Goal: Task Accomplishment & Management: Manage account settings

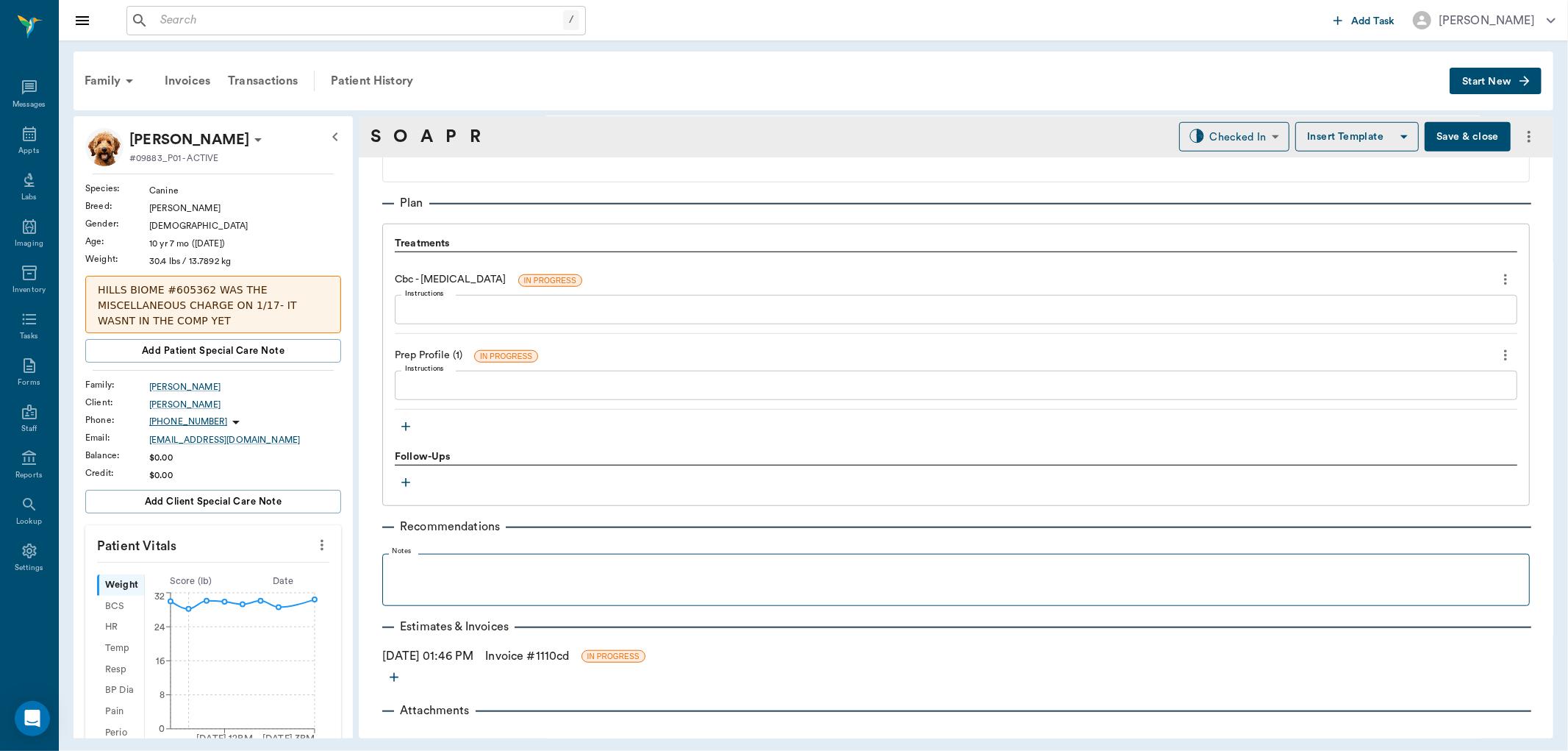
scroll to position [995, 0]
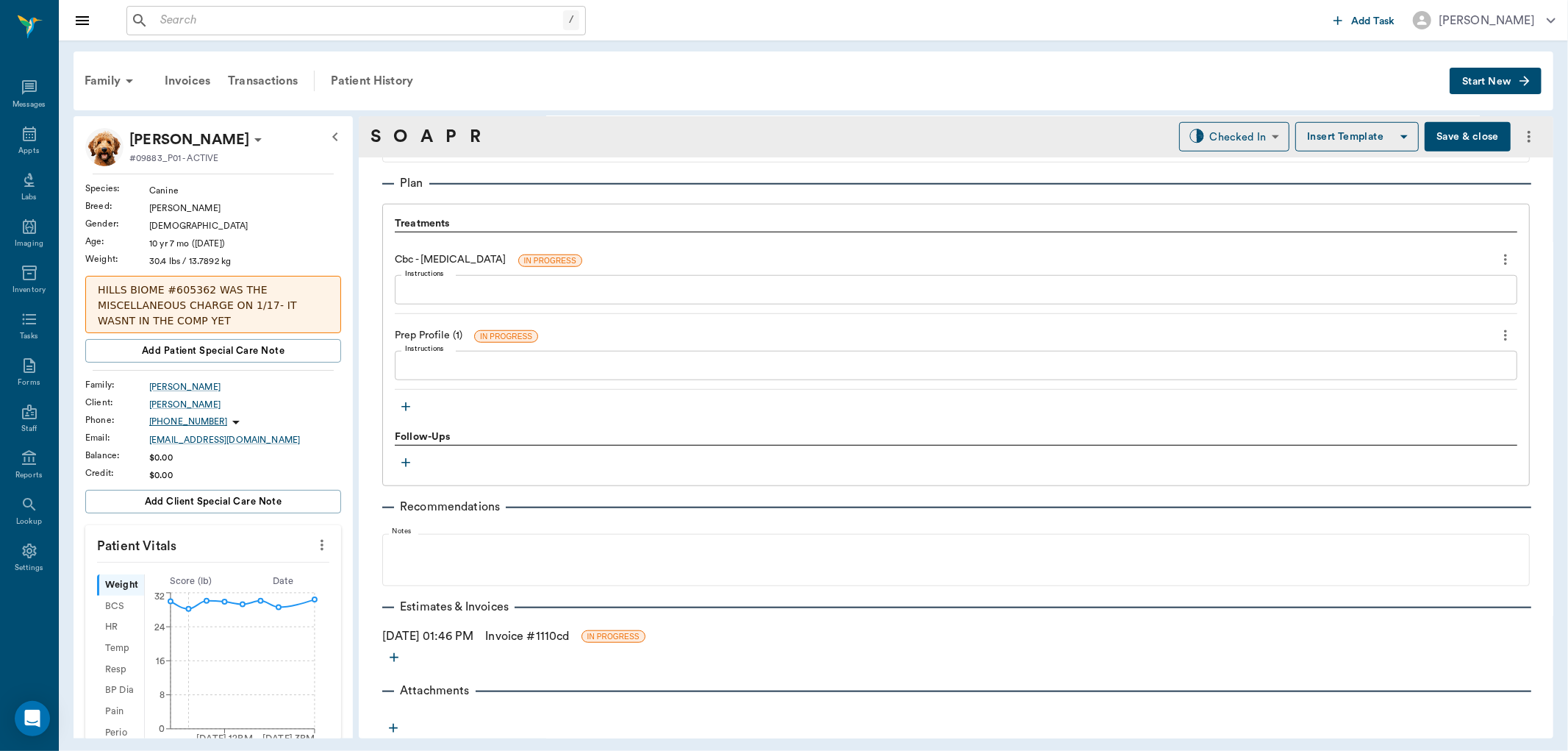
click at [409, 406] on icon "button" at bounding box center [405, 406] width 15 height 15
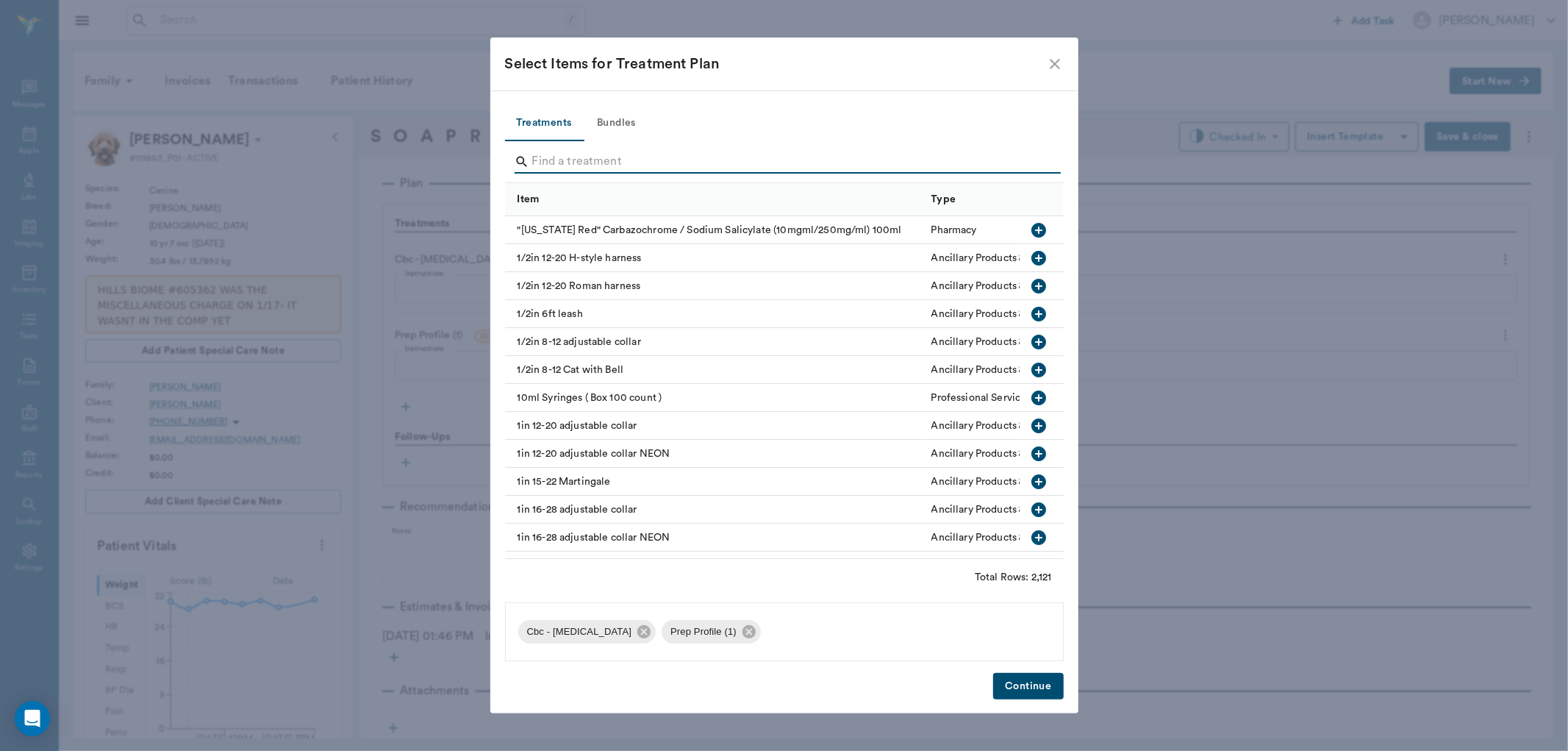
click at [538, 152] on input "Search" at bounding box center [786, 161] width 507 height 23
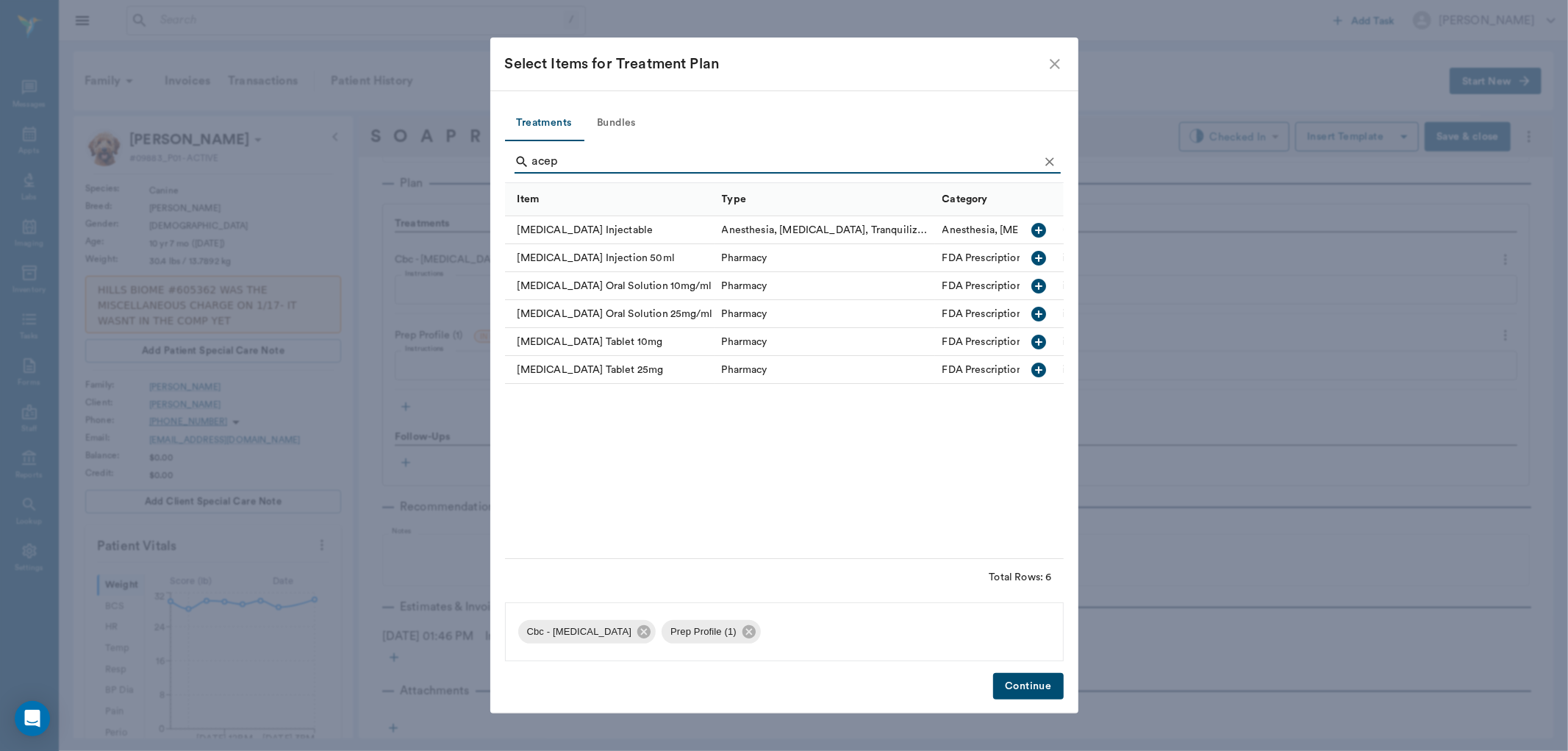
type input "acep"
click at [1040, 372] on icon "button" at bounding box center [1039, 369] width 15 height 15
click at [1008, 682] on button "Continue" at bounding box center [1028, 686] width 70 height 27
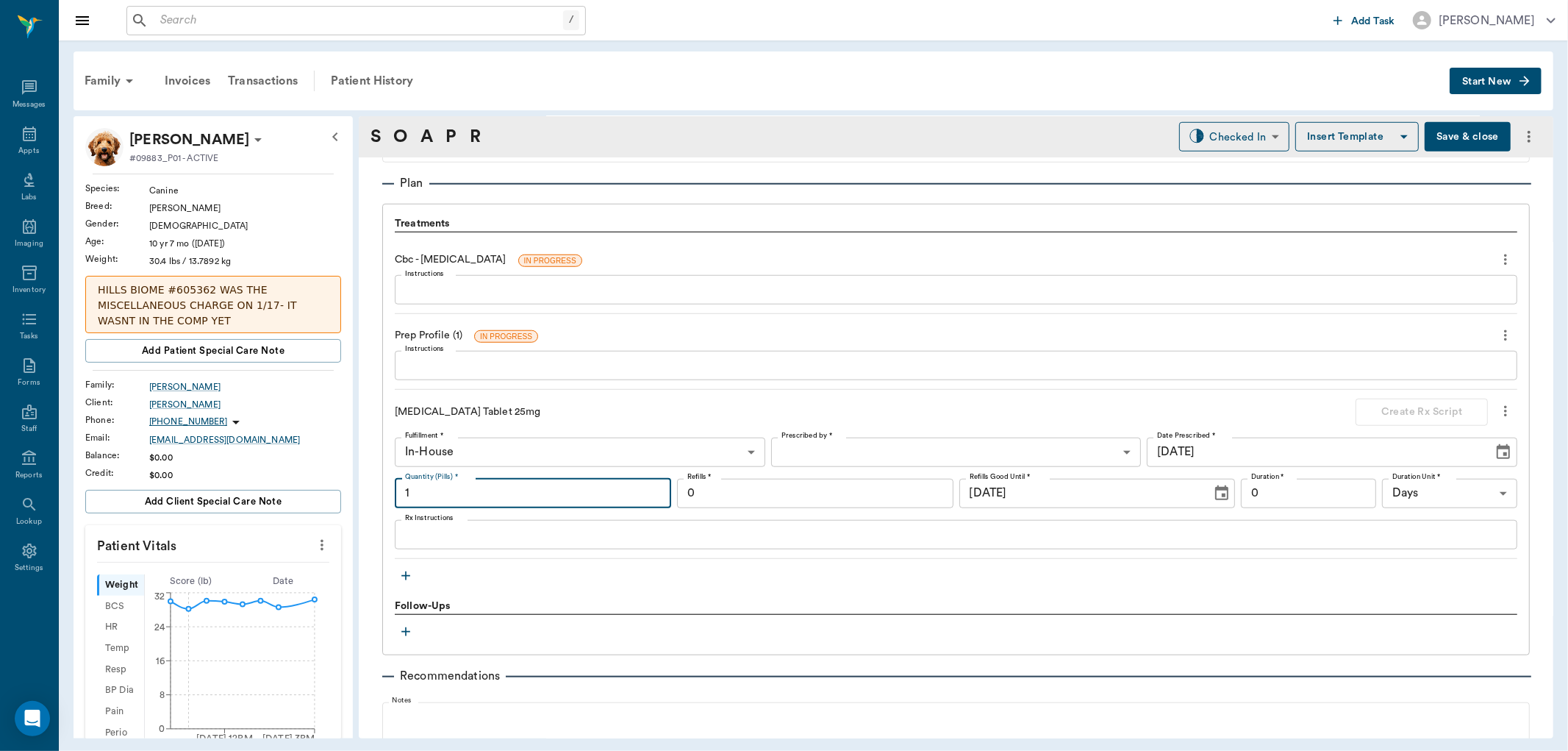
click at [495, 488] on input "1" at bounding box center [533, 494] width 276 height 29
click at [466, 537] on textarea "Rx Instructions" at bounding box center [956, 534] width 1102 height 17
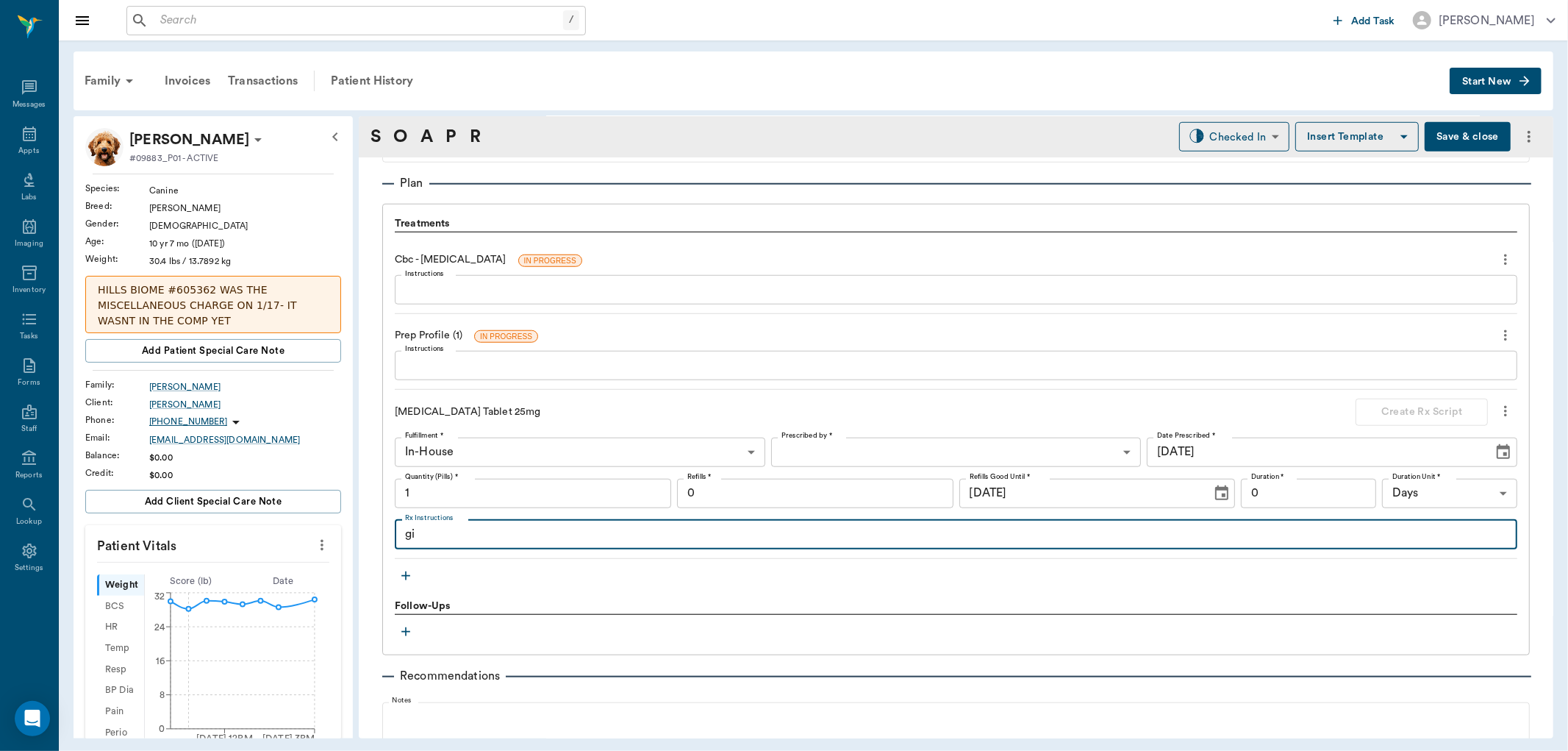
type textarea "g"
click at [502, 534] on textarea "GIVE 1 TABLET BY TWICE DAILY" at bounding box center [956, 534] width 1102 height 17
type textarea "GIVE 1 TABLET BY MOUTH TWICE DAILY"
click at [524, 497] on input "1" at bounding box center [533, 494] width 276 height 29
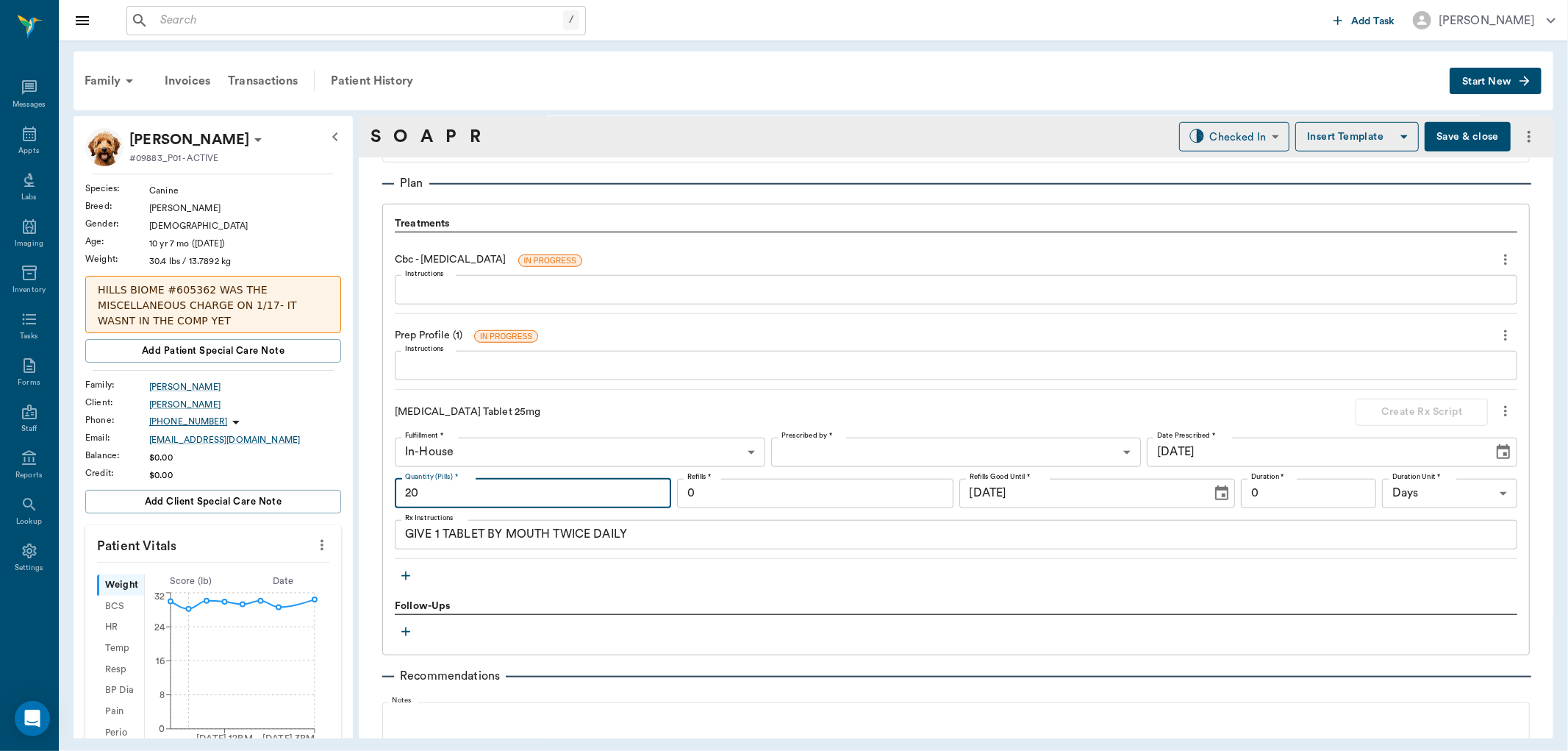
type input "20"
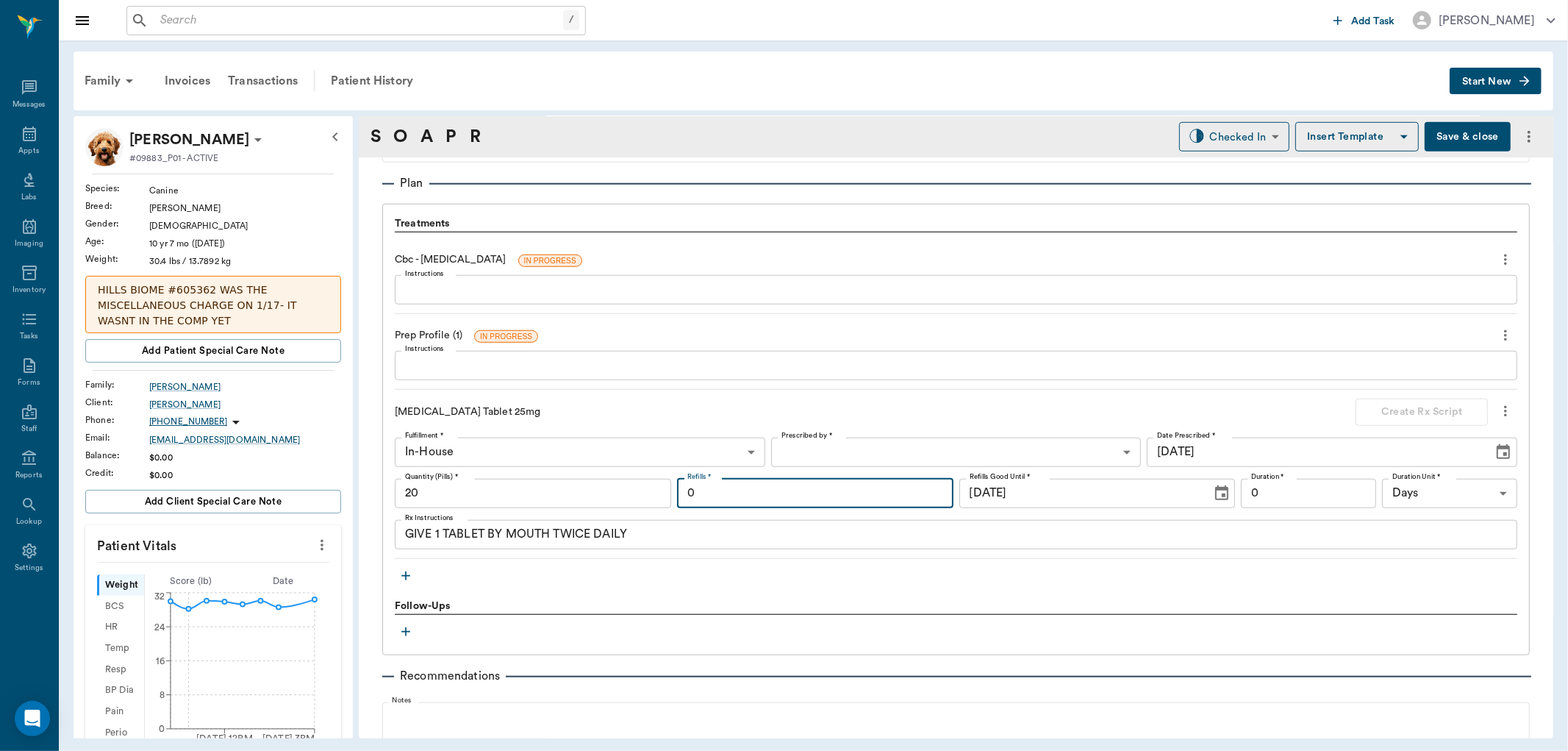
click at [831, 451] on body "/ ​ Add Task Dr. Bert Ellsworth Nectar Messages Appts Labs Imaging Inventory Ta…" at bounding box center [784, 375] width 1568 height 751
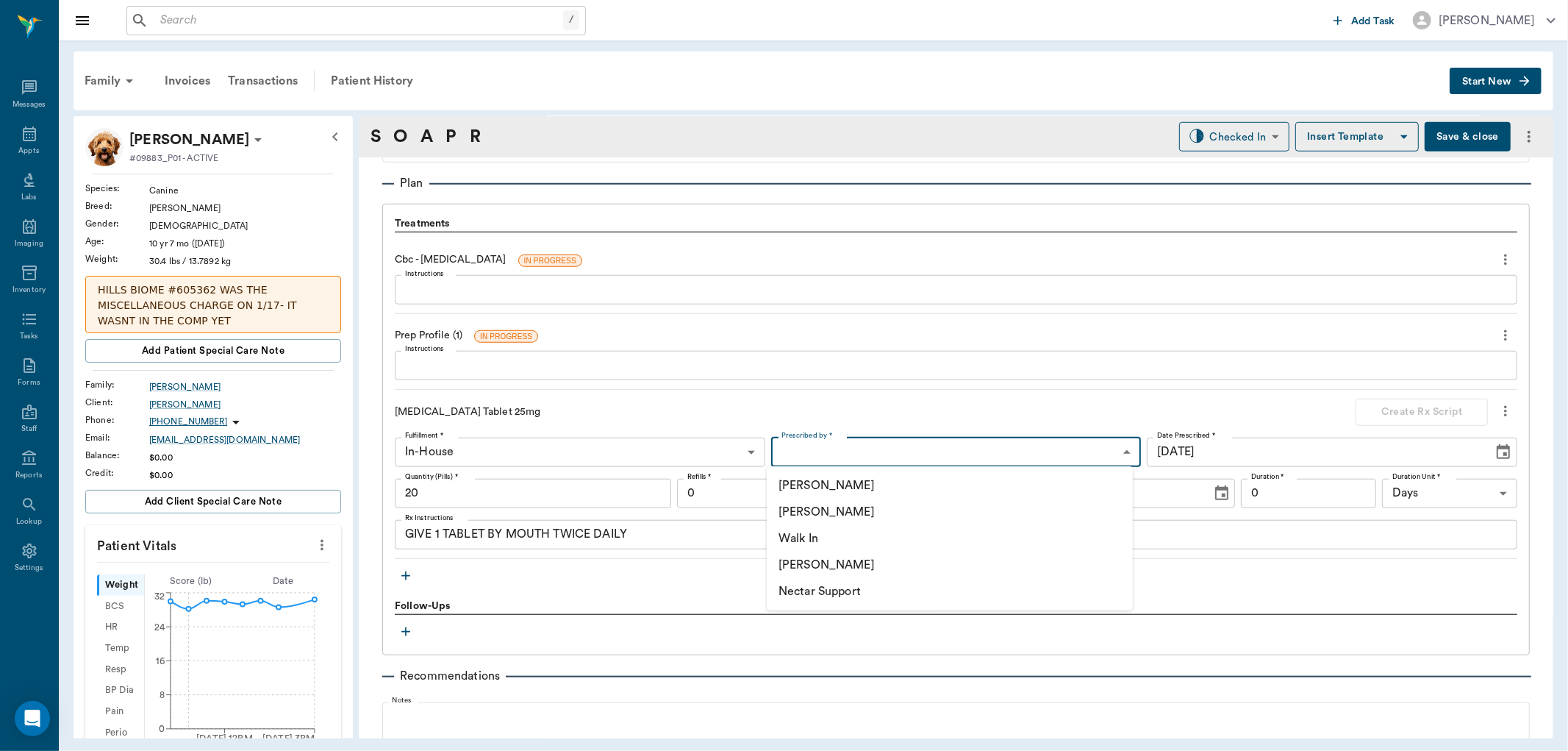
click at [848, 505] on li "[PERSON_NAME]" at bounding box center [949, 511] width 366 height 27
type input "63ec2f075fda476ae8351a4d"
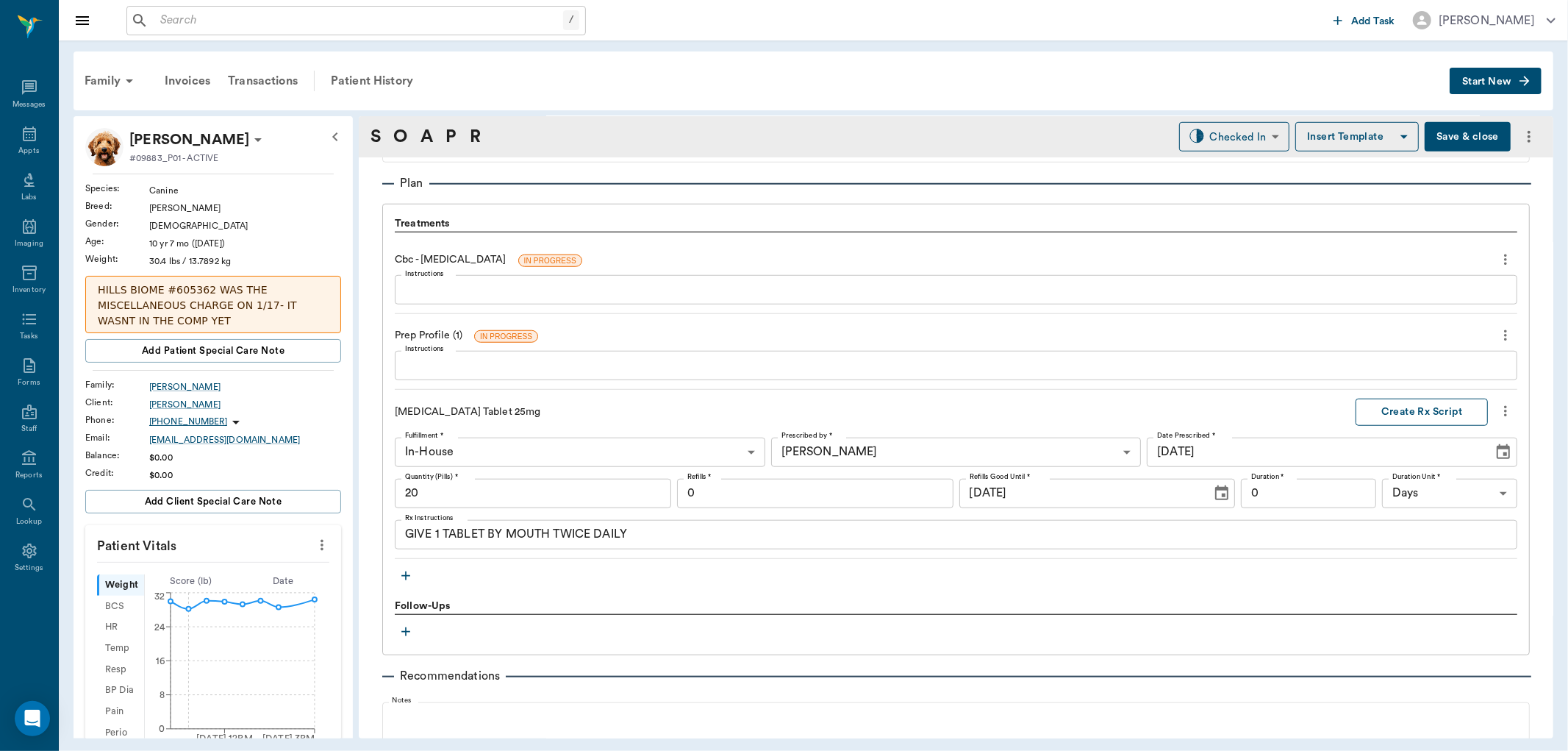
click at [1371, 406] on button "Create Rx Script" at bounding box center [1422, 411] width 133 height 27
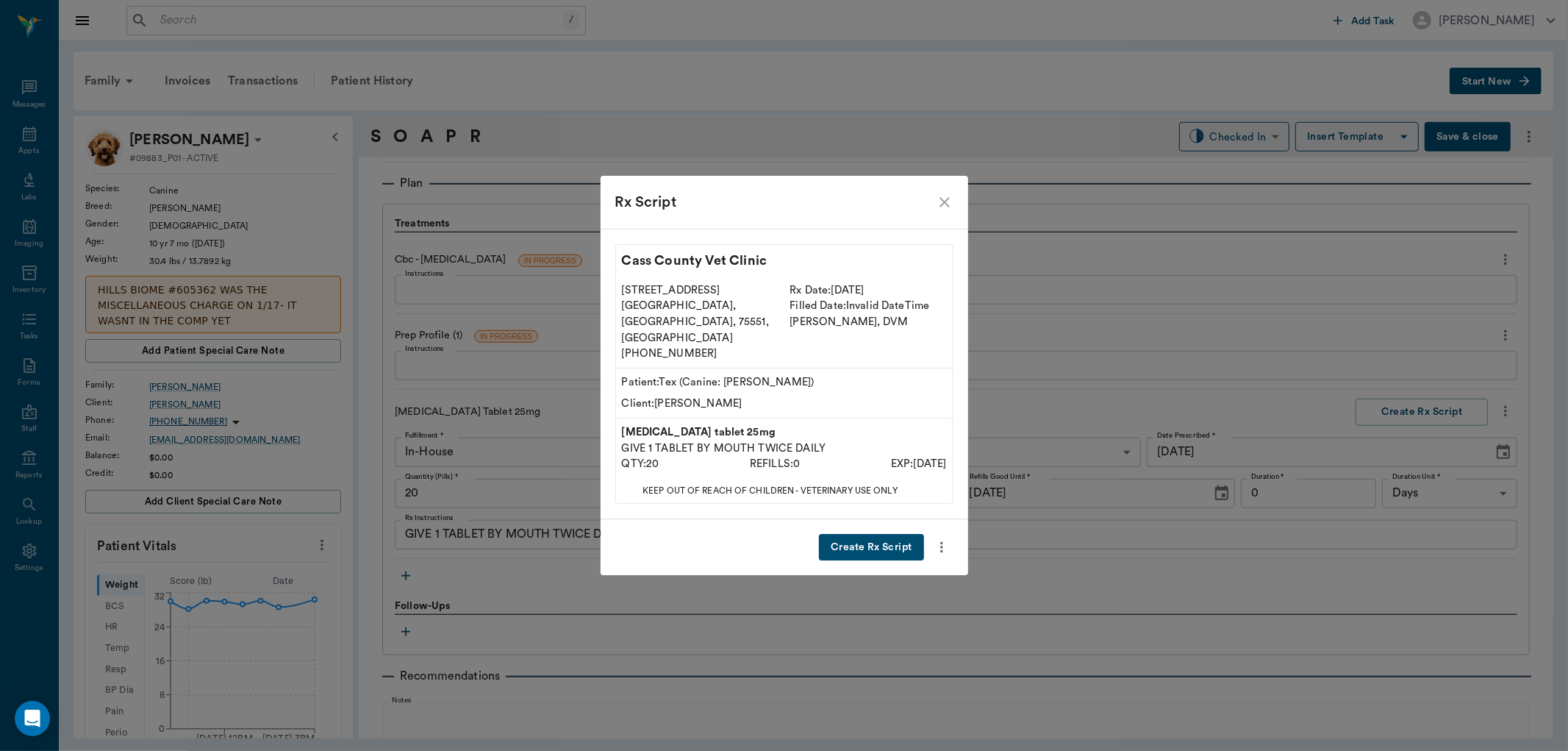
click at [934, 538] on icon "more" at bounding box center [942, 547] width 16 height 17
click at [899, 534] on div at bounding box center [784, 375] width 1568 height 751
click at [873, 534] on button "Create Rx Script" at bounding box center [871, 547] width 105 height 27
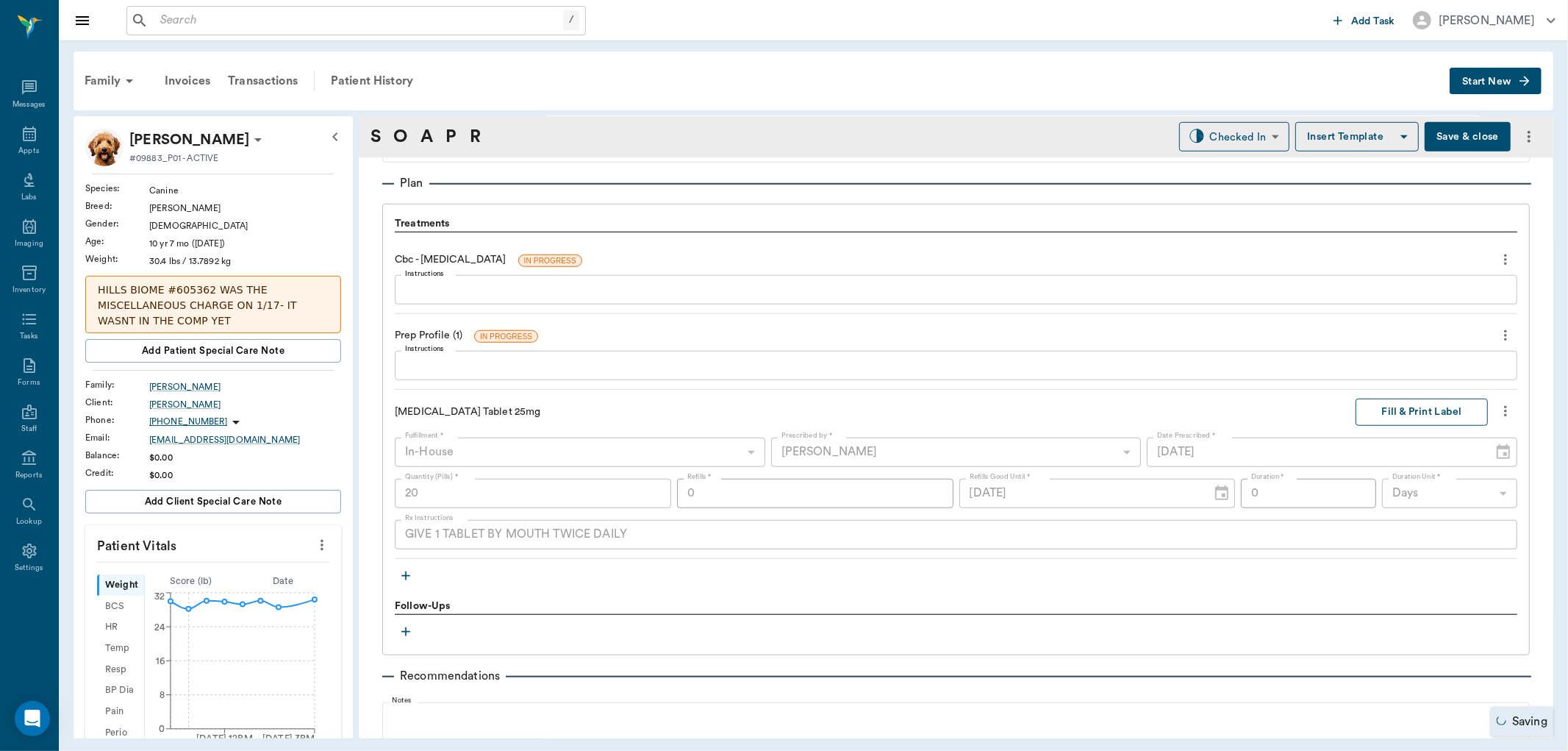
click at [1381, 407] on button "Fill & Print Label" at bounding box center [1422, 411] width 133 height 27
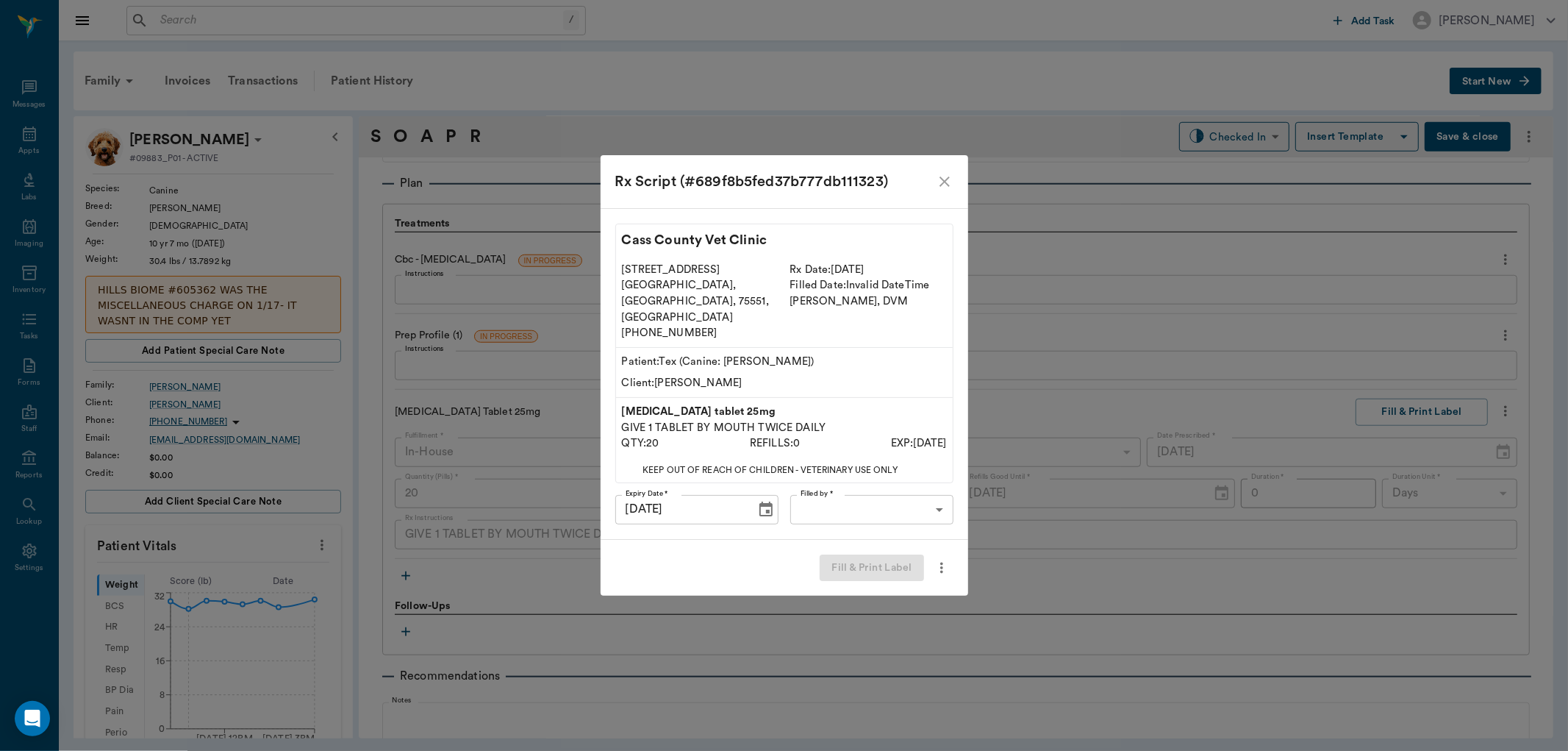
click at [949, 559] on icon "more" at bounding box center [942, 567] width 16 height 17
click at [762, 512] on div at bounding box center [784, 375] width 1568 height 751
click at [839, 502] on body "/ ​ Add Task Dr. Bert Ellsworth Nectar Messages Appts Labs Imaging Inventory Ta…" at bounding box center [784, 375] width 1568 height 751
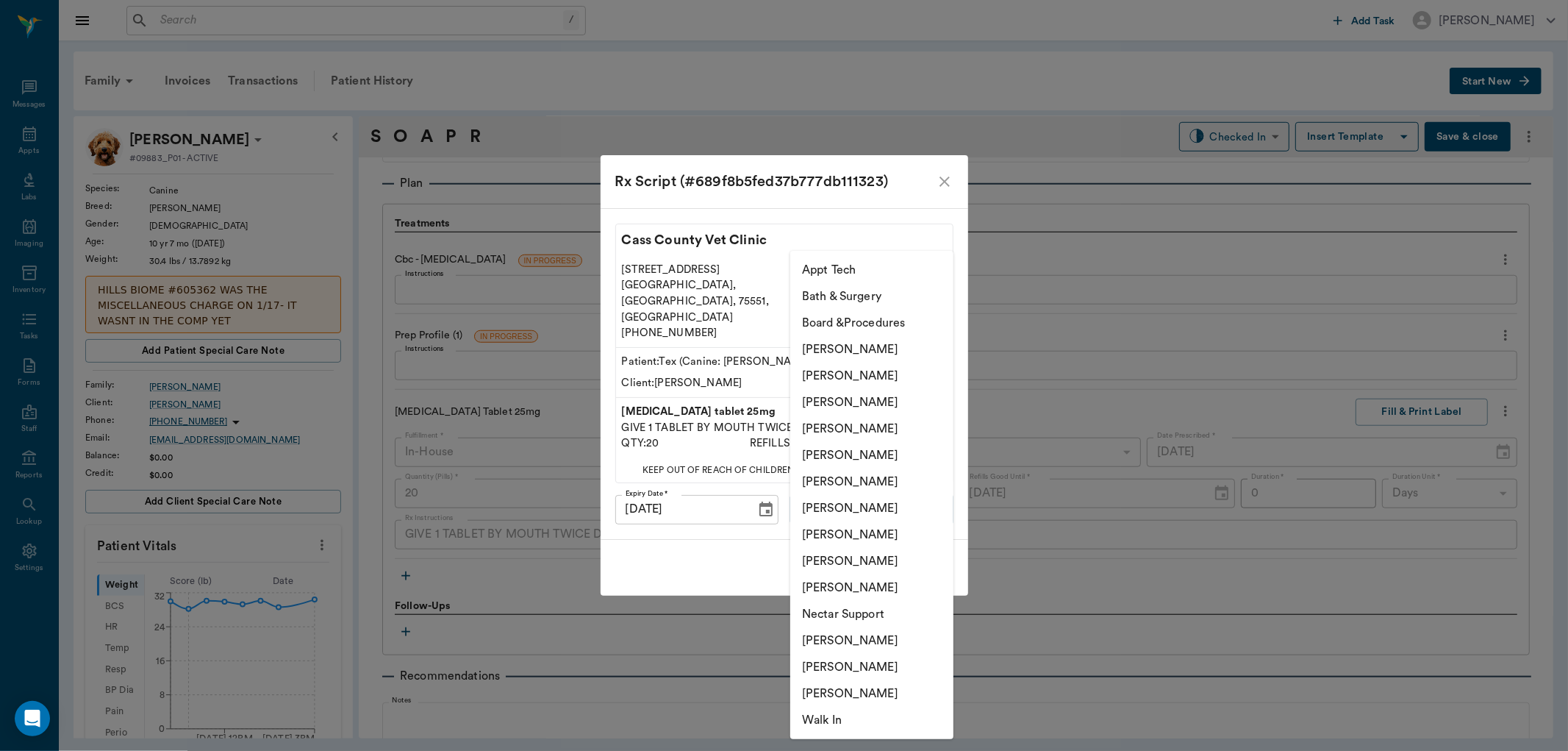
click at [856, 532] on li "Julie Dickerson" at bounding box center [871, 534] width 163 height 27
type input "63ec2e7e52e12b0ba117b124"
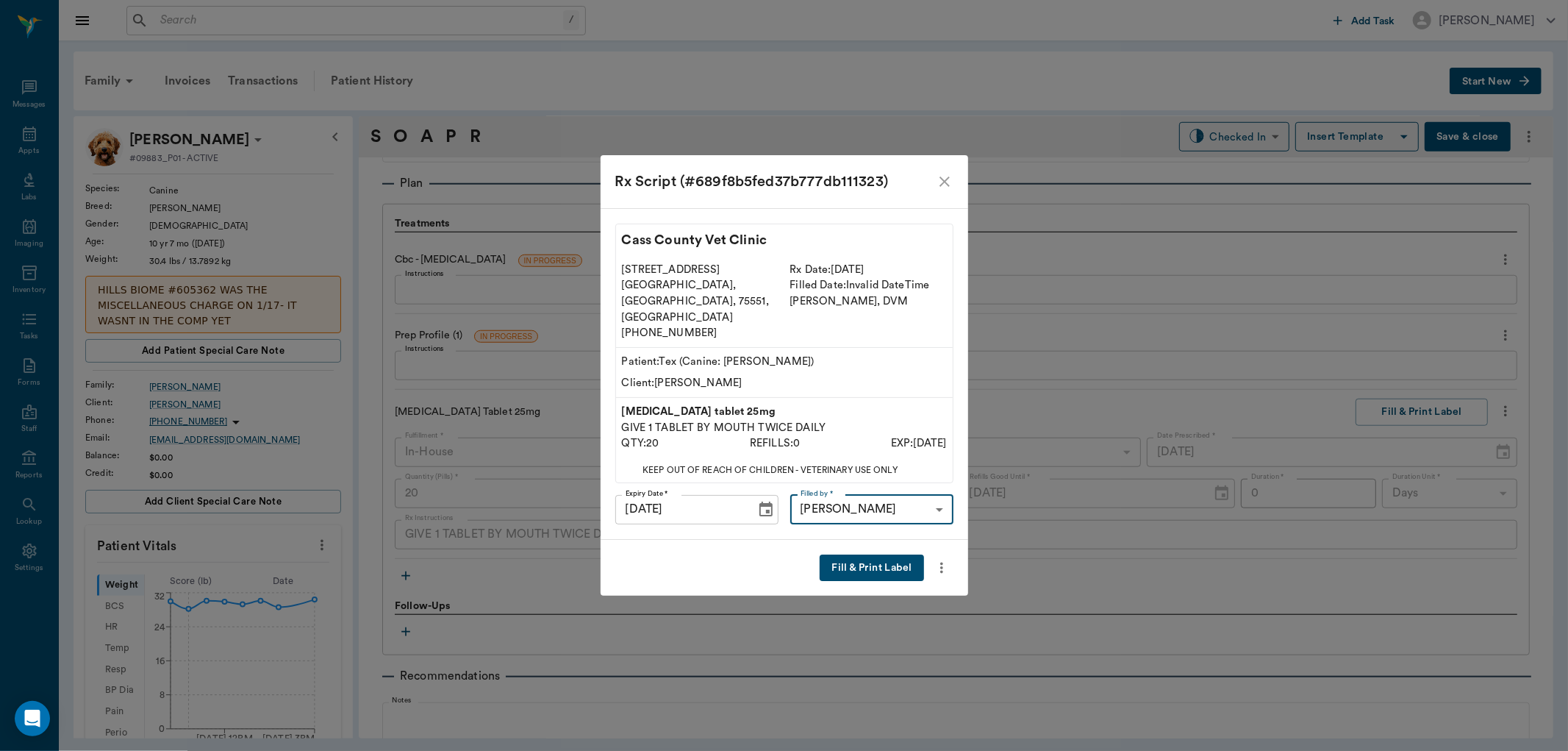
click at [869, 554] on button "Fill & Print Label" at bounding box center [871, 567] width 104 height 27
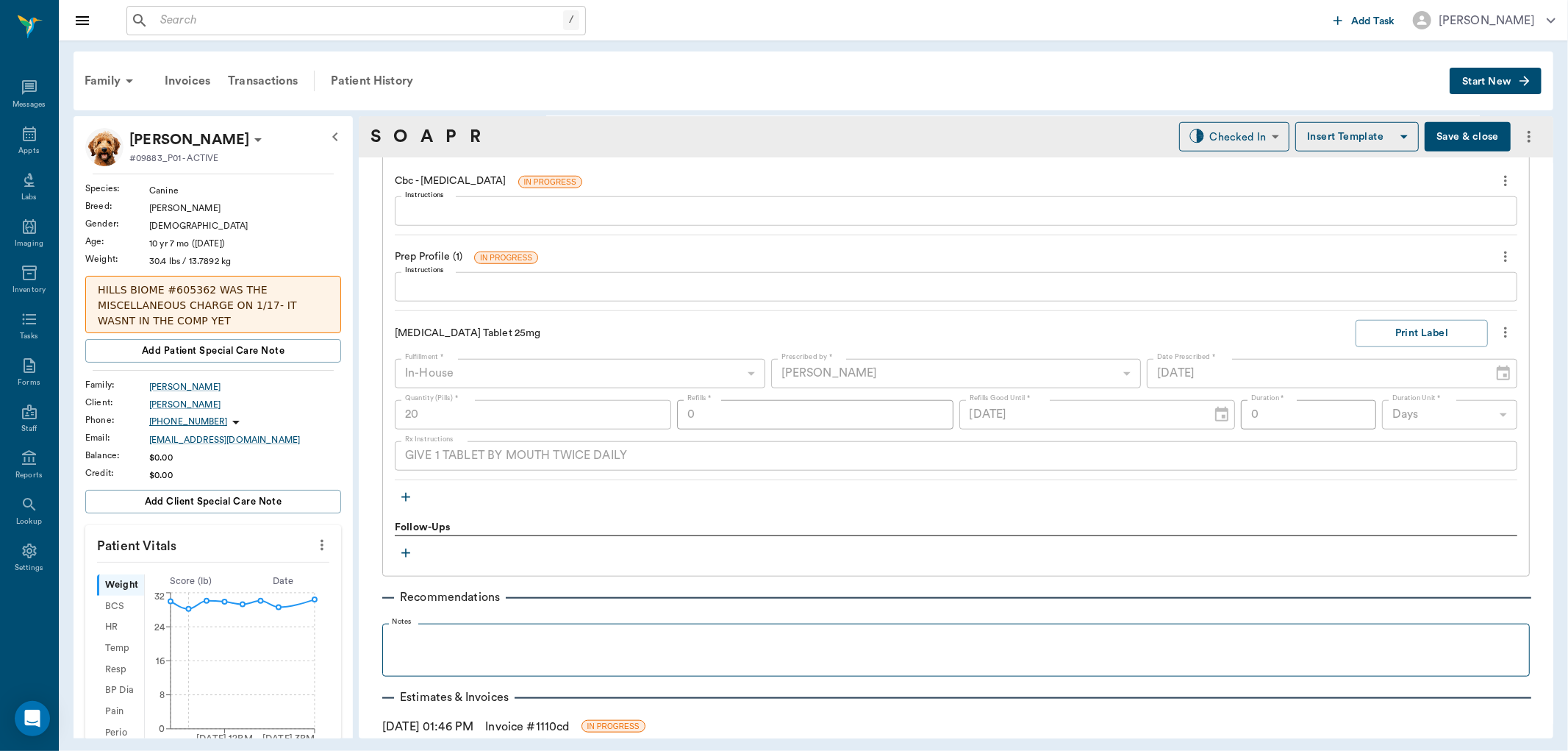
scroll to position [1159, 0]
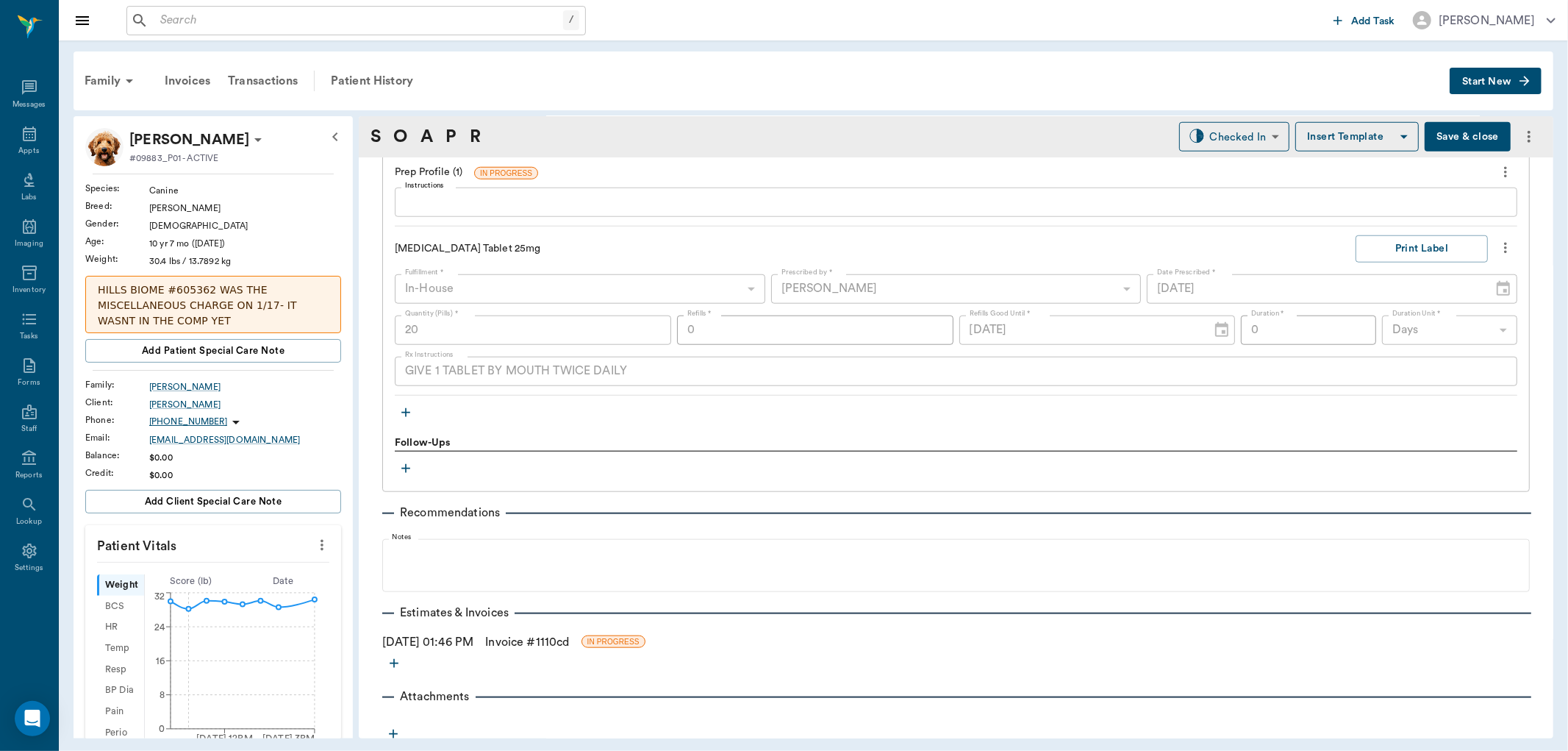
click at [559, 641] on link "Invoice # 1110cd" at bounding box center [527, 642] width 84 height 17
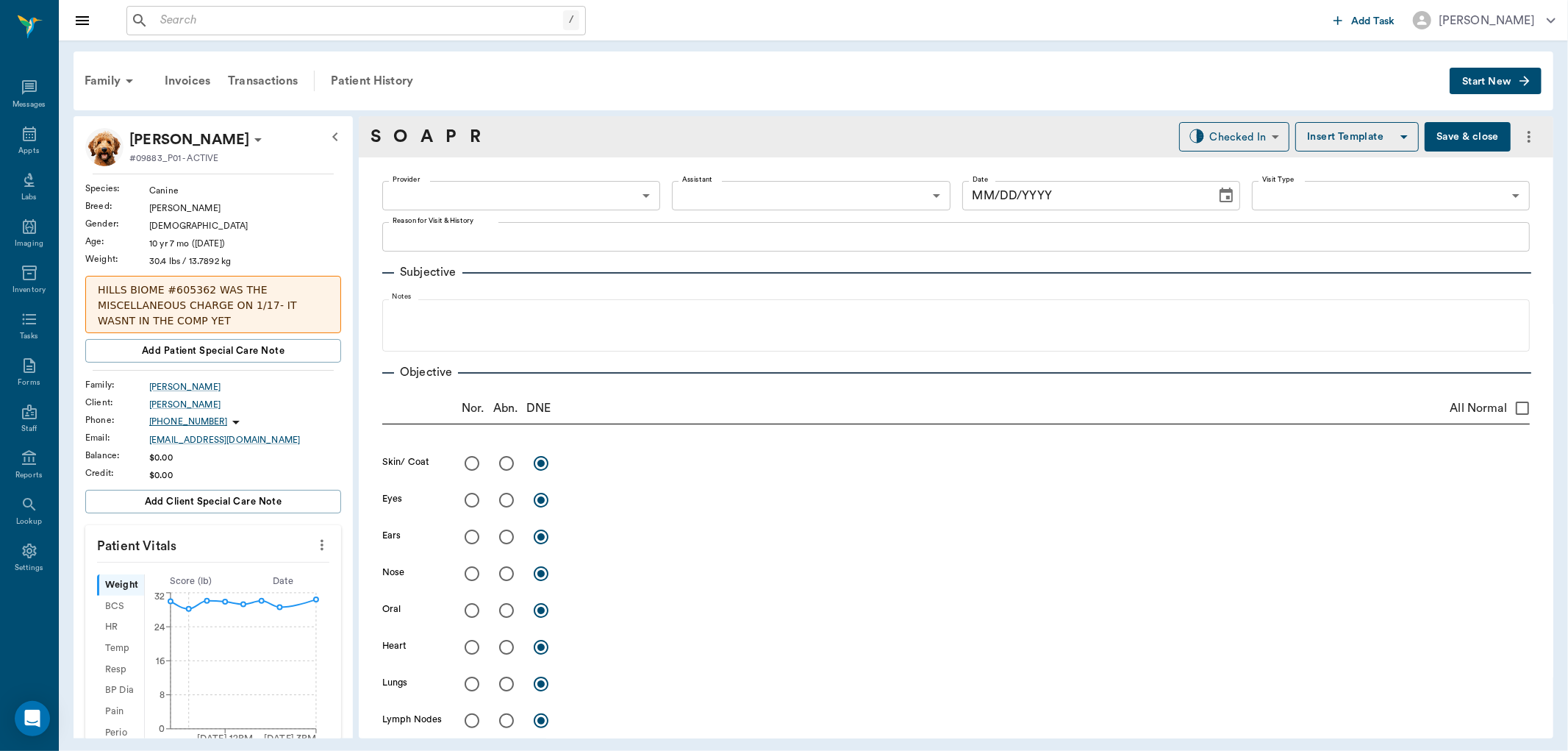
type input "63ec2f075fda476ae8351a4d"
type input "65d2be4f46e3a538d89b8c15"
type textarea "WAS IN ON 8.11.25 FOR BLEEDING. HAD ALOT OF BLEEDING AGAIN TODAY. DOC SAID TO B…"
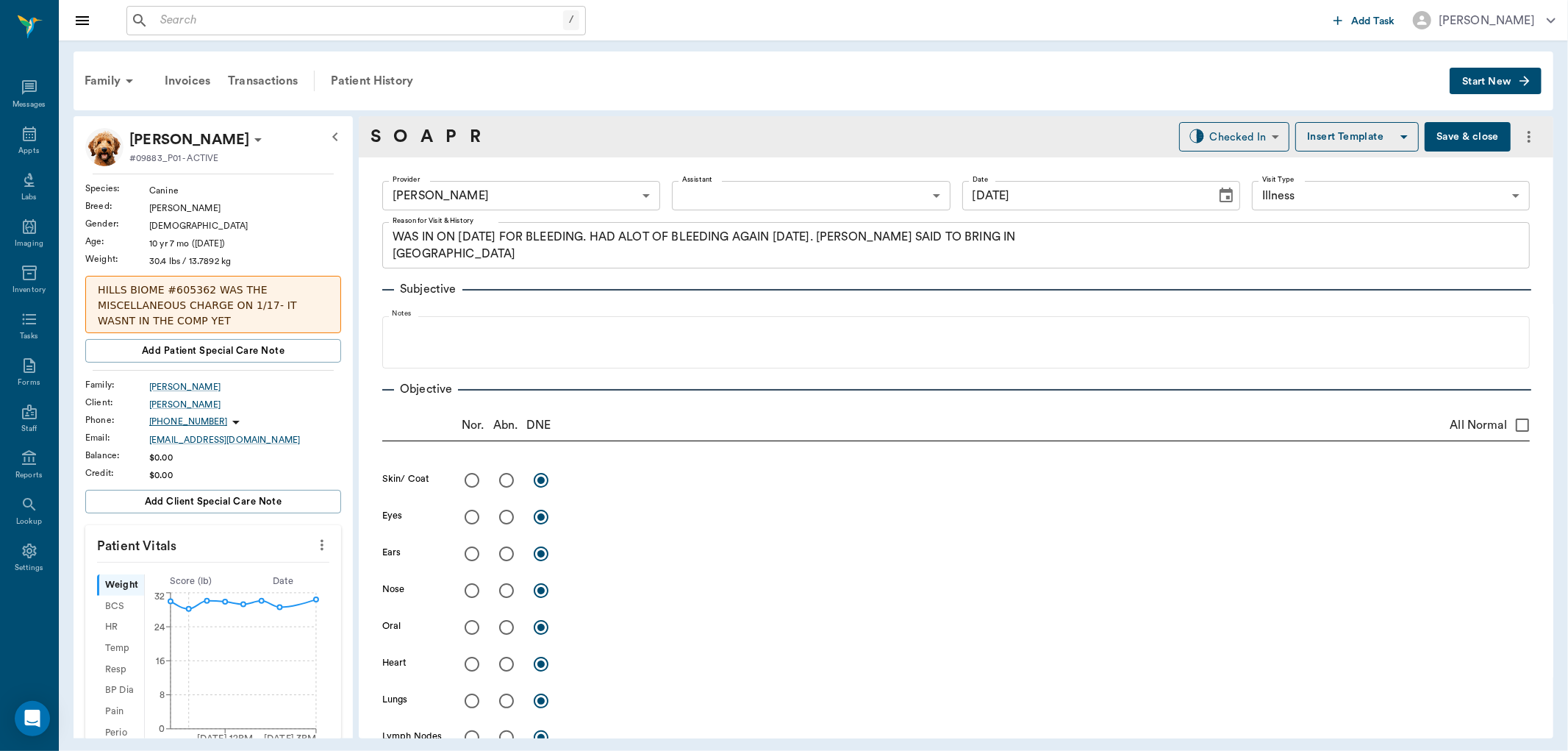
type input "[DATE]"
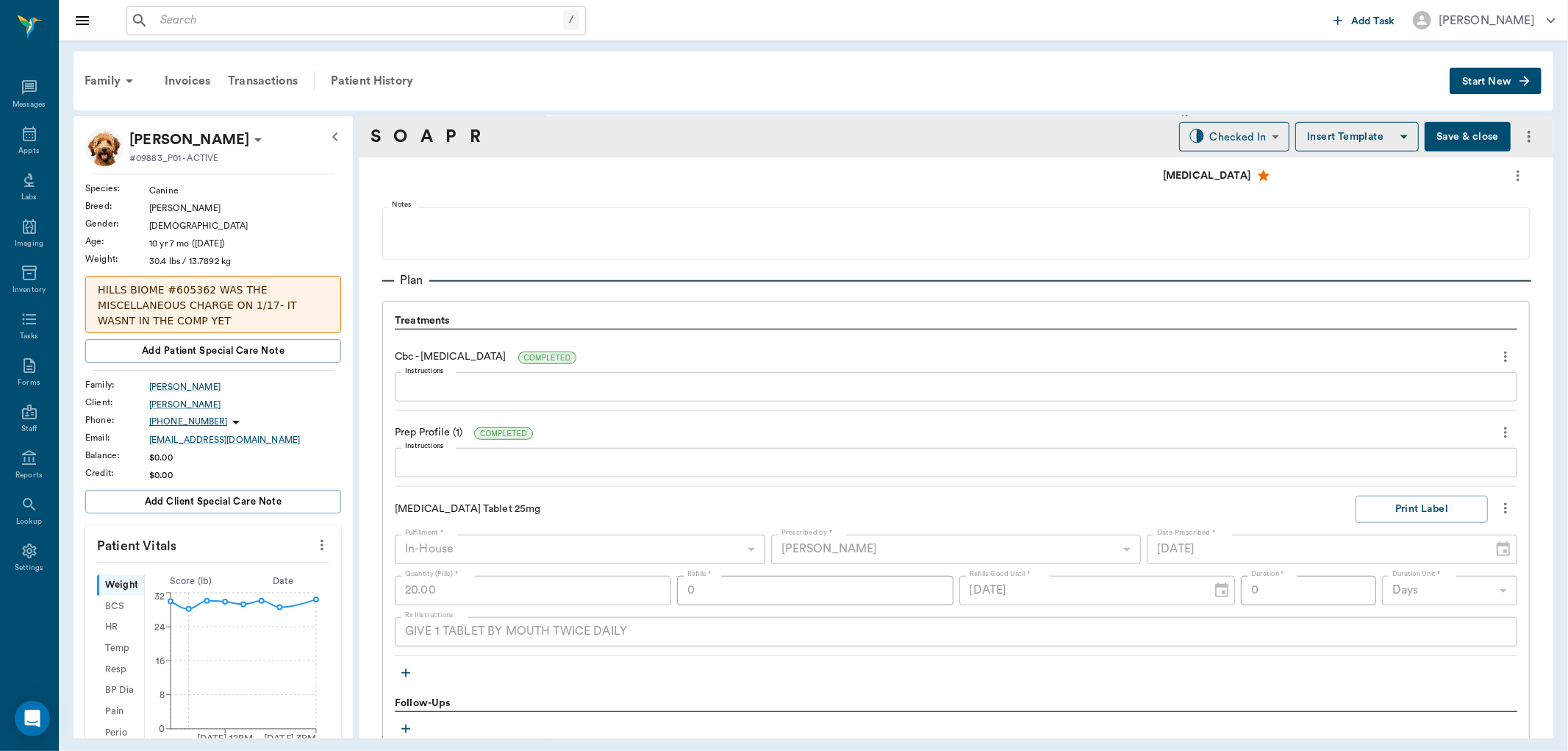
scroll to position [980, 0]
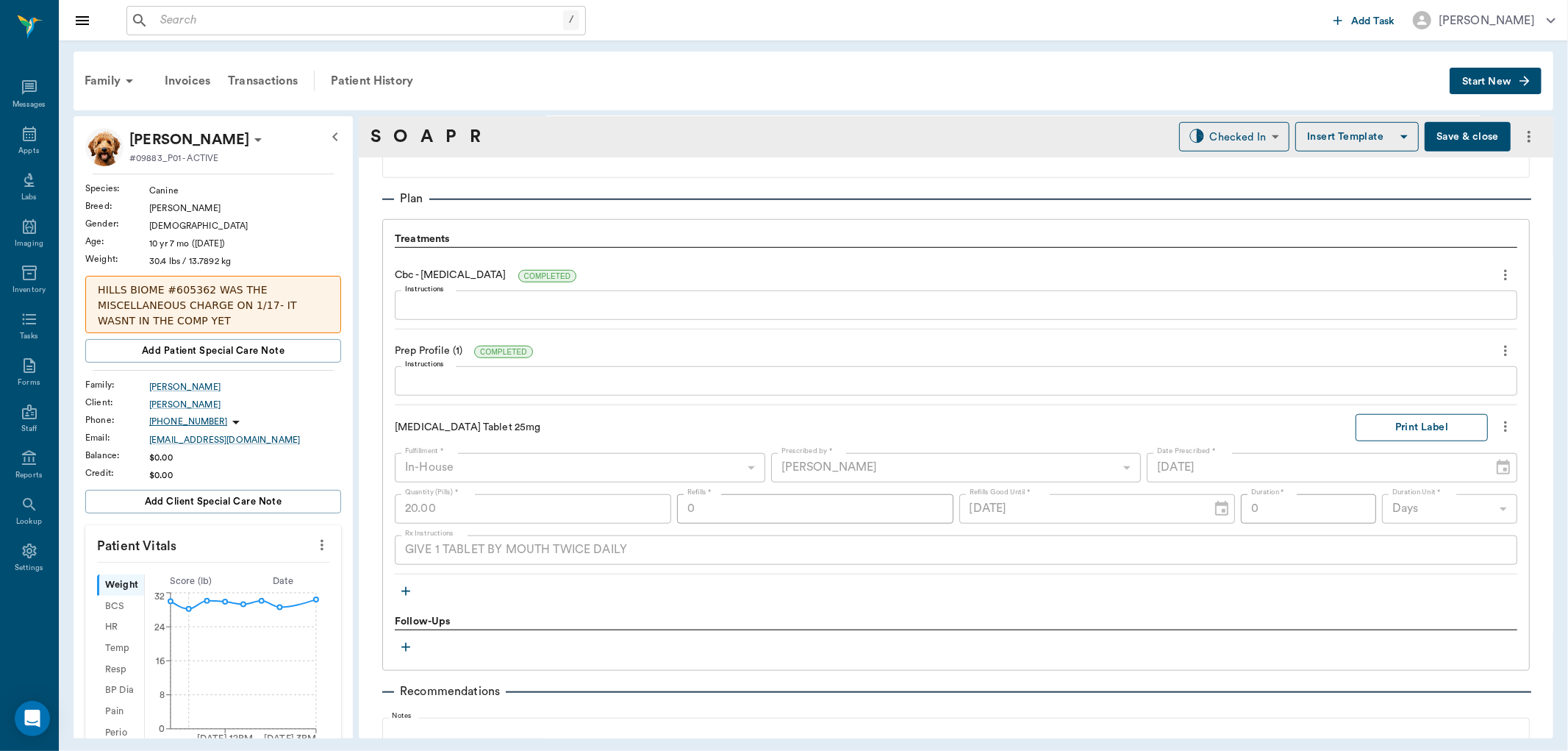
click at [1410, 428] on button "Print Label" at bounding box center [1422, 427] width 133 height 27
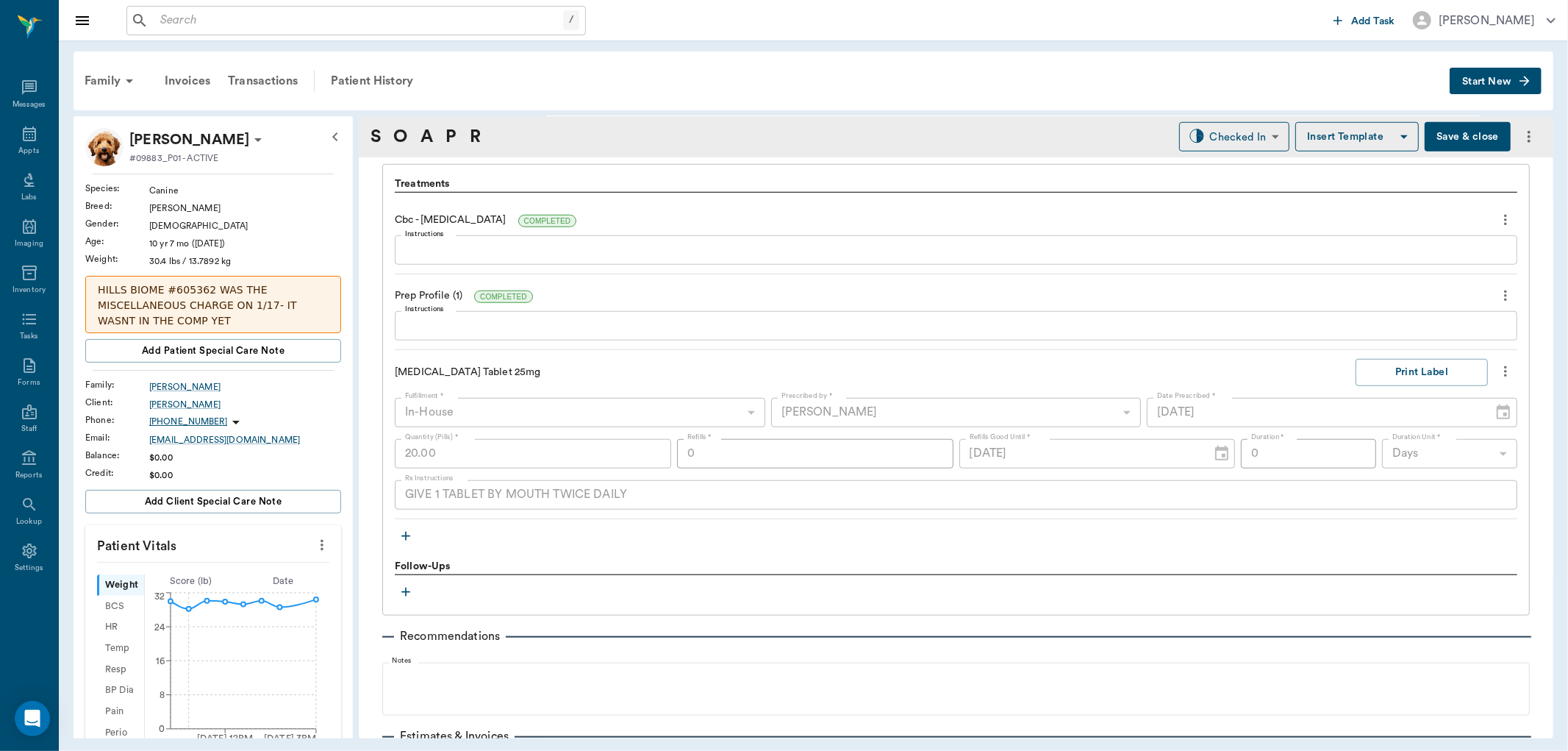
scroll to position [1062, 0]
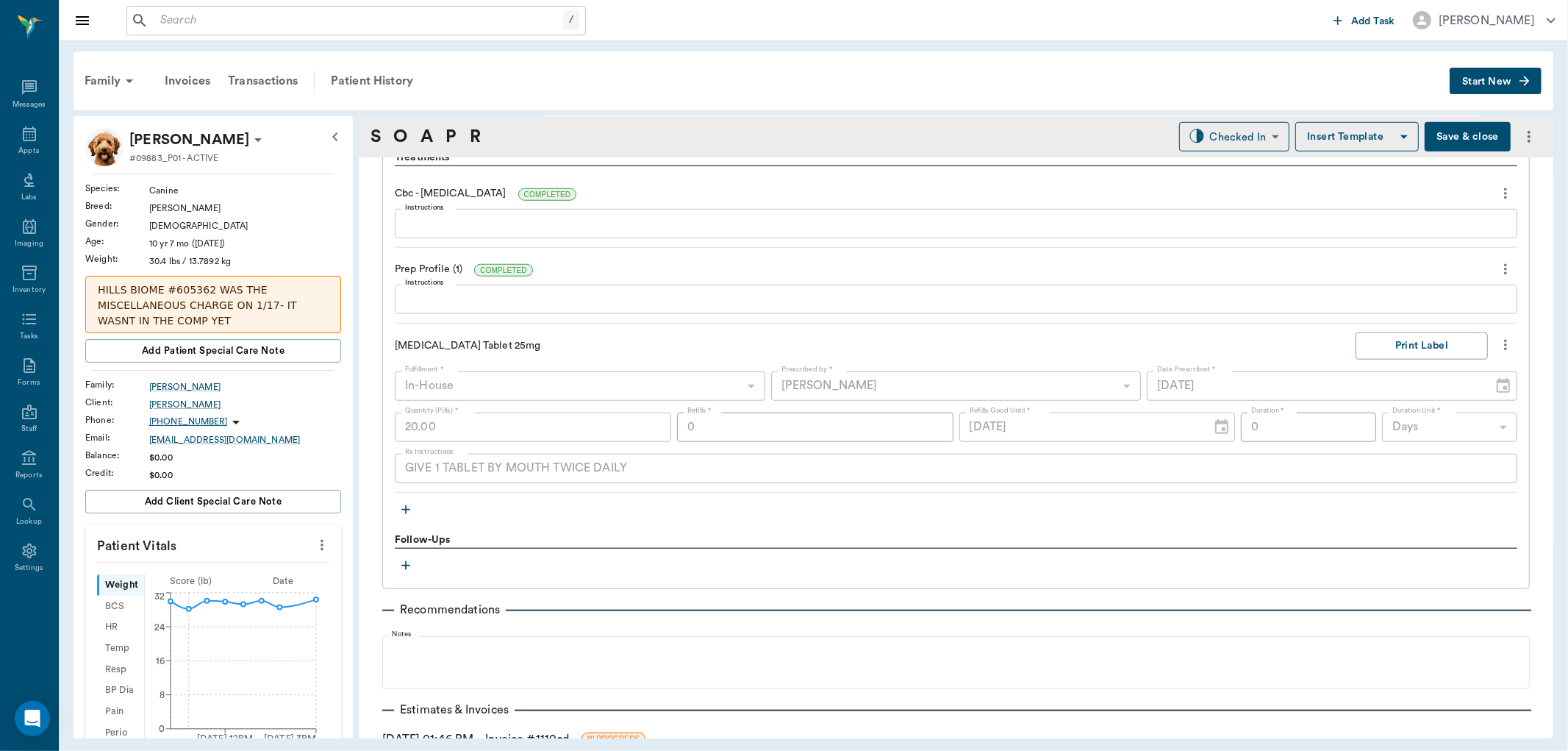
click at [401, 509] on icon "button" at bounding box center [405, 509] width 15 height 15
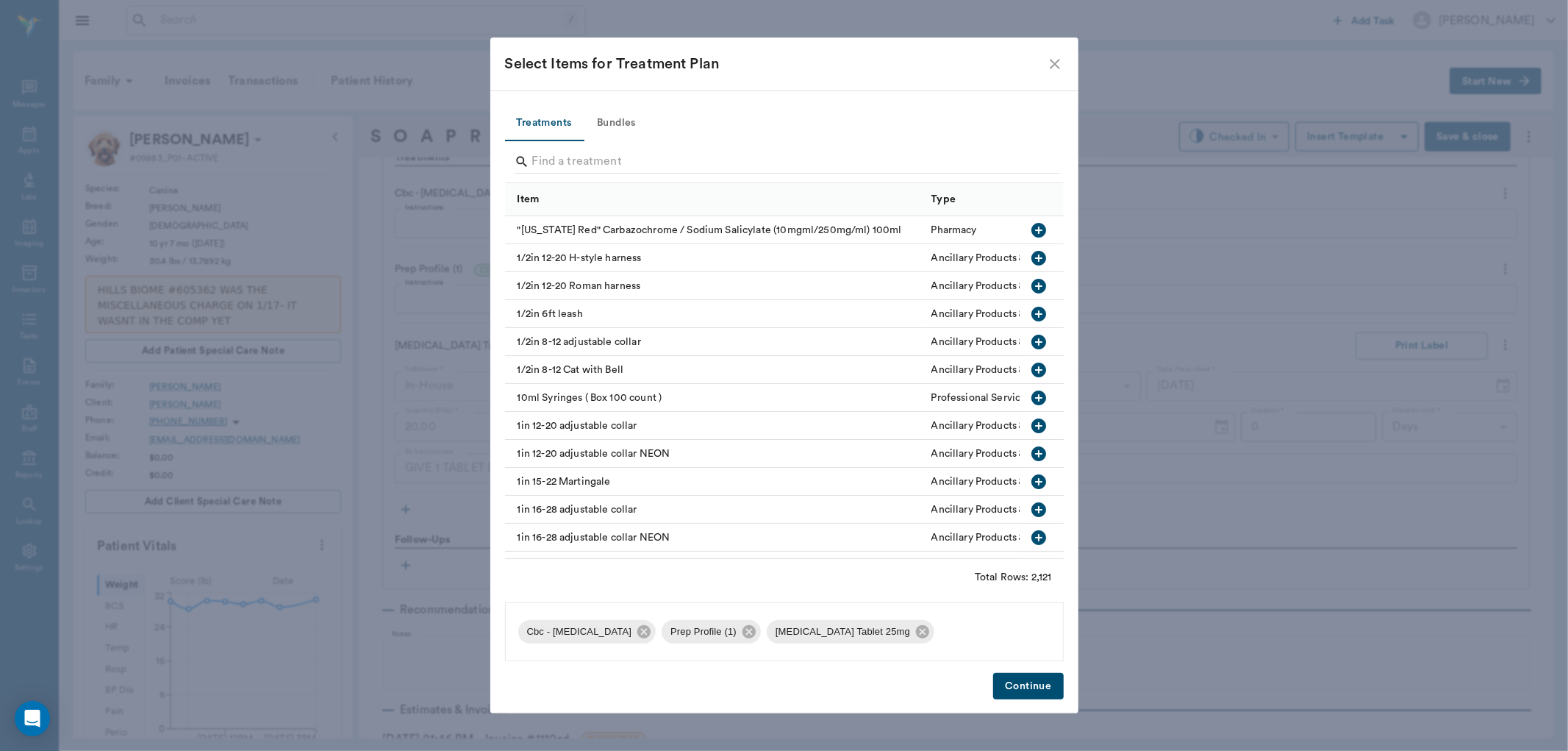
click at [1010, 680] on button "Continue" at bounding box center [1028, 686] width 70 height 27
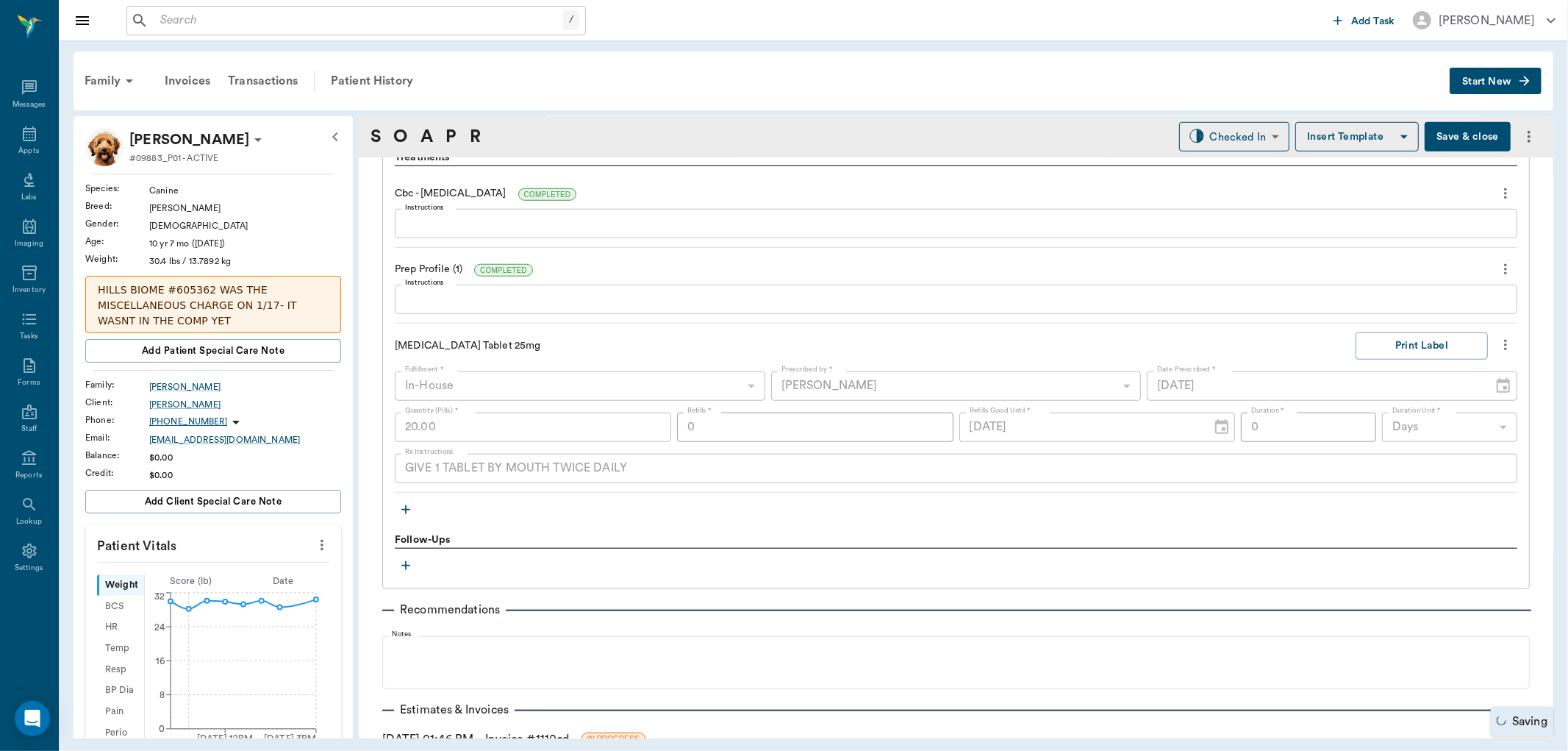
click at [408, 508] on icon "button" at bounding box center [405, 509] width 9 height 9
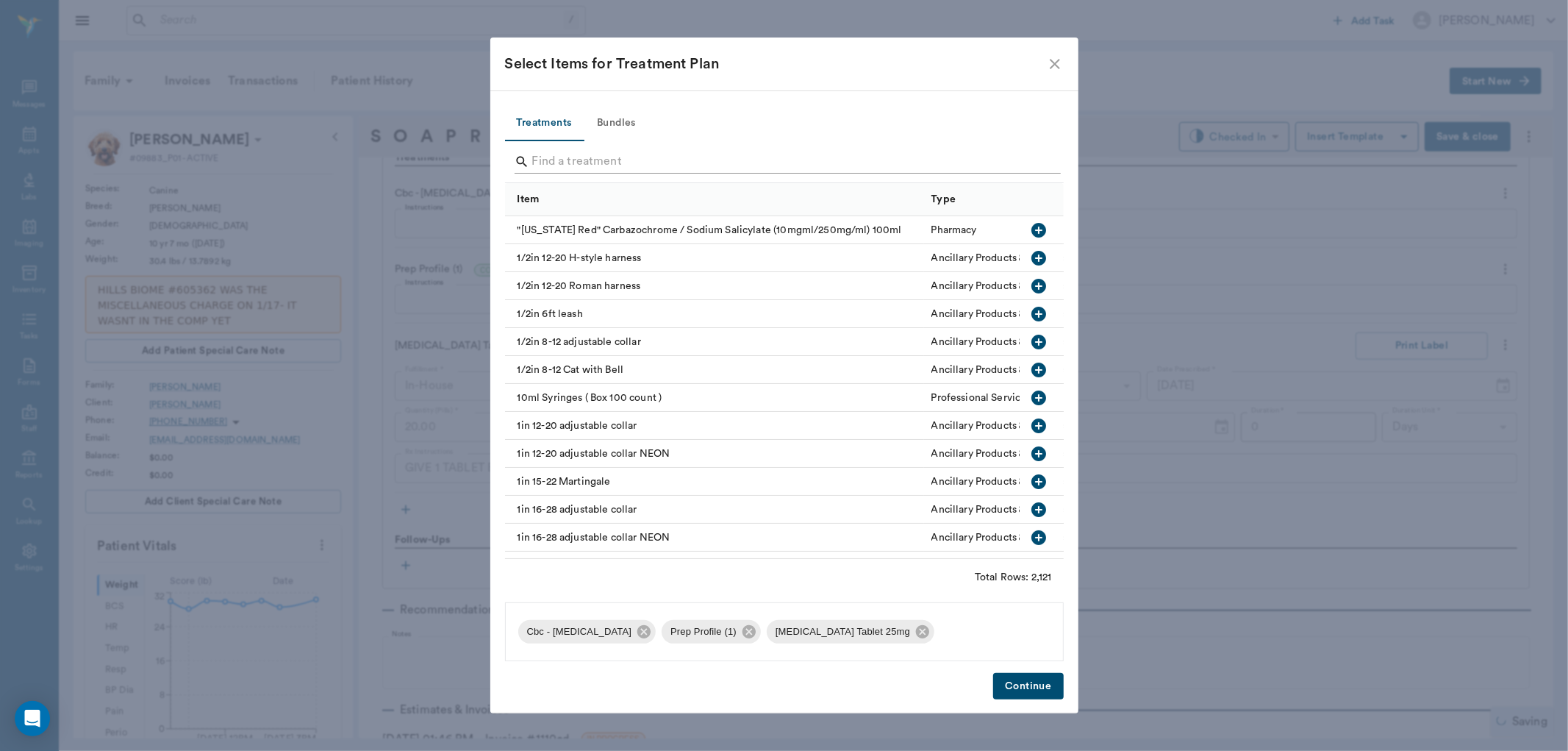
click at [581, 152] on input "Search" at bounding box center [786, 161] width 507 height 23
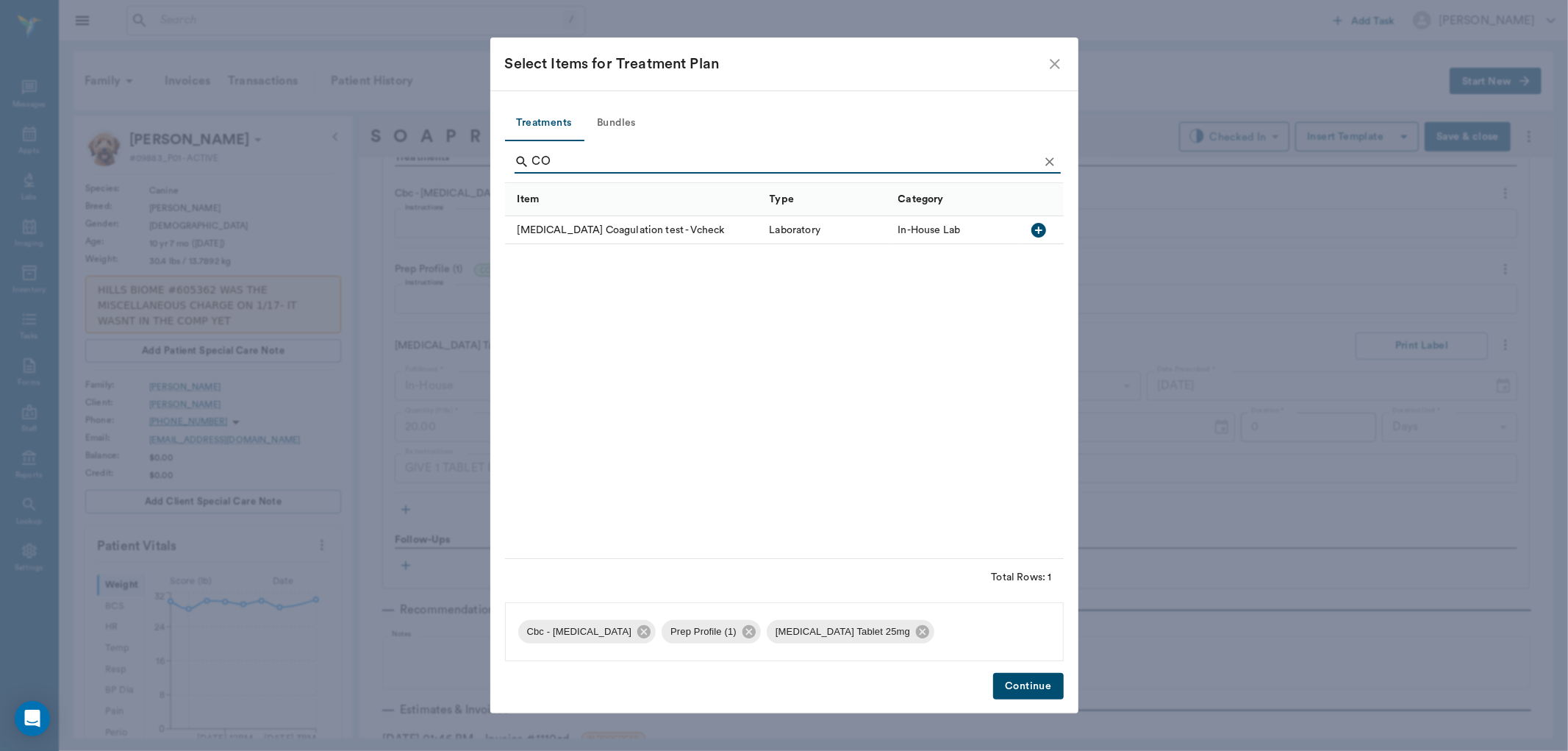
type input "C"
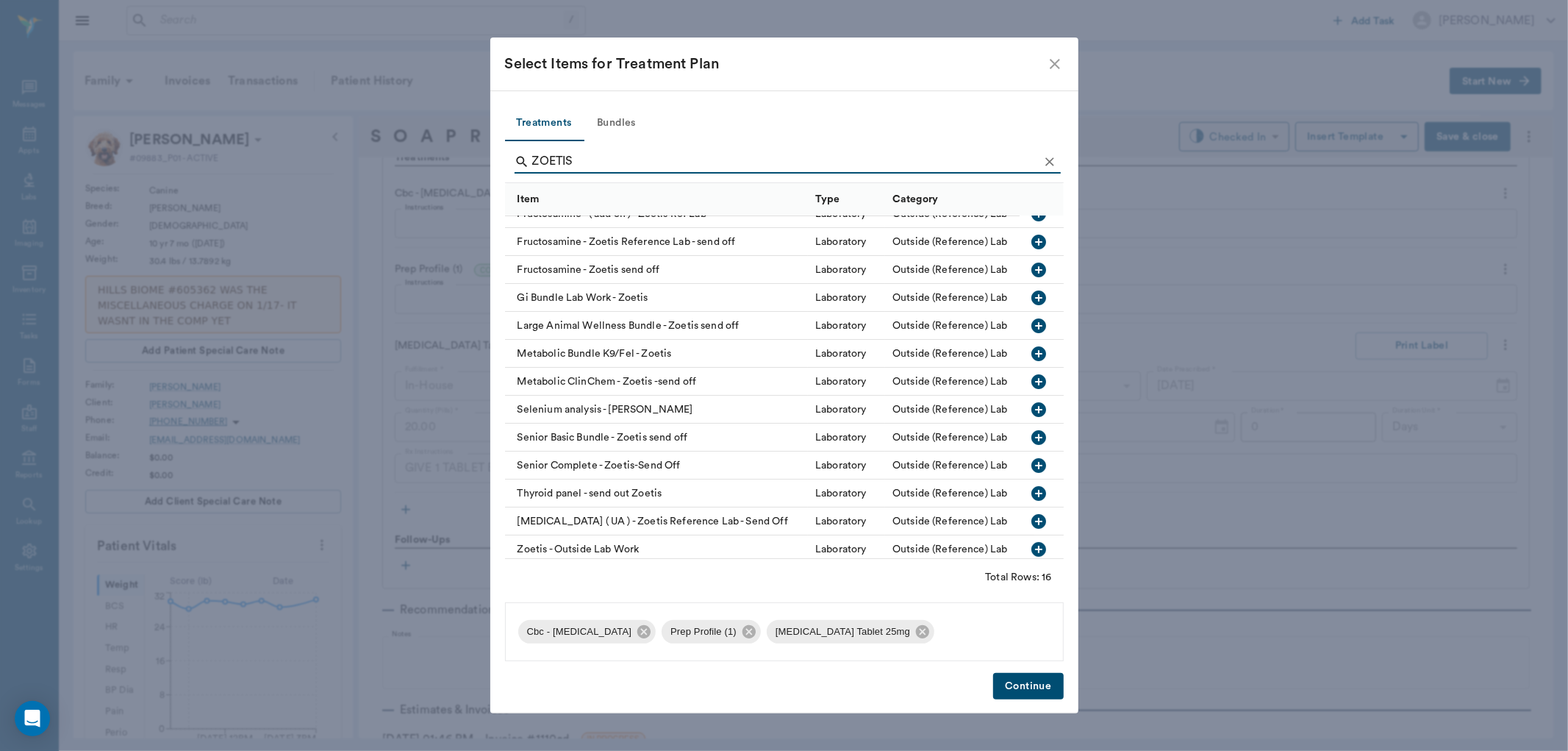
scroll to position [118, 0]
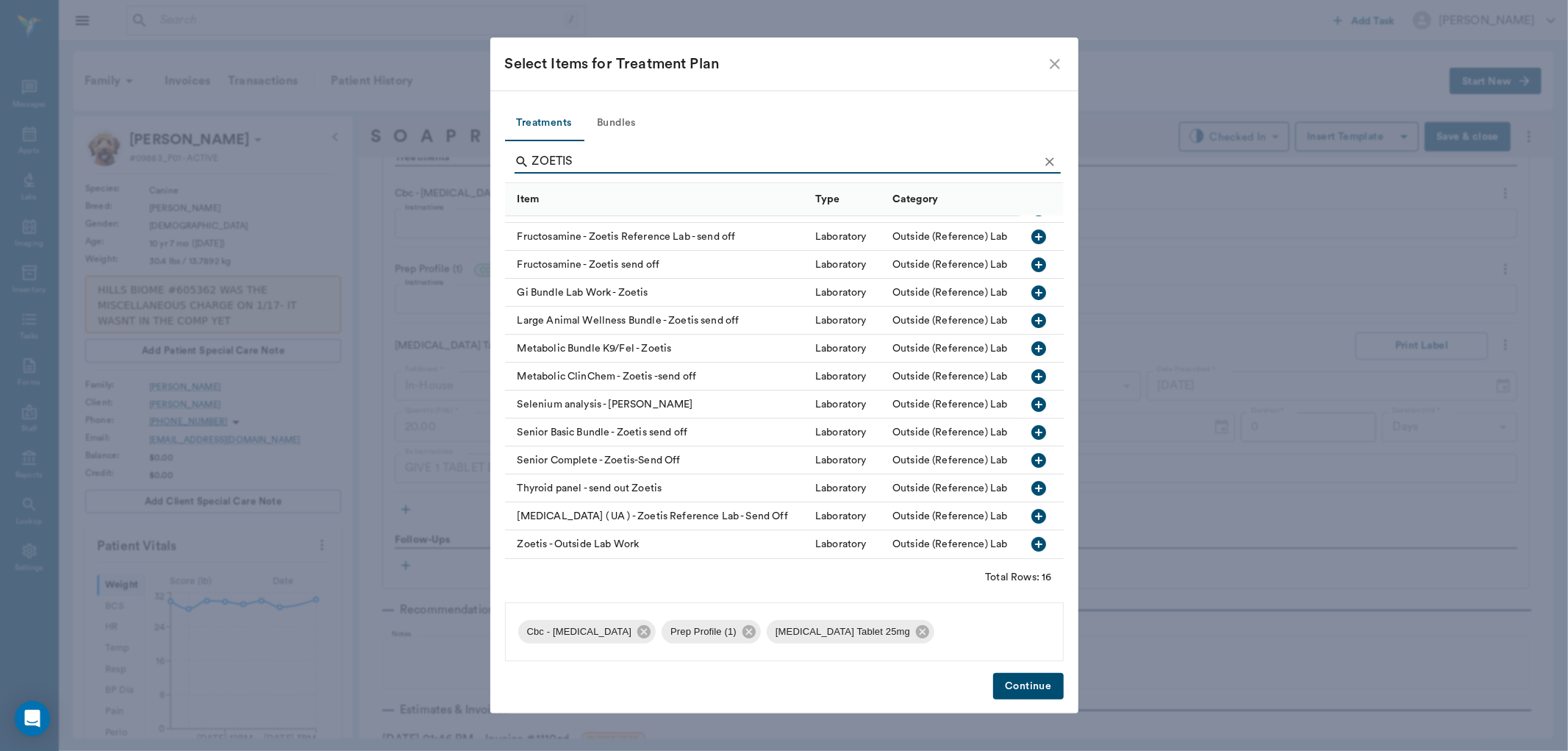
type input "ZOETIS"
click at [1032, 537] on icon "button" at bounding box center [1039, 544] width 15 height 15
click at [1023, 688] on button "Continue" at bounding box center [1028, 686] width 70 height 27
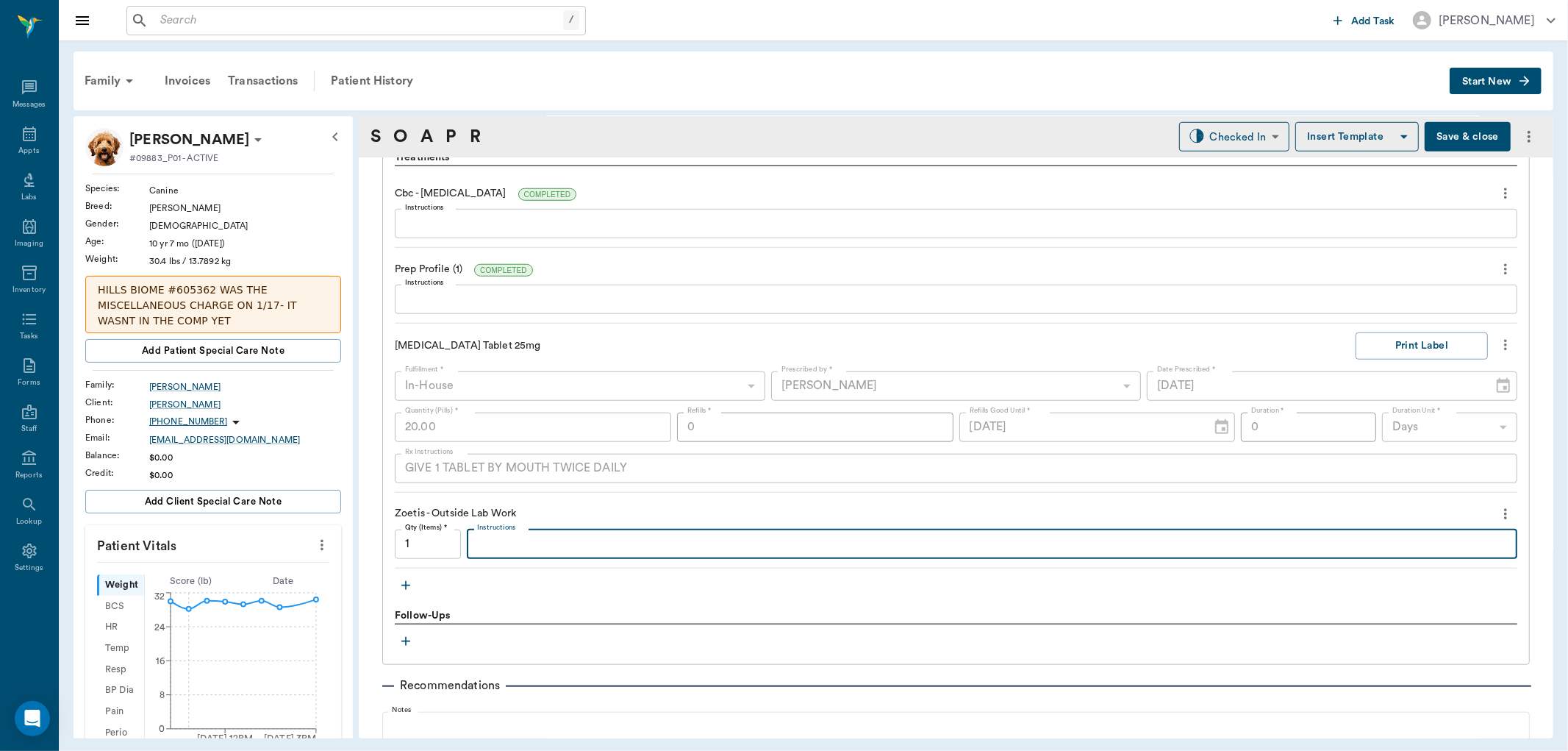
click at [539, 541] on textarea "Instructions" at bounding box center [992, 544] width 1030 height 17
type textarea "c"
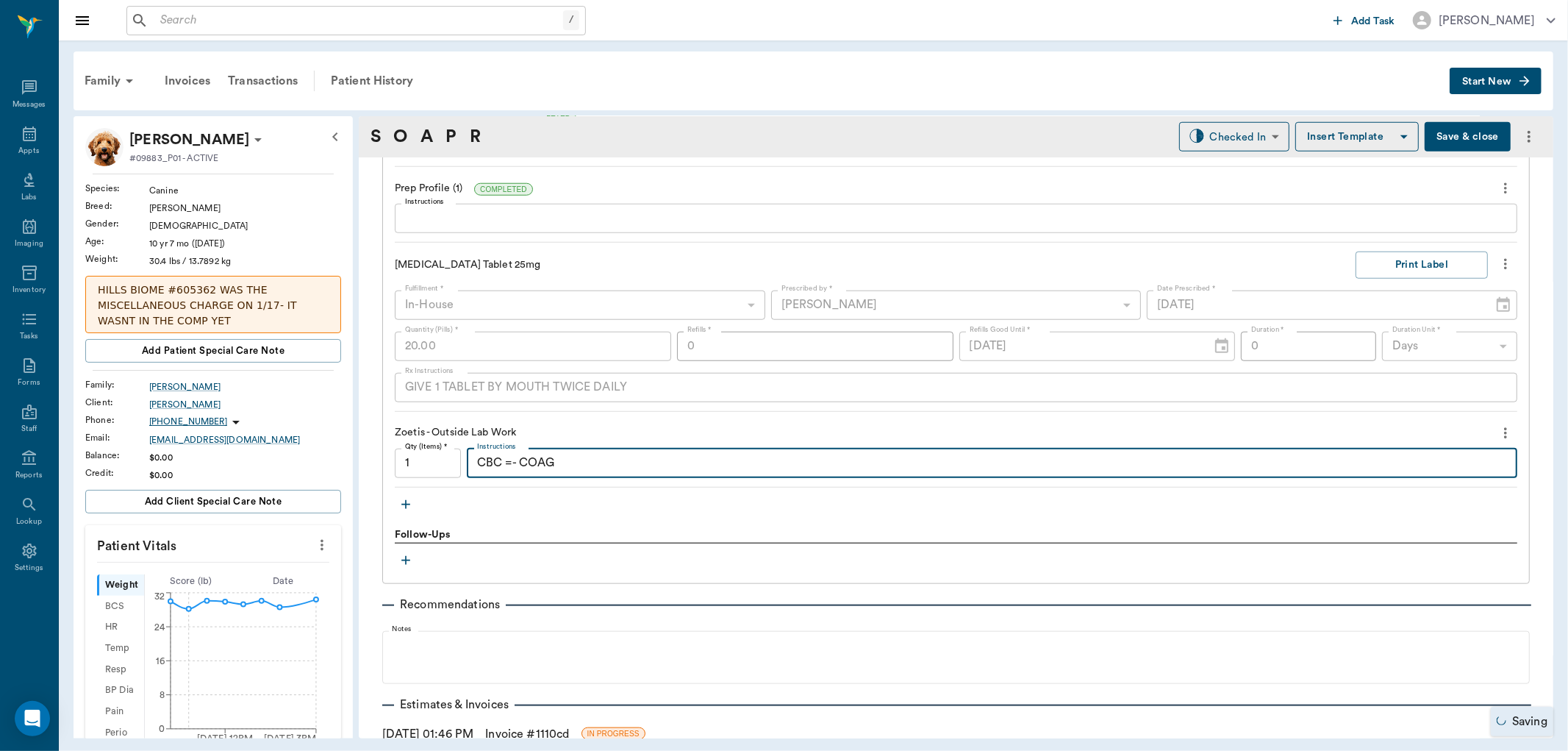
scroll to position [1143, 0]
type textarea "CBC =- COAG"
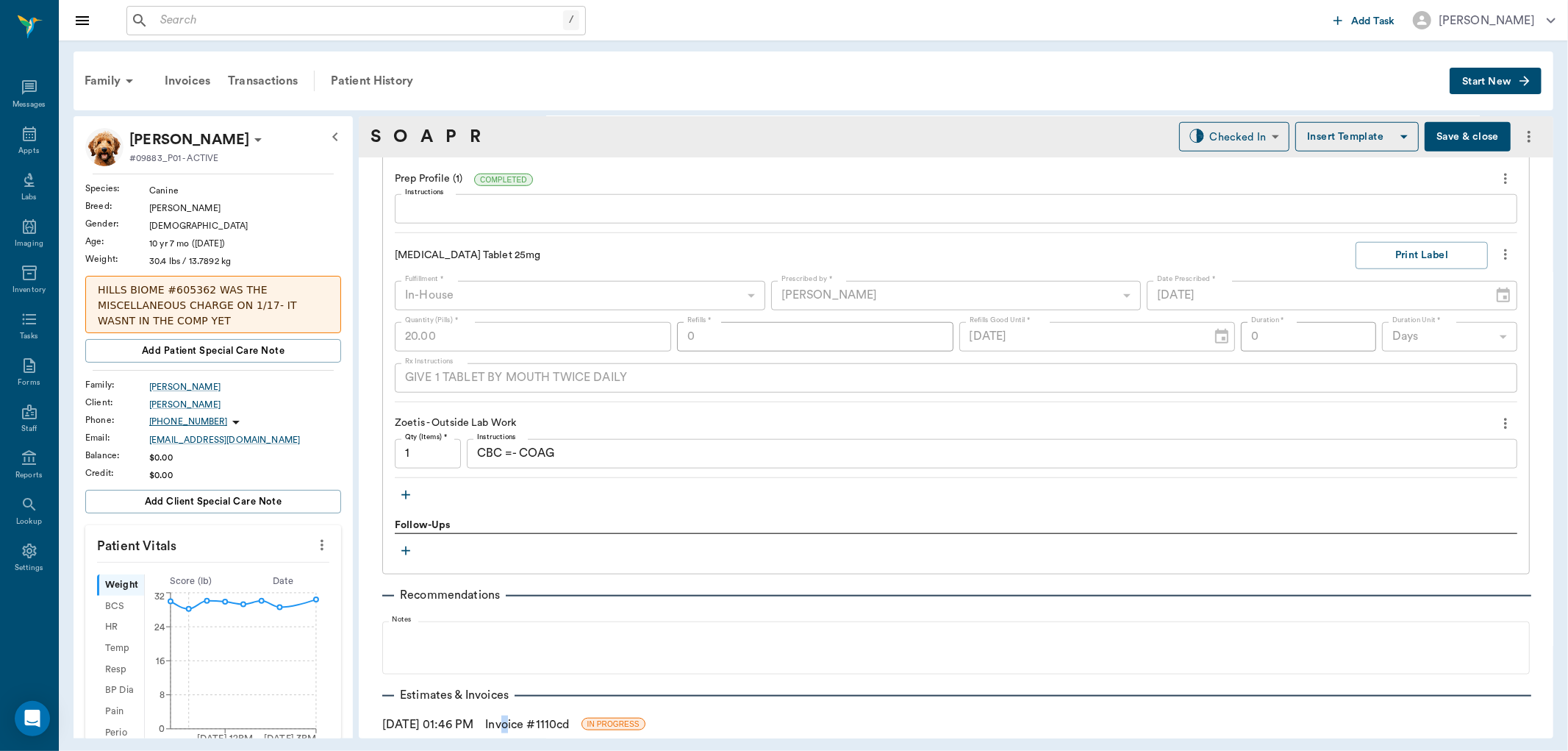
click at [522, 724] on link "Invoice # 1110cd" at bounding box center [527, 724] width 84 height 17
click at [522, 715] on link "Invoice # 1110cd" at bounding box center [527, 724] width 84 height 17
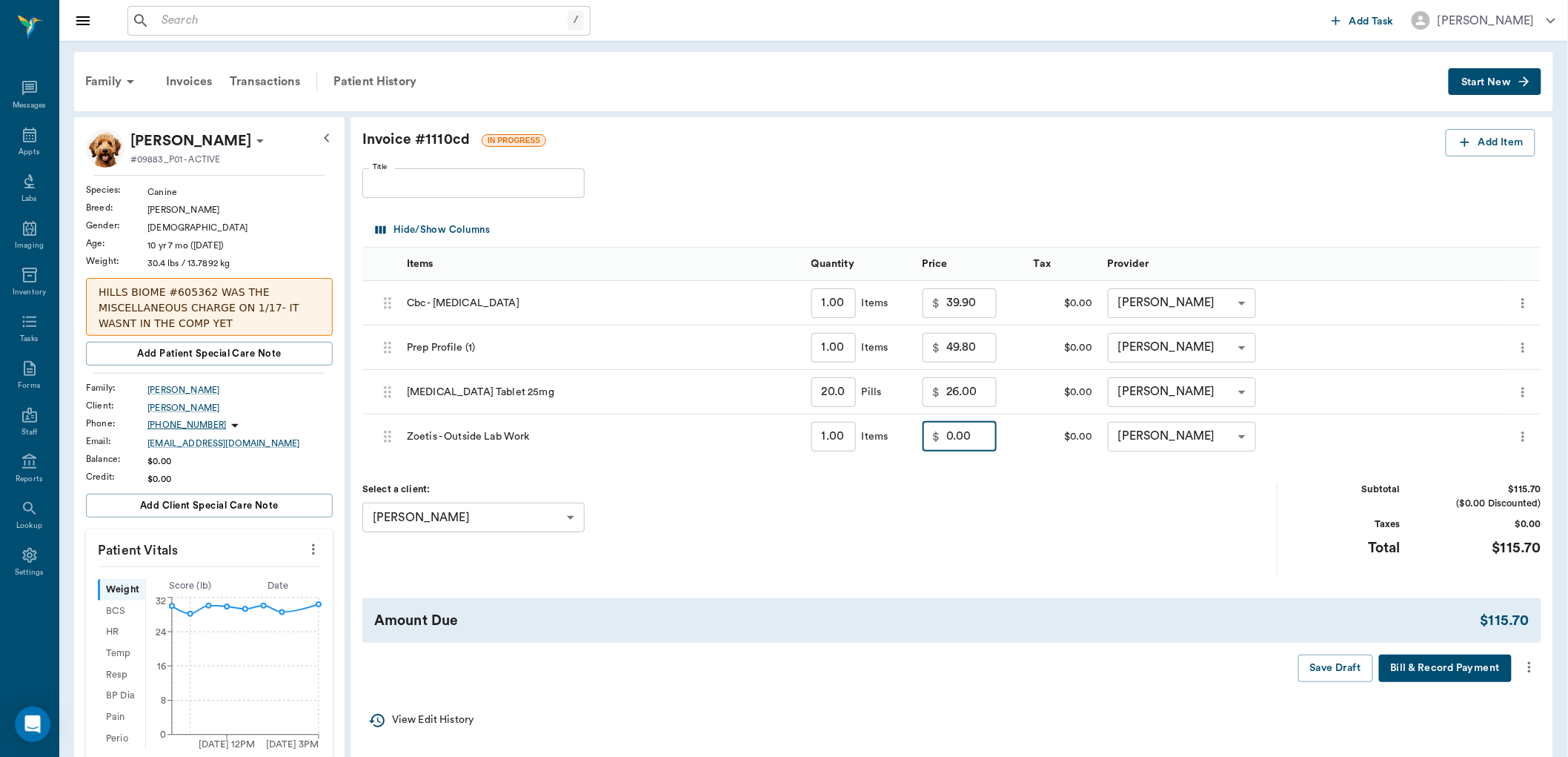
click at [987, 426] on input "0.00" at bounding box center [972, 437] width 51 height 30
type input "150.00"
click at [979, 311] on input "39.90" at bounding box center [972, 303] width 51 height 30
click at [1030, 217] on div "Hide/Show Columns" at bounding box center [955, 231] width 1166 height 35
click at [973, 309] on input "15.00" at bounding box center [972, 303] width 51 height 30
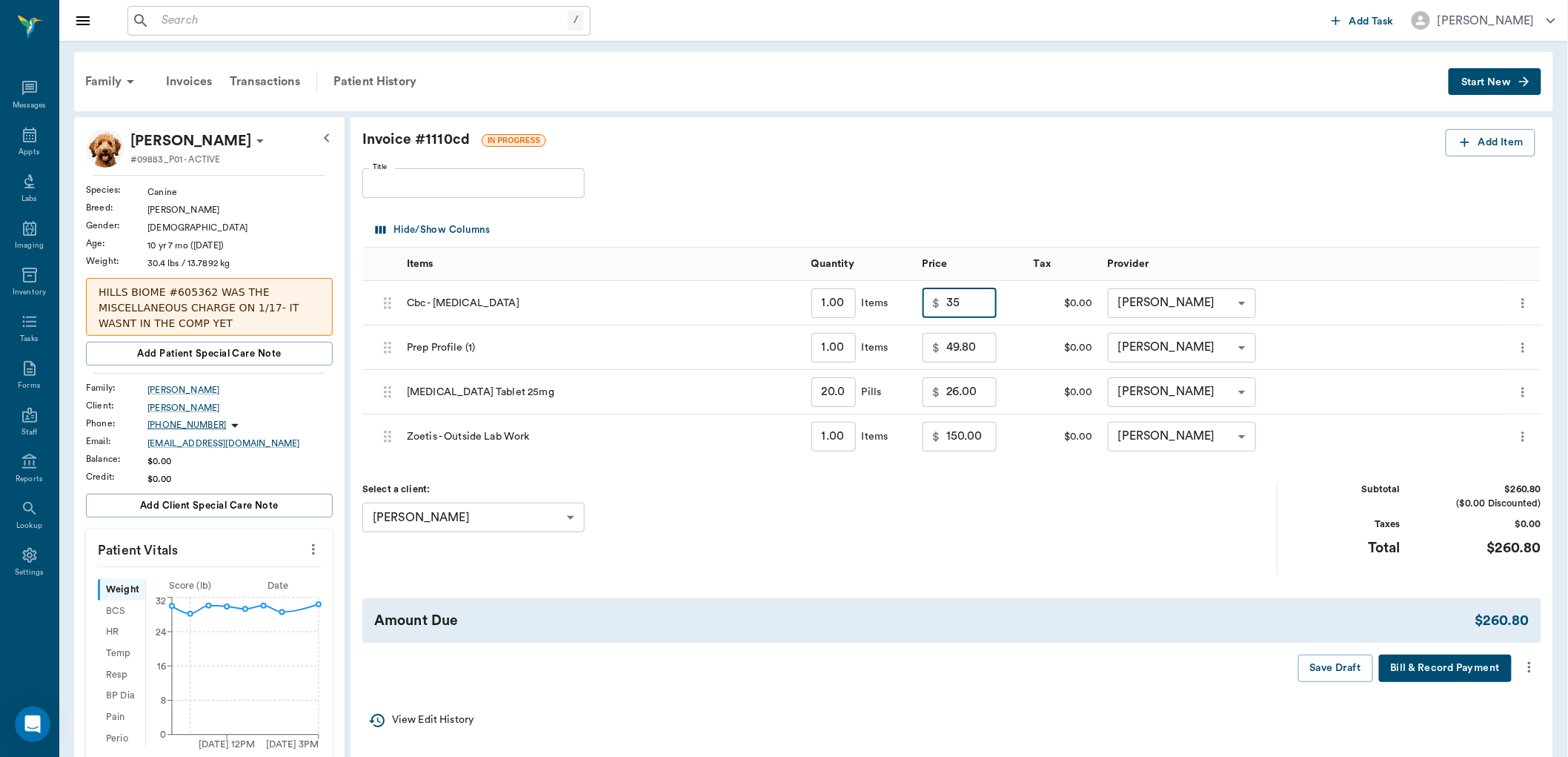
type input "35.00"
click at [983, 436] on input "150.00" at bounding box center [972, 437] width 51 height 30
type input "120.00"
click at [1041, 494] on div "Select a client: Linda Williford 65e9e9da9bd92cad597f8b8d ​" at bounding box center [820, 528] width 915 height 91
click at [1524, 663] on icon "more" at bounding box center [1530, 667] width 17 height 17
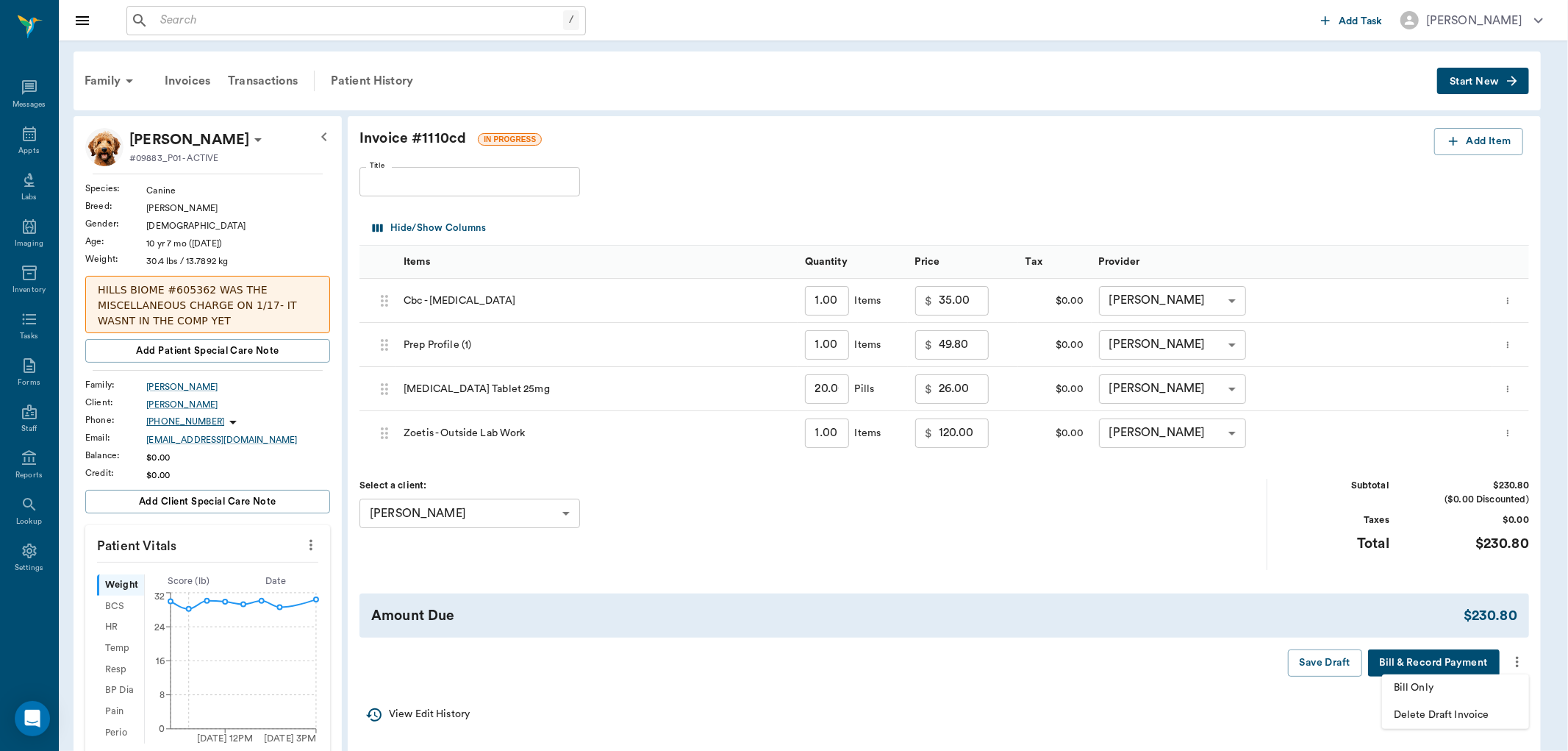
click at [1422, 688] on span "Bill Only" at bounding box center [1455, 688] width 124 height 16
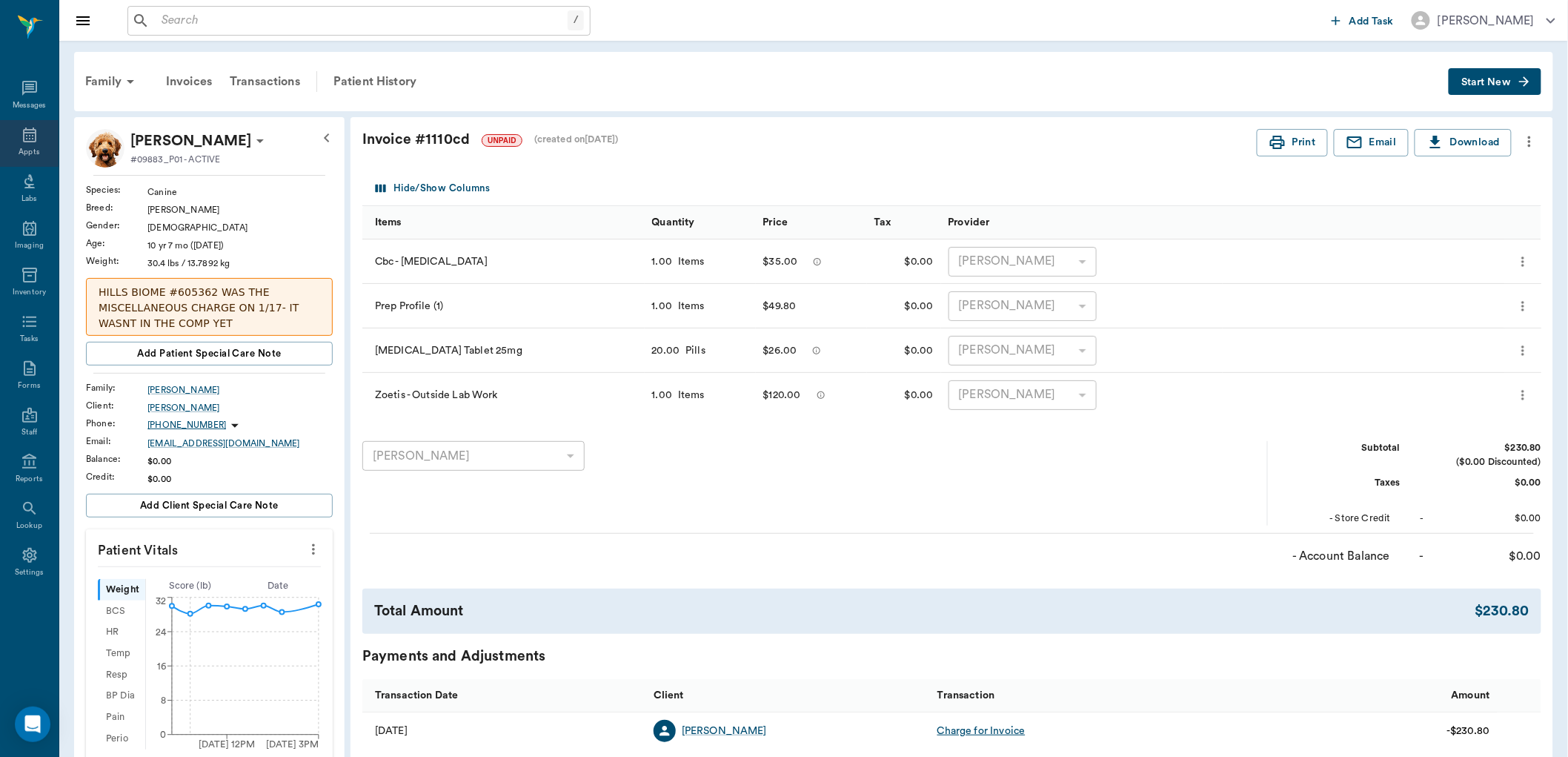
click at [33, 153] on div "Appts" at bounding box center [29, 152] width 21 height 11
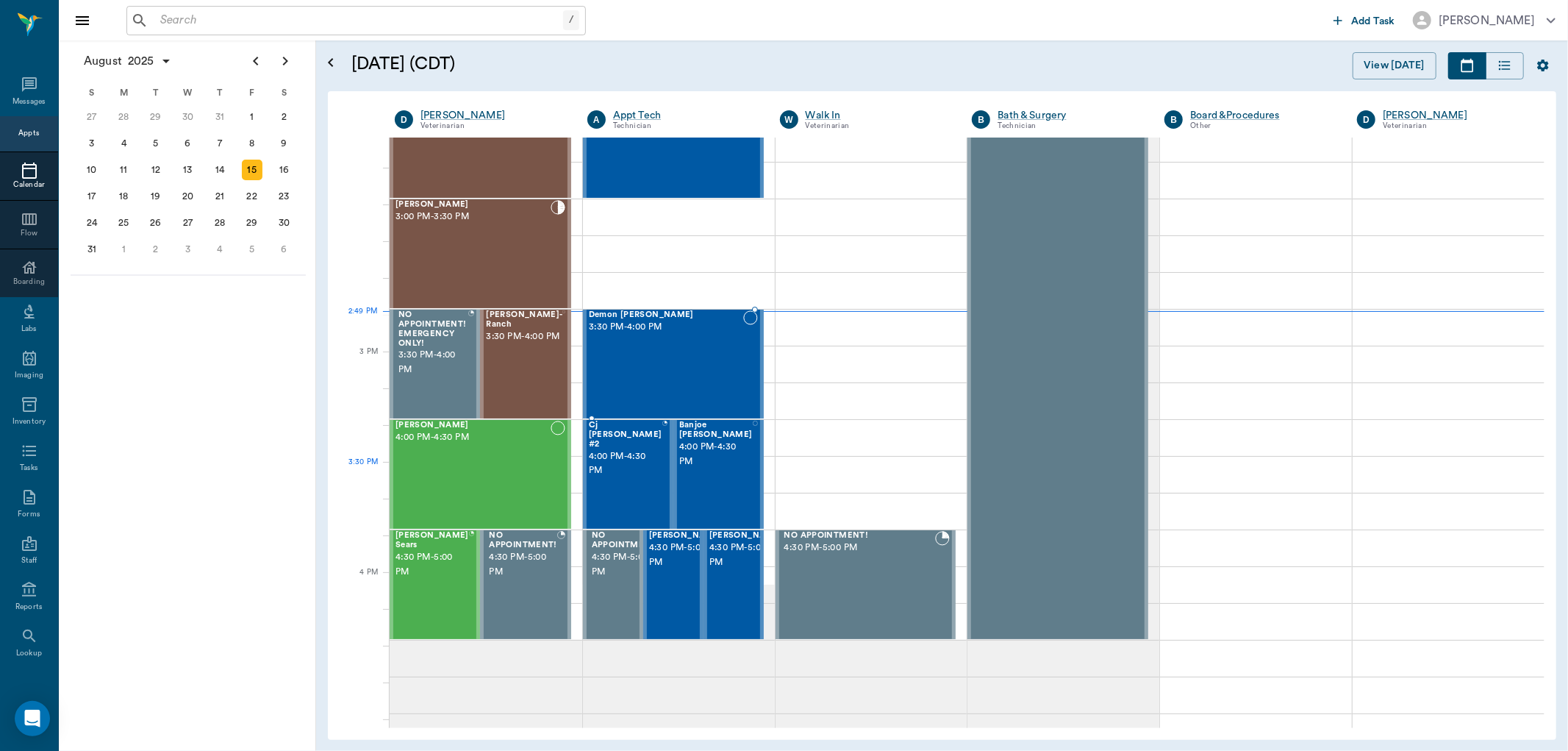
scroll to position [1325, 0]
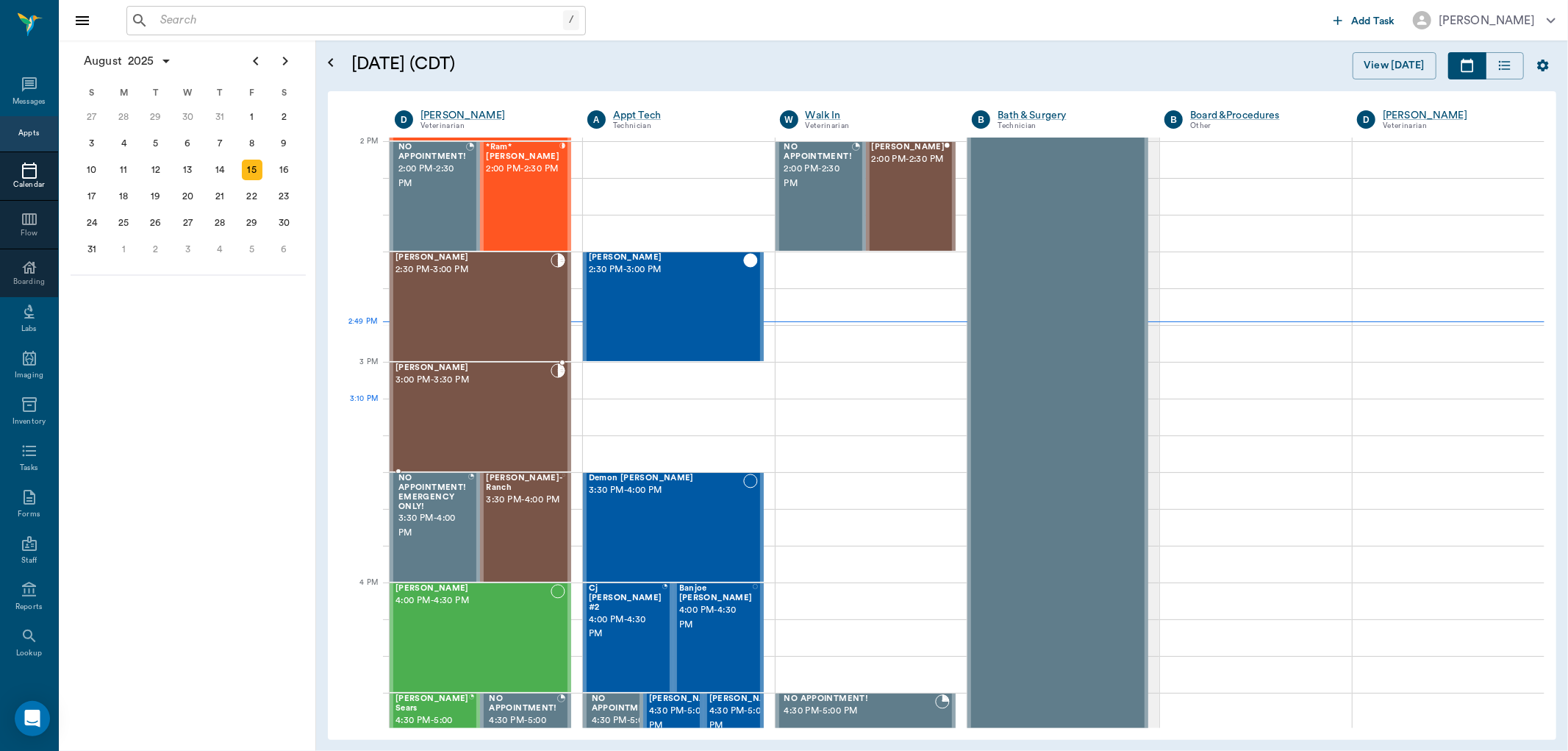
click at [479, 416] on div "Missy Martin 3:00 PM - 3:30 PM" at bounding box center [473, 417] width 155 height 107
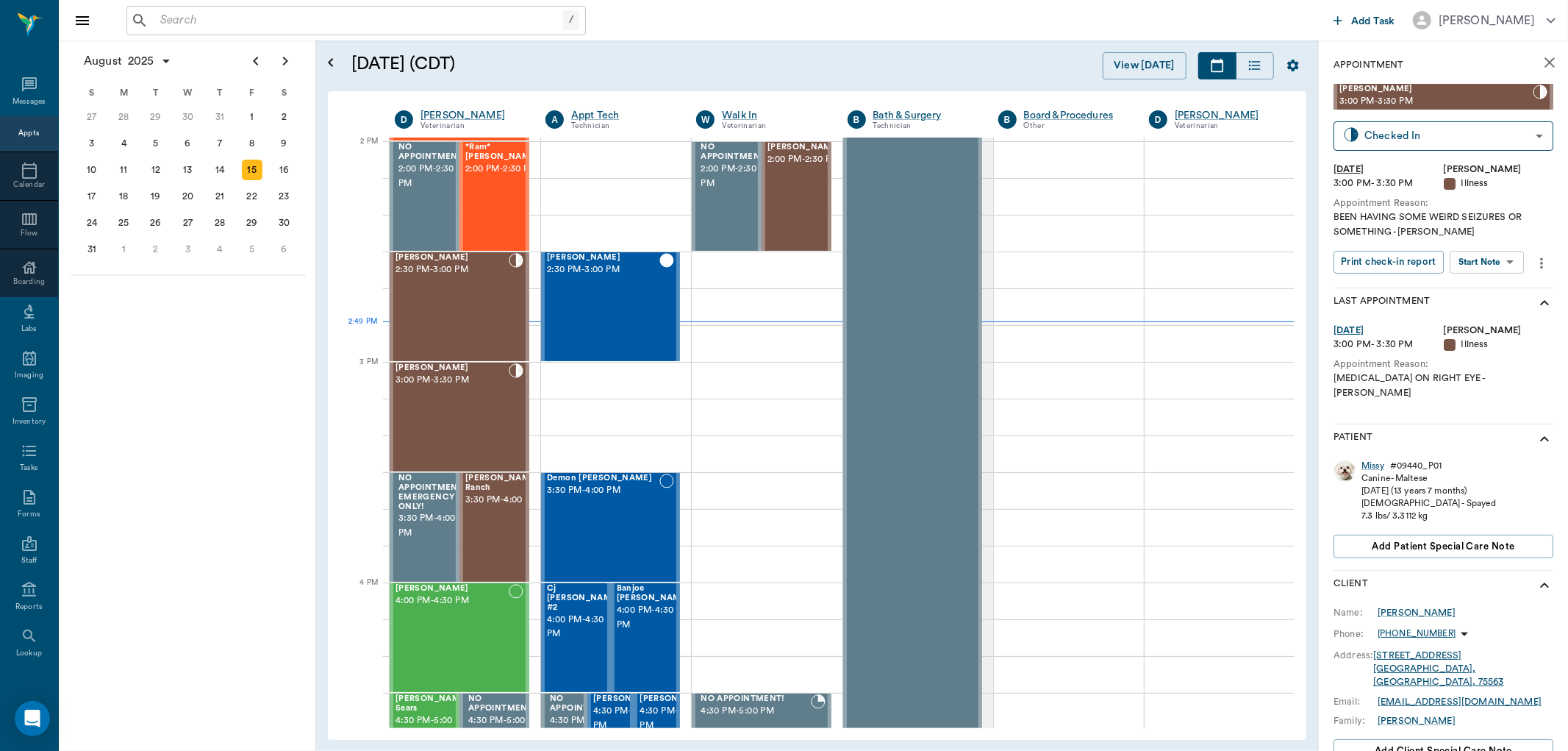
click at [1459, 269] on body "/ ​ Add Task Dr. Bert Ellsworth Nectar Messages Appts Calendar Flow Boarding La…" at bounding box center [784, 375] width 1568 height 751
click at [1472, 288] on button "Start SOAP" at bounding box center [1472, 293] width 50 height 17
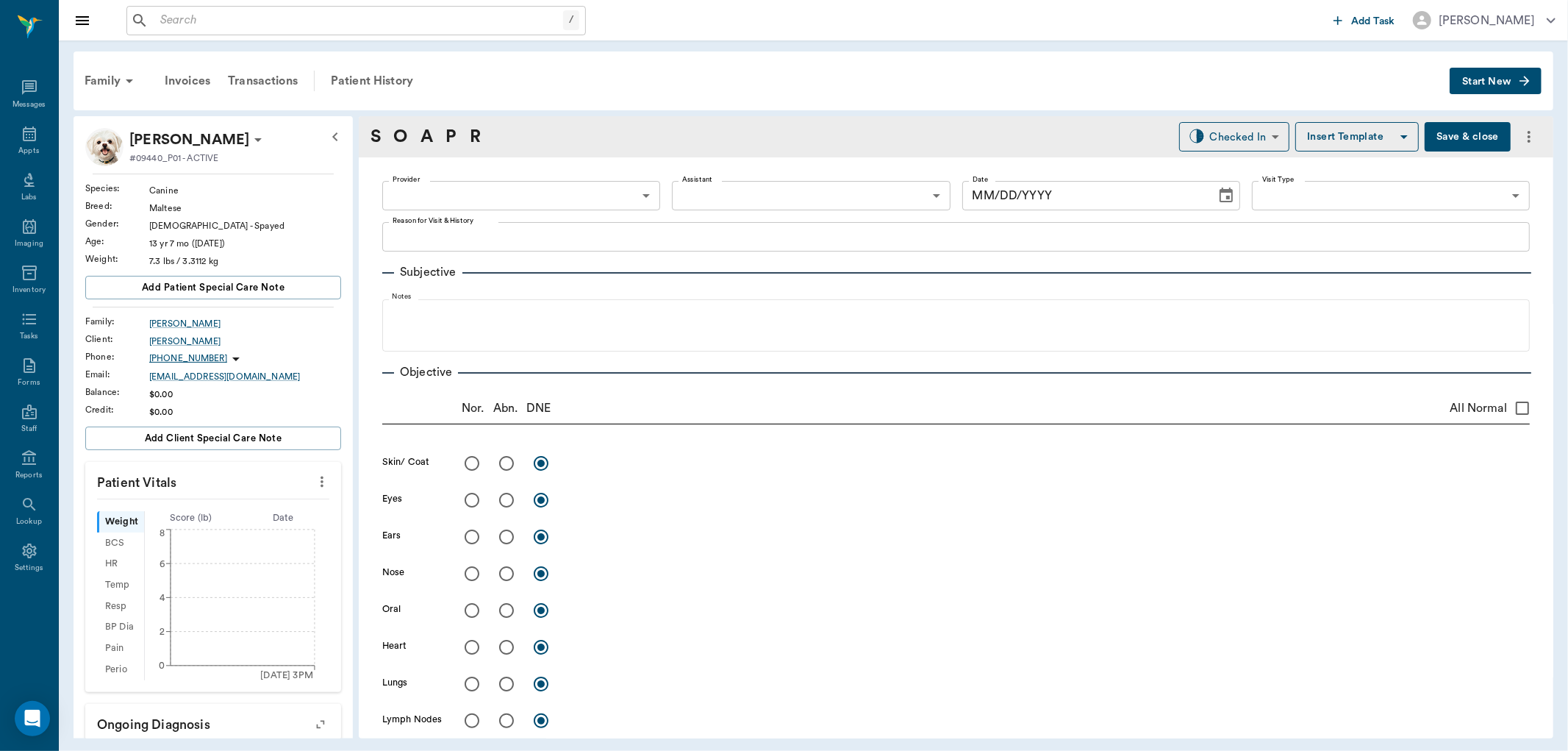
type input "63ec2f075fda476ae8351a4d"
type input "65d2be4f46e3a538d89b8c15"
type textarea "BEEN HAVING SOME WEIRD SEIZURES OR SOMETHING -[PERSON_NAME]"
type input "[DATE]"
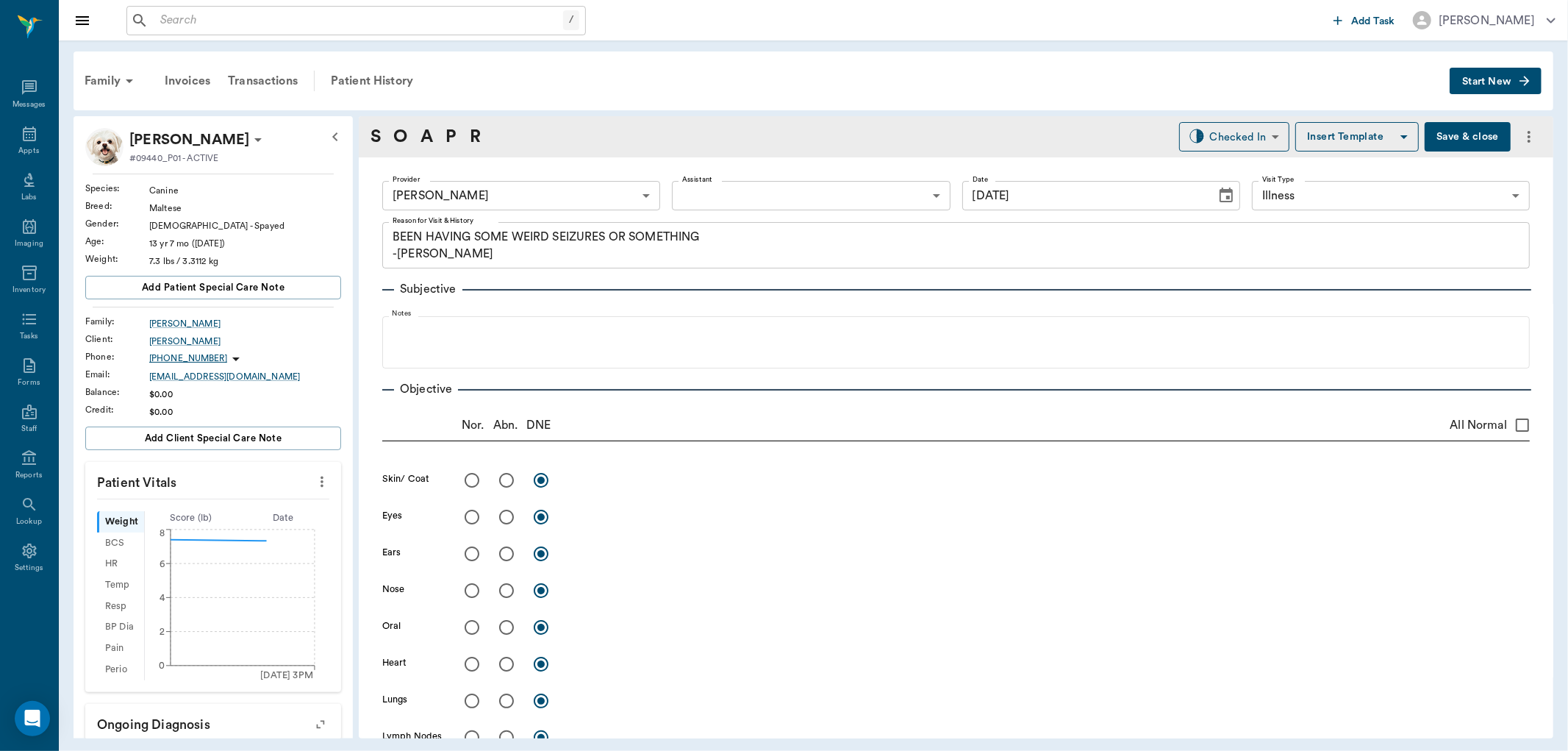
click at [321, 482] on icon "more" at bounding box center [321, 482] width 3 height 11
click at [262, 506] on span "Enter Vitals" at bounding box center [248, 507] width 124 height 16
click at [249, 527] on input "text" at bounding box center [212, 526] width 128 height 29
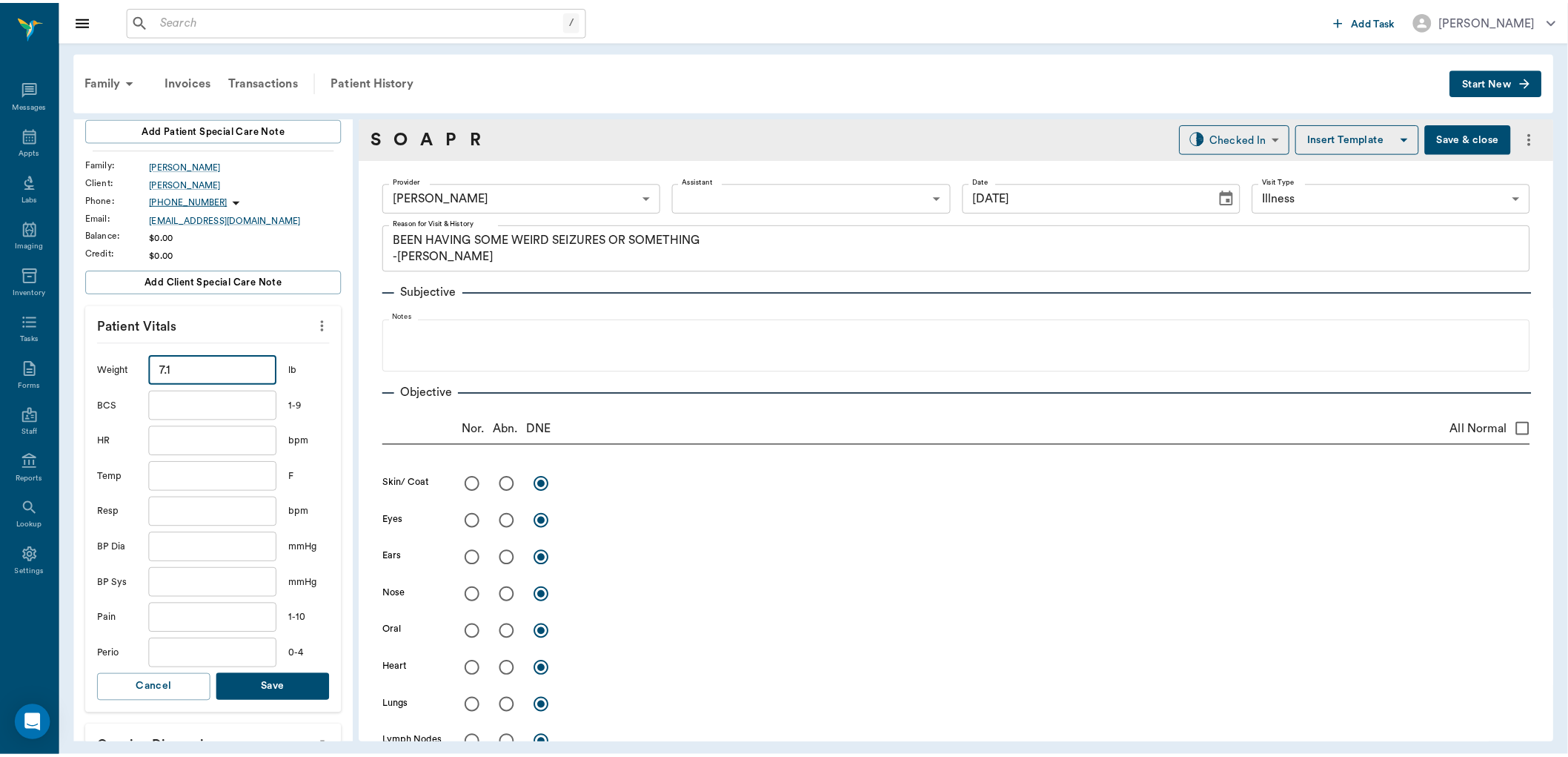
scroll to position [247, 0]
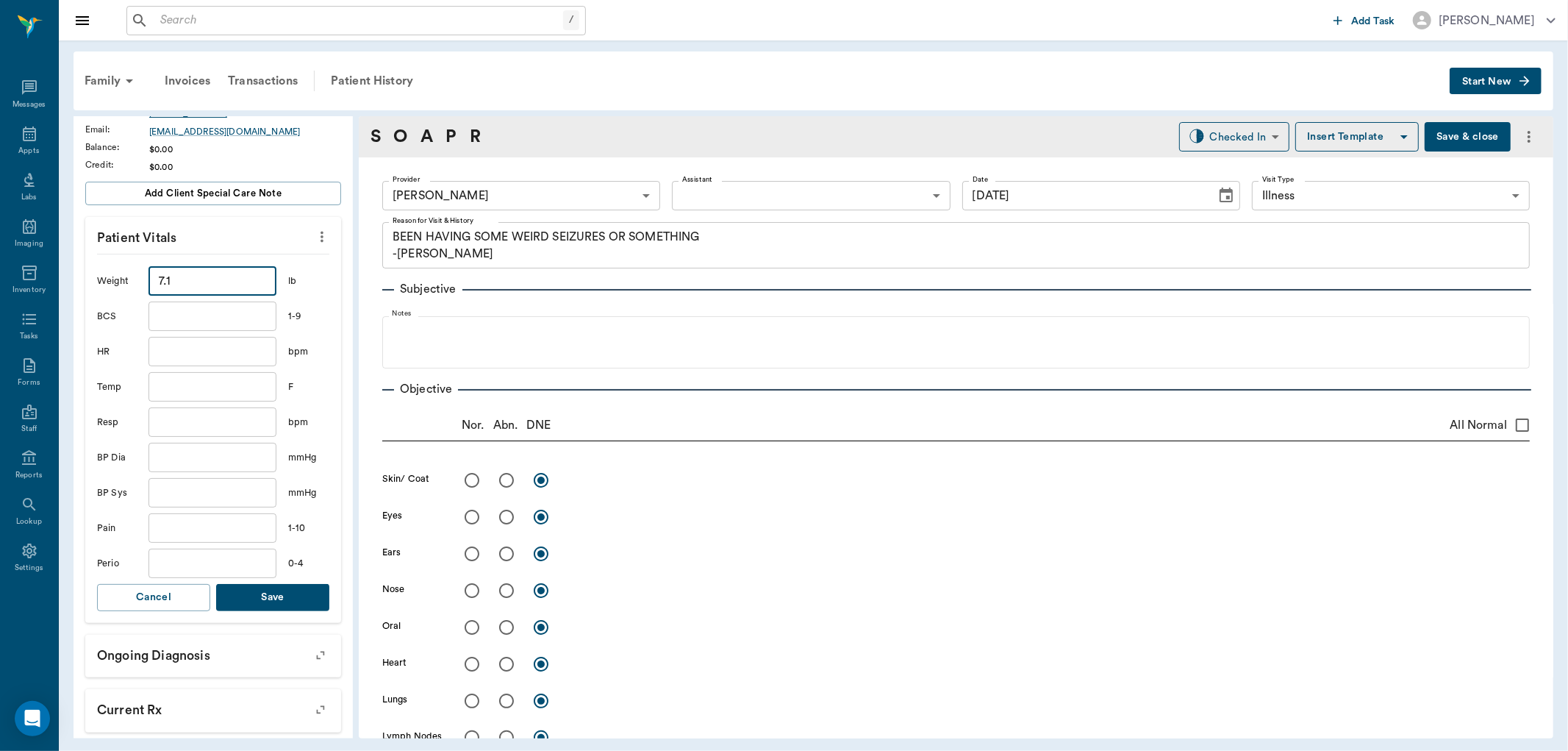
type input "7.1"
click at [270, 601] on button "Save" at bounding box center [273, 597] width 113 height 27
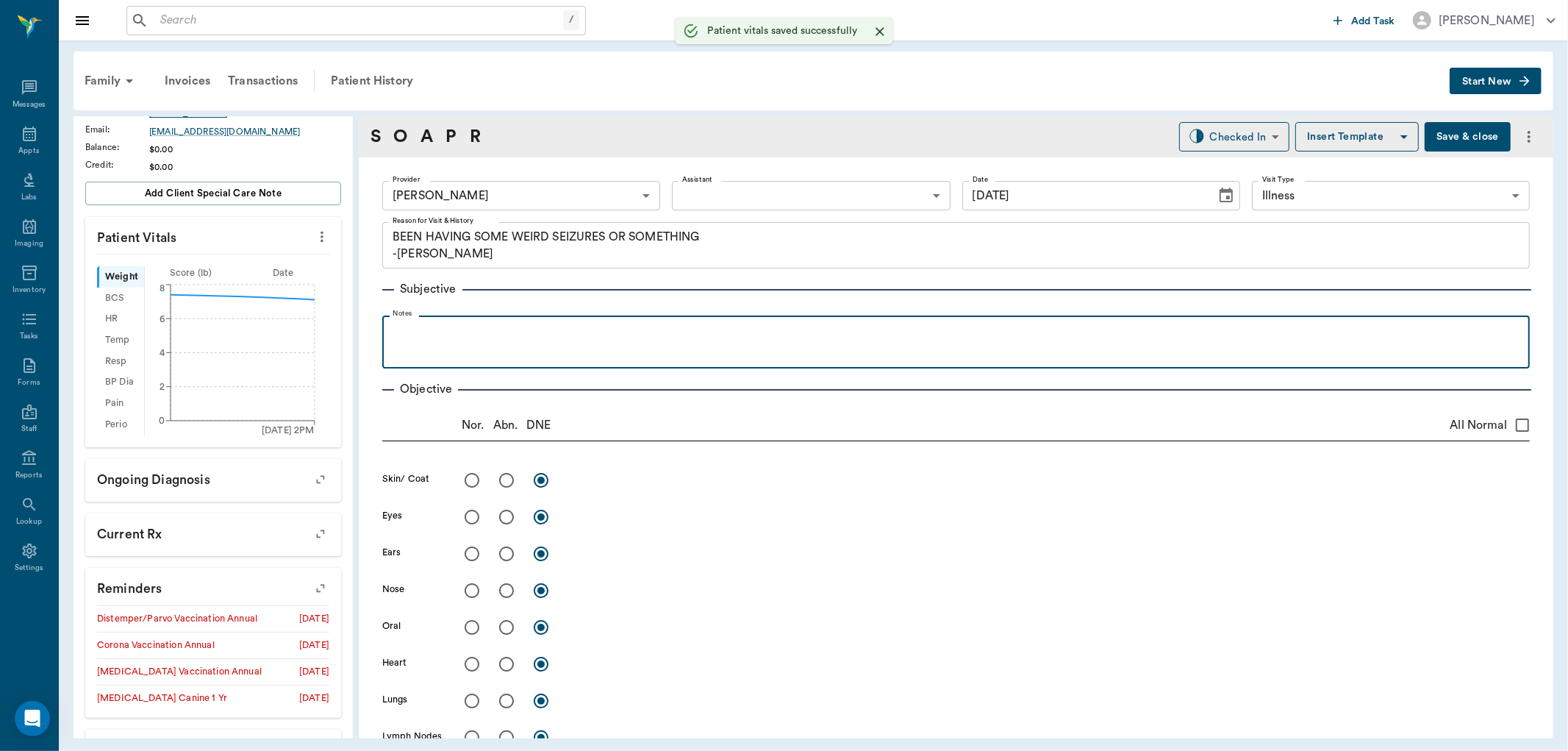
click at [494, 352] on div at bounding box center [956, 341] width 1133 height 36
click at [439, 328] on p "had 2 this week - only lads" at bounding box center [965, 332] width 1116 height 17
click at [658, 344] on p at bounding box center [956, 349] width 1133 height 17
click at [645, 328] on p "had 2 seizures this week - only lads" at bounding box center [965, 332] width 1116 height 17
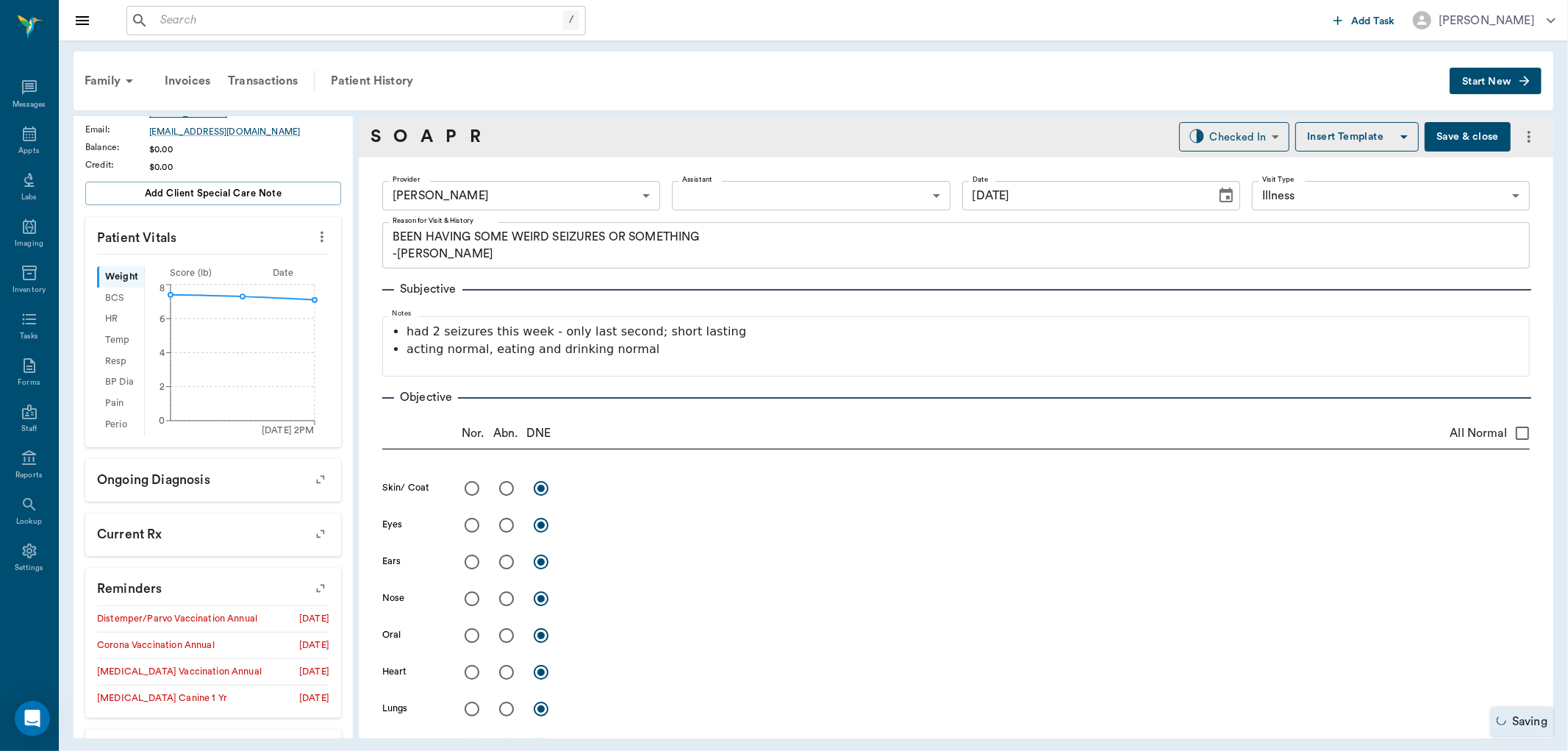
click at [1432, 133] on button "Save & close" at bounding box center [1468, 137] width 86 height 29
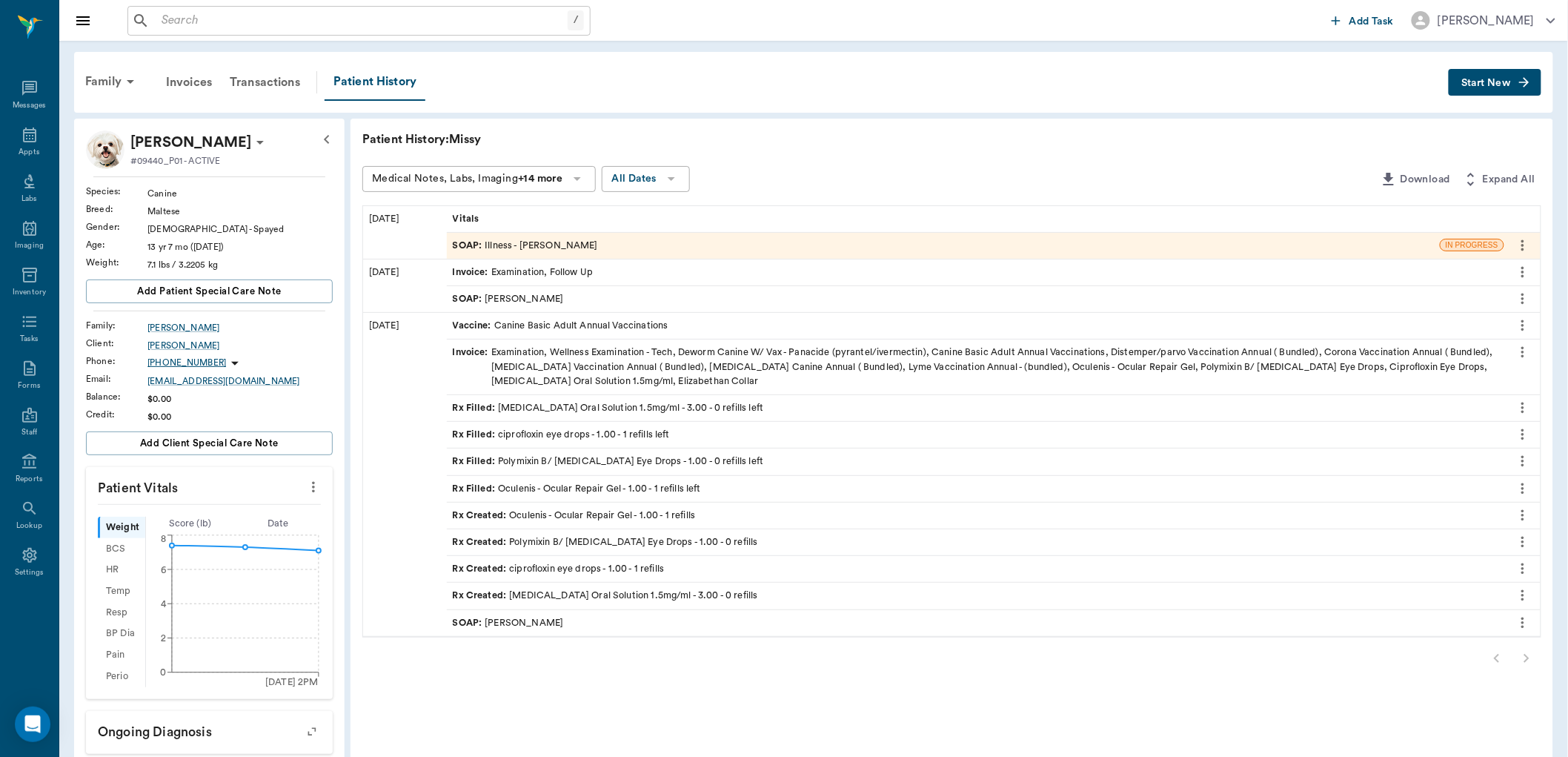
click at [487, 247] on div "SOAP : Illness - [PERSON_NAME]" at bounding box center [526, 245] width 145 height 14
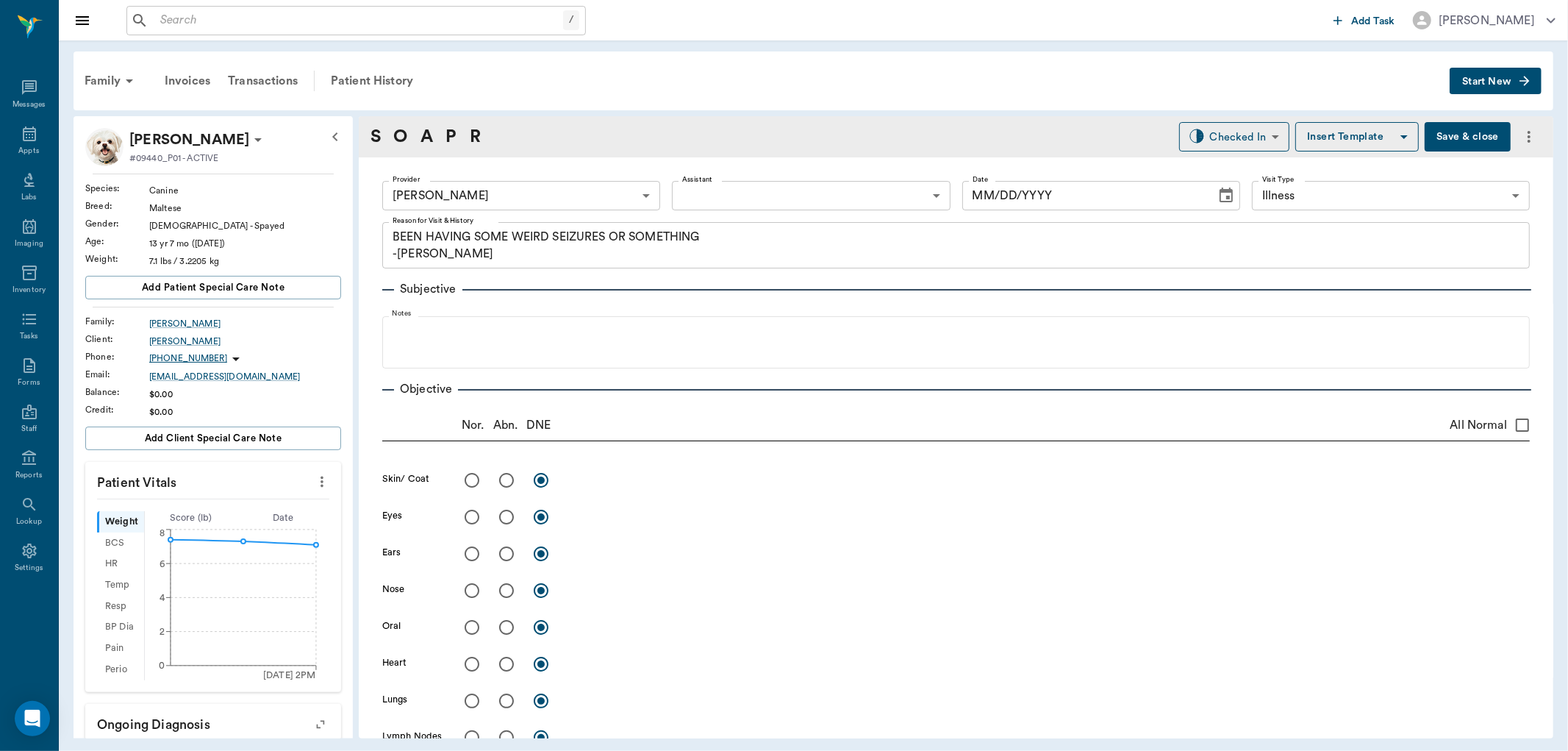
type input "63ec2f075fda476ae8351a4d"
type input "65d2be4f46e3a538d89b8c15"
type textarea "BEEN HAVING SOME WEIRD SEIZURES OR SOMETHING -[PERSON_NAME]"
type input "[DATE]"
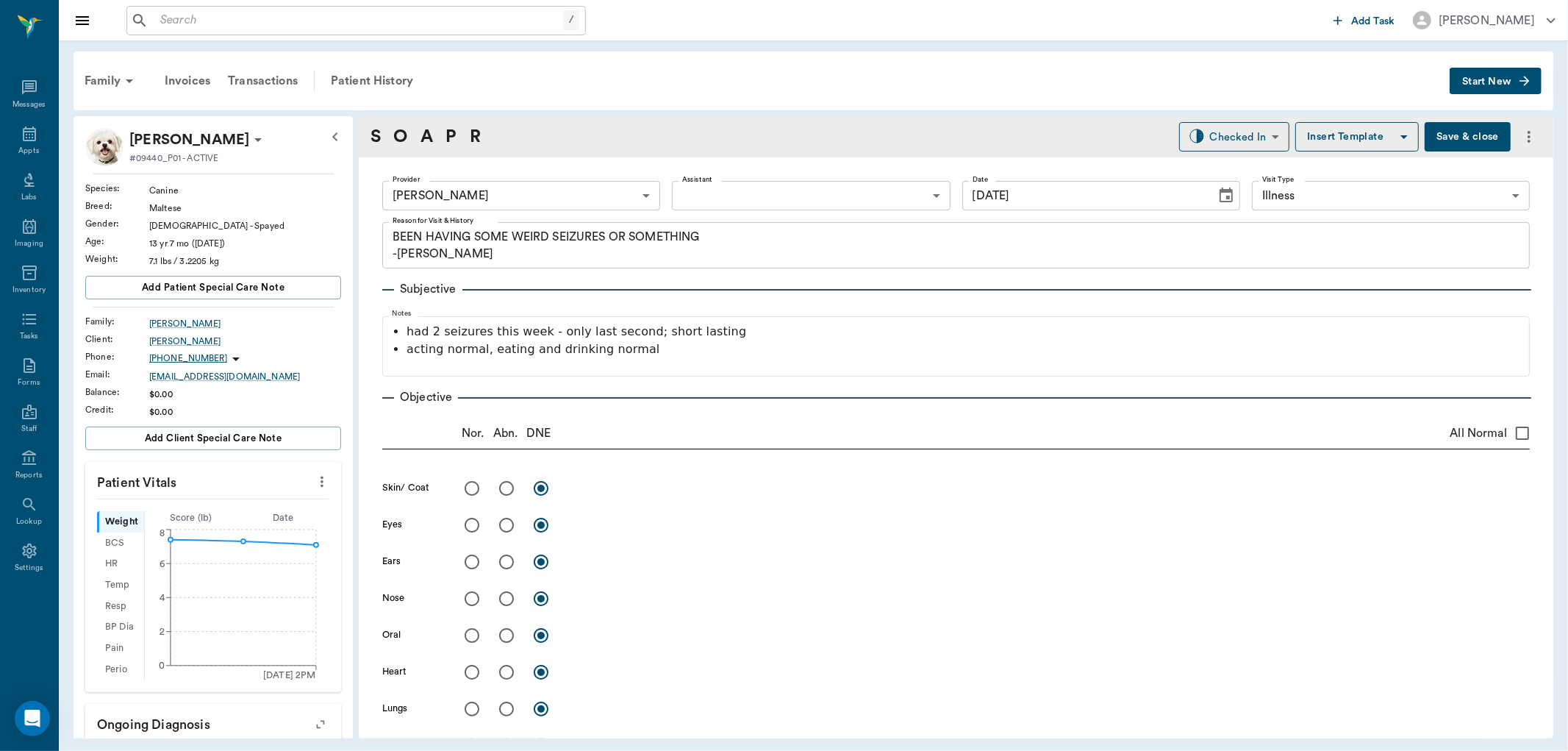
click at [314, 484] on icon "more" at bounding box center [321, 482] width 16 height 17
click at [259, 512] on span "Enter Vitals" at bounding box center [248, 507] width 124 height 16
click at [207, 625] on input "text" at bounding box center [212, 631] width 128 height 29
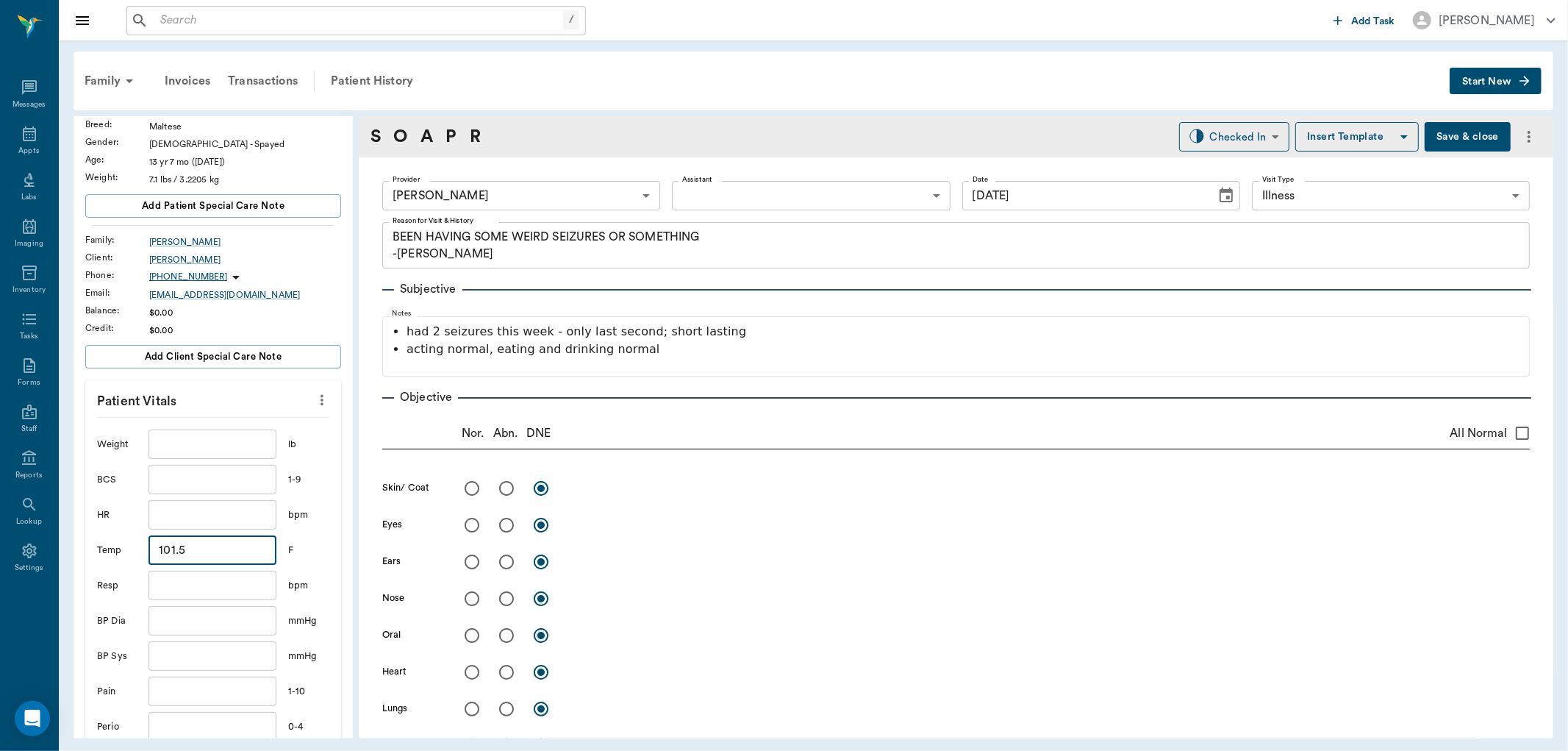
scroll to position [245, 0]
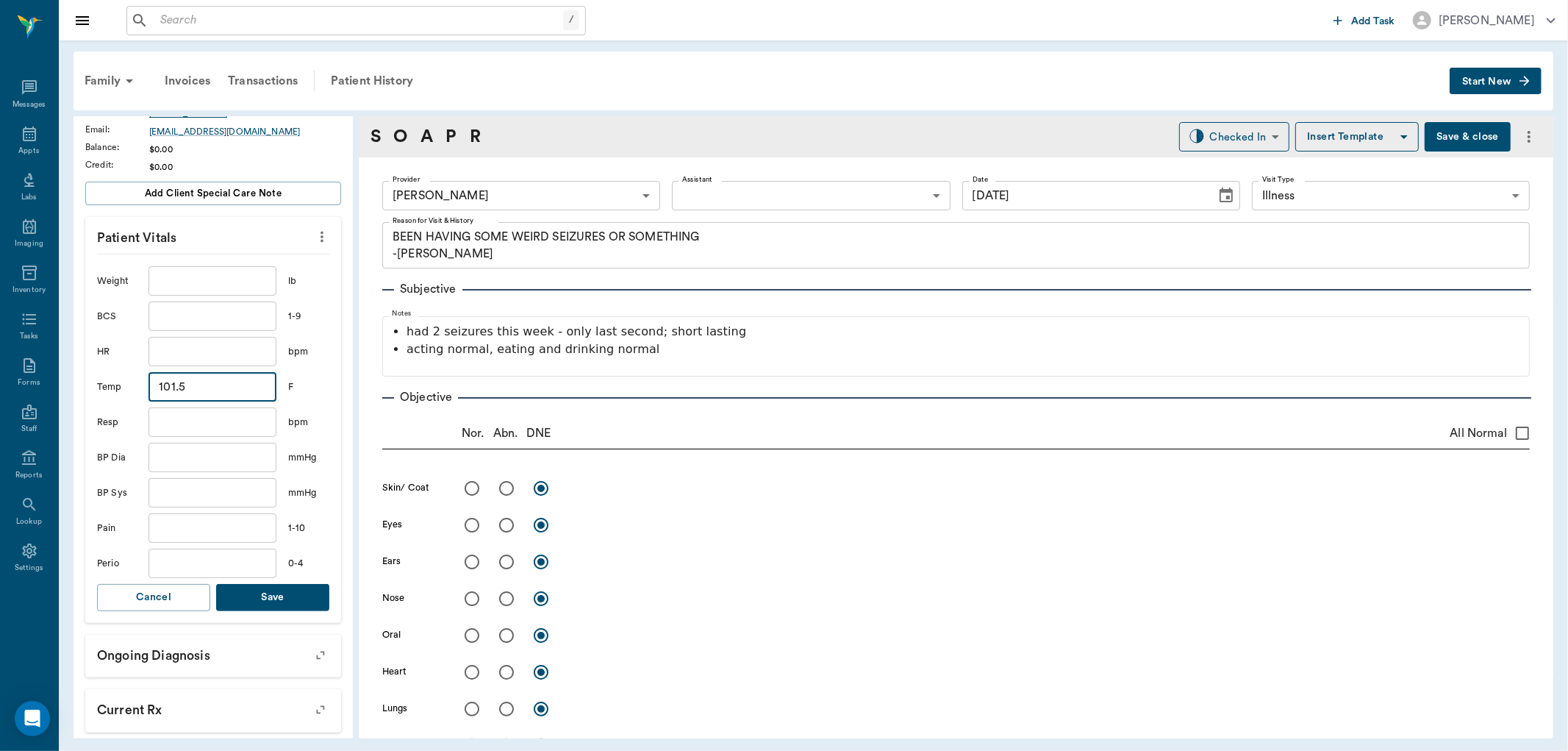
type input "101.5"
click at [245, 600] on button "Save" at bounding box center [273, 597] width 113 height 27
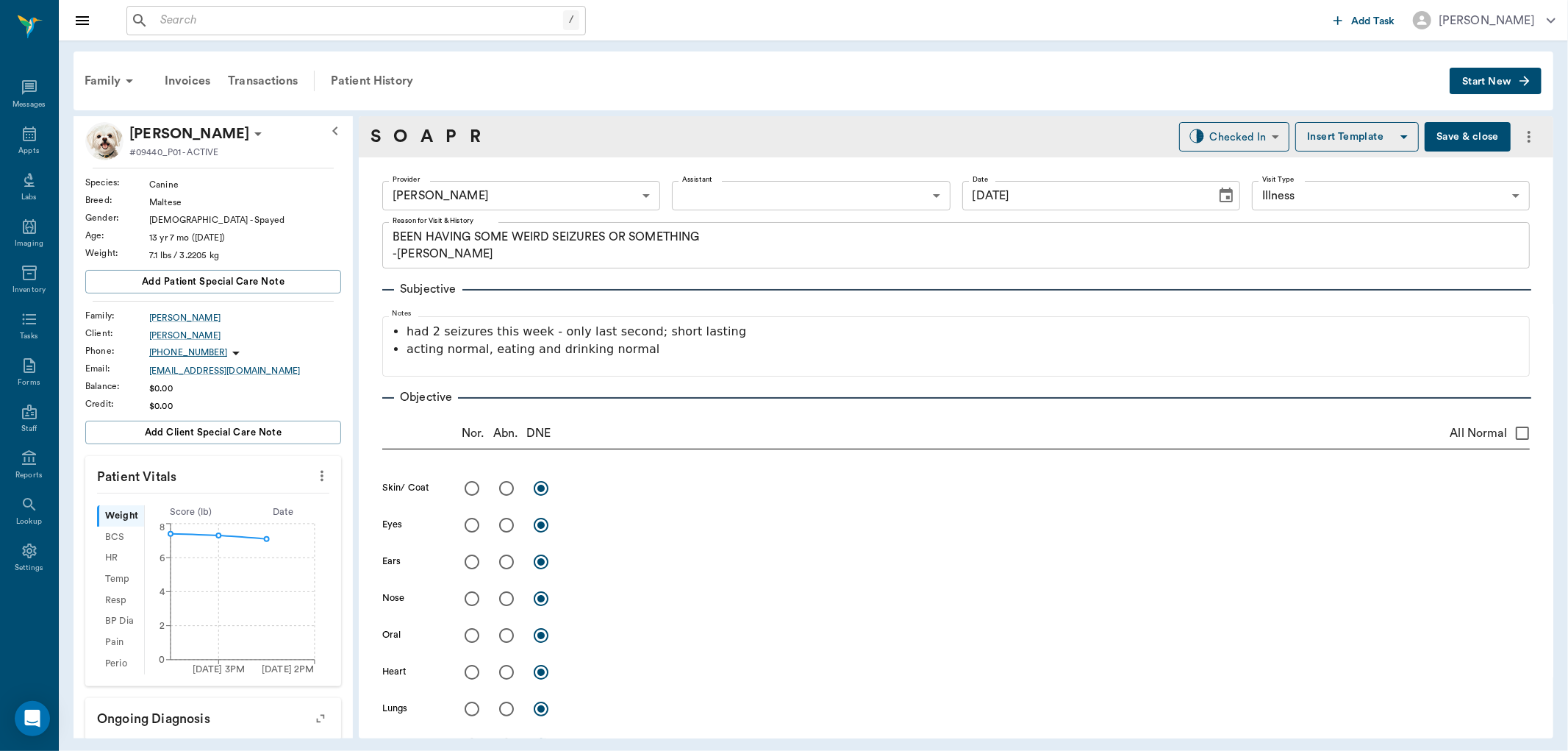
scroll to position [0, 0]
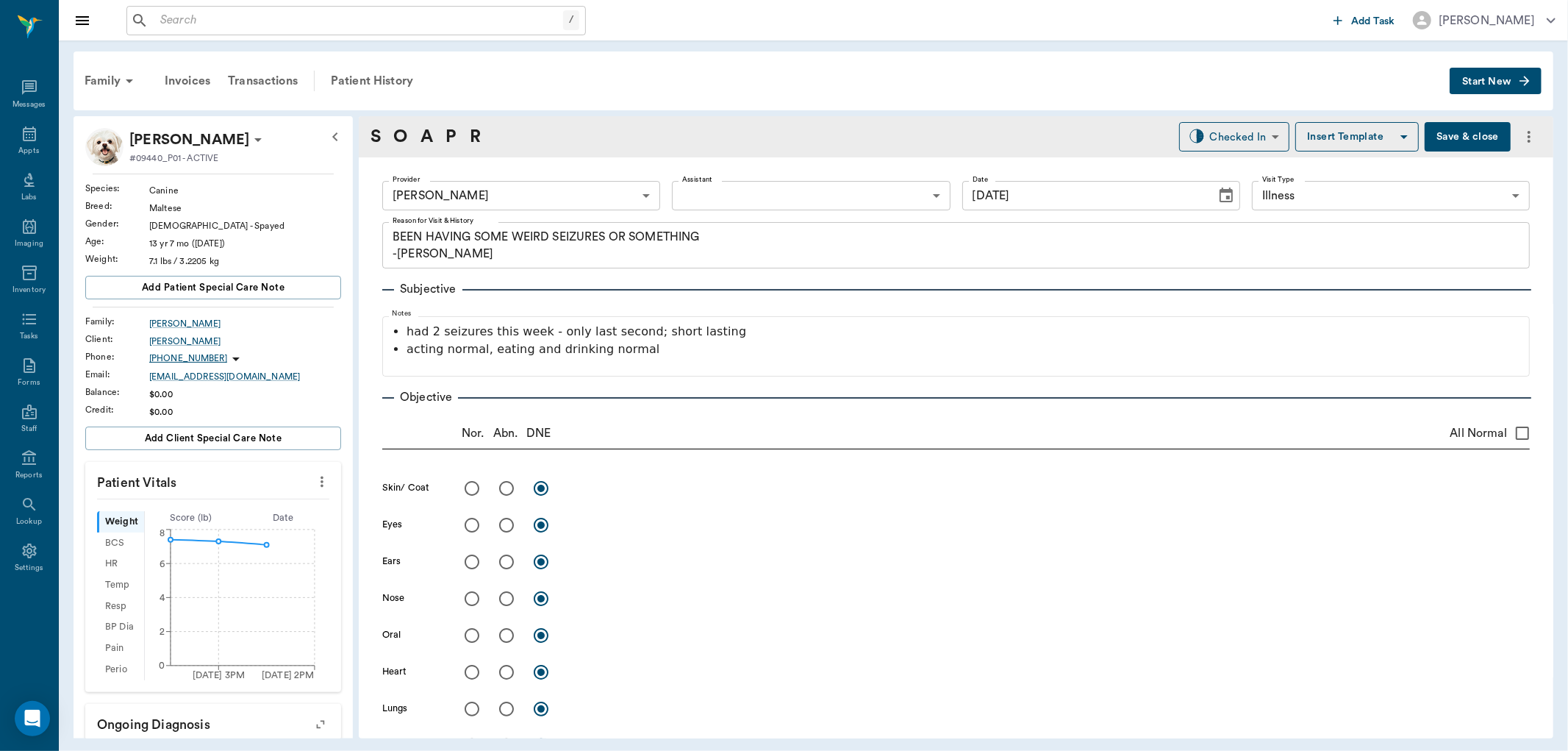
click at [1464, 120] on div "S O A P R Checked In CHECKED_IN ​ Insert Template Save & close" at bounding box center [956, 137] width 1195 height 42
click at [26, 129] on icon at bounding box center [29, 133] width 13 height 15
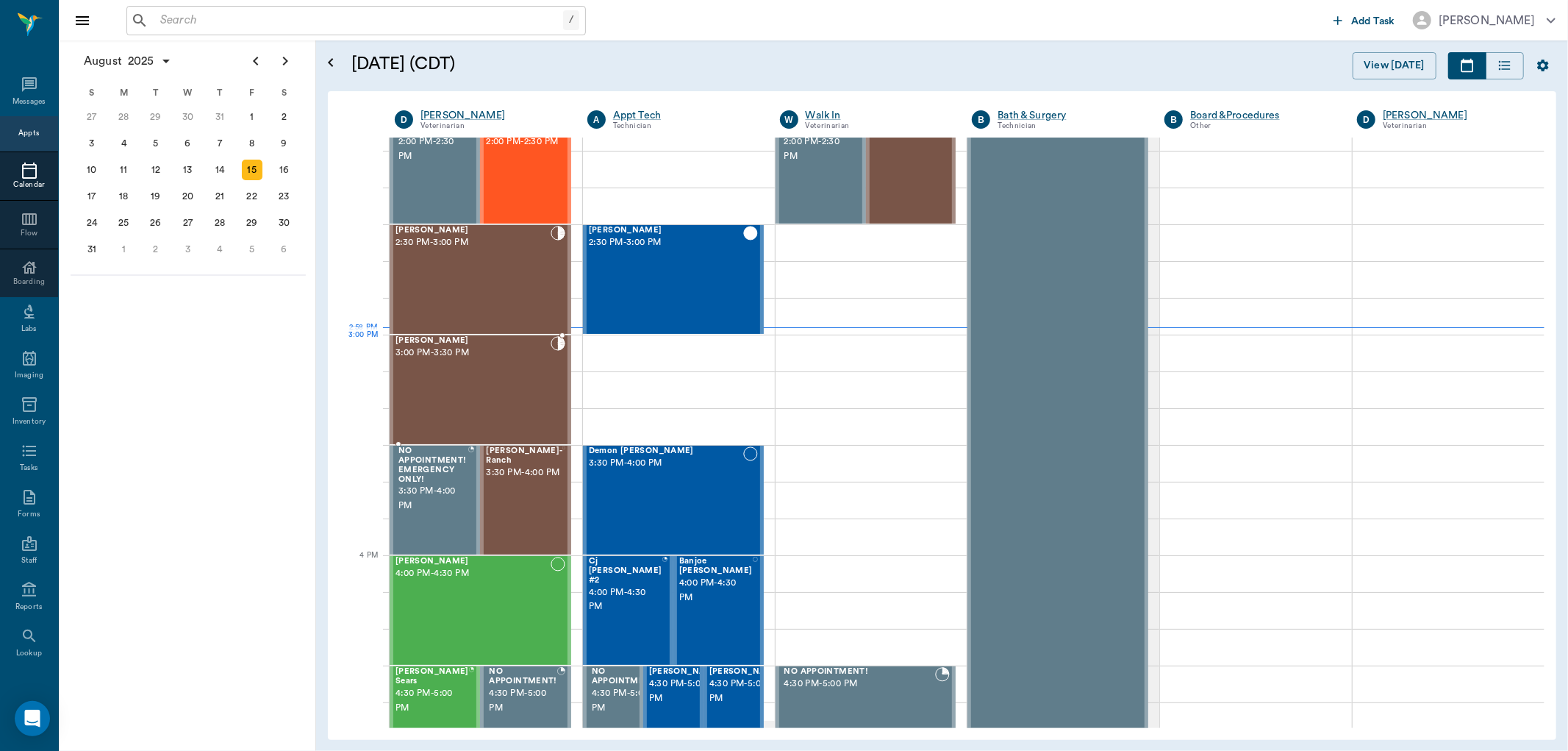
scroll to position [1326, 0]
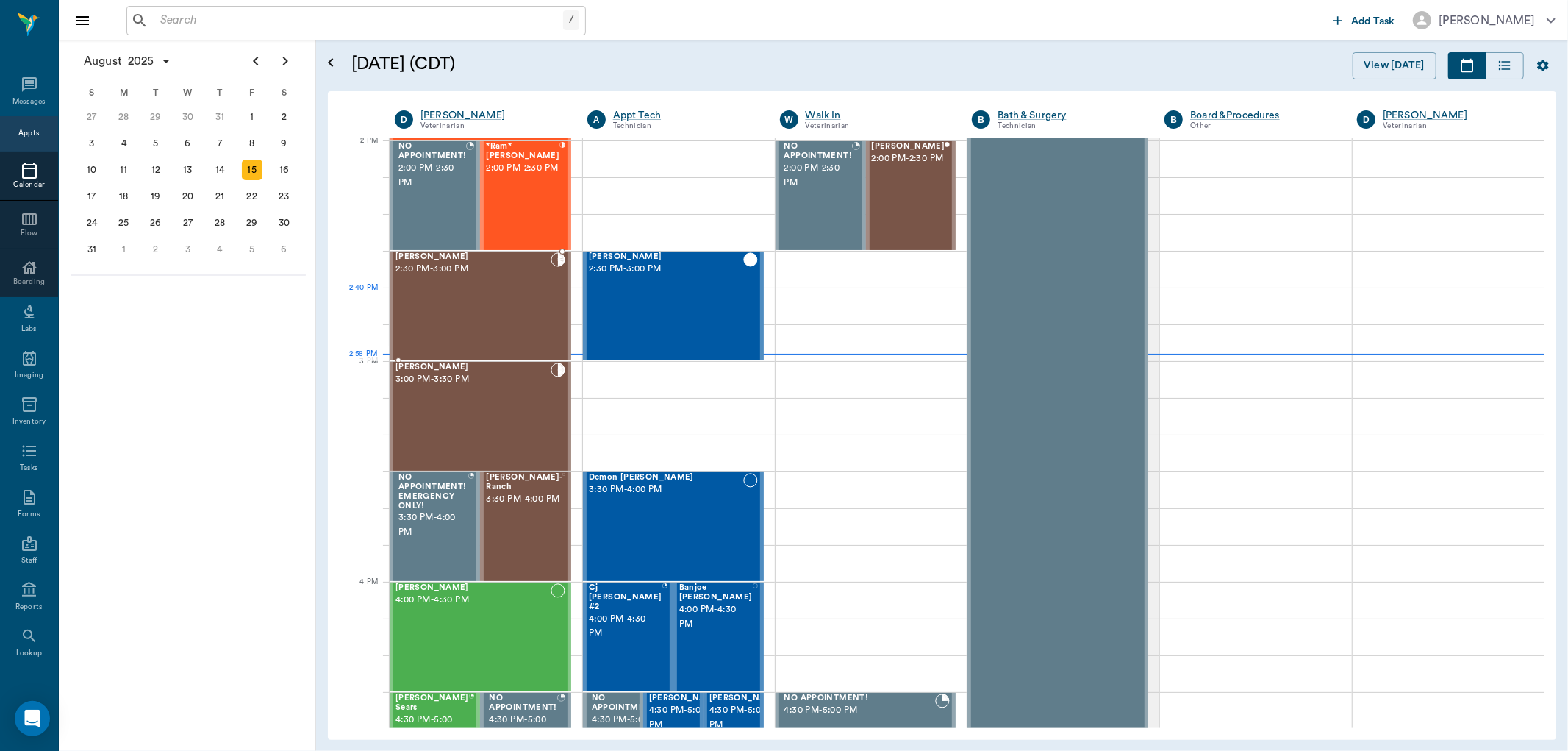
click at [512, 310] on div "Stormy Deming 2:30 PM - 3:00 PM" at bounding box center [473, 306] width 155 height 107
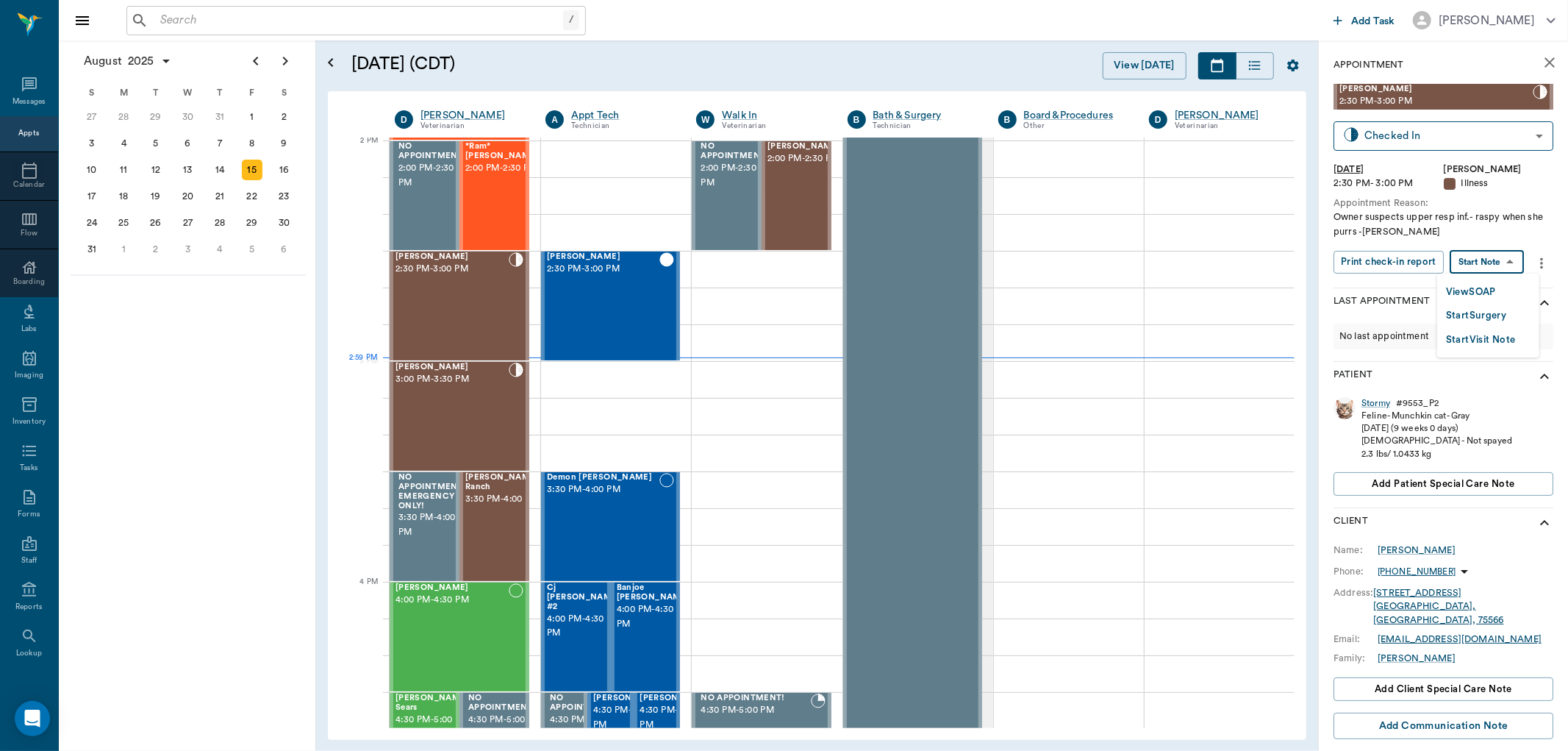
click at [1499, 256] on body "/ ​ Add Task Dr. Bert Ellsworth Nectar Messages Appts Calendar Flow Boarding La…" at bounding box center [784, 375] width 1568 height 751
click at [1481, 287] on button "View SOAP" at bounding box center [1472, 293] width 50 height 17
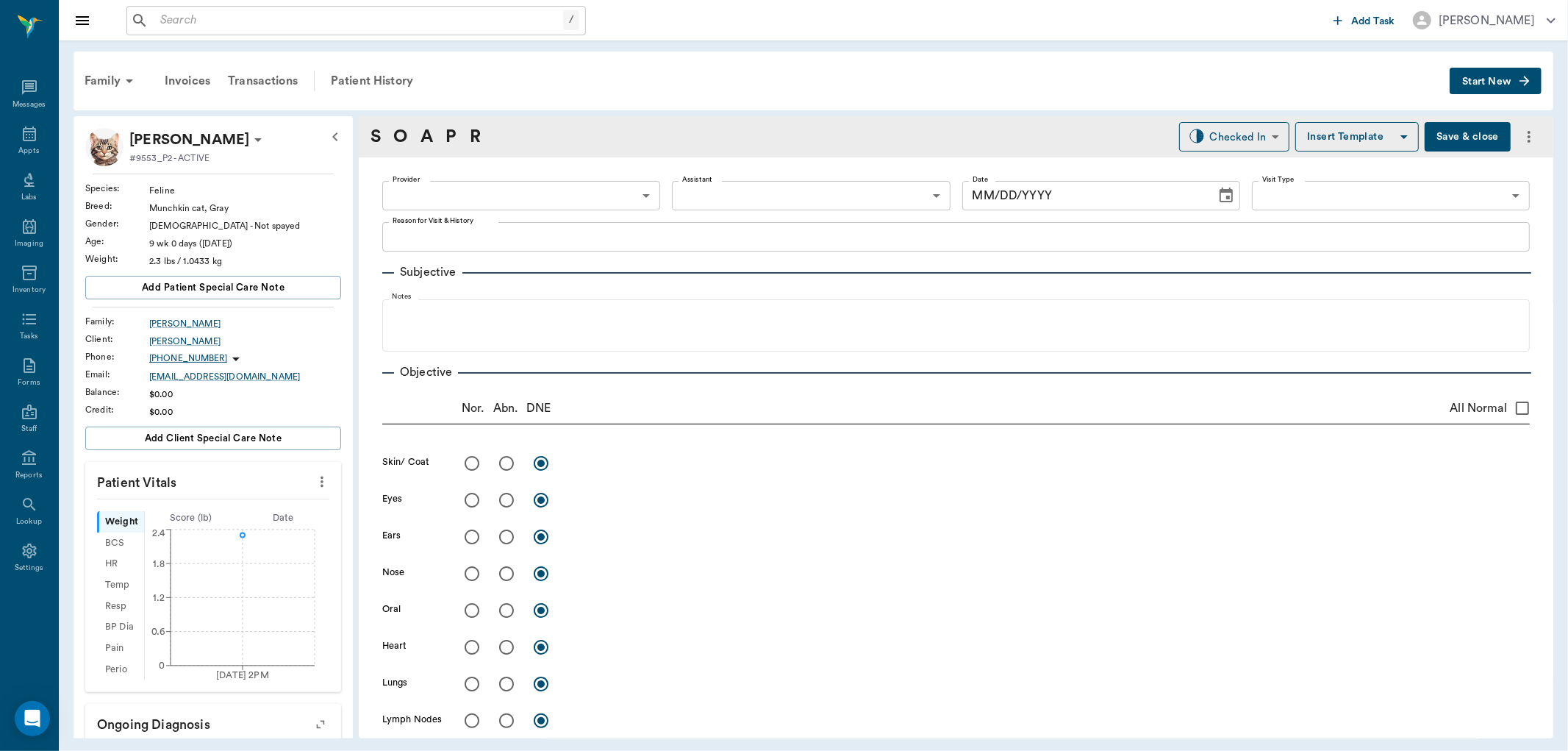
type input "63ec2f075fda476ae8351a4d"
type input "642ef10e332a41444de2bad1"
type input "65d2be4f46e3a538d89b8c15"
type textarea "Owner suspects upper resp inf.- raspy when she purrs -jess"
type input "[DATE]"
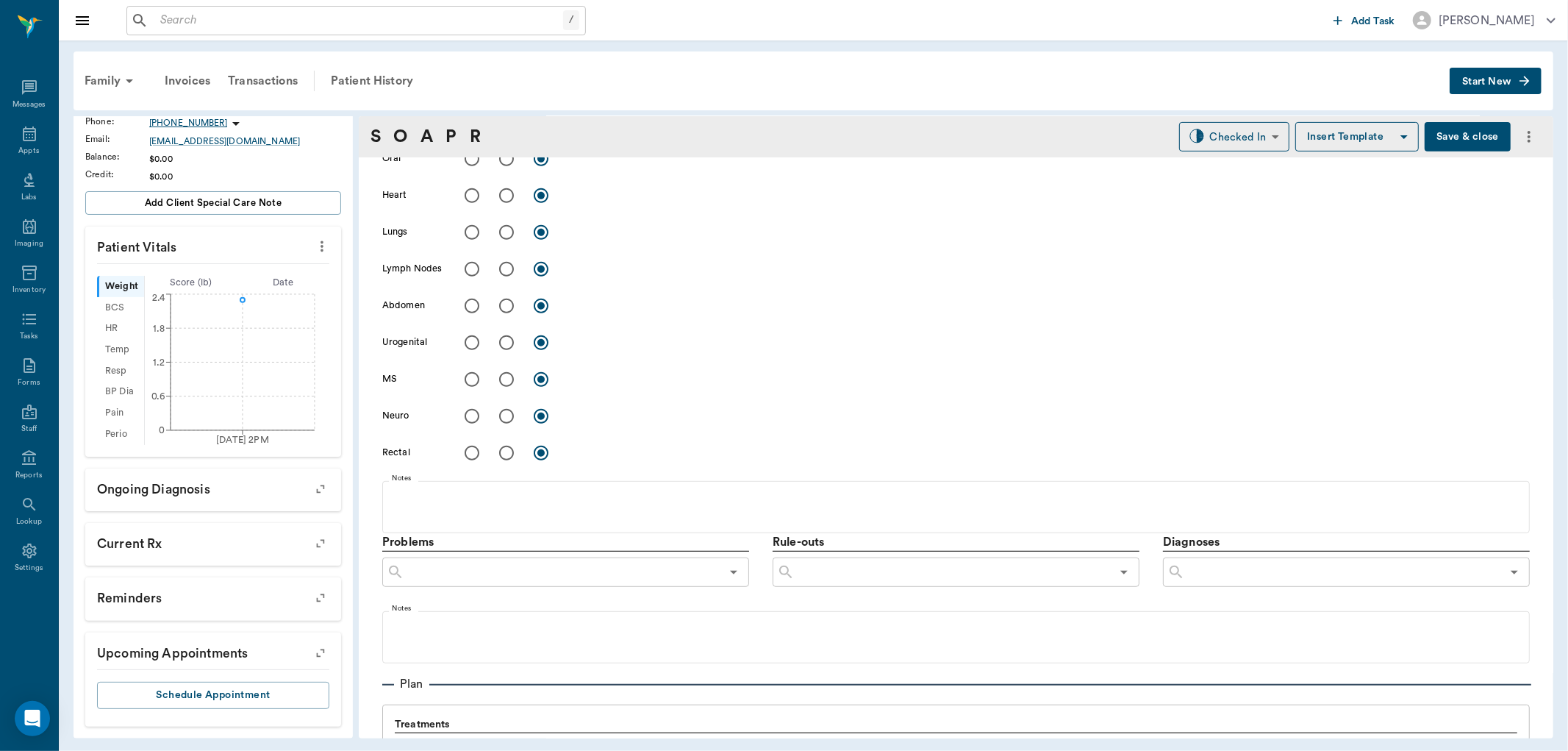
scroll to position [735, 0]
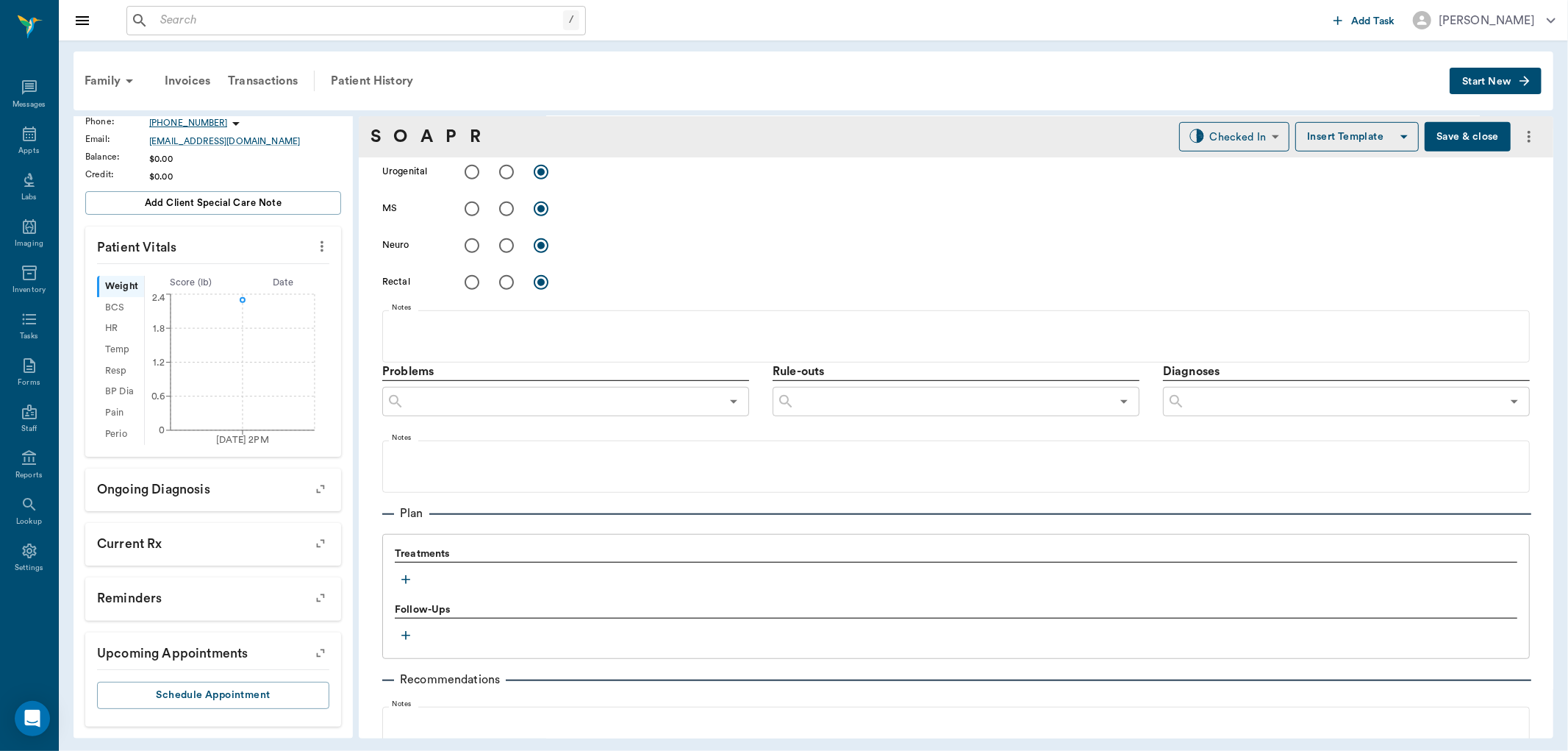
click at [406, 584] on icon "button" at bounding box center [405, 579] width 15 height 15
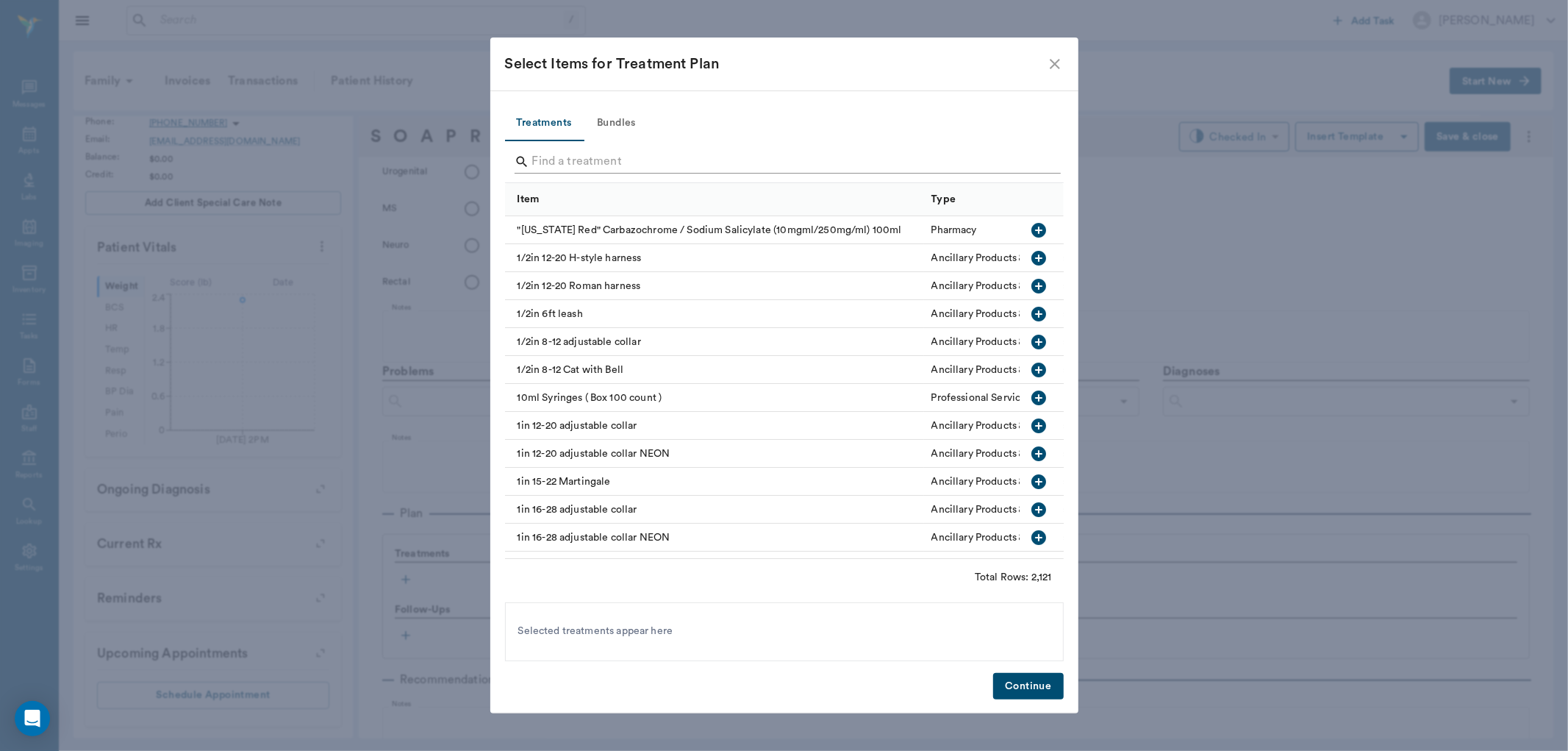
click at [576, 158] on input "Search" at bounding box center [786, 161] width 507 height 23
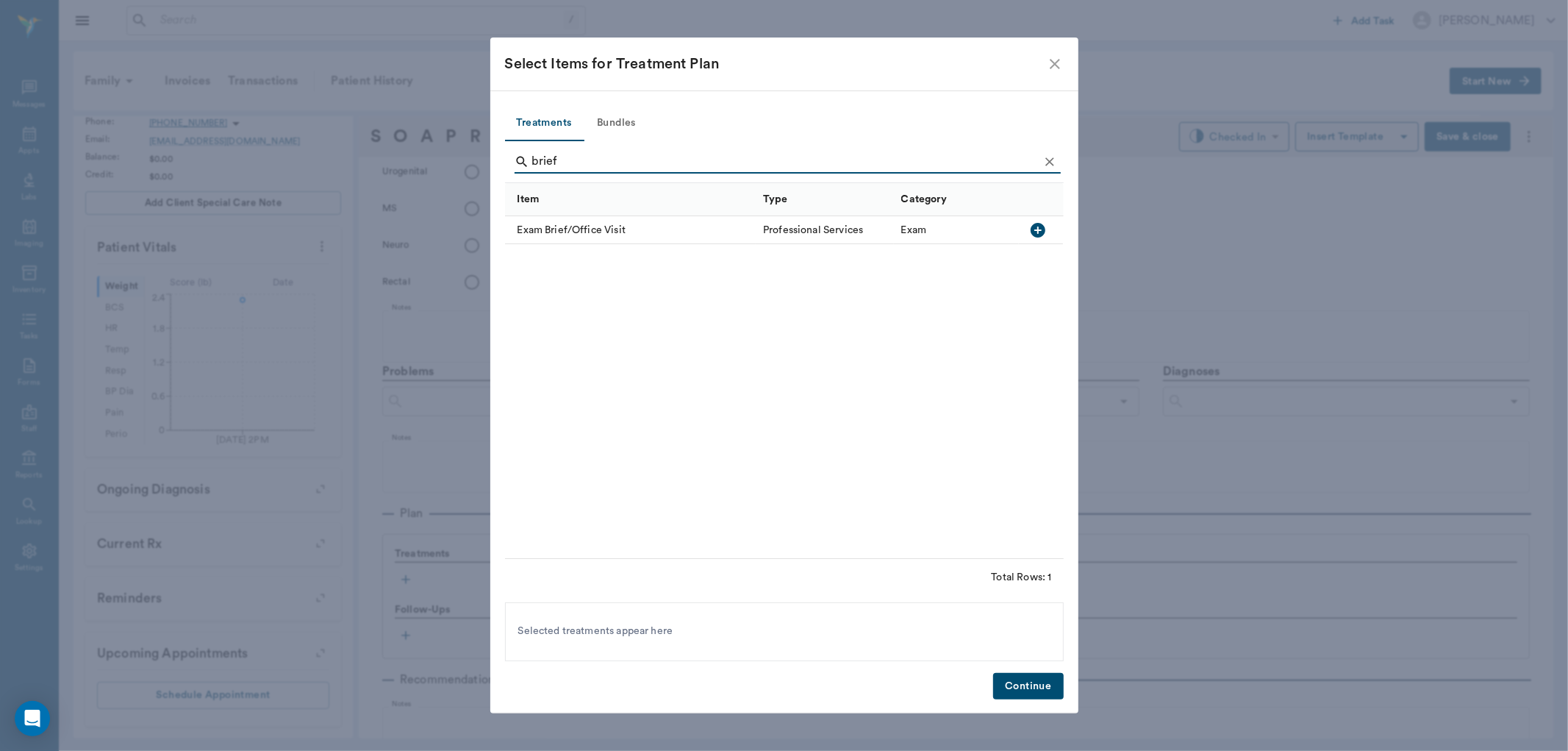
drag, startPoint x: 1037, startPoint y: 230, endPoint x: 1040, endPoint y: 221, distance: 9.5
click at [1040, 225] on icon "button" at bounding box center [1038, 230] width 17 height 17
type input "b"
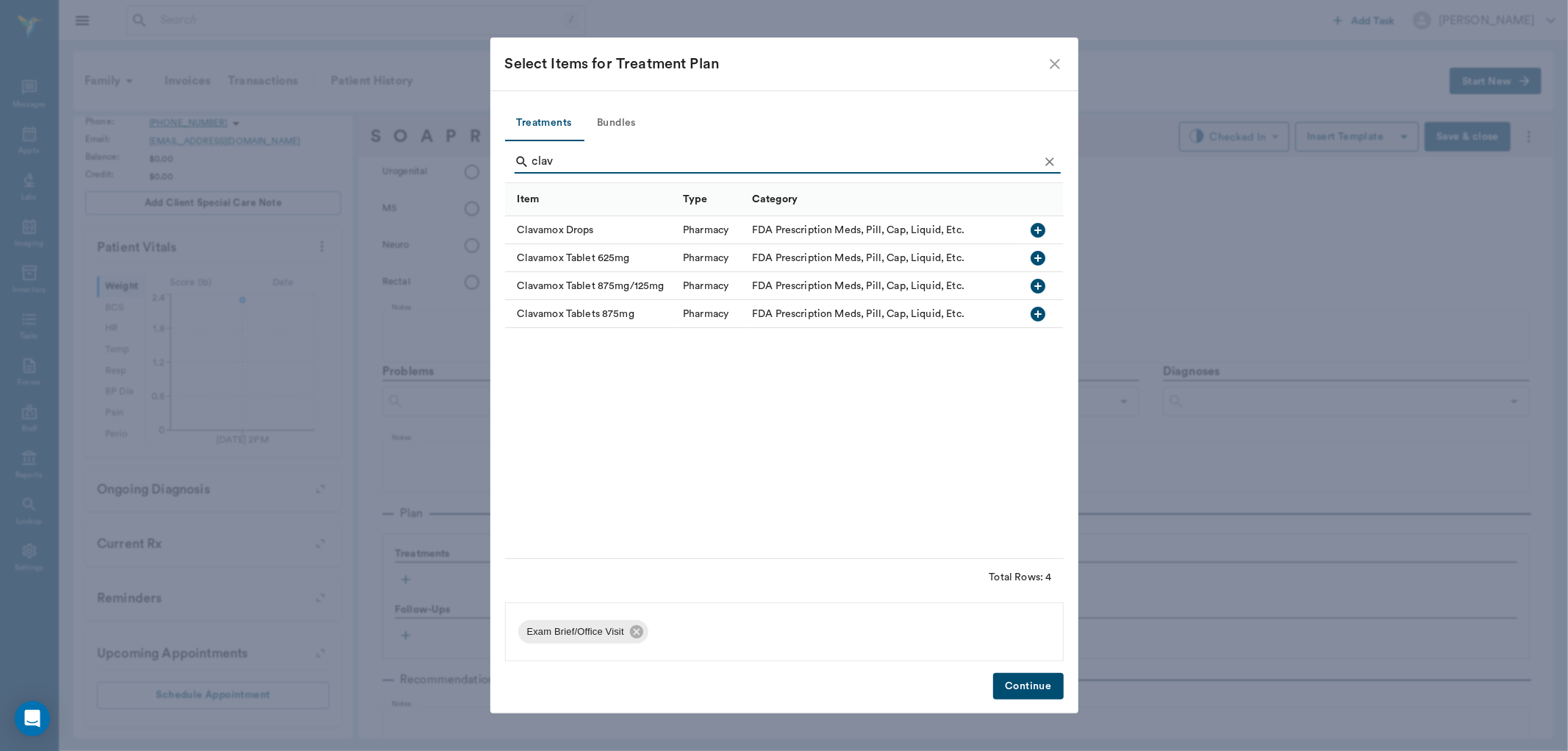
type input "clav"
click at [1039, 229] on icon "button" at bounding box center [1039, 230] width 17 height 17
click at [1033, 686] on button "Continue" at bounding box center [1028, 686] width 70 height 27
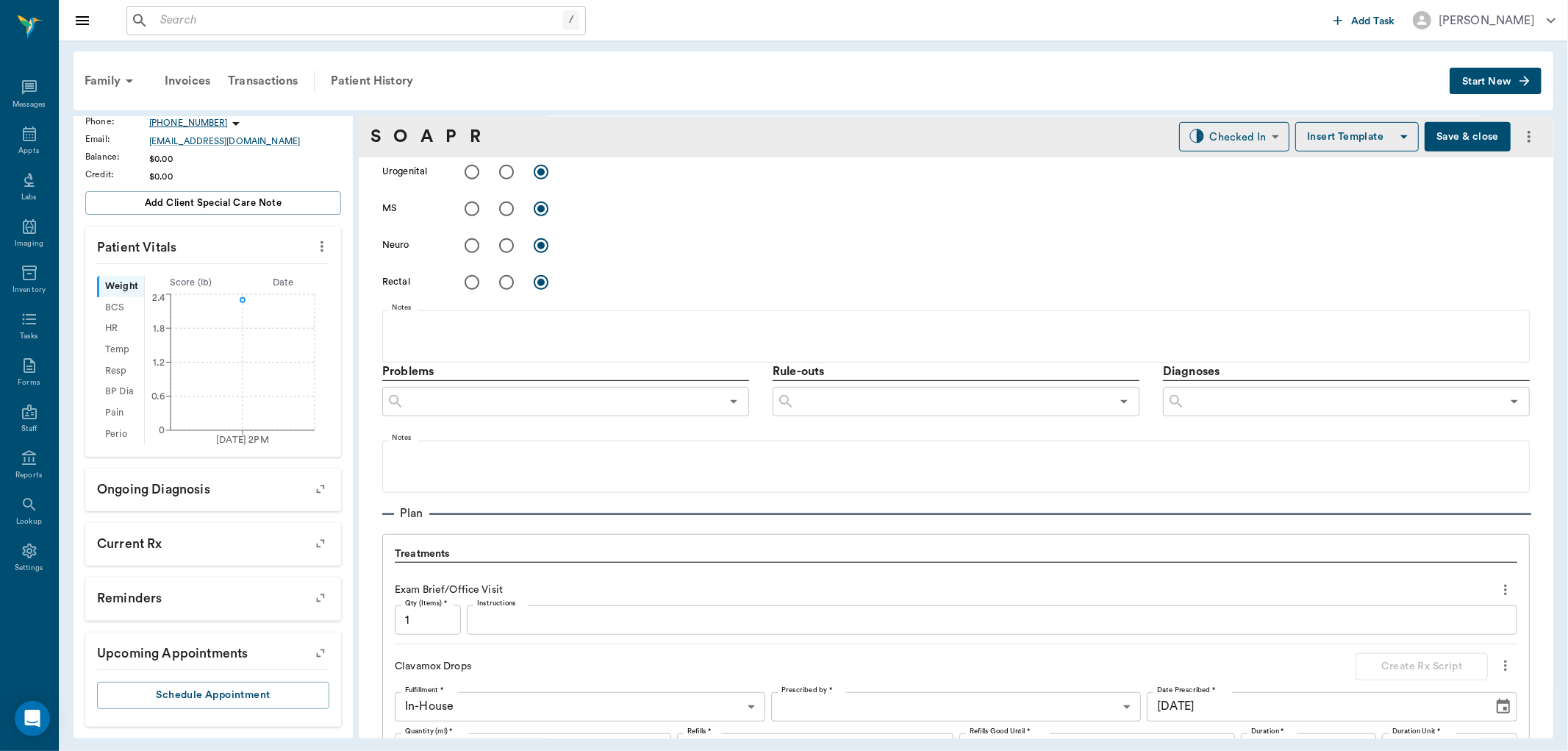
scroll to position [898, 0]
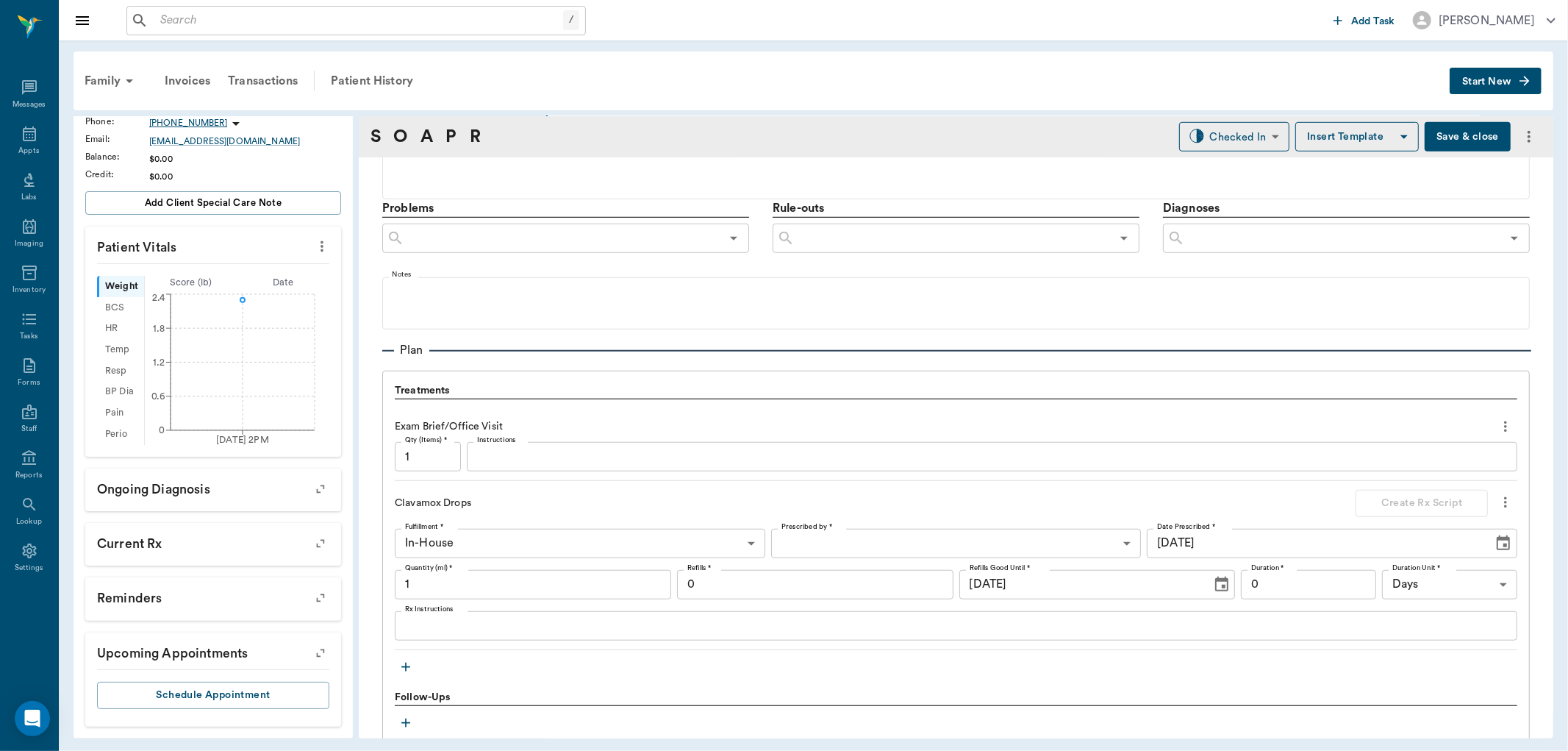
click at [475, 583] on input "1" at bounding box center [533, 585] width 276 height 29
type input "8"
click at [401, 663] on icon "button" at bounding box center [405, 666] width 15 height 15
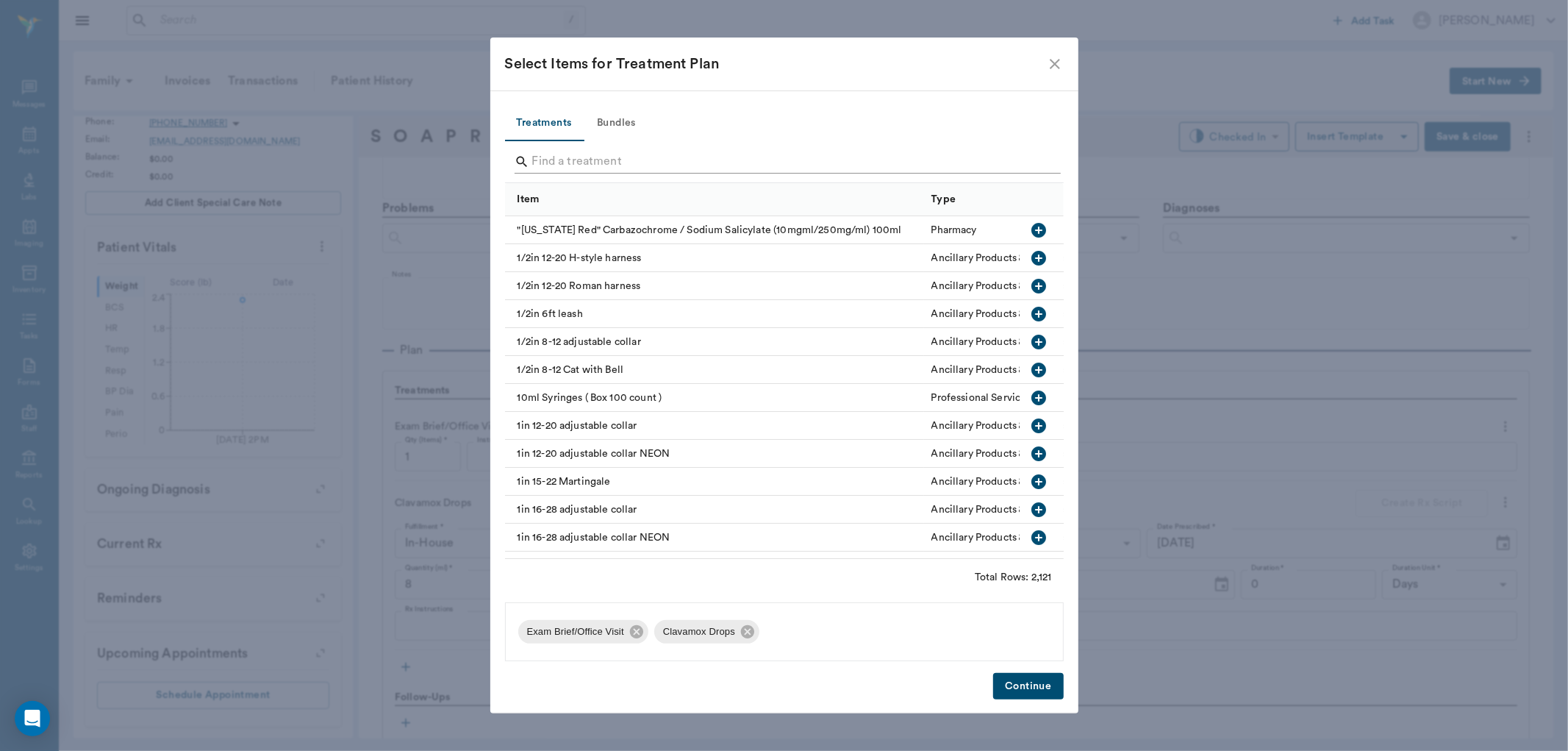
click at [615, 165] on input "Search" at bounding box center [786, 161] width 507 height 23
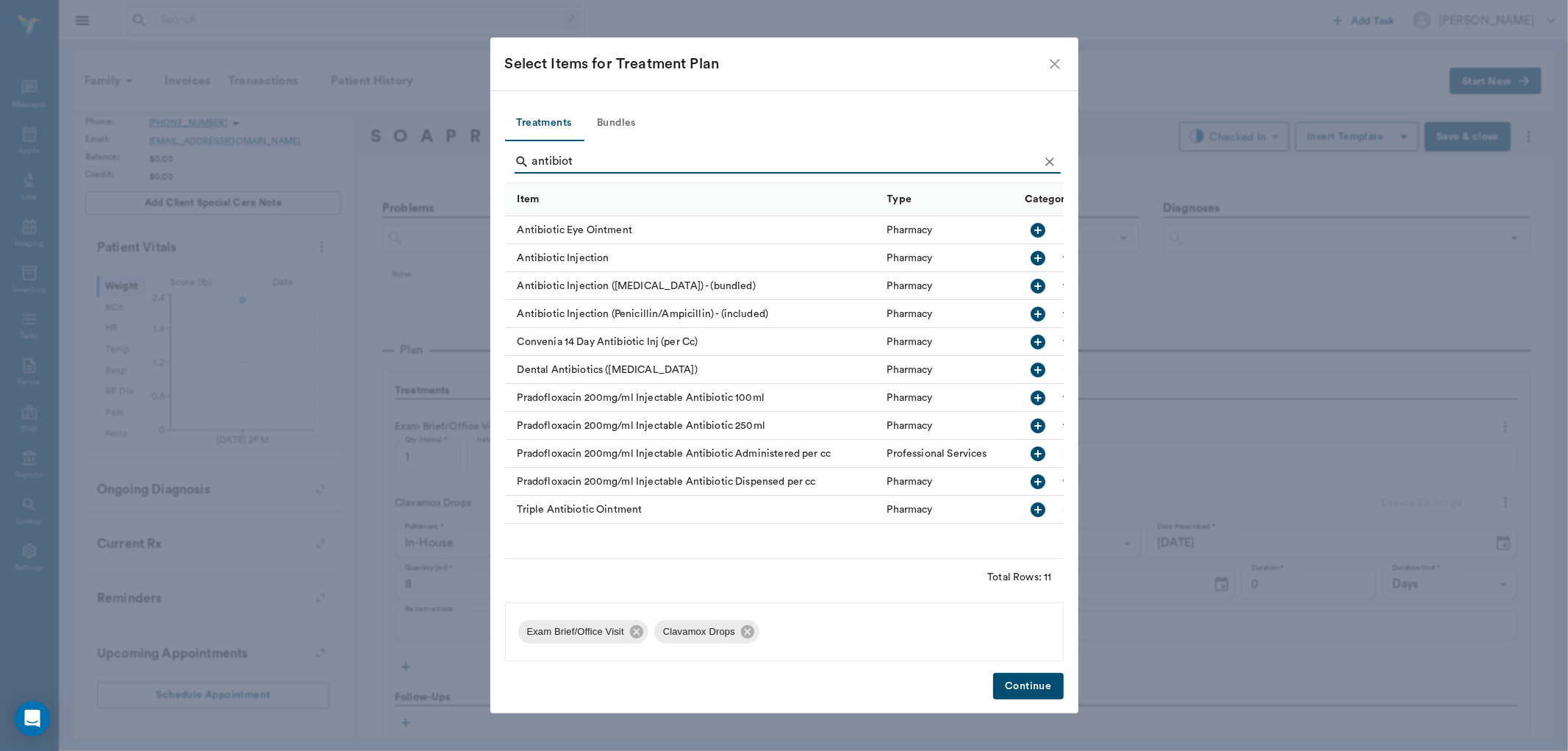
type input "antibiot"
click at [1034, 260] on icon "button" at bounding box center [1039, 257] width 15 height 15
click at [1005, 682] on button "Continue" at bounding box center [1028, 686] width 70 height 27
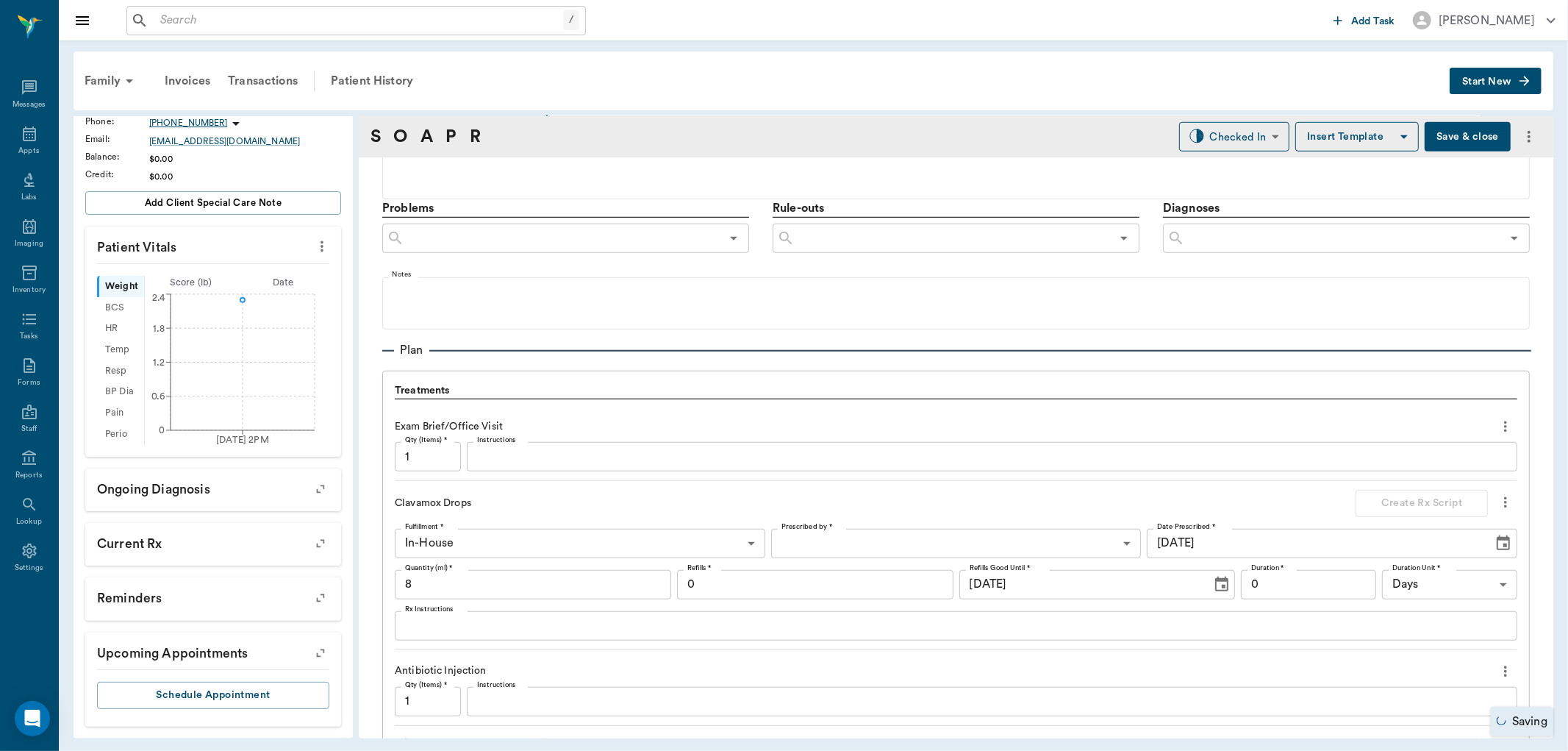
scroll to position [1143, 0]
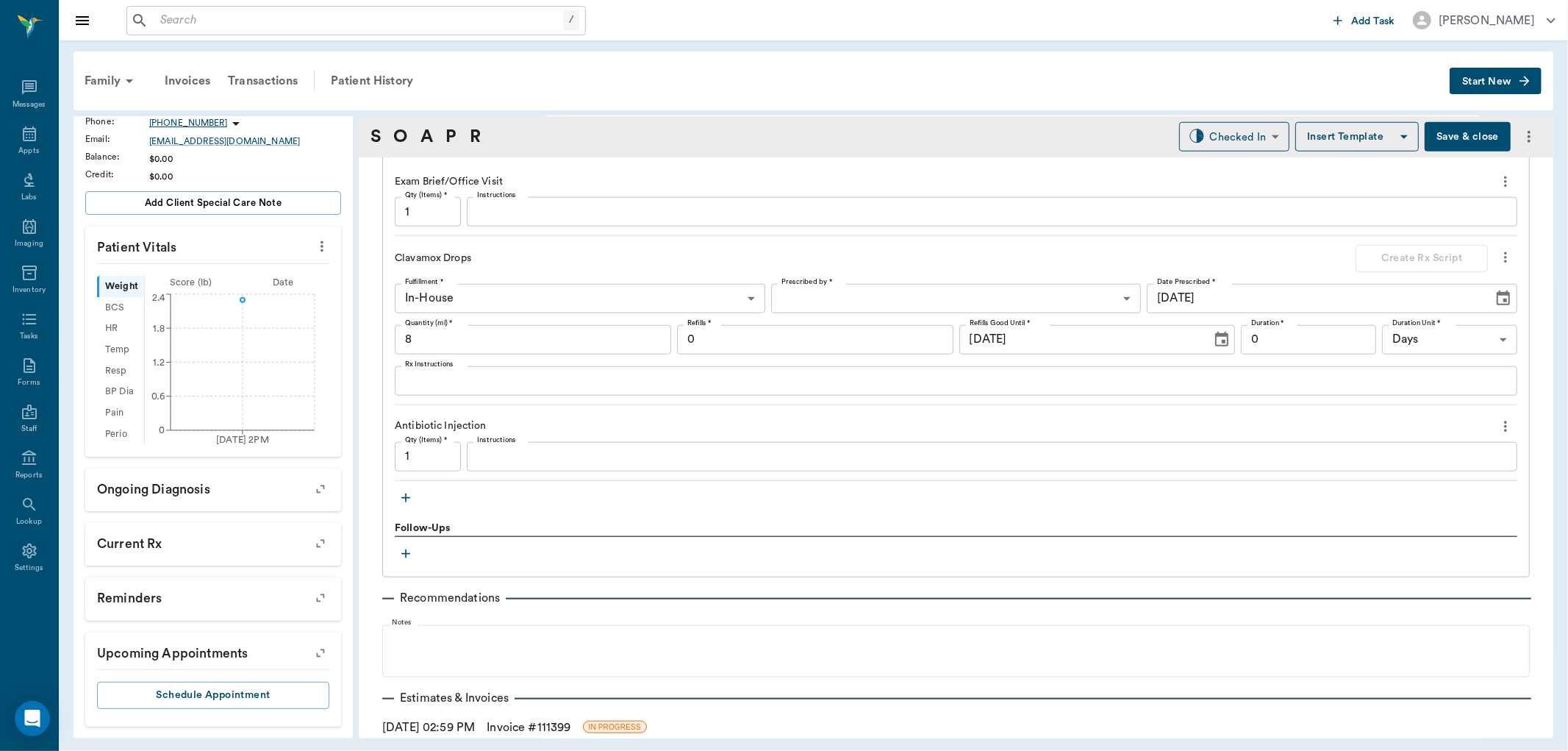
click at [408, 500] on icon "button" at bounding box center [405, 497] width 15 height 15
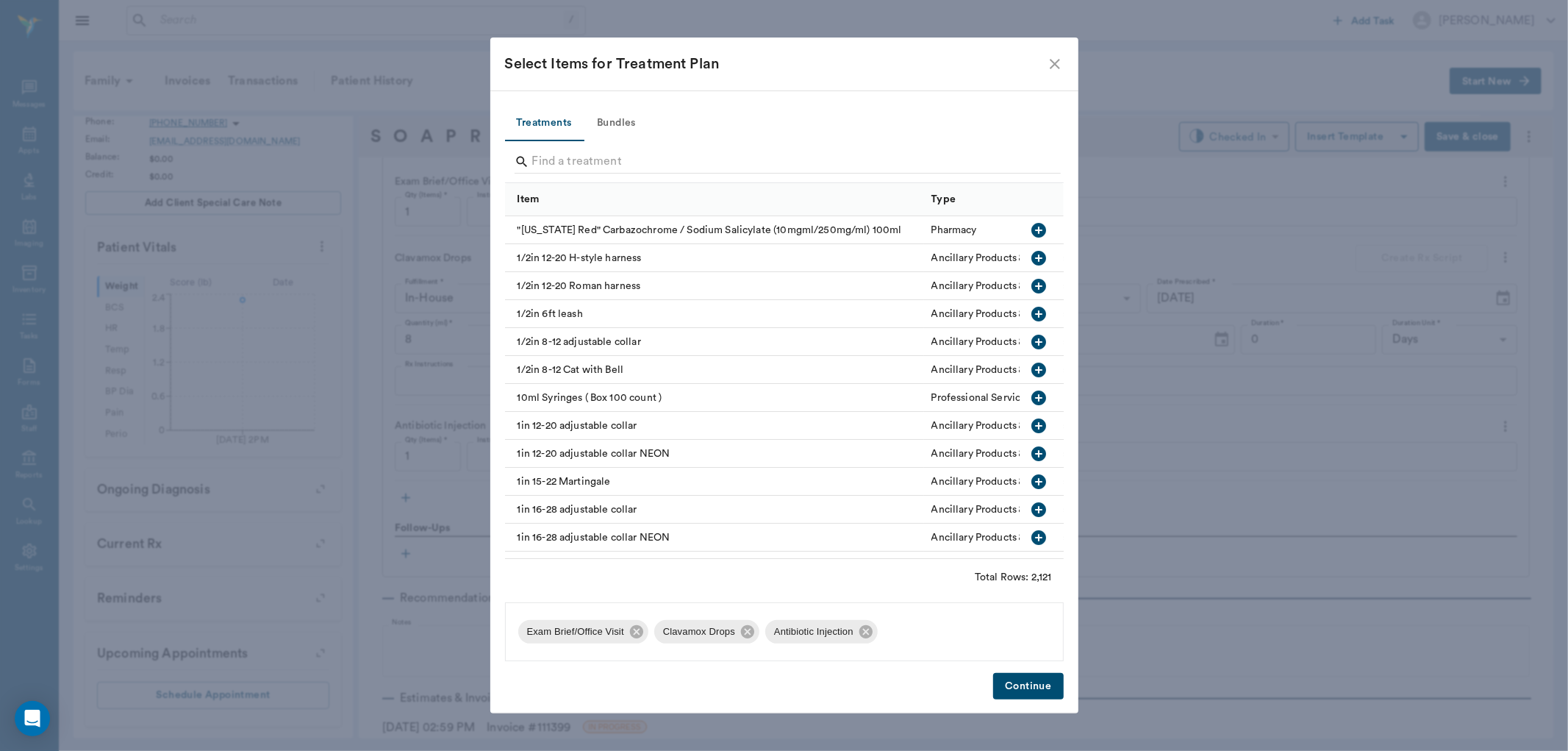
click at [555, 148] on div at bounding box center [787, 163] width 547 height 38
click at [554, 165] on input "Search" at bounding box center [786, 161] width 507 height 23
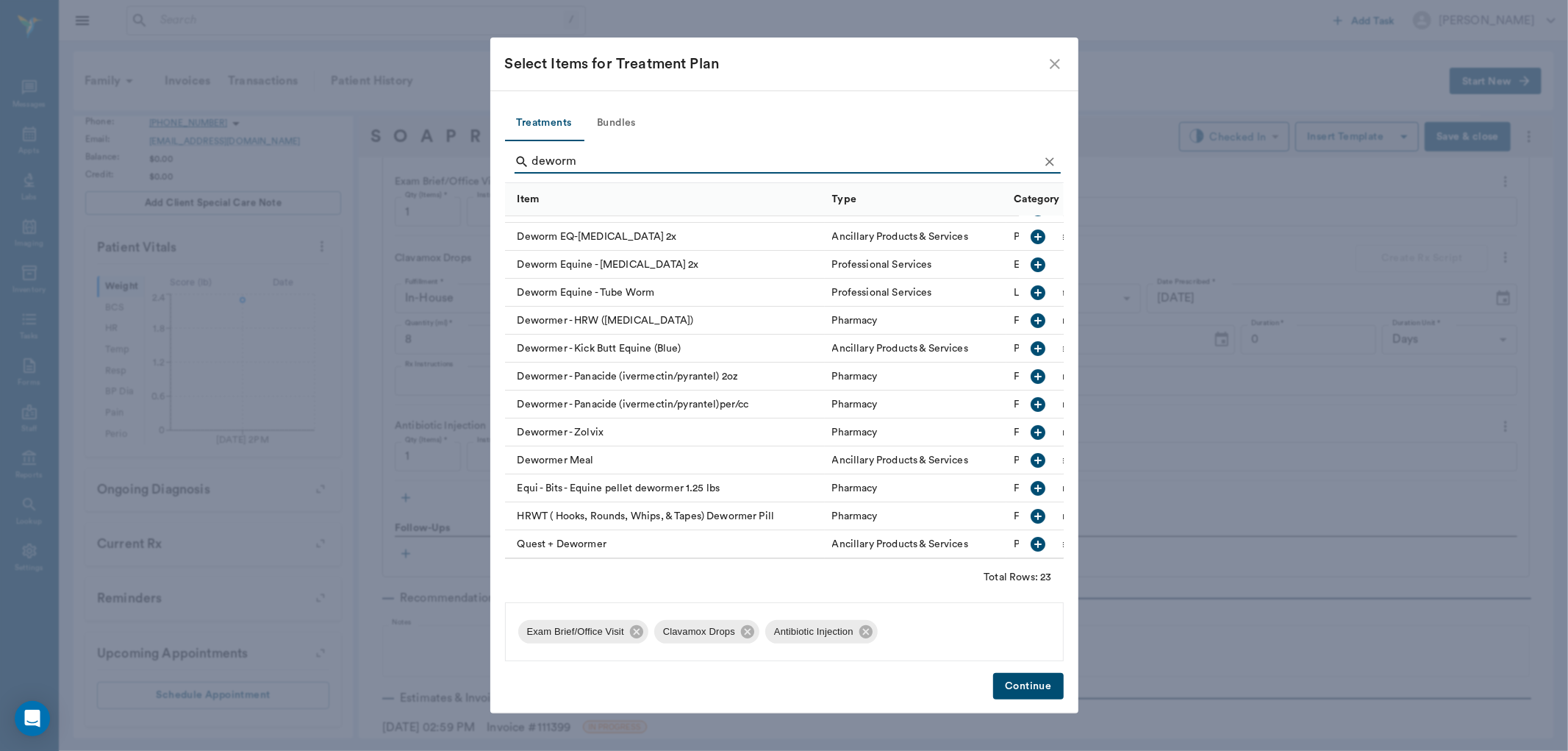
scroll to position [313, 0]
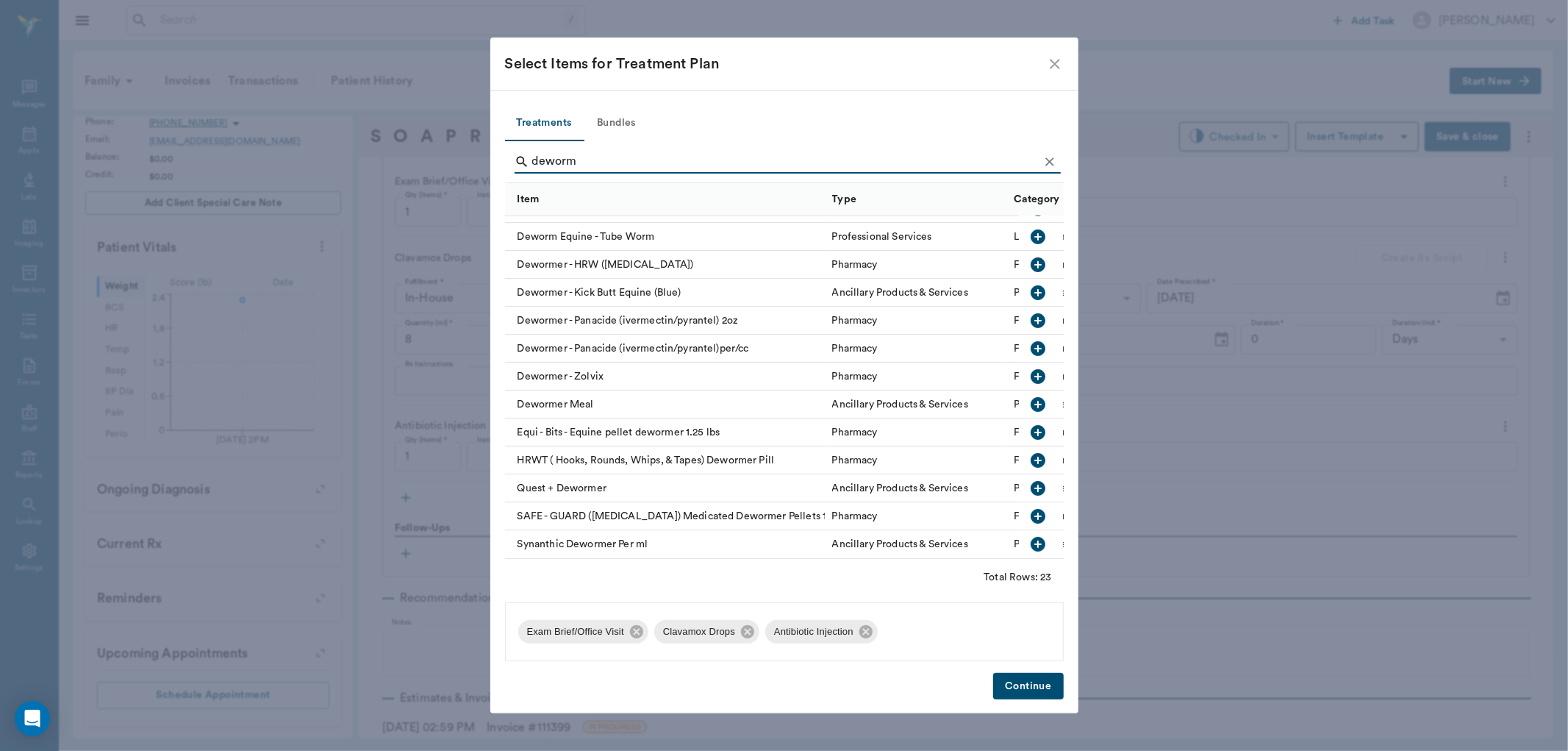
type input "deworm"
click at [1032, 341] on icon "button" at bounding box center [1039, 348] width 15 height 15
click at [1038, 689] on button "Continue" at bounding box center [1028, 686] width 70 height 27
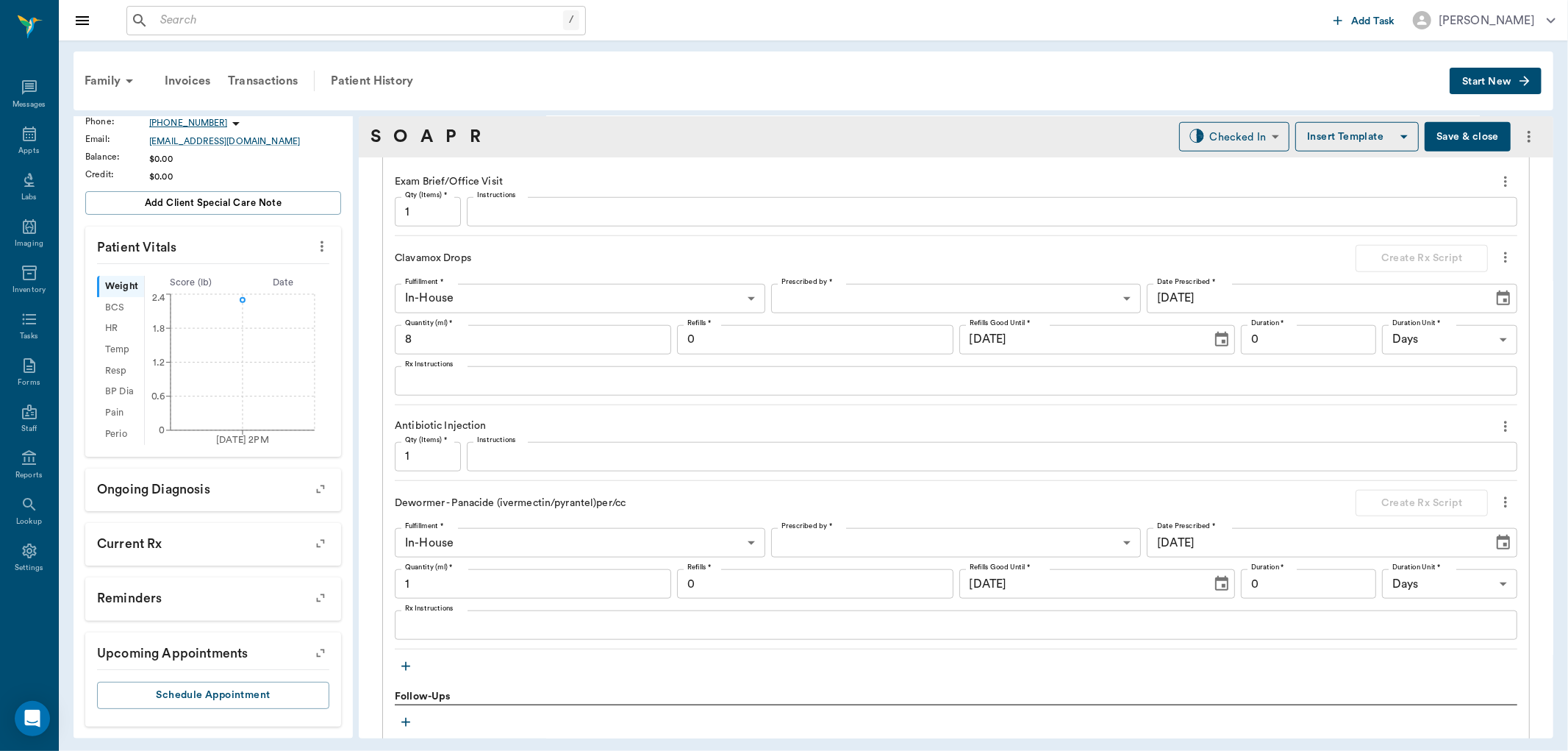
click at [472, 590] on input "1" at bounding box center [533, 584] width 276 height 29
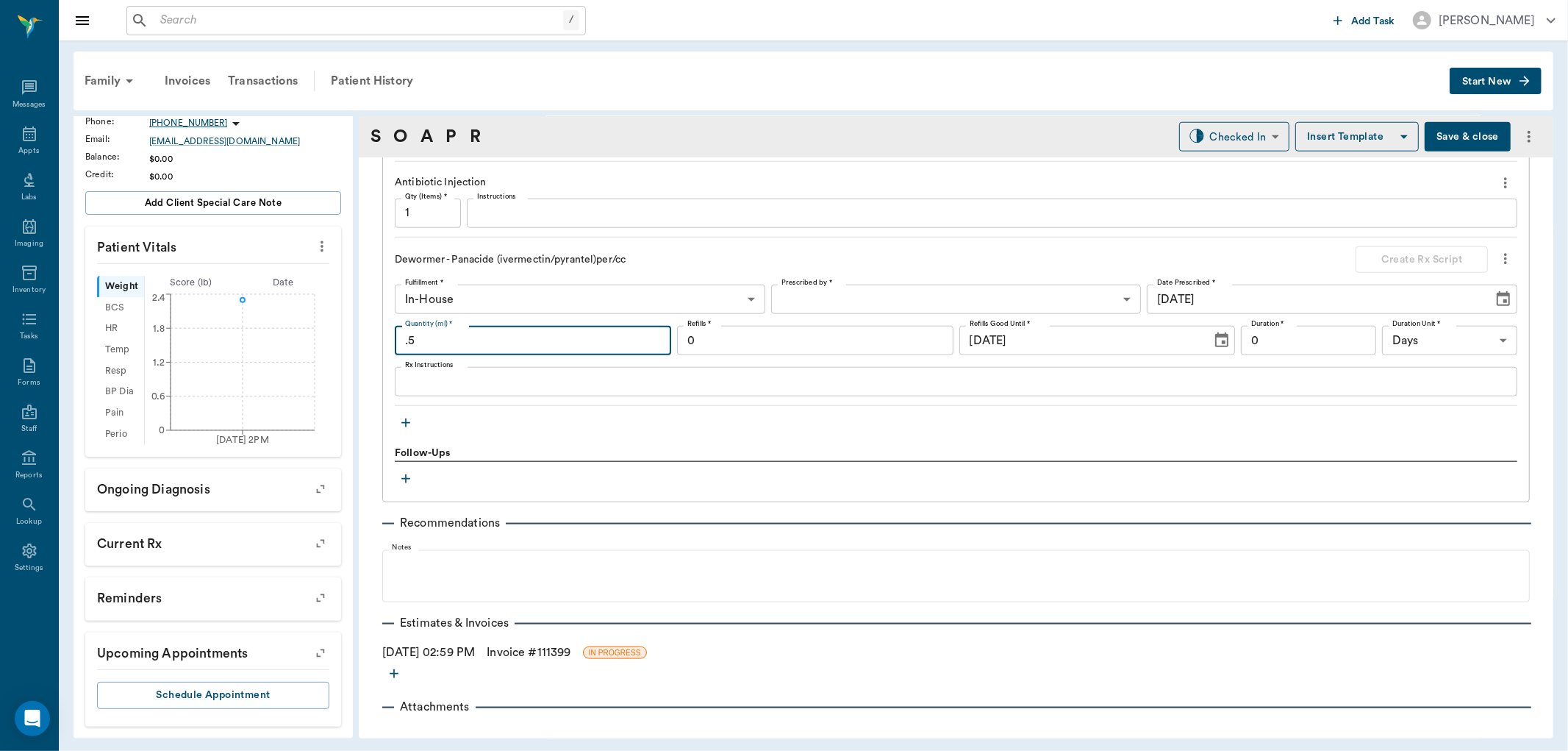
scroll to position [1389, 0]
type input ".5"
click at [402, 424] on icon "button" at bounding box center [405, 421] width 15 height 15
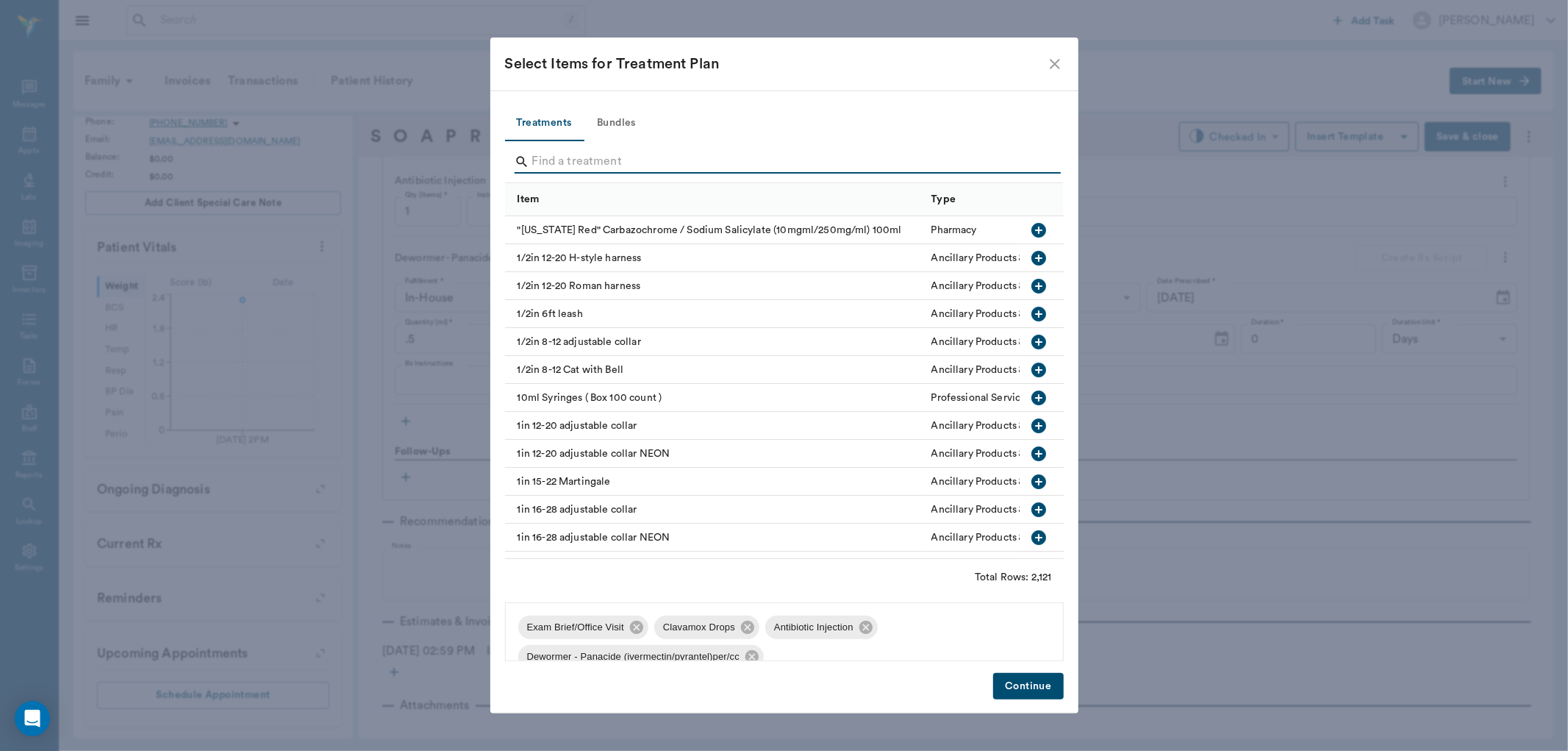
click at [588, 159] on input "Search" at bounding box center [786, 161] width 507 height 23
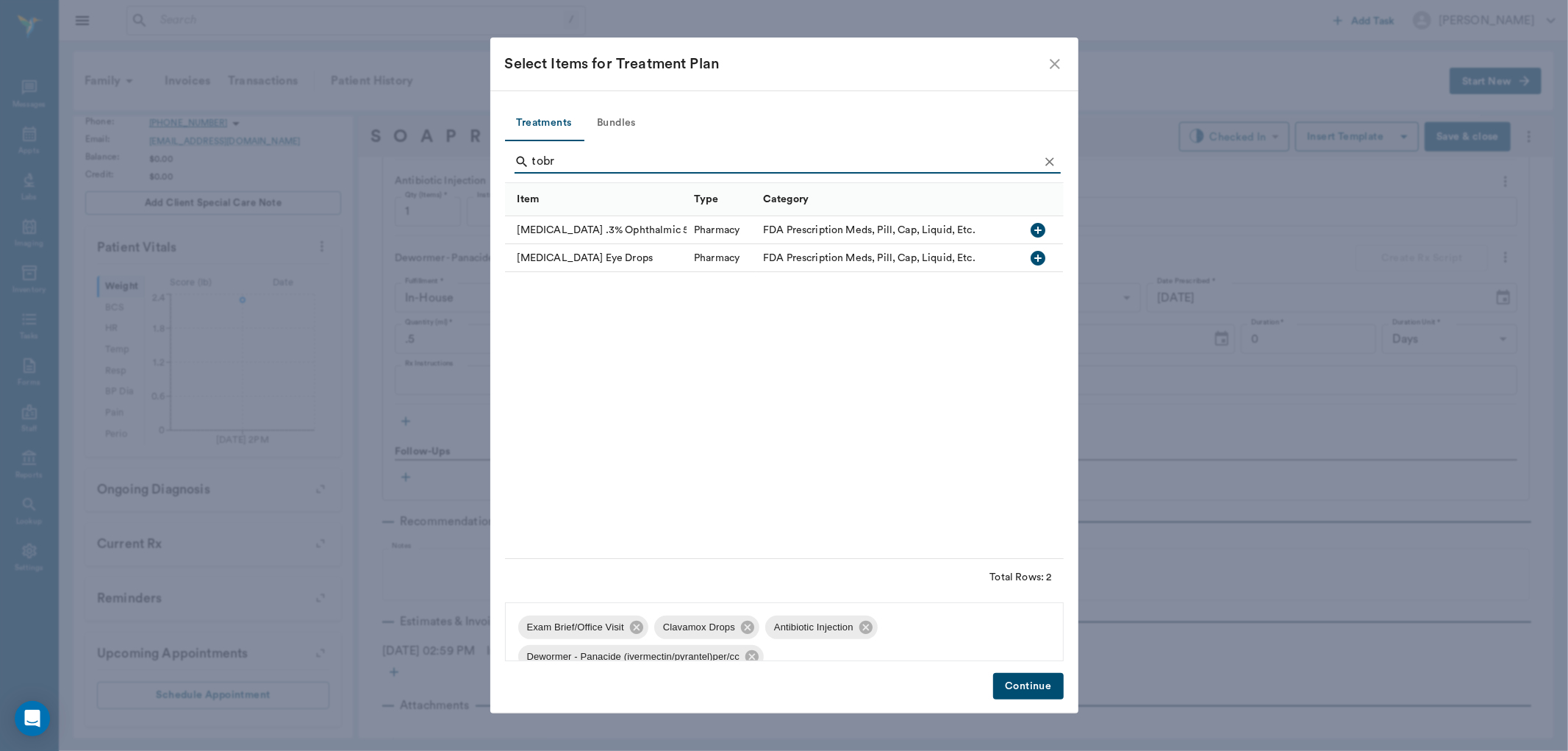
type input "tobr"
click at [1038, 231] on icon "button" at bounding box center [1039, 230] width 15 height 15
click at [1024, 689] on button "Continue" at bounding box center [1028, 686] width 70 height 27
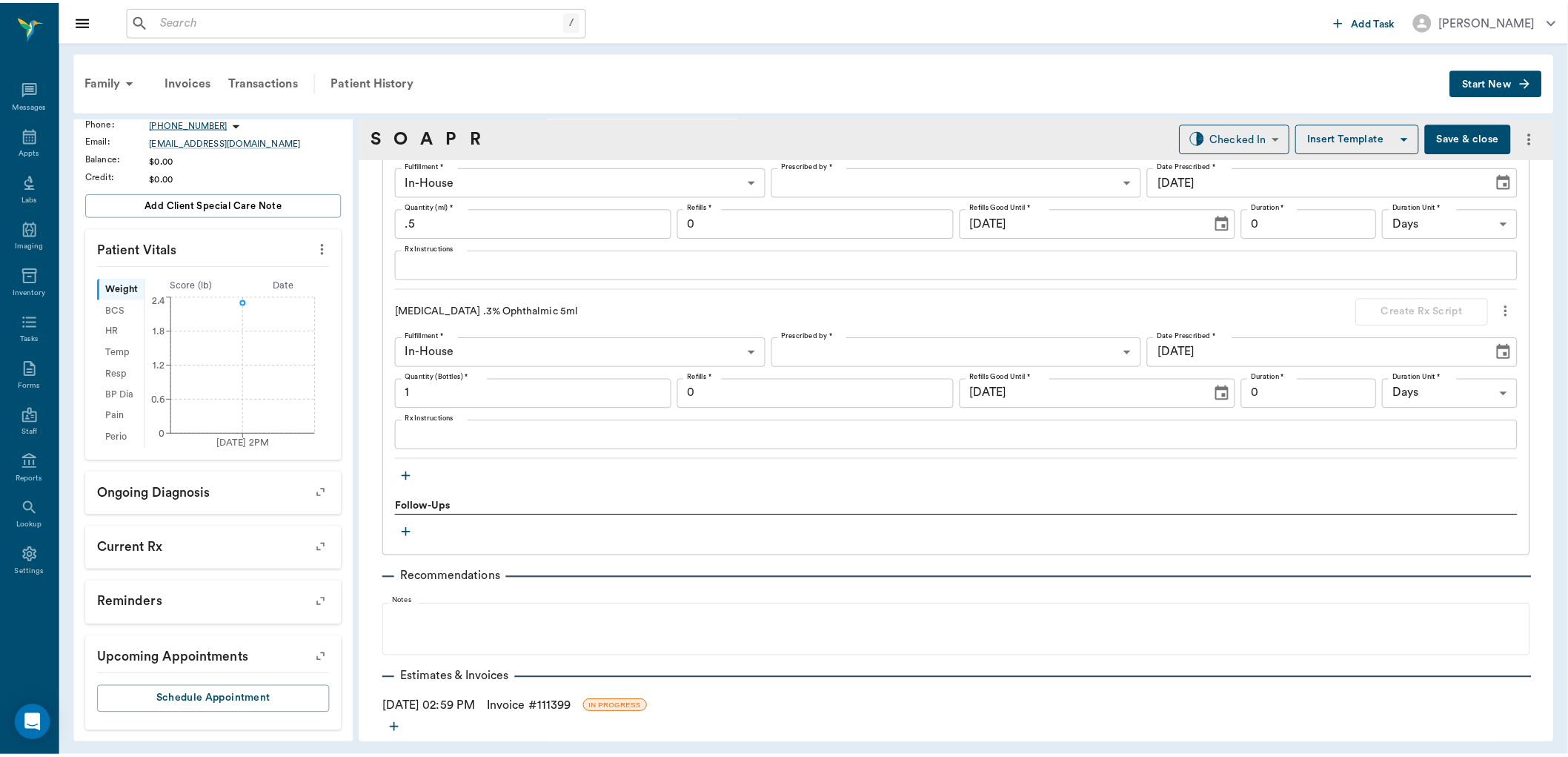
scroll to position [1565, 0]
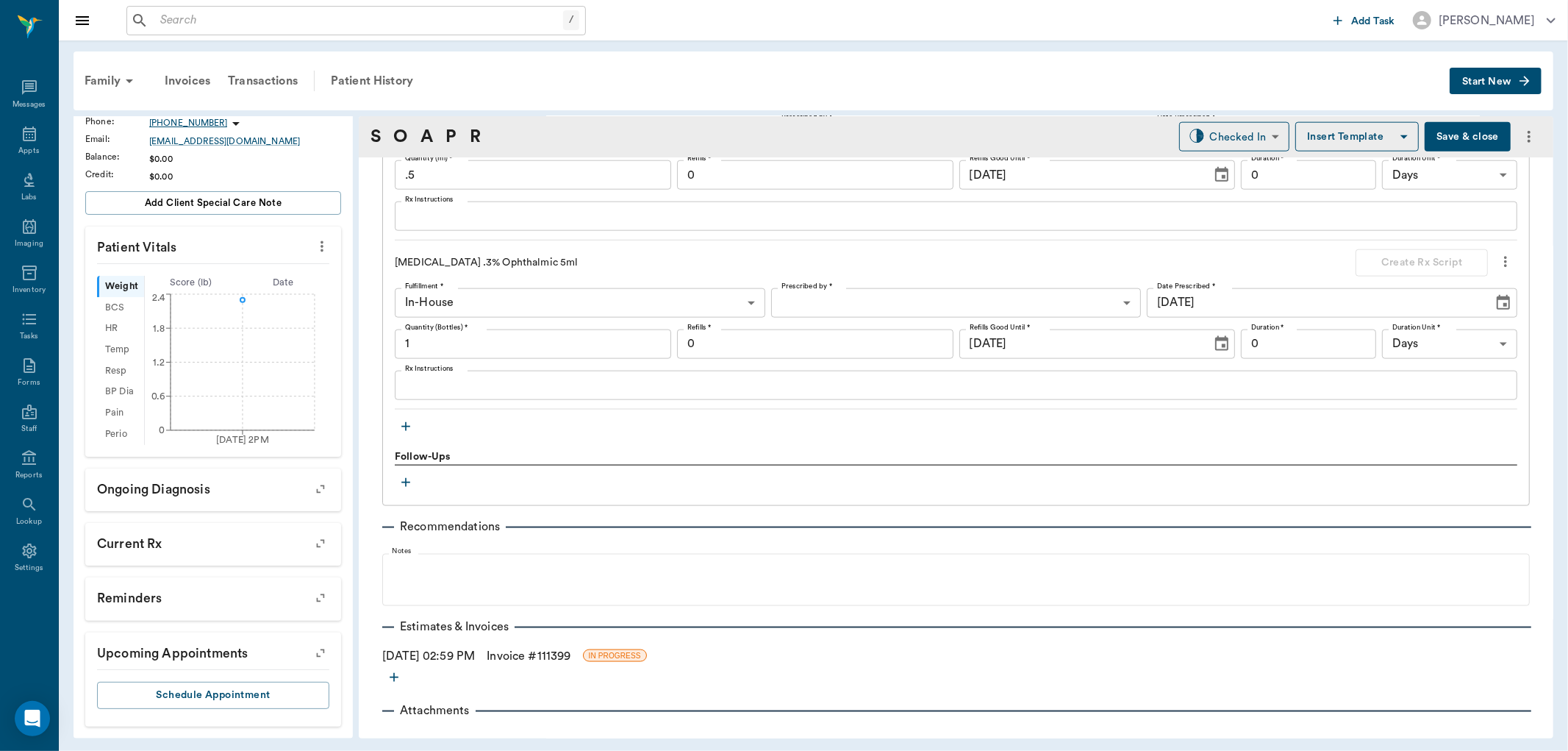
click at [533, 654] on link "Invoice # 111399" at bounding box center [528, 656] width 84 height 17
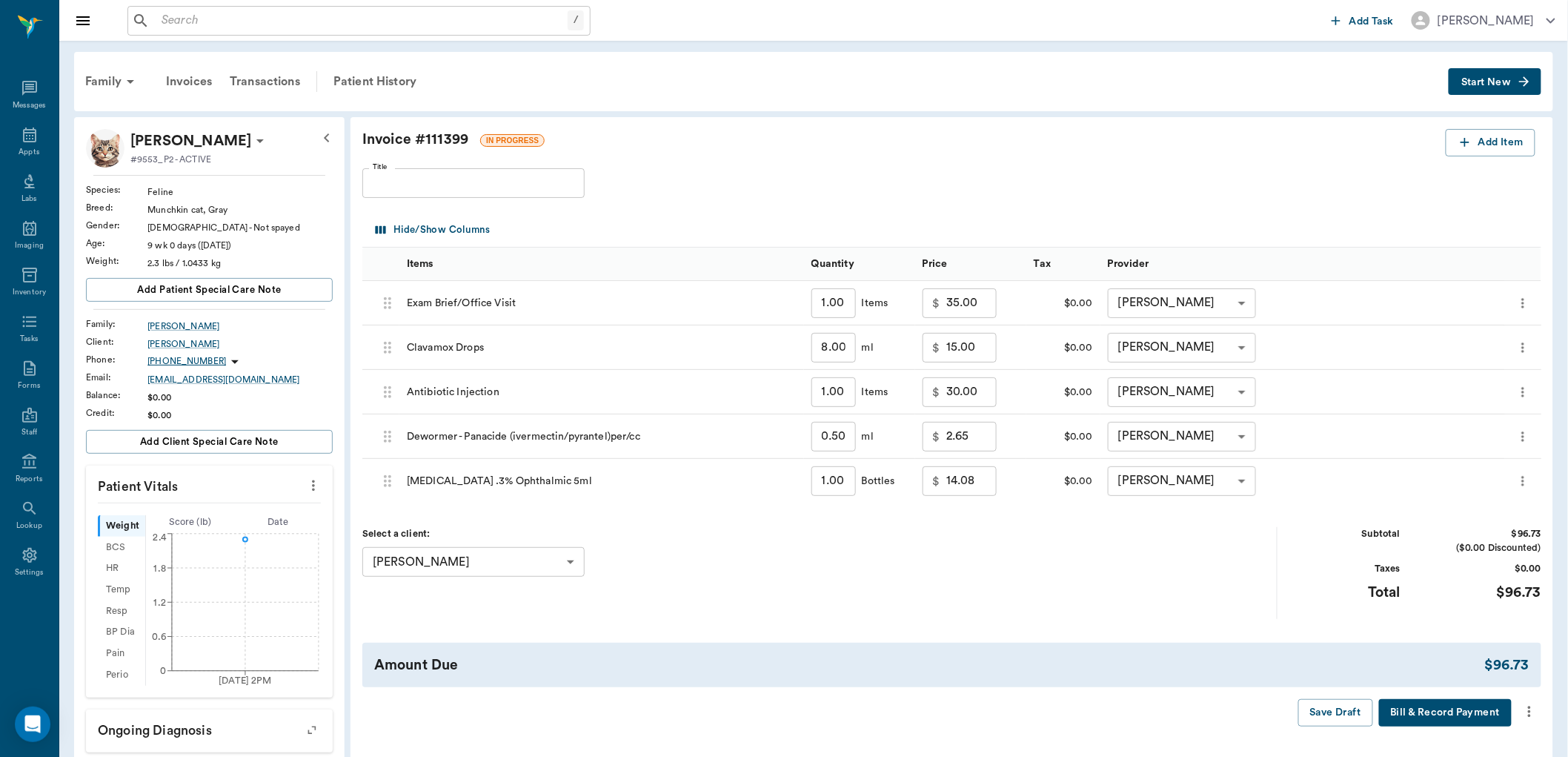
click at [987, 400] on input "30.00" at bounding box center [972, 392] width 51 height 30
type input "23.00"
drag, startPoint x: 371, startPoint y: 75, endPoint x: 941, endPoint y: 74, distance: 570.0
click at [372, 75] on div "Patient History" at bounding box center [375, 81] width 100 height 36
click at [1338, 712] on button "Save Draft" at bounding box center [1336, 712] width 75 height 27
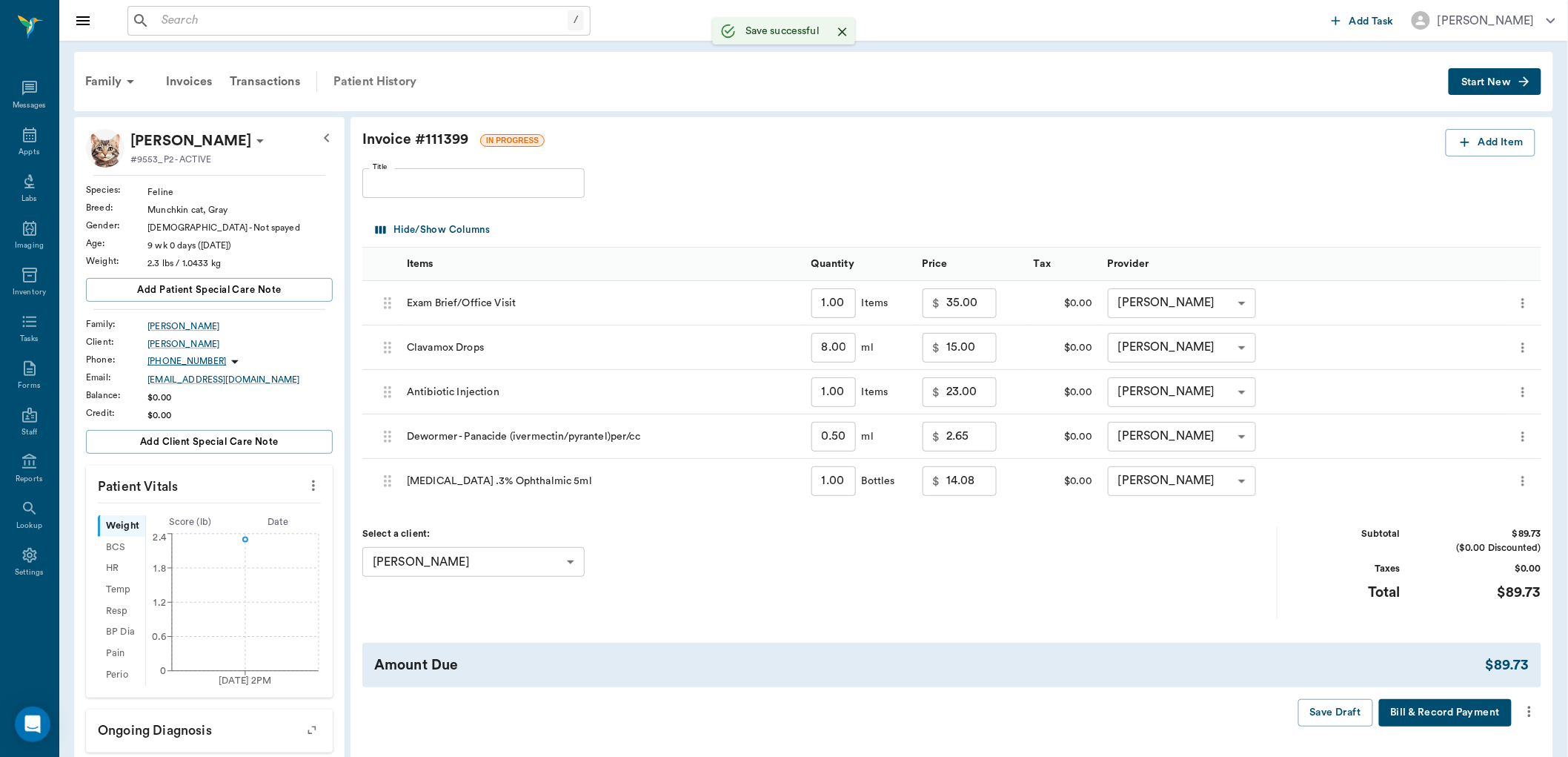
click at [389, 79] on div "Patient History" at bounding box center [375, 81] width 100 height 36
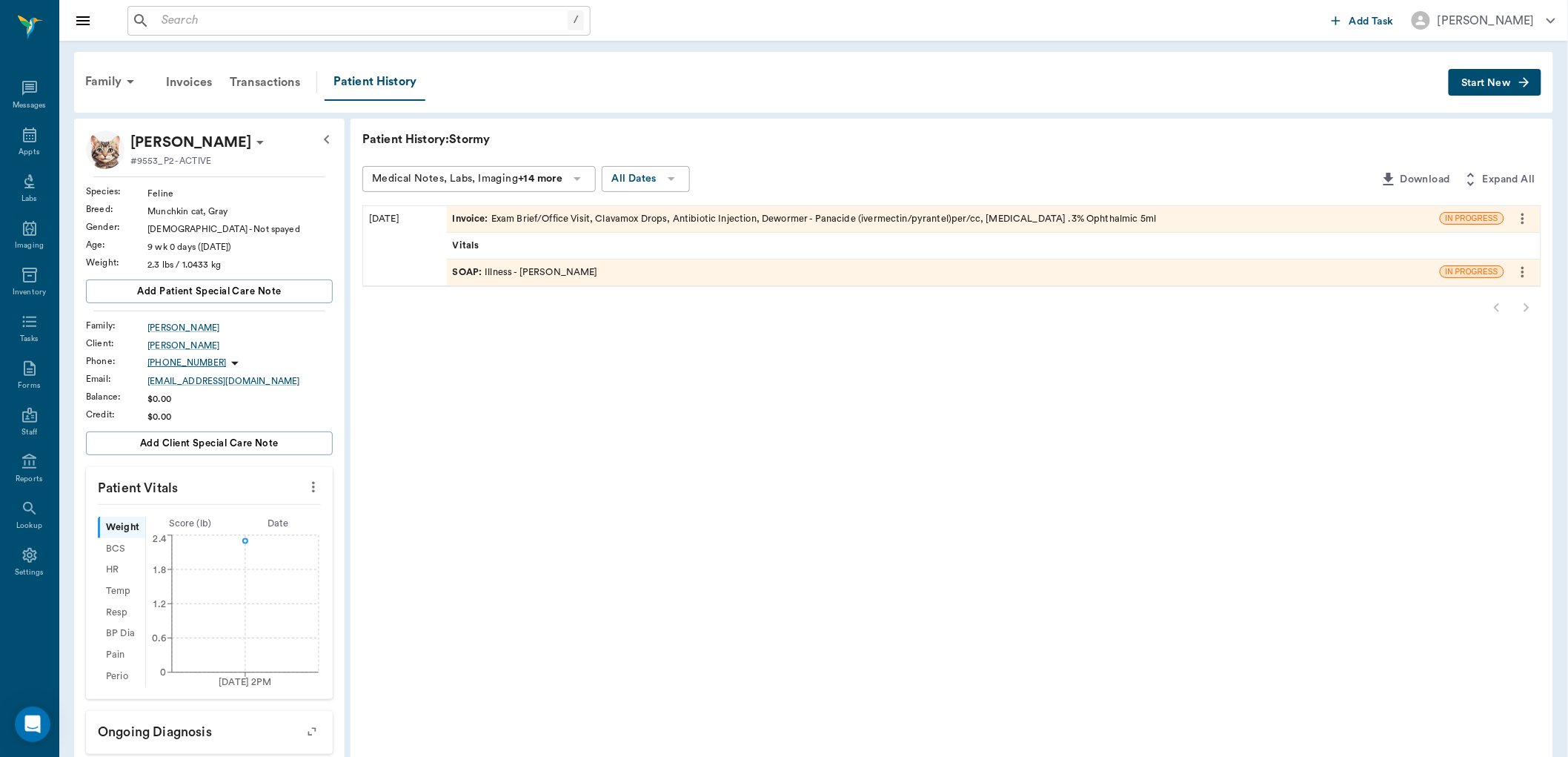
click at [620, 269] on div "SOAP : Illness - [PERSON_NAME]" at bounding box center [943, 272] width 993 height 26
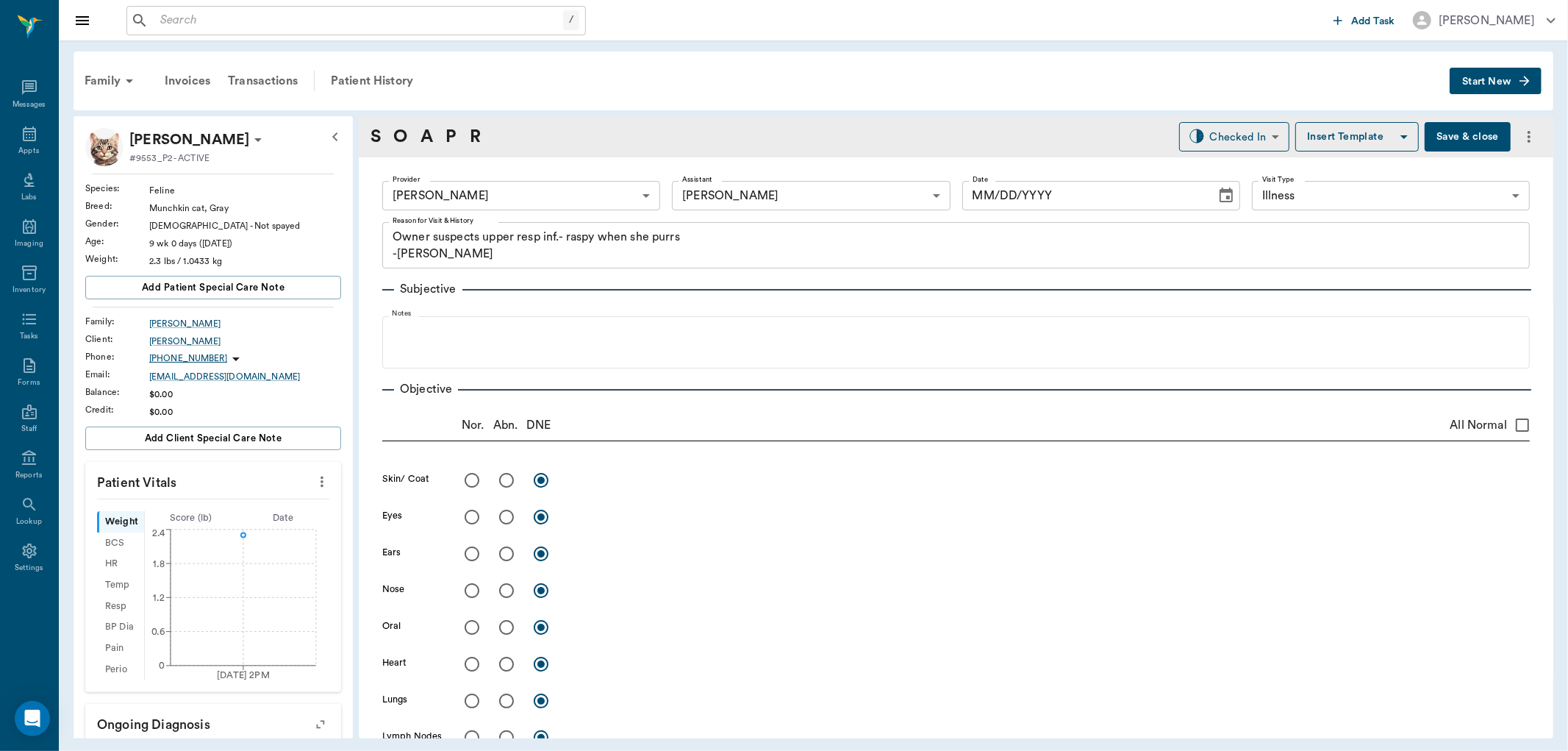
type input "63ec2f075fda476ae8351a4d"
type input "642ef10e332a41444de2bad1"
type input "65d2be4f46e3a538d89b8c15"
type textarea "Owner suspects upper resp inf.- raspy when she purrs -jess"
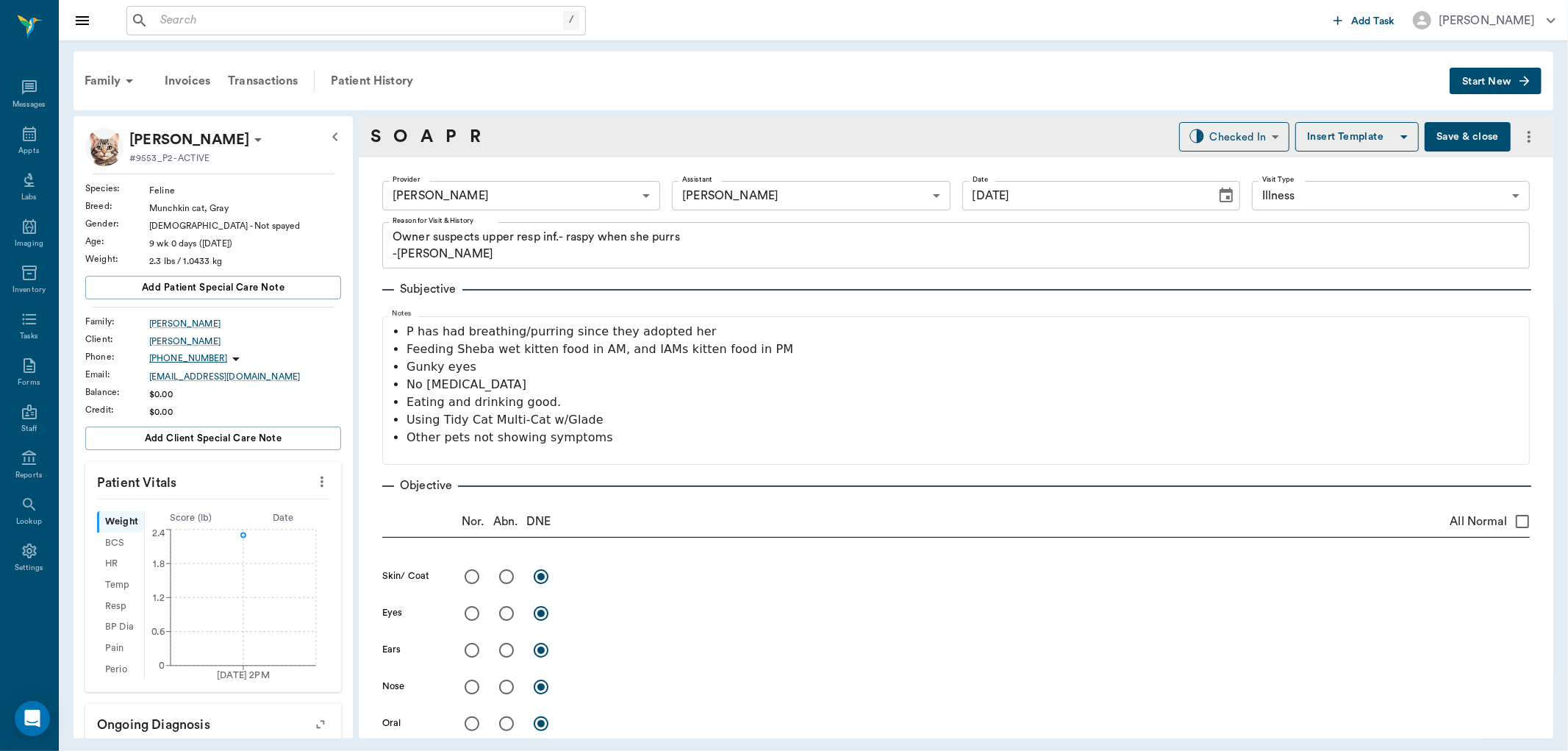
type input "[DATE]"
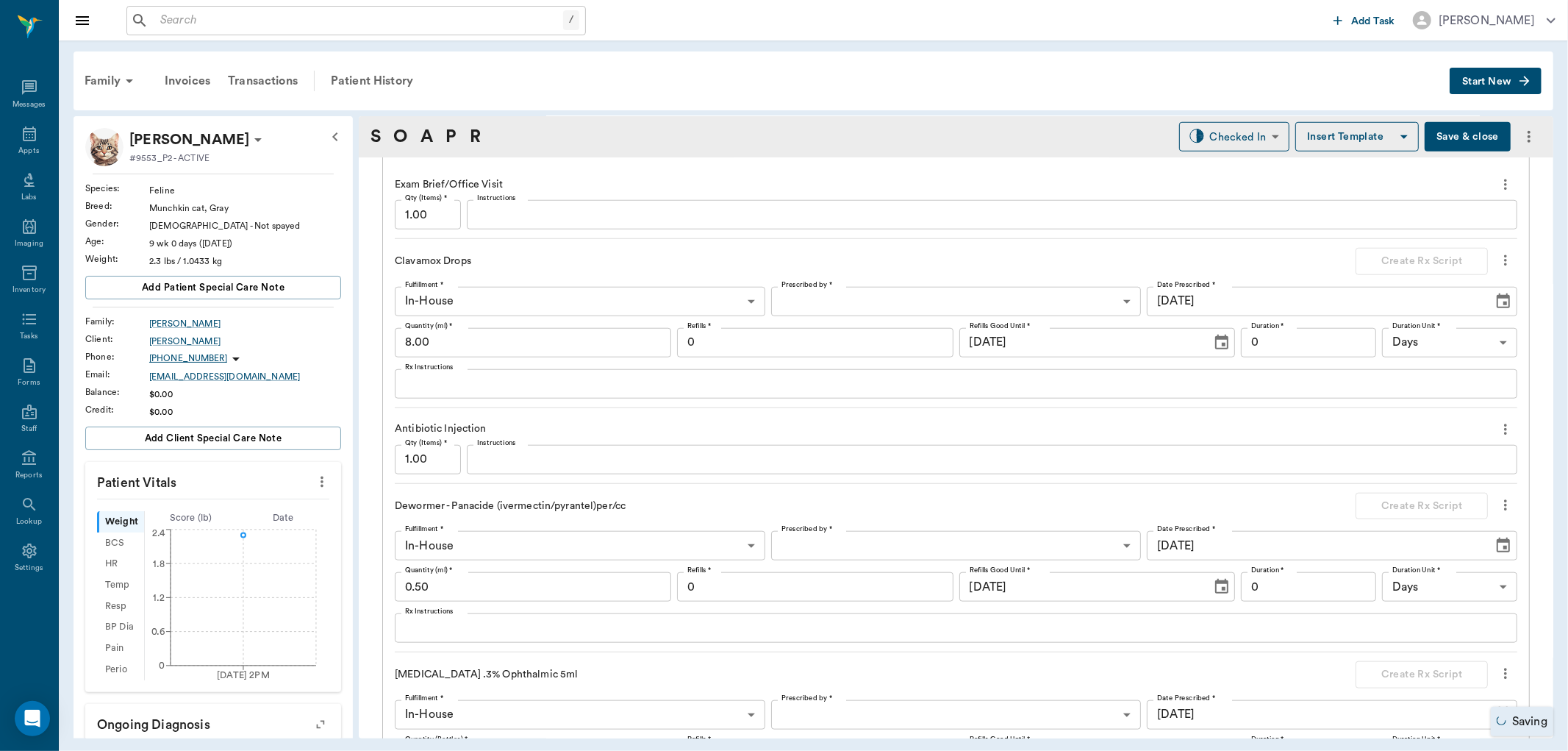
scroll to position [1143, 0]
click at [548, 384] on textarea "Rx Instructions" at bounding box center [956, 380] width 1102 height 17
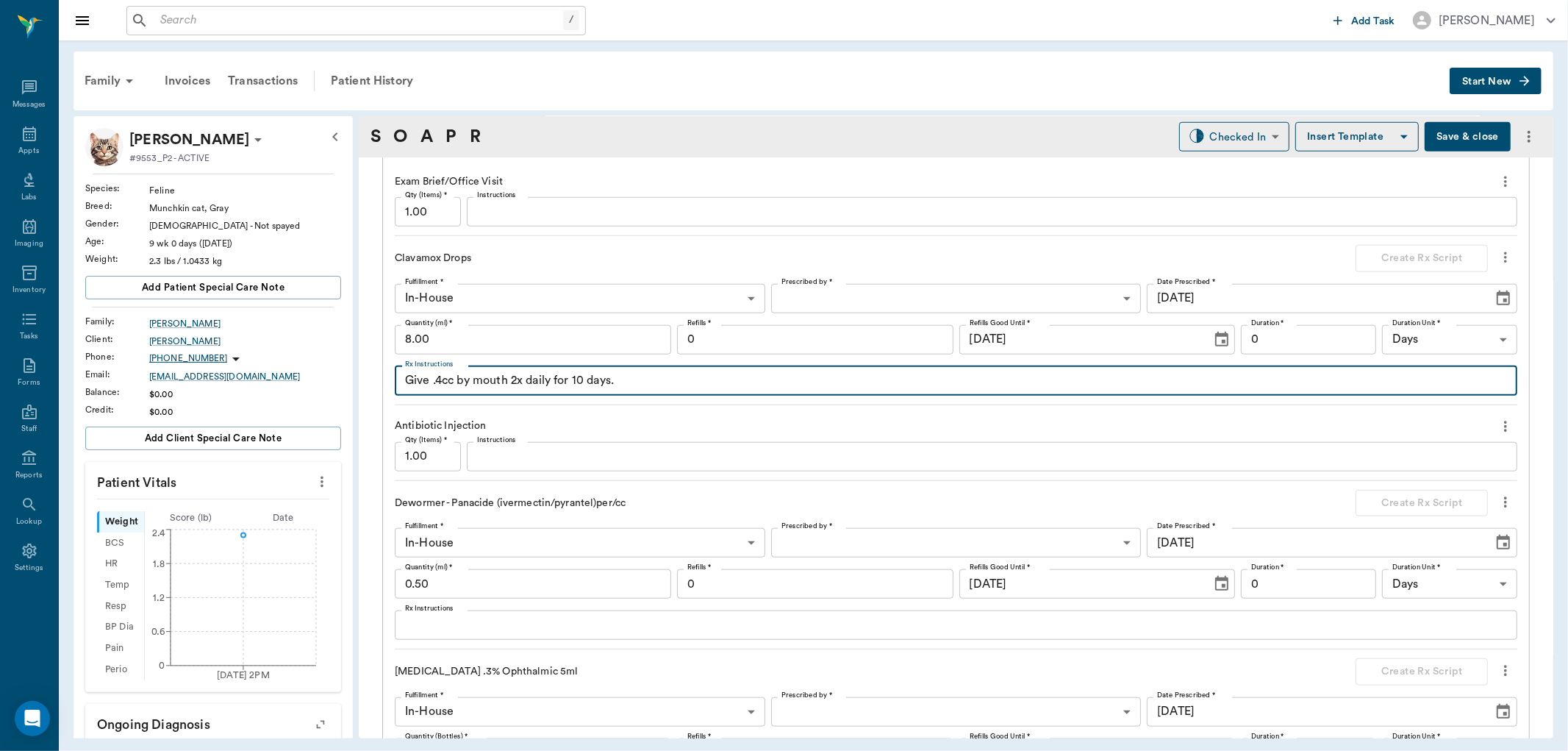
type textarea "Give .4cc by mouth 2x daily for 10 days."
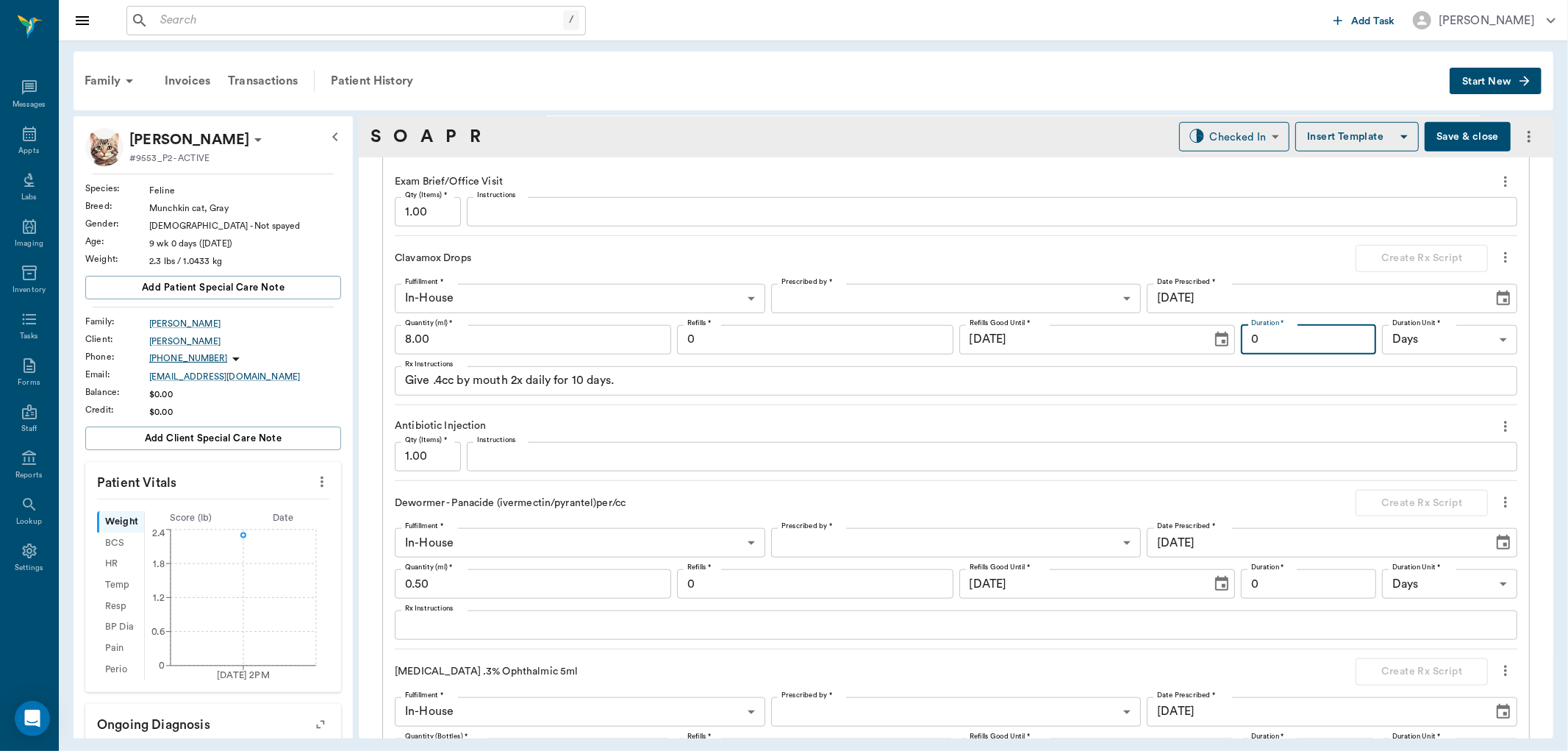
click at [1283, 340] on input "0" at bounding box center [1309, 340] width 135 height 29
type input "10"
click at [1072, 305] on body "/ ​ Add Task Dr. Bert Ellsworth Nectar Messages Appts Labs Imaging Inventory Ta…" at bounding box center [784, 375] width 1568 height 751
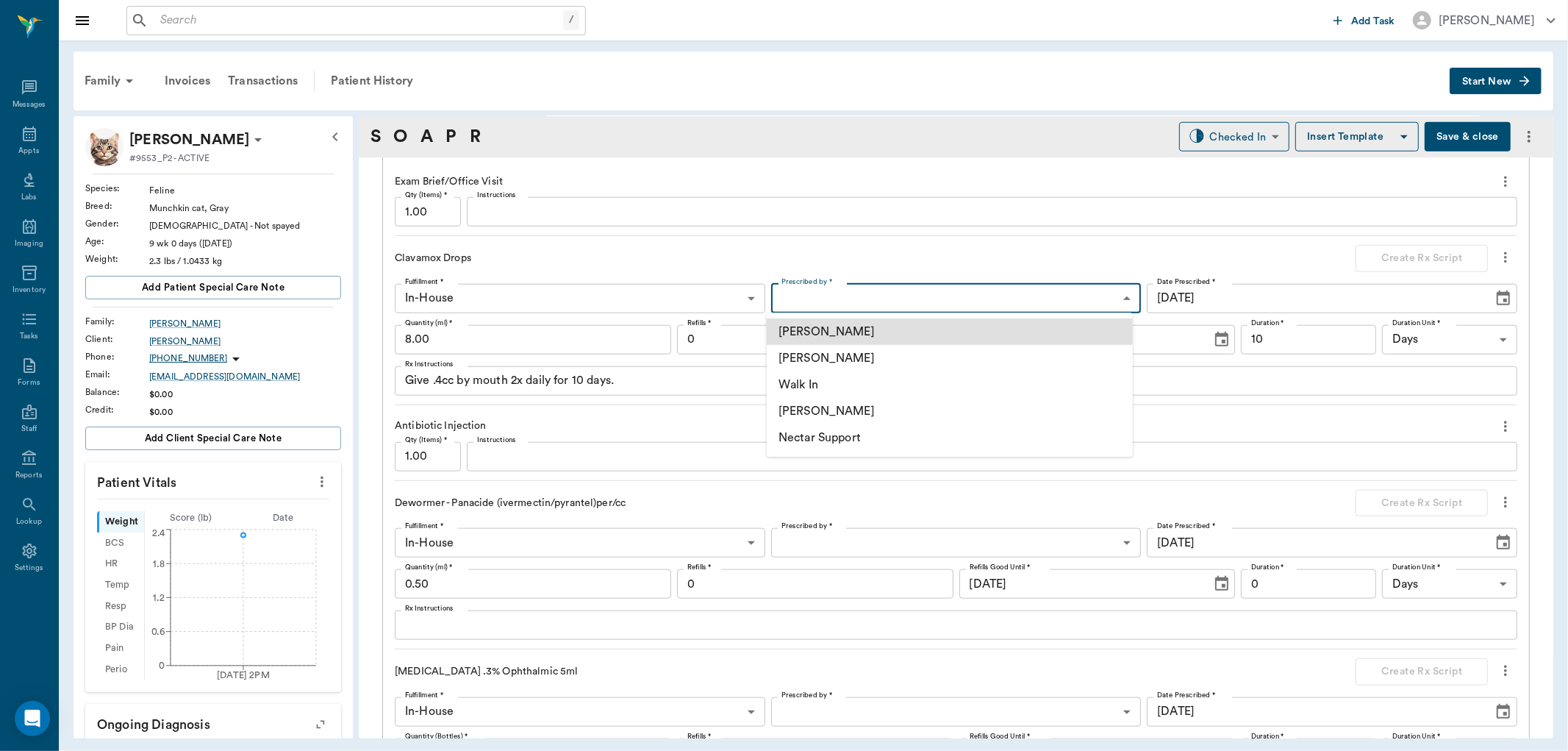
click at [1031, 367] on li "[PERSON_NAME]" at bounding box center [949, 358] width 366 height 27
type input "63ec2f075fda476ae8351a4d"
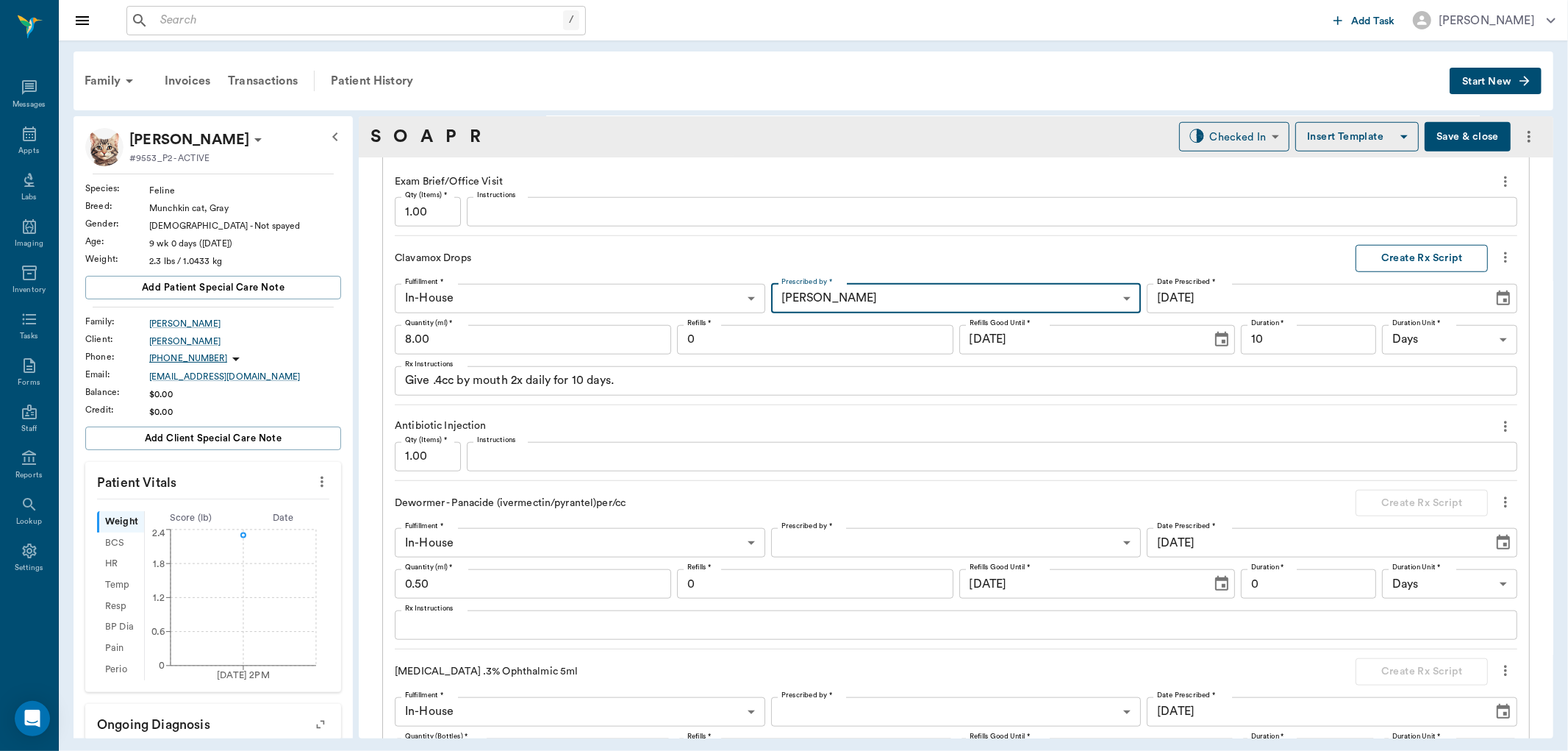
click at [1436, 260] on button "Create Rx Script" at bounding box center [1422, 258] width 133 height 27
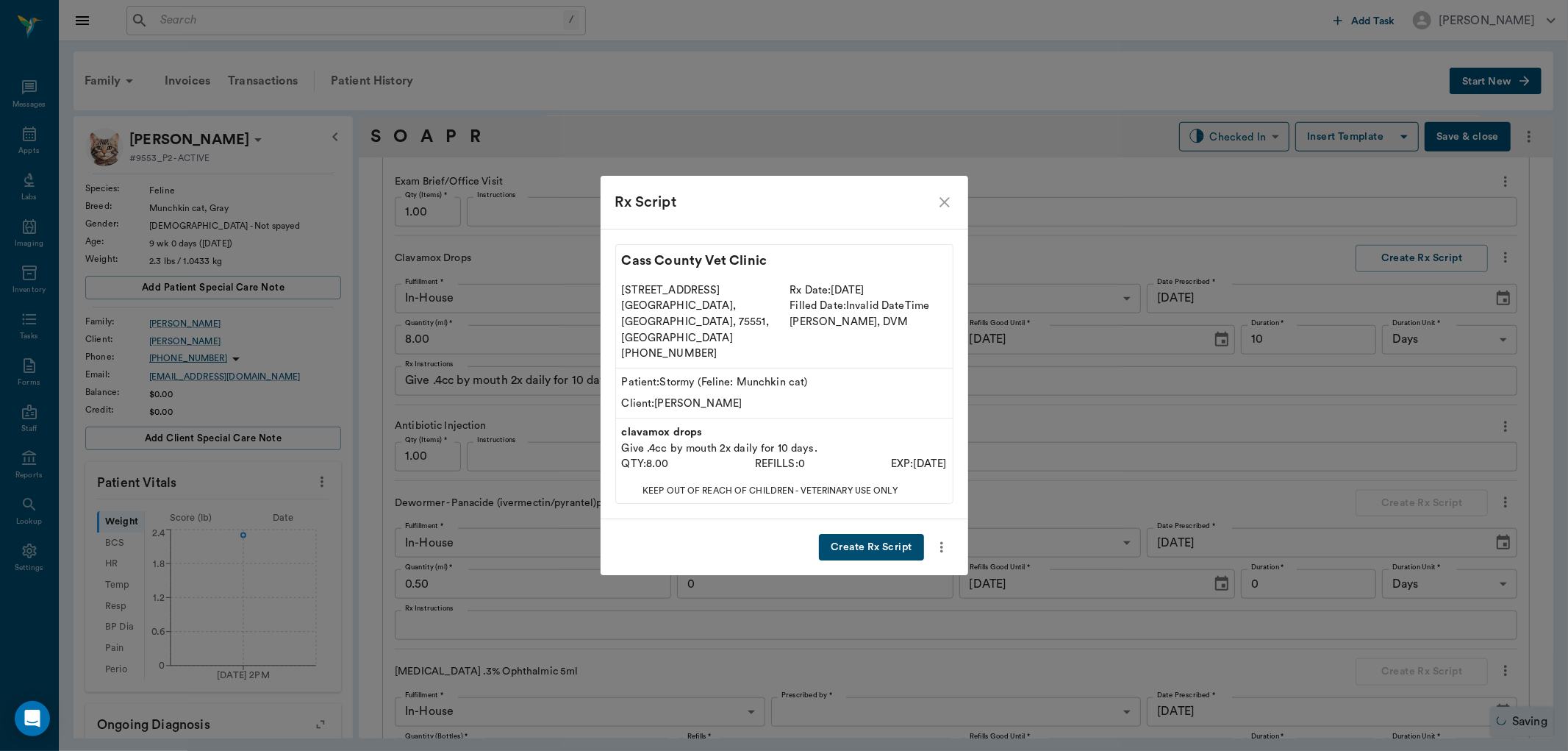
click at [844, 538] on button "Create Rx Script" at bounding box center [871, 547] width 105 height 27
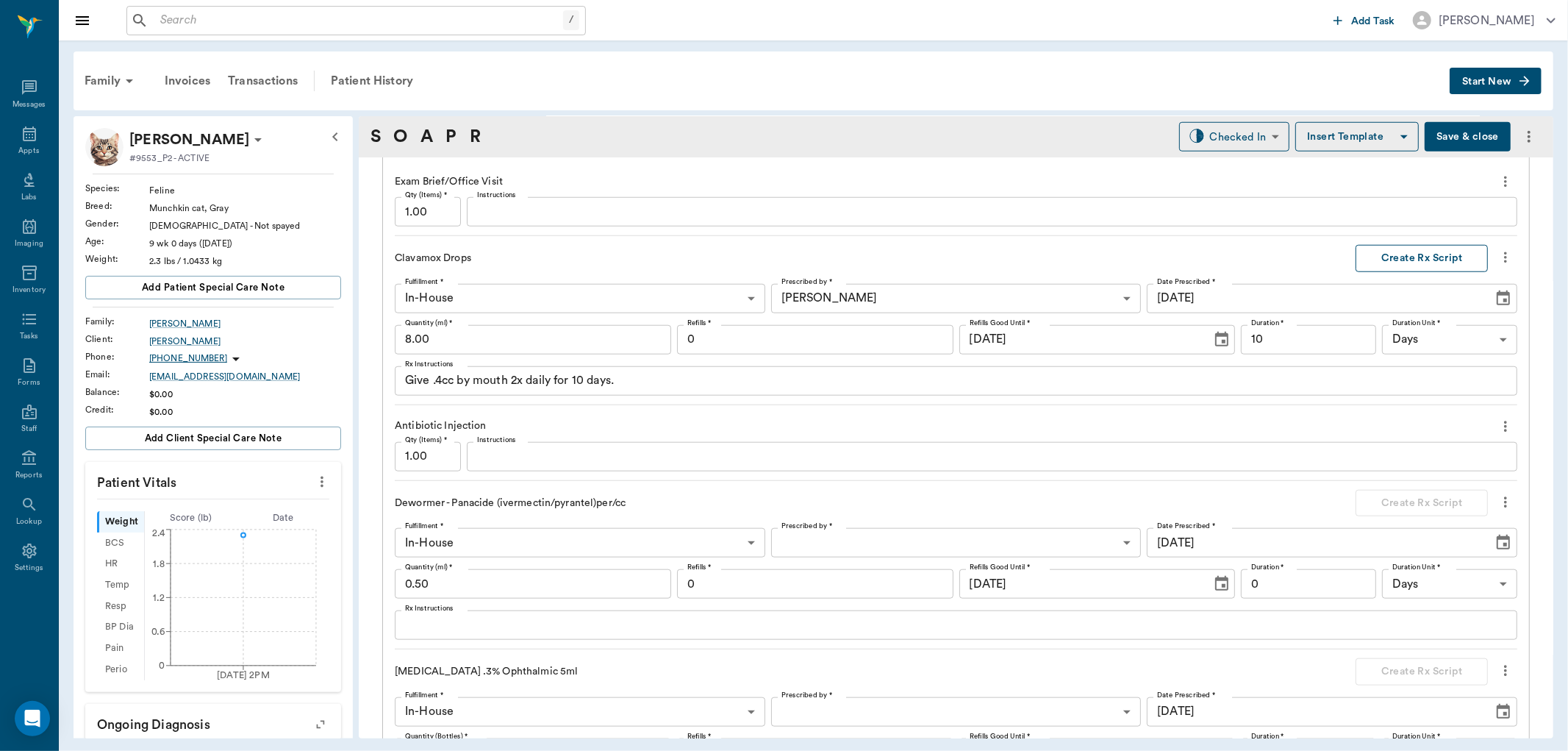
click at [1377, 260] on button "Create Rx Script" at bounding box center [1422, 258] width 133 height 27
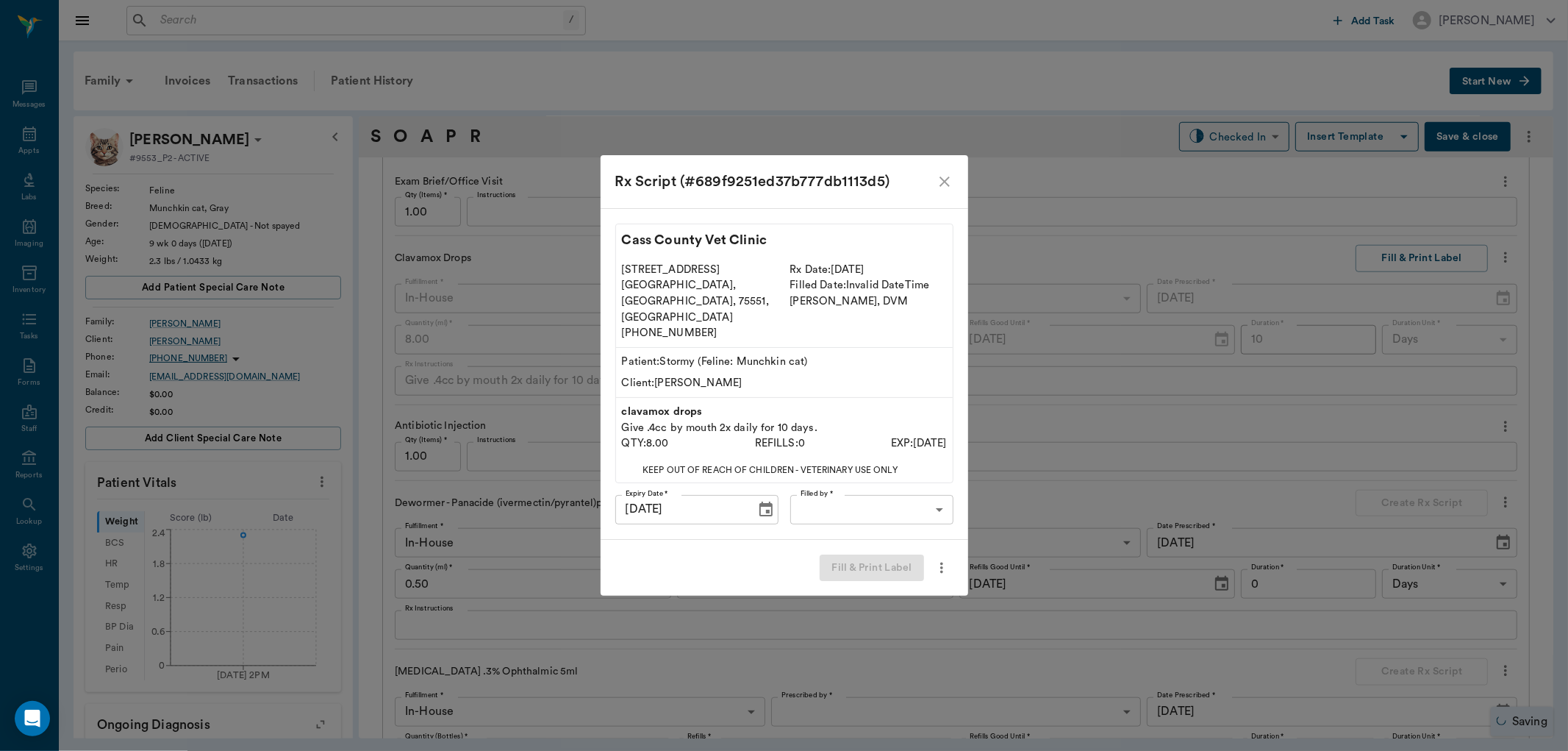
click at [892, 494] on body "/ ​ Add Task Dr. Bert Ellsworth Nectar Messages Appts Labs Imaging Inventory Ta…" at bounding box center [784, 375] width 1568 height 751
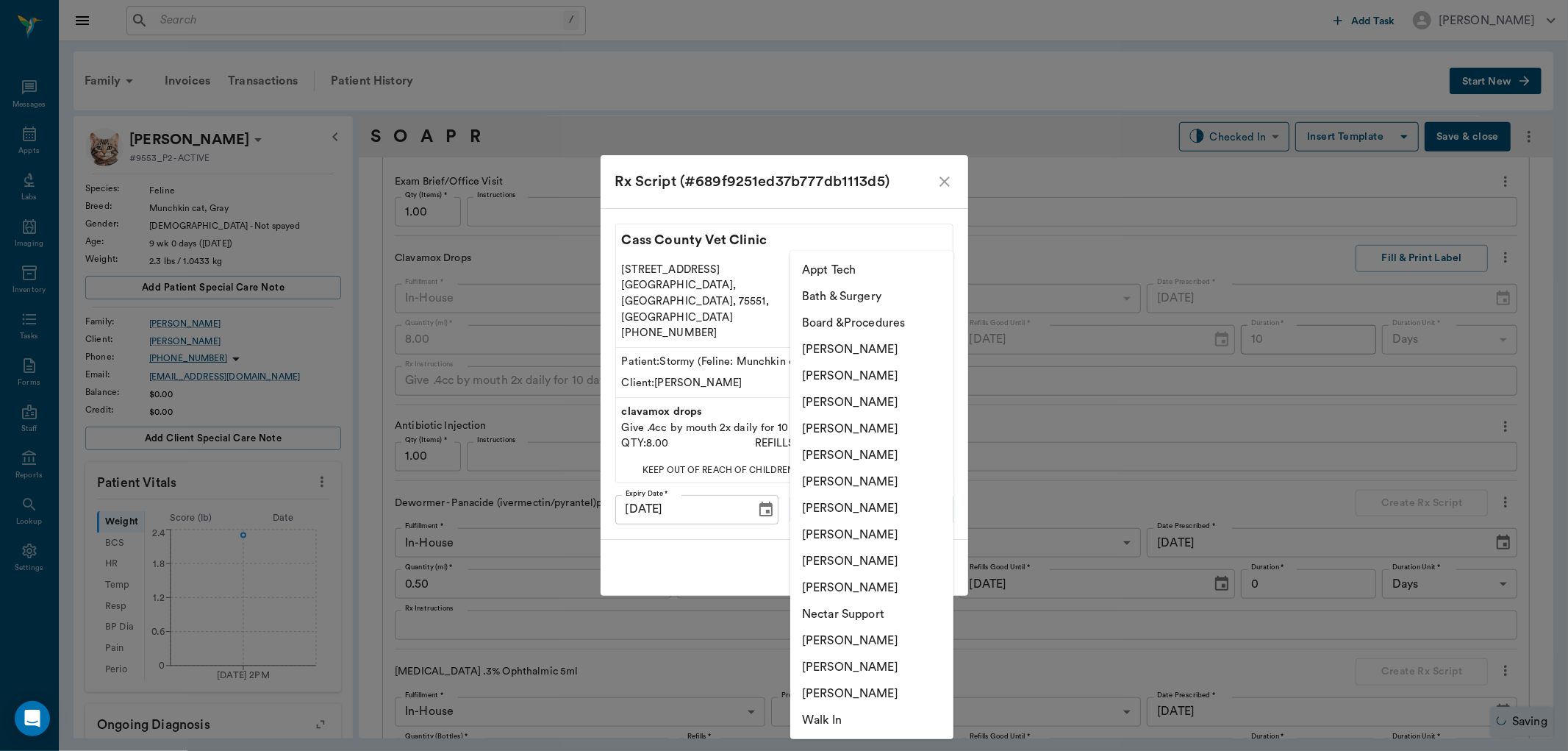
click at [888, 485] on li "[PERSON_NAME]" at bounding box center [871, 482] width 163 height 27
type input "682b670d8bdc6f7f8feef3db"
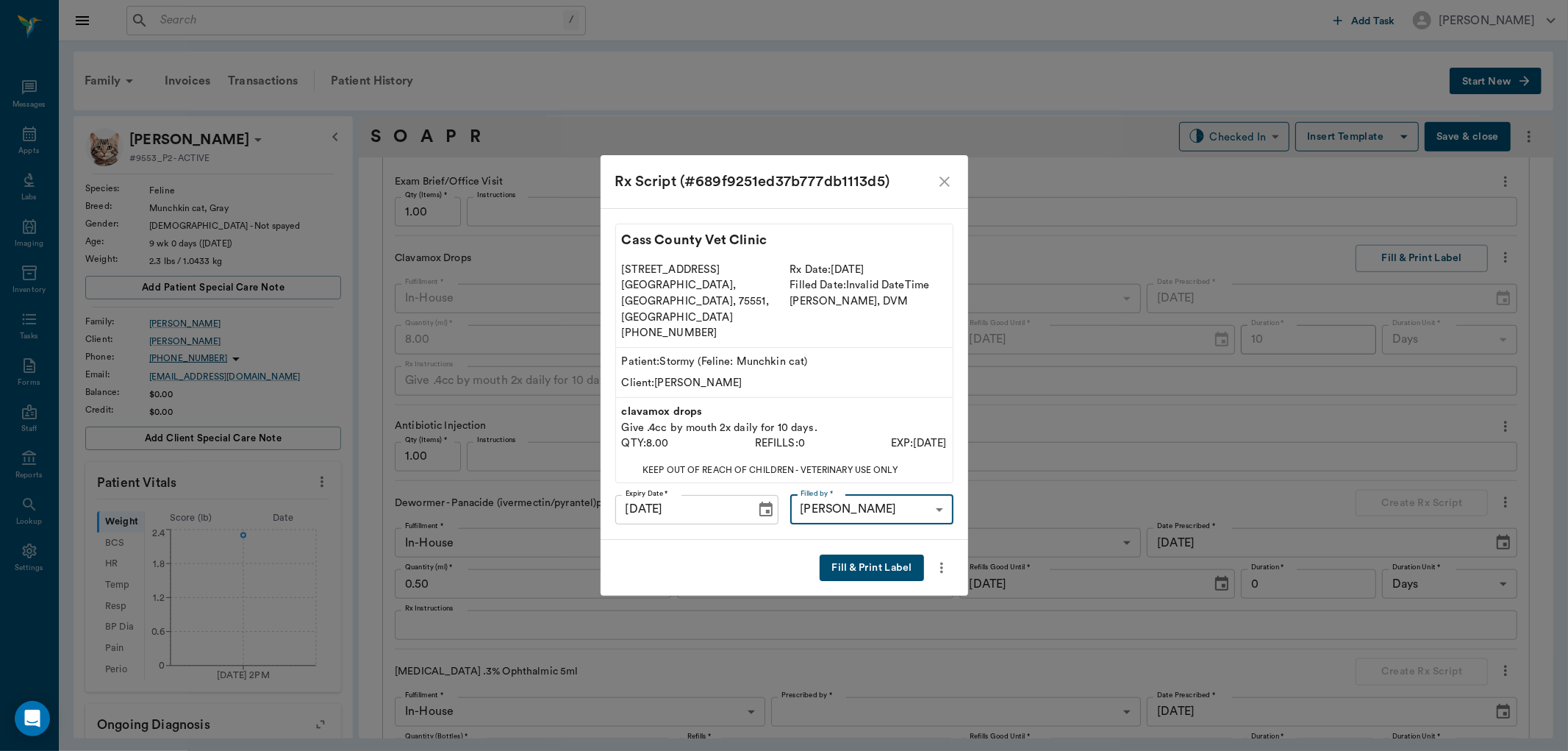
click at [895, 554] on button "Fill & Print Label" at bounding box center [871, 567] width 104 height 27
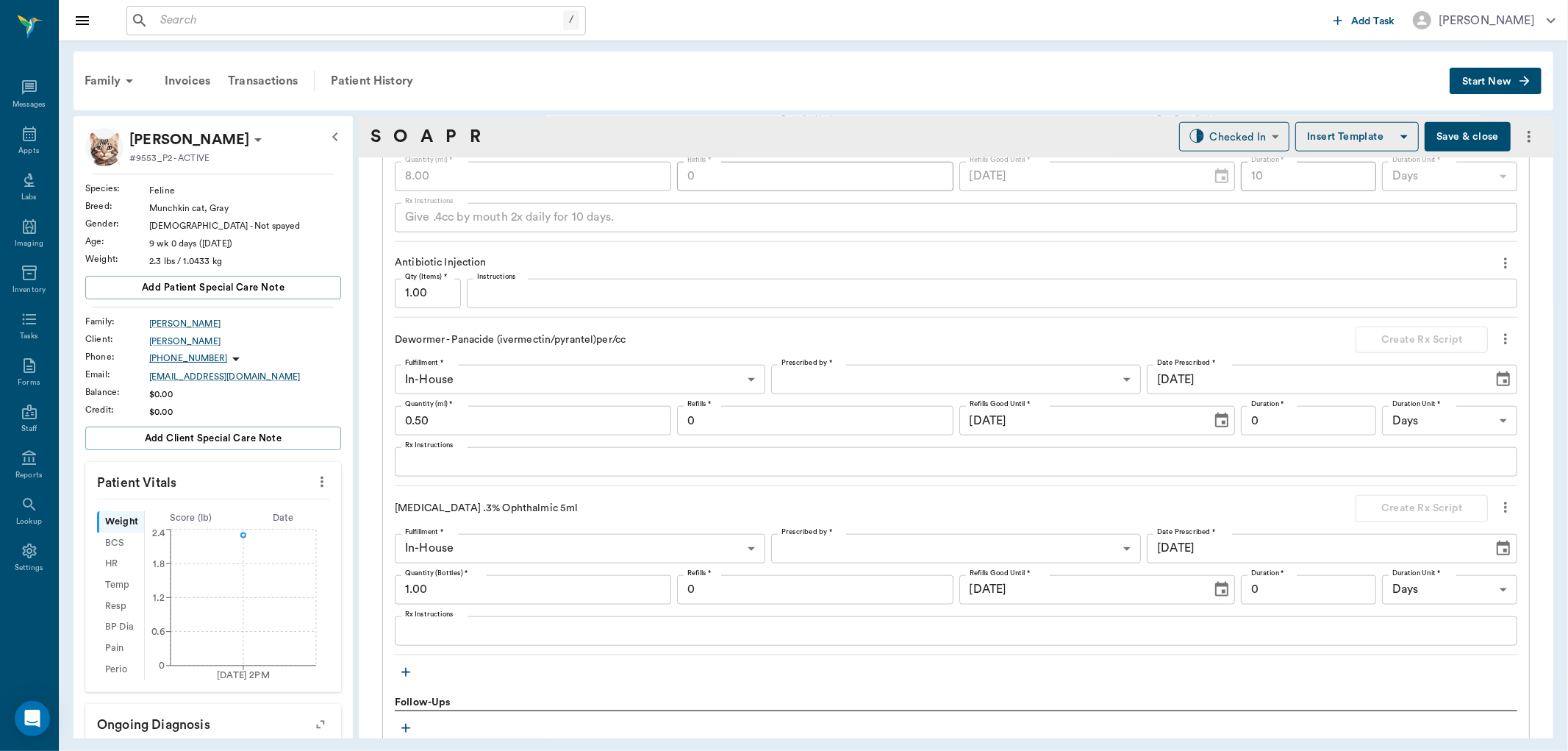
scroll to position [1389, 0]
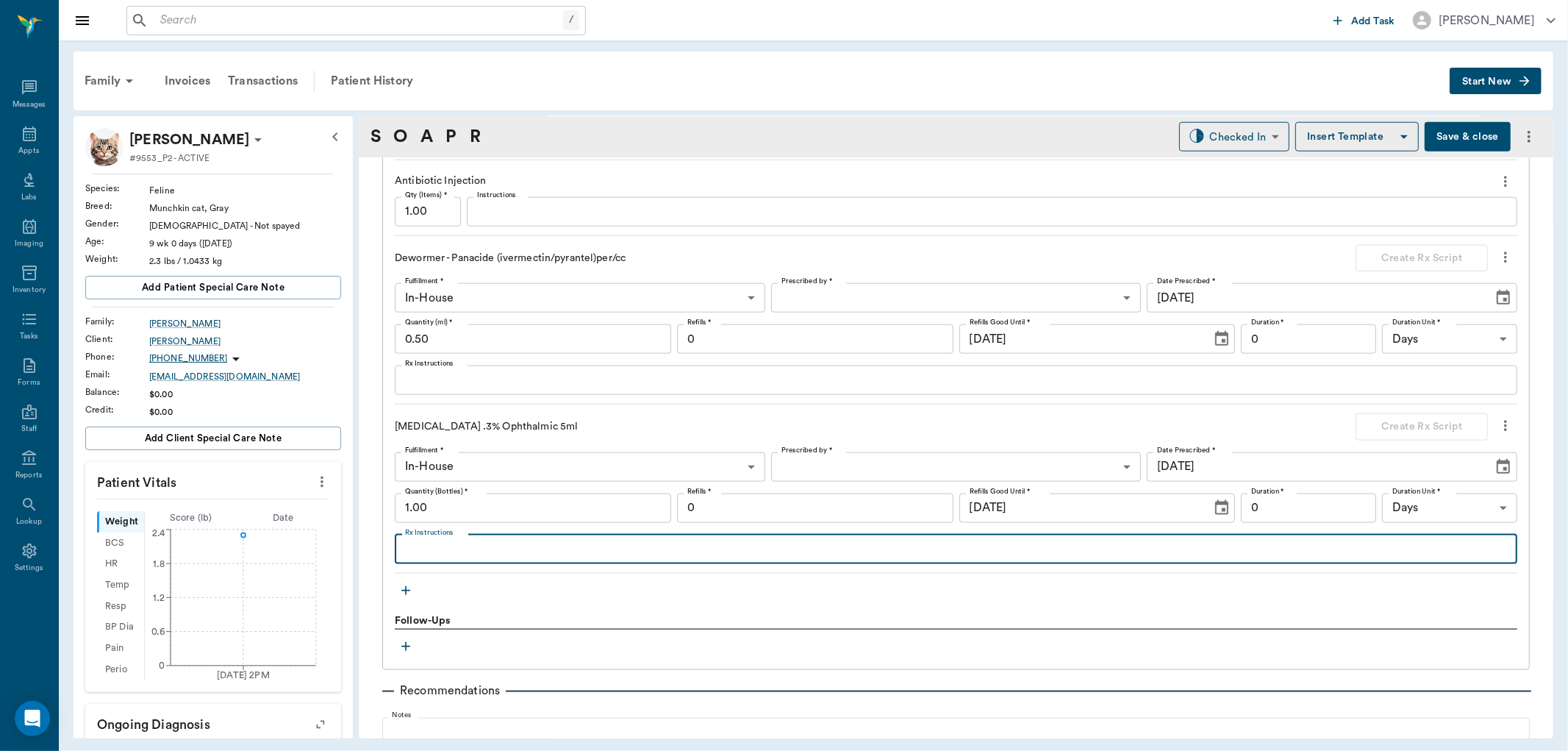
click at [560, 548] on textarea "Rx Instructions" at bounding box center [956, 549] width 1102 height 17
type textarea "Apply 1 drop to each eye 2x daily until improved."
click at [865, 464] on body "/ ​ Add Task Dr. Bert Ellsworth Nectar Messages Appts Labs Imaging Inventory Ta…" at bounding box center [784, 375] width 1568 height 751
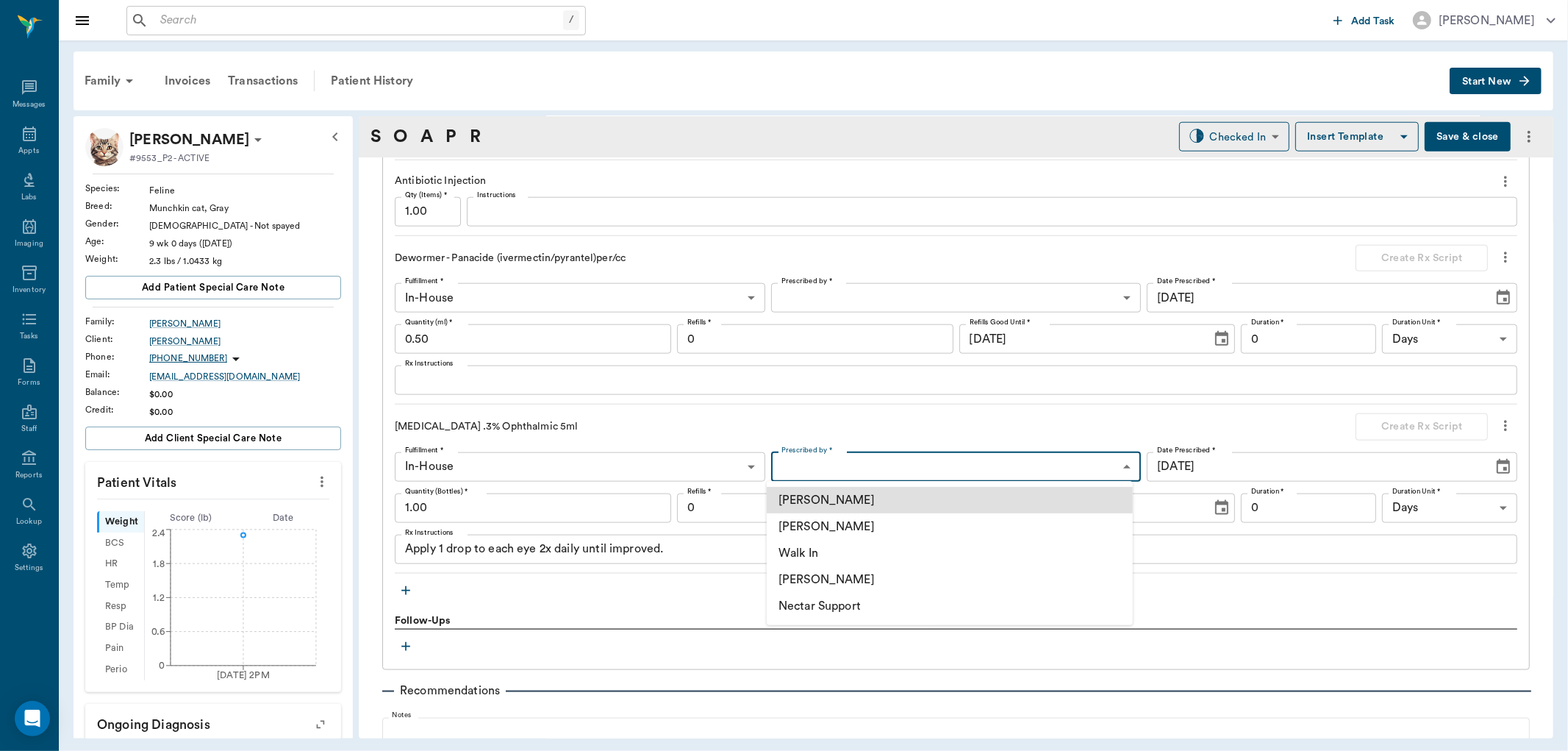
click at [871, 523] on li "[PERSON_NAME]" at bounding box center [949, 526] width 366 height 27
type input "63ec2f075fda476ae8351a4d"
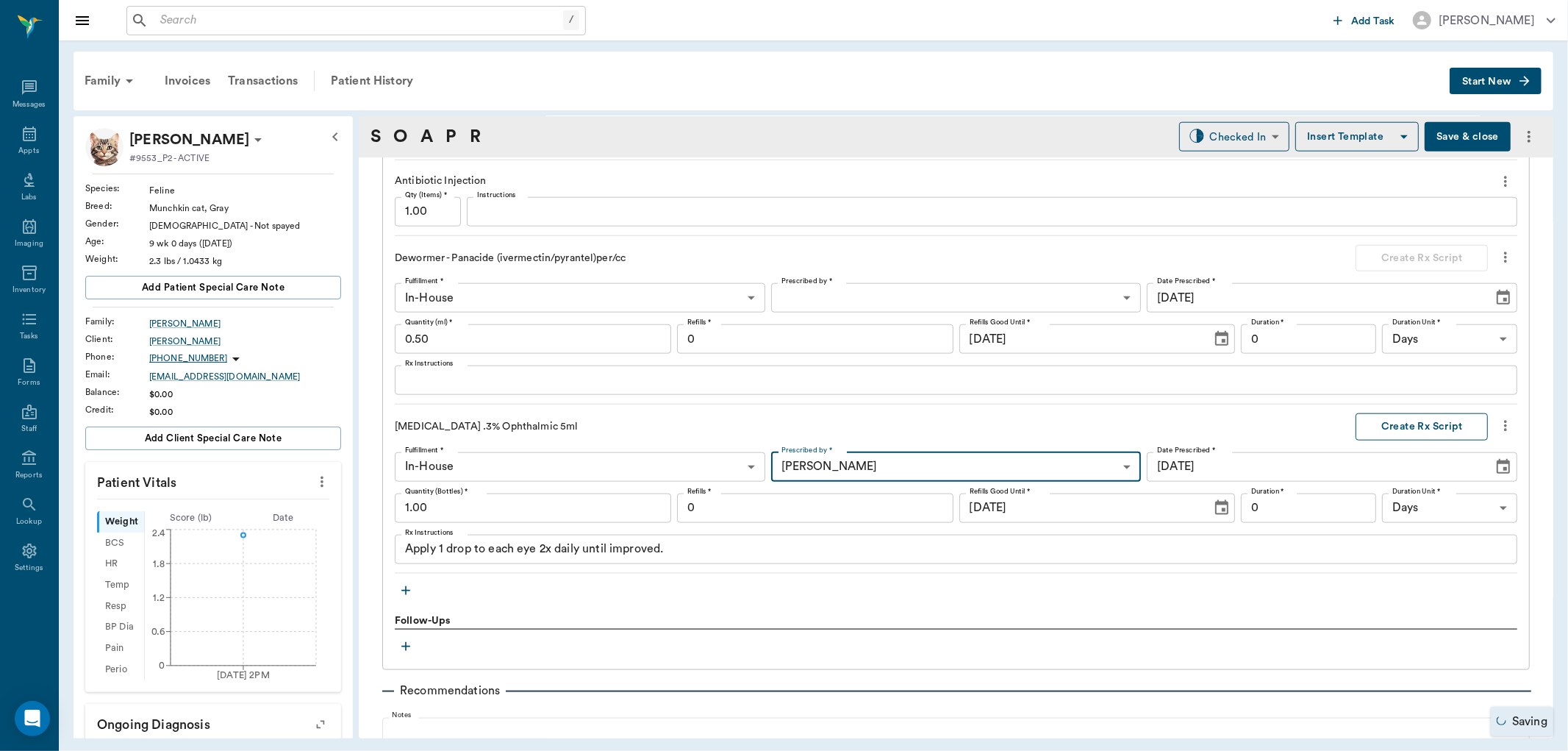
click at [1425, 429] on button "Create Rx Script" at bounding box center [1422, 426] width 133 height 27
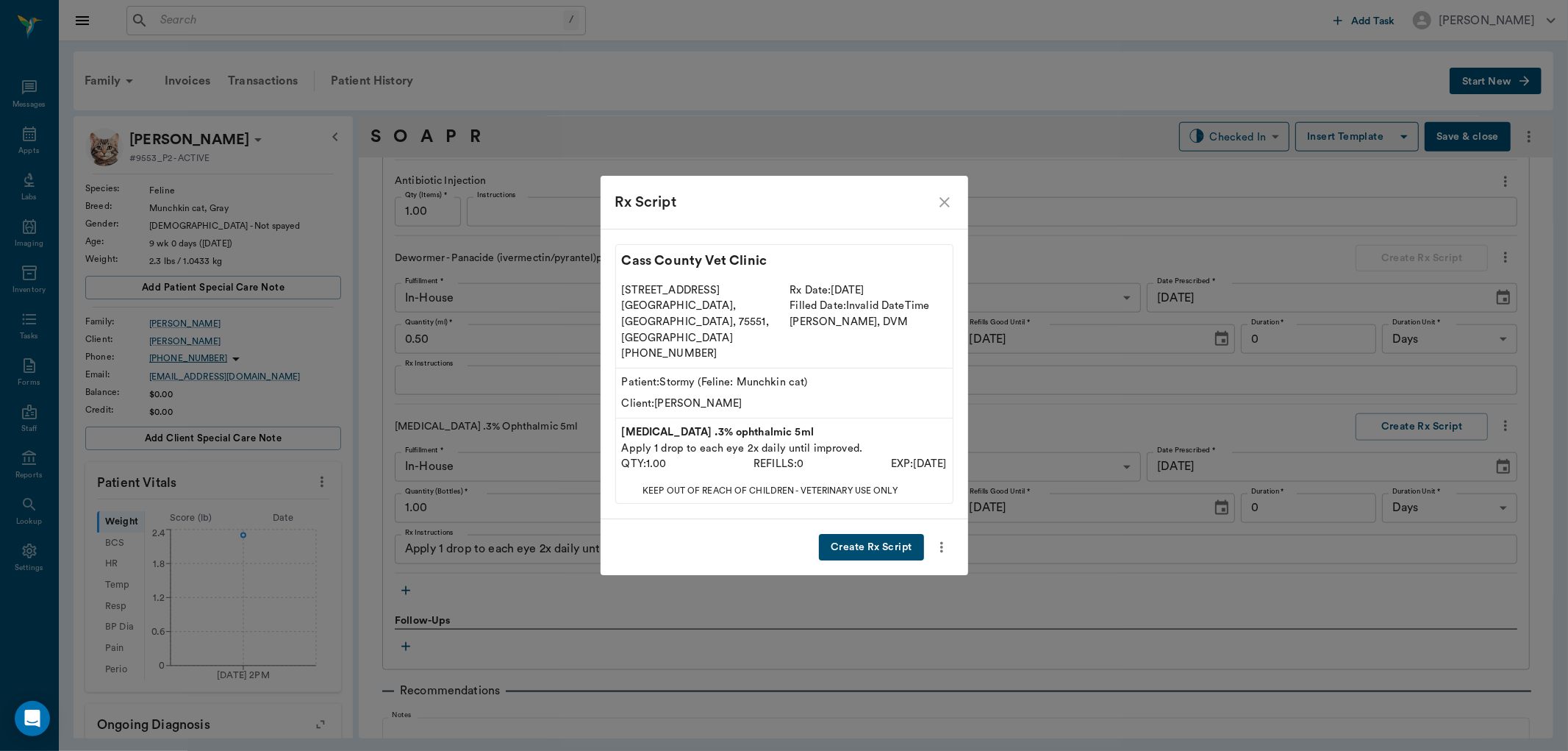
click at [899, 534] on button "Create Rx Script" at bounding box center [871, 547] width 105 height 27
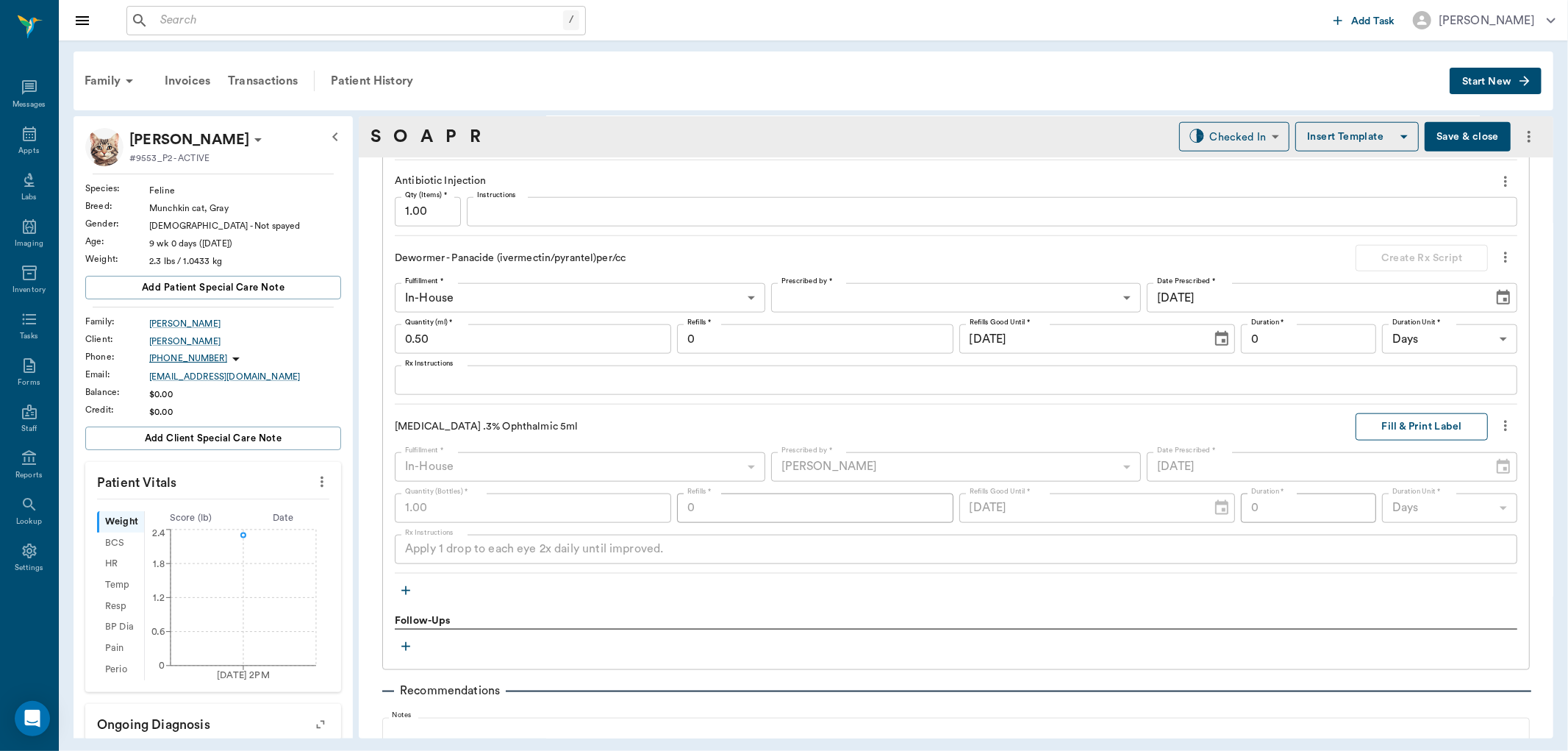
click at [1434, 424] on button "Fill & Print Label" at bounding box center [1422, 426] width 133 height 27
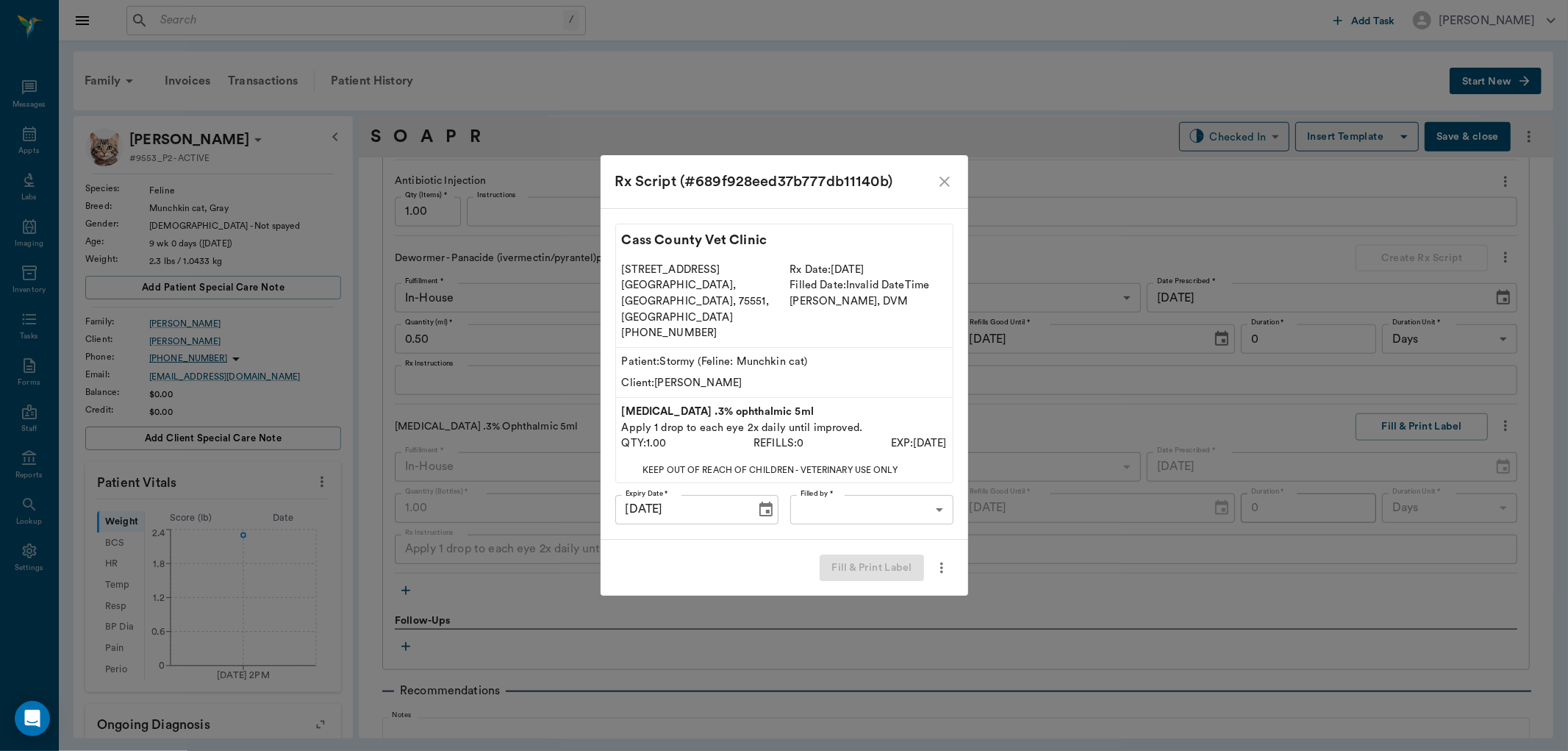
click at [943, 191] on icon "close" at bounding box center [945, 181] width 17 height 17
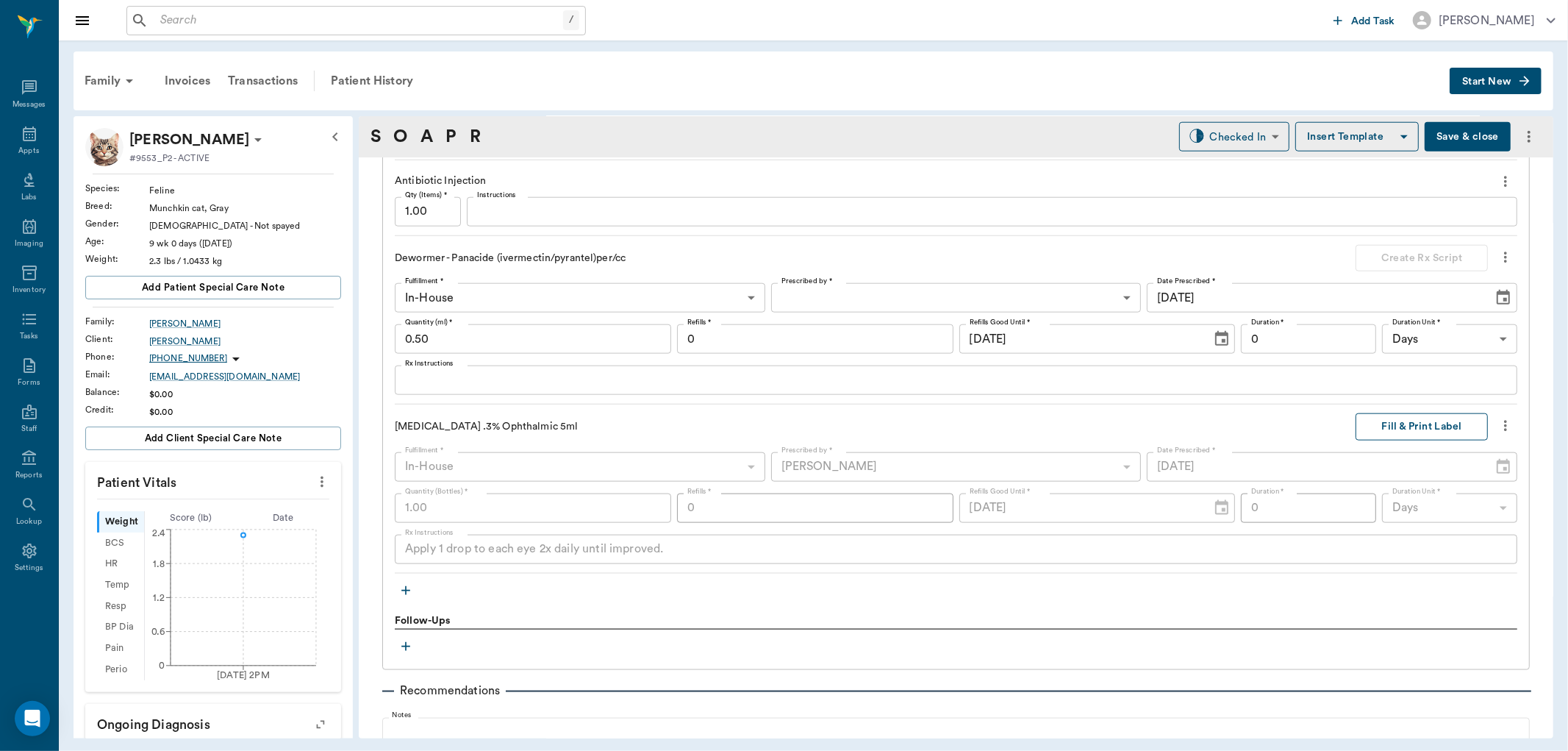
click at [1425, 431] on button "Fill & Print Label" at bounding box center [1422, 426] width 133 height 27
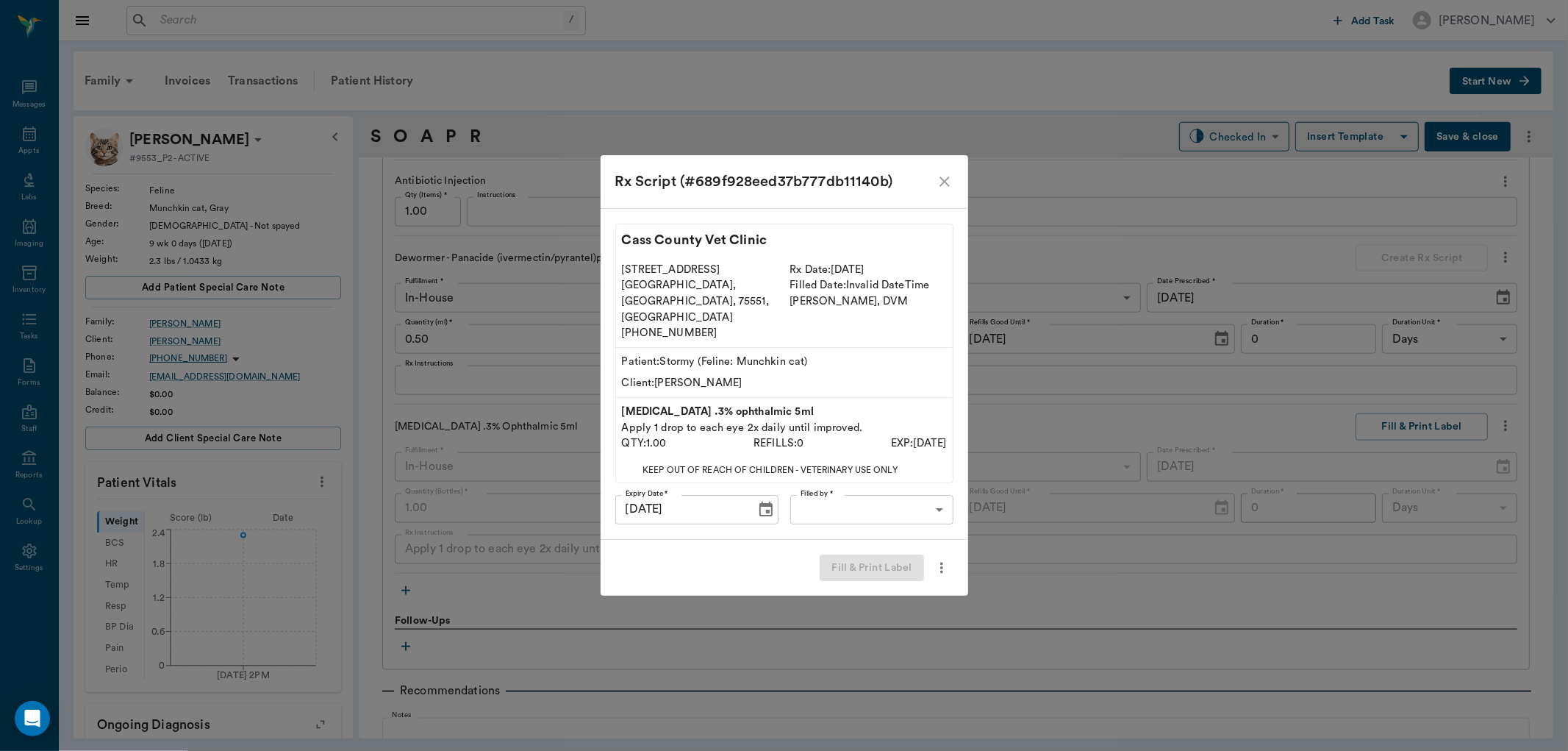
click at [920, 490] on body "/ ​ Add Task Dr. Bert Ellsworth Nectar Messages Appts Labs Imaging Inventory Ta…" at bounding box center [784, 375] width 1568 height 751
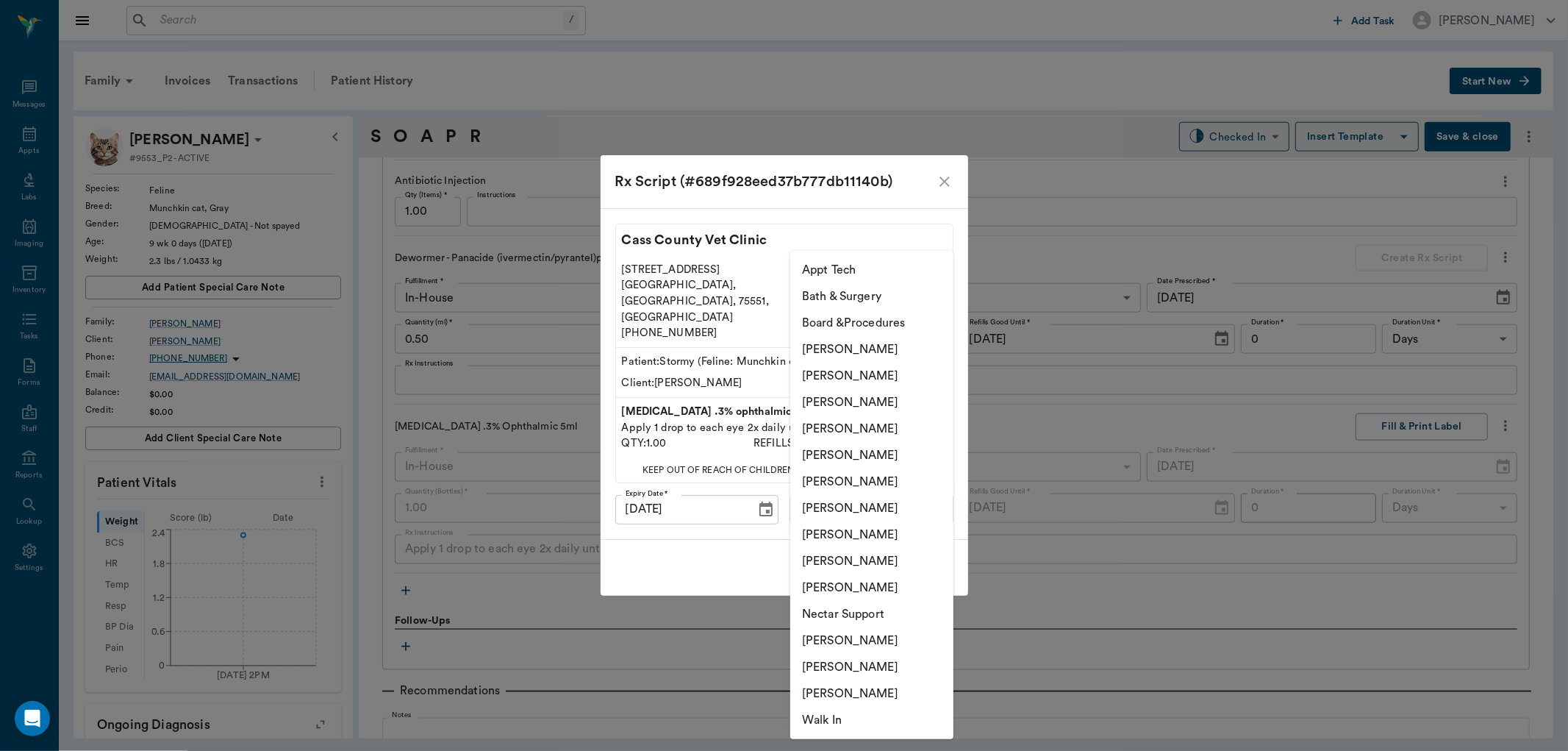
click at [897, 489] on li "[PERSON_NAME]" at bounding box center [871, 482] width 163 height 27
type input "682b670d8bdc6f7f8feef3db"
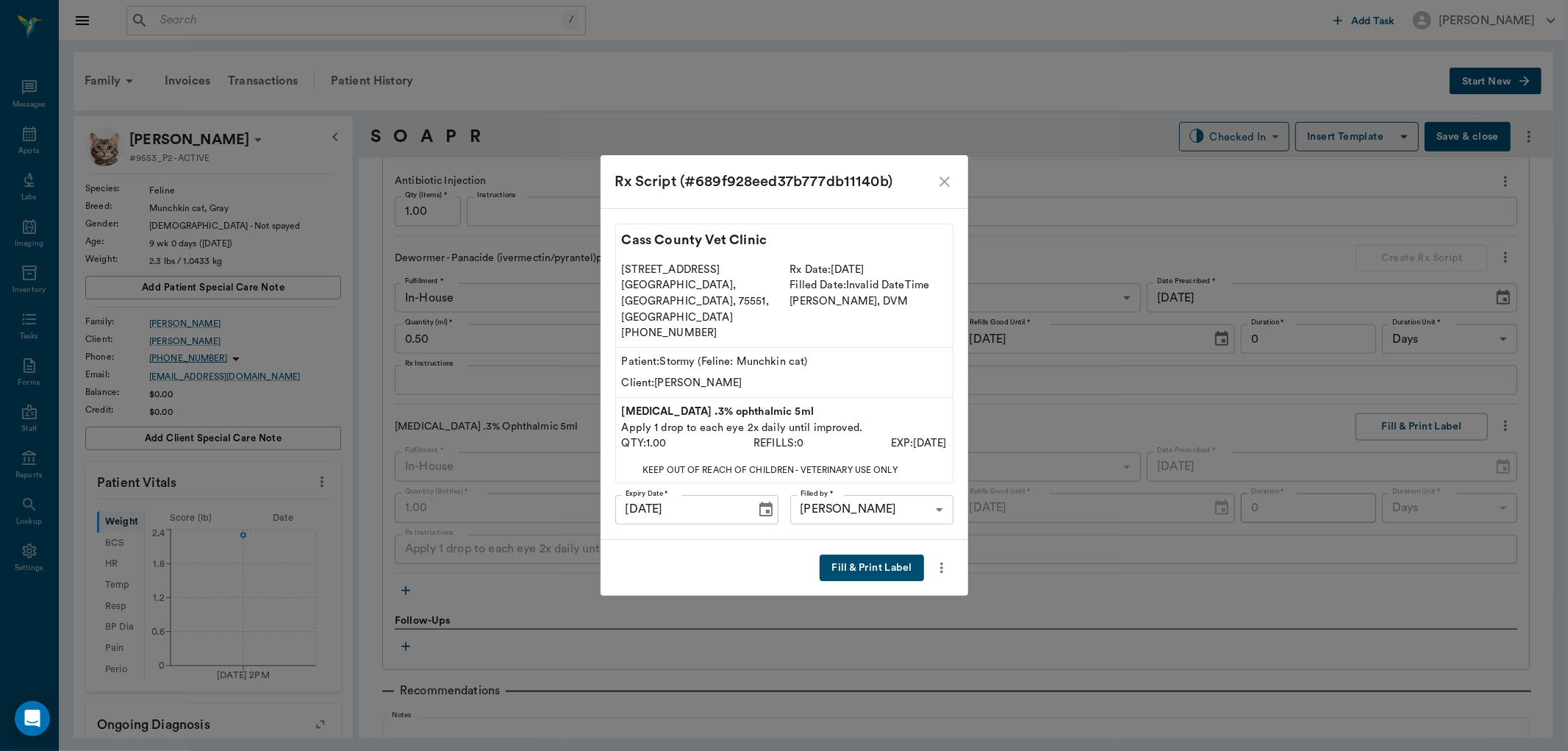
click at [899, 554] on button "Fill & Print Label" at bounding box center [871, 567] width 104 height 27
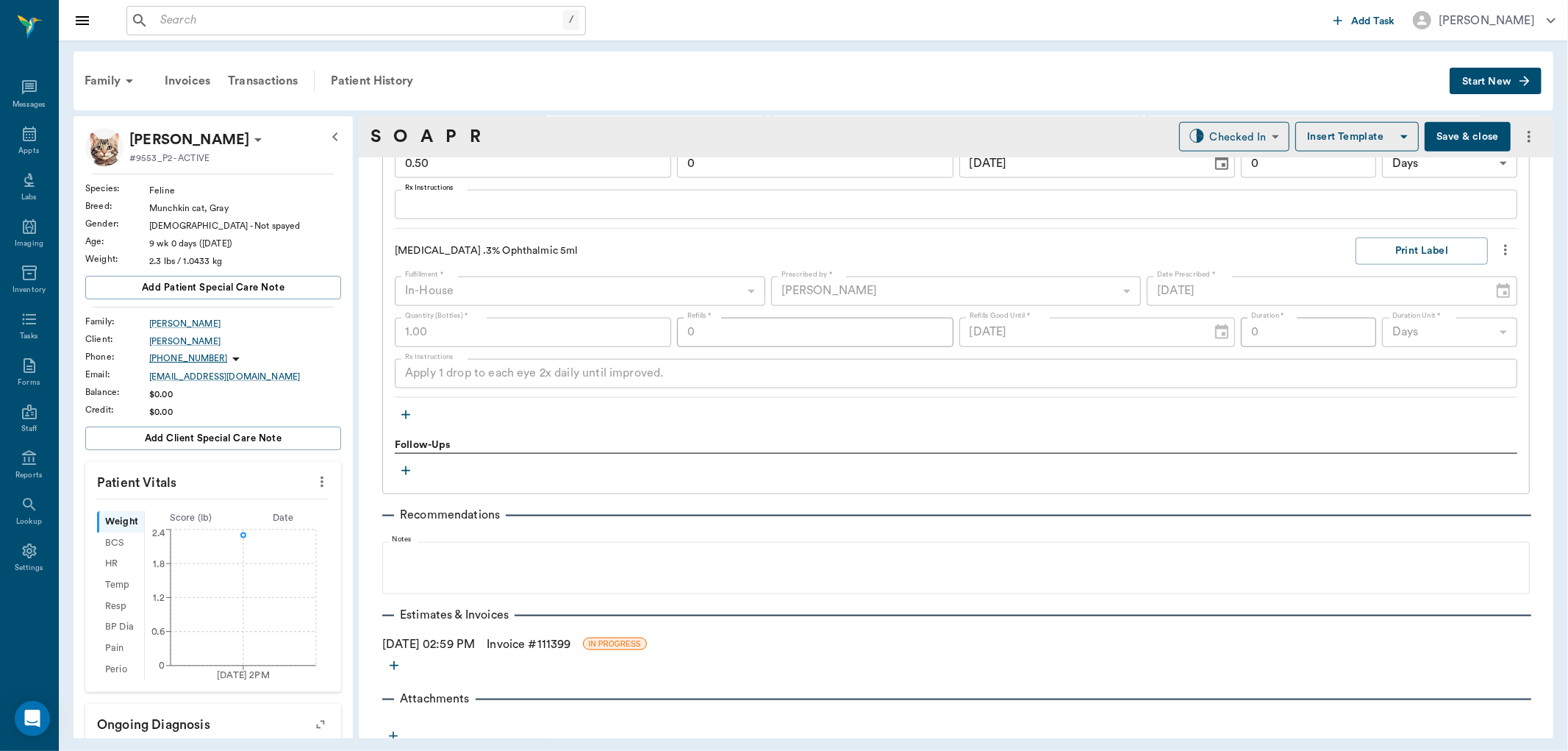
scroll to position [1572, 0]
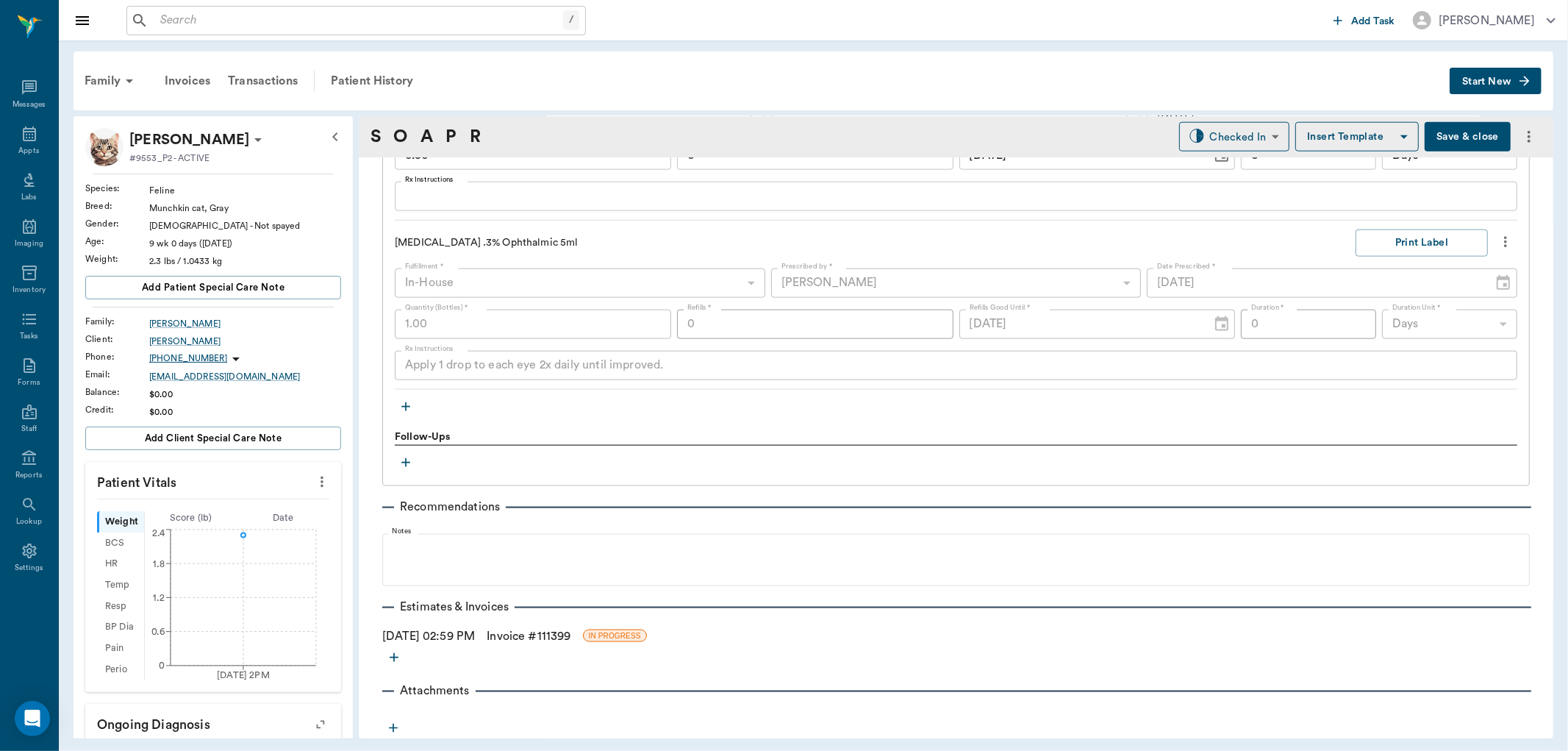
click at [539, 635] on link "Invoice # 111399" at bounding box center [528, 636] width 84 height 17
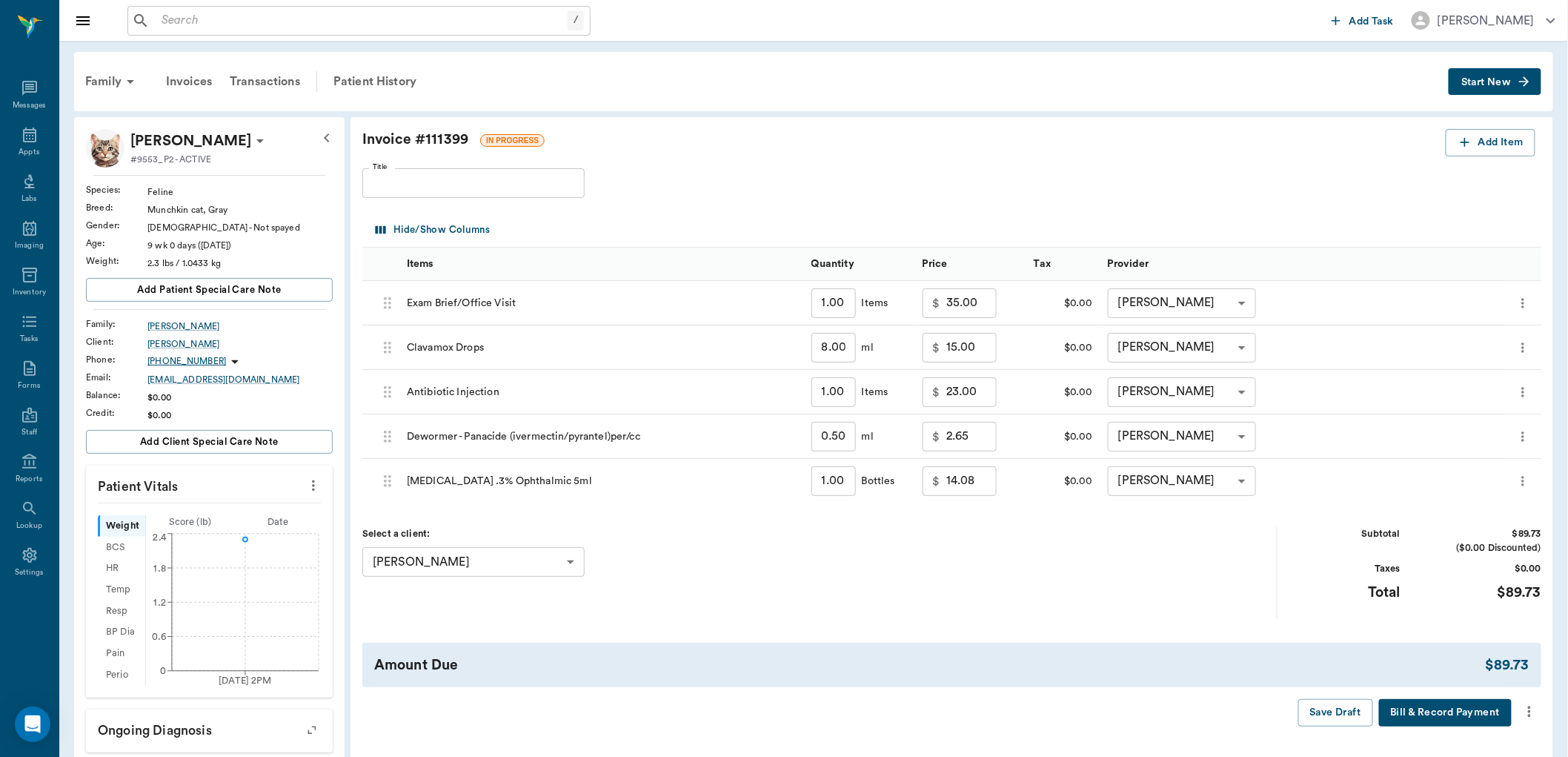
click at [1530, 713] on icon "more" at bounding box center [1530, 712] width 17 height 17
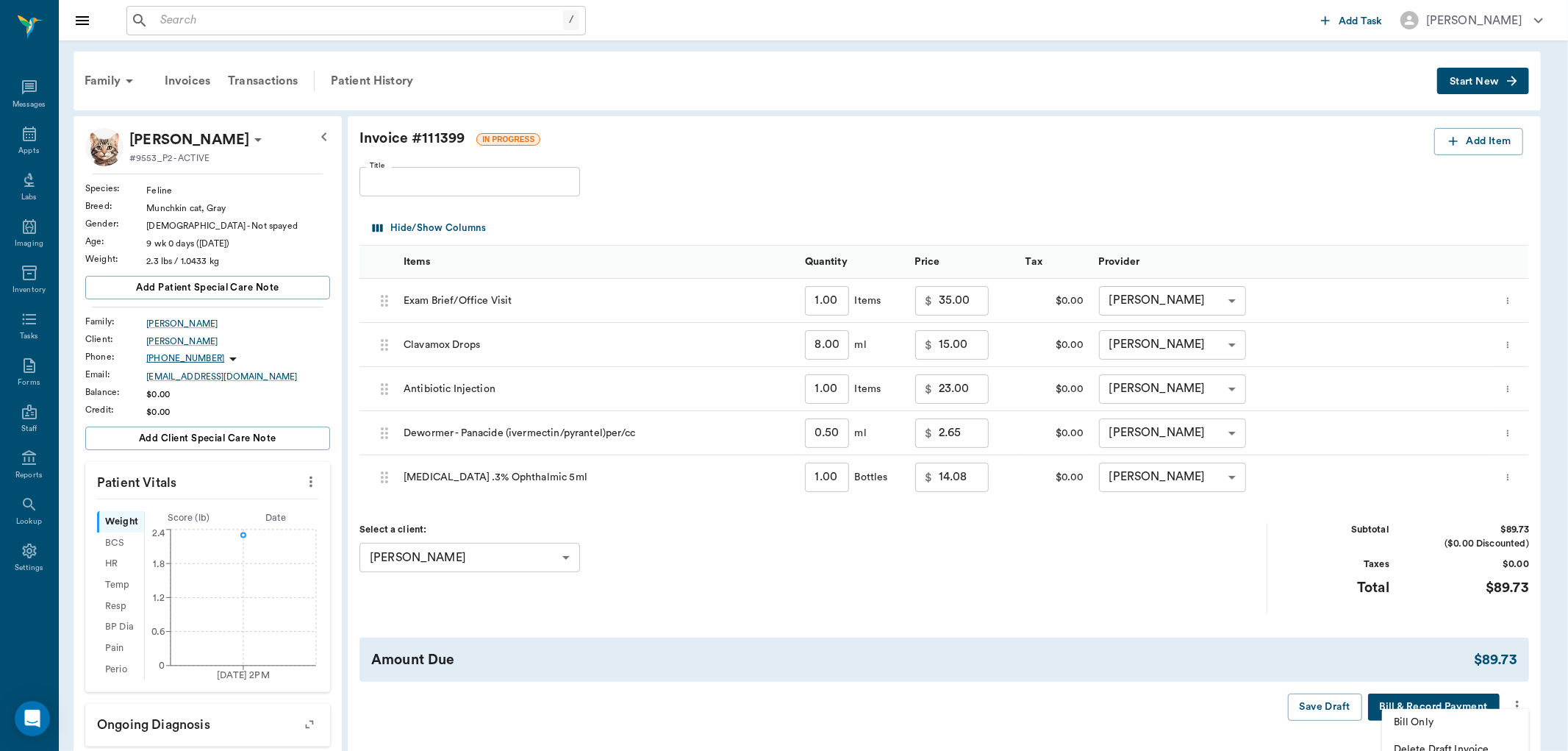
click at [1417, 722] on span "Bill Only" at bounding box center [1455, 722] width 124 height 16
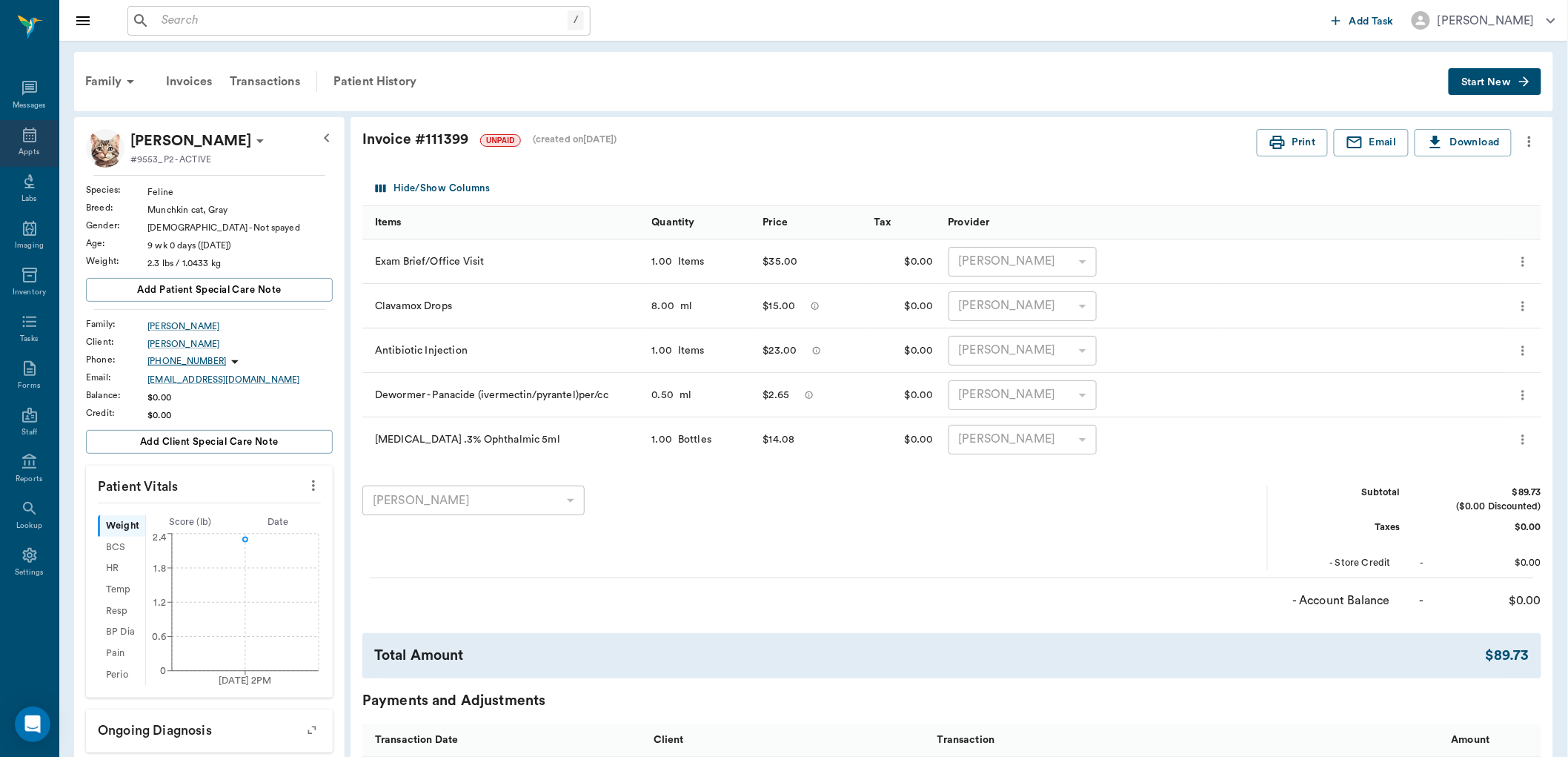
click at [24, 141] on icon at bounding box center [29, 134] width 13 height 15
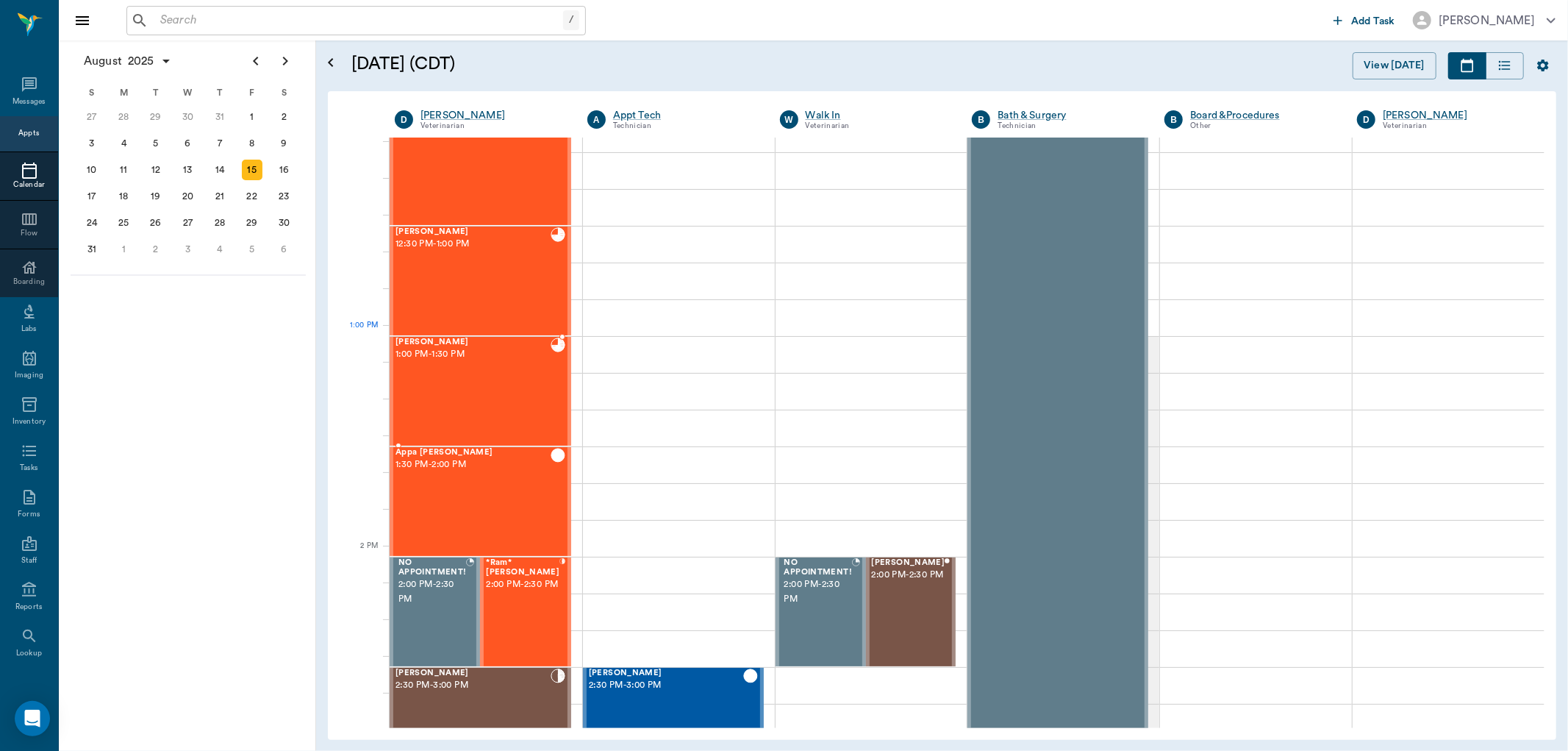
scroll to position [892, 0]
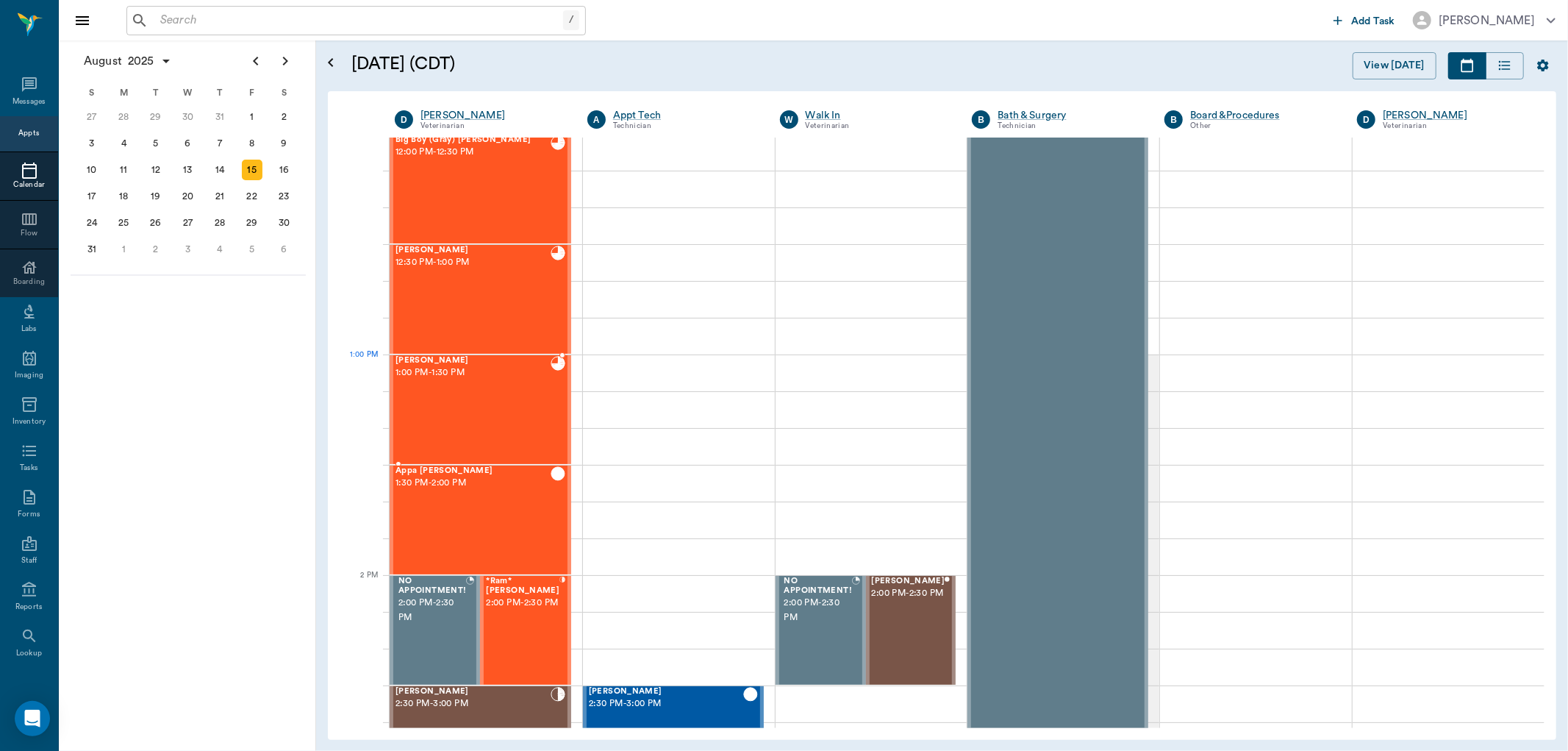
click at [472, 378] on span "1:00 PM - 1:30 PM" at bounding box center [473, 372] width 155 height 15
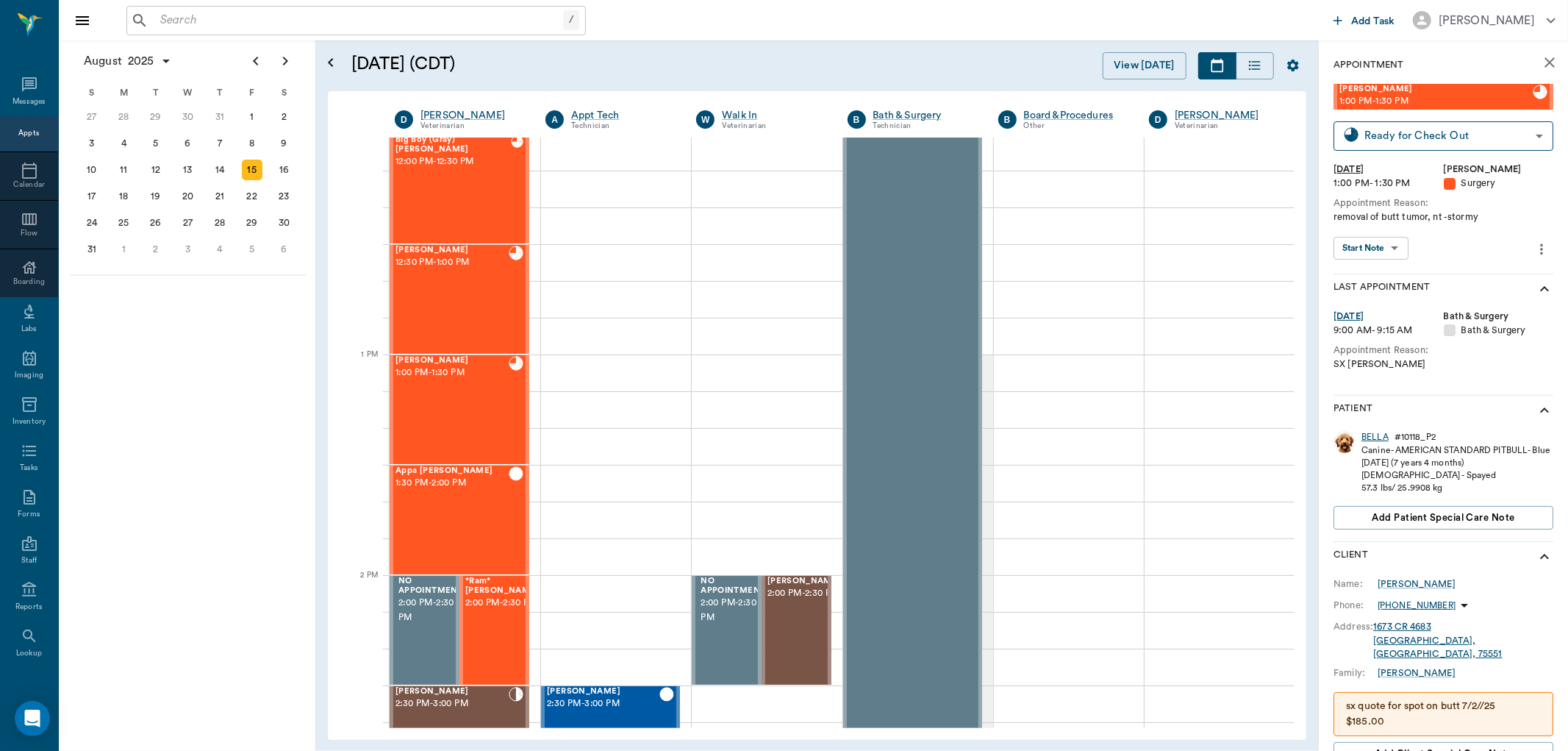
click at [1377, 434] on div "BELLA" at bounding box center [1375, 437] width 27 height 12
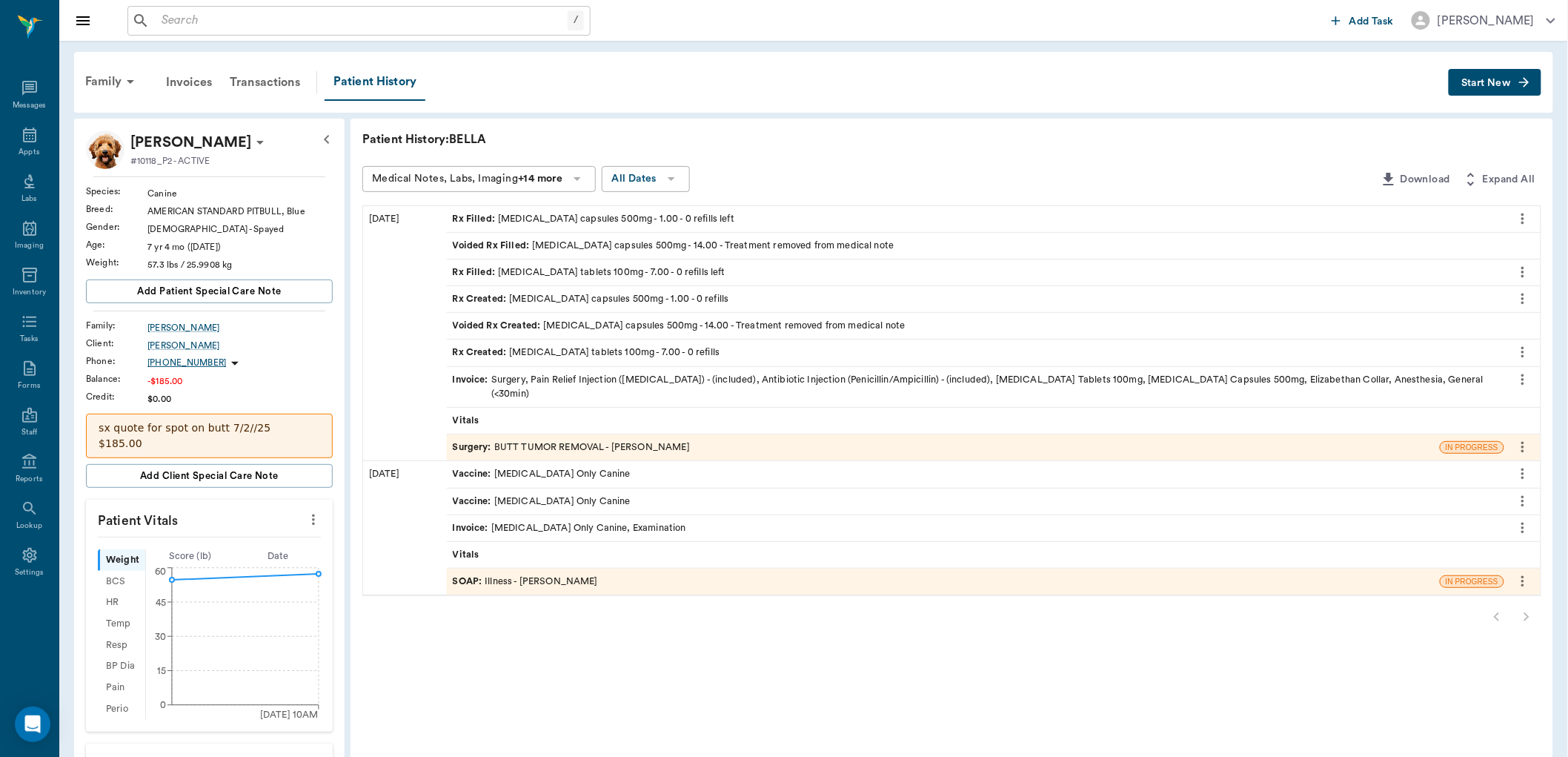
click at [612, 440] on div "Surgery : BUTT TUMOR REMOVAL - Dr. Bert Ellsworth" at bounding box center [572, 447] width 237 height 14
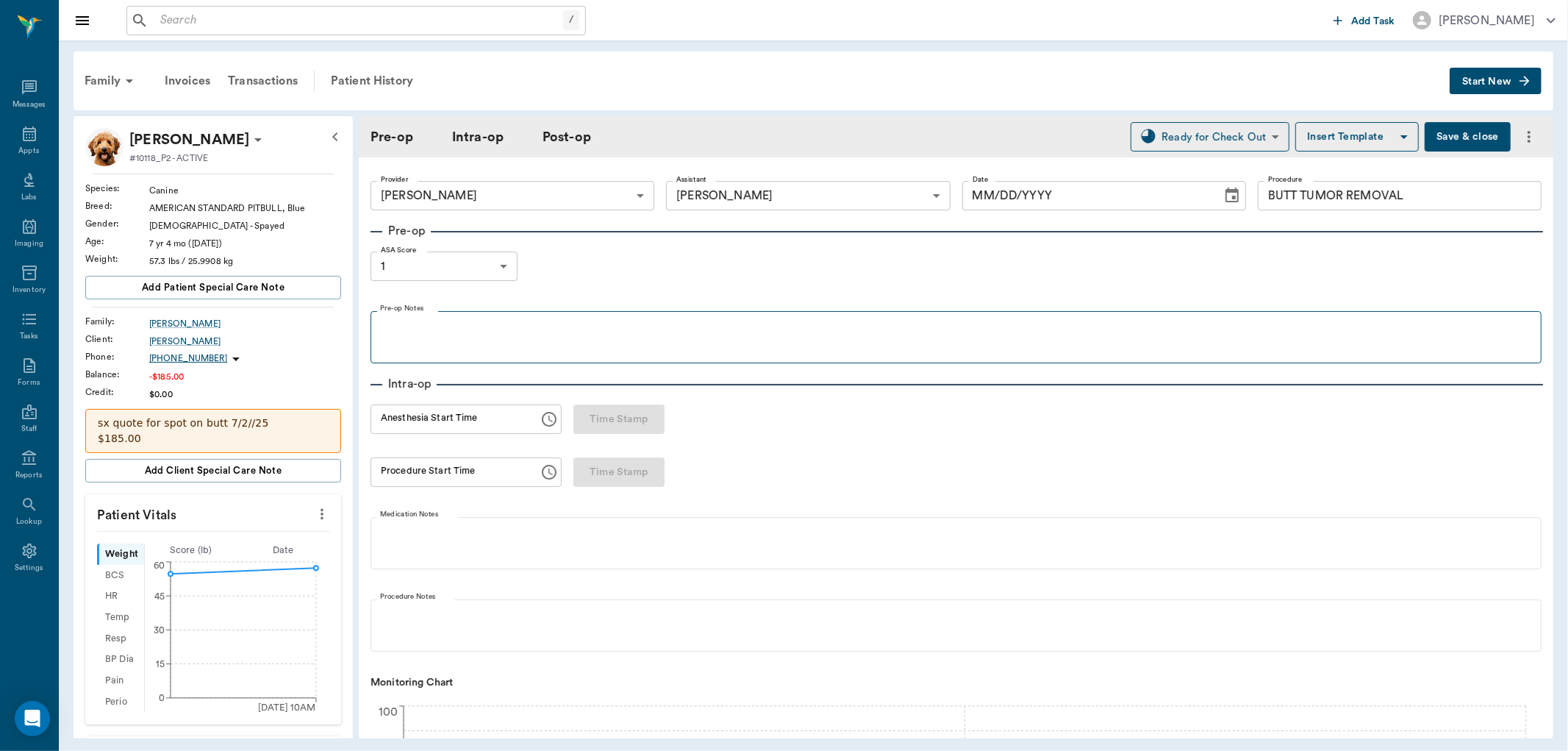
type input "63ec2f075fda476ae8351a4d"
type input "63ec2e7e52e12b0ba117b124"
type input "BUTT TUMOR REMOVAL"
type input "1"
radio input "true"
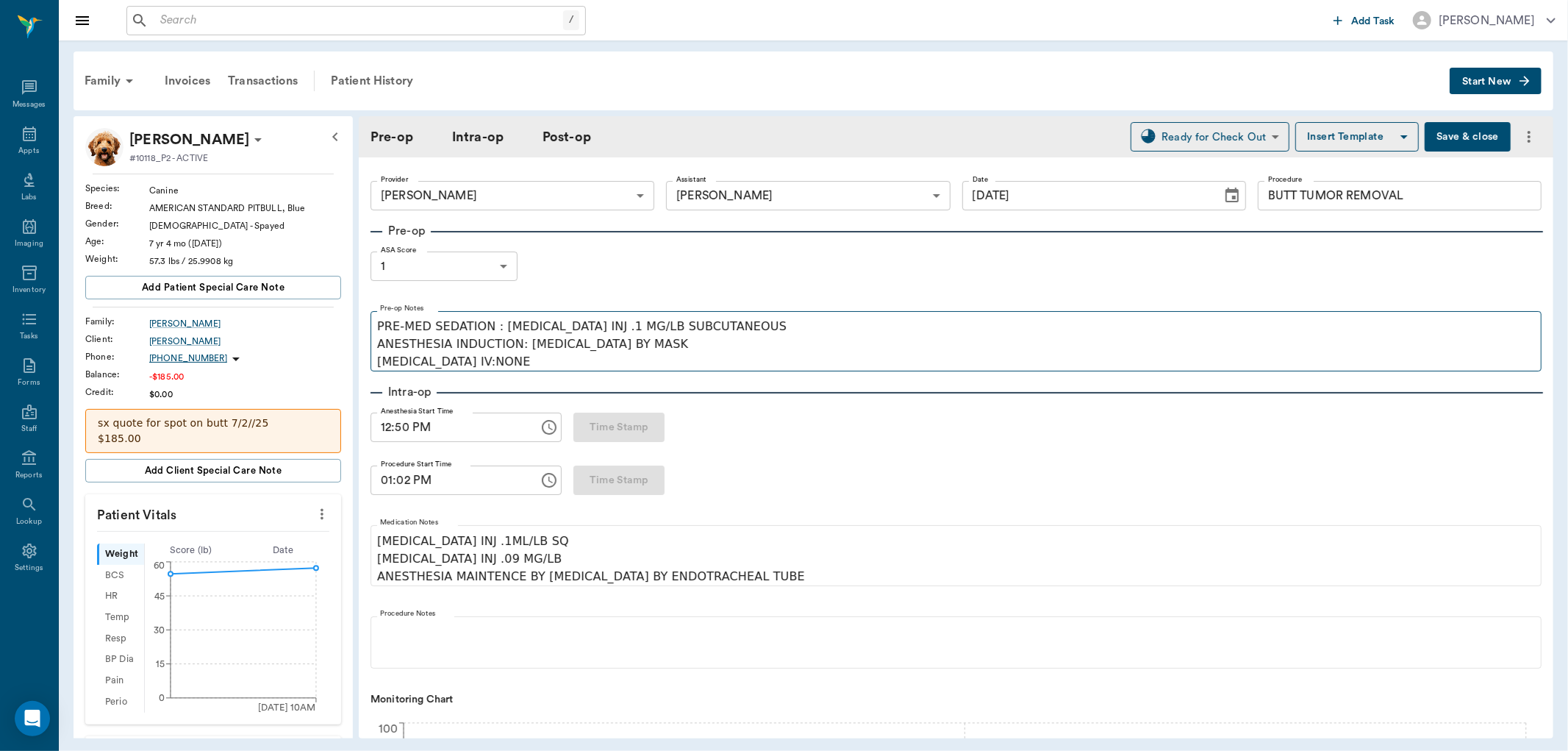
type input "[DATE]"
type input "12:50 PM"
type input "01:02 PM"
type input "01:19 PM"
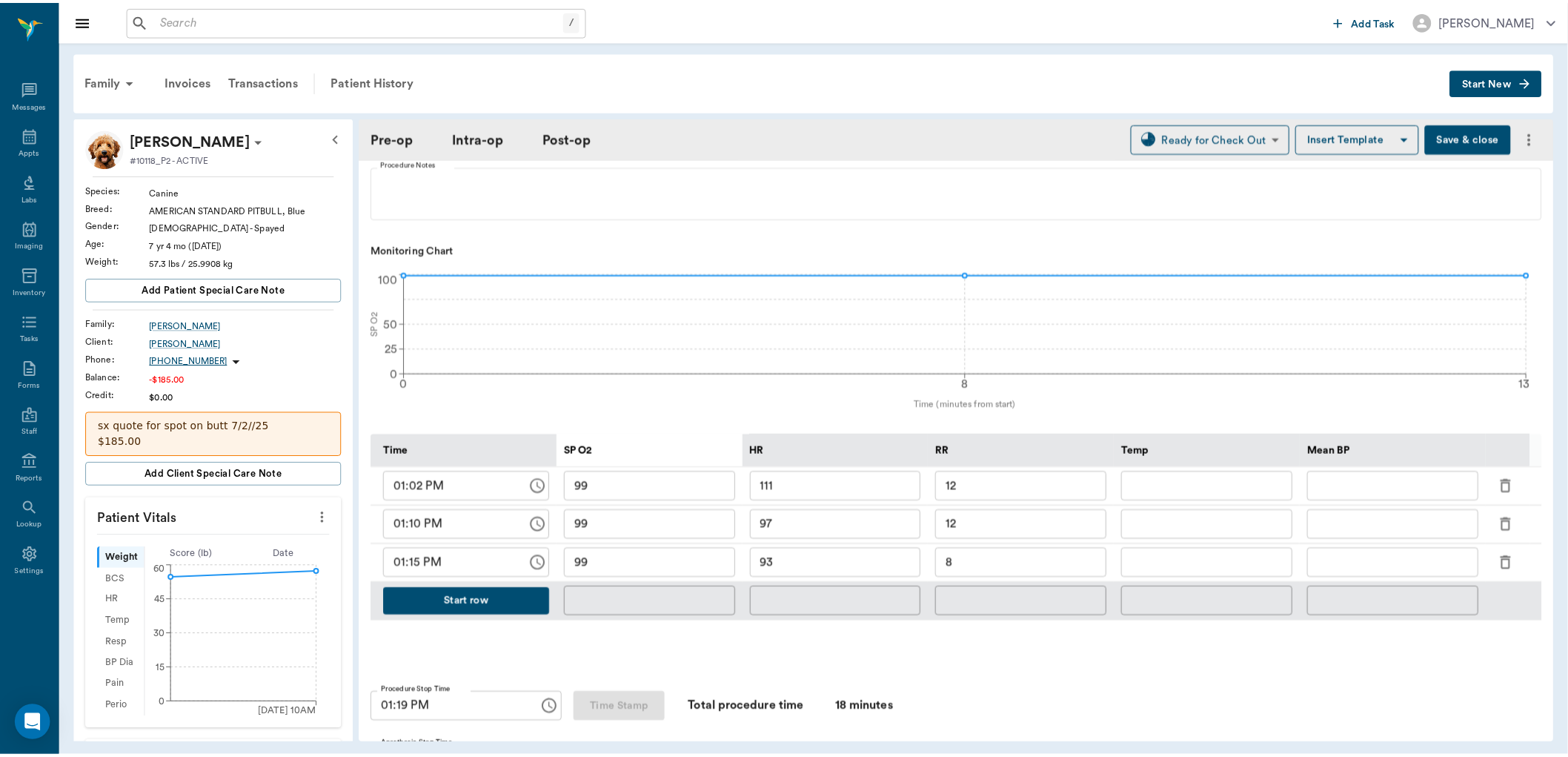
scroll to position [432, 0]
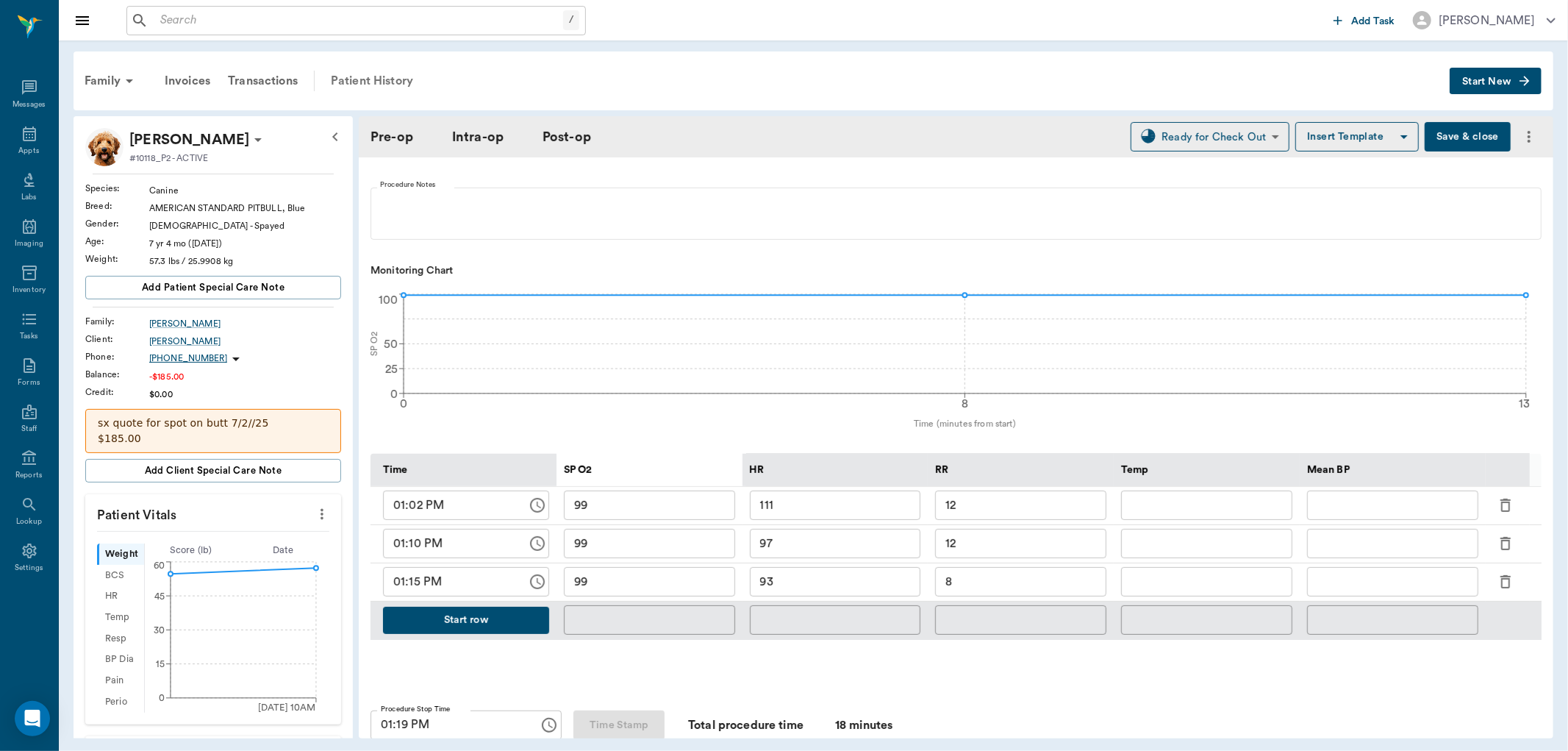
click at [354, 81] on div "Patient History" at bounding box center [372, 81] width 100 height 36
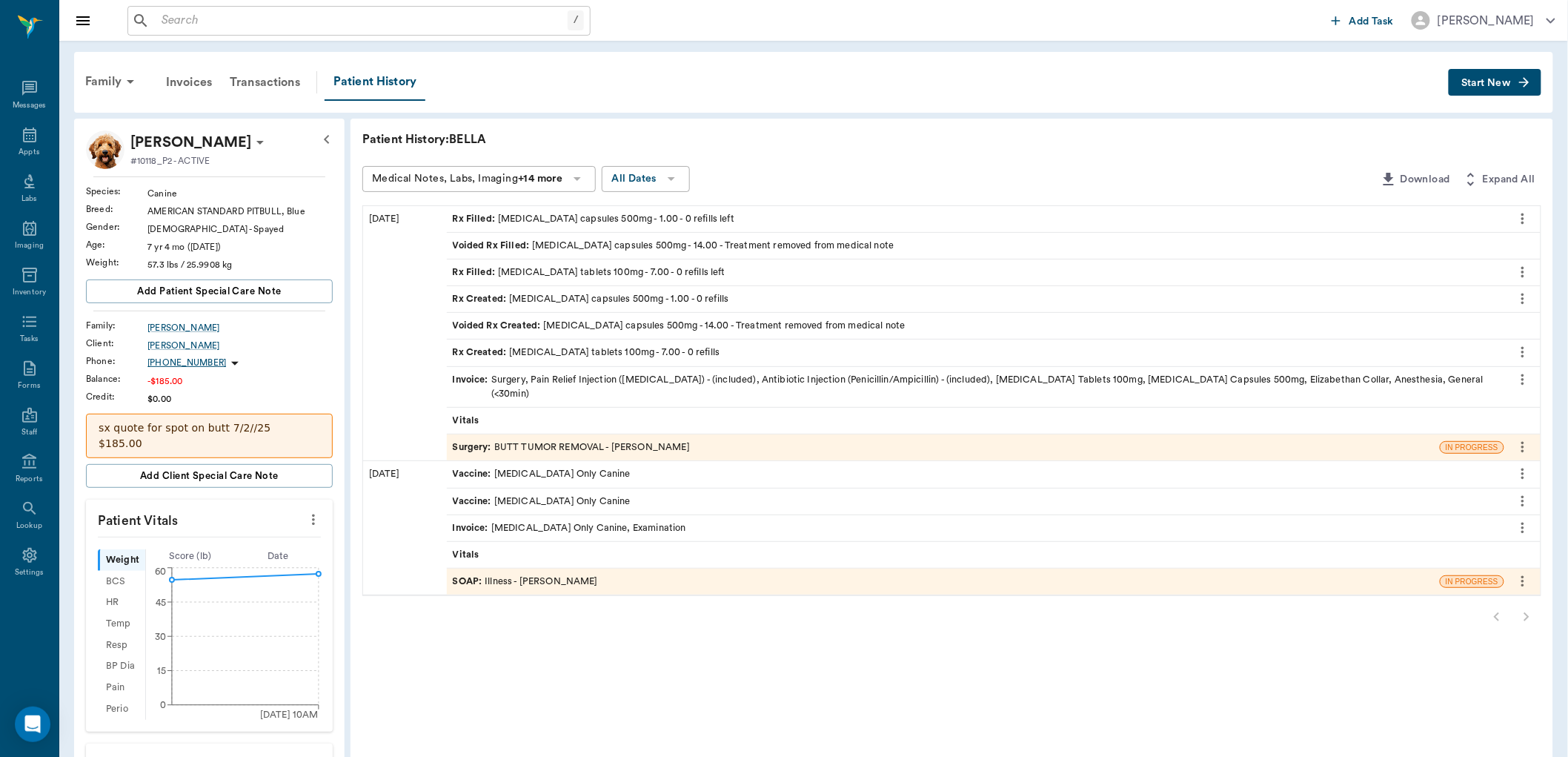
click at [1521, 375] on icon "more" at bounding box center [1523, 379] width 17 height 17
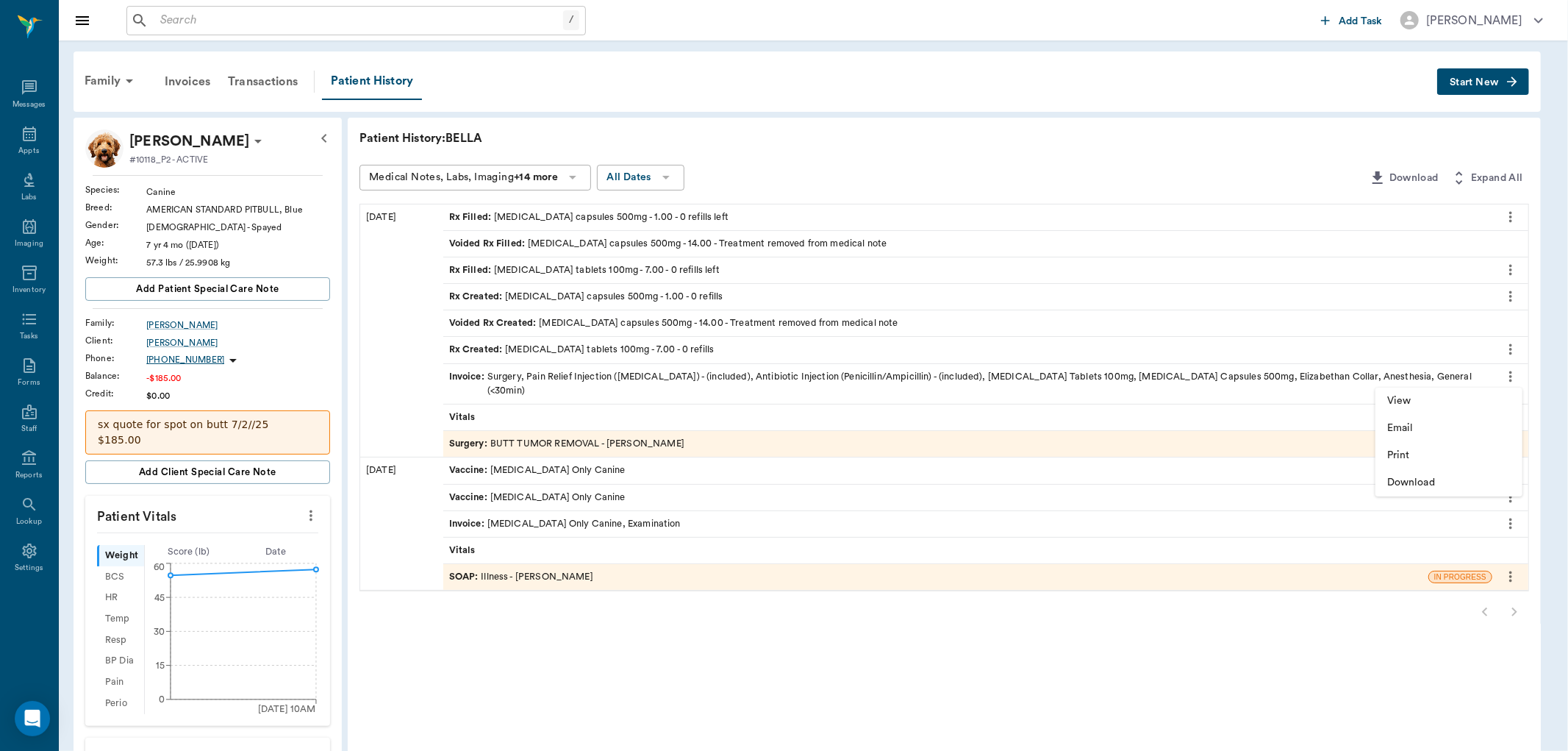
click at [1098, 369] on div at bounding box center [784, 375] width 1568 height 751
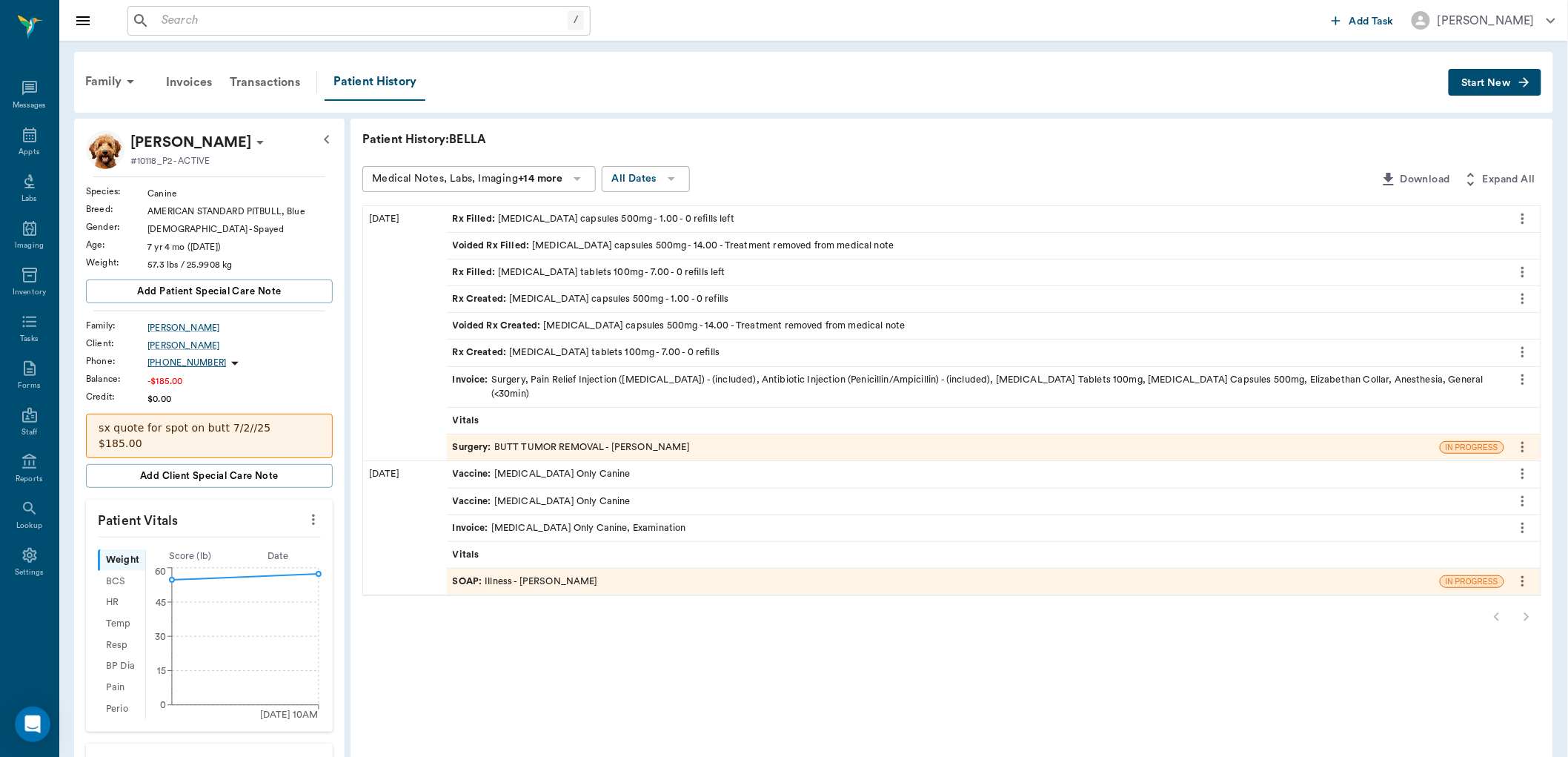
click at [1106, 372] on body "/ ​ Add Task Dr. Bert Ellsworth Nectar Messages Appts Labs Imaging Inventory Ta…" at bounding box center [784, 556] width 1568 height 1112
click at [1525, 384] on icon "more" at bounding box center [1523, 379] width 17 height 17
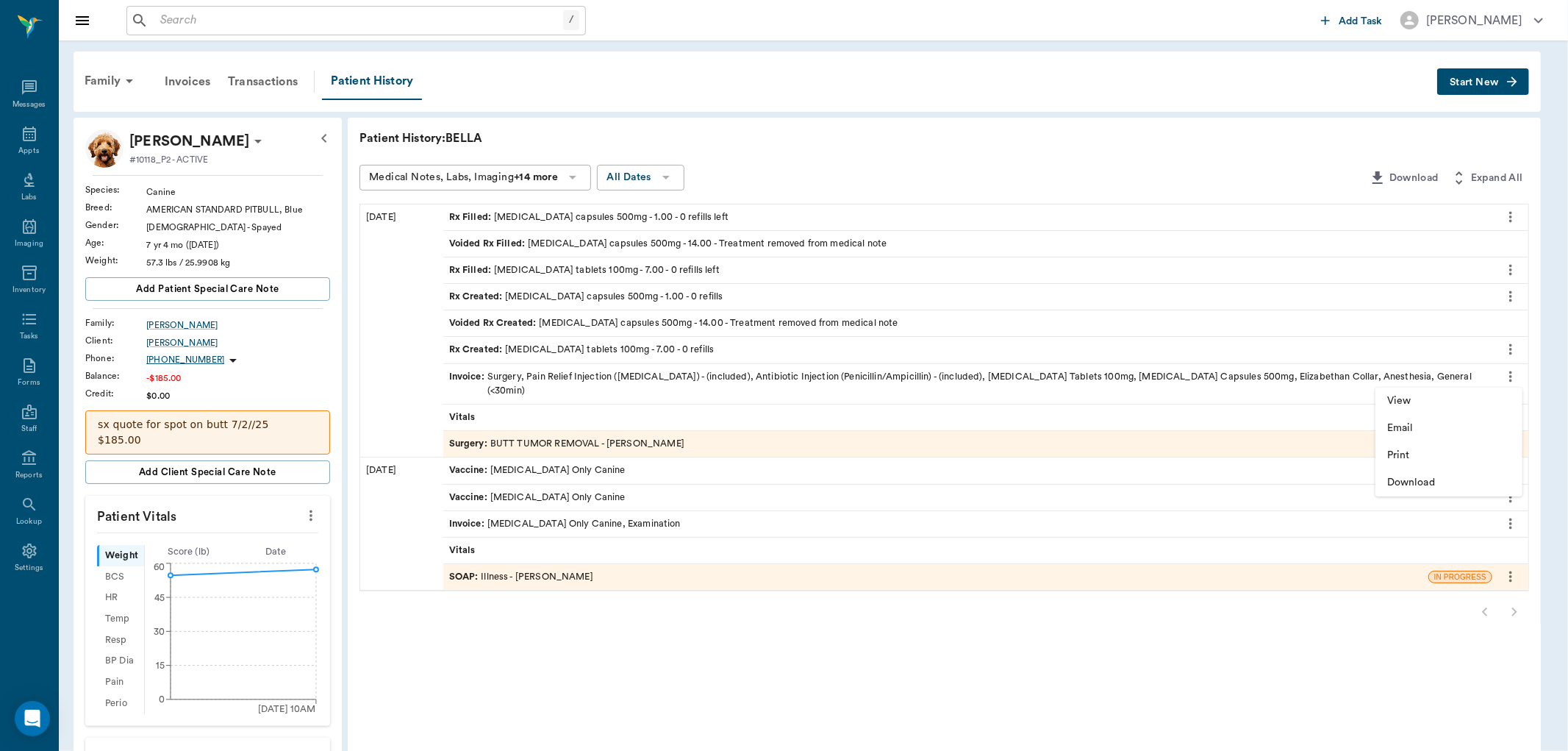
click at [572, 372] on div at bounding box center [784, 375] width 1568 height 751
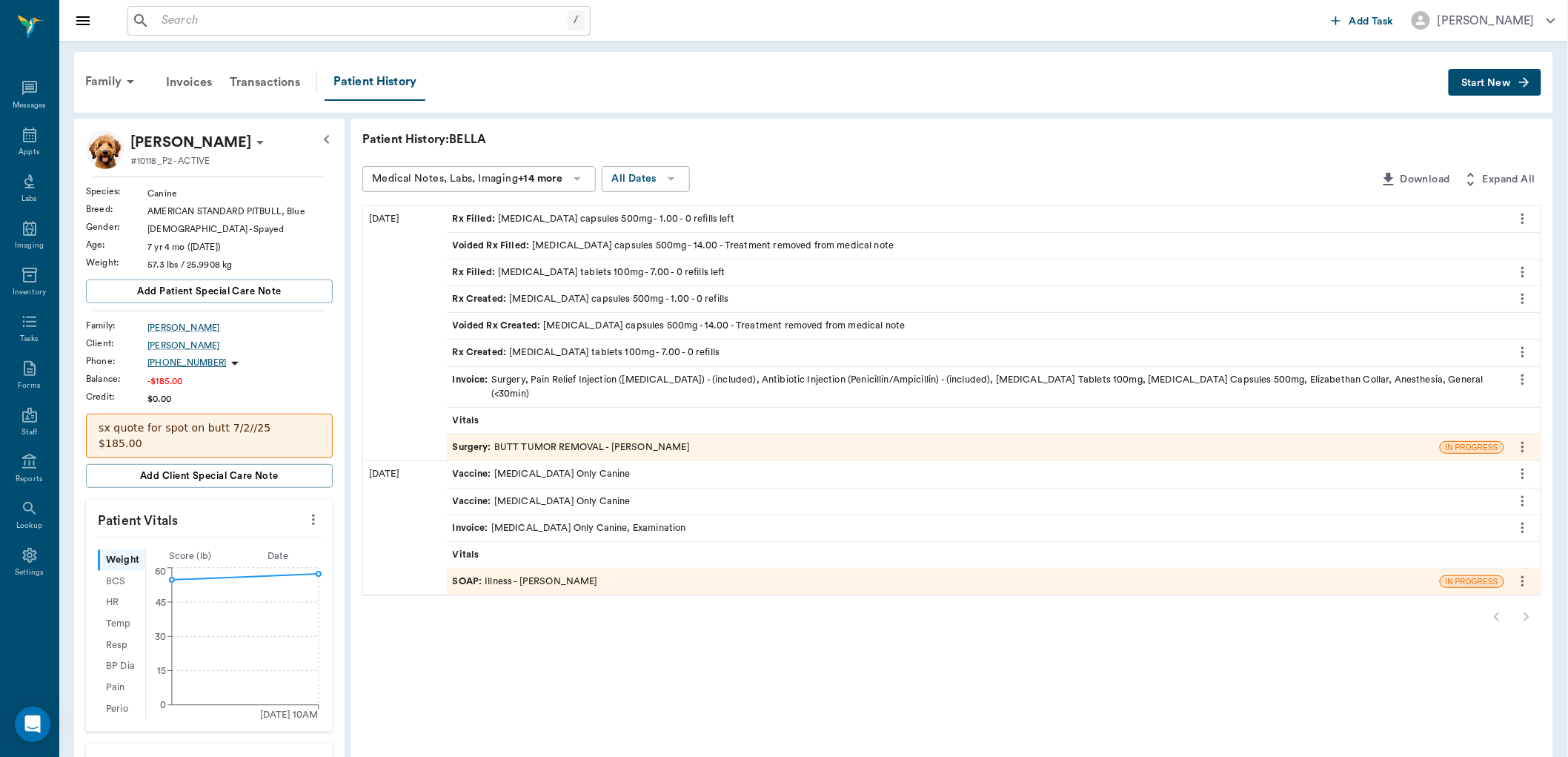
click at [576, 375] on body "/ ​ Add Task Dr. Bert Ellsworth Nectar Messages Appts Labs Imaging Inventory Ta…" at bounding box center [784, 556] width 1568 height 1112
click at [1520, 380] on icon "more" at bounding box center [1523, 379] width 17 height 17
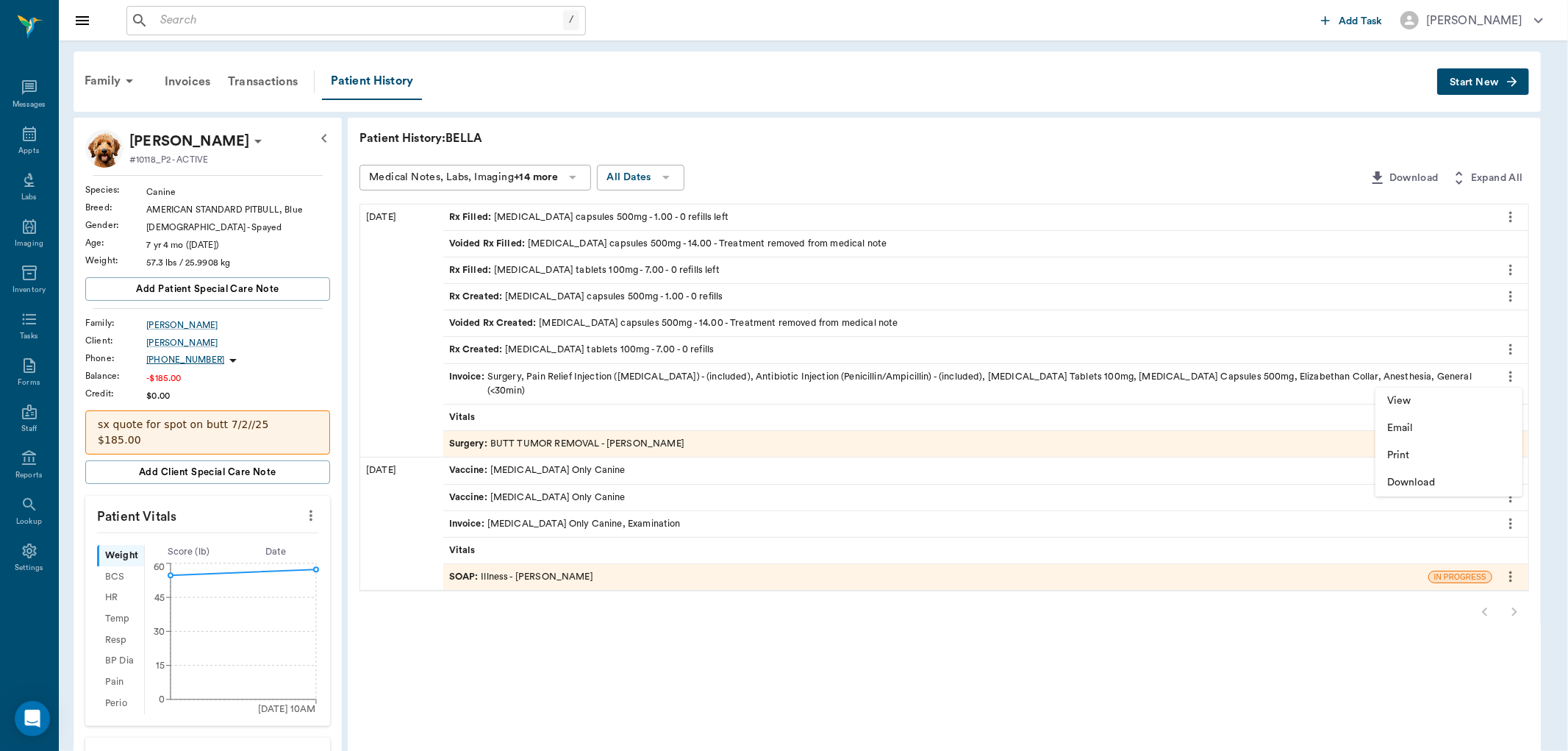
click at [1134, 9] on div at bounding box center [784, 375] width 1568 height 751
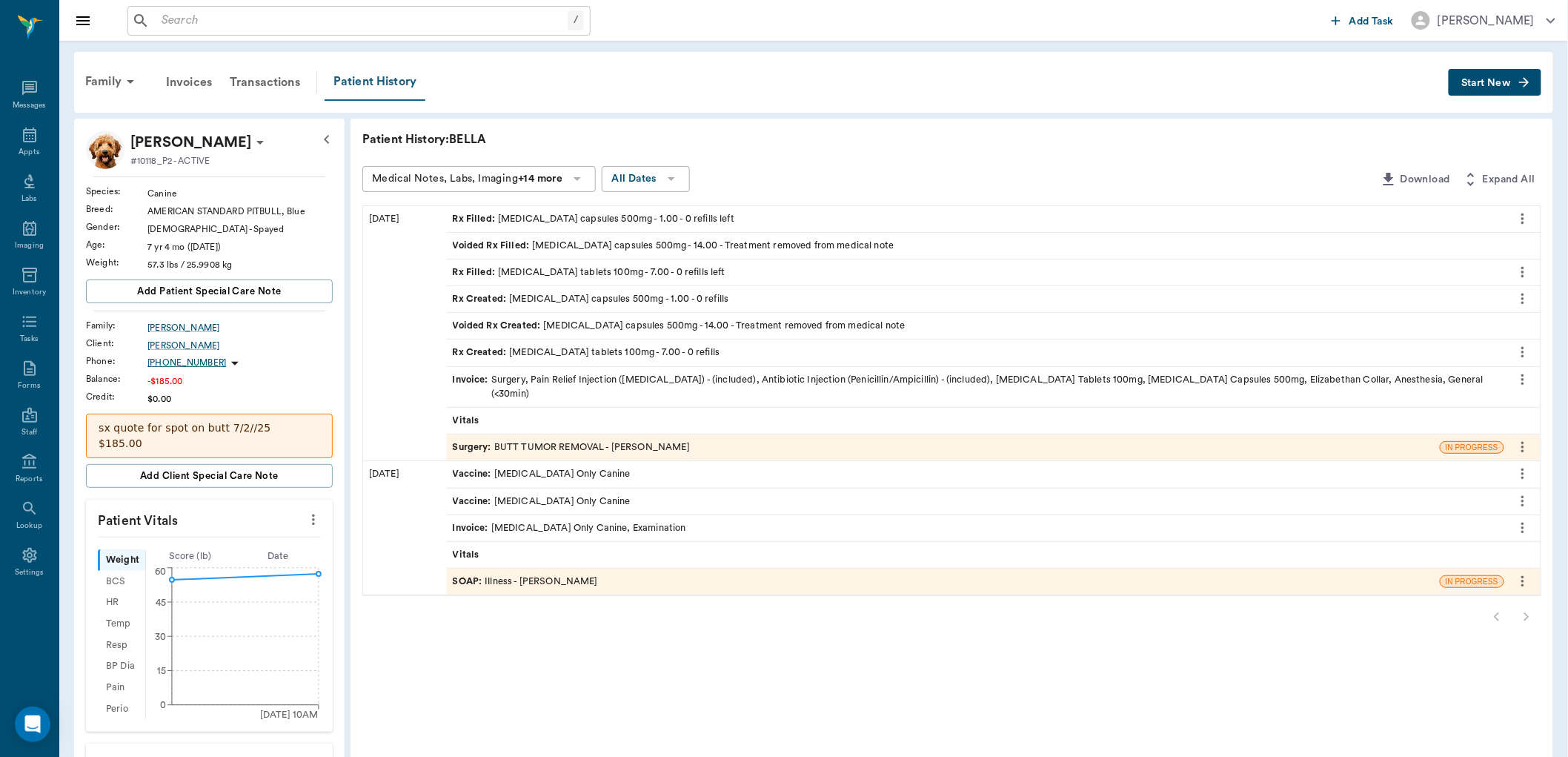
click at [368, 68] on div "Patient History" at bounding box center [375, 82] width 100 height 37
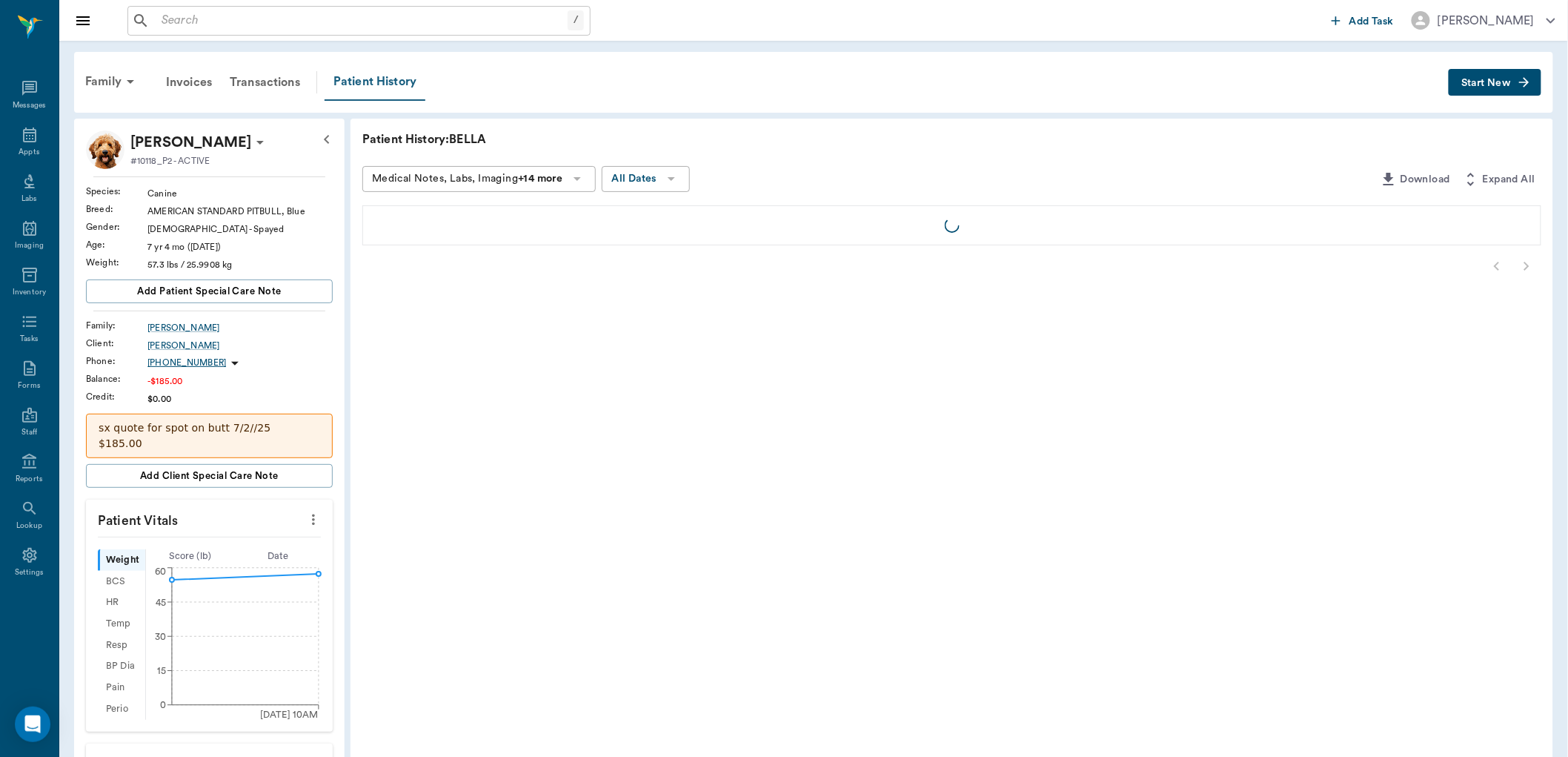
click at [372, 77] on div "Patient History" at bounding box center [375, 82] width 100 height 37
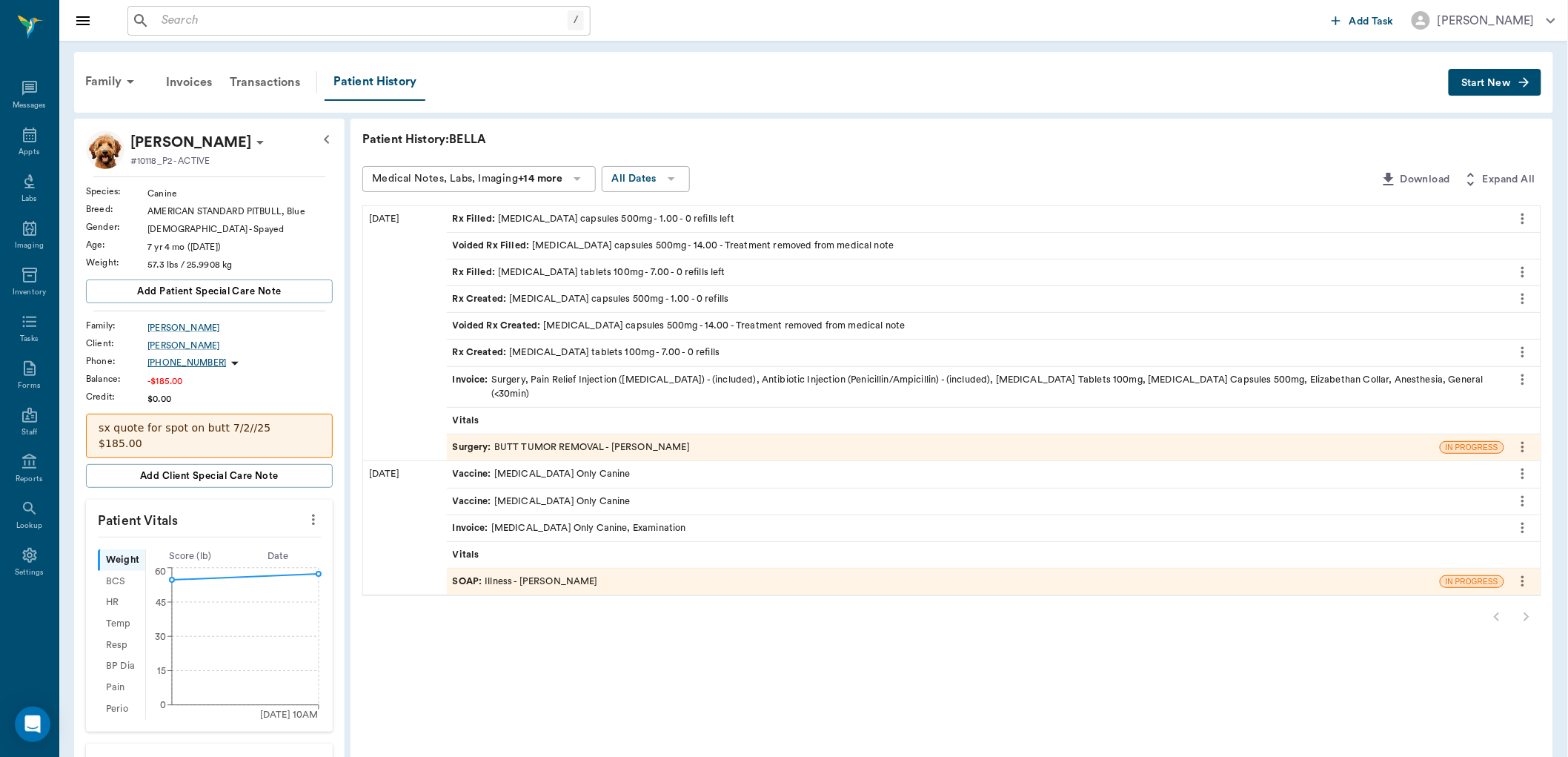
drag, startPoint x: 1525, startPoint y: 382, endPoint x: 1522, endPoint y: 367, distance: 15.3
click at [1522, 367] on button "more" at bounding box center [1523, 379] width 24 height 25
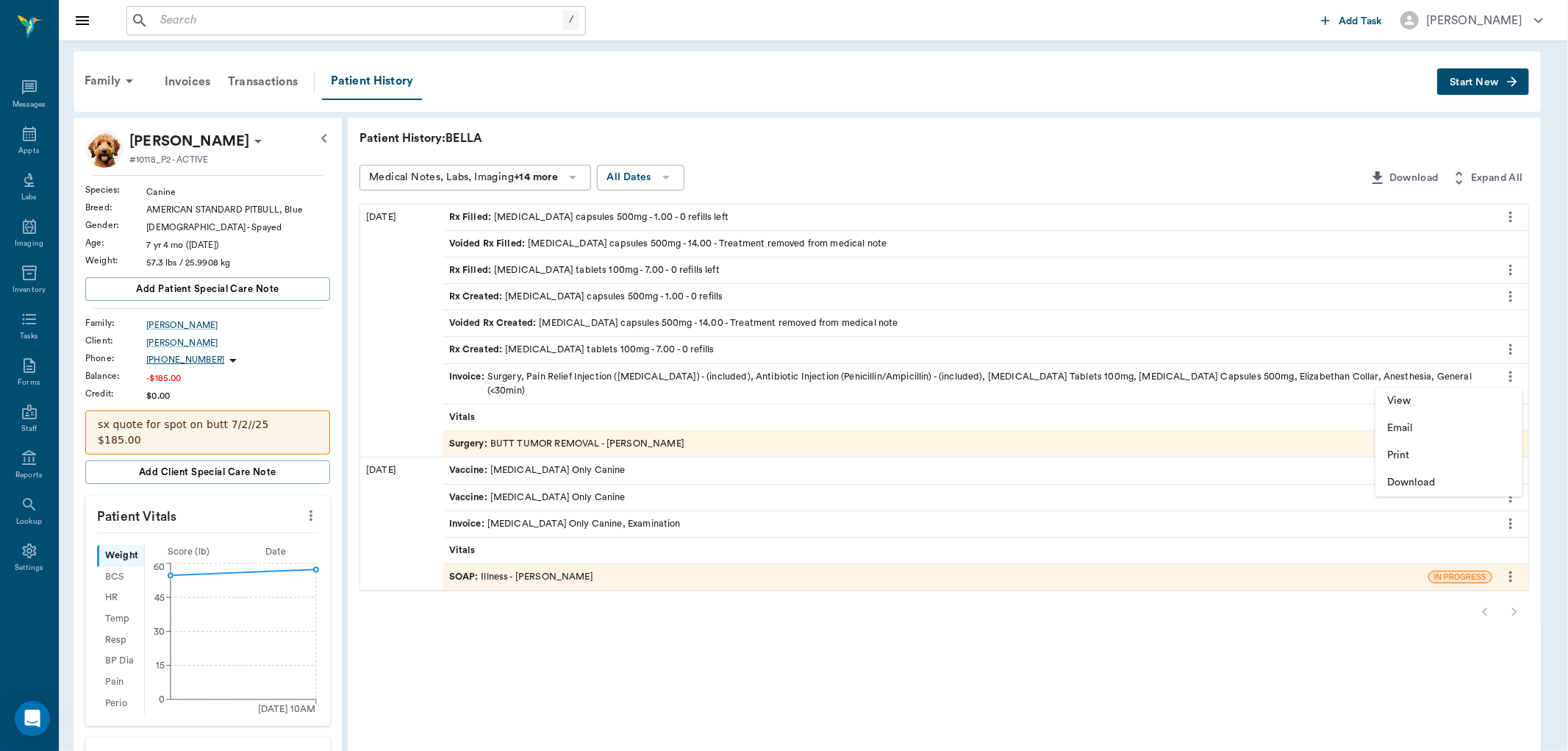
click at [1397, 401] on span "View" at bounding box center [1449, 401] width 124 height 16
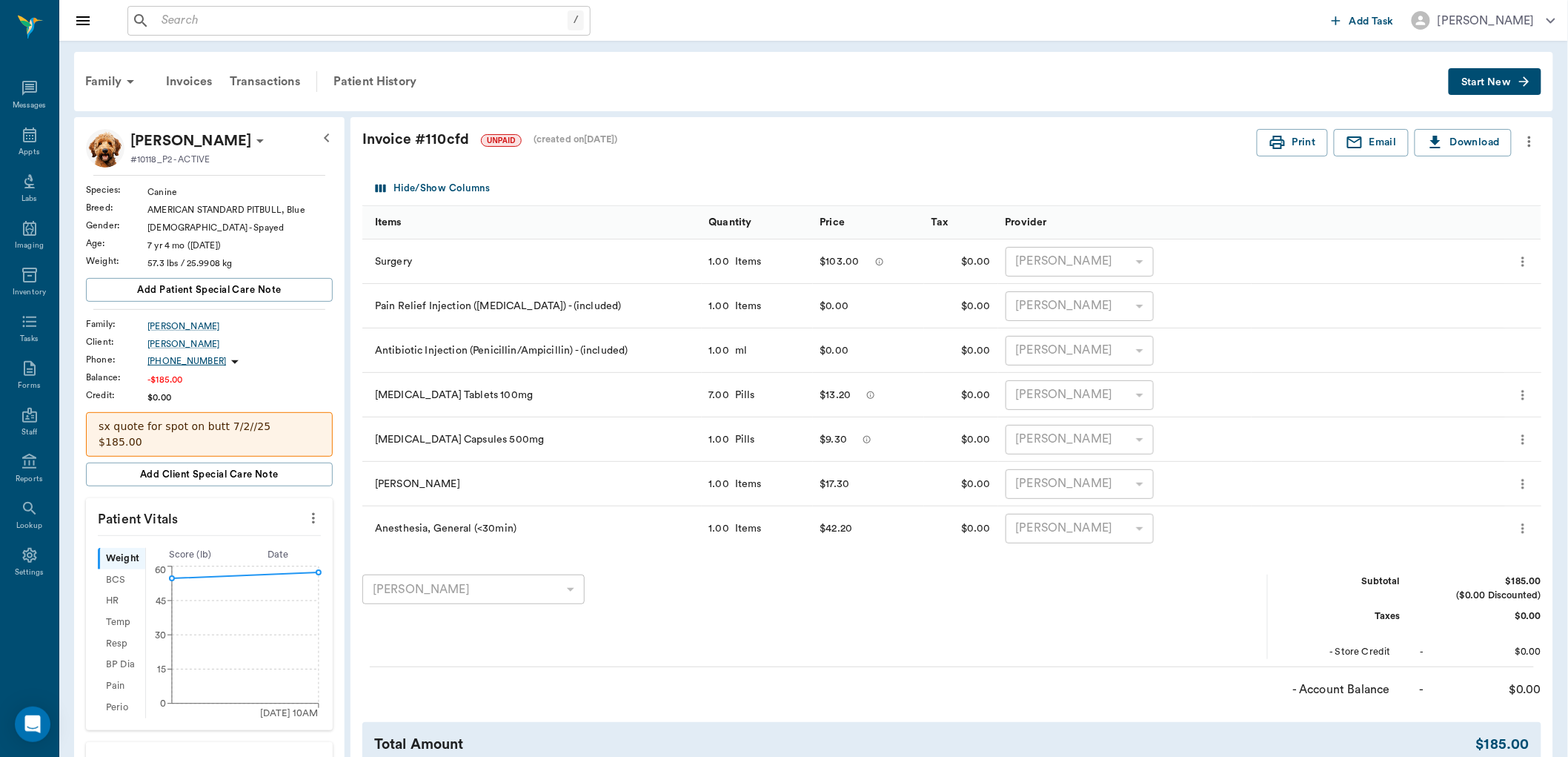
click at [1525, 135] on icon "more" at bounding box center [1530, 141] width 17 height 17
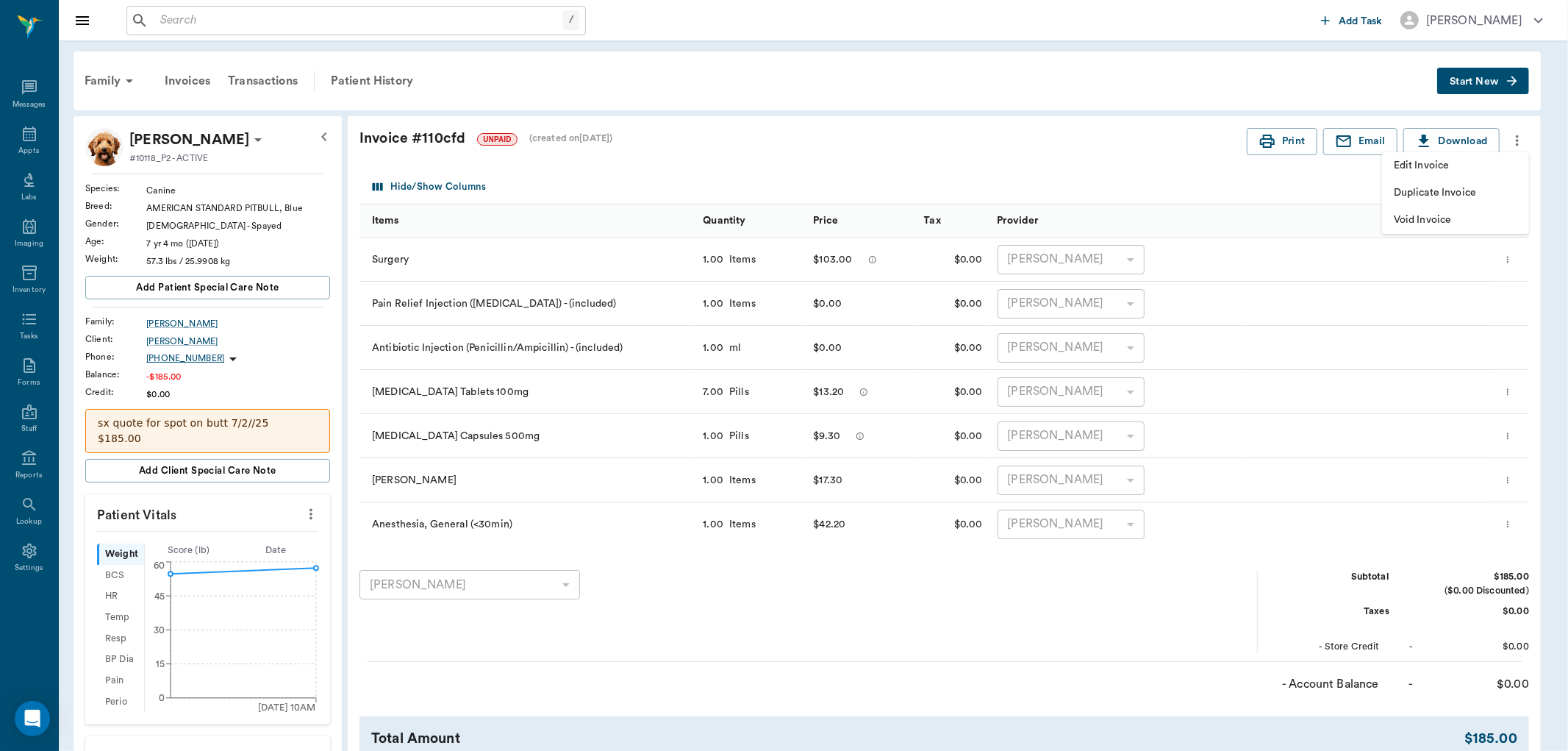
click at [1257, 68] on div at bounding box center [784, 375] width 1568 height 751
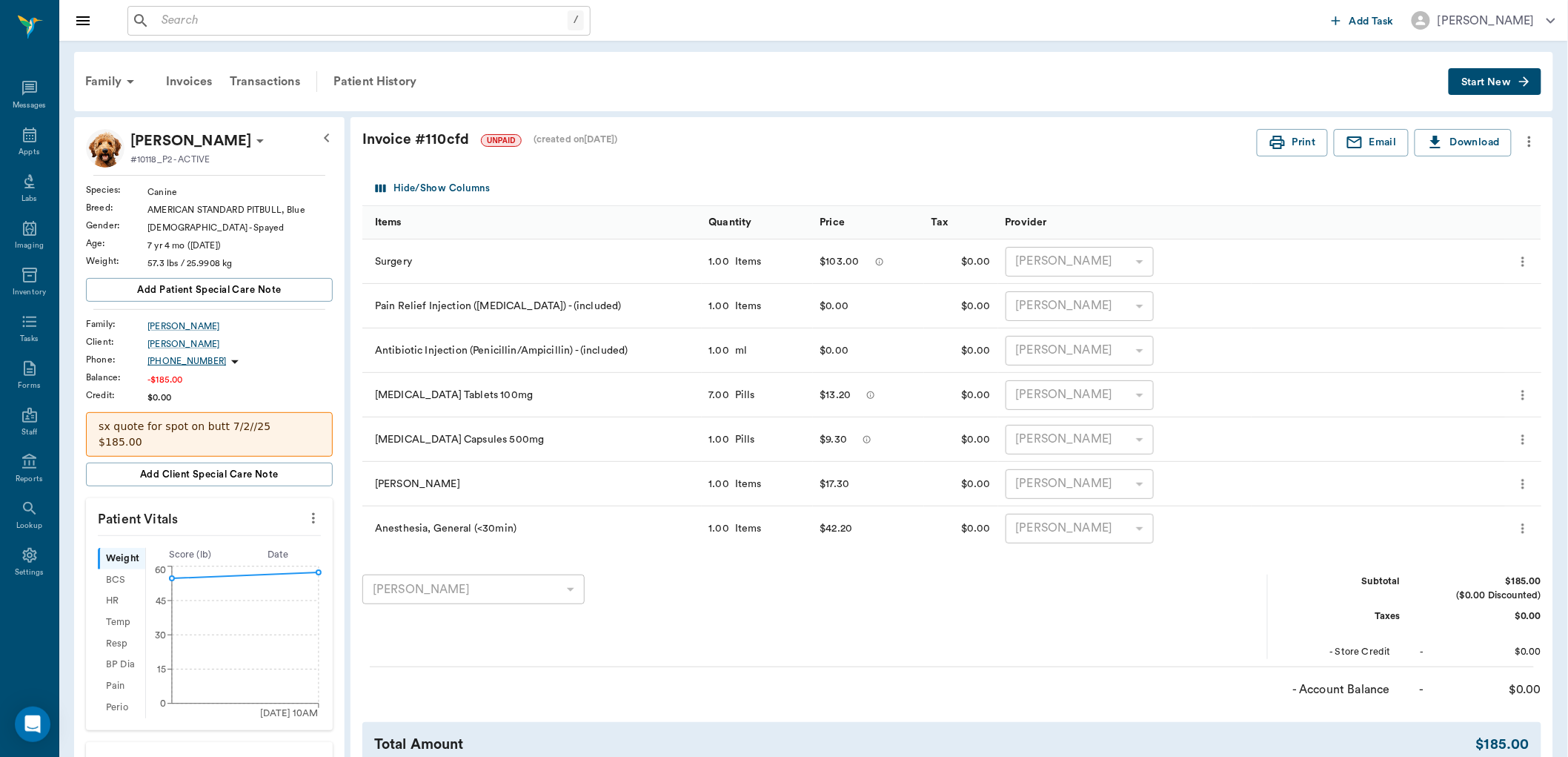
drag, startPoint x: 24, startPoint y: 135, endPoint x: 141, endPoint y: 135, distance: 117.0
click at [27, 135] on icon at bounding box center [30, 134] width 17 height 17
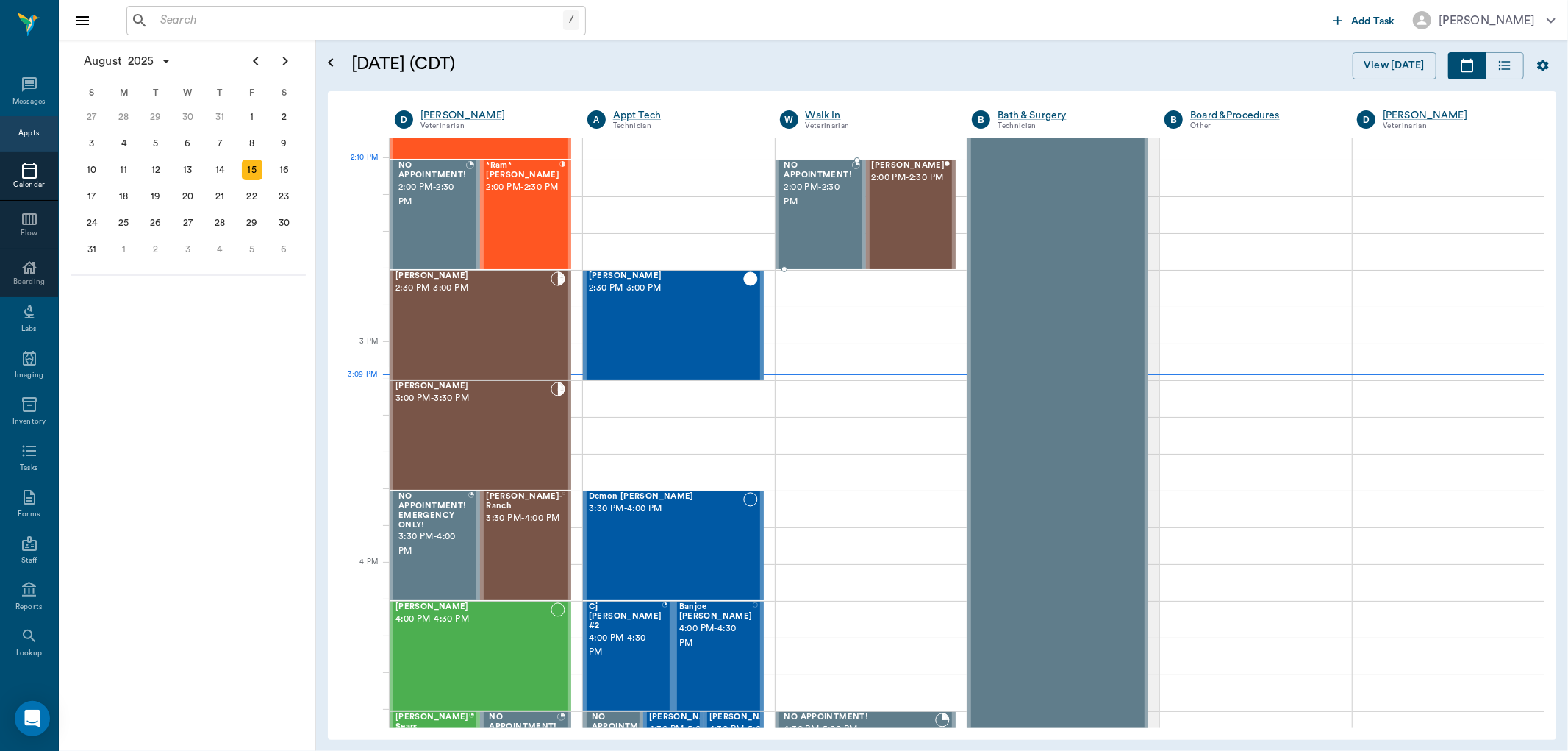
scroll to position [1136, 0]
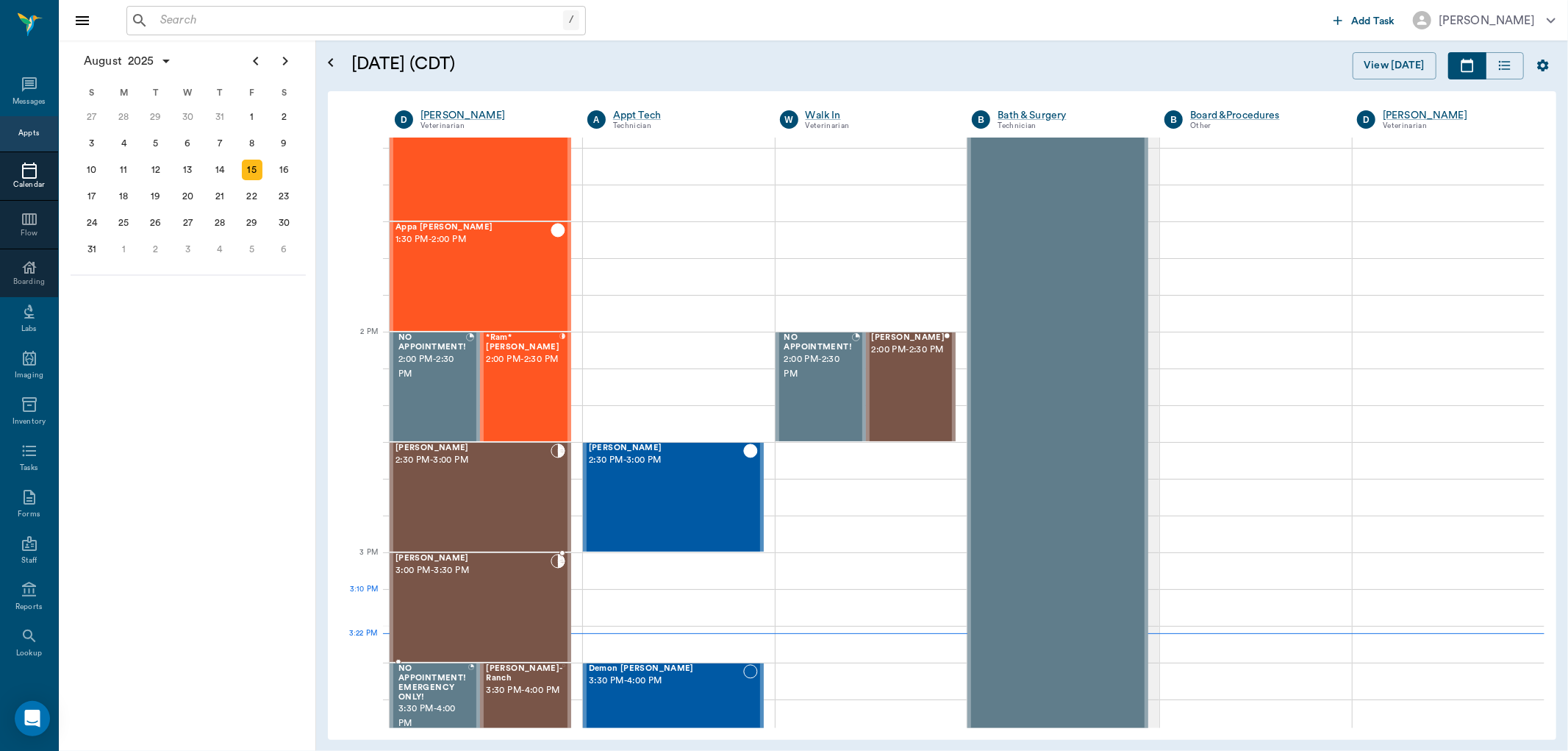
click at [482, 605] on div "Missy Martin 3:00 PM - 3:30 PM" at bounding box center [473, 607] width 155 height 107
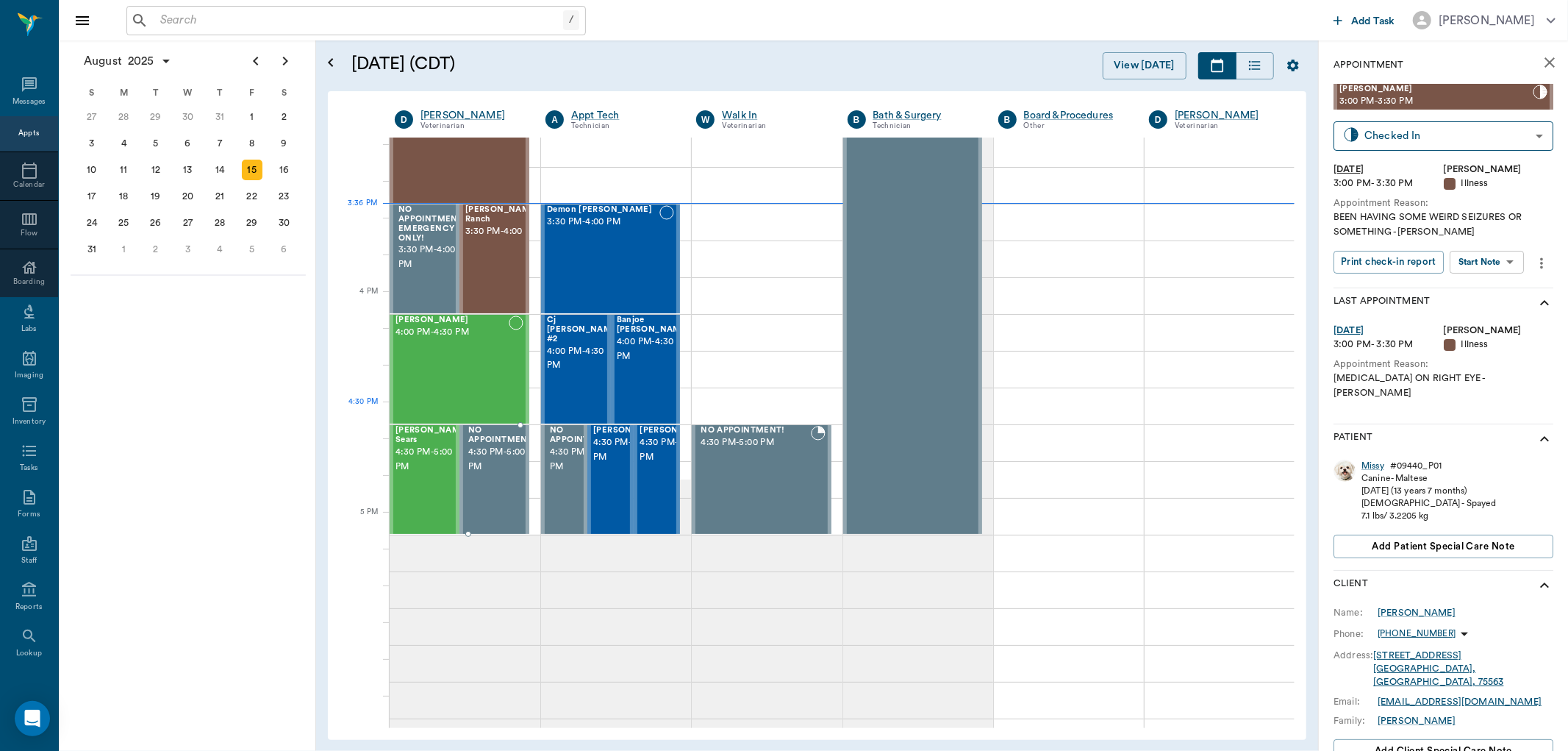
scroll to position [1626, 0]
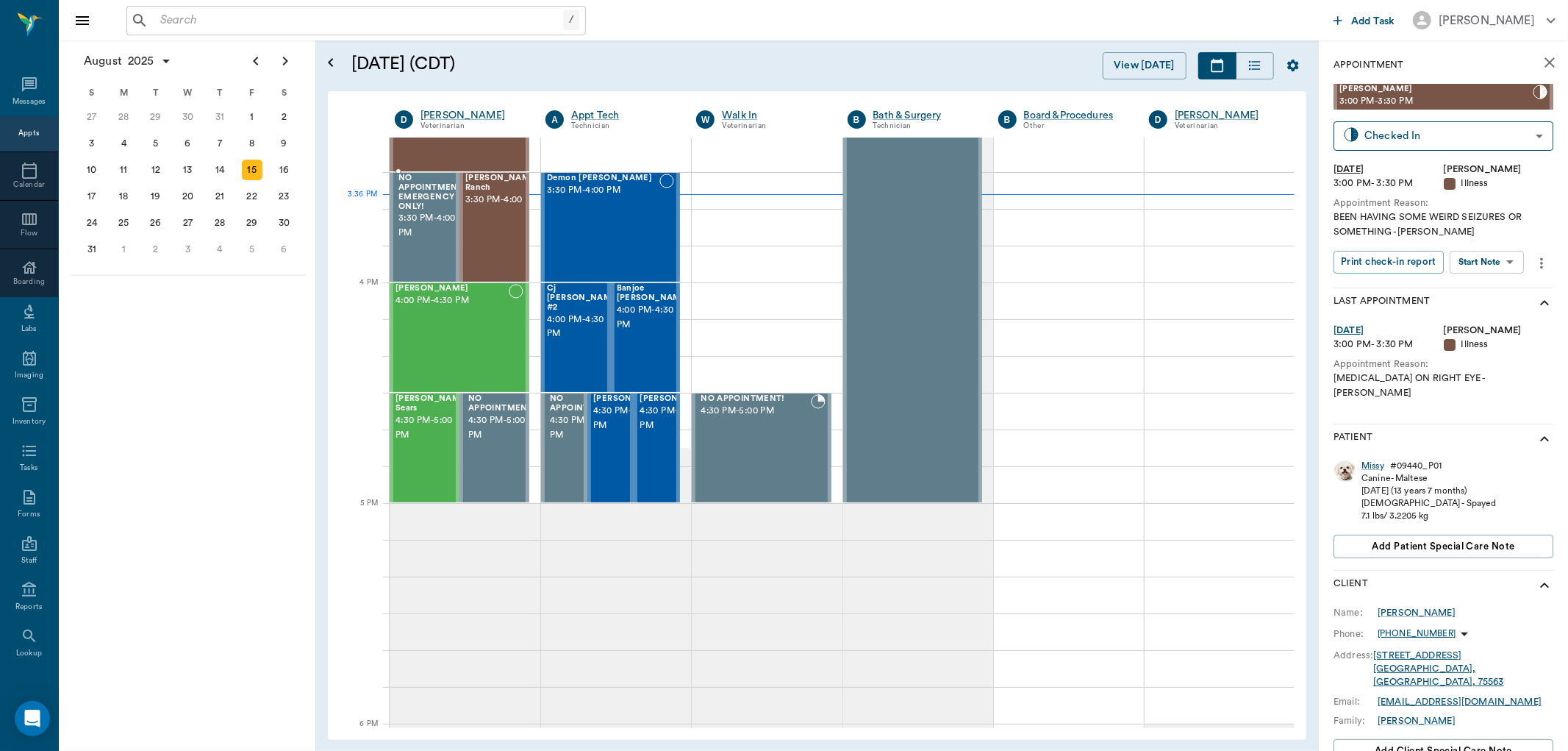
click at [479, 148] on div "Missy Martin 3:00 PM - 3:30 PM" at bounding box center [452, 117] width 113 height 107
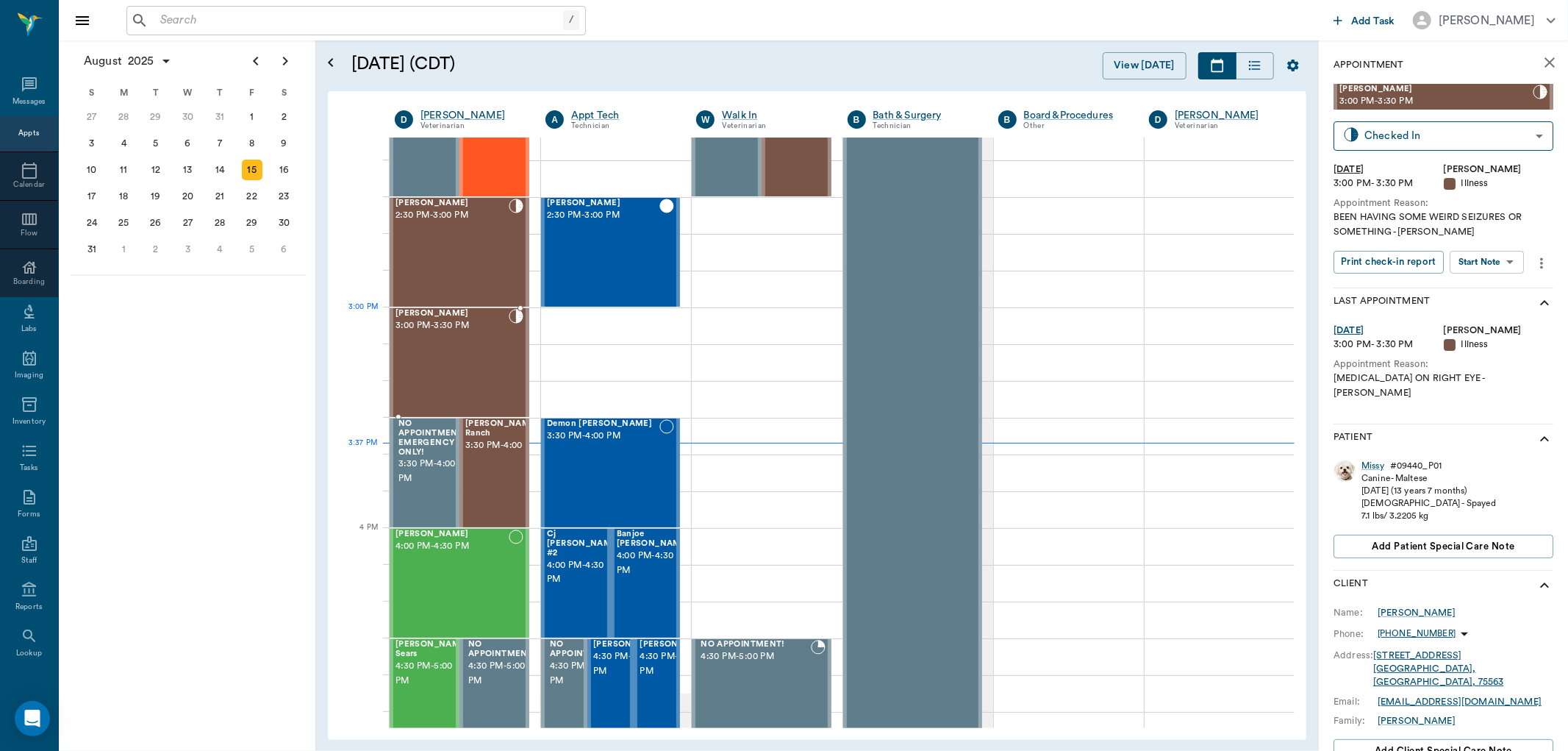
click at [444, 328] on span "3:00 PM - 3:30 PM" at bounding box center [452, 326] width 113 height 15
click at [1510, 263] on body "/ ​ Add Task Dr. Bert Ellsworth Nectar Messages Appts Calendar Flow Boarding La…" at bounding box center [784, 375] width 1568 height 751
click at [1491, 290] on button "View SOAP" at bounding box center [1472, 293] width 50 height 17
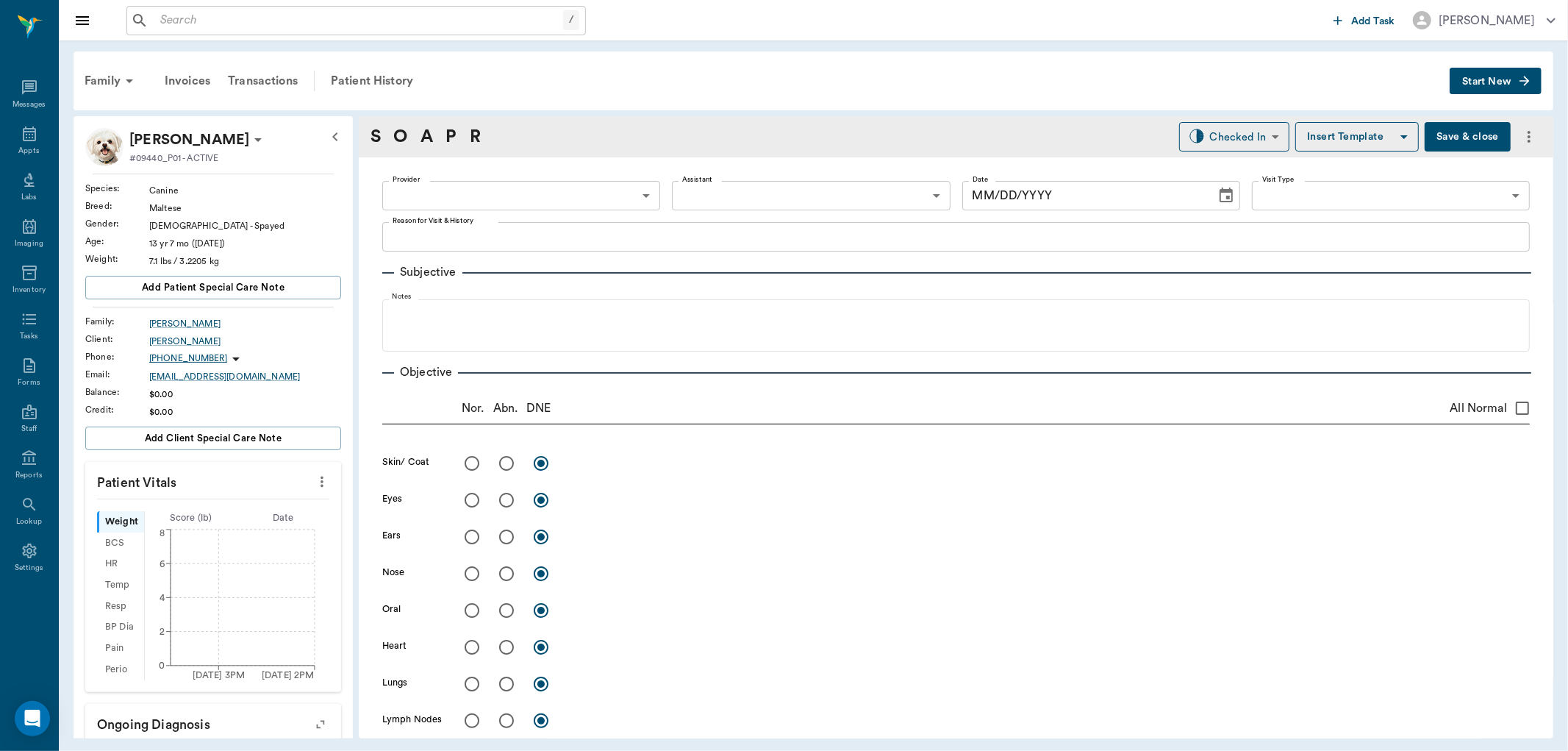
type input "63ec2f075fda476ae8351a4d"
type input "65d2be4f46e3a538d89b8c15"
type textarea "BEEN HAVING SOME WEIRD SEIZURES OR SOMETHING -[PERSON_NAME]"
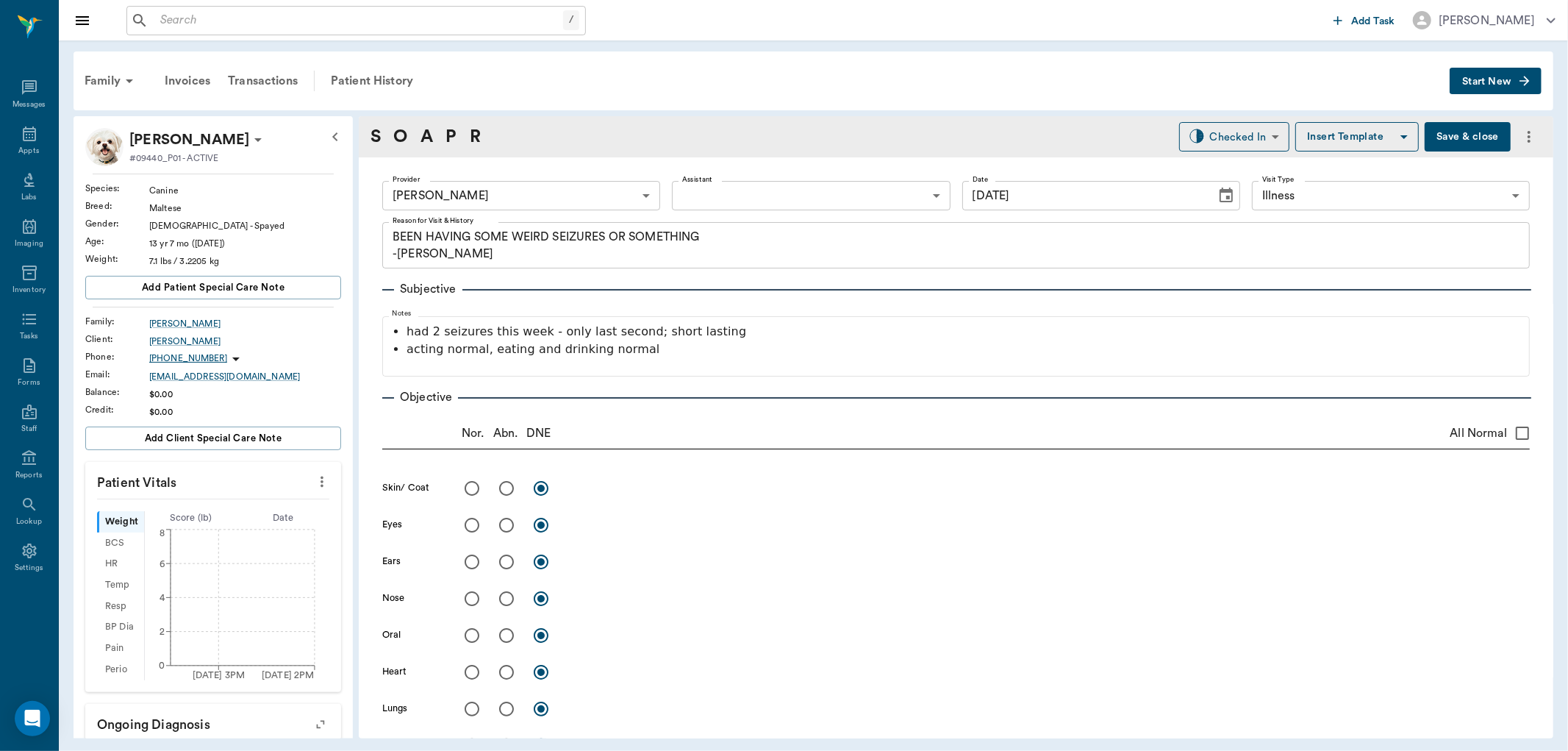
type input "[DATE]"
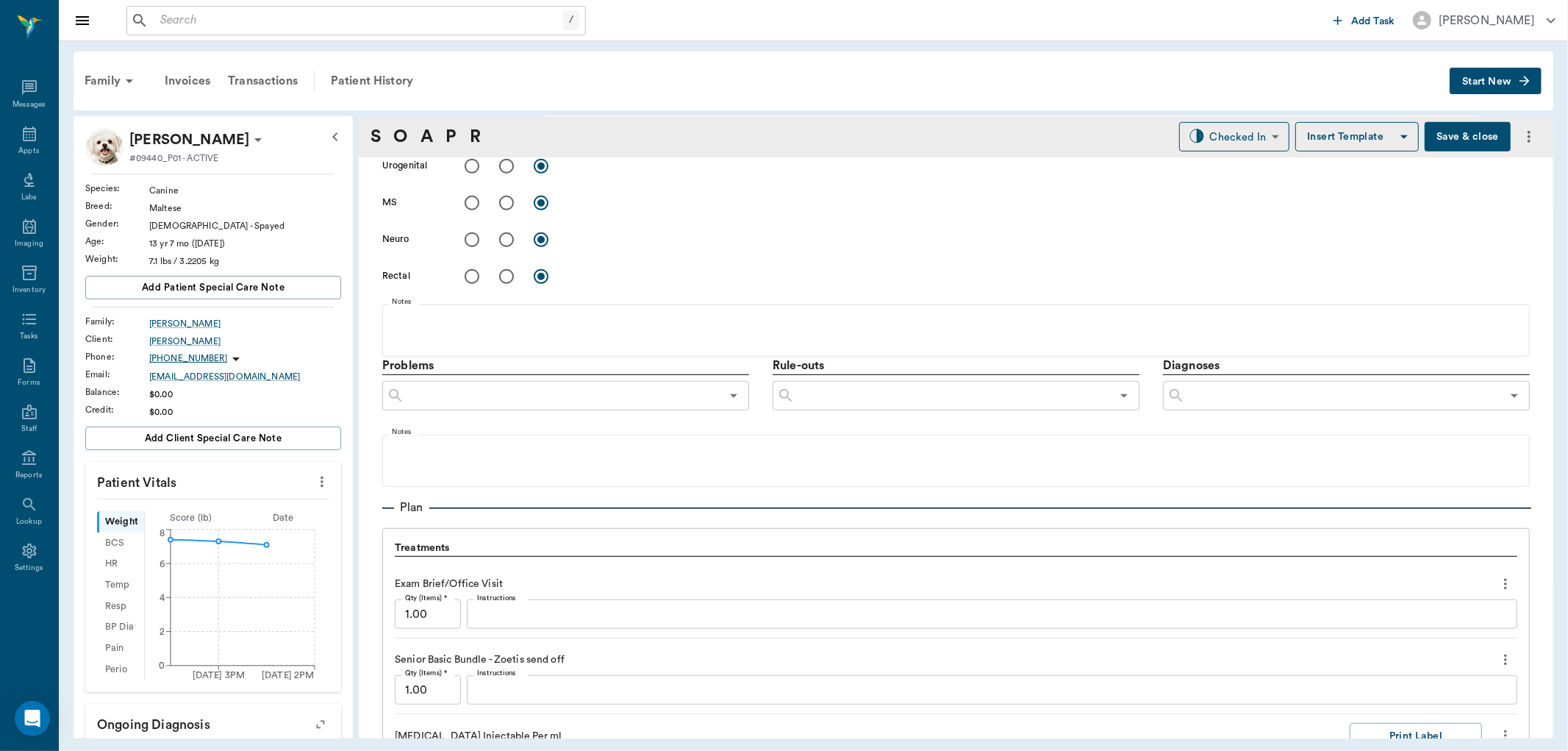
scroll to position [898, 0]
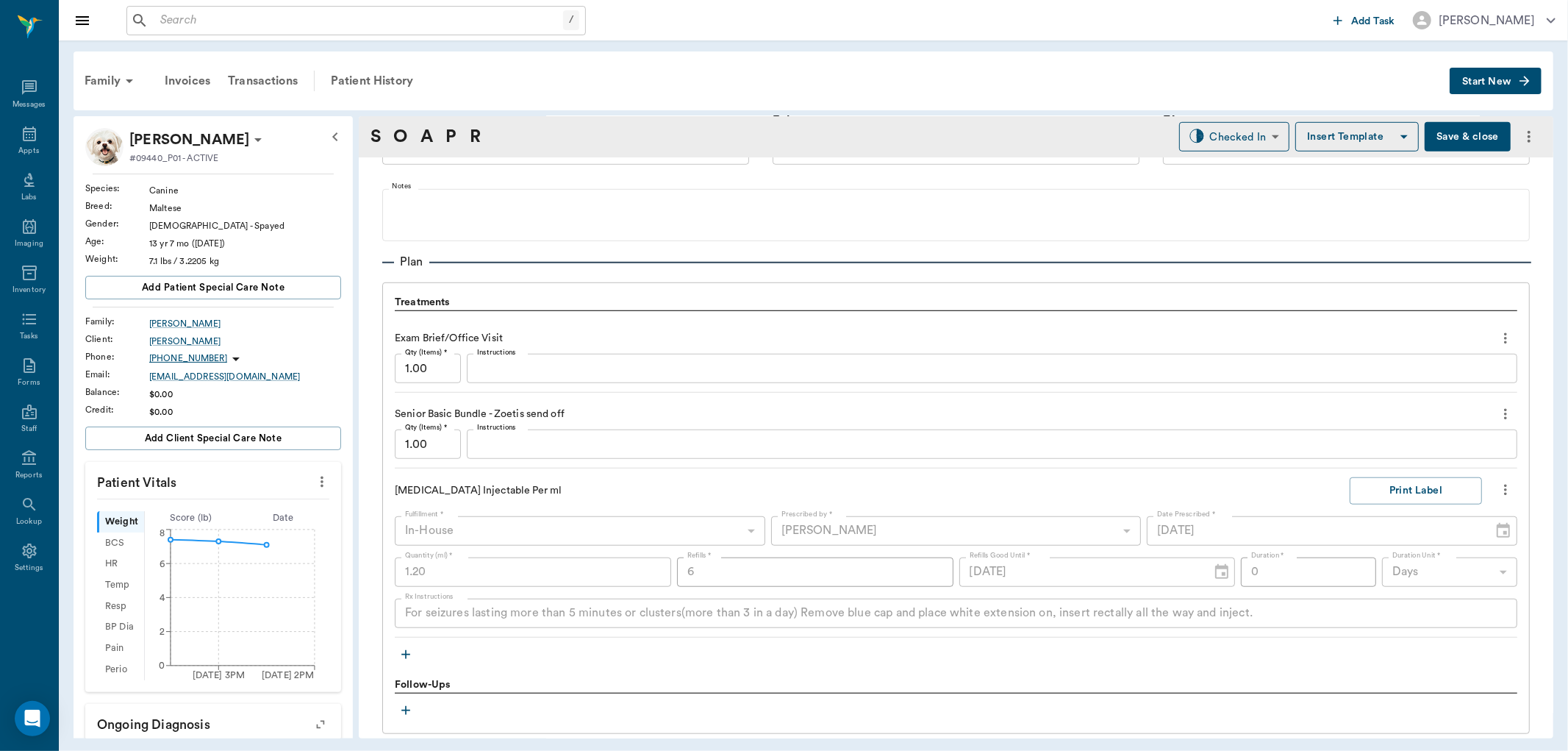
drag, startPoint x: 849, startPoint y: 369, endPoint x: 835, endPoint y: 301, distance: 69.4
click at [835, 301] on div "Treatments" at bounding box center [956, 302] width 1123 height 16
drag, startPoint x: 835, startPoint y: 301, endPoint x: 775, endPoint y: 325, distance: 64.6
click at [832, 303] on div "Treatments" at bounding box center [956, 302] width 1123 height 16
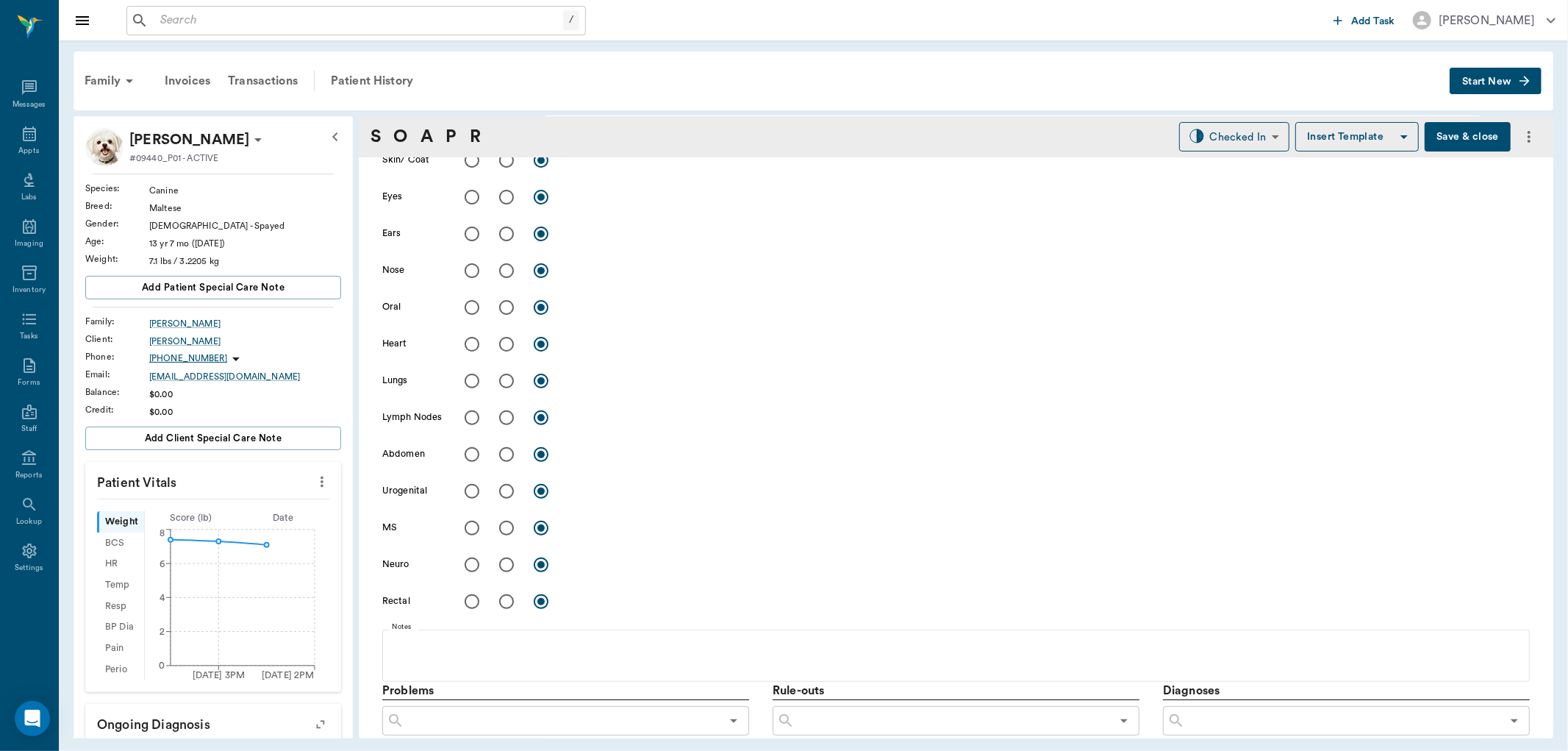
scroll to position [329, 0]
click at [505, 450] on input "radio" at bounding box center [507, 453] width 31 height 31
radio input "true"
click at [512, 340] on input "radio" at bounding box center [507, 343] width 31 height 31
radio input "true"
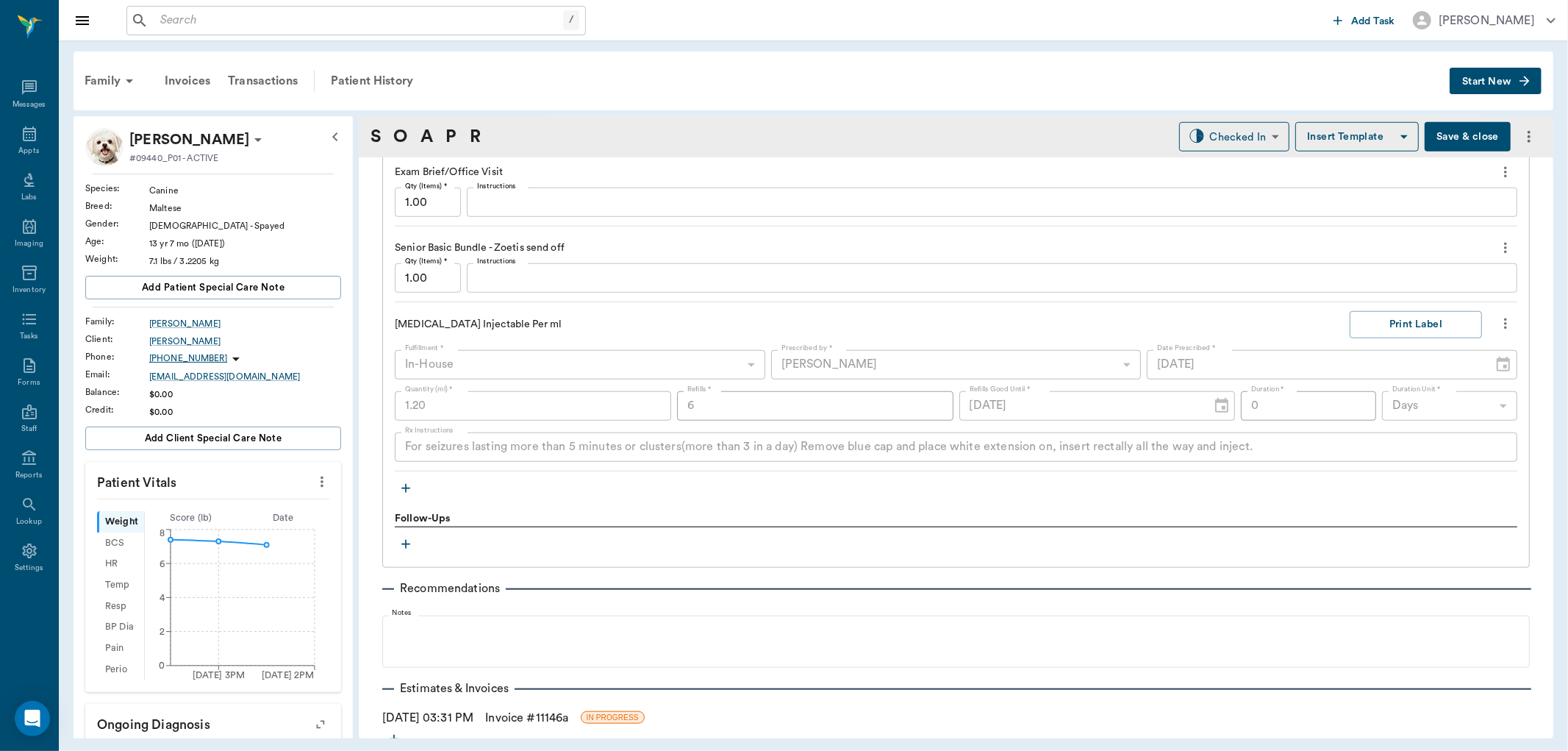
scroll to position [1147, 0]
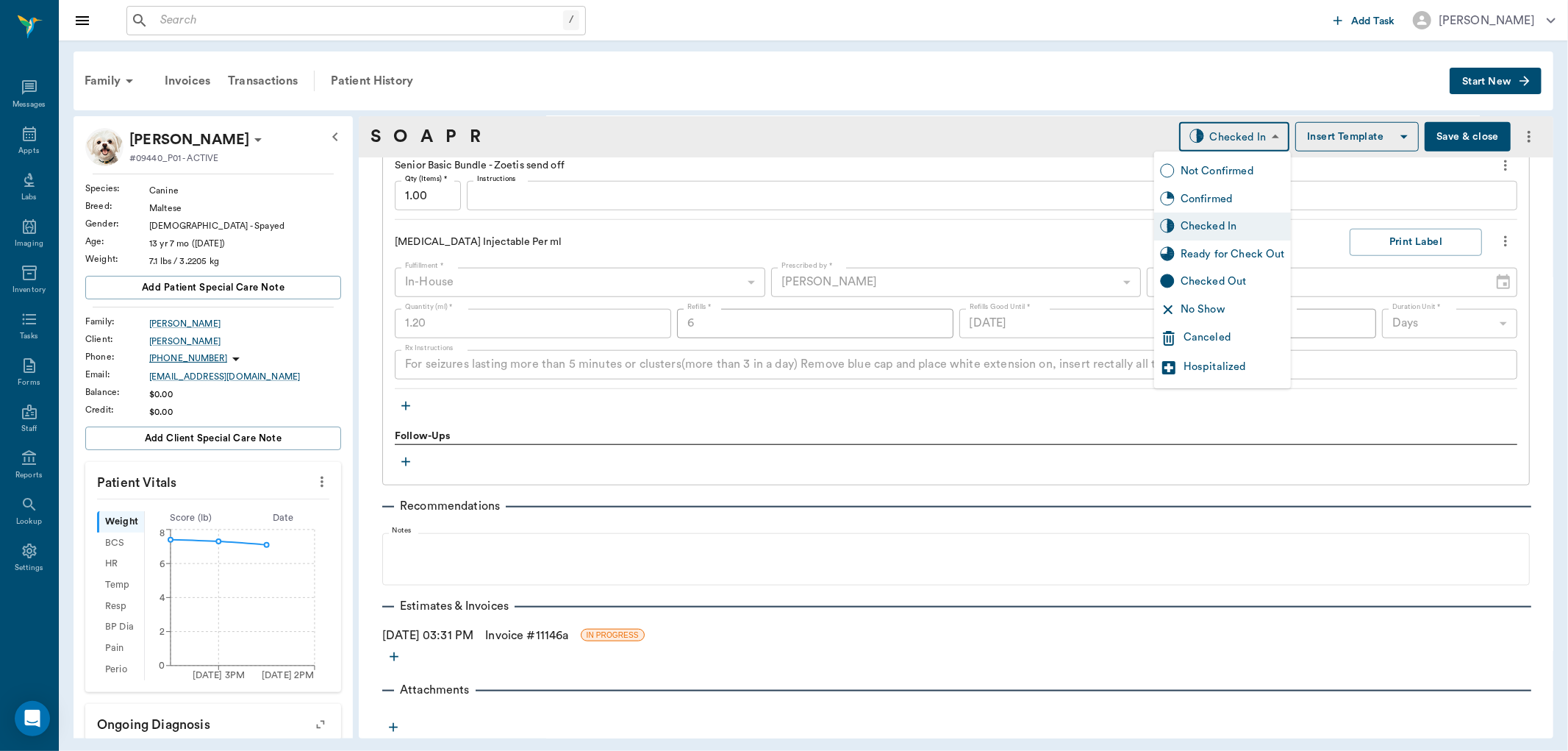
click at [1231, 130] on body "/ ​ Add Task Dr. Bert Ellsworth Nectar Messages Appts Labs Imaging Inventory Ta…" at bounding box center [784, 375] width 1568 height 751
click at [1228, 250] on div "Ready for Check Out" at bounding box center [1233, 254] width 105 height 16
type input "READY_TO_CHECKOUT"
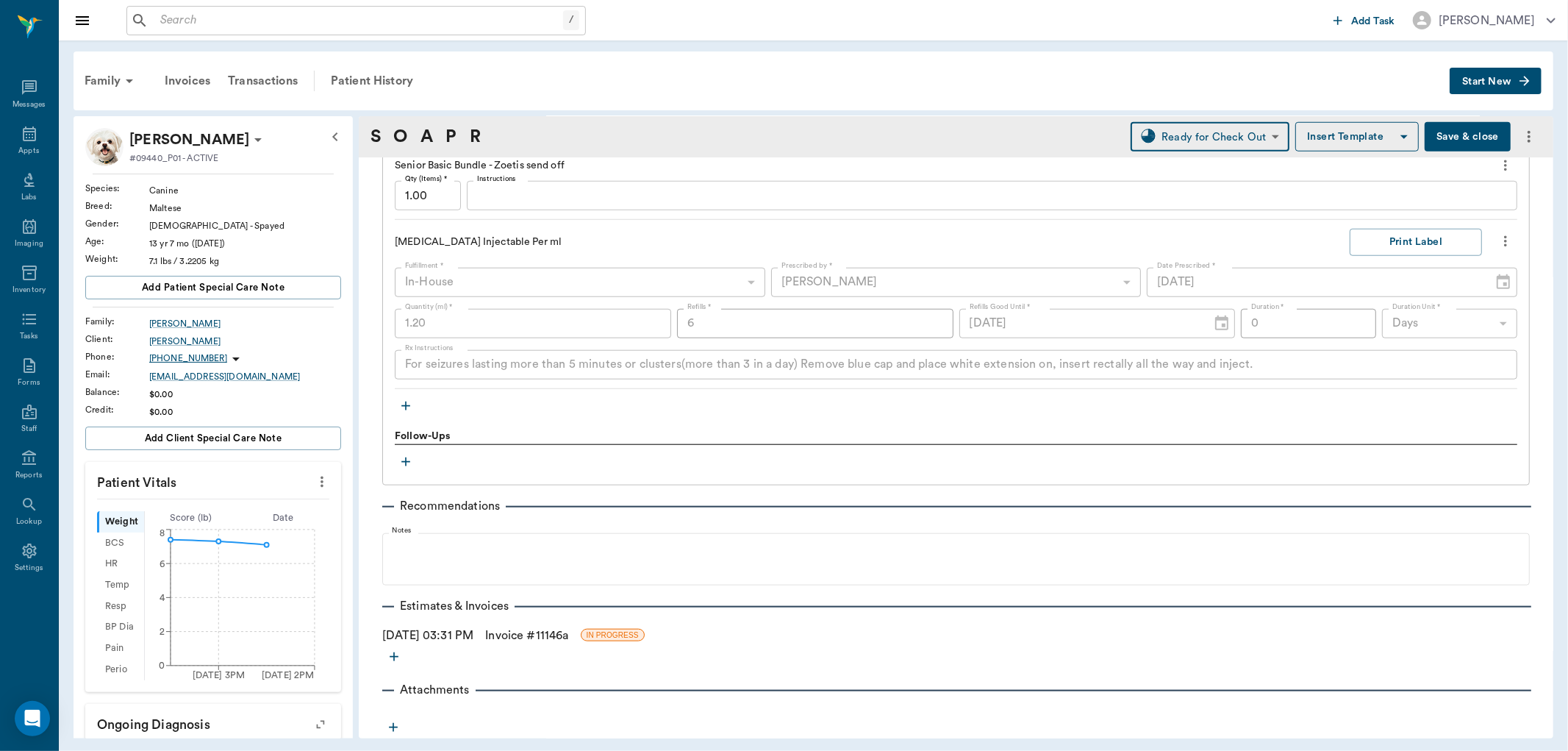
click at [527, 629] on link "Invoice # 11146a" at bounding box center [527, 635] width 83 height 17
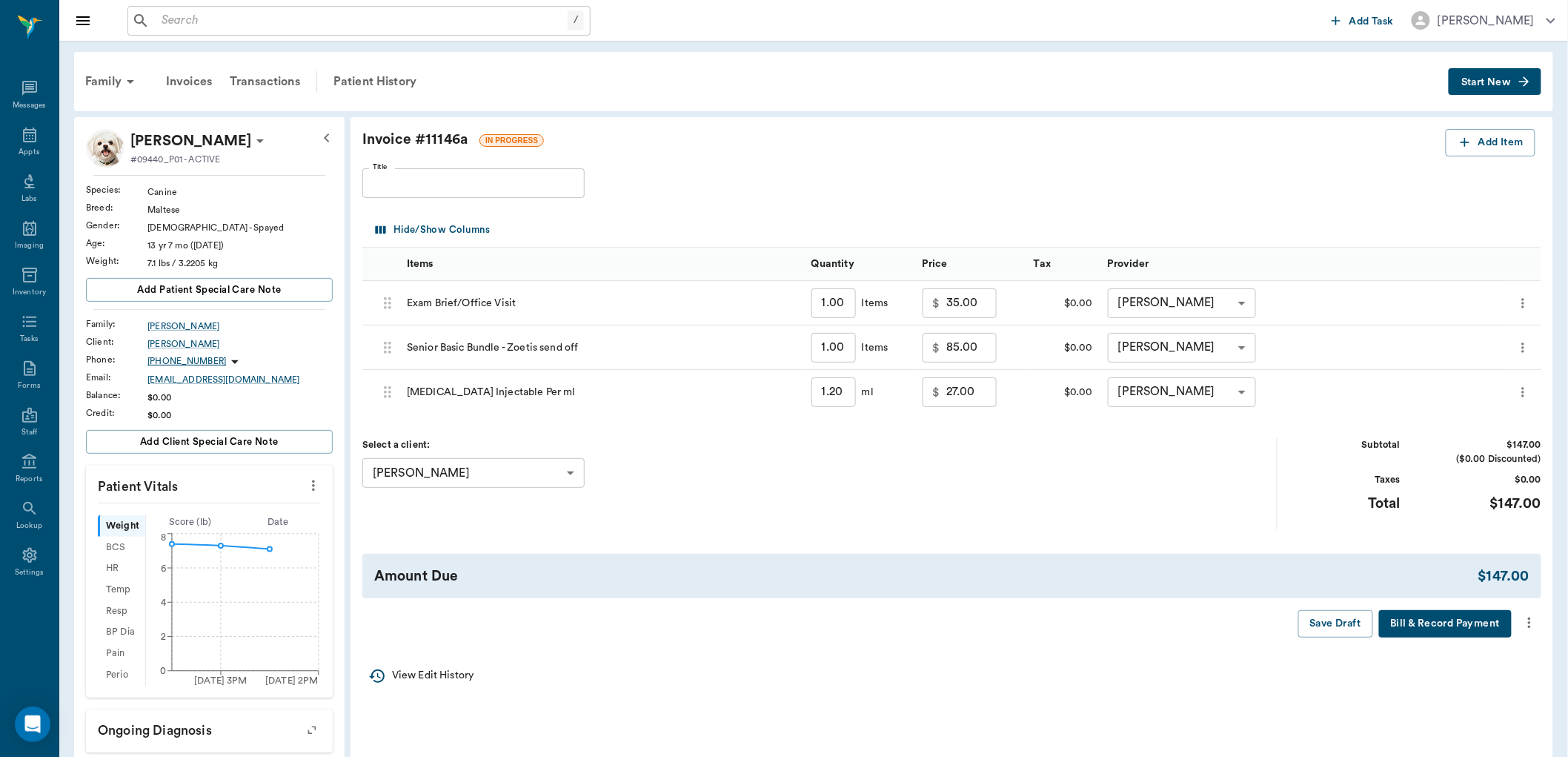
click at [1517, 621] on button "more" at bounding box center [1529, 623] width 24 height 25
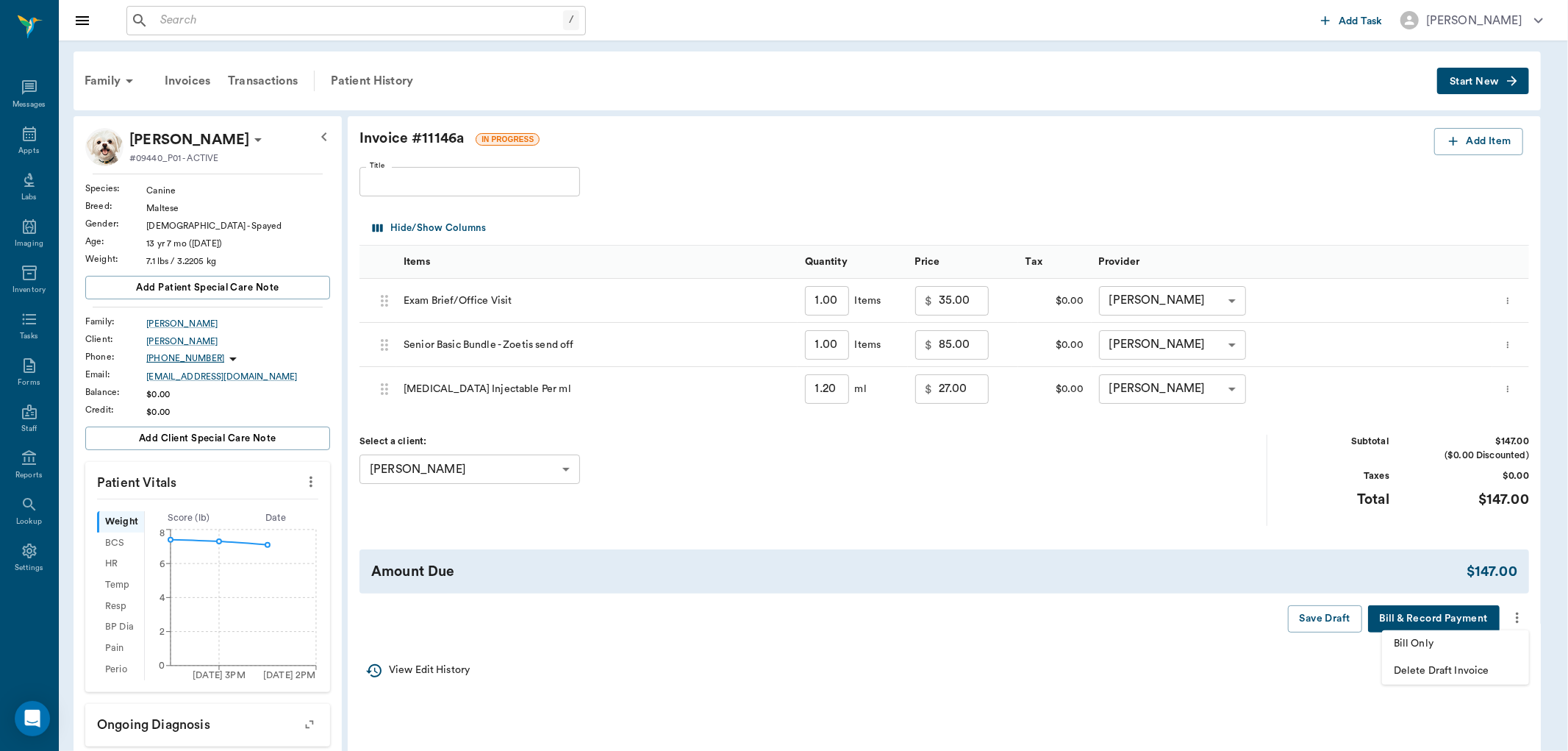
click at [1442, 637] on span "Bill Only" at bounding box center [1455, 644] width 124 height 16
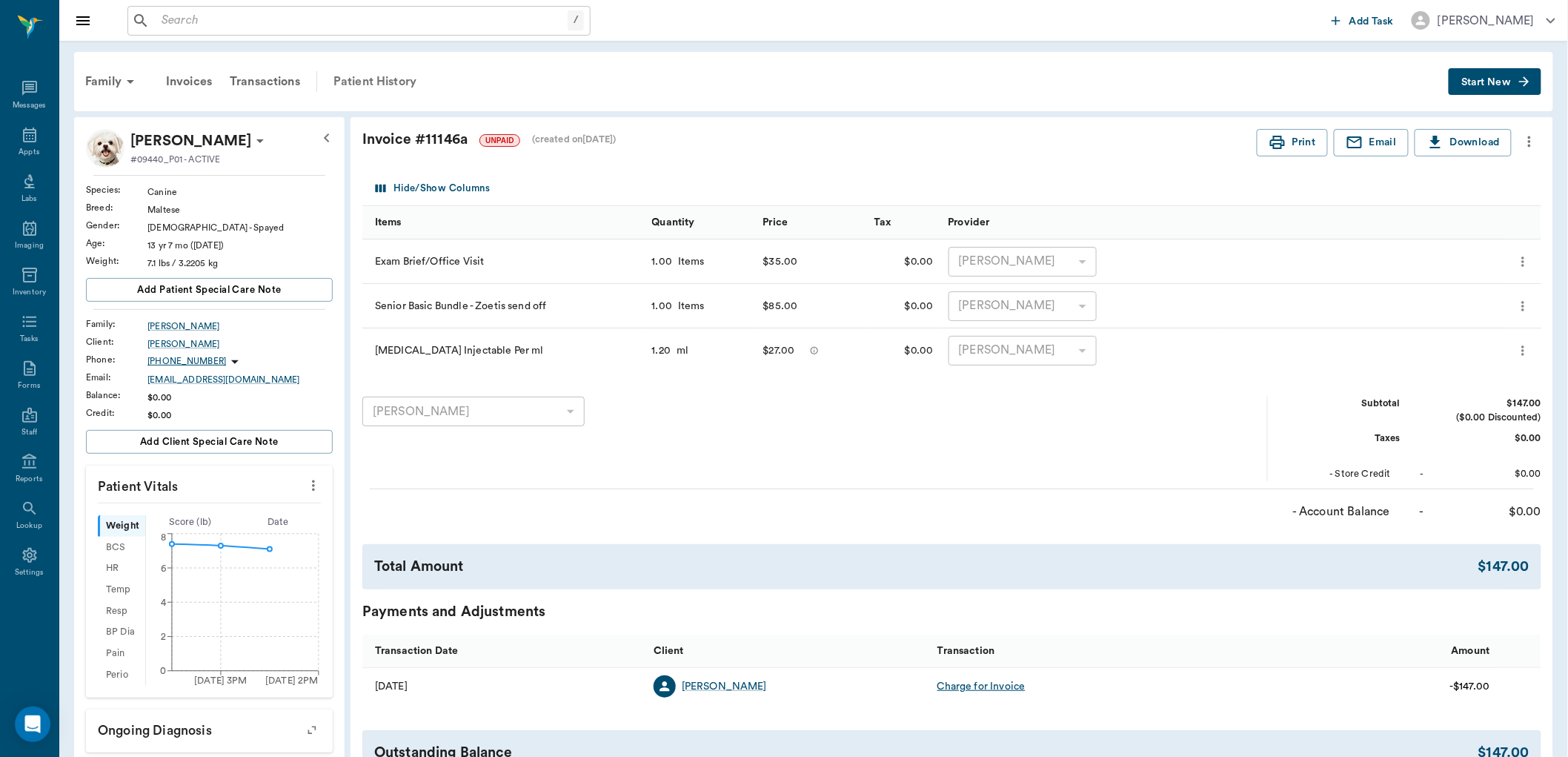
click at [382, 76] on div "Patient History" at bounding box center [375, 81] width 100 height 36
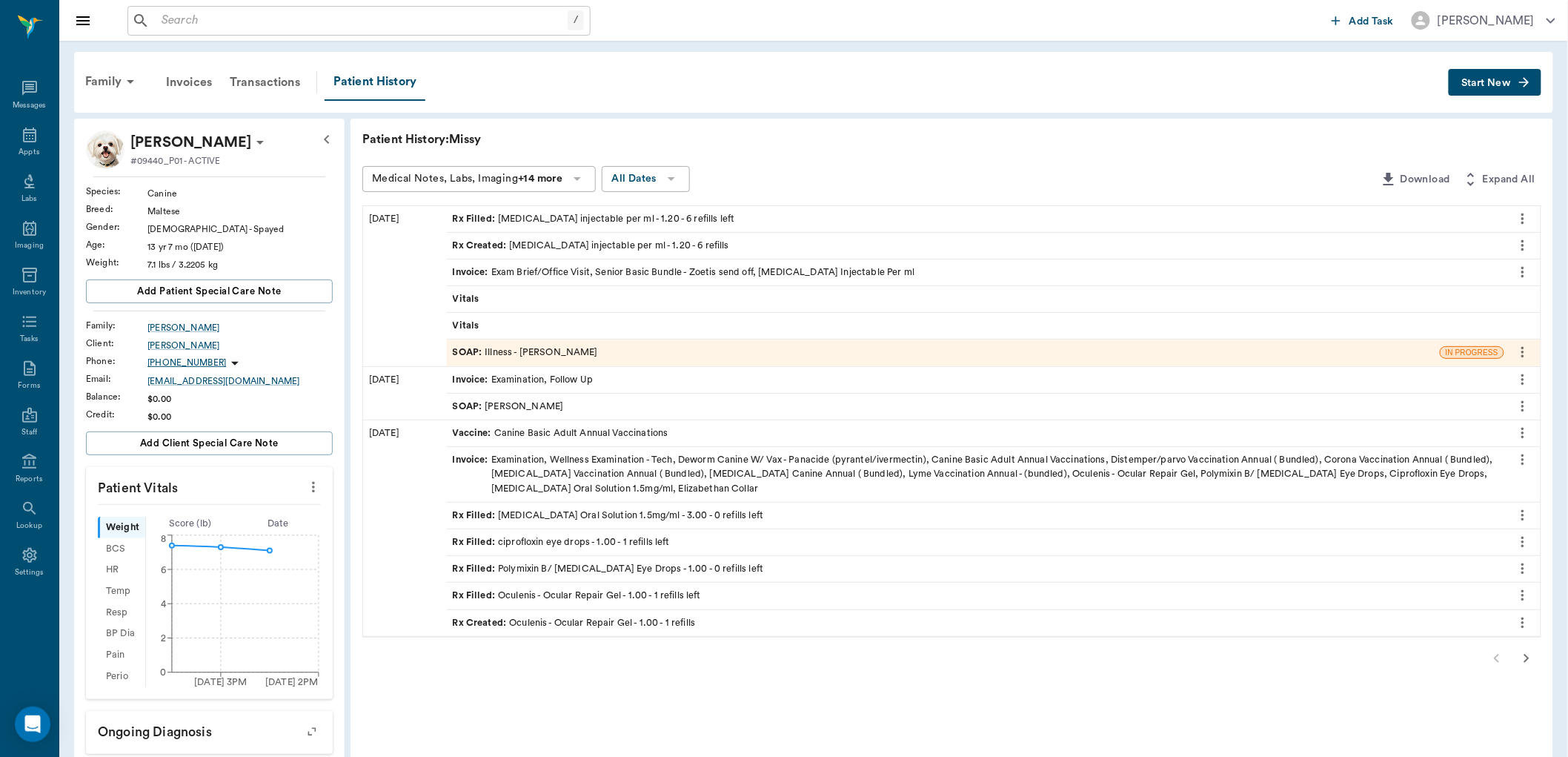
click at [552, 353] on div "SOAP : Illness - [PERSON_NAME]" at bounding box center [526, 353] width 145 height 14
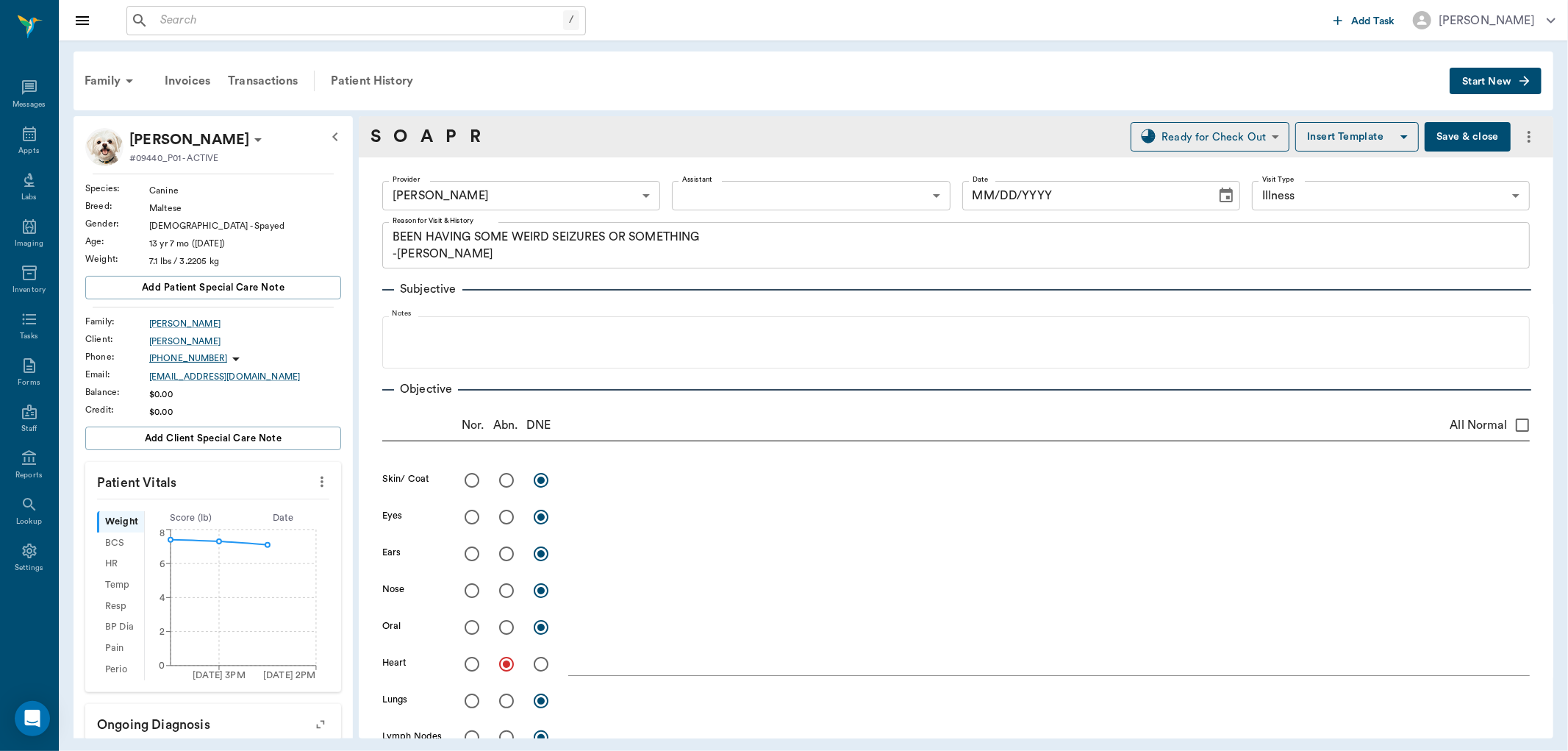
type input "63ec2f075fda476ae8351a4d"
type input "65d2be4f46e3a538d89b8c15"
type textarea "BEEN HAVING SOME WEIRD SEIZURES OR SOMETHING -[PERSON_NAME]"
radio input "true"
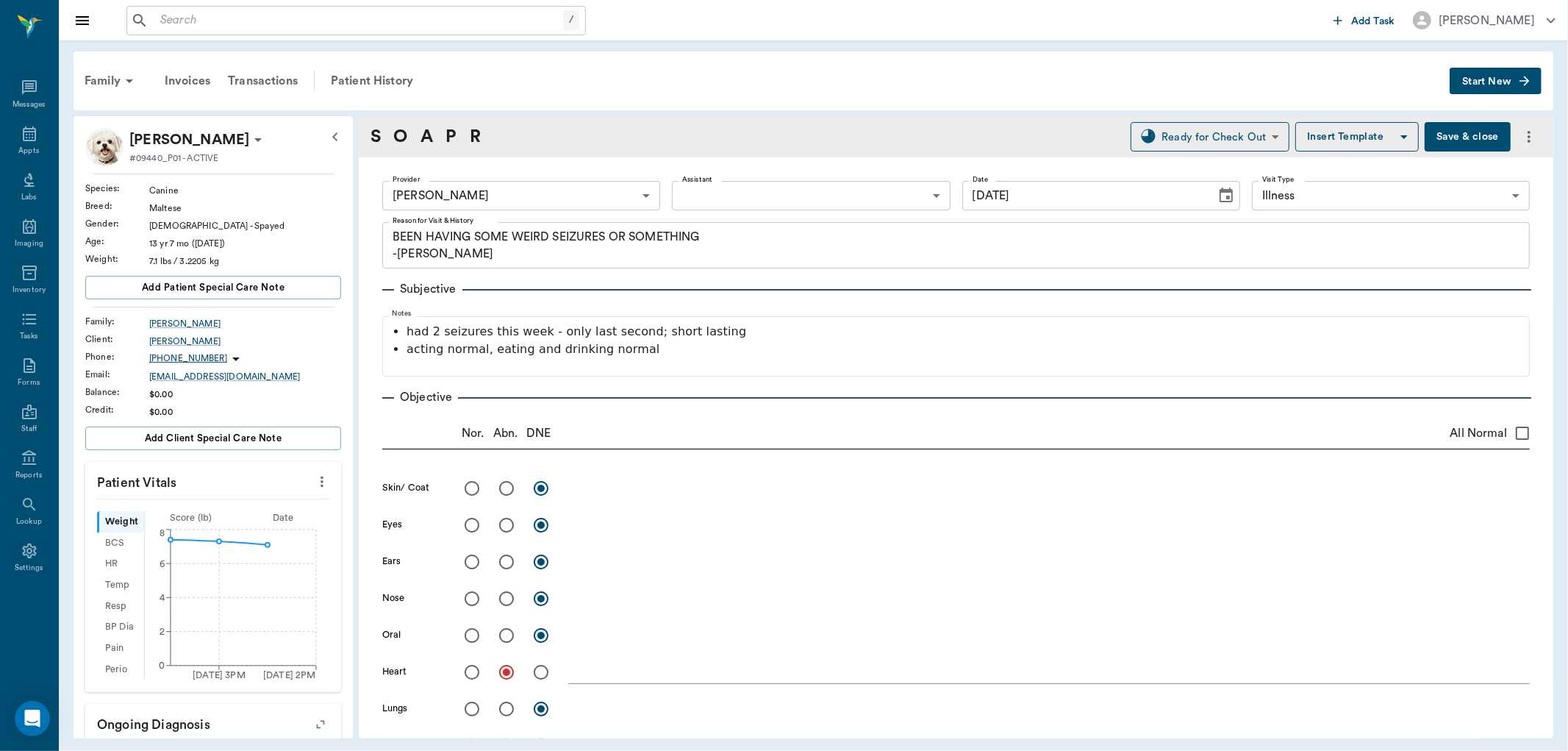
type input "[DATE]"
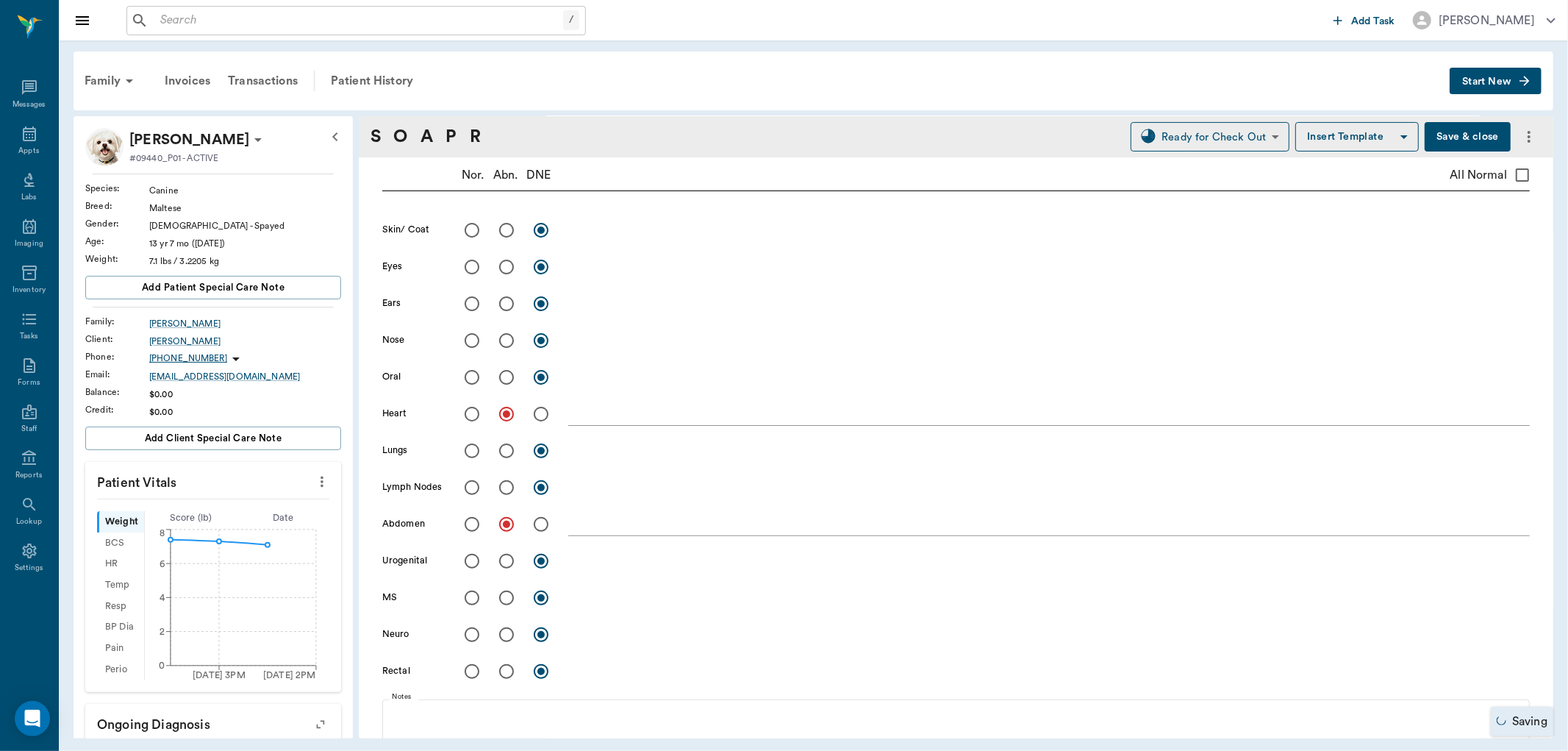
scroll to position [163, 0]
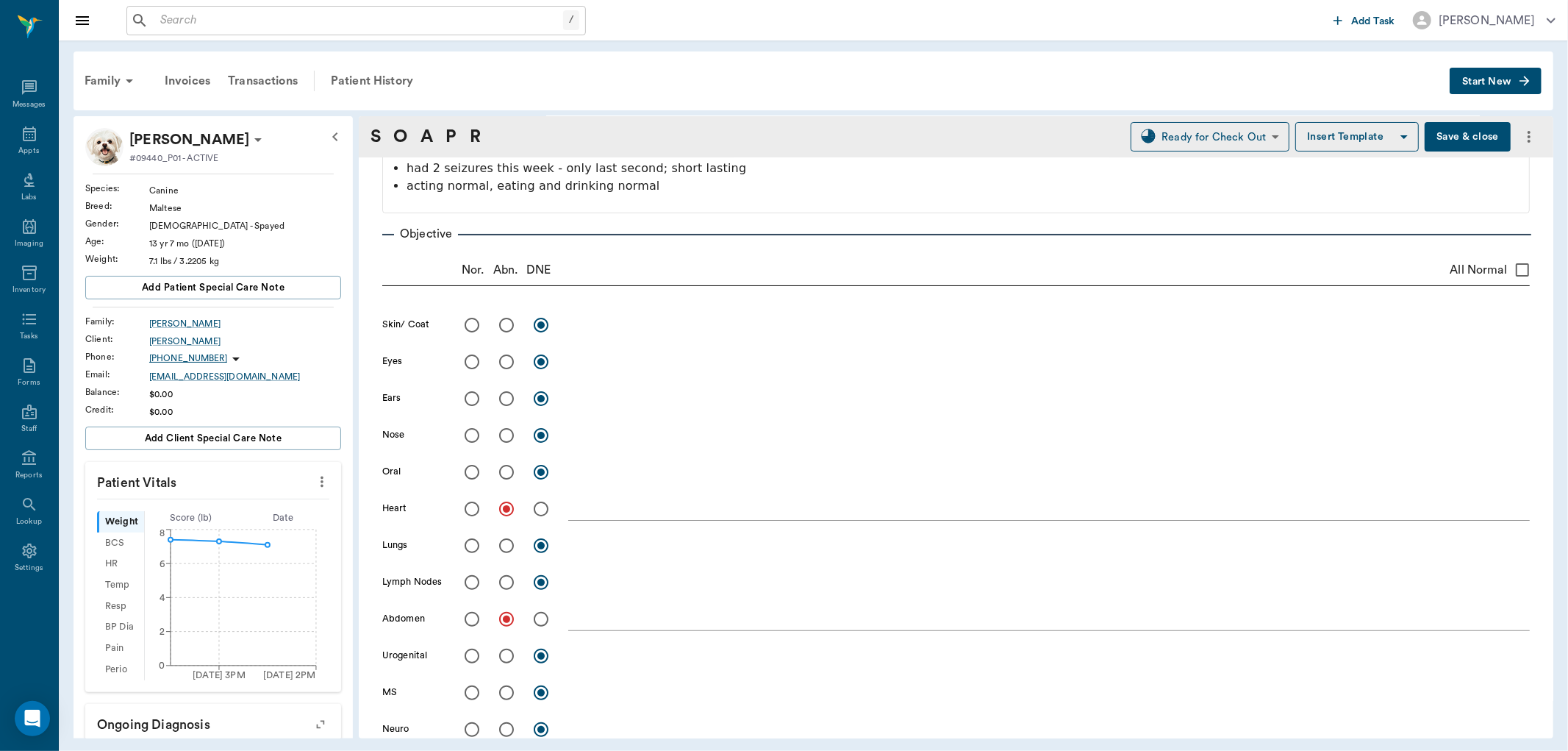
click at [471, 327] on input "radio" at bounding box center [472, 325] width 31 height 31
radio input "true"
click at [508, 365] on input "radio" at bounding box center [507, 362] width 31 height 31
radio input "true"
click at [599, 359] on textarea at bounding box center [1049, 361] width 962 height 17
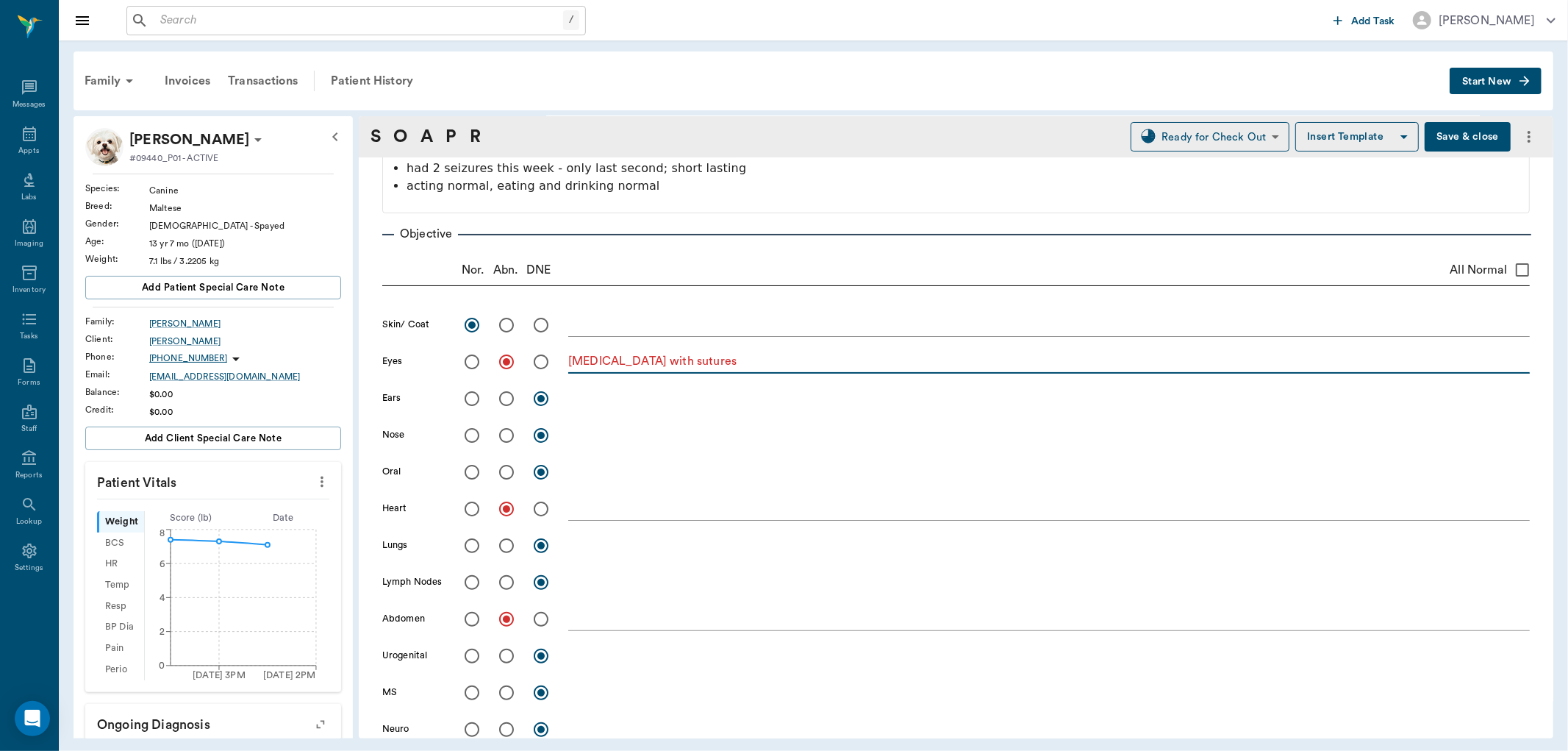
type textarea "[MEDICAL_DATA] with sutures"
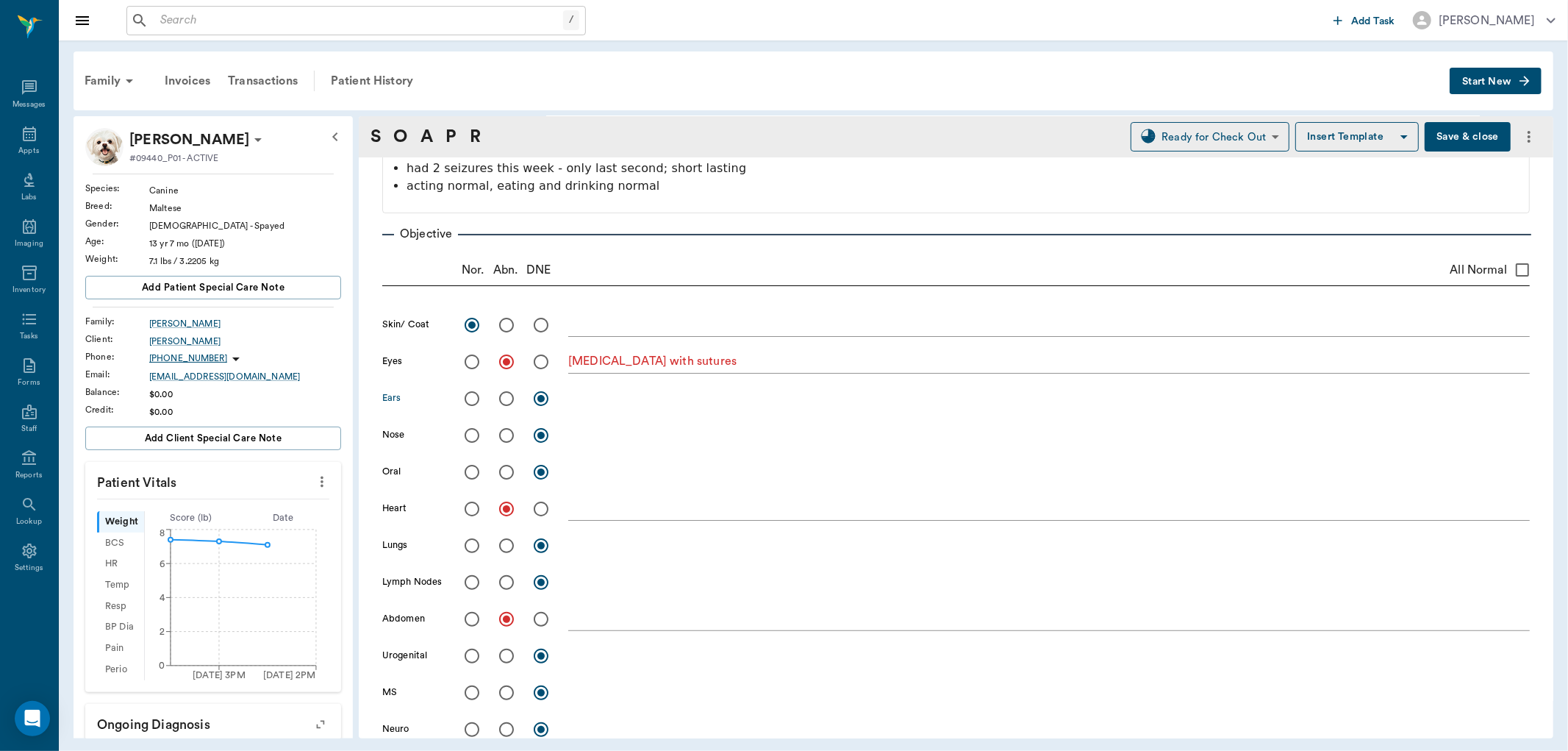
click at [470, 405] on input "radio" at bounding box center [472, 398] width 31 height 31
radio input "true"
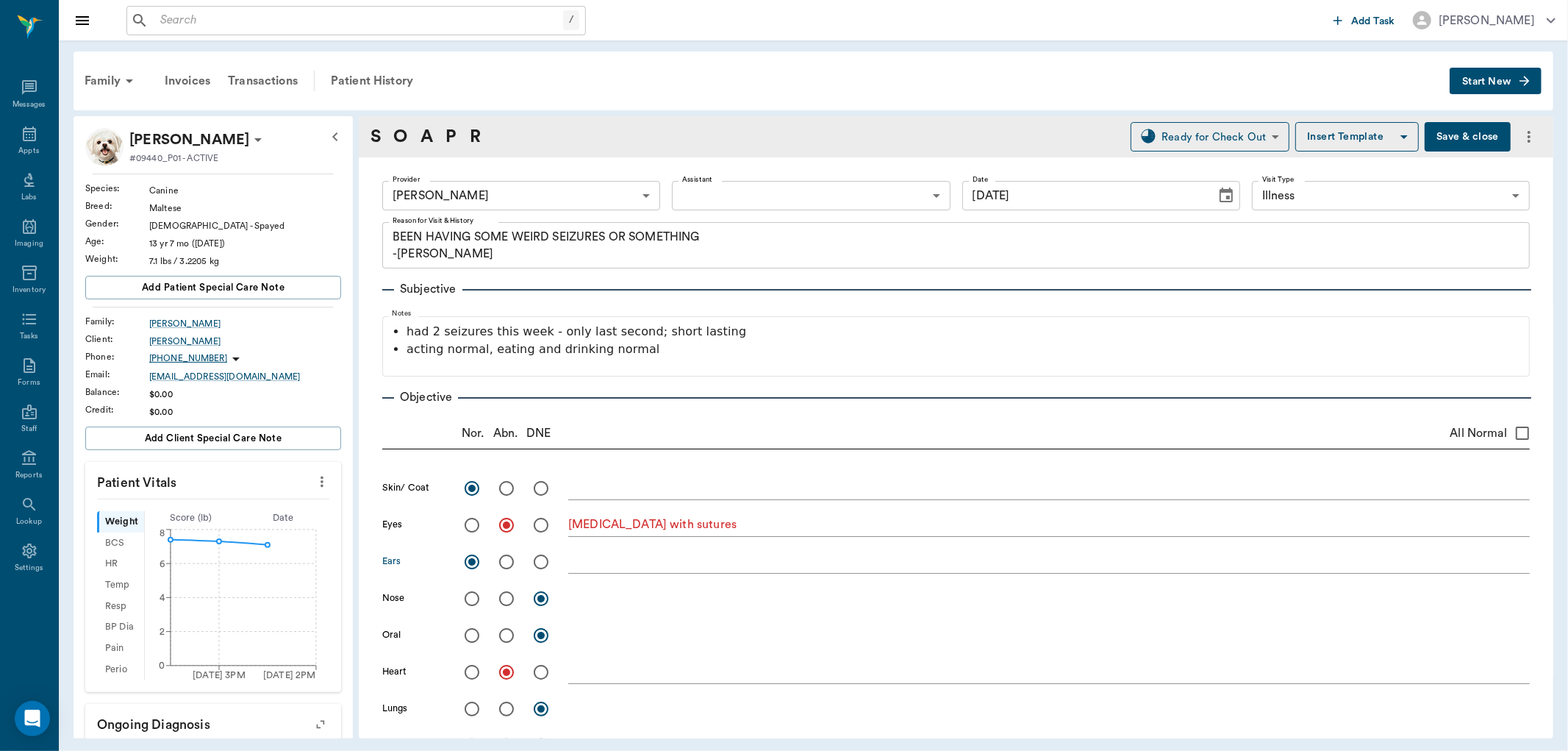
scroll to position [163, 0]
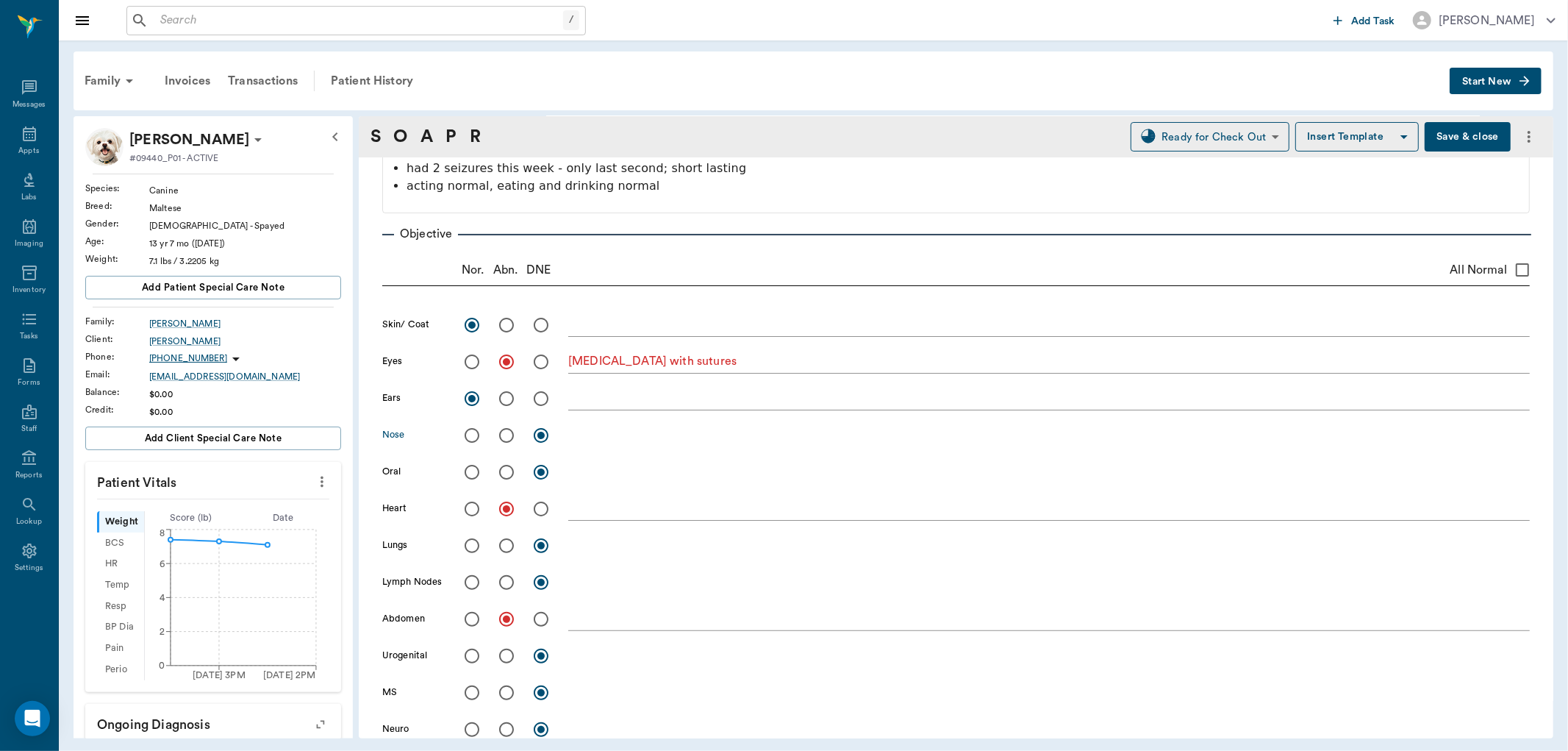
click at [469, 432] on input "radio" at bounding box center [472, 436] width 31 height 31
radio input "true"
click at [465, 541] on input "radio" at bounding box center [472, 546] width 31 height 31
radio input "true"
click at [470, 586] on input "radio" at bounding box center [472, 582] width 31 height 31
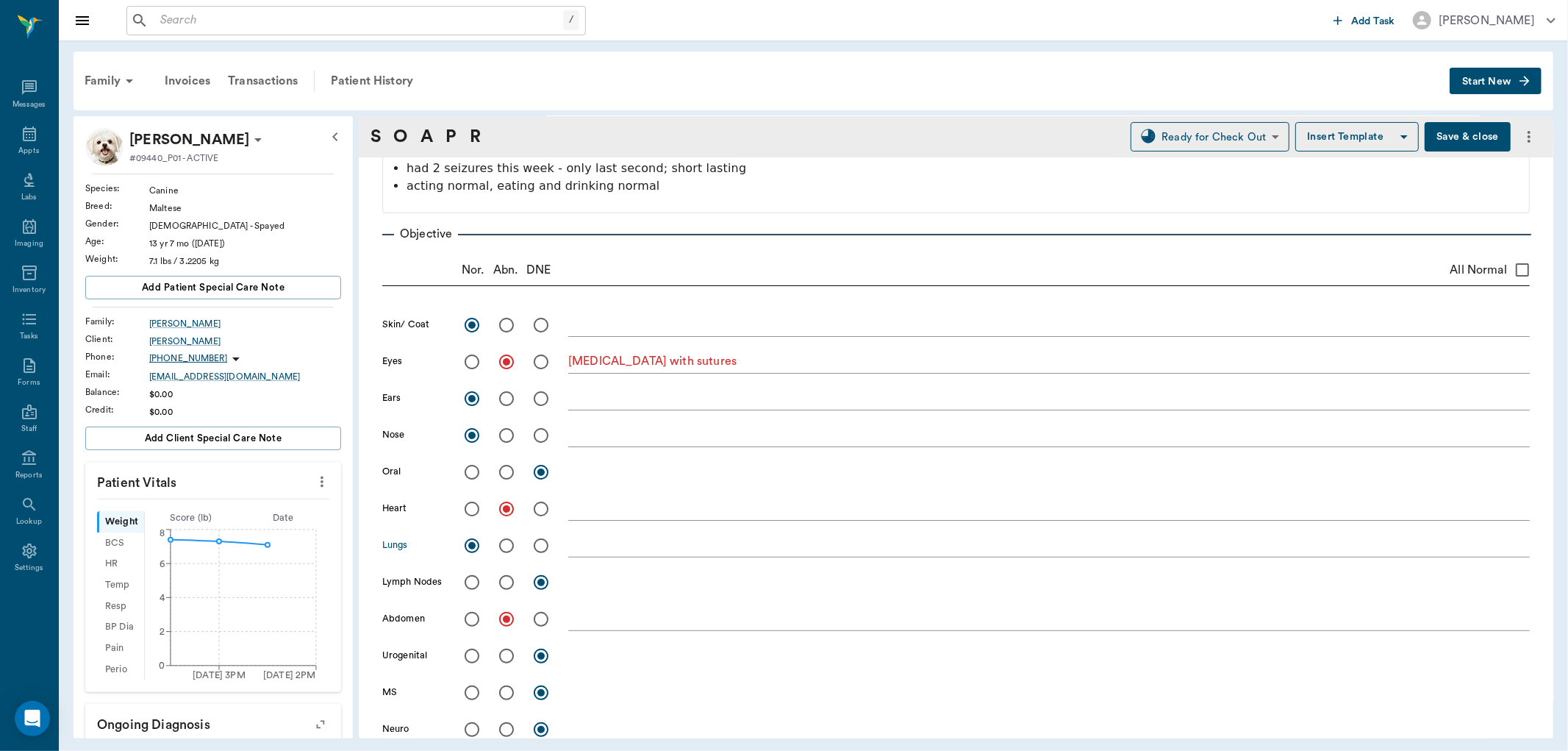
radio input "true"
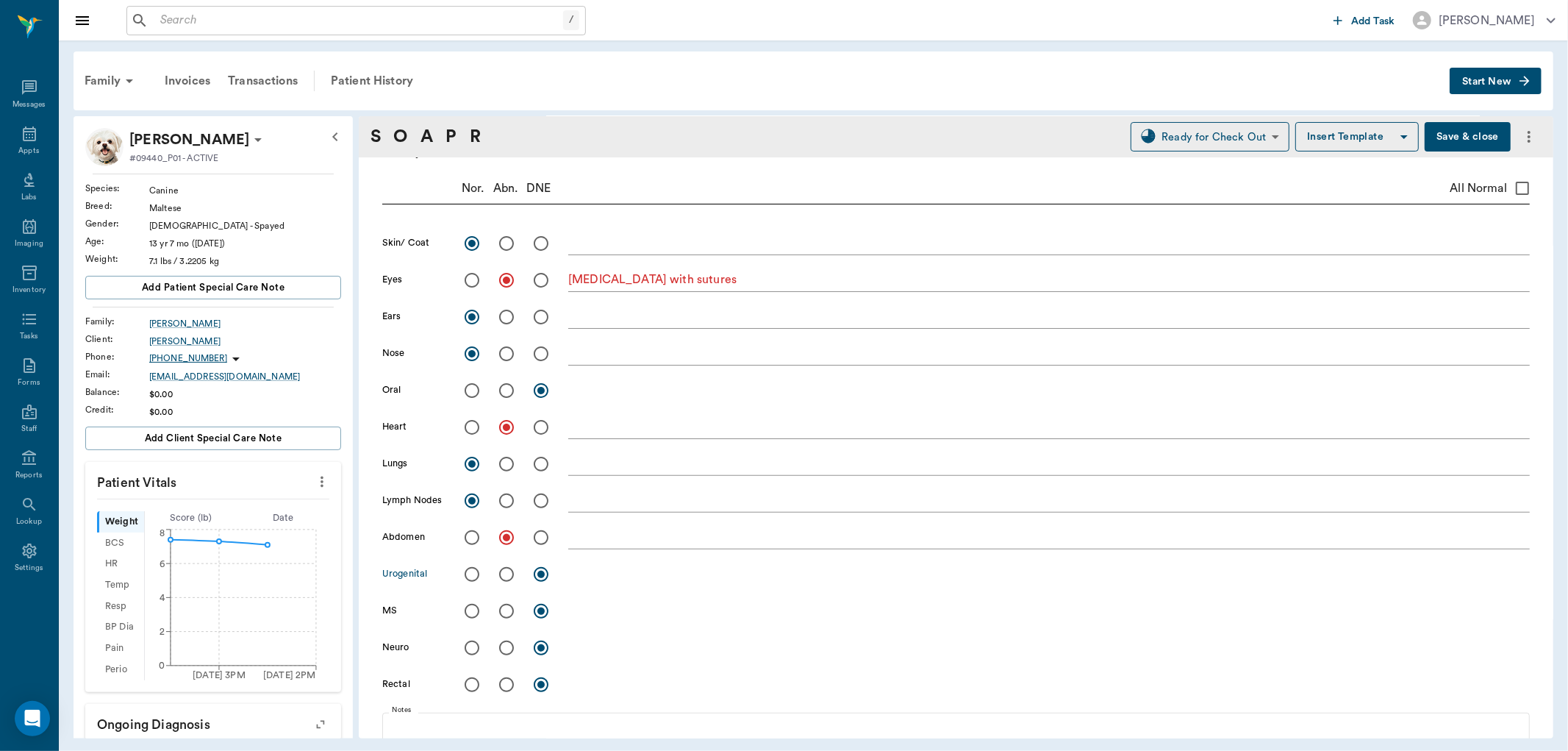
click at [474, 578] on input "radio" at bounding box center [472, 574] width 31 height 31
radio input "true"
click at [473, 611] on input "radio" at bounding box center [472, 612] width 31 height 31
radio input "true"
click at [470, 649] on input "radio" at bounding box center [472, 648] width 31 height 31
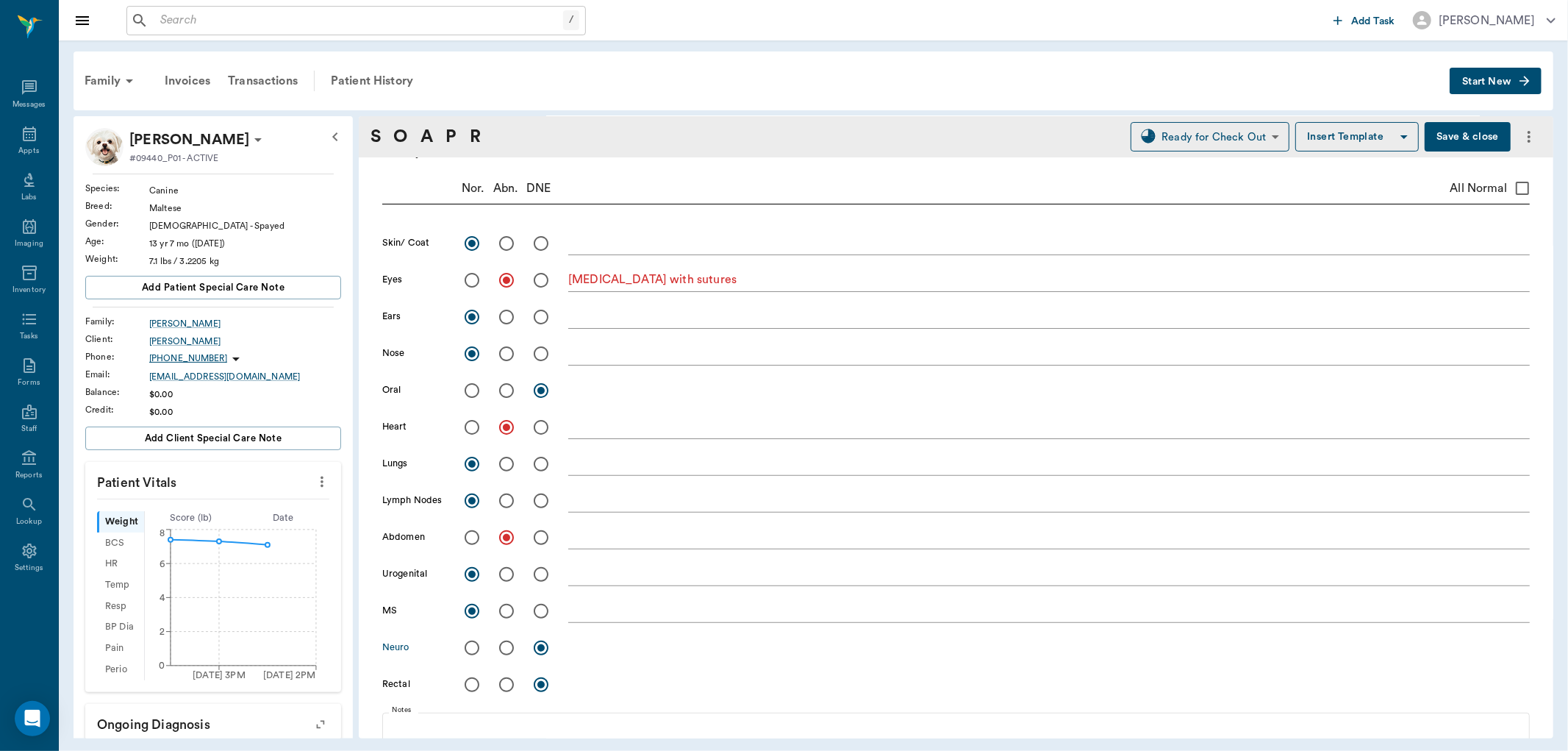
radio input "true"
click at [470, 683] on input "radio" at bounding box center [472, 684] width 31 height 31
radio input "true"
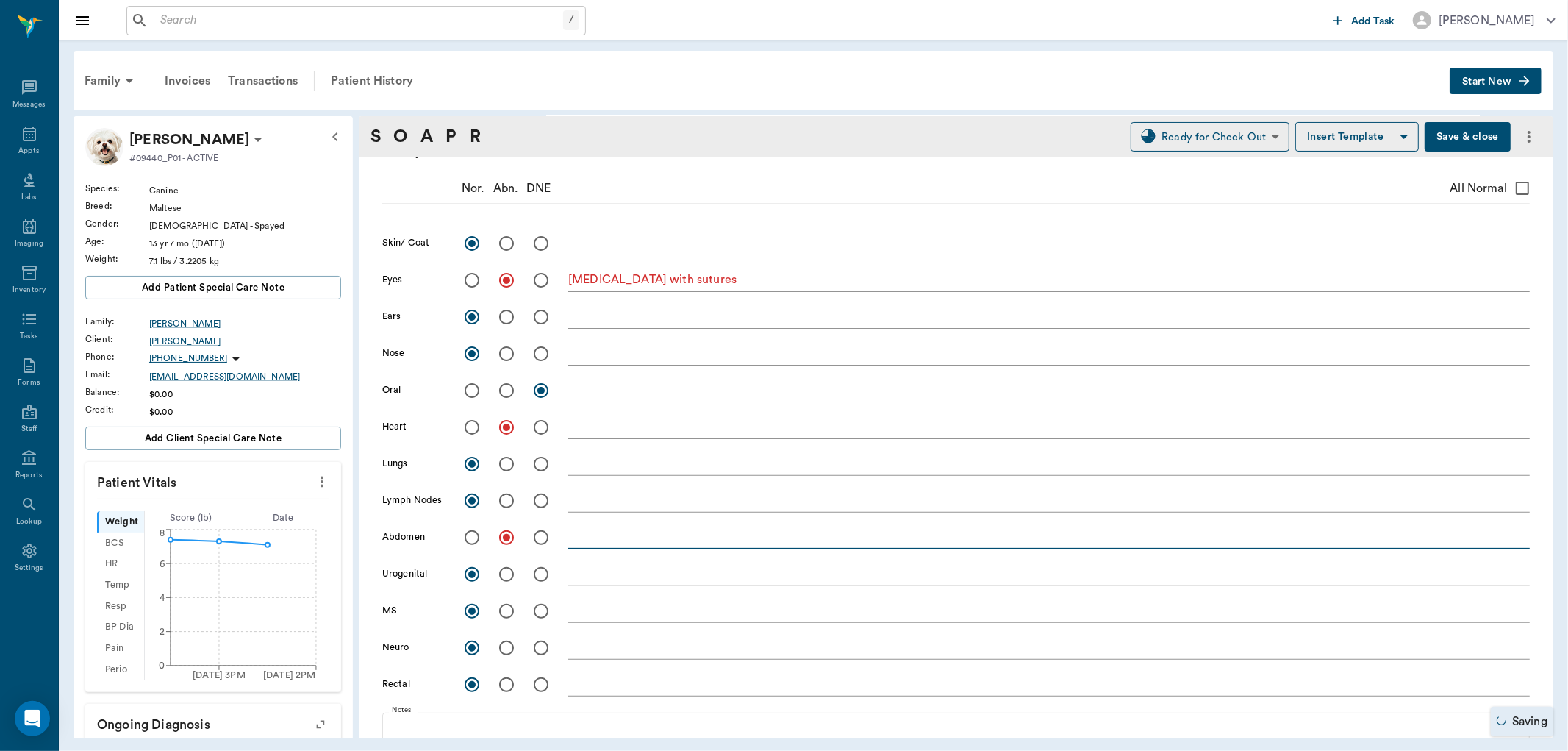
click at [574, 542] on textarea at bounding box center [1049, 537] width 962 height 17
type textarea "C"
type textarea "L caudal teats have mammary [MEDICAL_DATA], small, round and black"
click at [626, 426] on textarea at bounding box center [1049, 427] width 962 height 17
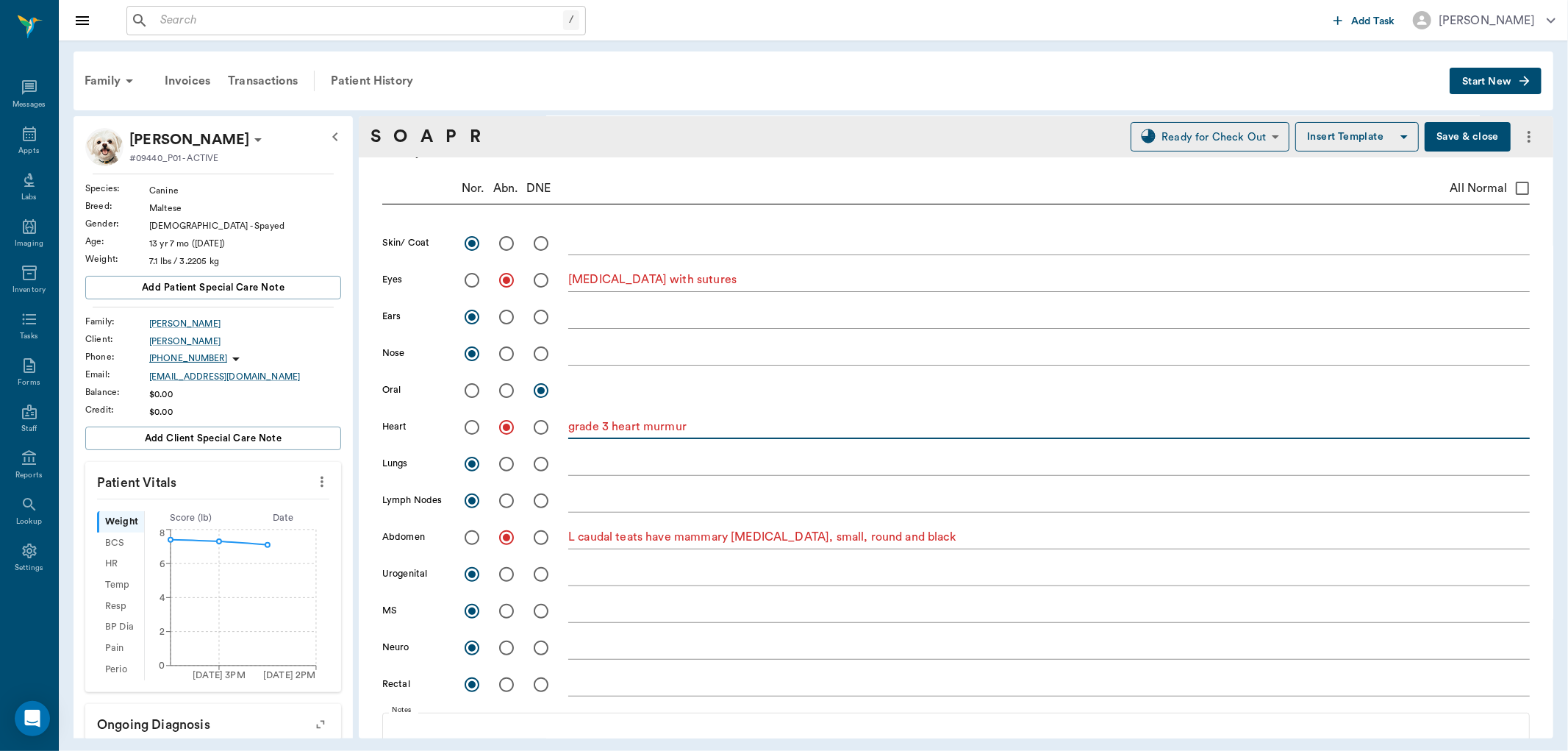
click at [612, 431] on textarea "grade 3 heart murmur" at bounding box center [1049, 427] width 962 height 17
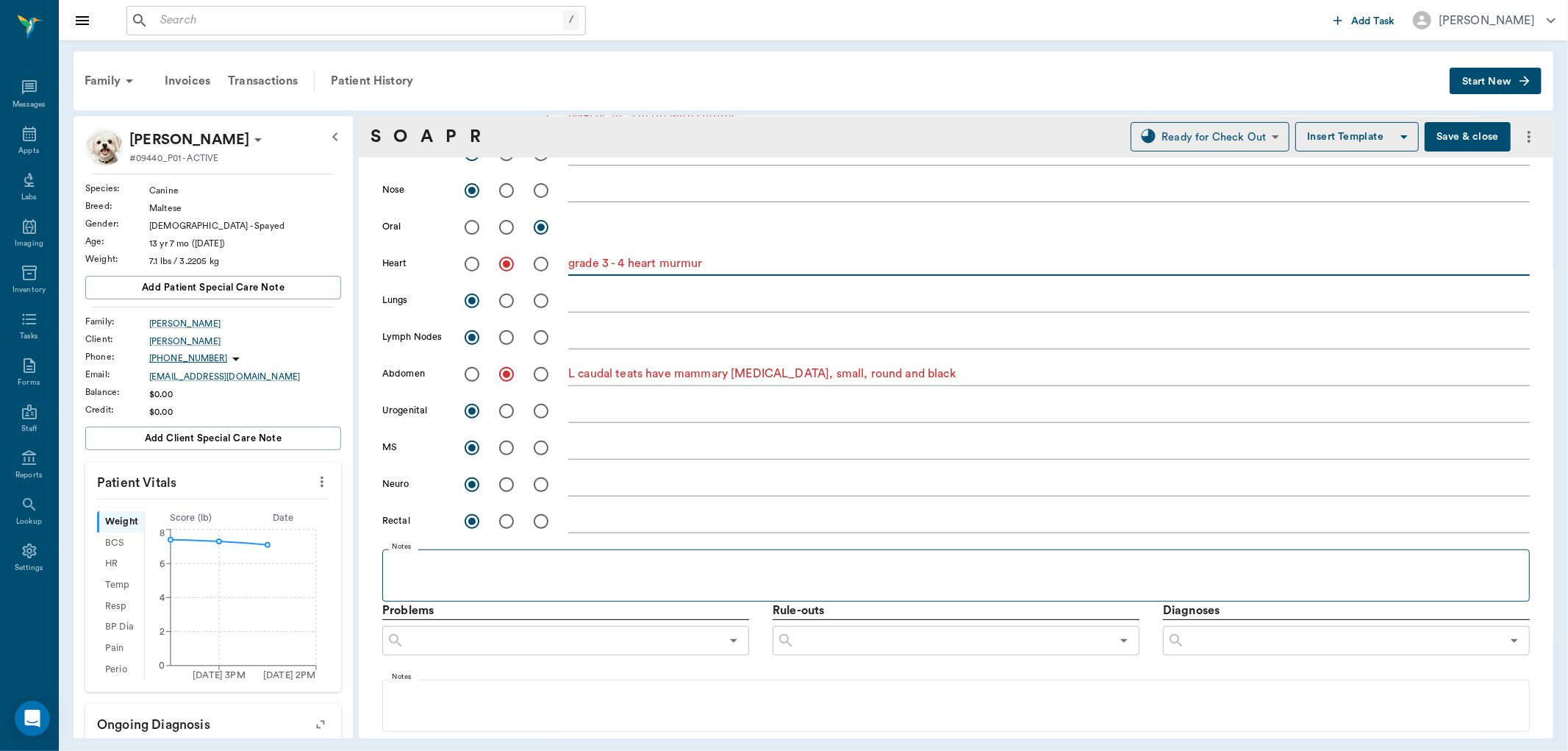
scroll to position [653, 0]
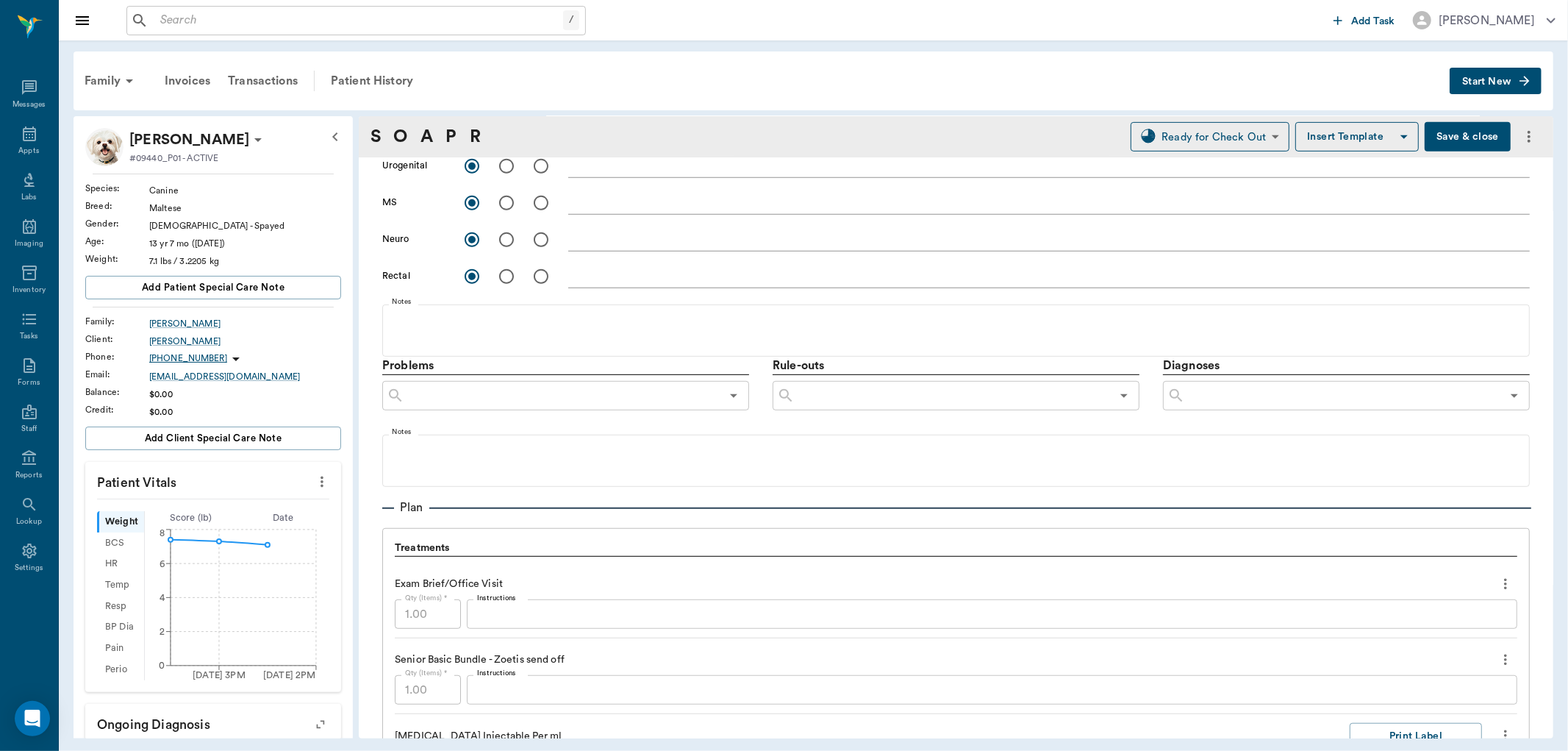
click at [1506, 394] on icon "Open" at bounding box center [1514, 395] width 17 height 17
type textarea "grade 3 - 4 heart murmur"
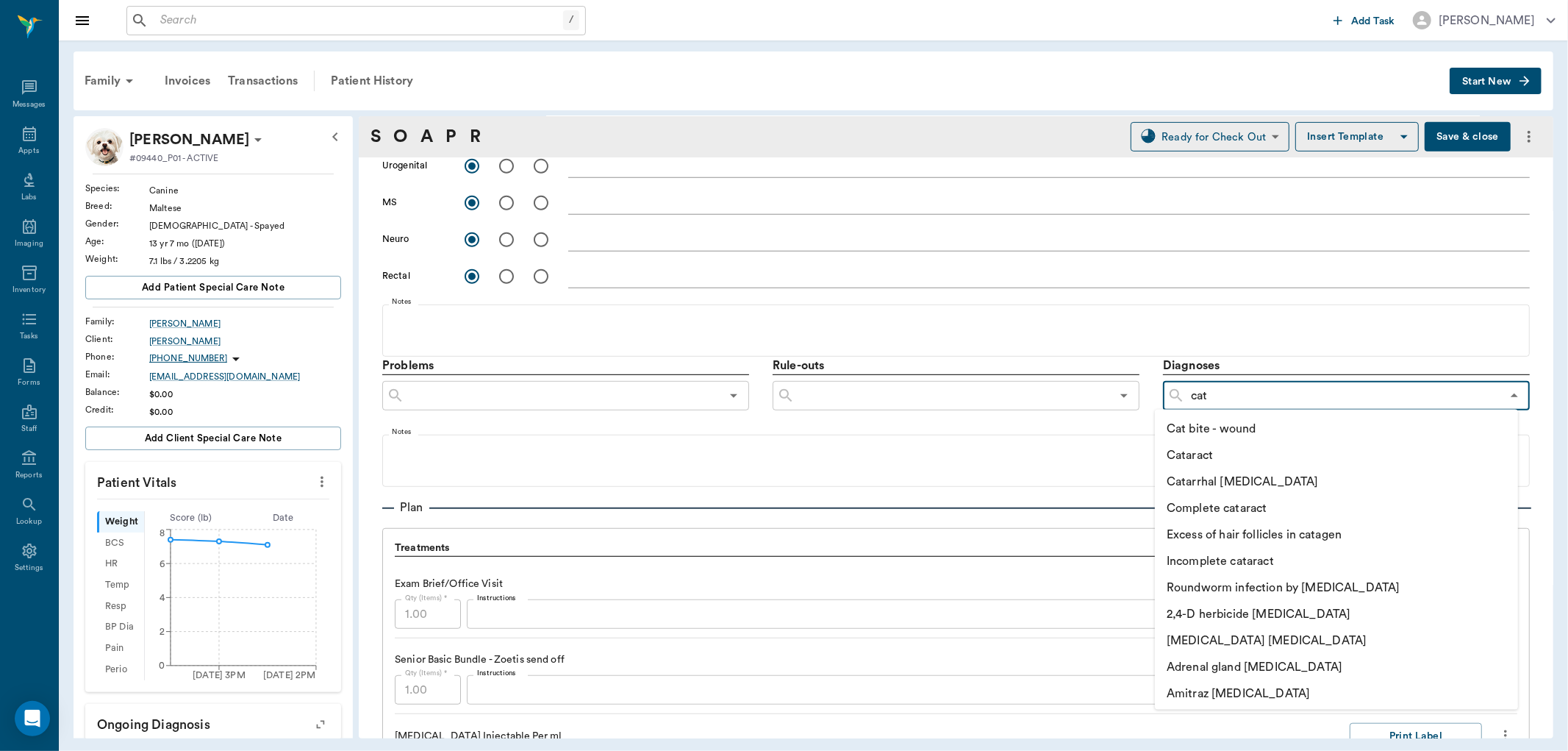
type input "cata"
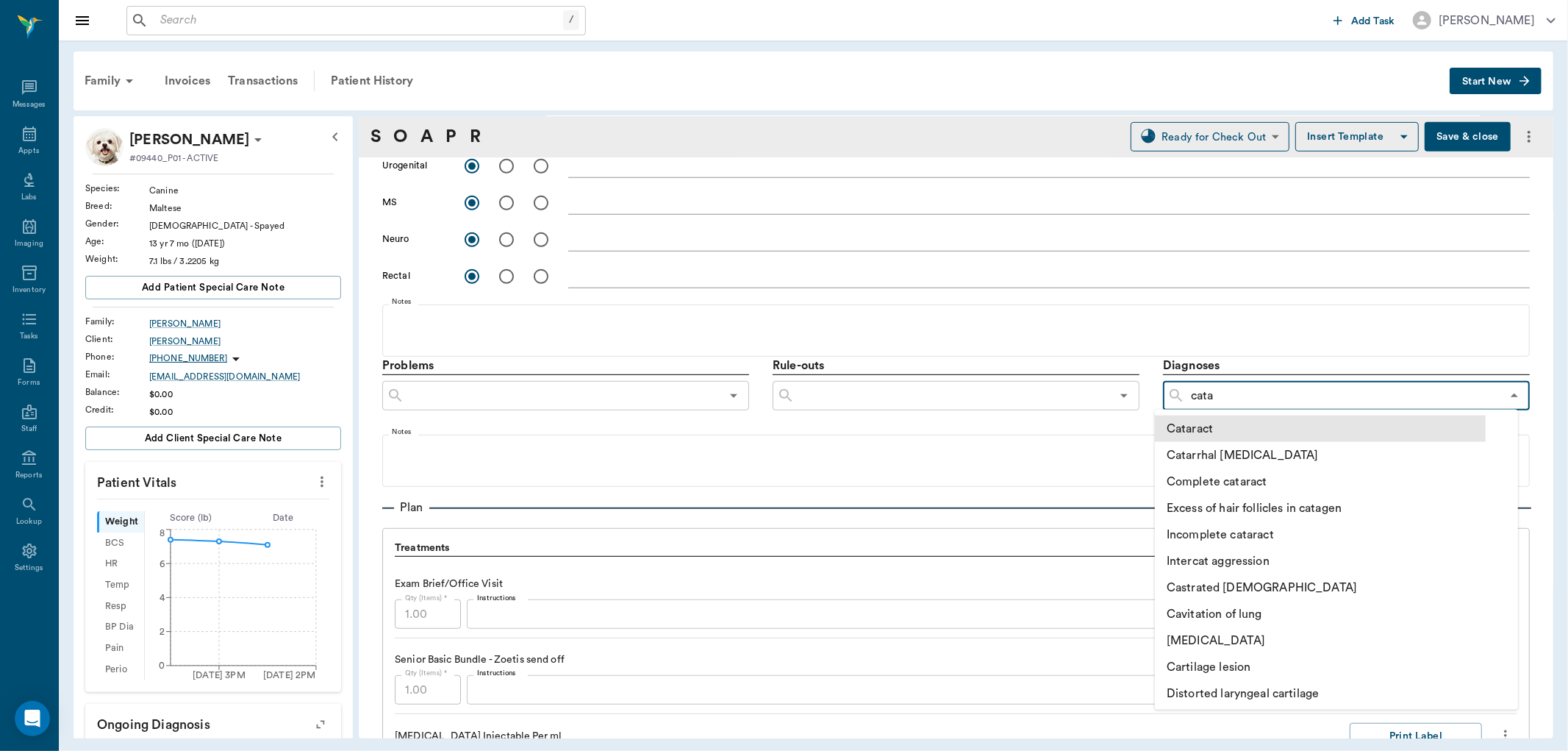
click at [1215, 424] on li "Cataract" at bounding box center [1320, 429] width 331 height 27
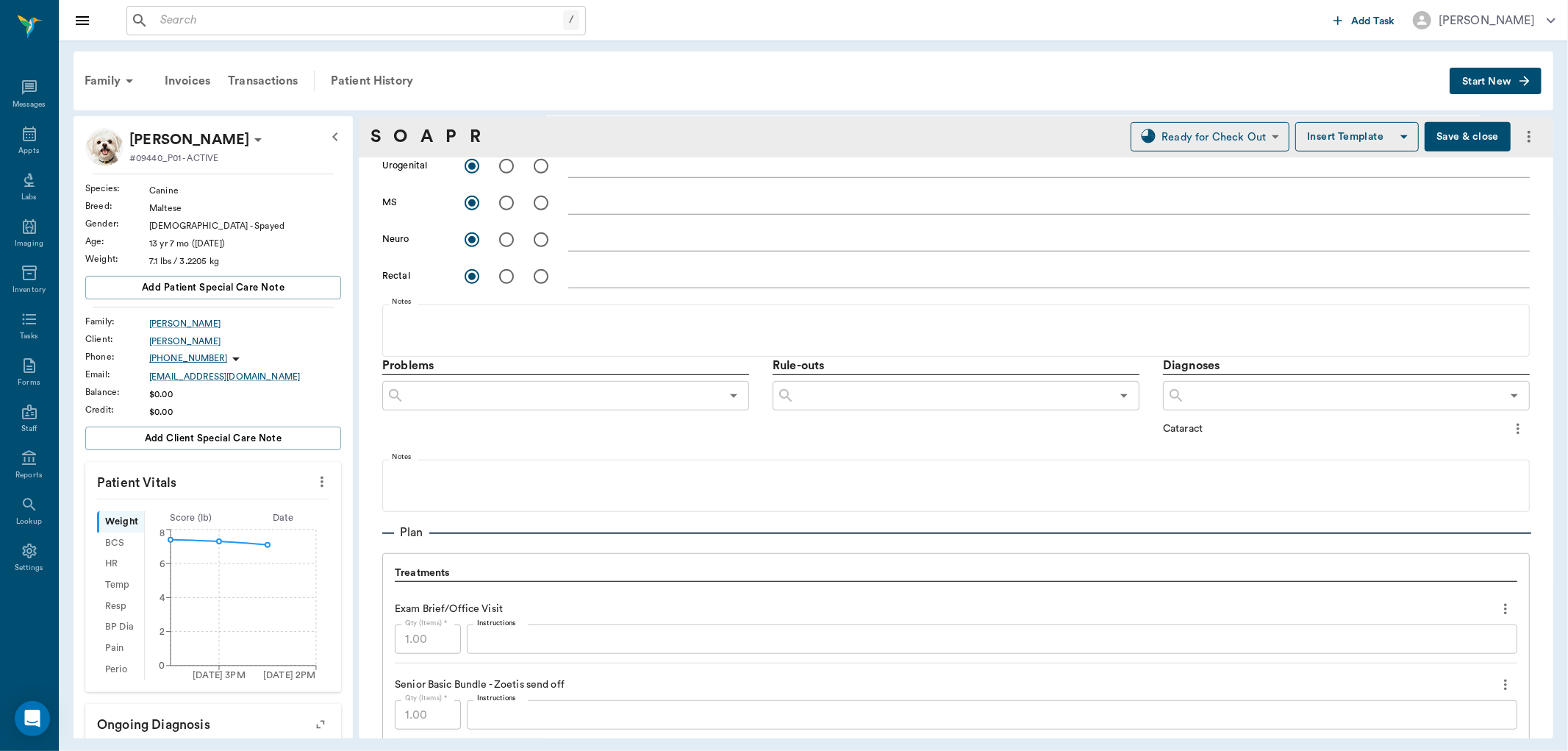
click at [1248, 391] on input "text" at bounding box center [1343, 396] width 316 height 21
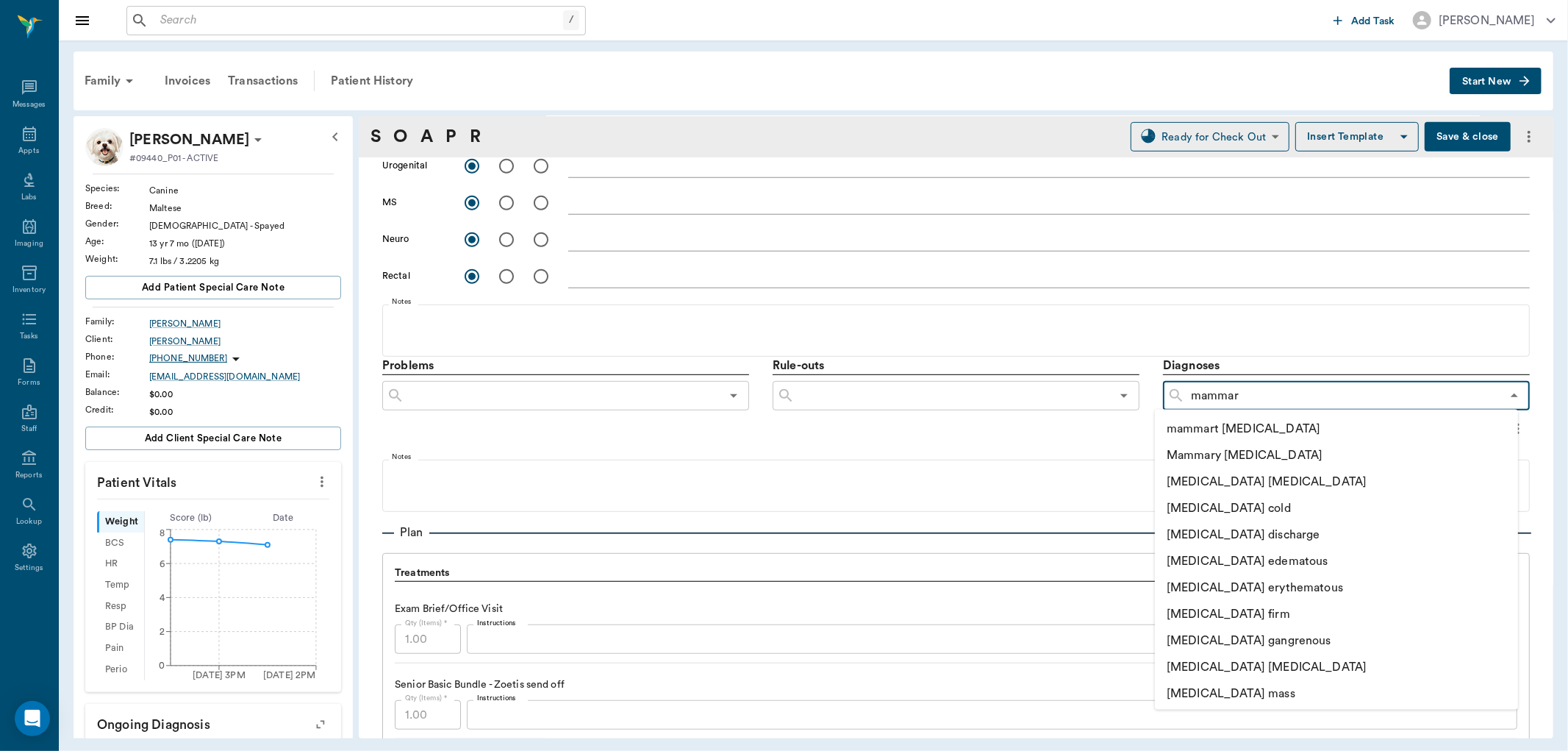
type input "mammary"
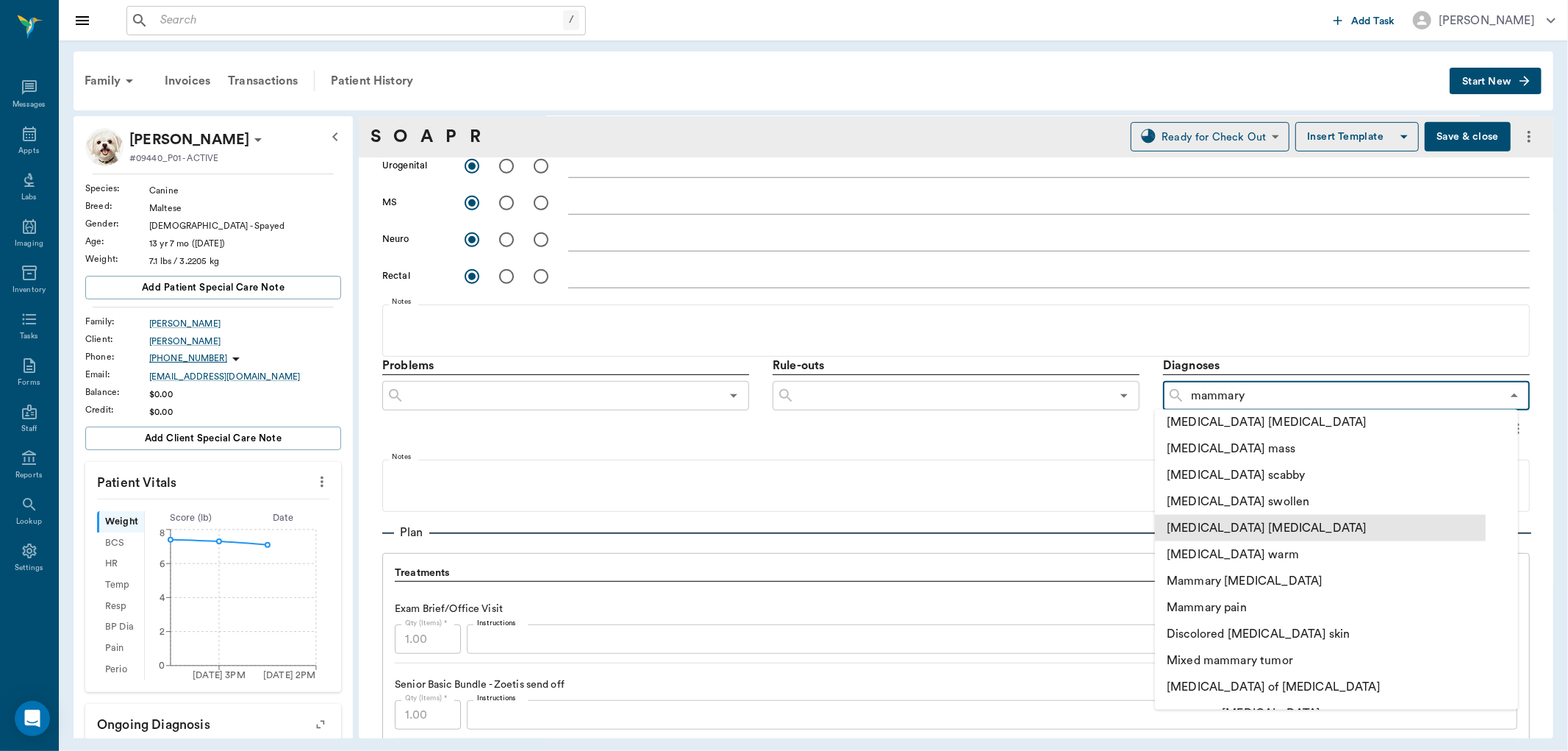
scroll to position [240, 0]
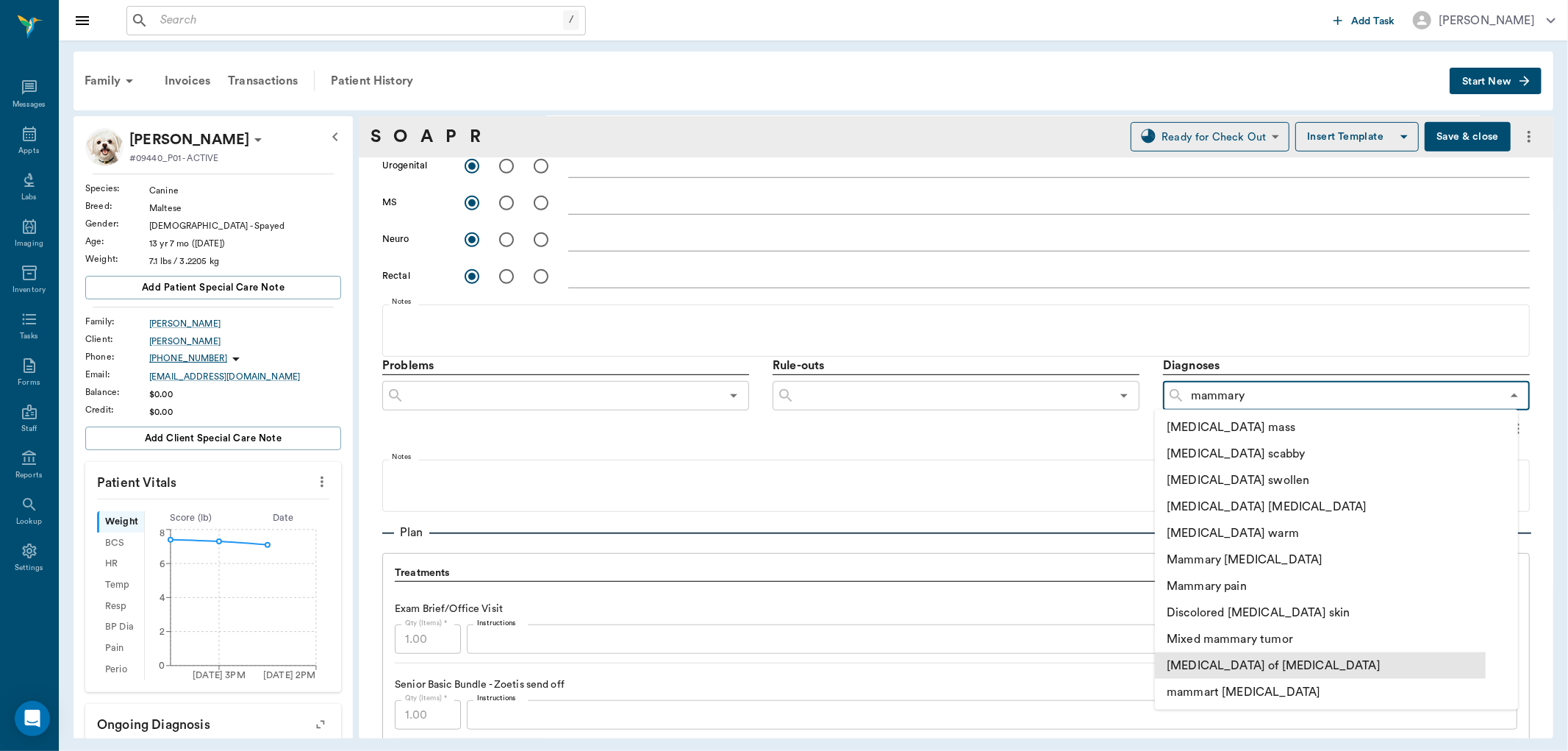
click at [1262, 659] on li "[MEDICAL_DATA] of [MEDICAL_DATA]" at bounding box center [1320, 665] width 331 height 27
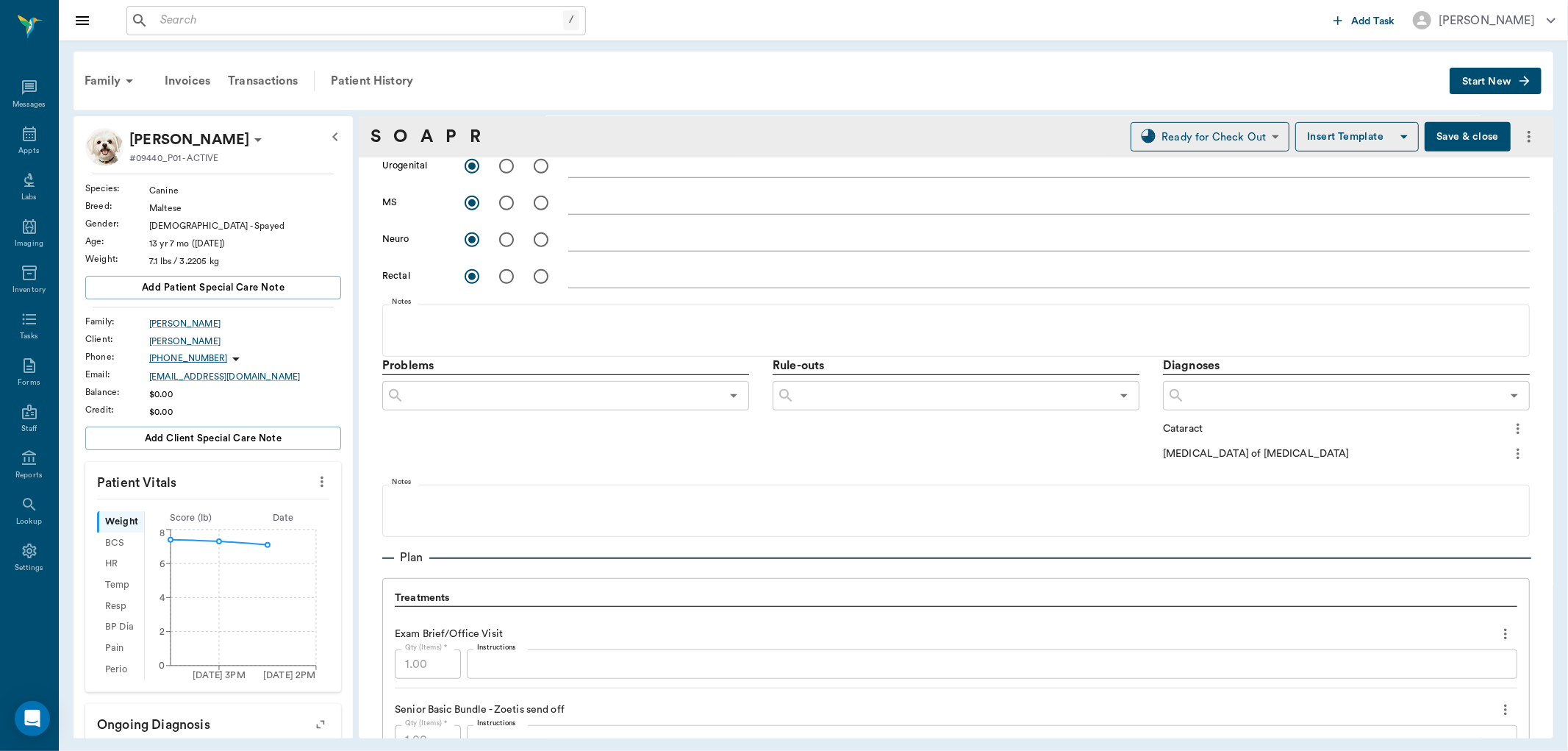
click at [1212, 394] on input "text" at bounding box center [1343, 396] width 316 height 21
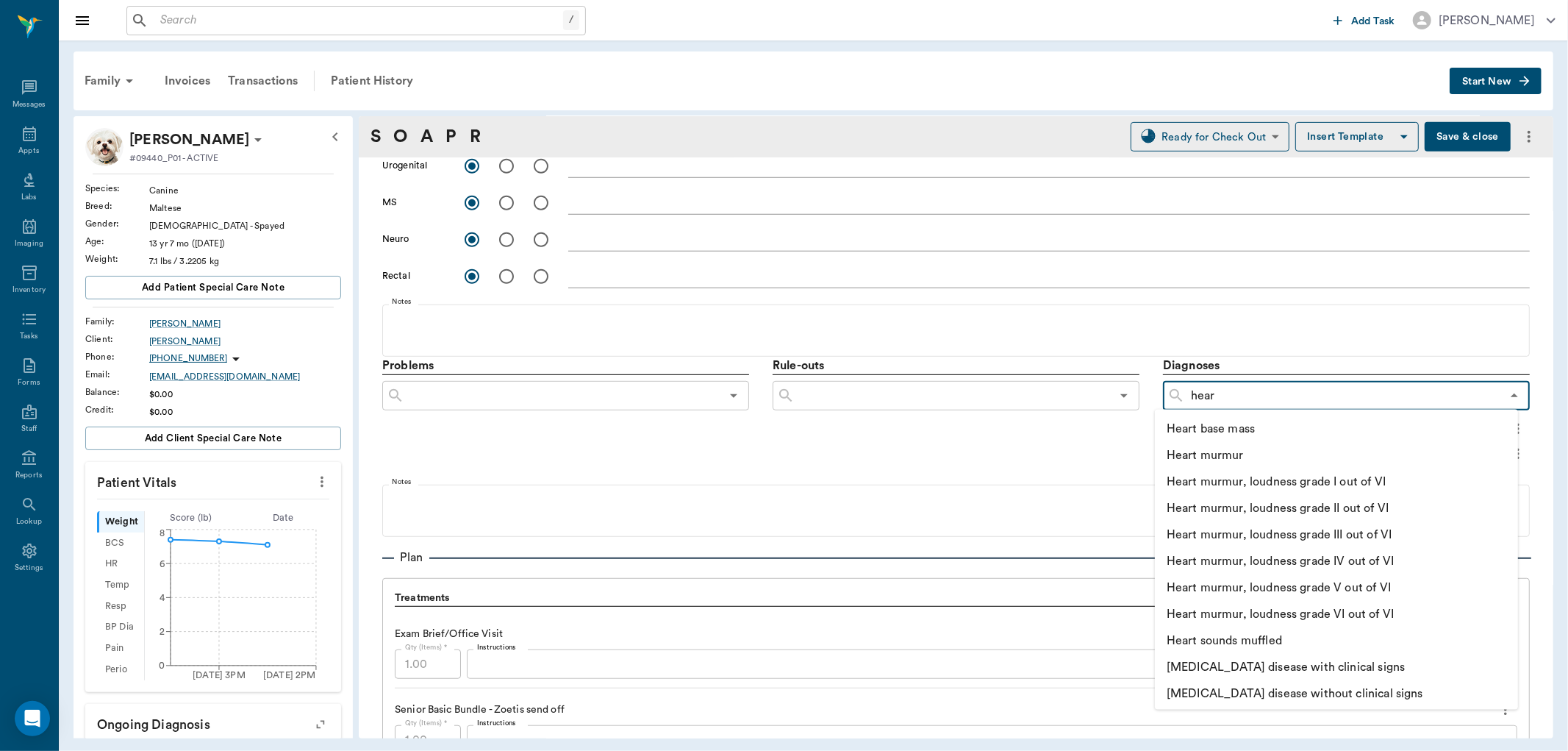
type input "heart"
click at [1321, 561] on li "Heart murmur, loudness grade IV out of VI" at bounding box center [1320, 560] width 331 height 27
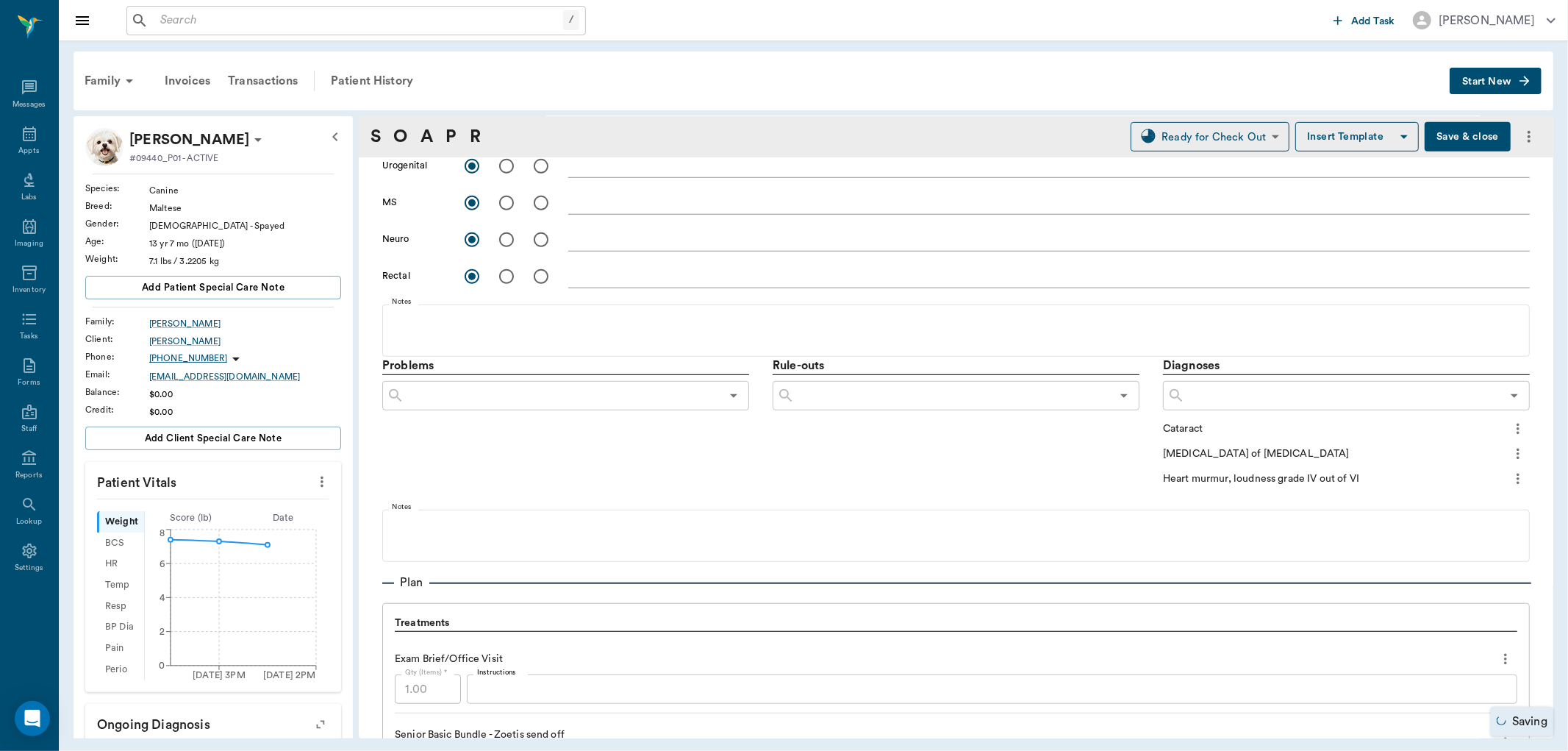
click at [1225, 398] on input "text" at bounding box center [1343, 396] width 316 height 21
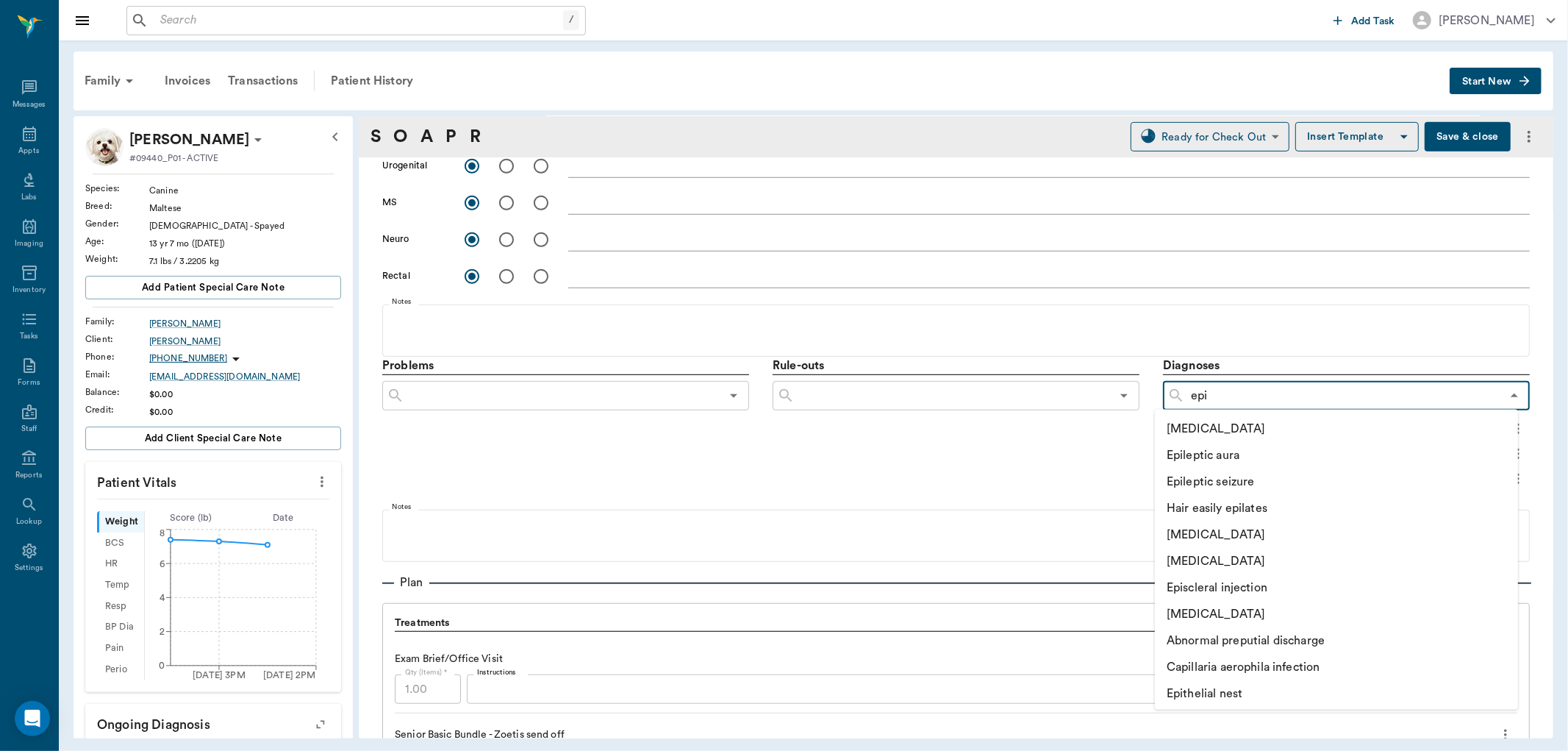
type input "epil"
click at [1218, 428] on li "[MEDICAL_DATA]" at bounding box center [1320, 429] width 331 height 27
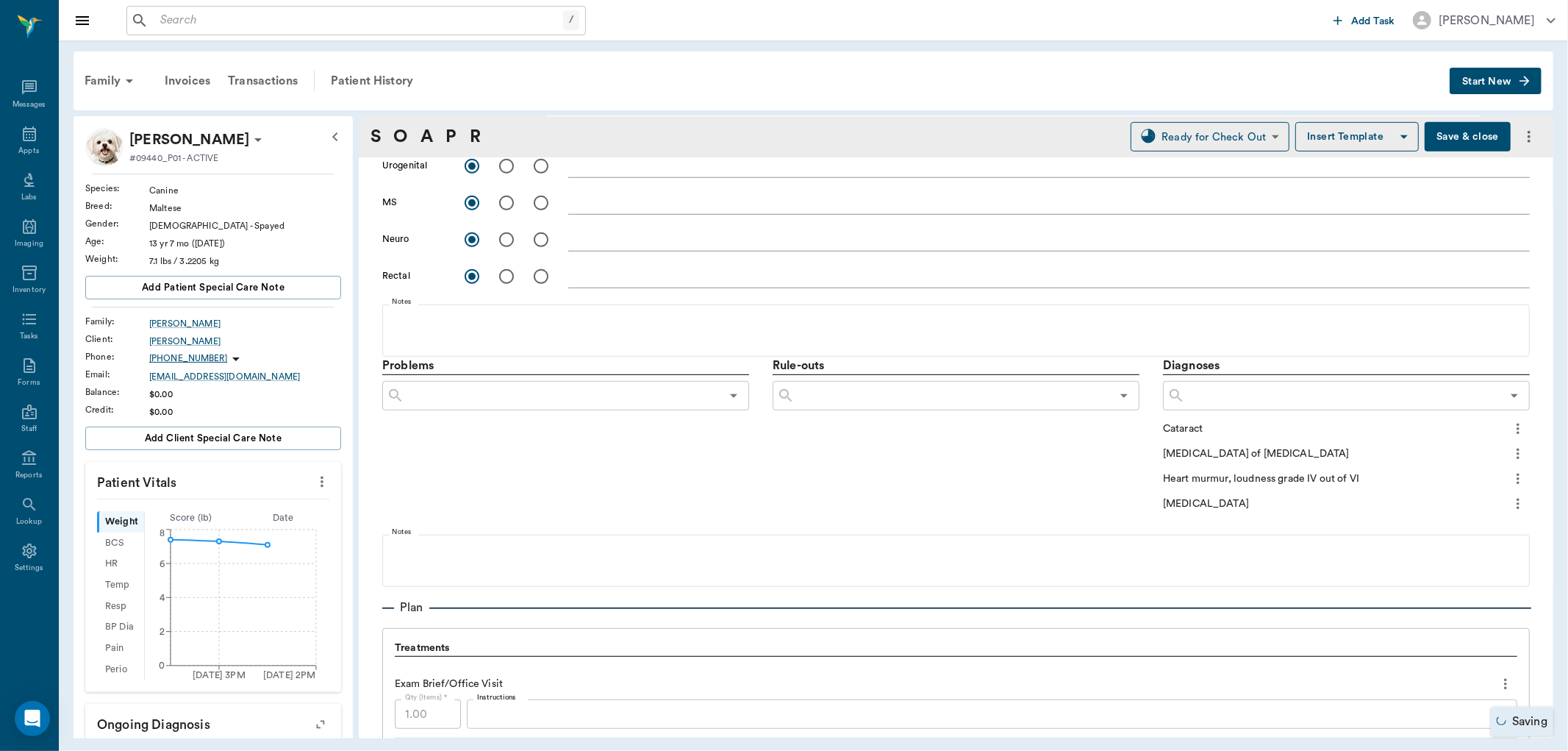
click at [1510, 503] on icon "more" at bounding box center [1518, 503] width 16 height 17
click at [1469, 525] on span "Add to ongoing diagnosis" at bounding box center [1445, 528] width 124 height 16
click at [1510, 478] on icon "more" at bounding box center [1518, 478] width 16 height 17
click at [1481, 500] on span "Add to ongoing diagnosis" at bounding box center [1445, 503] width 124 height 16
click at [1513, 445] on icon "more" at bounding box center [1518, 454] width 16 height 17
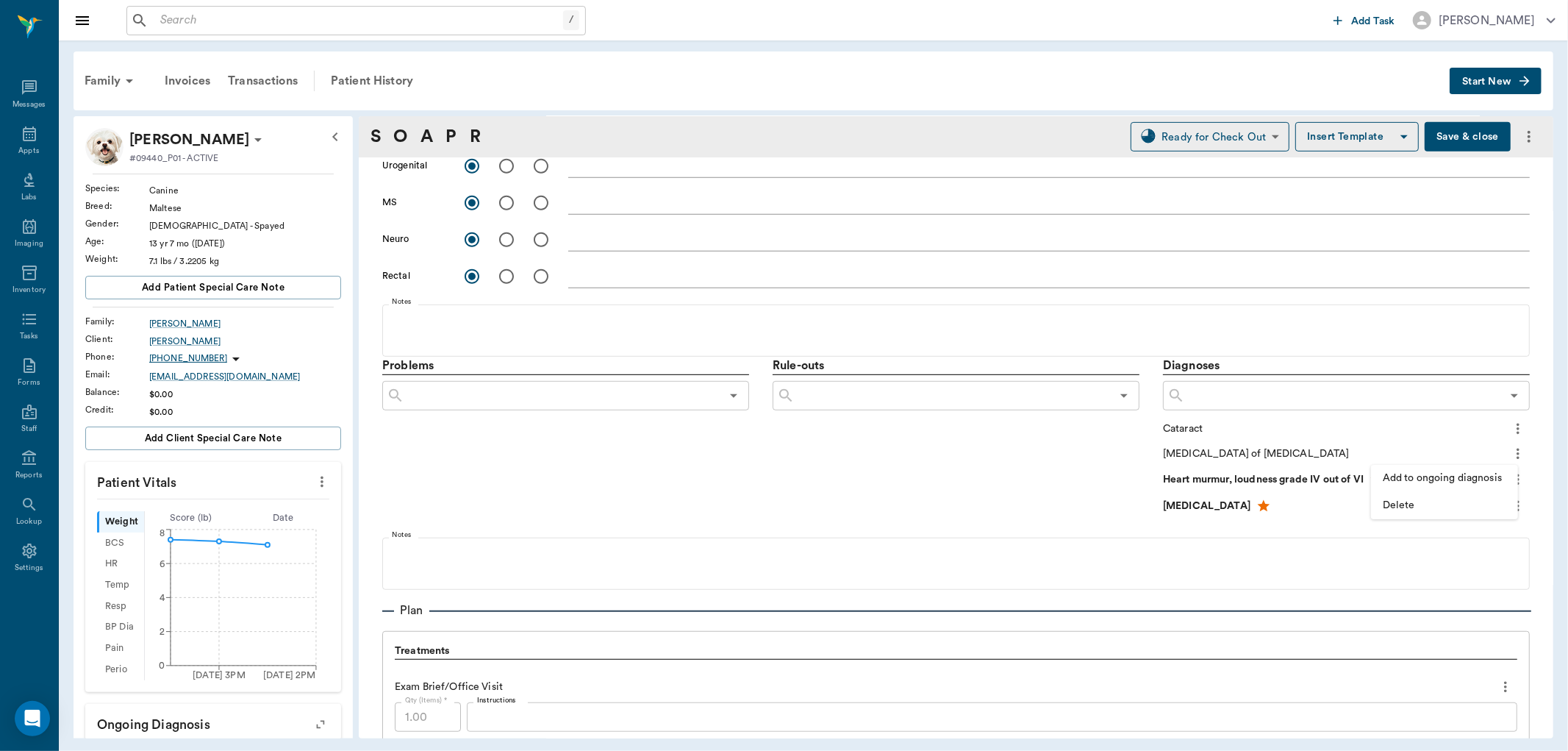
click at [1473, 481] on span "Add to ongoing diagnosis" at bounding box center [1445, 478] width 124 height 16
click at [1510, 422] on icon "more" at bounding box center [1518, 429] width 16 height 17
click at [1474, 445] on span "Add to ongoing diagnosis" at bounding box center [1445, 453] width 124 height 16
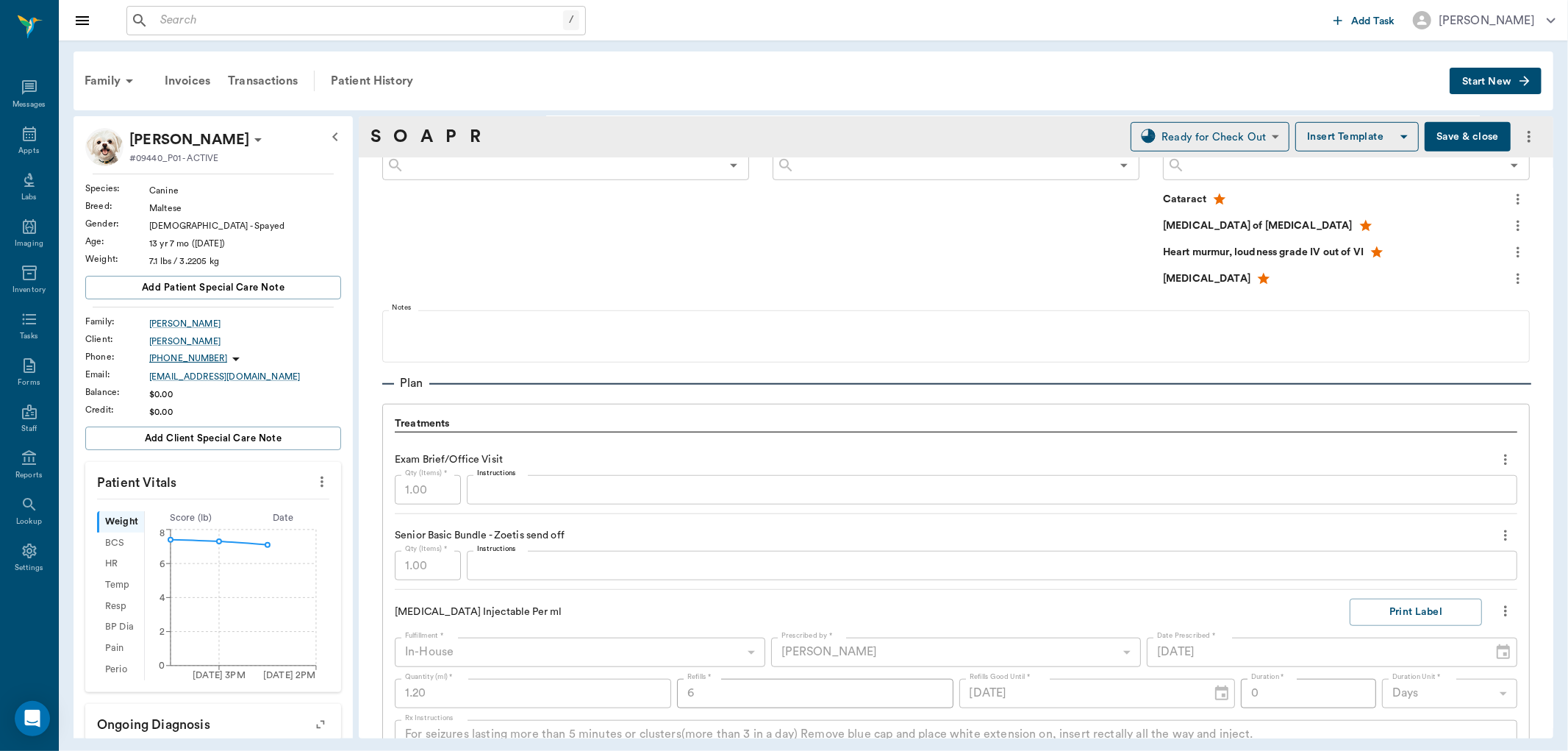
scroll to position [817, 0]
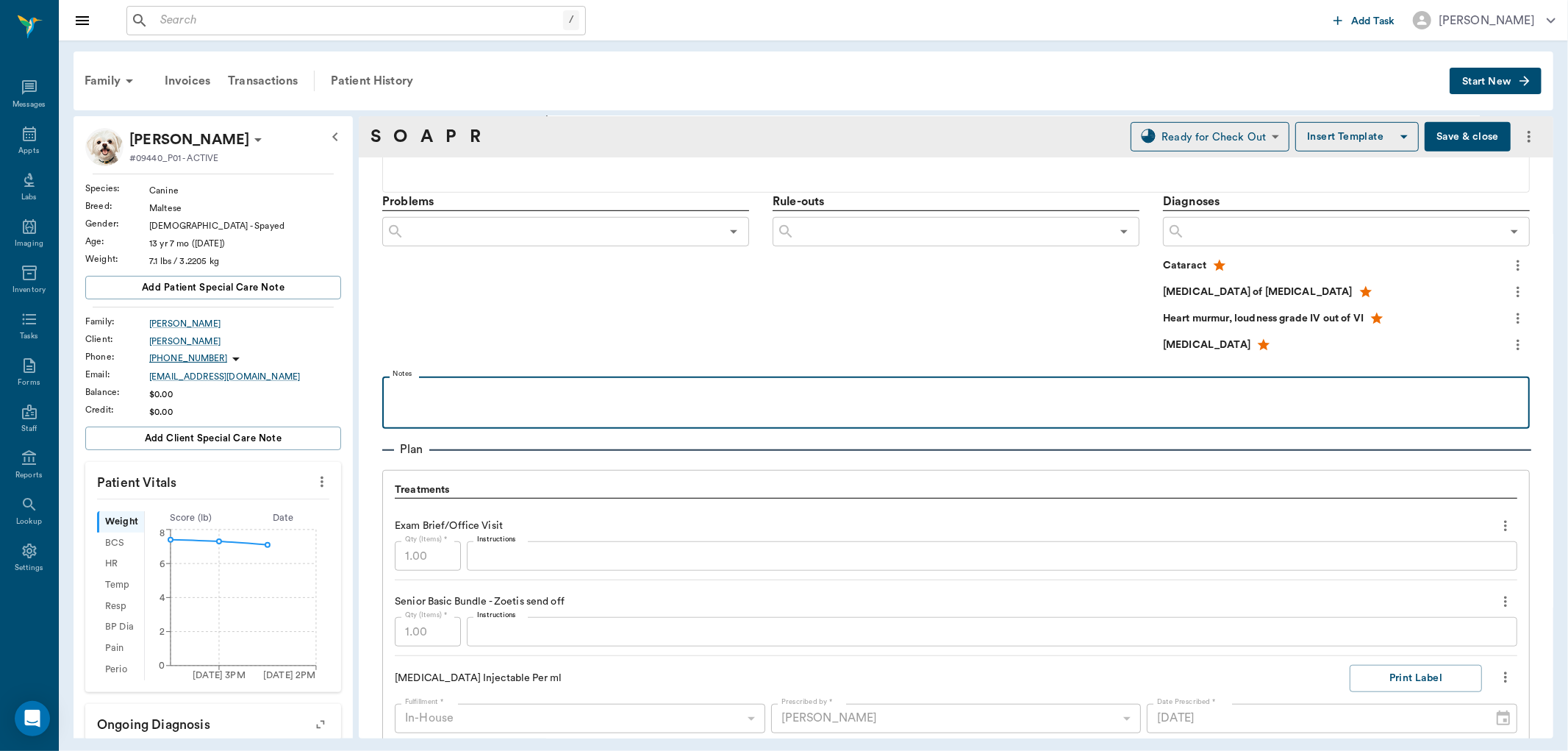
click at [664, 398] on p at bounding box center [956, 392] width 1133 height 17
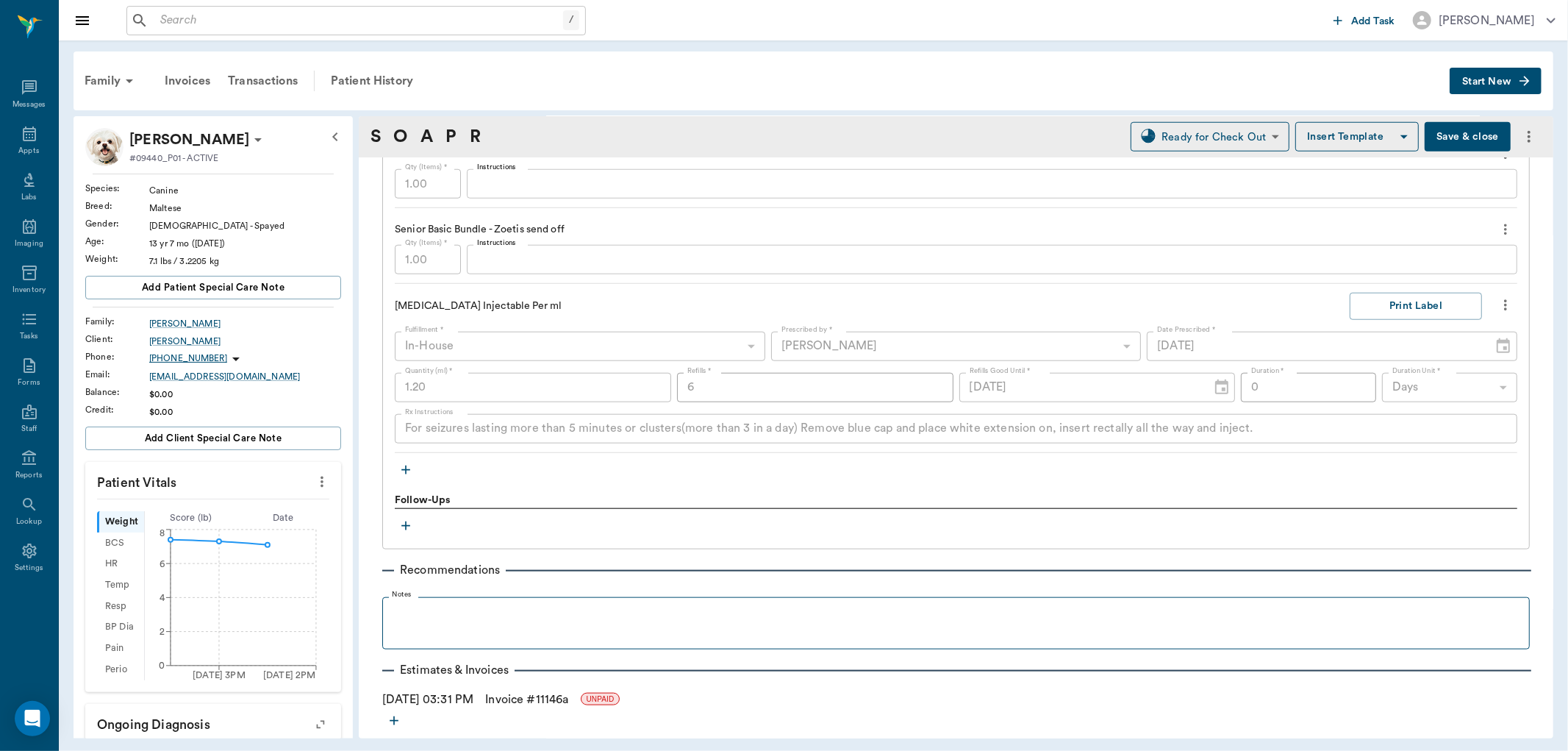
scroll to position [1225, 0]
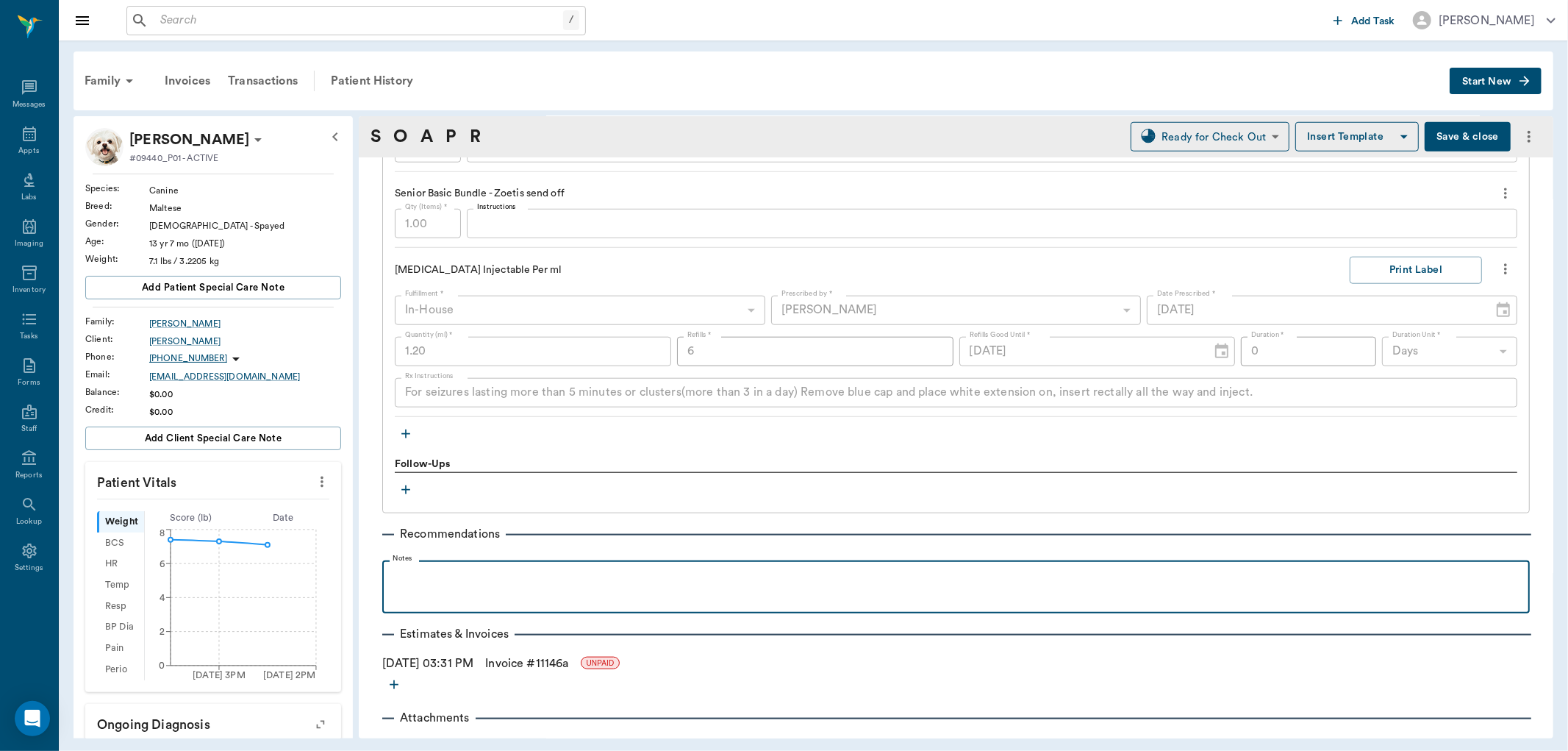
drag, startPoint x: 452, startPoint y: 567, endPoint x: 478, endPoint y: 552, distance: 30.0
click at [452, 566] on fieldset "Notes" at bounding box center [956, 584] width 1148 height 59
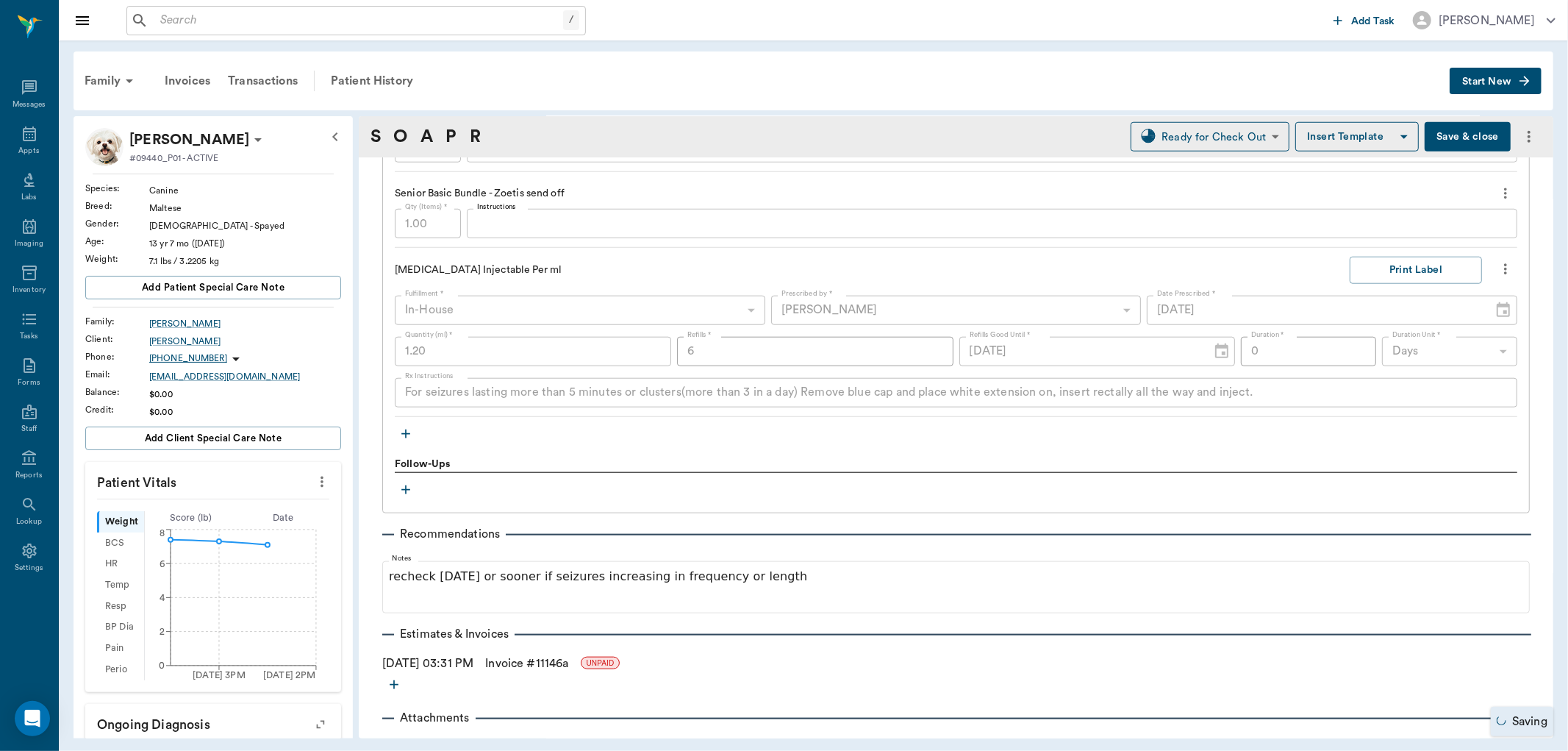
click at [1437, 129] on button "Save & close" at bounding box center [1468, 137] width 86 height 29
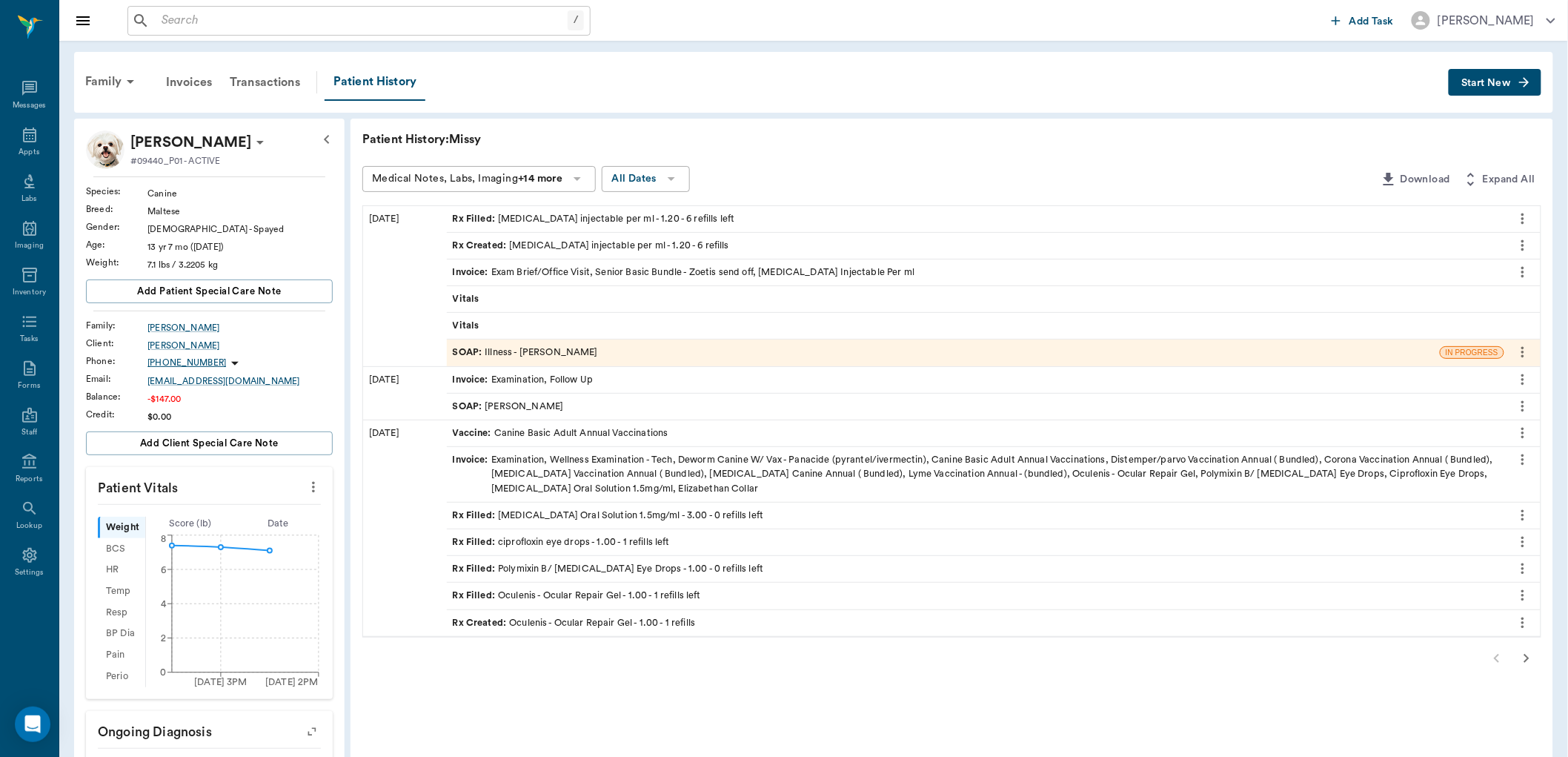
click at [574, 354] on div "SOAP : Illness - [PERSON_NAME]" at bounding box center [526, 353] width 145 height 14
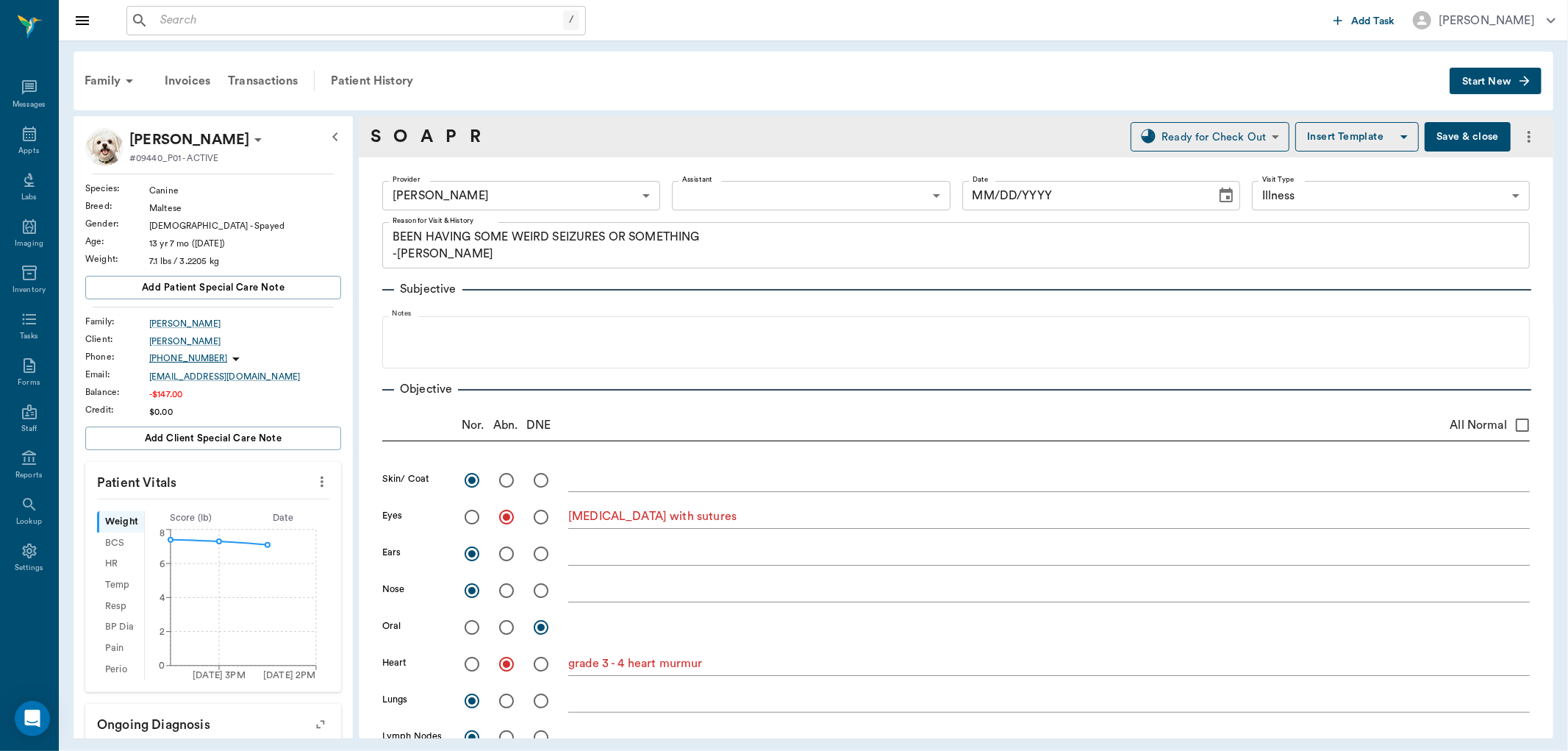
type input "63ec2f075fda476ae8351a4d"
type input "65d2be4f46e3a538d89b8c15"
type textarea "BEEN HAVING SOME WEIRD SEIZURES OR SOMETHING -[PERSON_NAME]"
radio input "true"
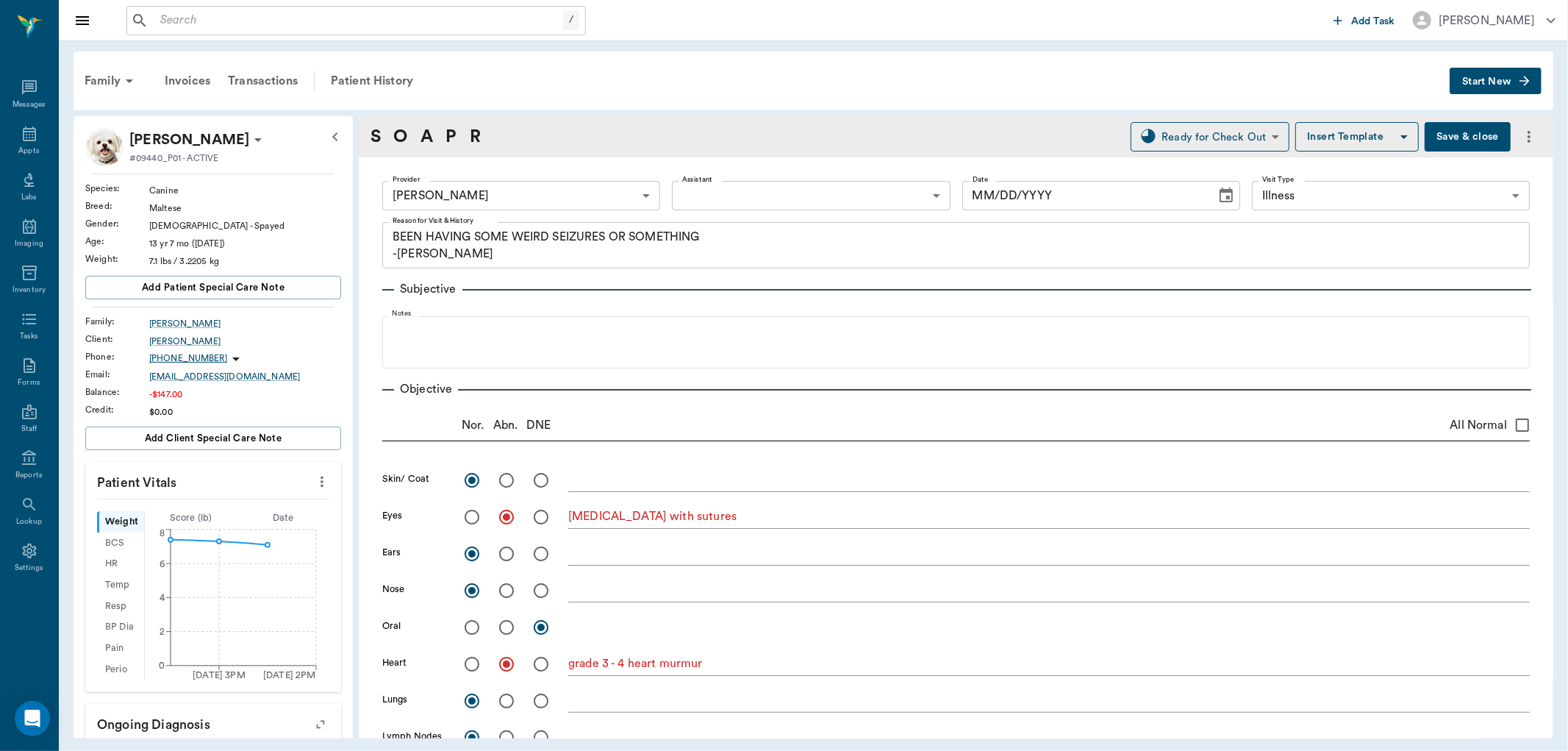
type textarea "[MEDICAL_DATA] with sutures"
radio input "true"
type textarea "grade 3 - 4 heart murmur"
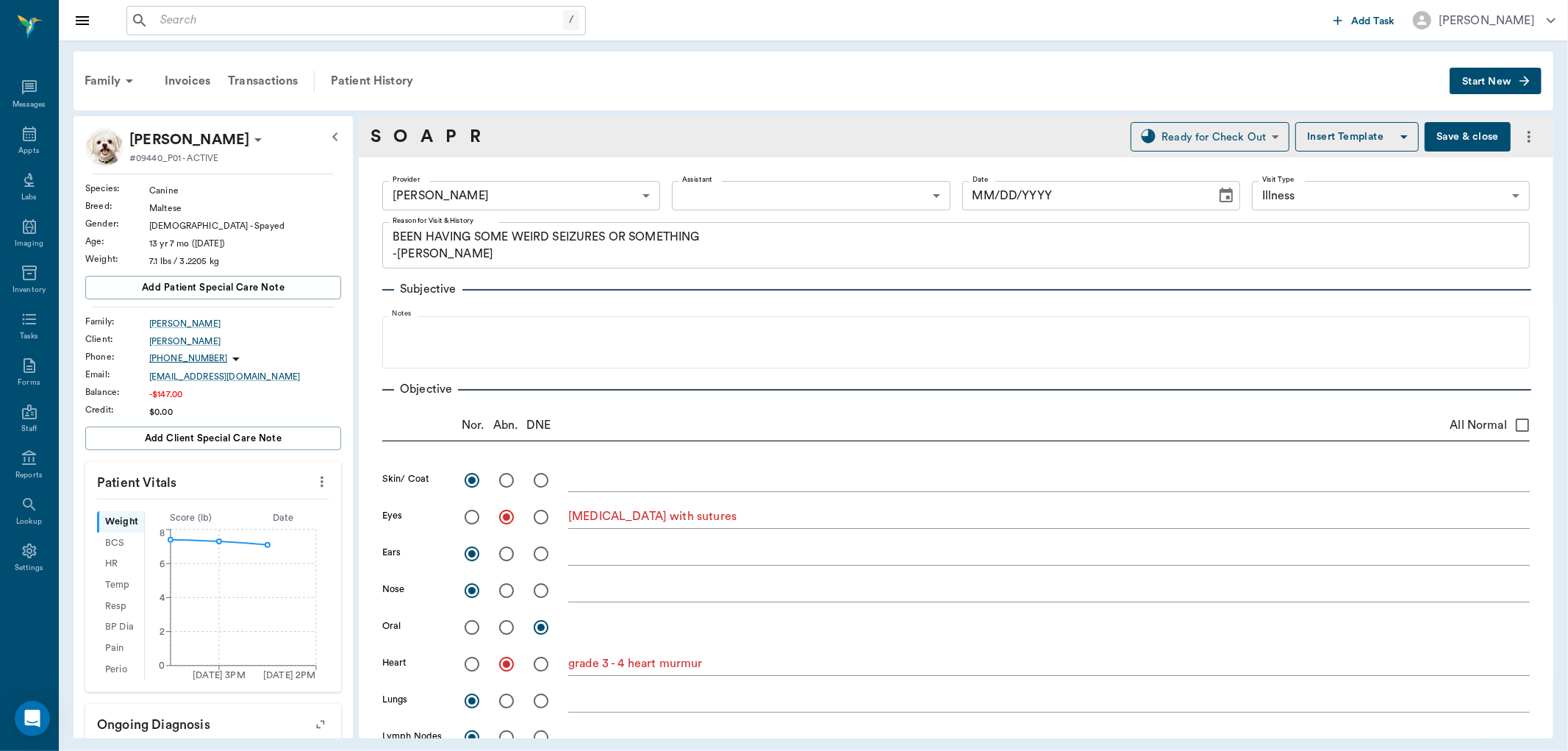
radio input "true"
type textarea "L caudal teats have mammary [MEDICAL_DATA], small, round and black"
radio input "true"
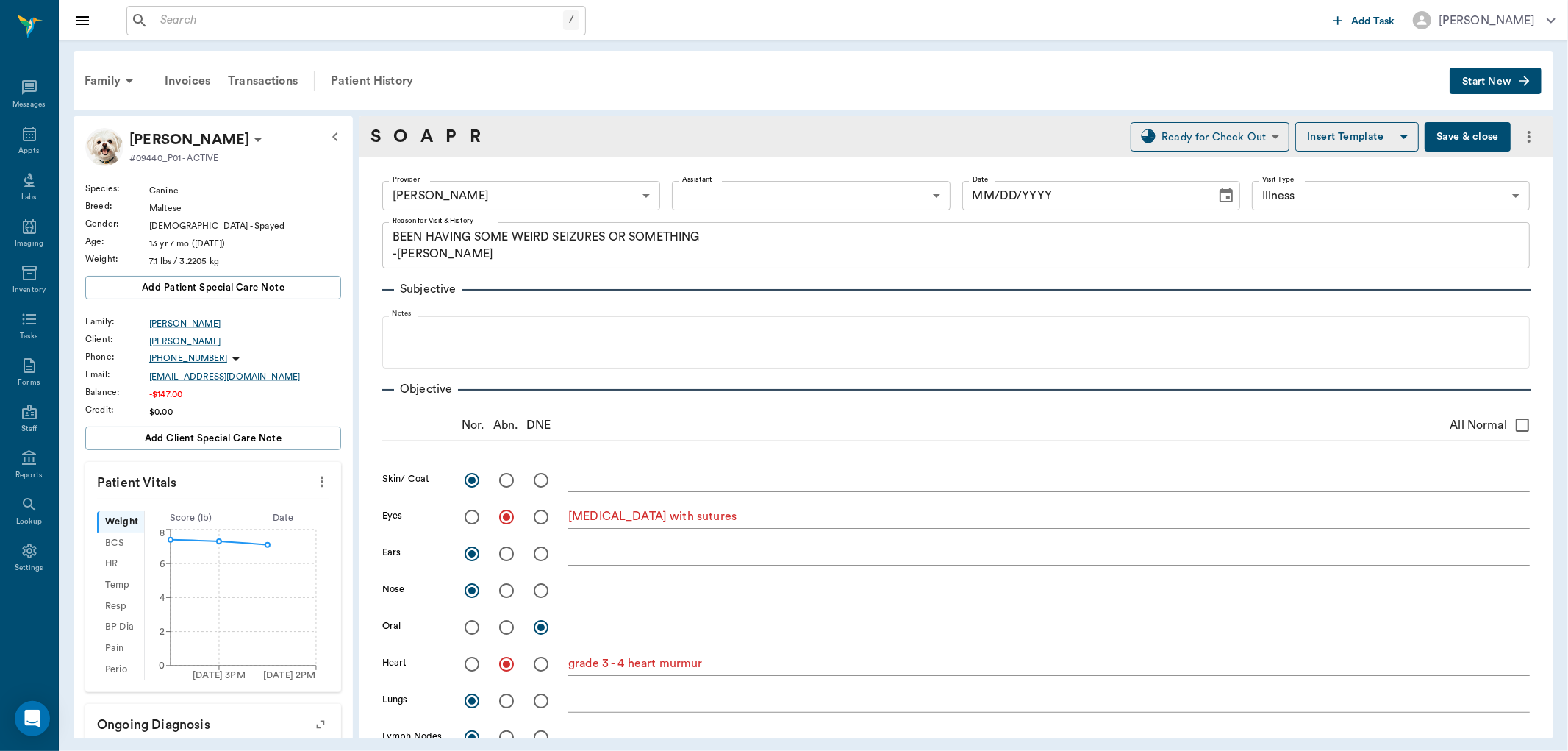
radio input "true"
type input "[DATE]"
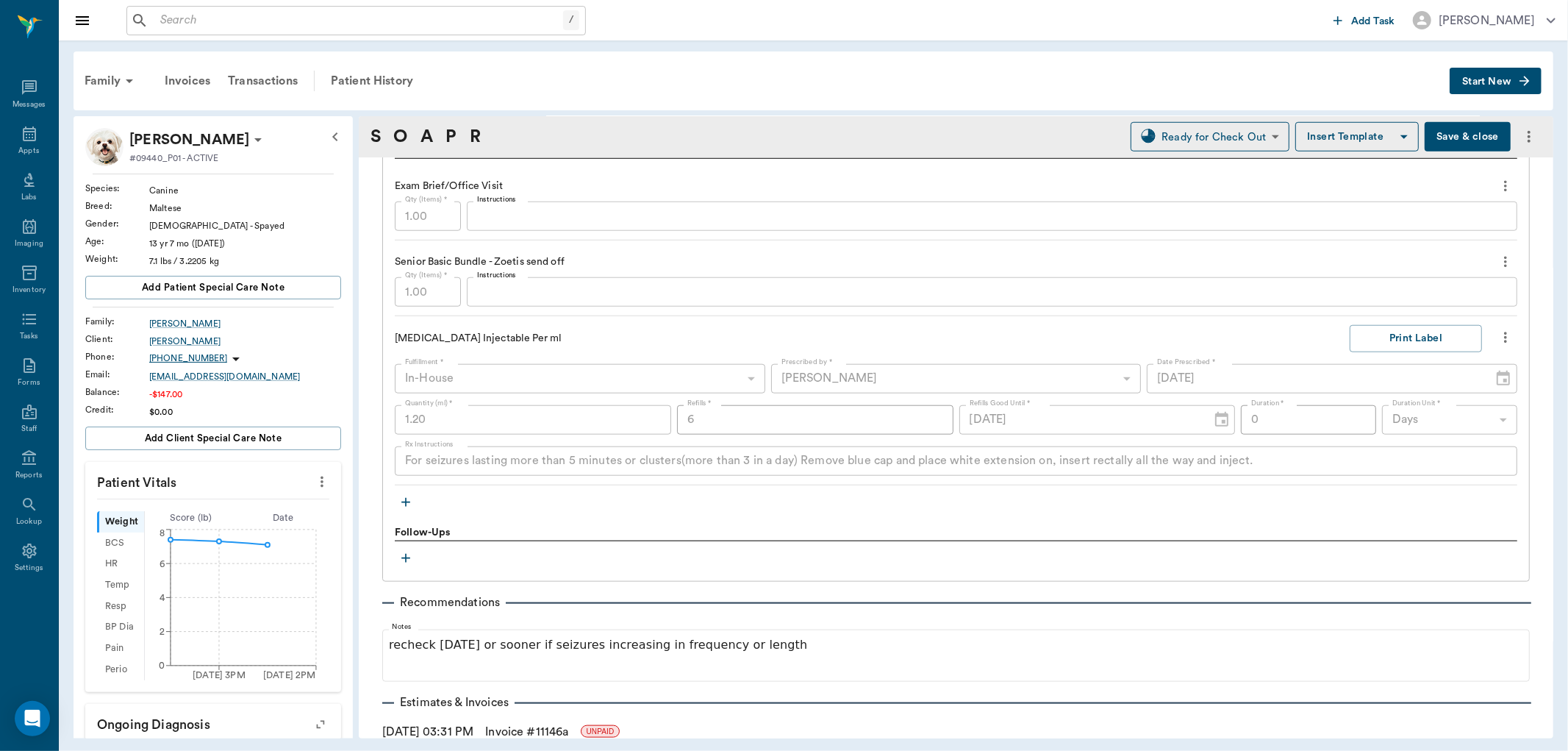
scroll to position [1253, 0]
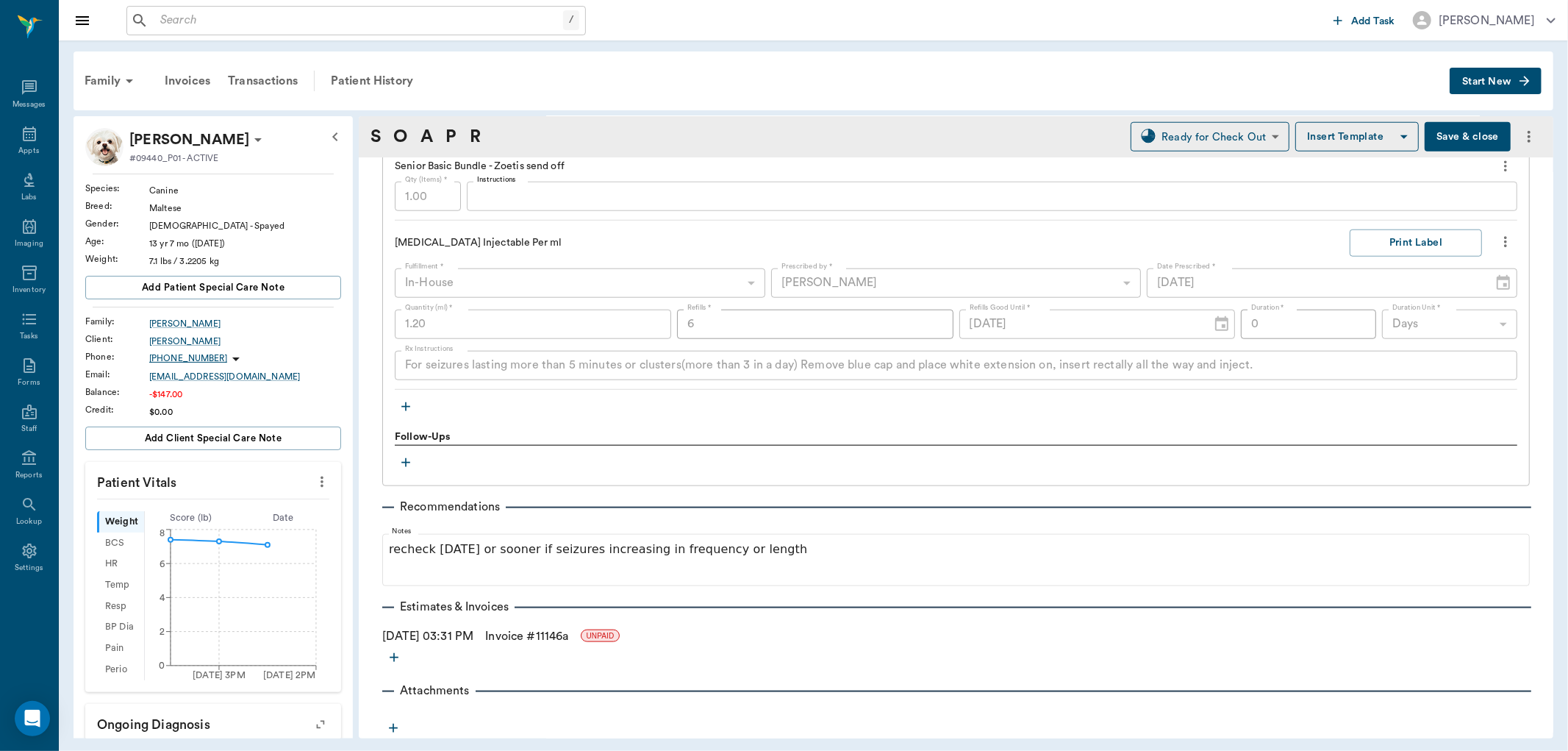
click at [1437, 130] on button "Save & close" at bounding box center [1468, 137] width 86 height 29
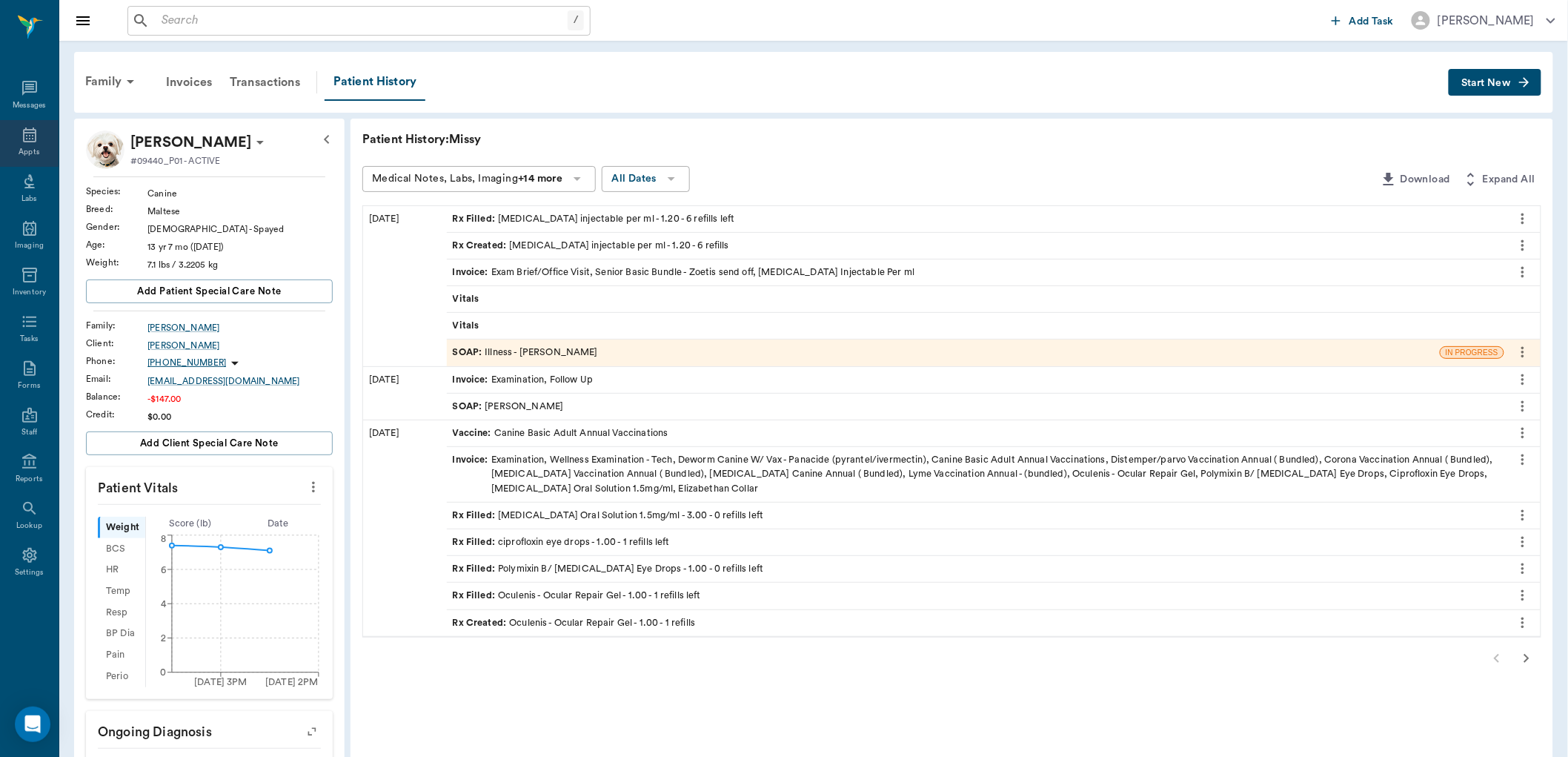
click at [35, 128] on icon at bounding box center [30, 134] width 17 height 17
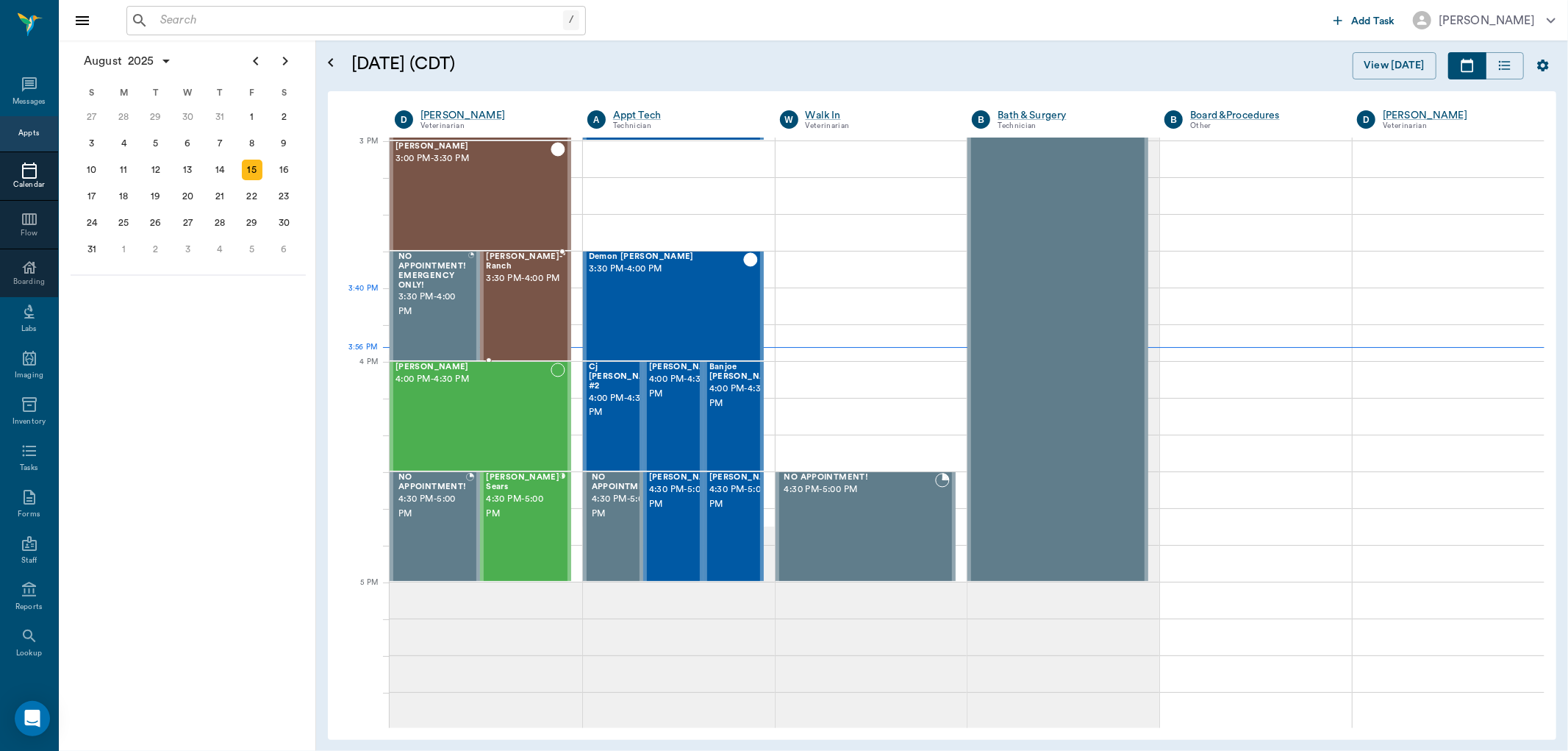
scroll to position [1544, 0]
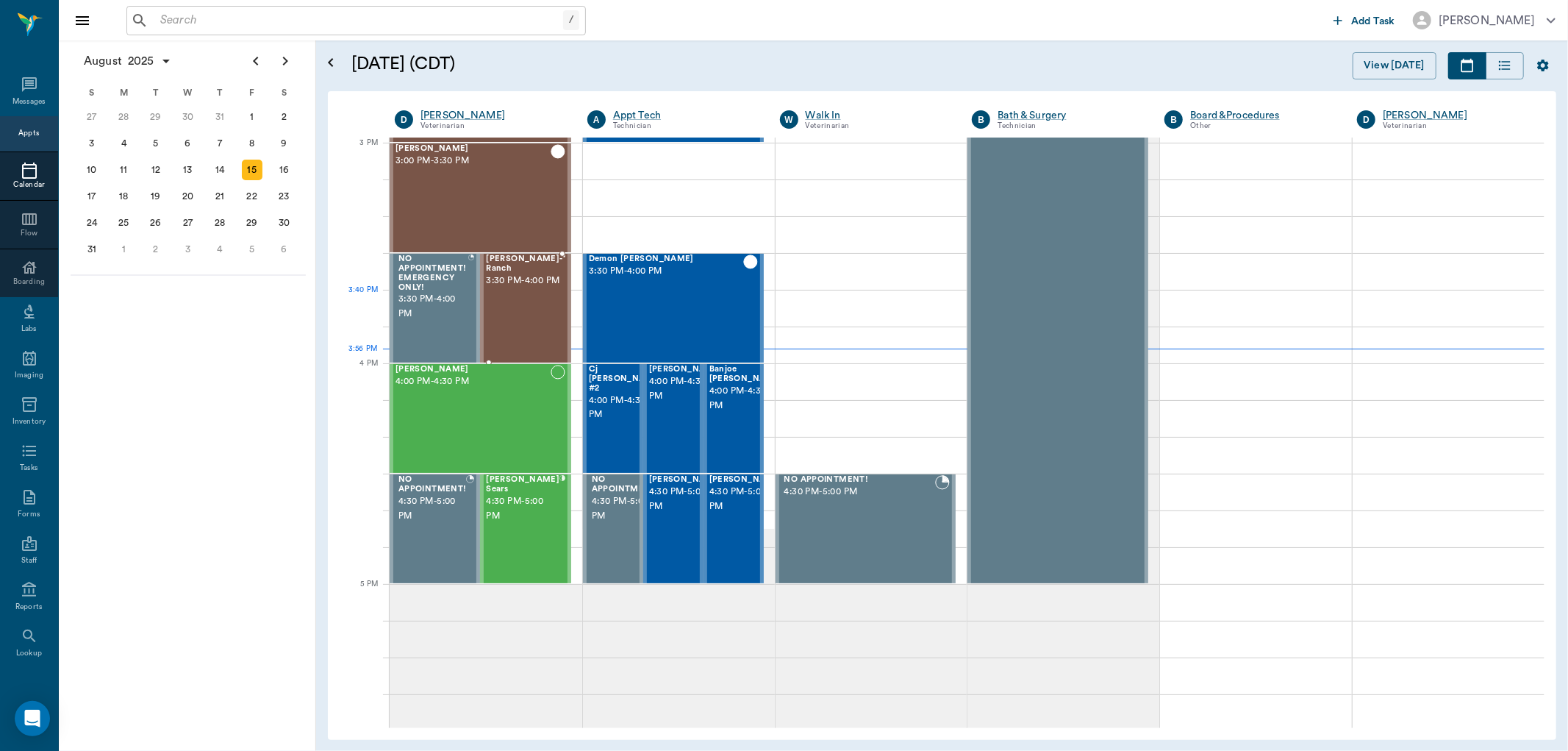
click at [520, 288] on span "3:30 PM - 4:00 PM" at bounding box center [523, 281] width 75 height 15
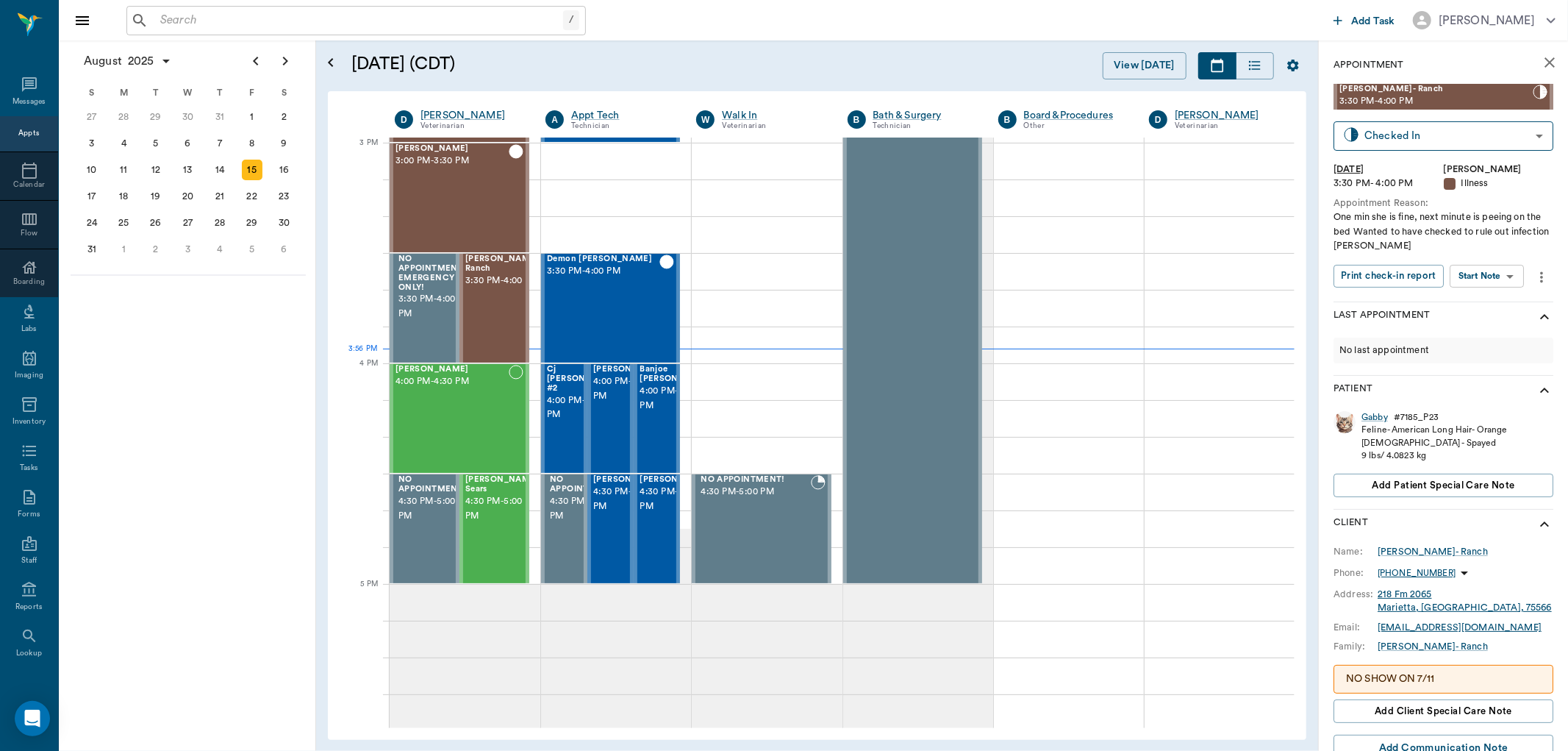
click at [1500, 268] on body "/ ​ Add Task [PERSON_NAME] Nectar Messages Appts Calendar Flow Boarding Labs Im…" at bounding box center [784, 375] width 1568 height 751
click at [1476, 307] on button "View SOAP" at bounding box center [1472, 307] width 50 height 17
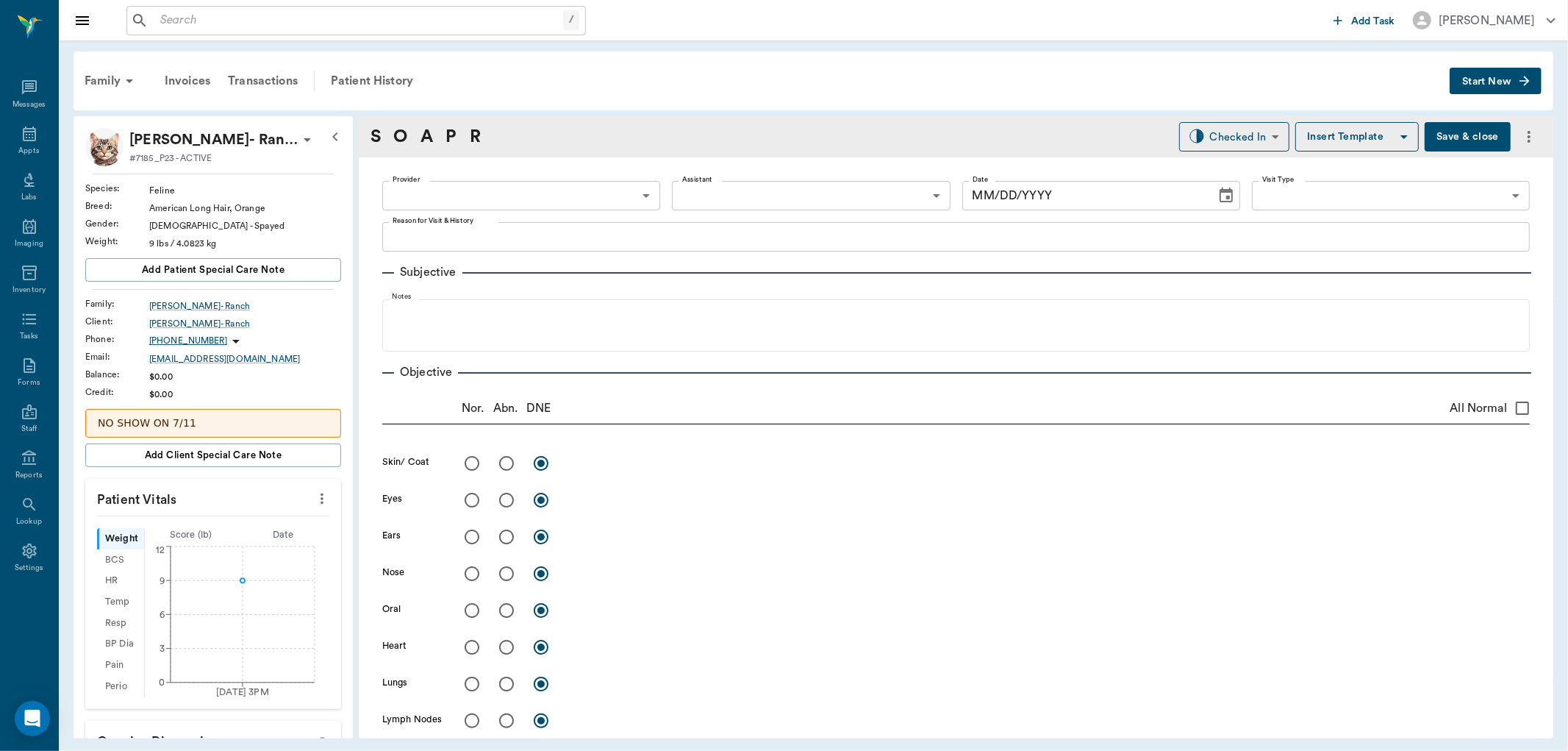
type input "63ec2f075fda476ae8351a4d"
type input "65d2be4f46e3a538d89b8c15"
type textarea "One min she is fine, next minute is peeing on the bed Wanted to have checked to…"
type input "[DATE]"
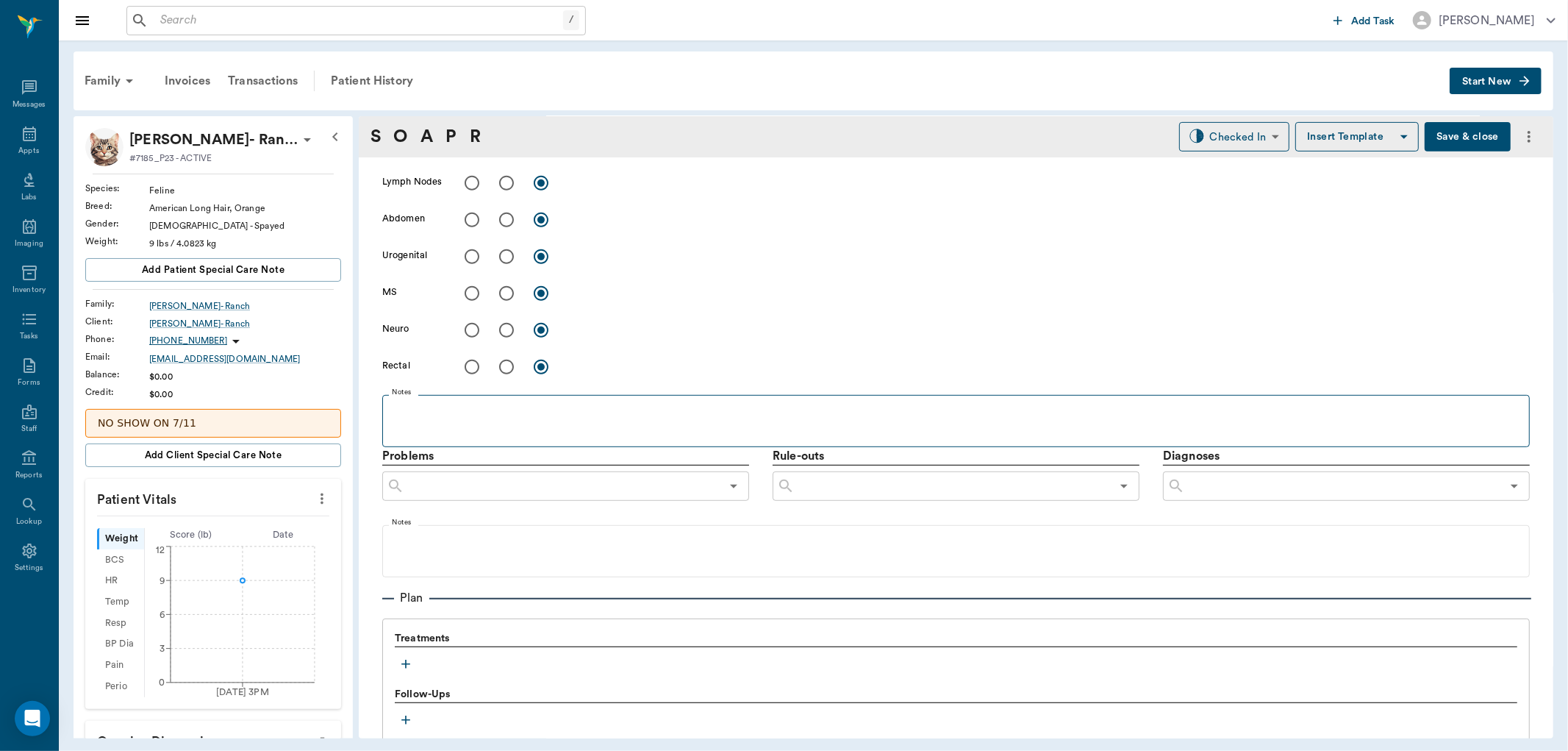
scroll to position [811, 0]
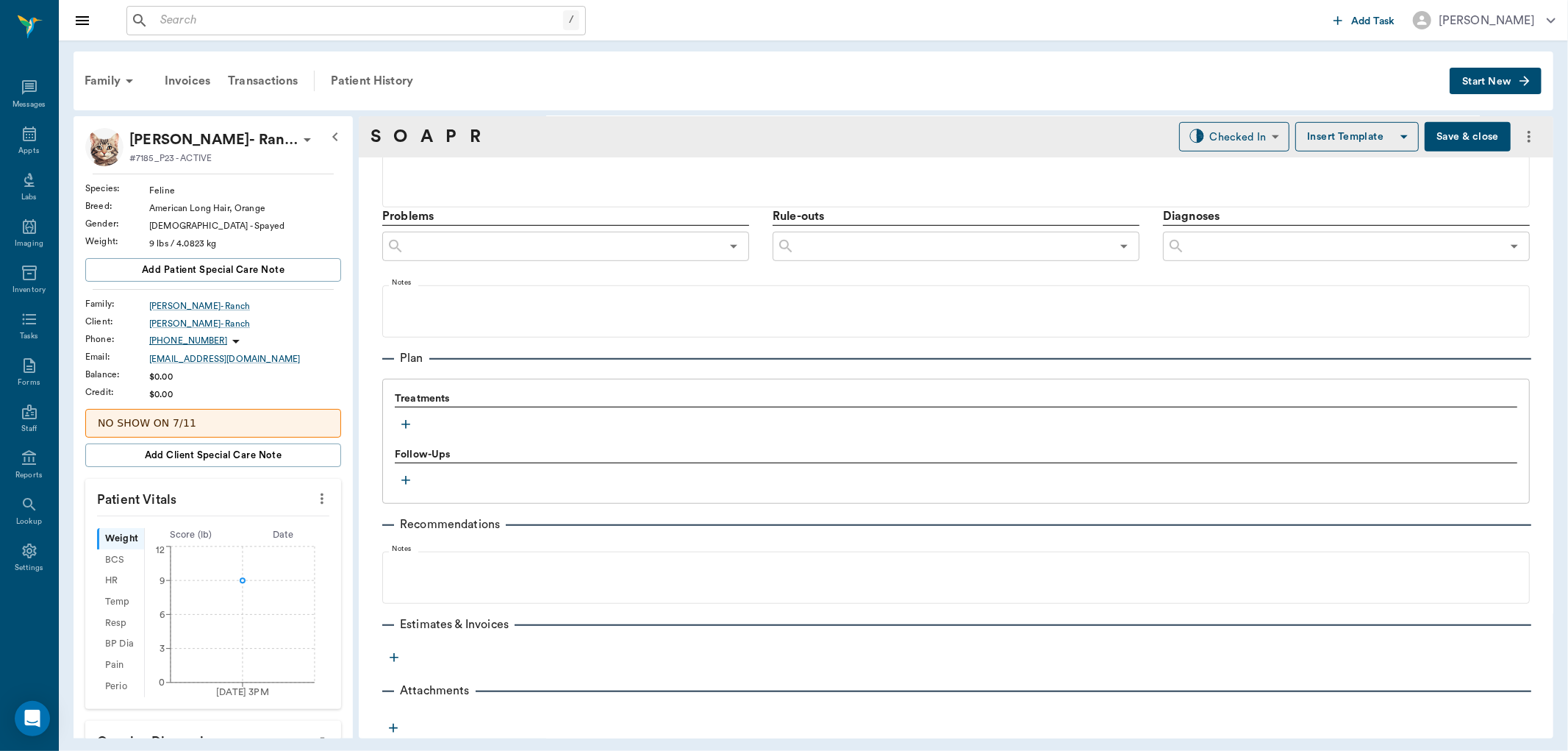
click at [405, 425] on icon "button" at bounding box center [405, 424] width 15 height 15
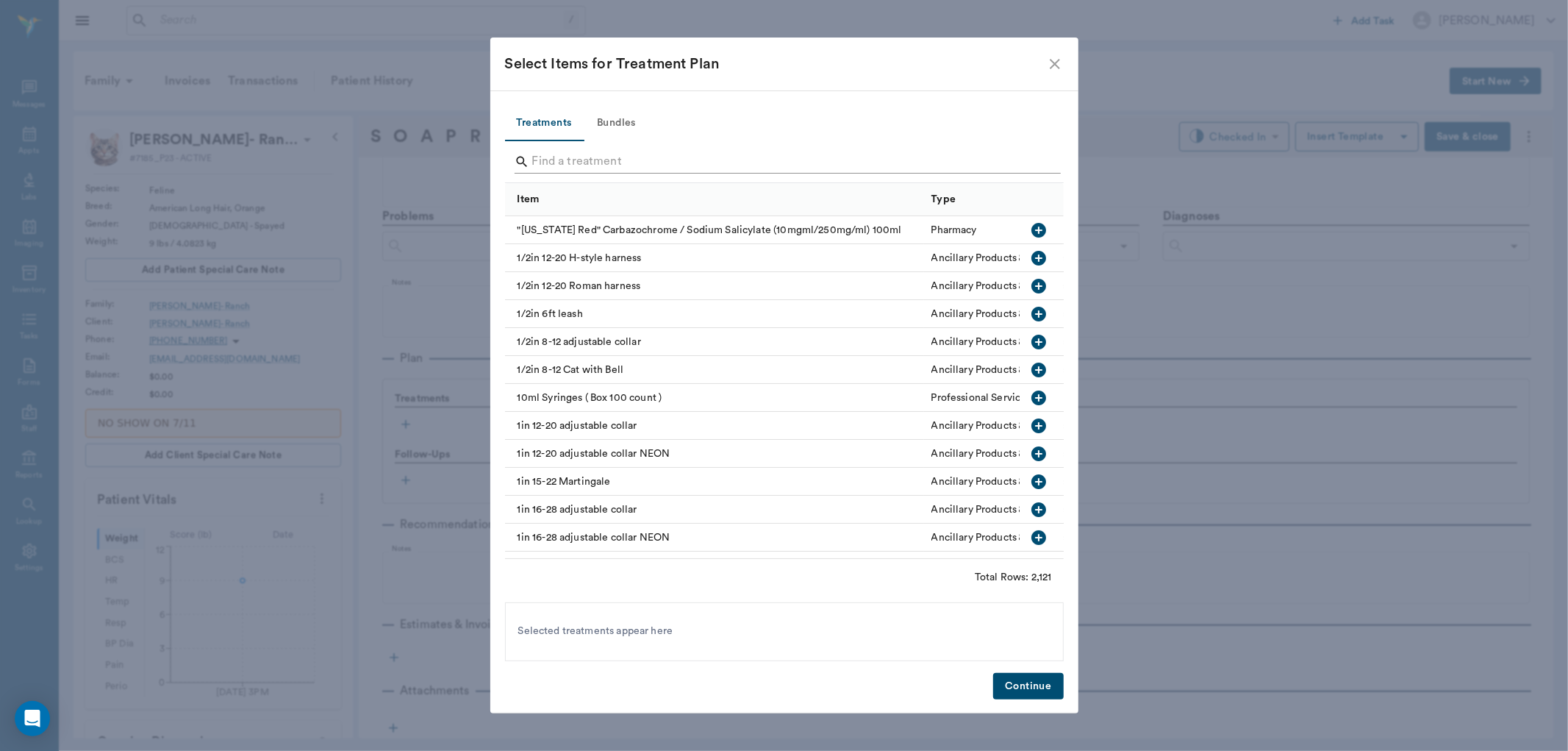
drag, startPoint x: 580, startPoint y: 142, endPoint x: 576, endPoint y: 149, distance: 8.1
click at [578, 145] on div at bounding box center [784, 162] width 559 height 42
click at [573, 165] on input "Search" at bounding box center [786, 161] width 507 height 23
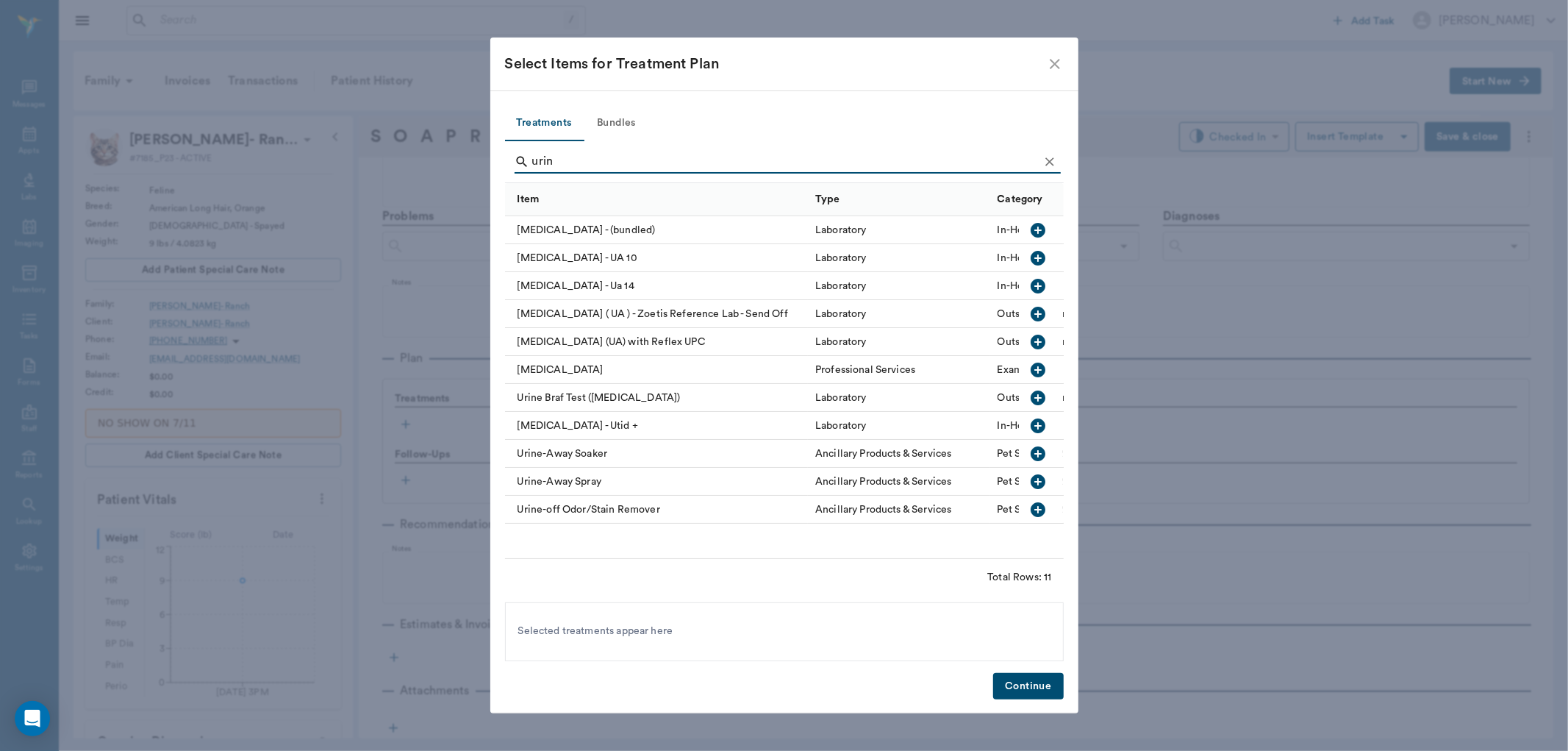
type input "urin"
click at [1037, 287] on icon "button" at bounding box center [1039, 286] width 15 height 15
click at [1025, 688] on button "Continue" at bounding box center [1028, 686] width 70 height 27
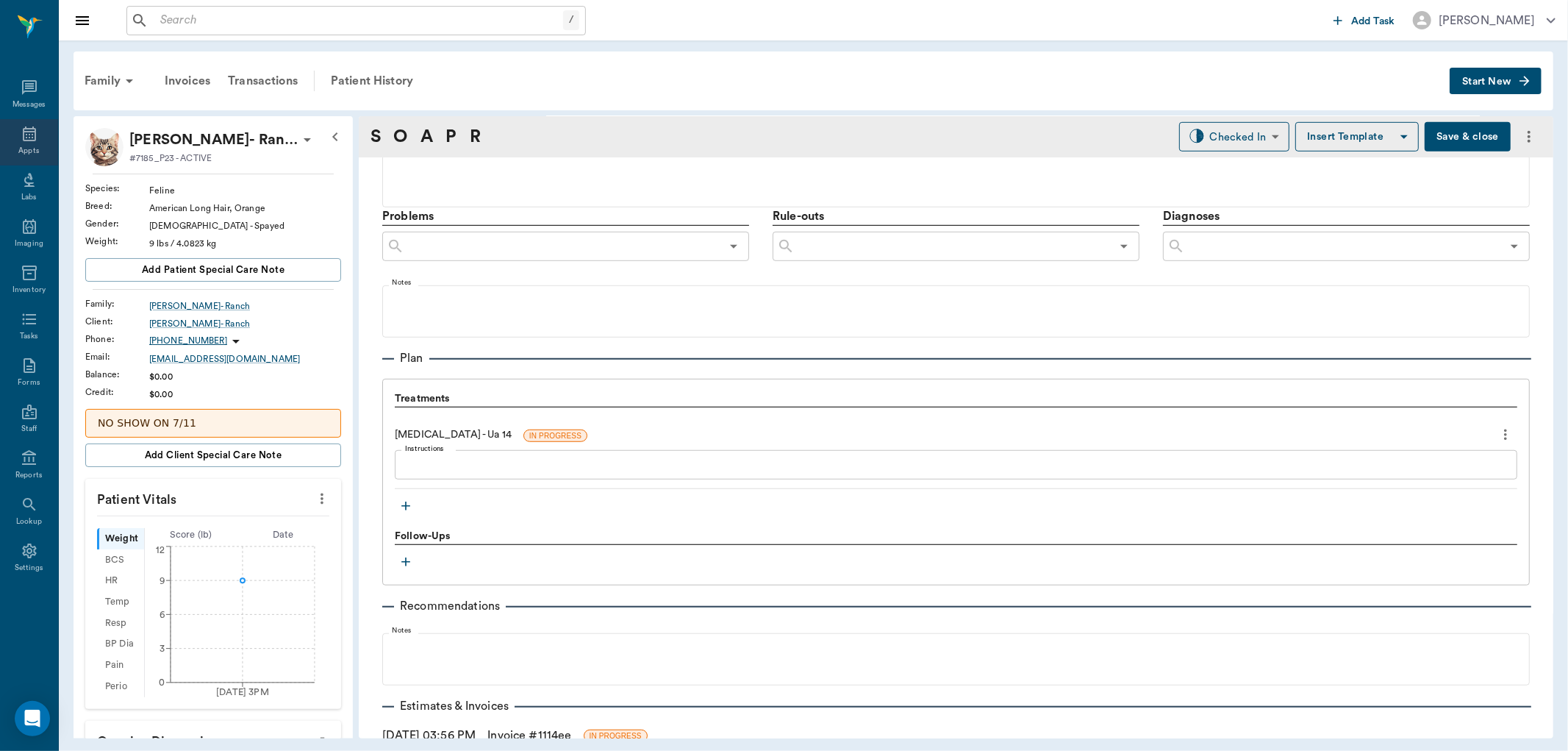
click at [23, 129] on icon at bounding box center [29, 133] width 13 height 15
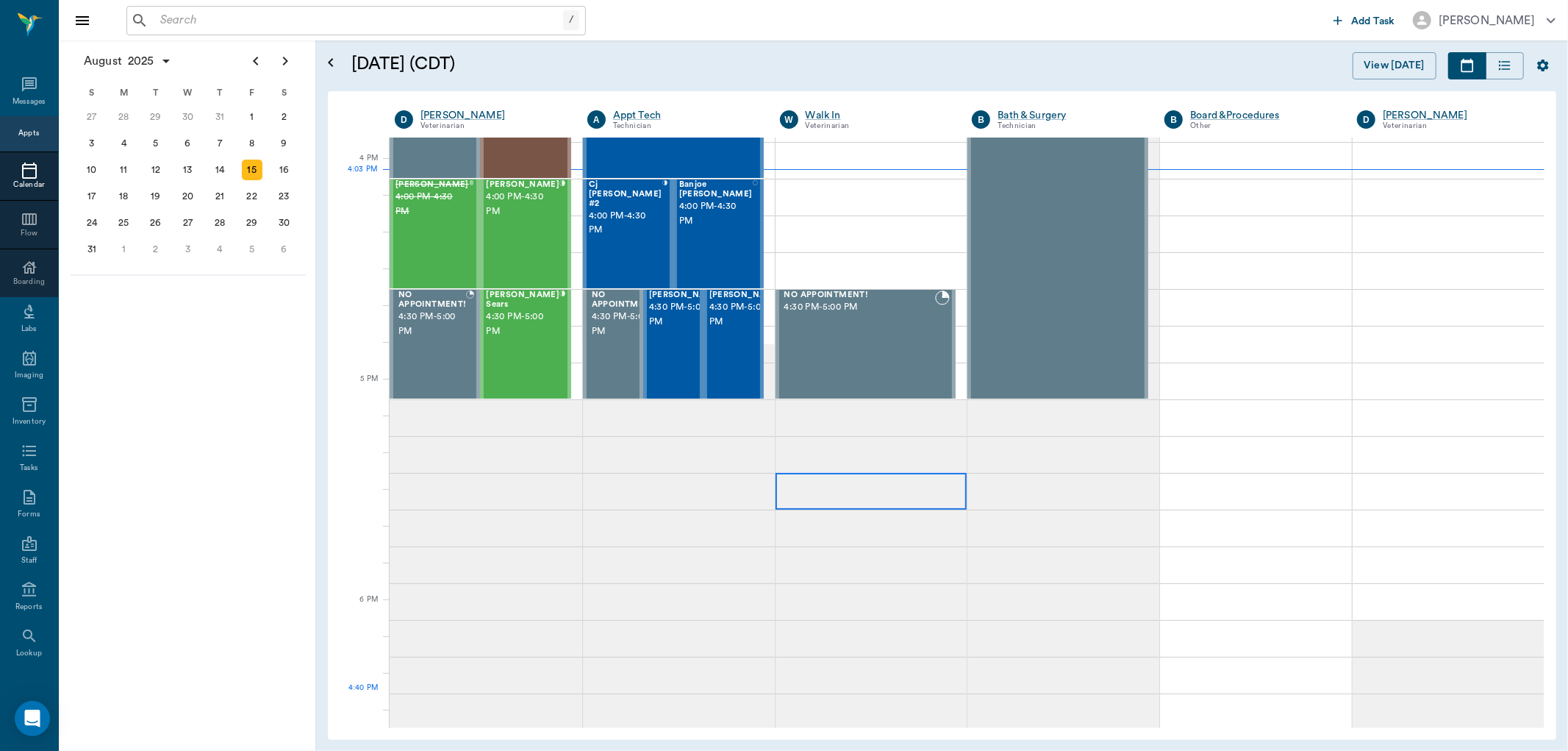
scroll to position [1767, 0]
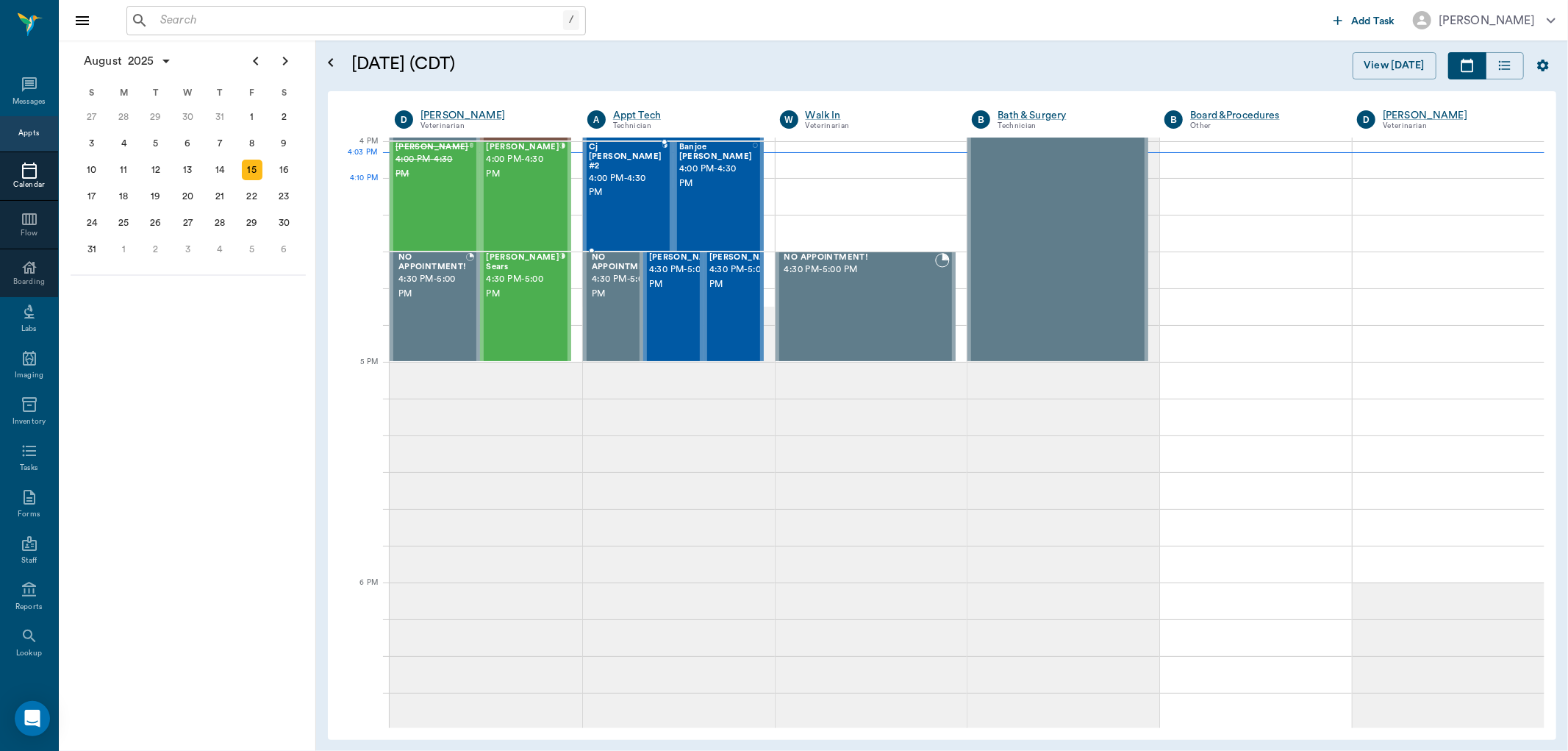
click at [663, 179] on div at bounding box center [665, 197] width 5 height 107
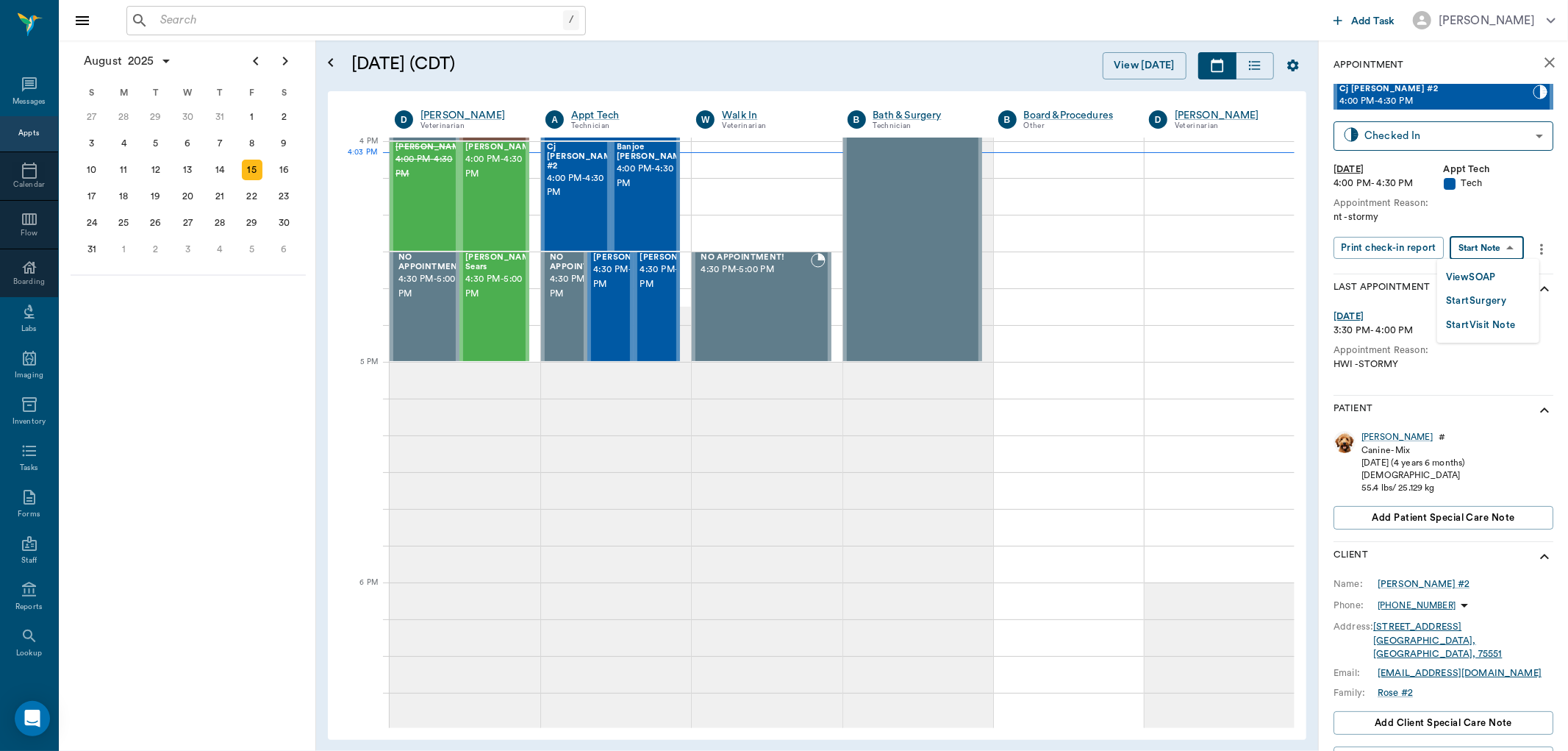
click at [1503, 245] on body "/ ​ Add Task [PERSON_NAME] Nectar Messages Appts Calendar Flow Boarding Labs Im…" at bounding box center [784, 375] width 1568 height 751
click at [1499, 276] on li "View SOAP" at bounding box center [1488, 277] width 102 height 24
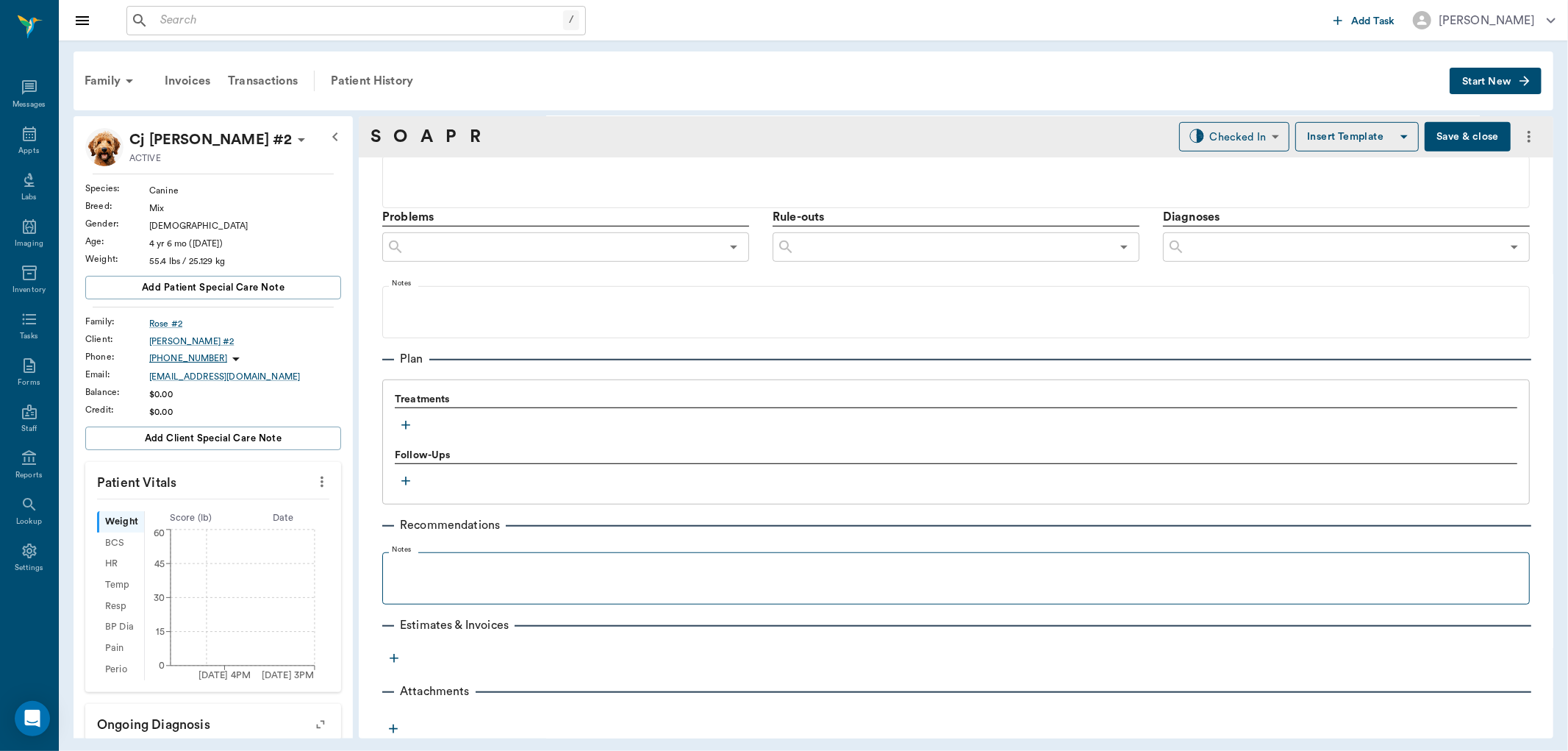
type input "682b670d8bdc6f7f8feef3db"
type input "6740bf97de10e07744acf1eb"
type input "65d2be4f46e3a538d89b8c1a"
type textarea "nt -stormy"
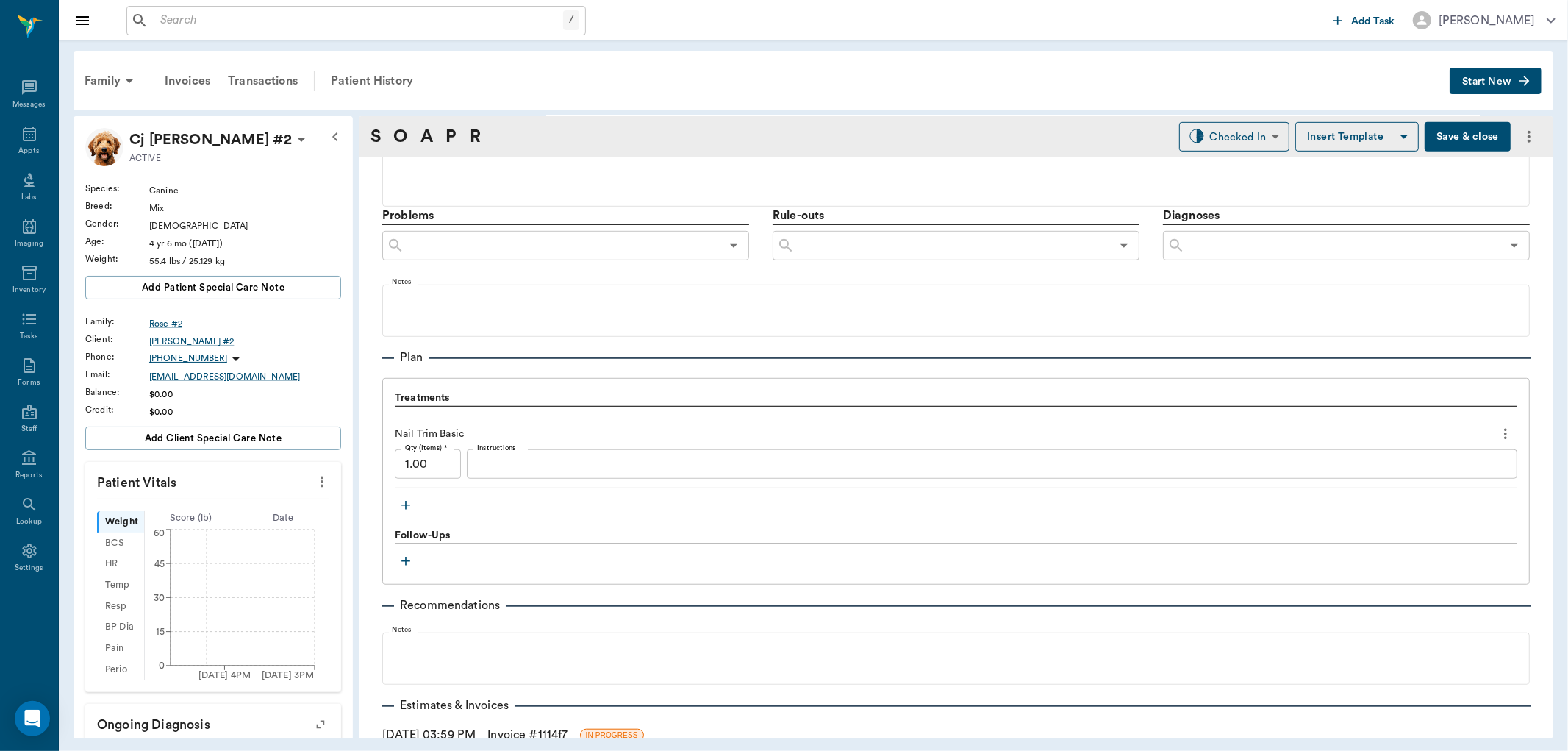
type input "[DATE]"
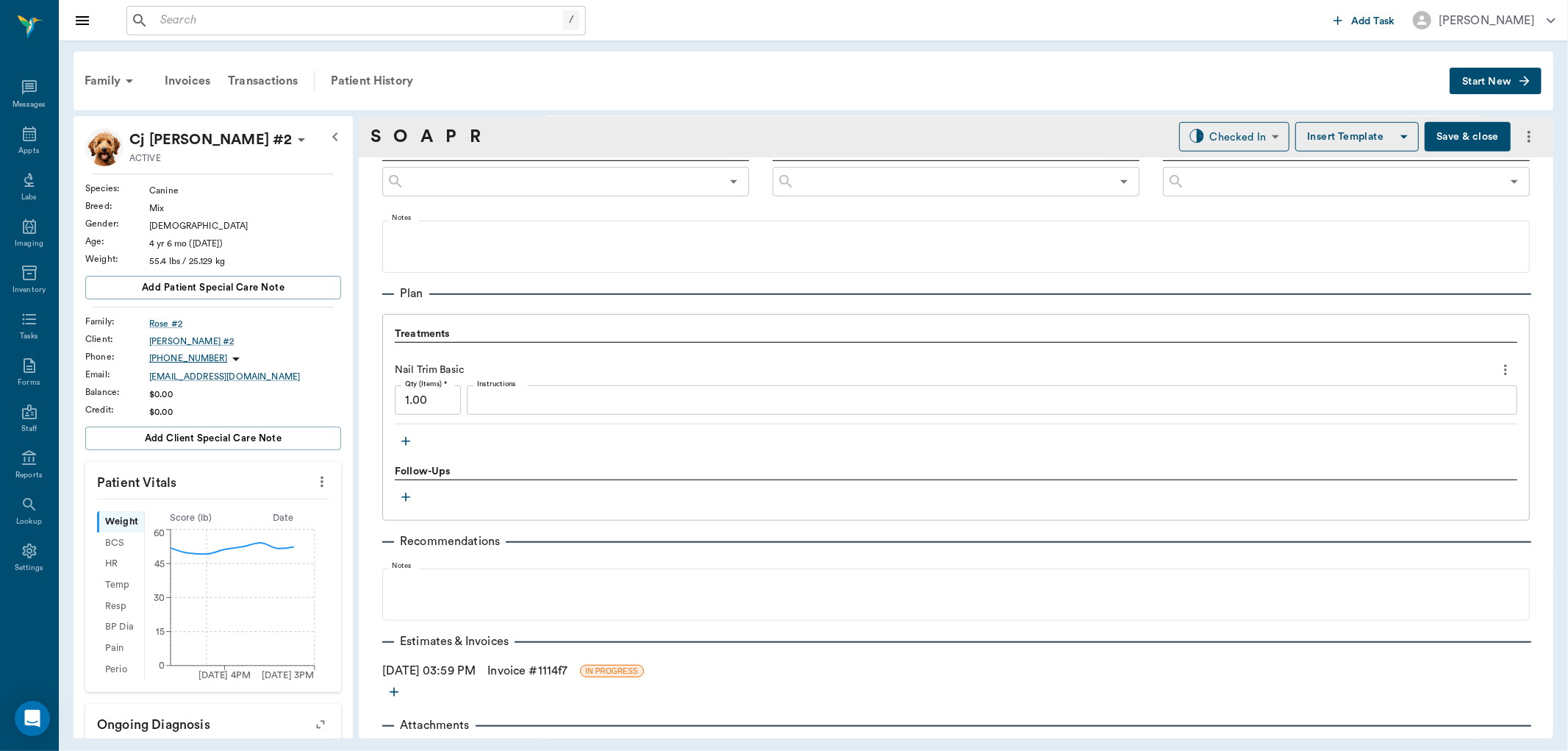
scroll to position [893, 0]
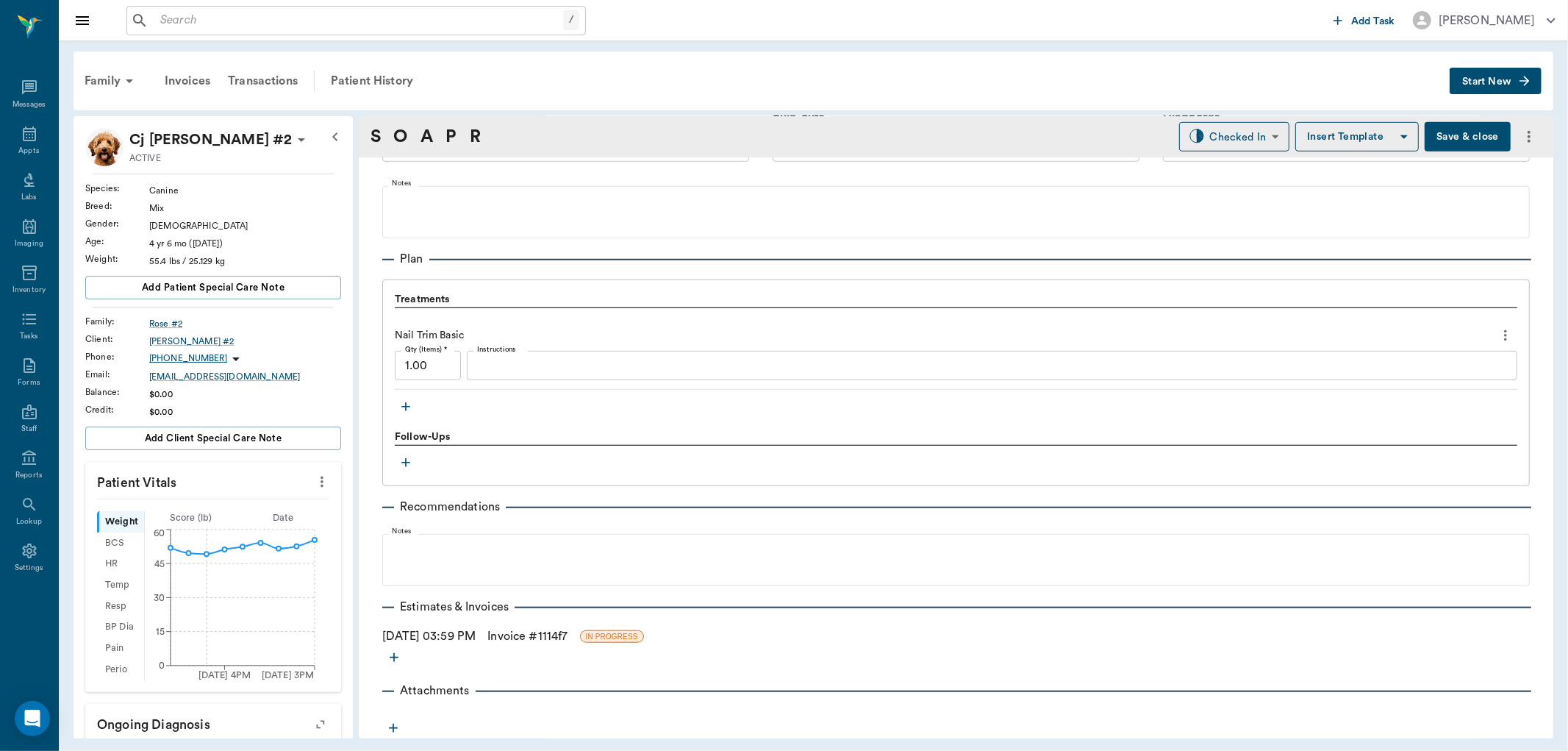
click at [567, 632] on link "Invoice # 1114f7" at bounding box center [528, 636] width 81 height 17
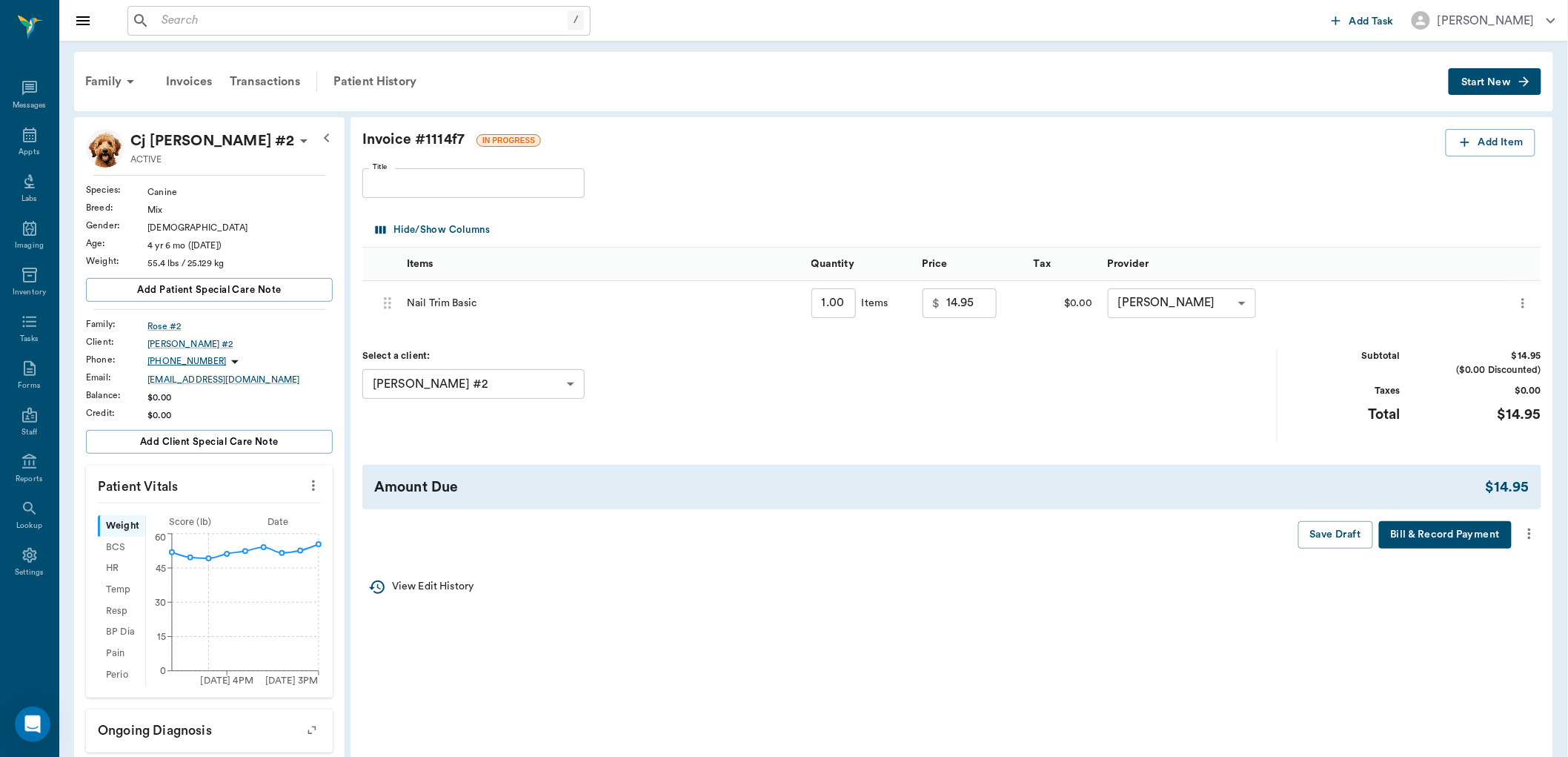
click at [1530, 530] on icon "more" at bounding box center [1529, 533] width 3 height 11
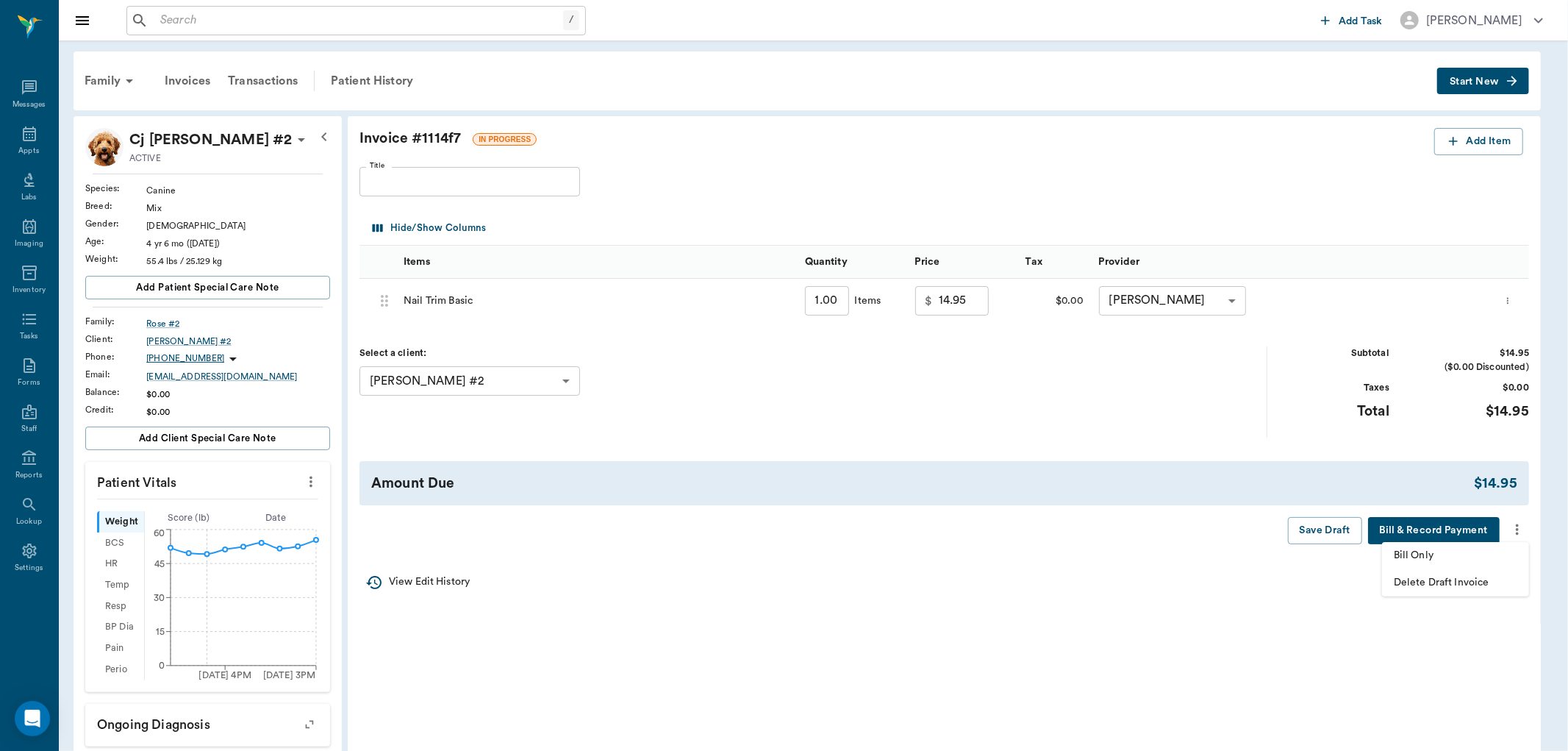
click at [1450, 567] on li "Bill Only" at bounding box center [1456, 555] width 147 height 27
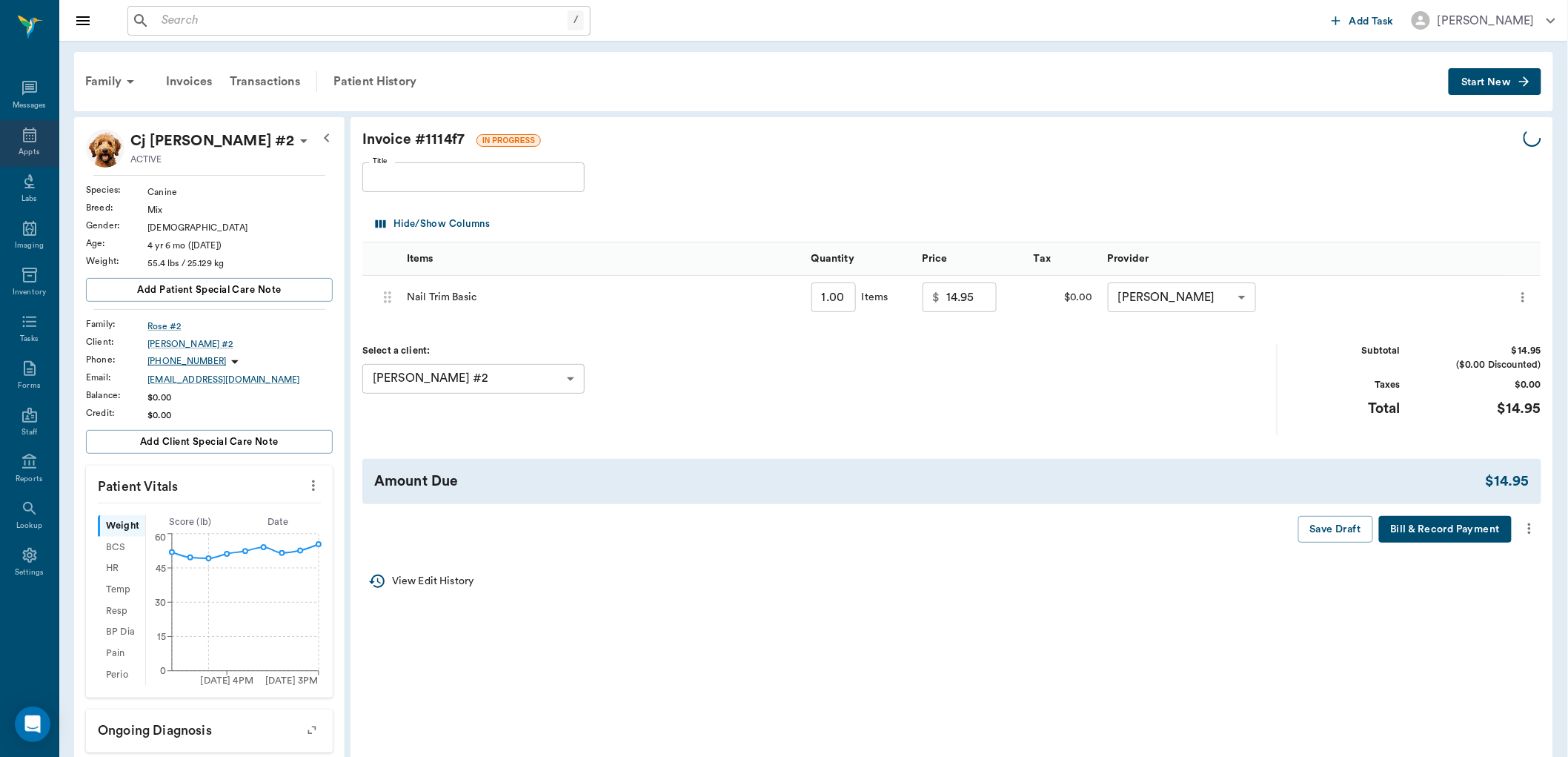
click at [24, 142] on icon at bounding box center [30, 134] width 17 height 17
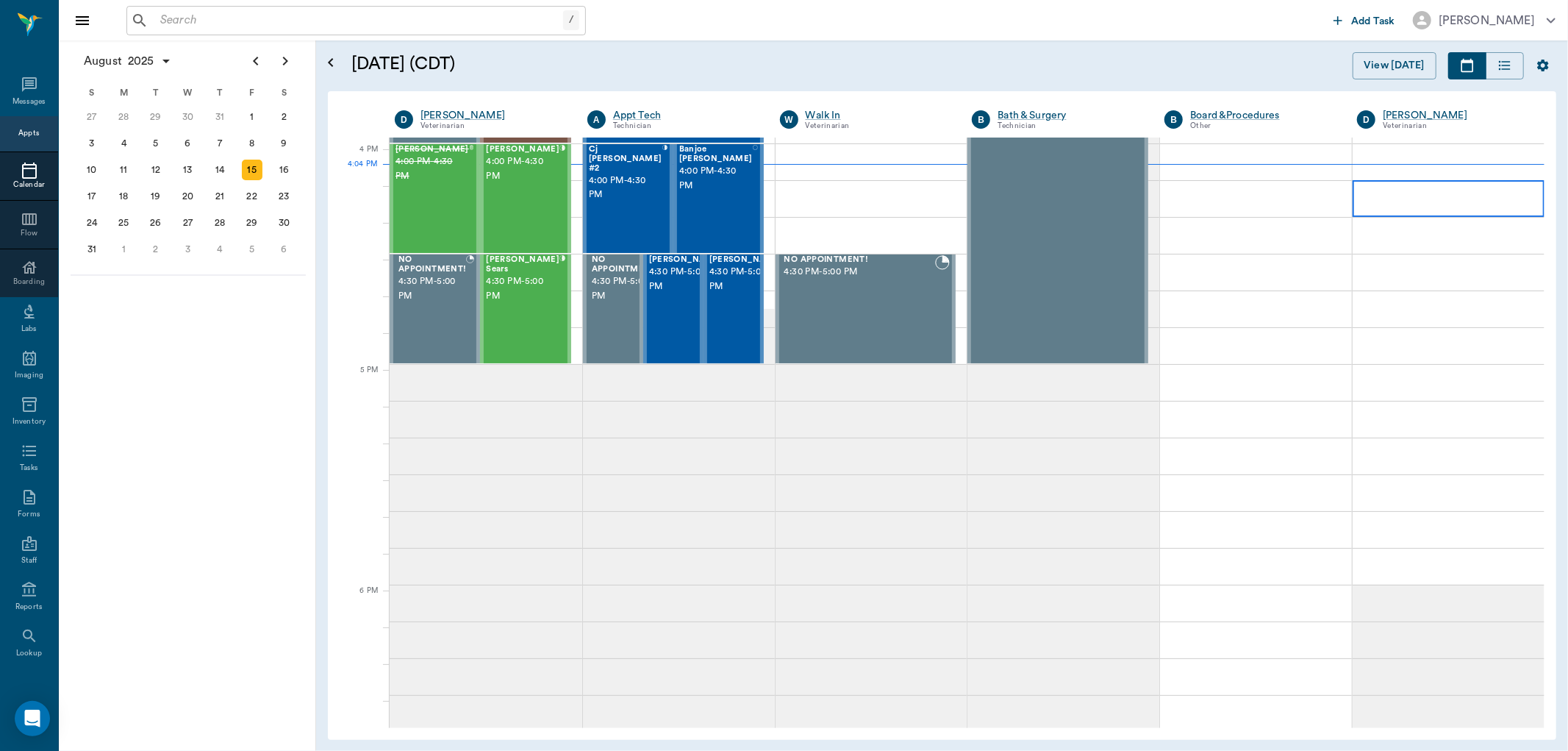
scroll to position [1764, 0]
click at [638, 178] on span "4:00 PM - 4:30 PM" at bounding box center [625, 188] width 74 height 29
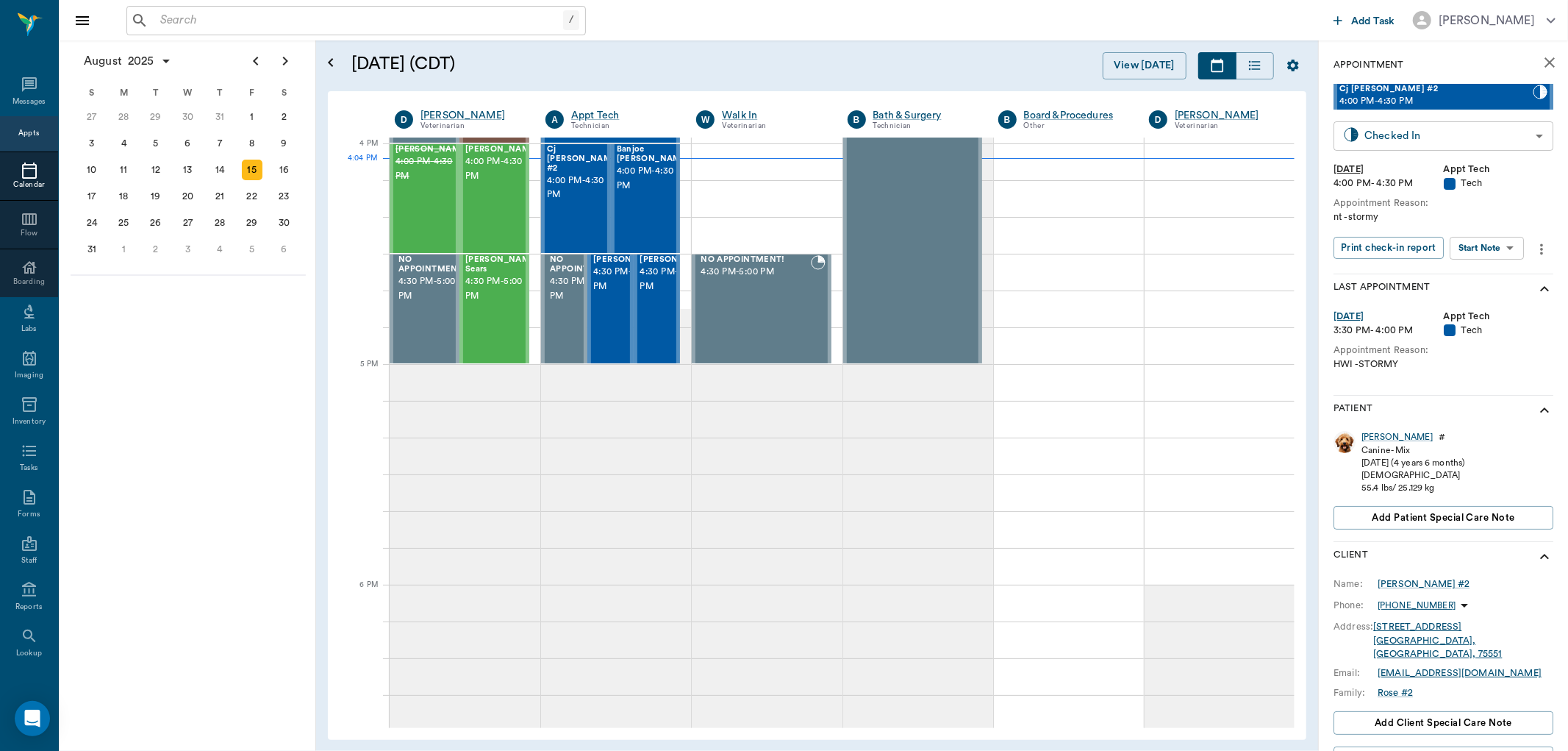
click at [1505, 131] on body "/ ​ Add Task [PERSON_NAME] Nectar Messages Appts Calendar Flow Boarding Labs Im…" at bounding box center [784, 375] width 1568 height 751
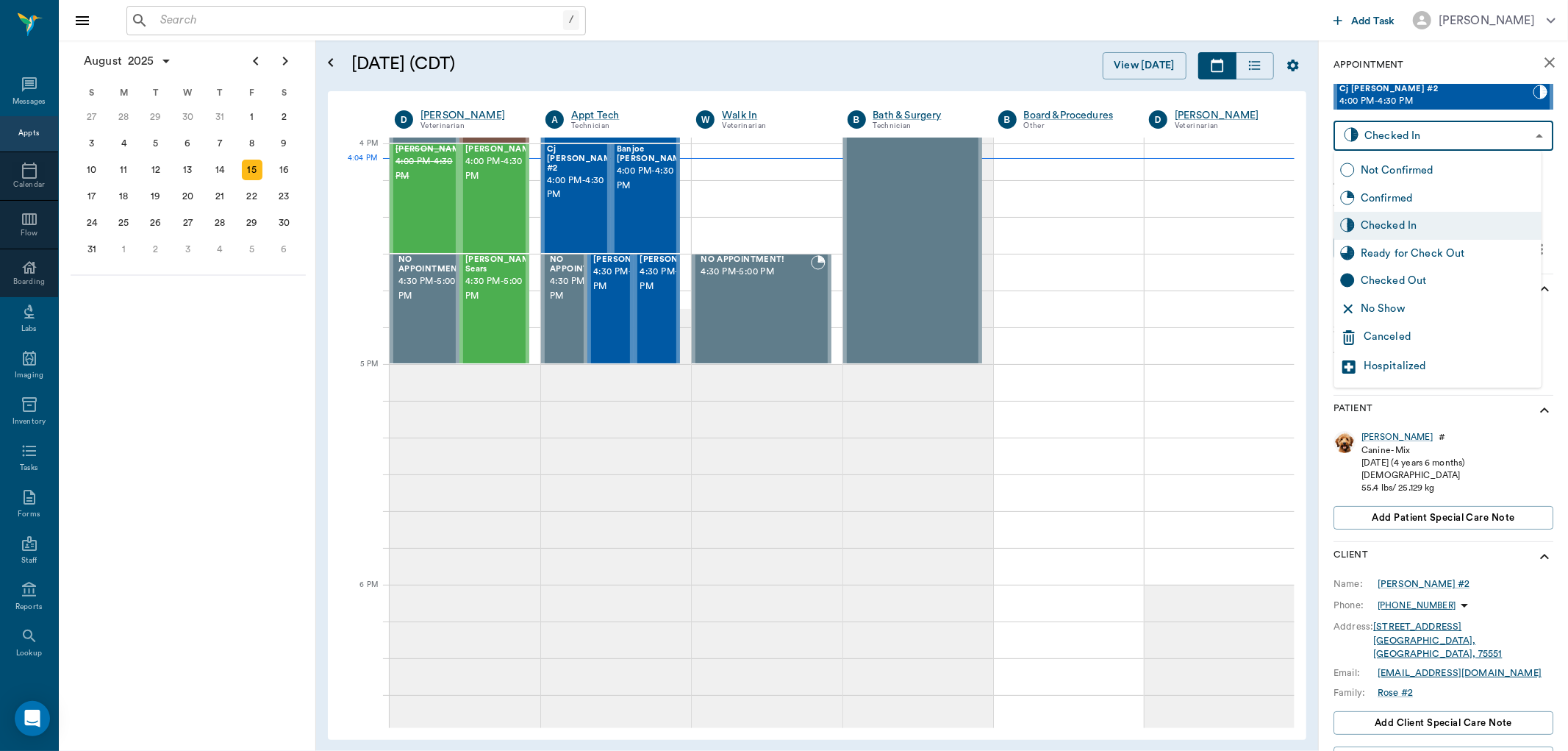
click at [1472, 260] on div "Ready for Check Out" at bounding box center [1448, 253] width 175 height 16
type input "READY_TO_CHECKOUT"
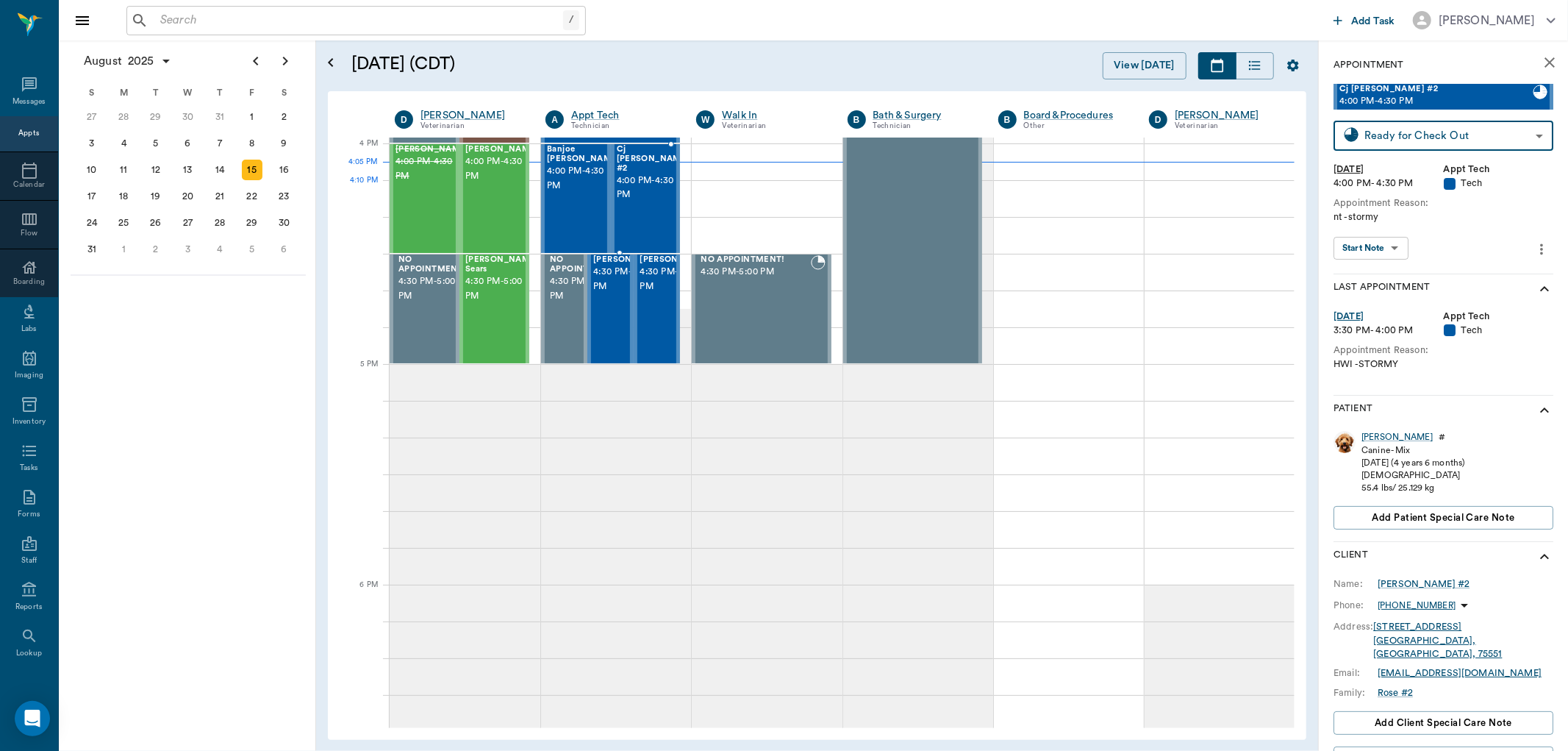
click at [632, 185] on span "4:00 PM - 4:30 PM" at bounding box center [653, 188] width 74 height 29
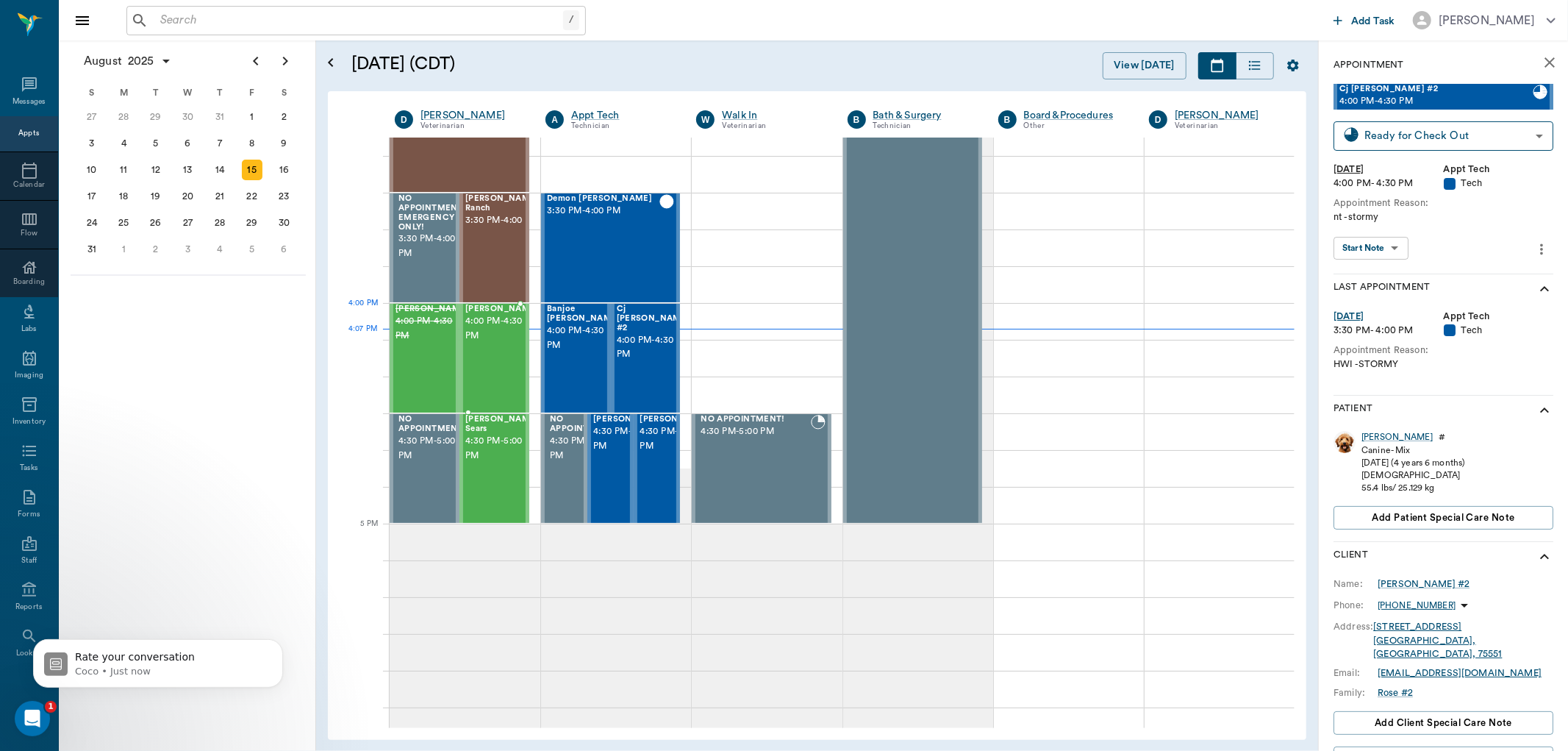
scroll to position [1601, 0]
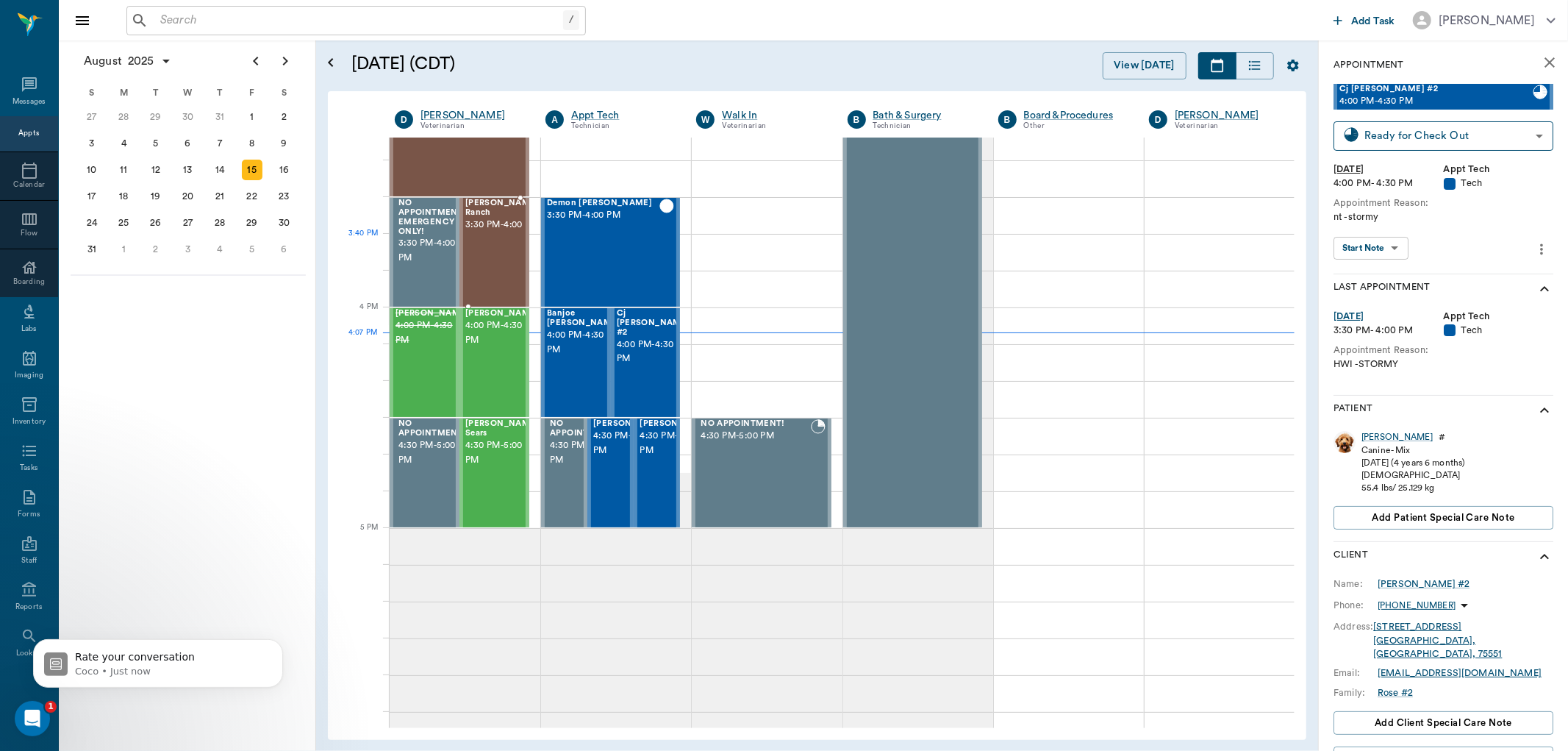
click at [476, 232] on span "3:30 PM - 4:00 PM" at bounding box center [502, 224] width 75 height 15
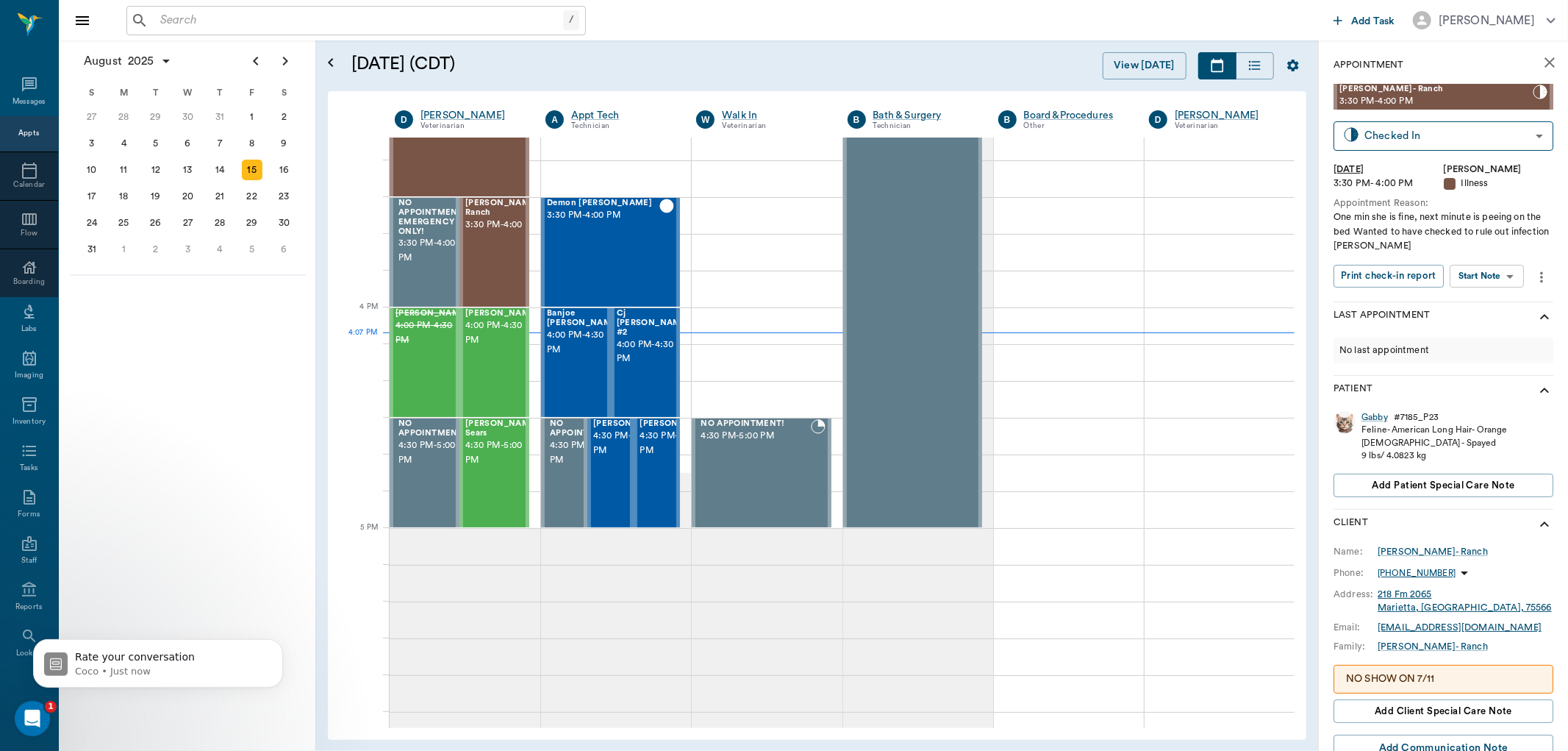
click at [1487, 285] on body "/ ​ Add Task [PERSON_NAME] Nectar Messages Appts Calendar Flow Boarding Labs Im…" at bounding box center [784, 375] width 1568 height 751
click at [1481, 302] on button "View SOAP" at bounding box center [1472, 307] width 50 height 17
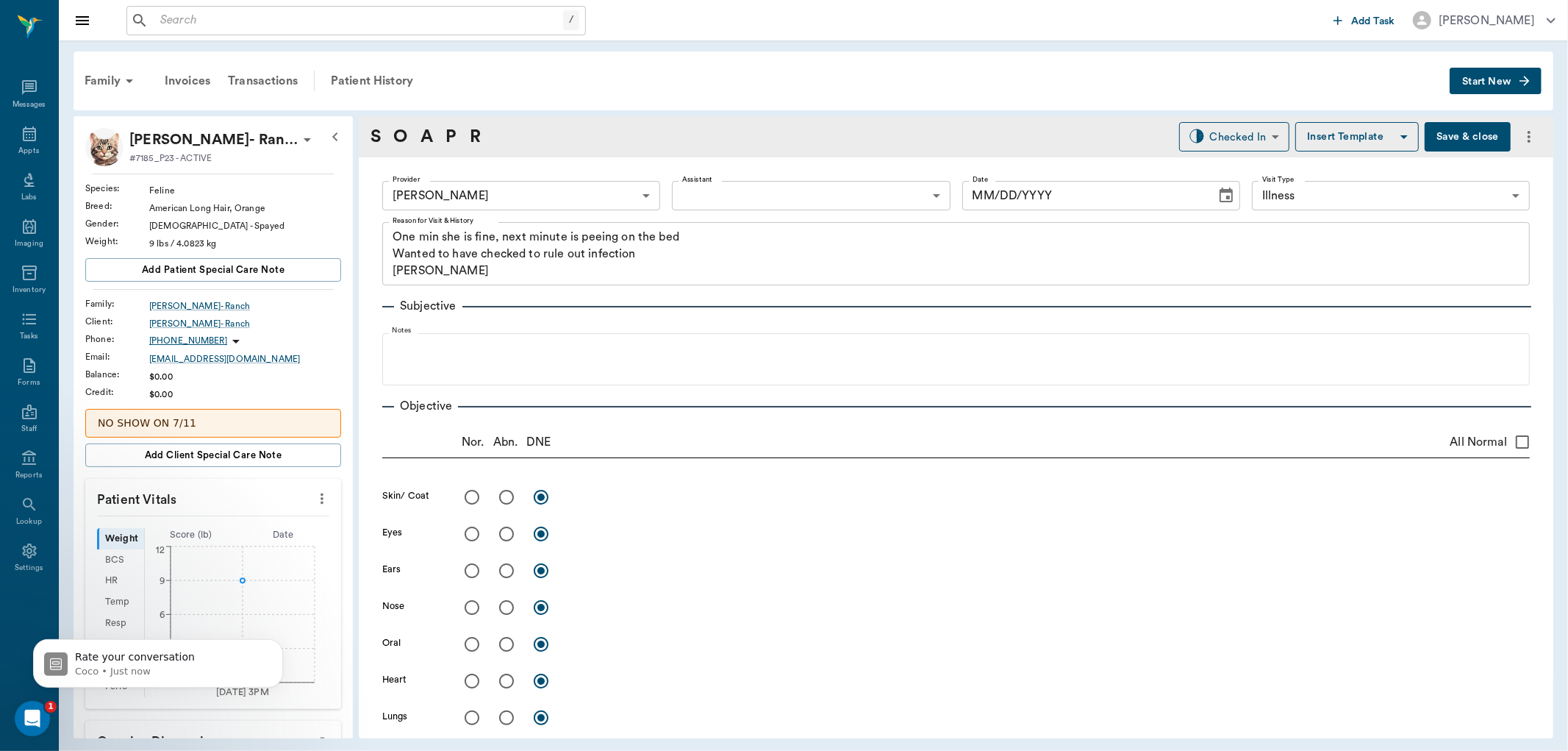
type input "63ec2f075fda476ae8351a4d"
type input "65d2be4f46e3a538d89b8c15"
type textarea "One min she is fine, next minute is peeing on the bed Wanted to have checked to…"
type input "[DATE]"
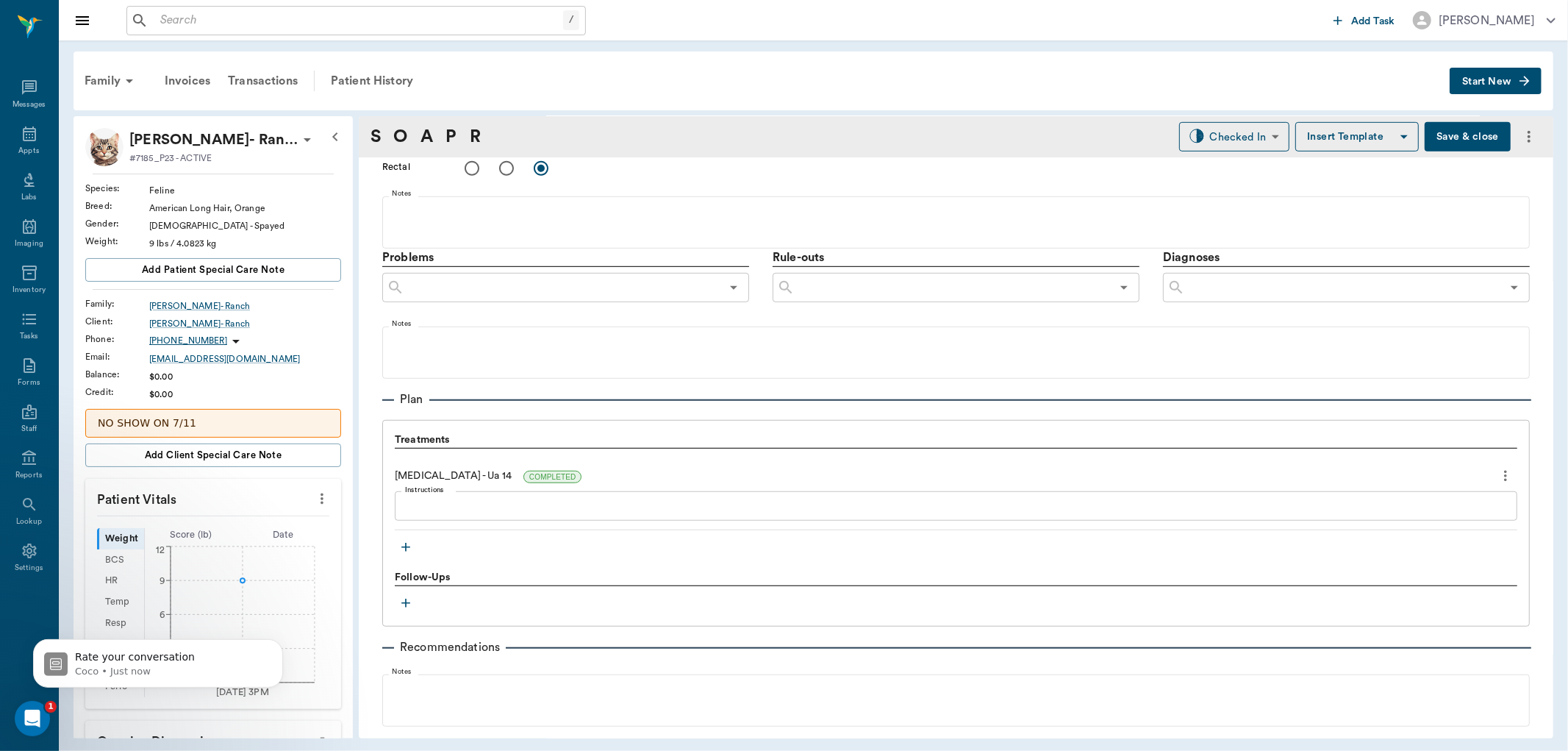
scroll to position [817, 0]
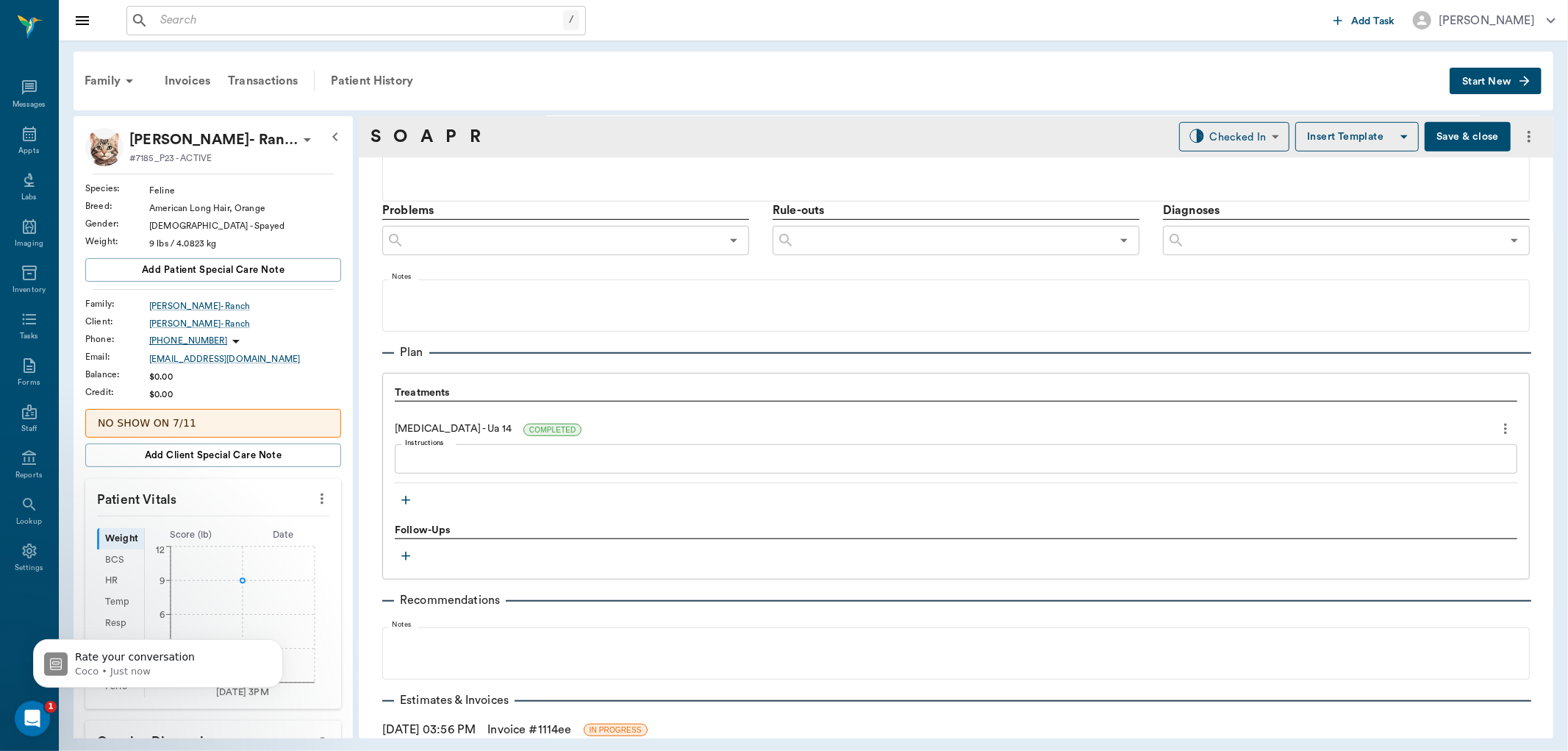
click at [403, 501] on icon "button" at bounding box center [405, 500] width 15 height 15
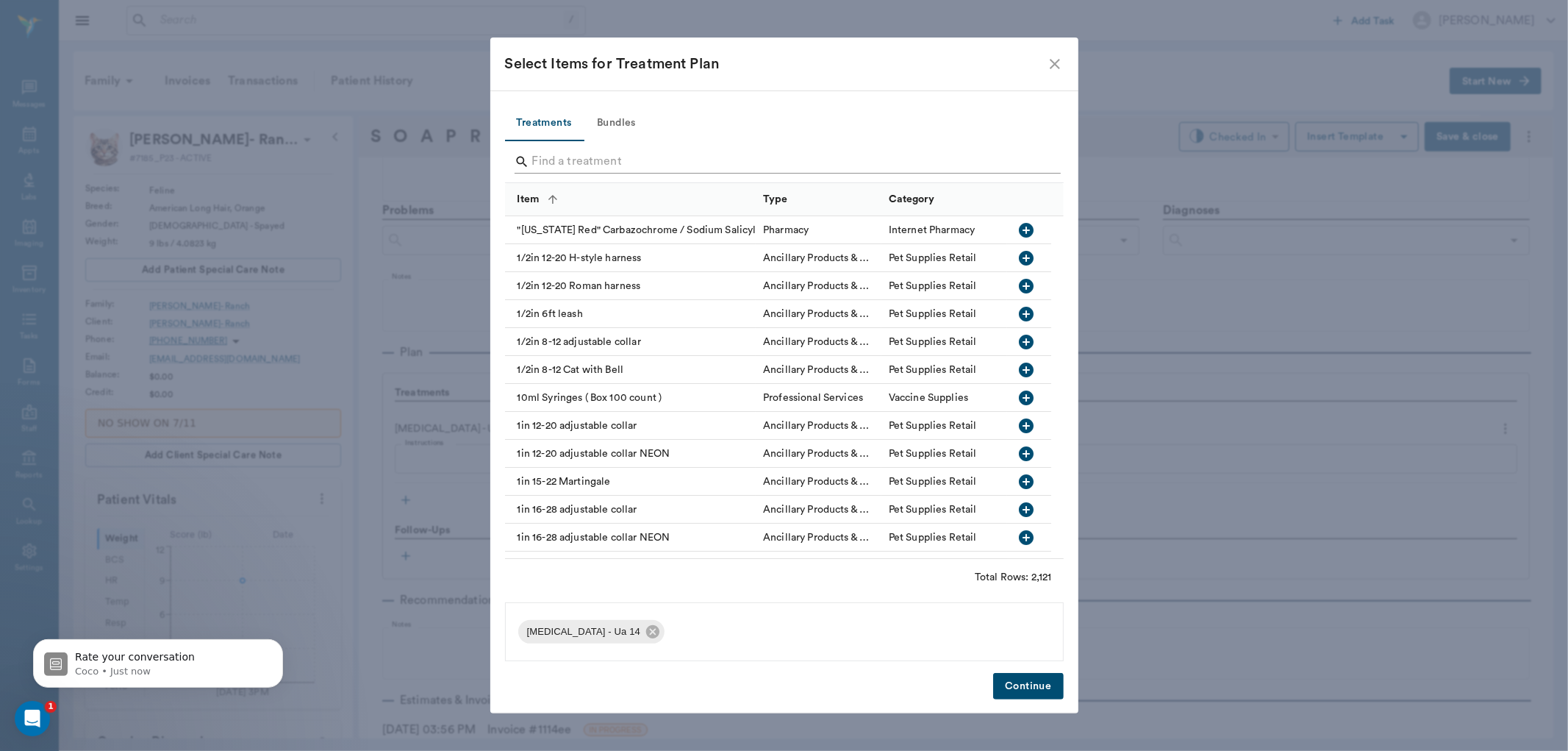
click at [552, 156] on input "Search" at bounding box center [786, 161] width 507 height 23
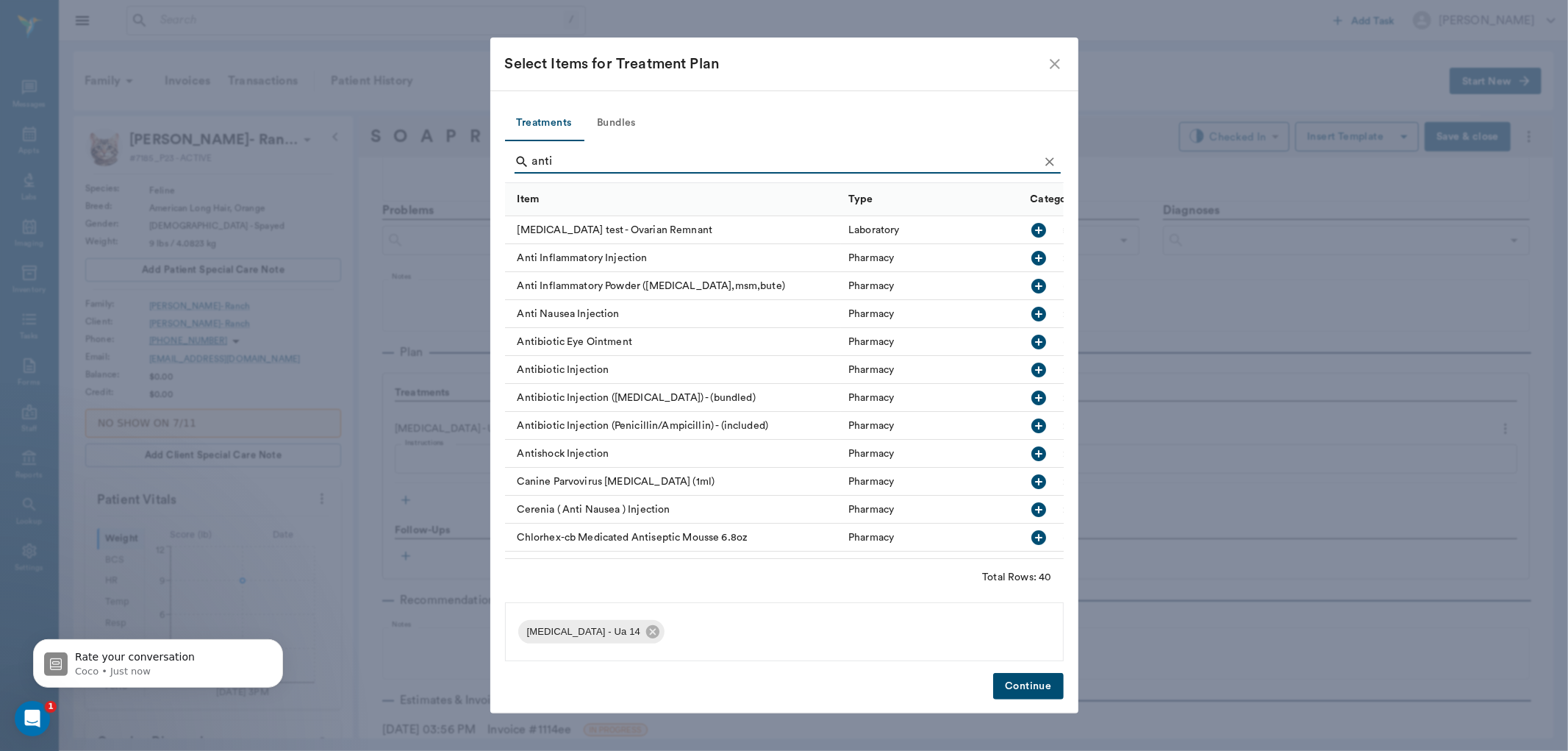
type input "anti"
click at [1030, 250] on icon "button" at bounding box center [1039, 258] width 17 height 17
click at [1033, 678] on button "Continue" at bounding box center [1028, 686] width 70 height 27
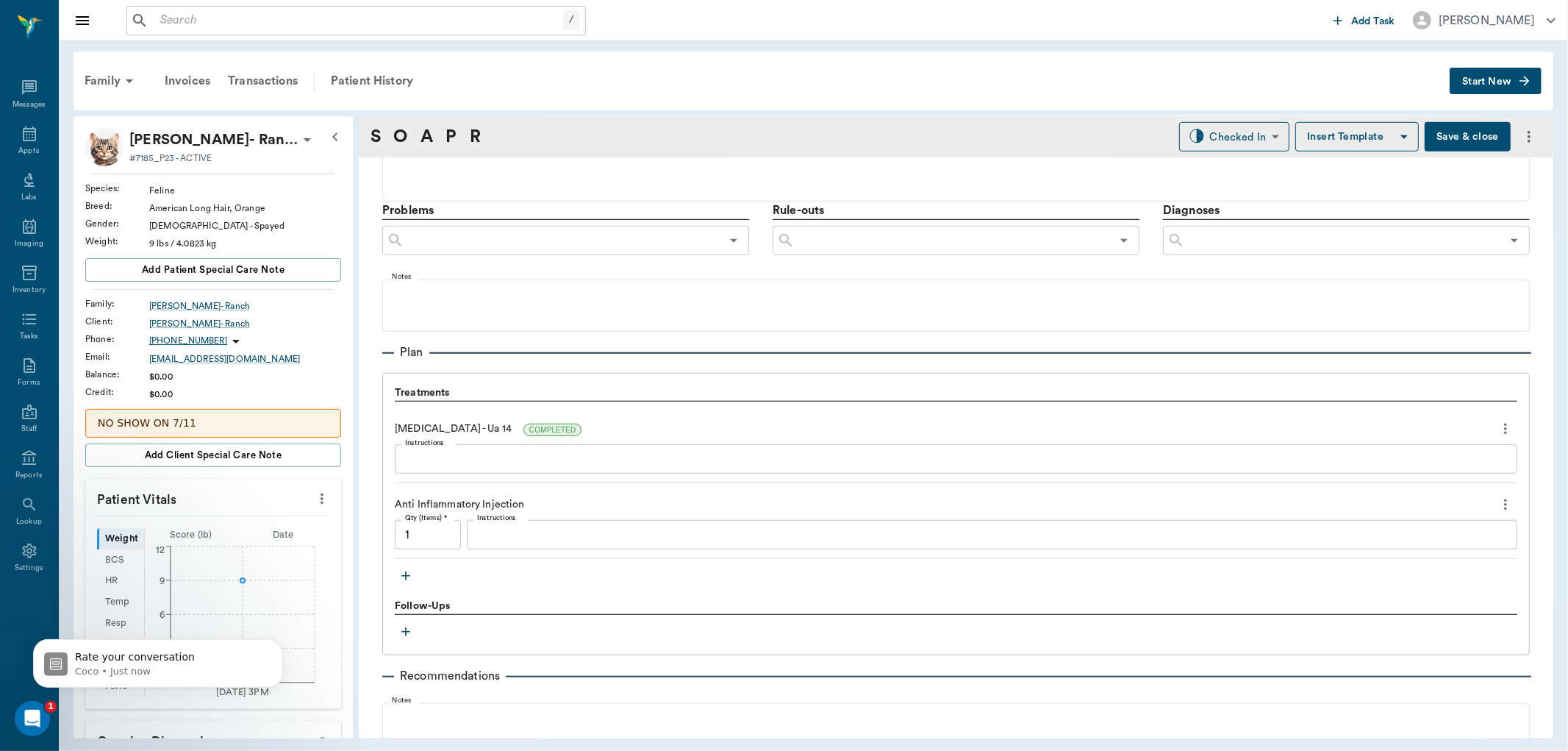
click at [548, 544] on div "x Instructions" at bounding box center [992, 534] width 1051 height 29
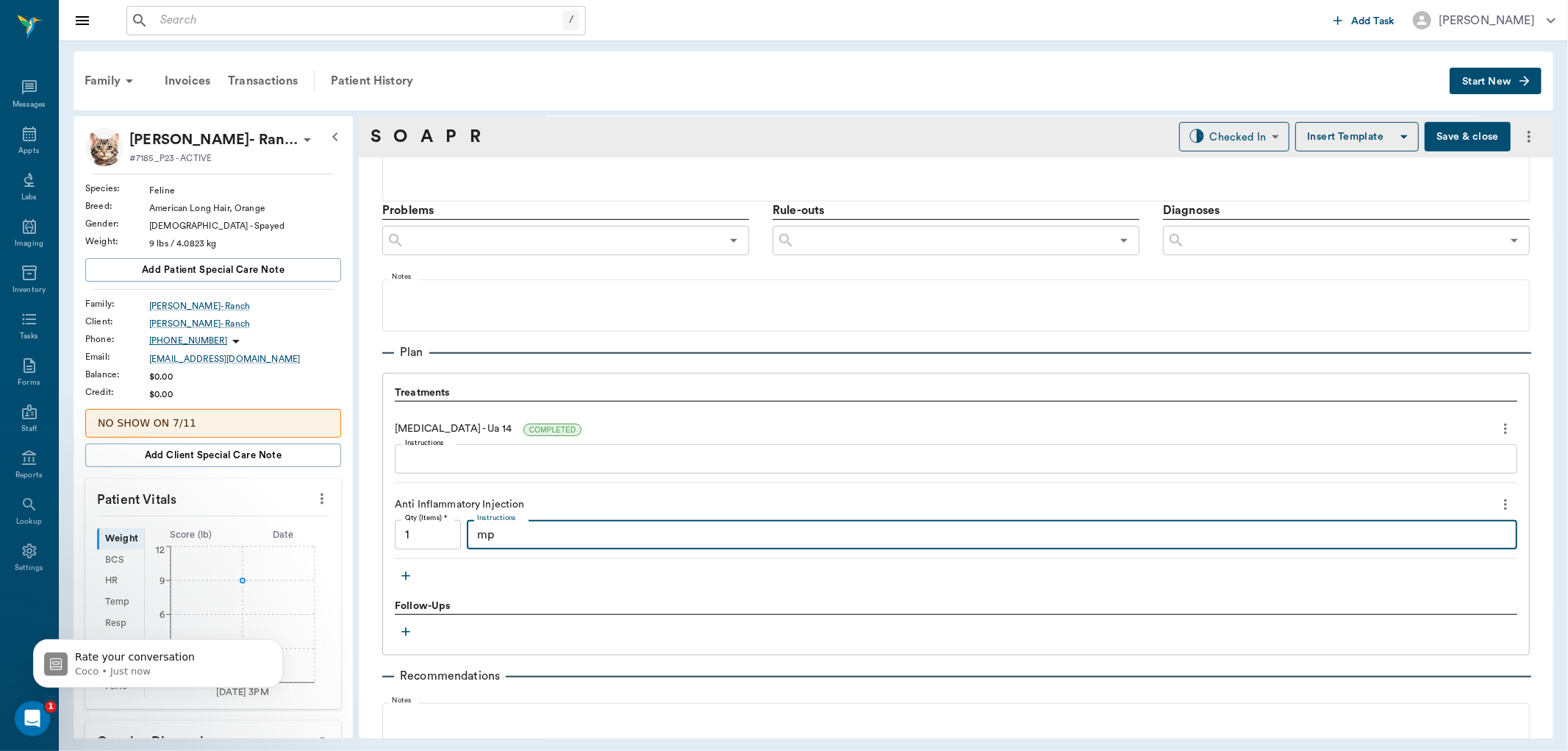
type textarea "m"
type textarea "MP"
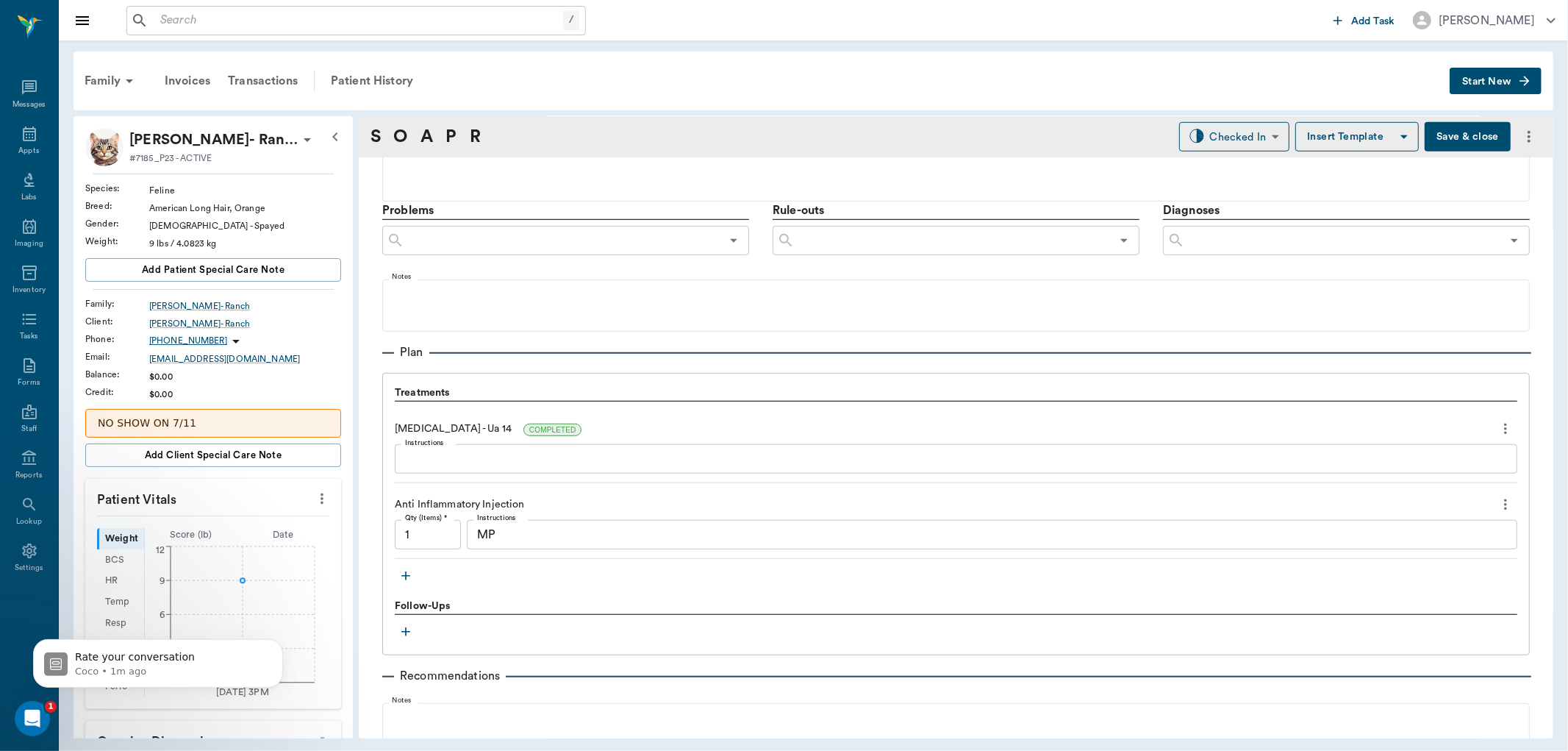
click at [398, 572] on icon "button" at bounding box center [405, 575] width 15 height 15
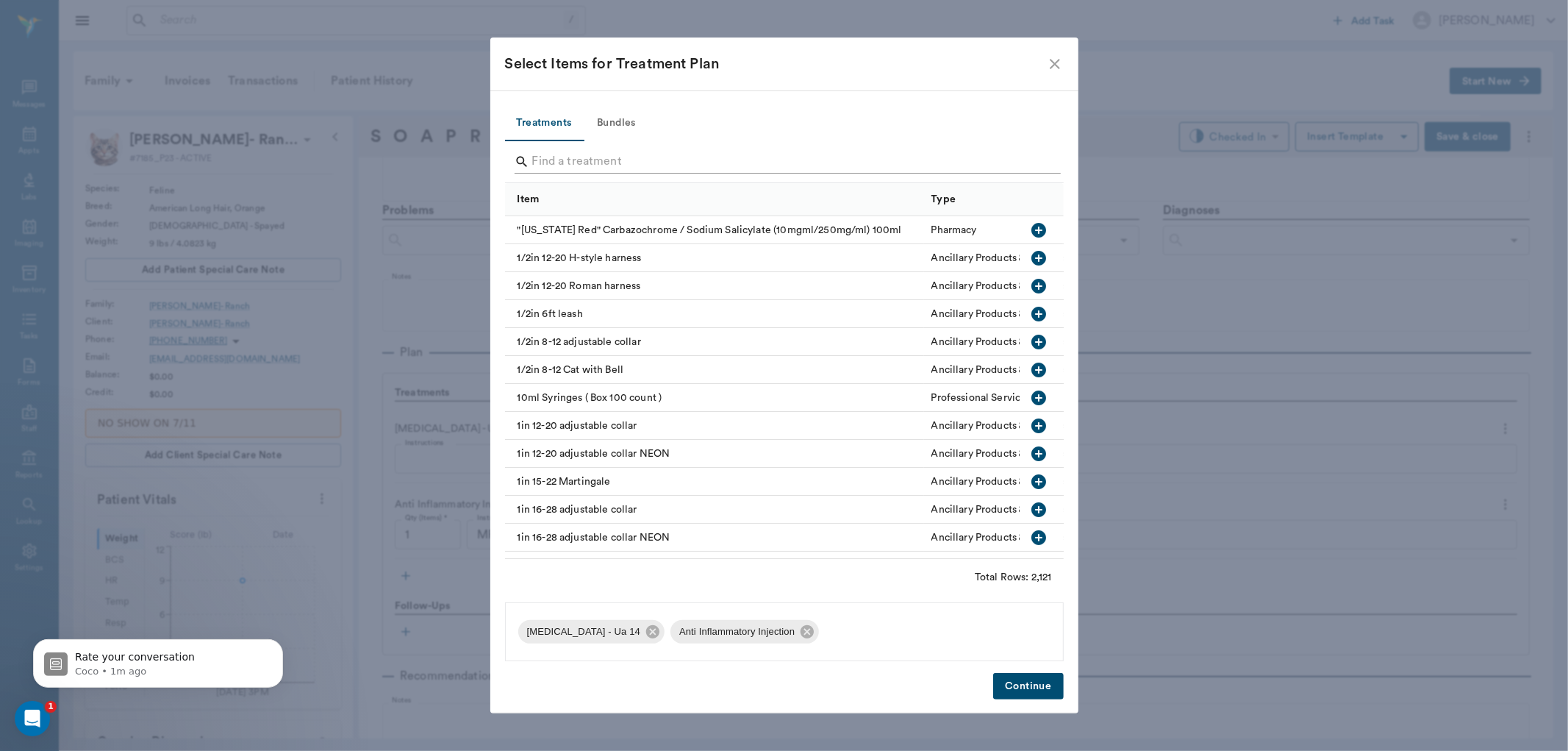
click at [629, 167] on input "Search" at bounding box center [786, 161] width 507 height 23
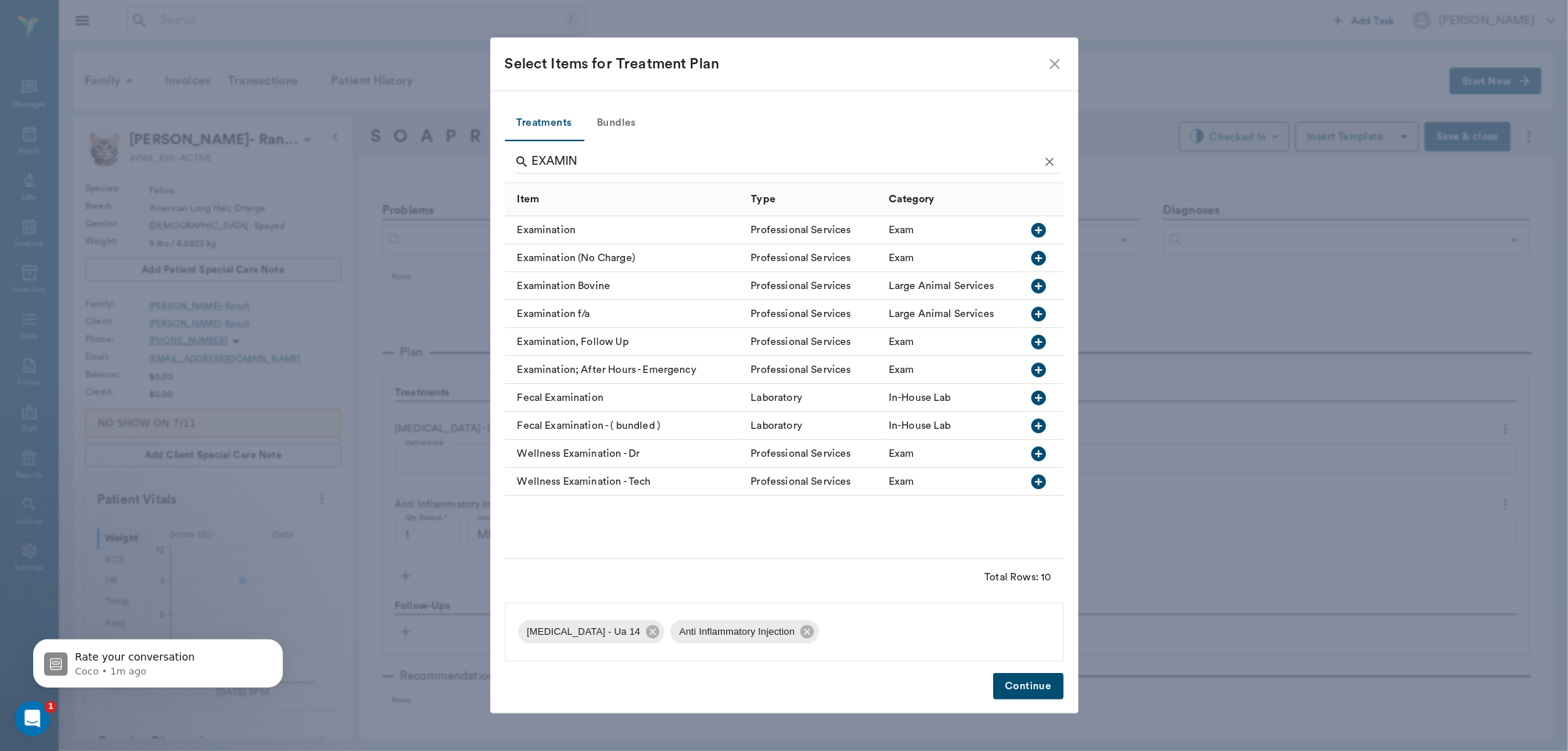
click at [1035, 228] on icon "button" at bounding box center [1039, 230] width 15 height 15
click at [708, 164] on input "EXAMIN" at bounding box center [786, 161] width 507 height 23
type input "E"
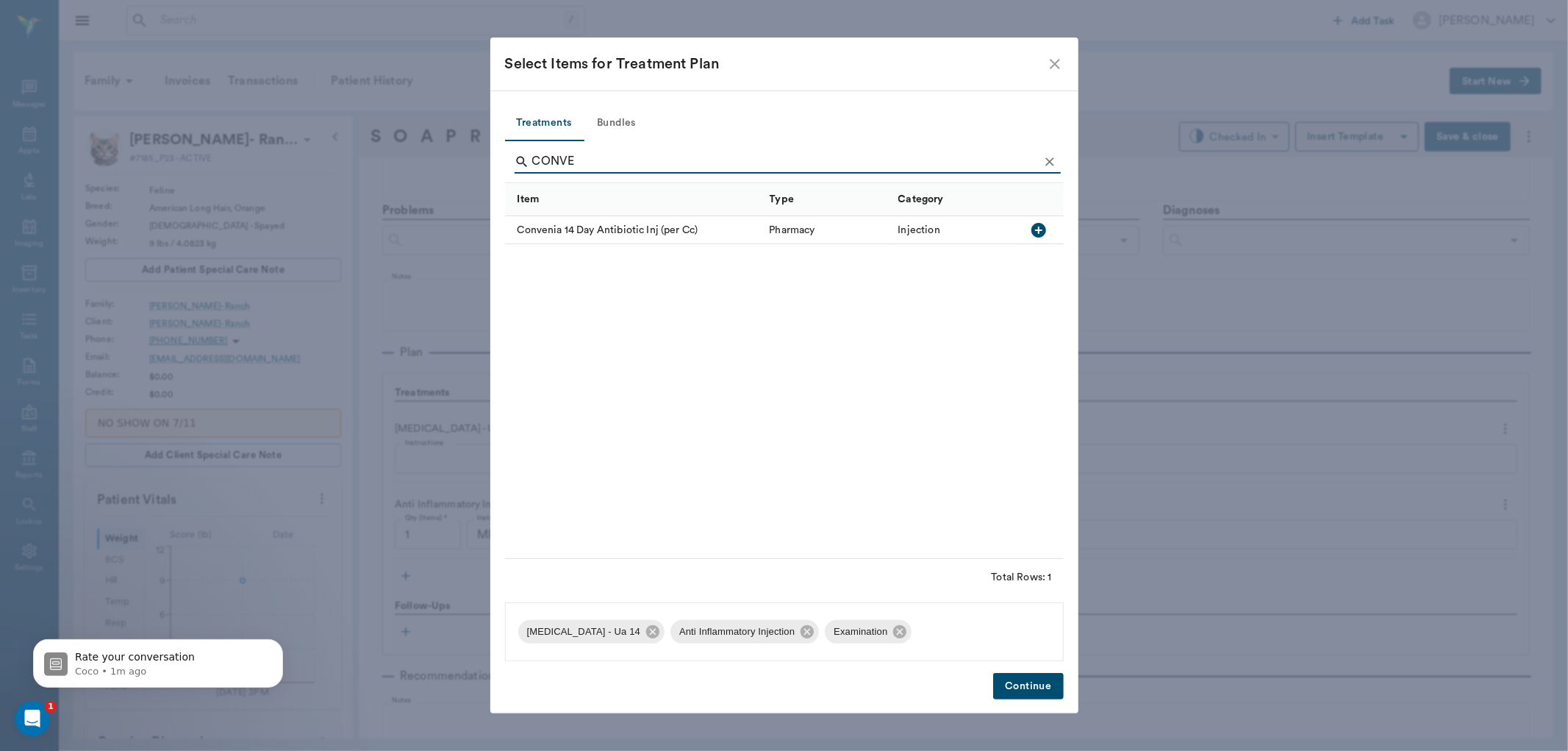
type input "CONVE"
click at [1039, 226] on icon "button" at bounding box center [1039, 230] width 17 height 17
click at [1034, 685] on button "Continue" at bounding box center [1028, 686] width 70 height 27
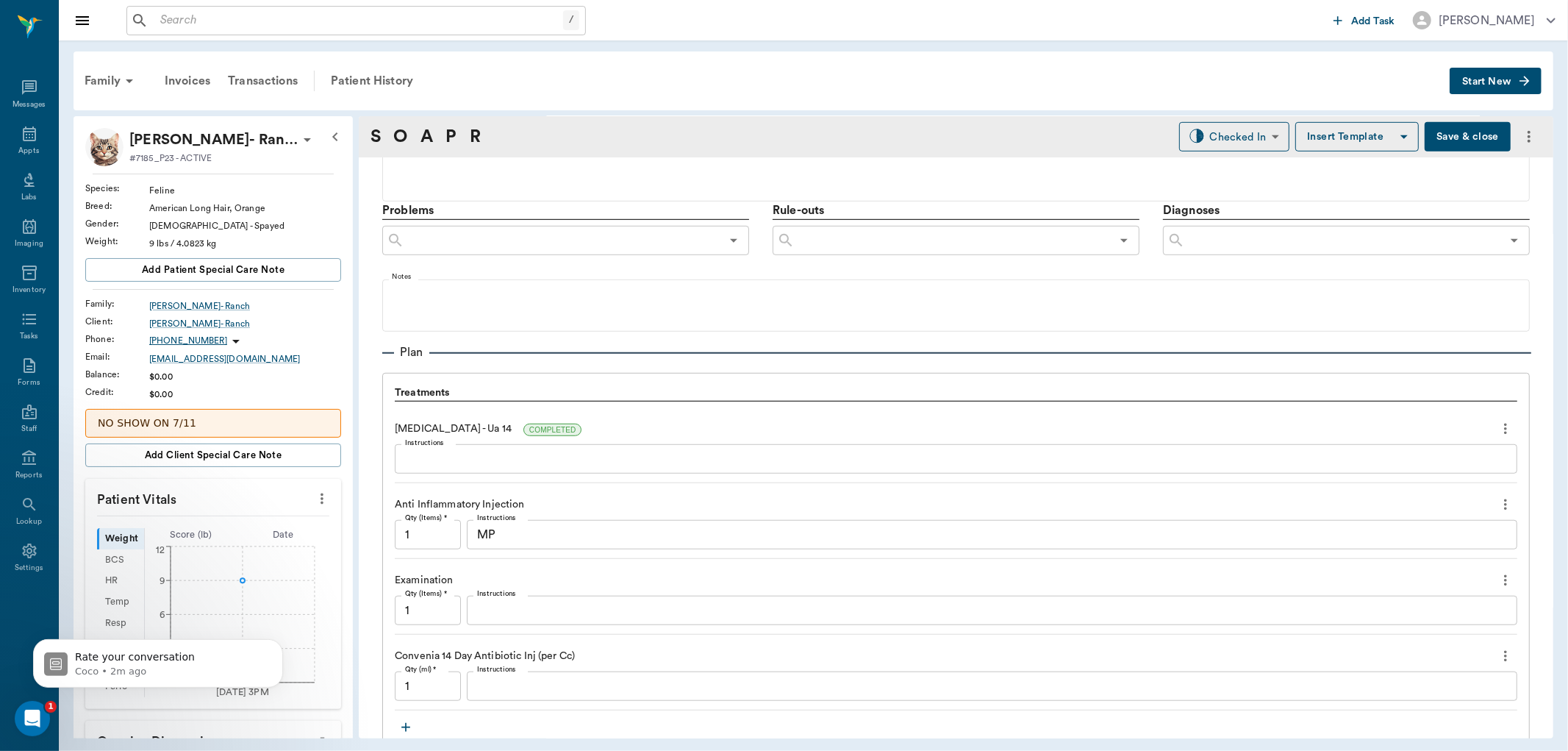
click at [445, 693] on input "1" at bounding box center [428, 686] width 66 height 29
type input ".4"
click at [528, 533] on textarea "MP" at bounding box center [992, 535] width 1030 height 17
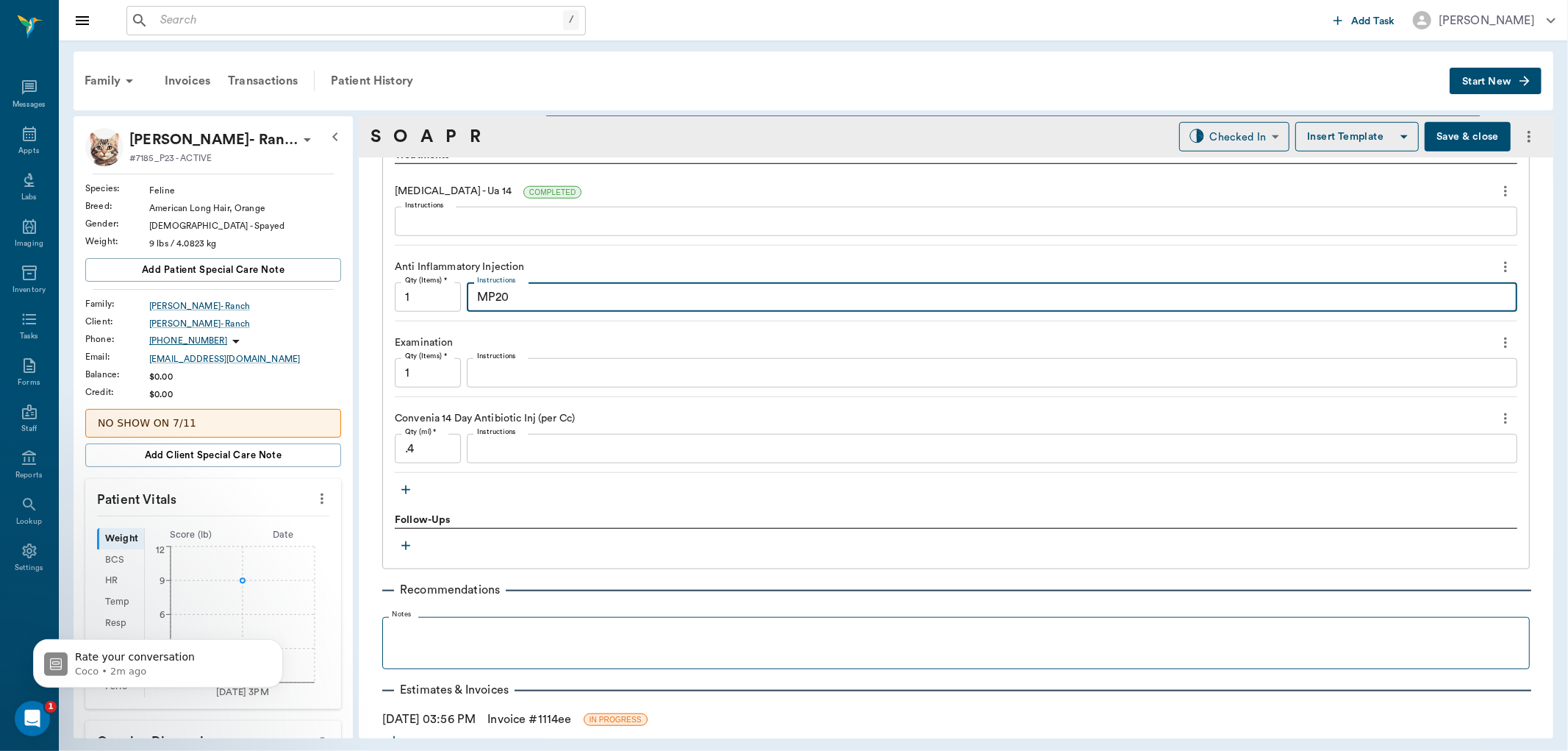
scroll to position [1137, 0]
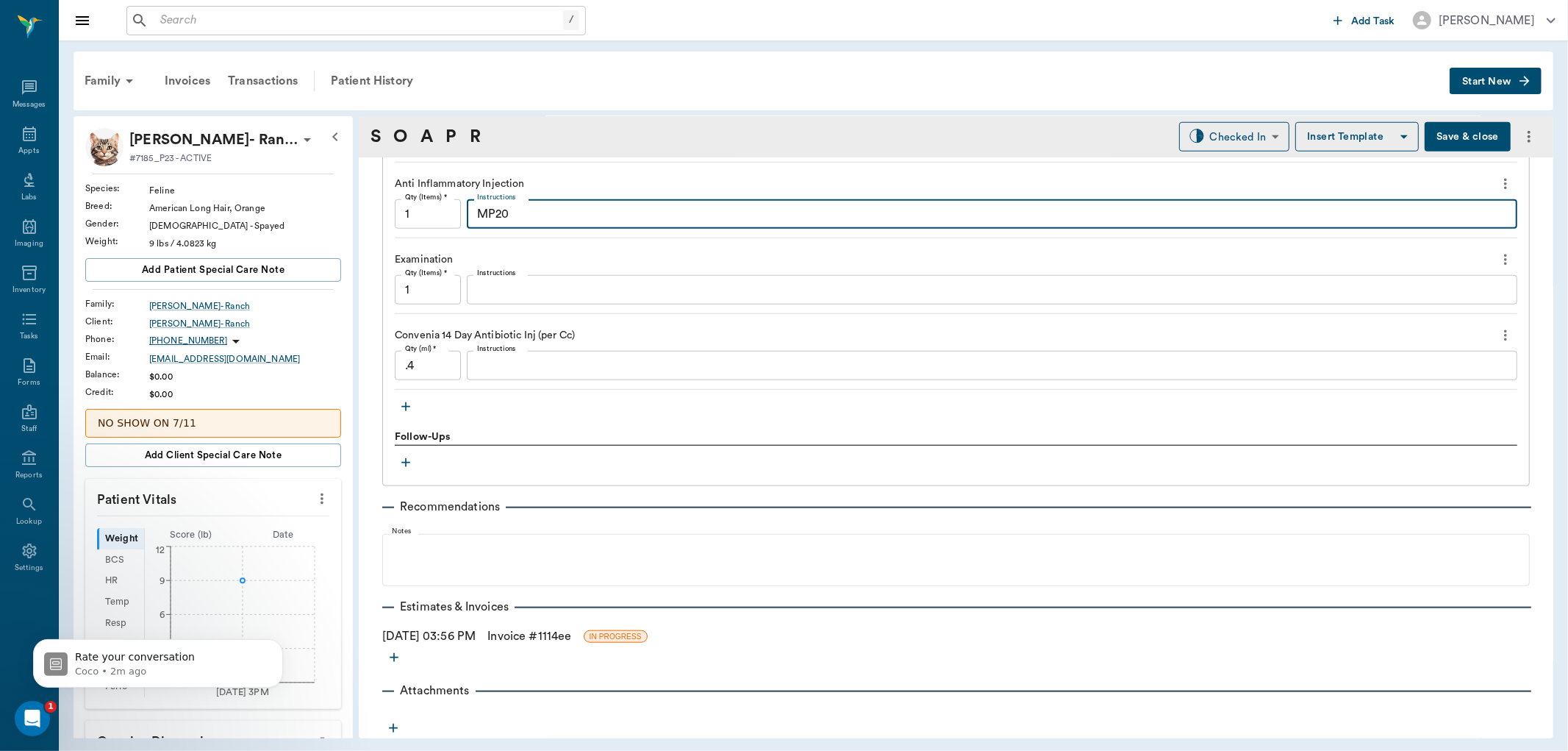
type textarea "MP20"
click at [529, 628] on link "Invoice # 1114ee" at bounding box center [529, 636] width 84 height 17
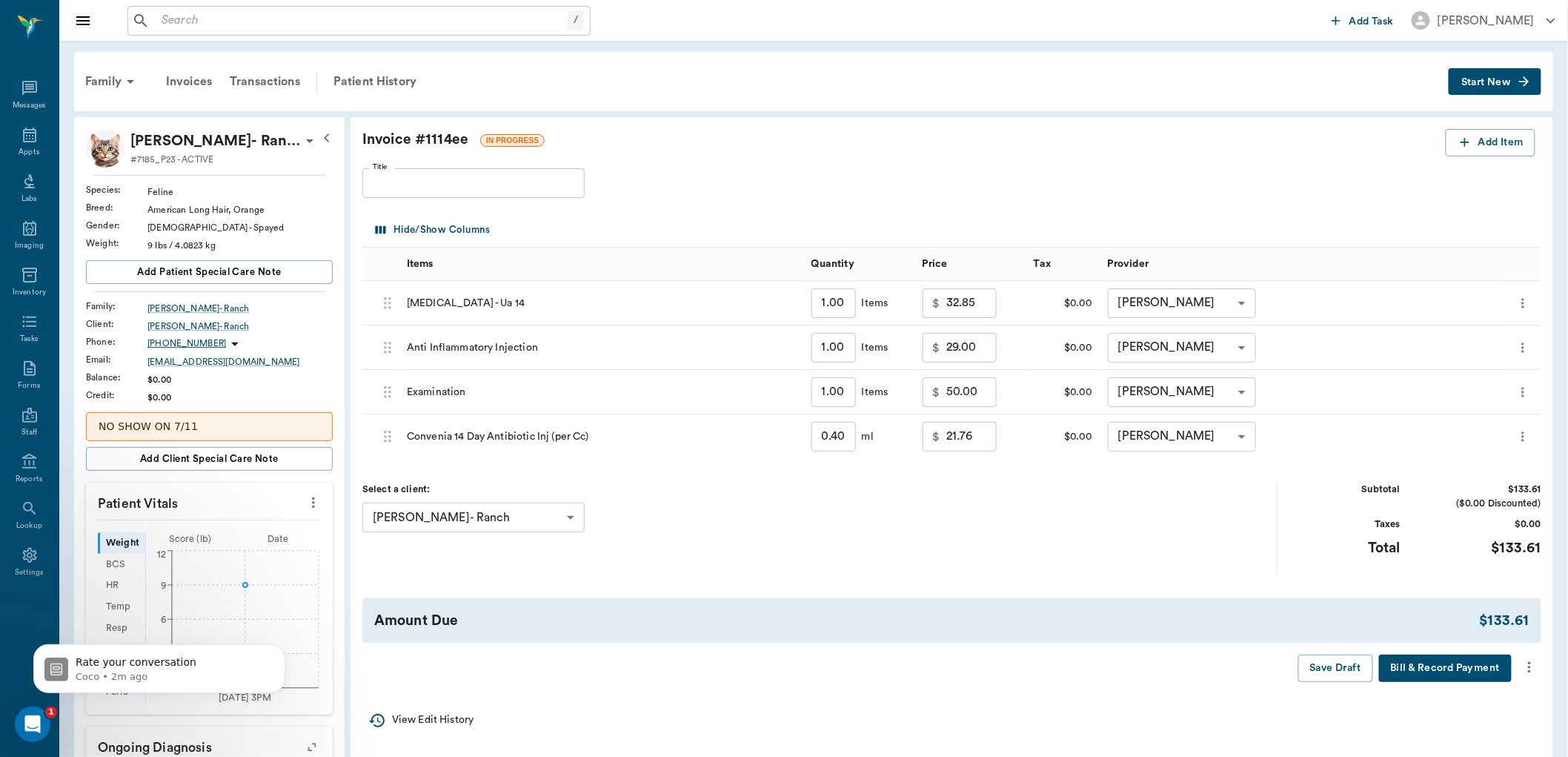
click at [976, 351] on input "29.00" at bounding box center [972, 348] width 51 height 30
type input "15.00"
click at [1527, 663] on icon "more" at bounding box center [1530, 667] width 17 height 17
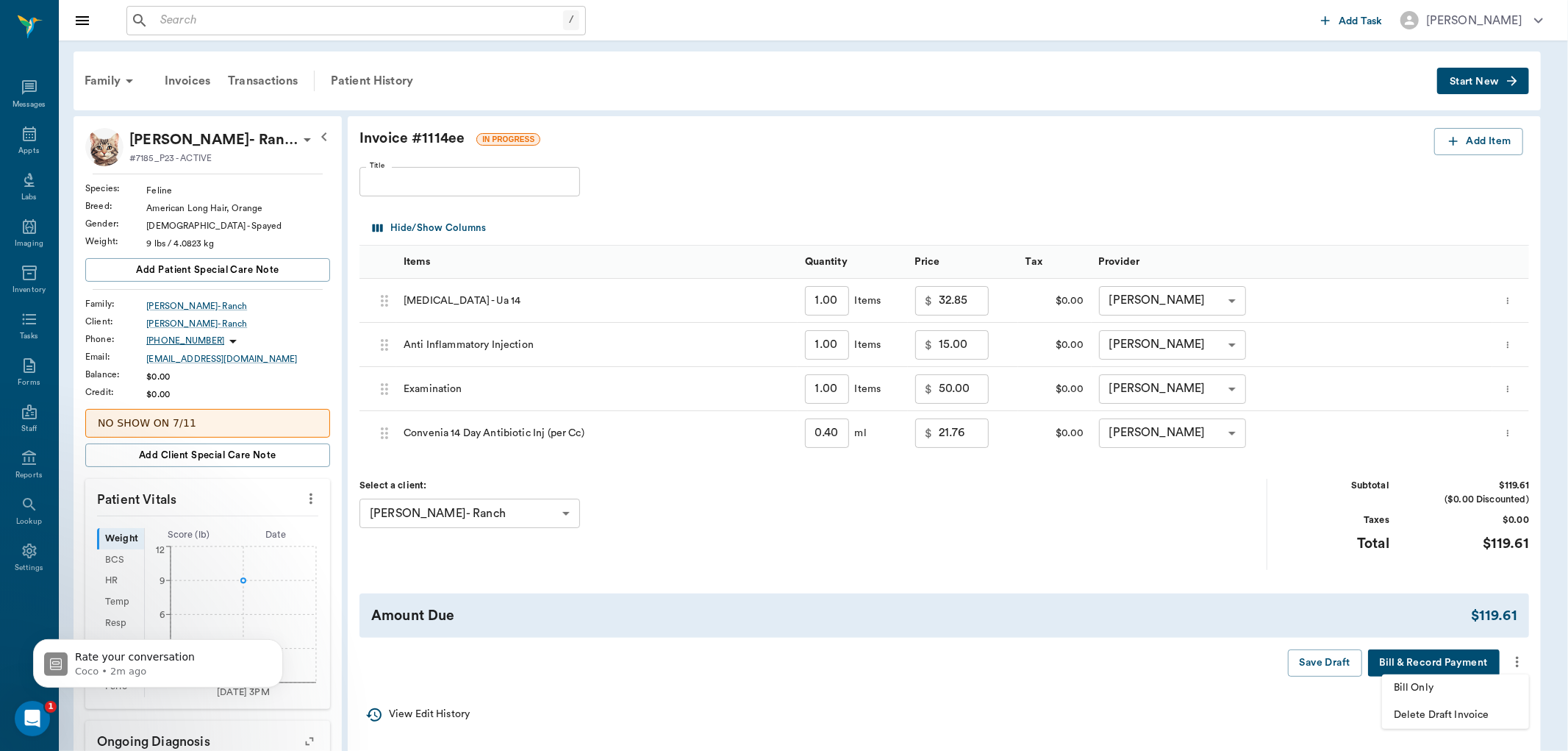
click at [1439, 687] on span "Bill Only" at bounding box center [1455, 688] width 124 height 16
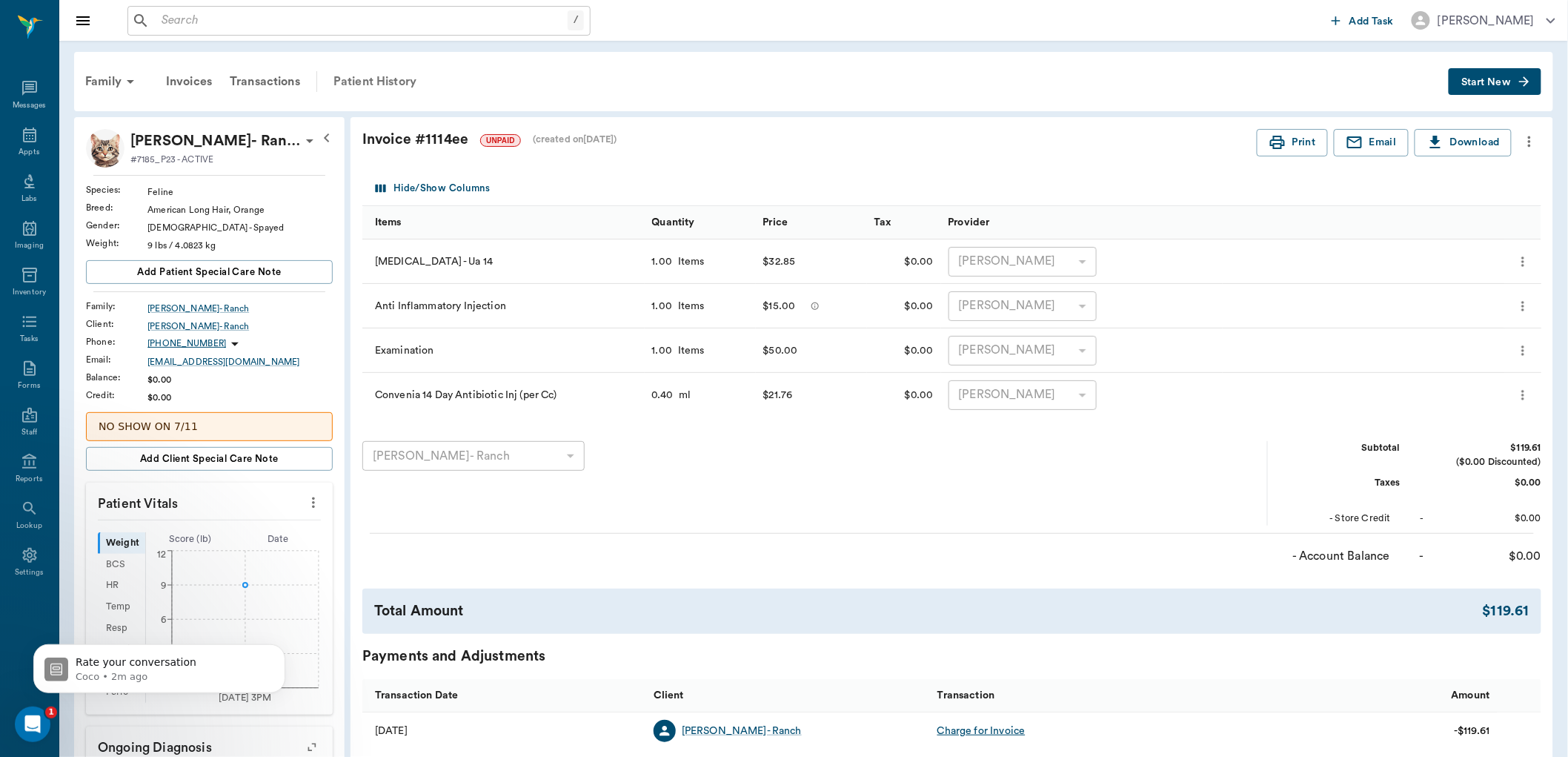
click at [372, 79] on div "Patient History" at bounding box center [375, 81] width 100 height 36
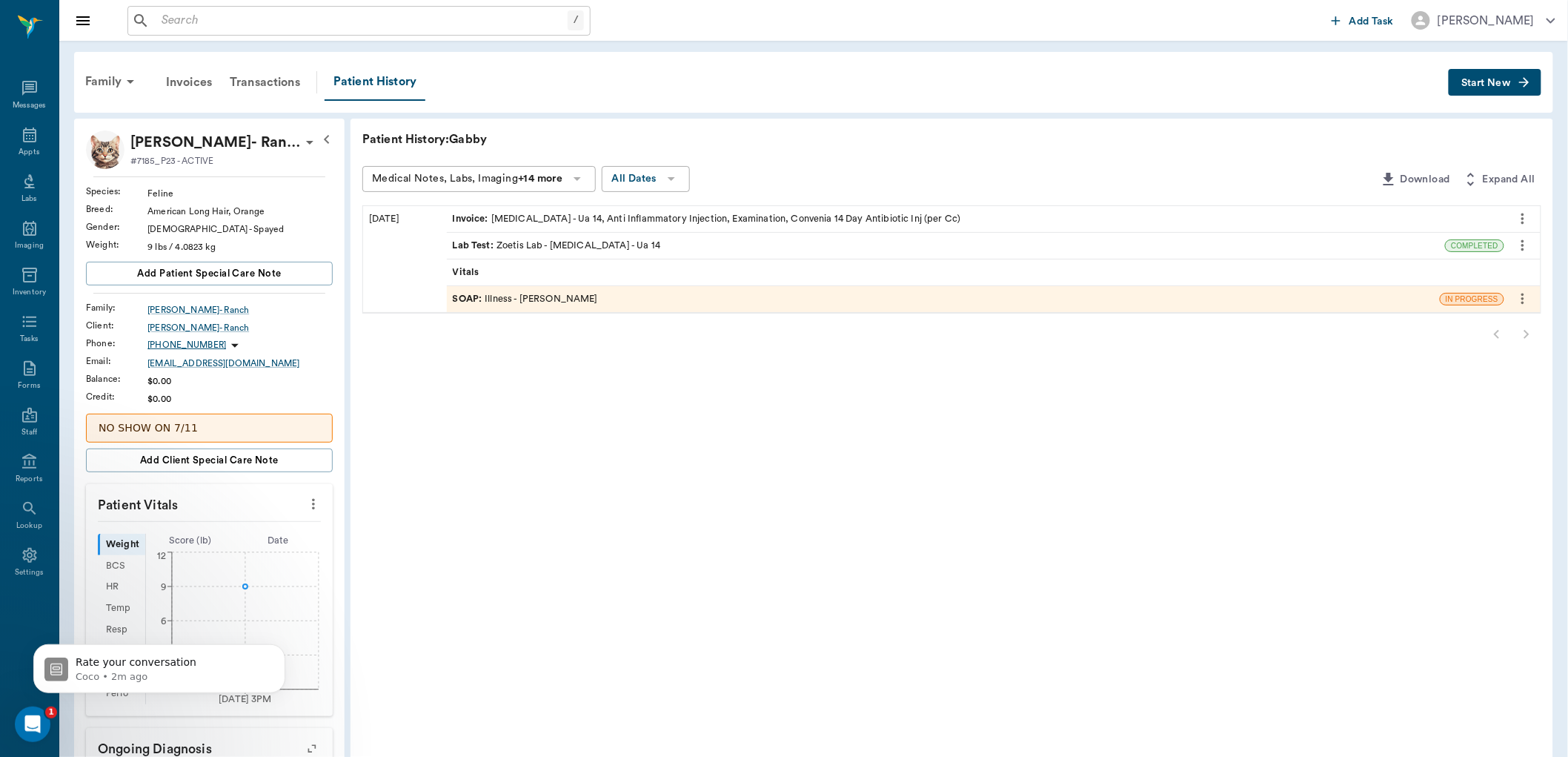
click at [471, 297] on span "SOAP :" at bounding box center [469, 299] width 32 height 14
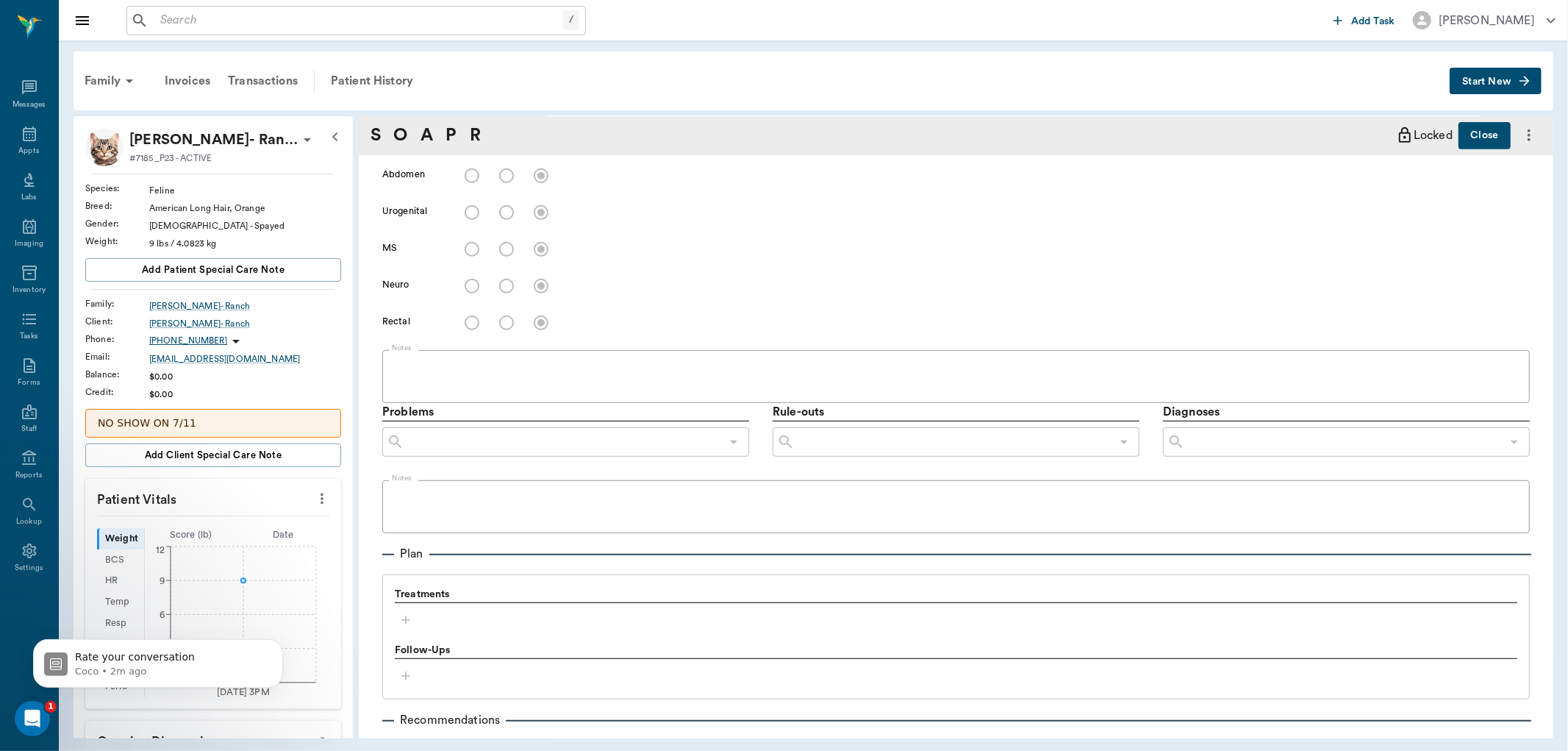
type input "63ec2f075fda476ae8351a4d"
type input "65d2be4f46e3a538d89b8c15"
type textarea "One min she is fine, next minute is peeing on the bed Wanted to have checked to…"
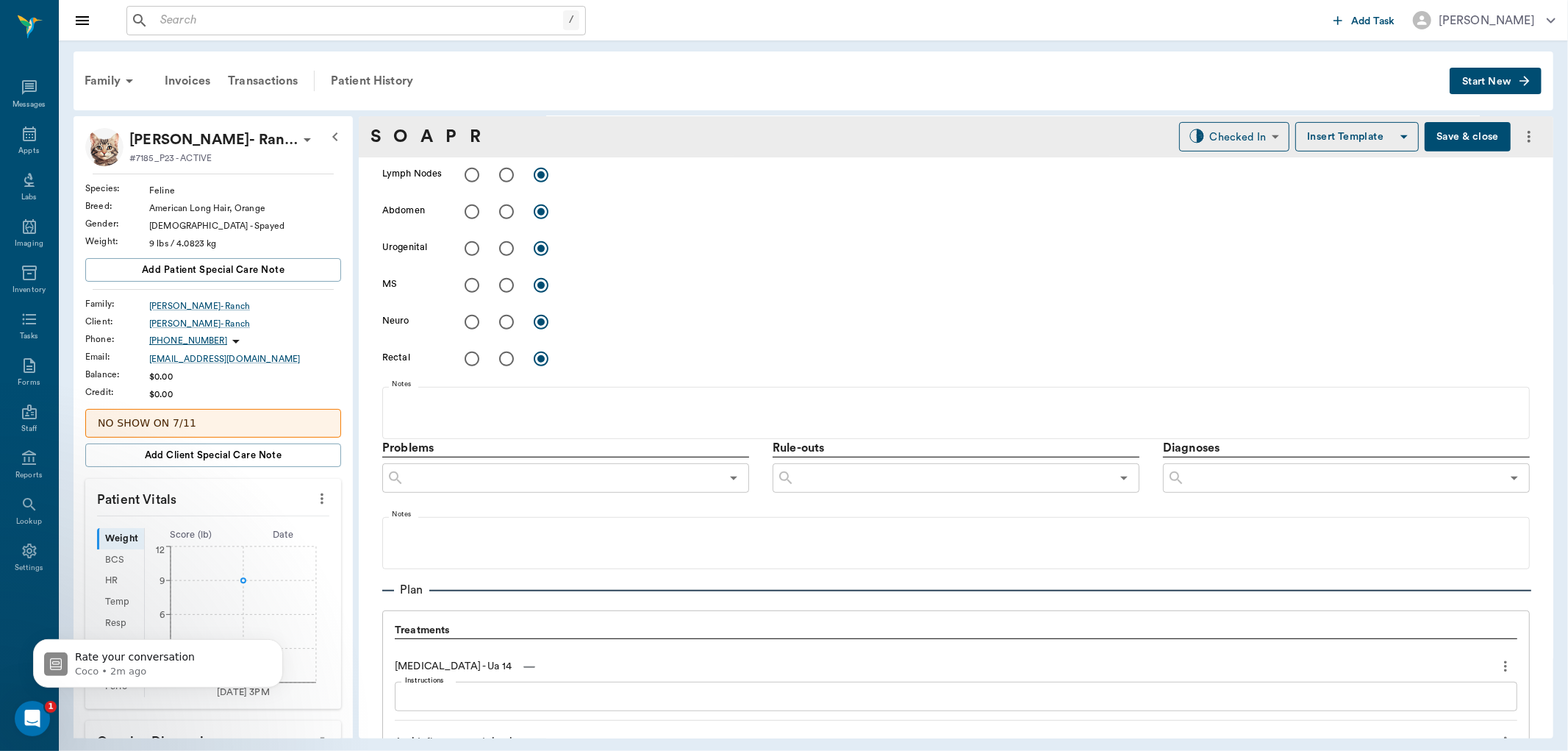
scroll to position [811, 0]
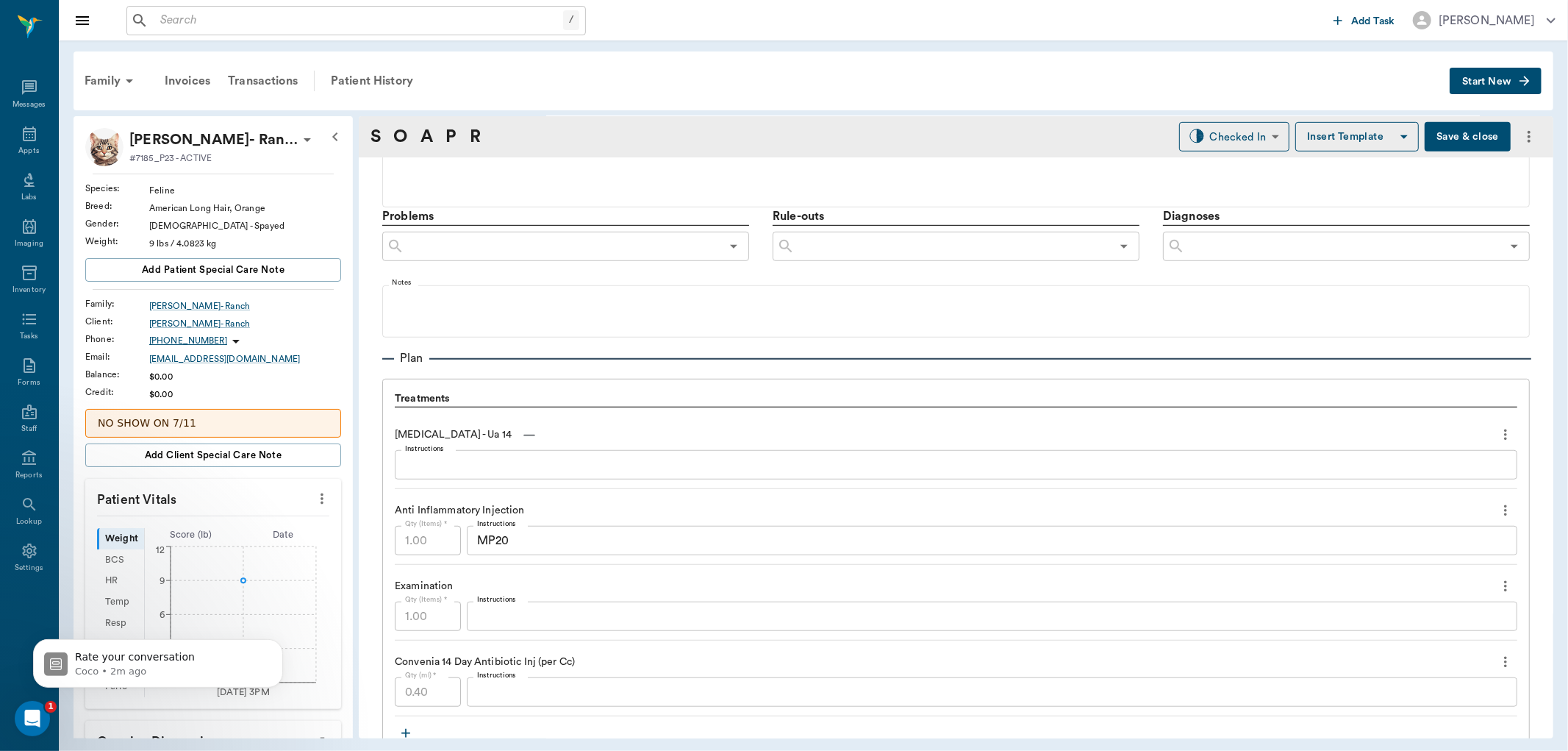
type input "[DATE]"
click at [555, 534] on textarea "MP20" at bounding box center [992, 541] width 1030 height 17
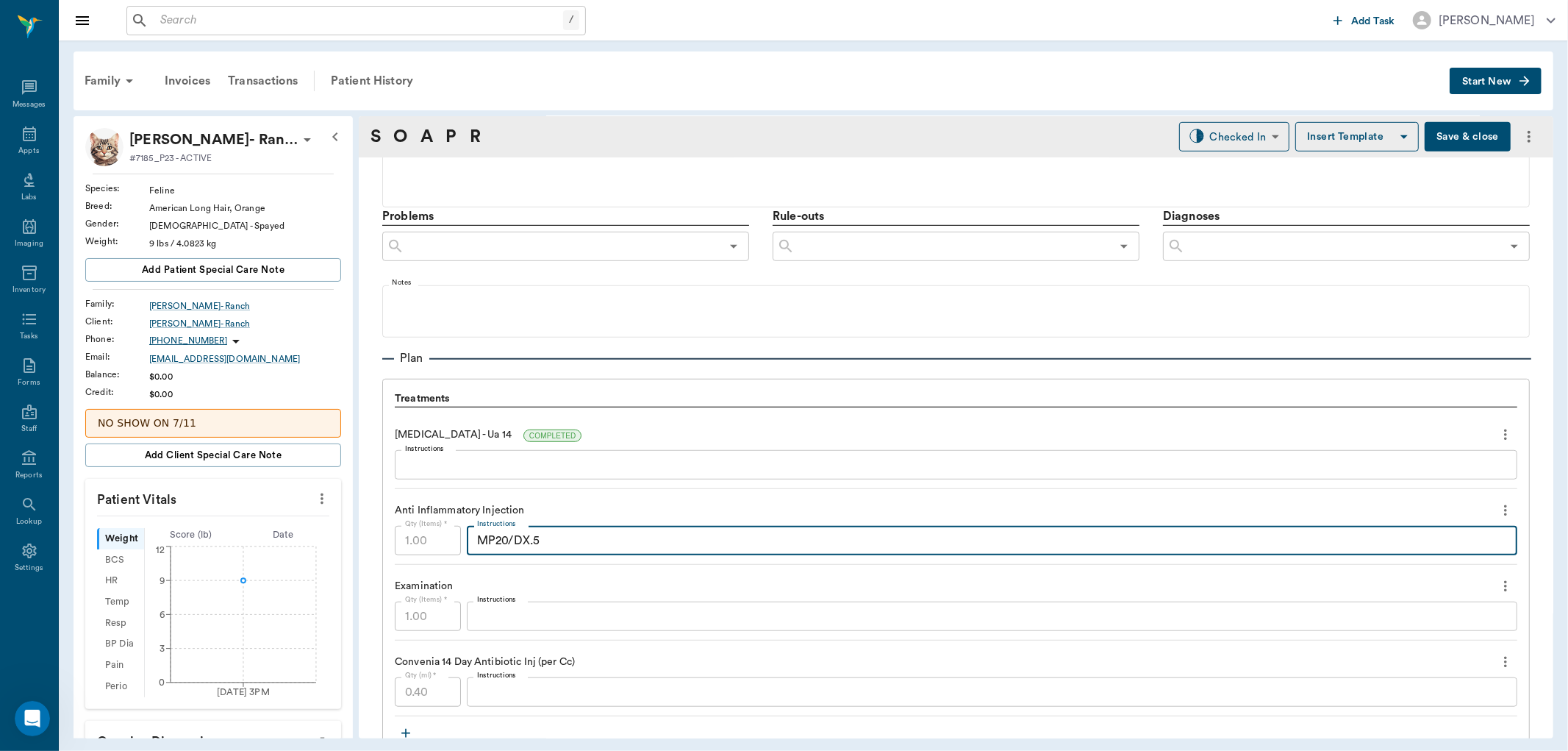
type textarea "MP20/DX.5"
click at [1452, 130] on button "Save & close" at bounding box center [1468, 137] width 86 height 29
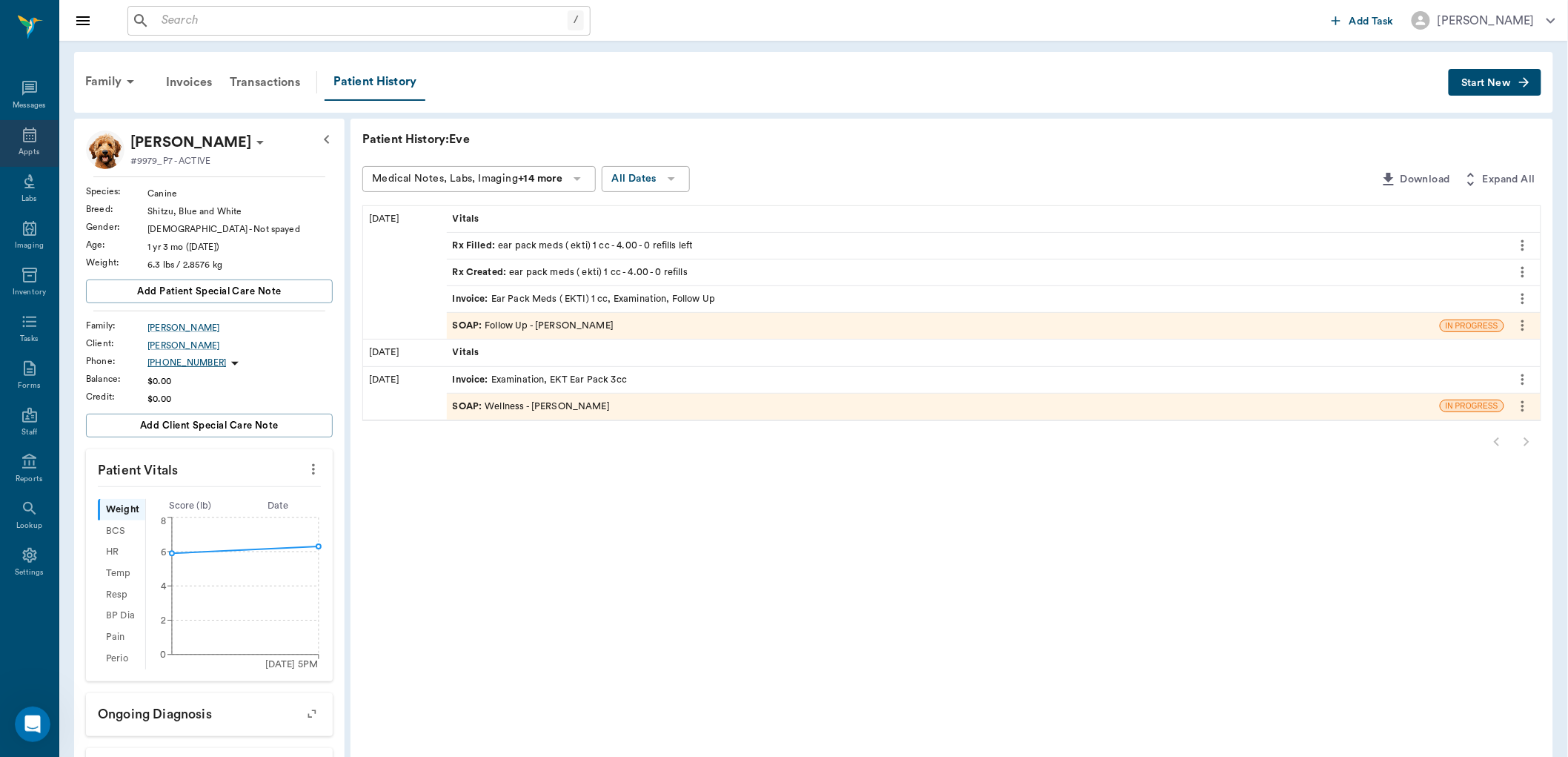
click at [30, 139] on icon at bounding box center [29, 134] width 13 height 15
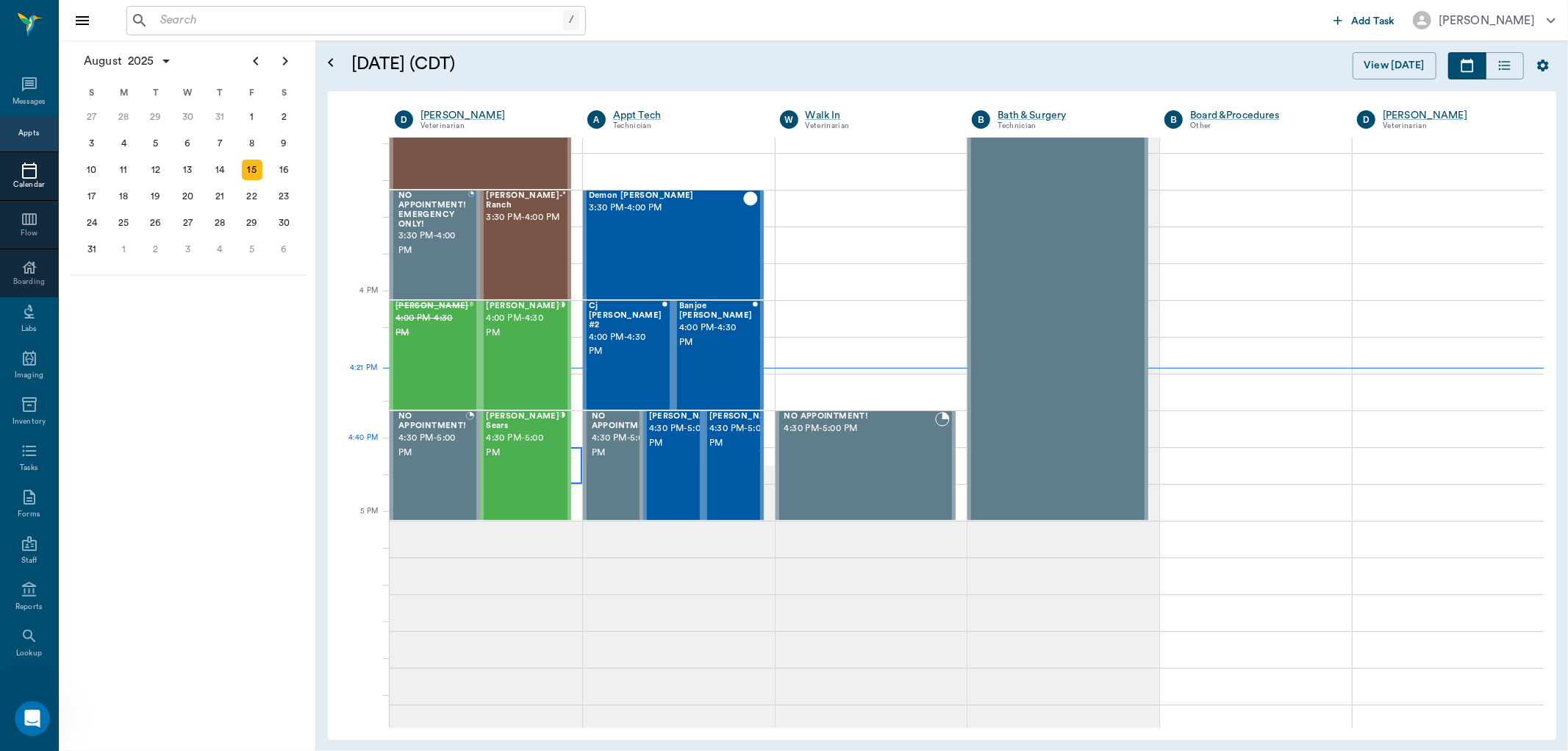
scroll to position [1602, 0]
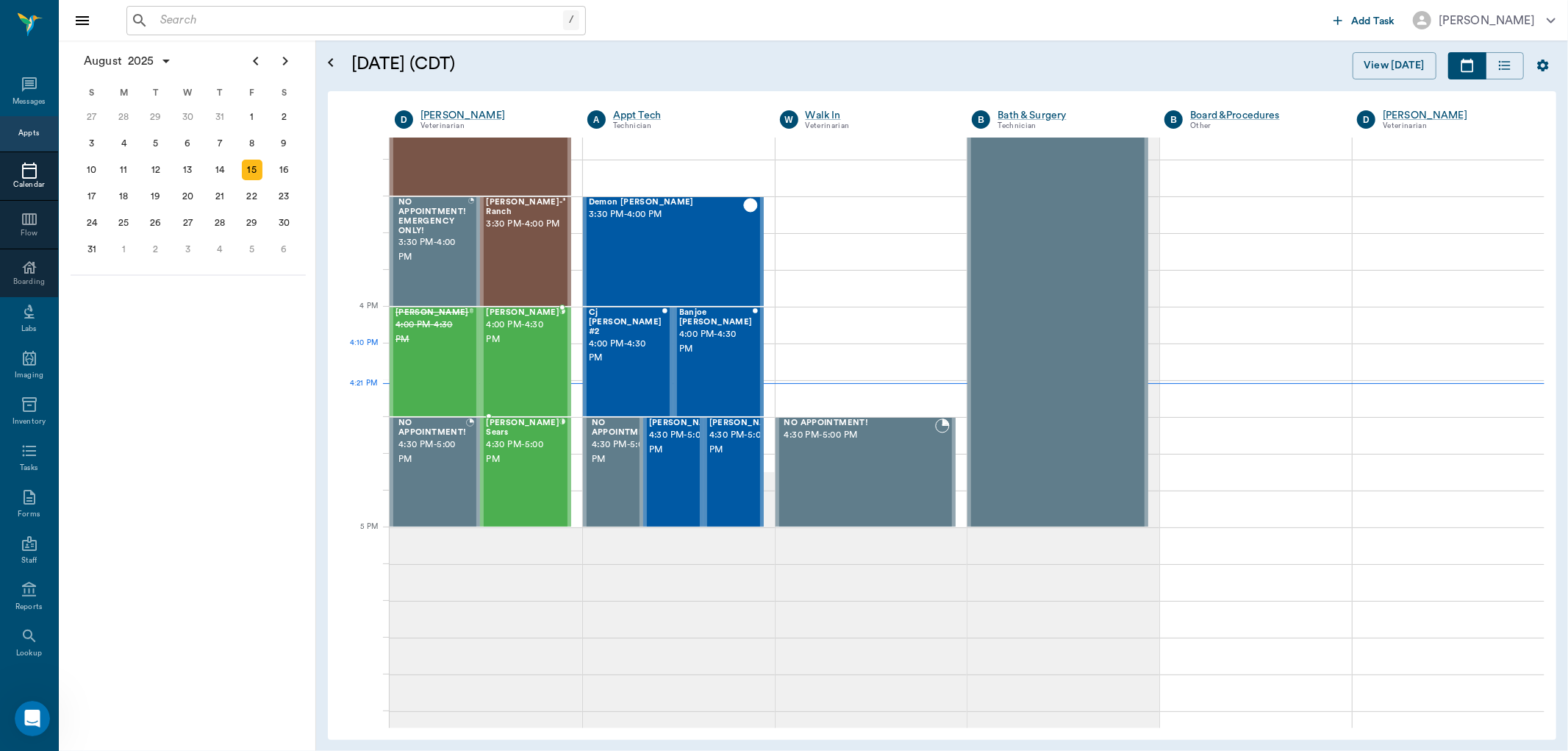
click at [523, 357] on div "KAELO Carroll 4:00 PM - 4:30 PM" at bounding box center [522, 362] width 74 height 107
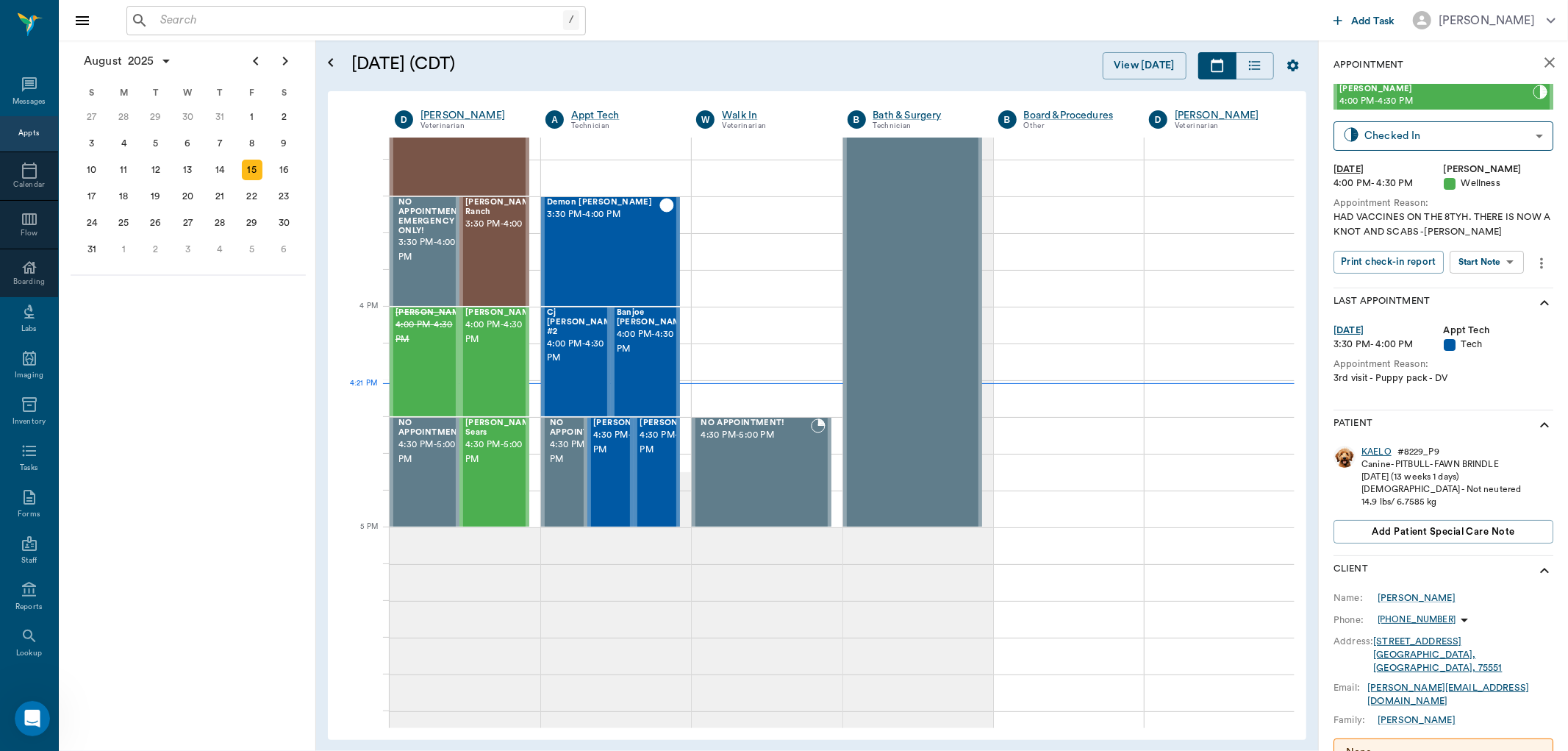
click at [1372, 450] on div "KAELO" at bounding box center [1377, 451] width 30 height 12
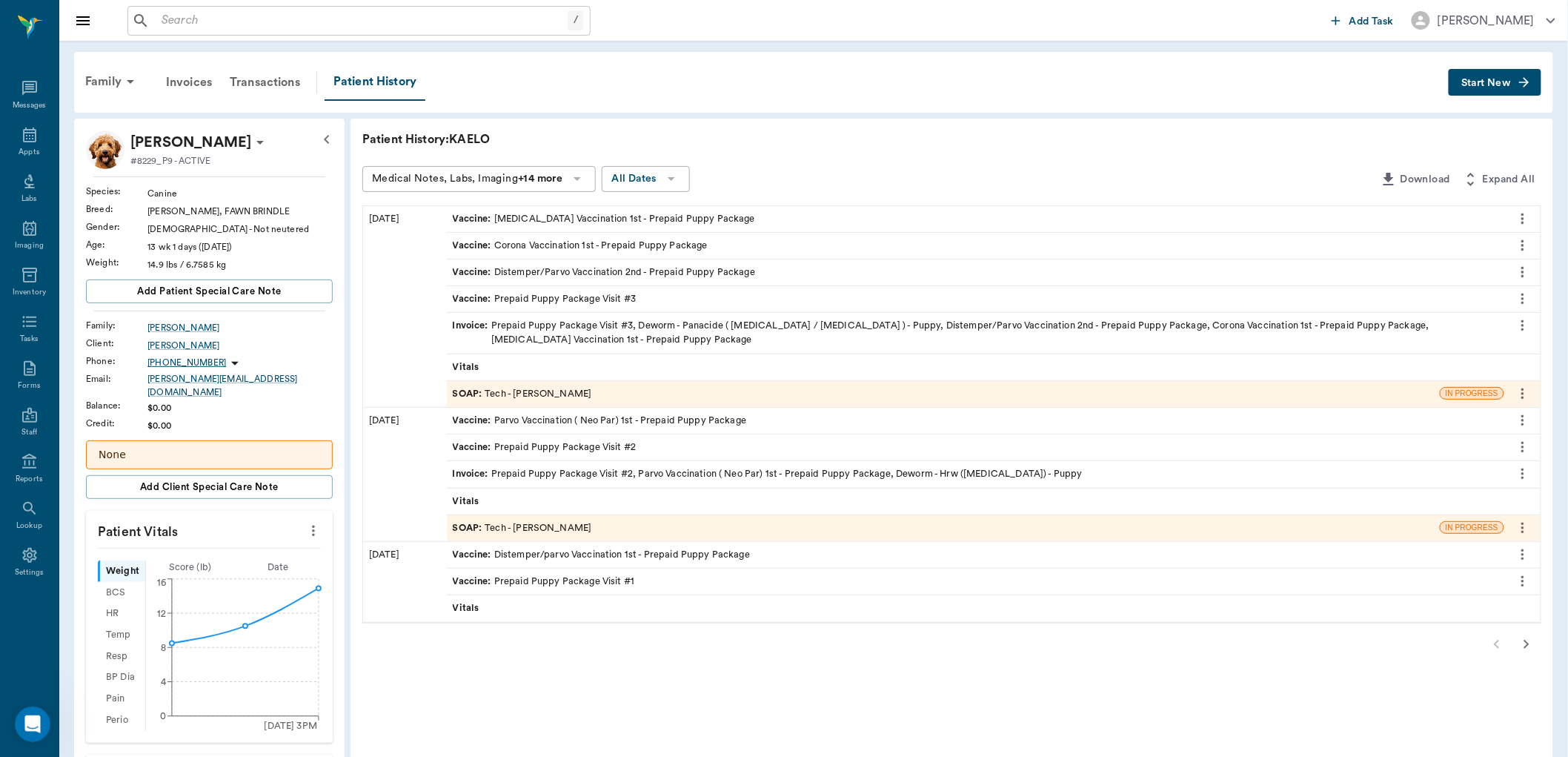
click at [1530, 84] on icon "button" at bounding box center [1523, 82] width 15 height 15
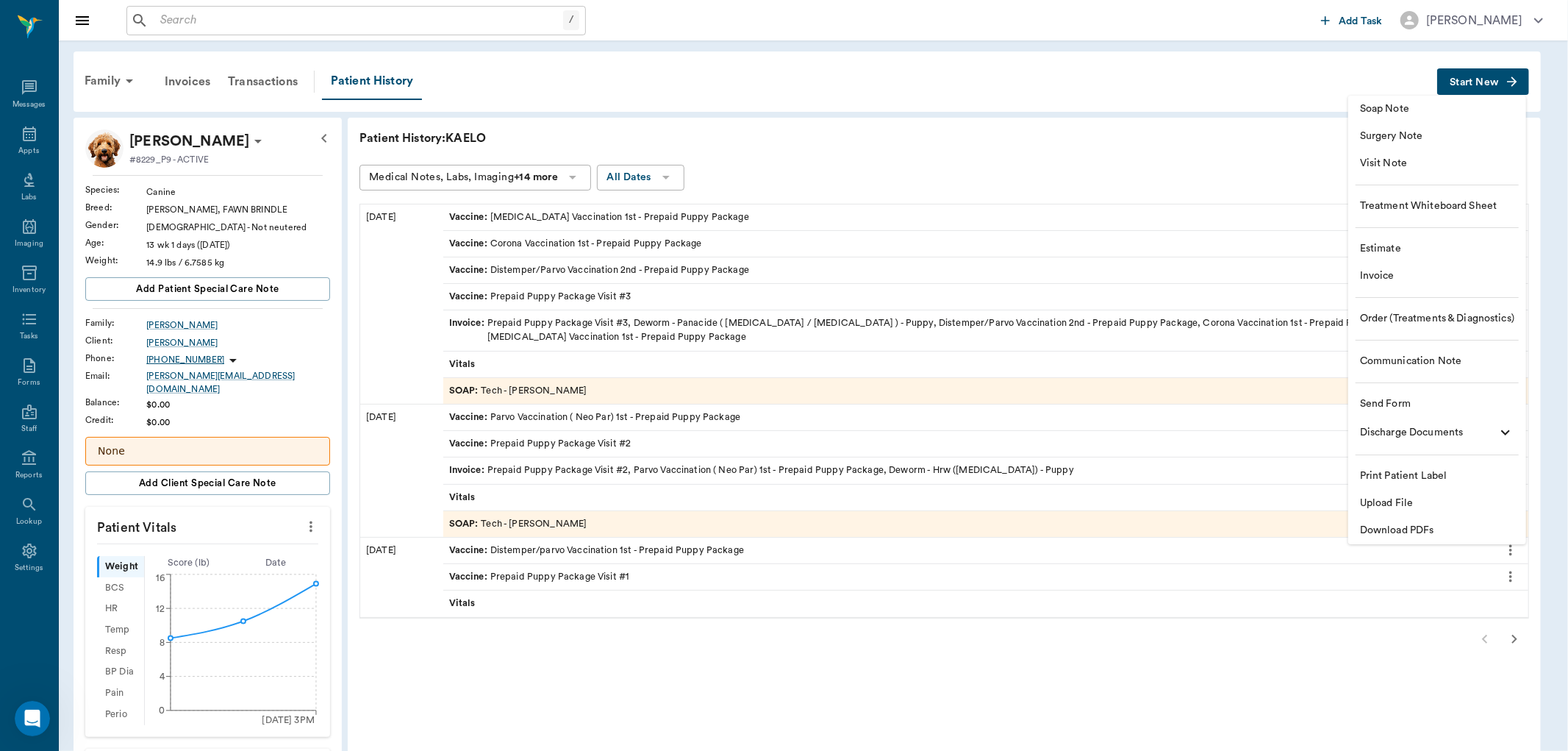
click at [1056, 107] on div at bounding box center [784, 375] width 1568 height 751
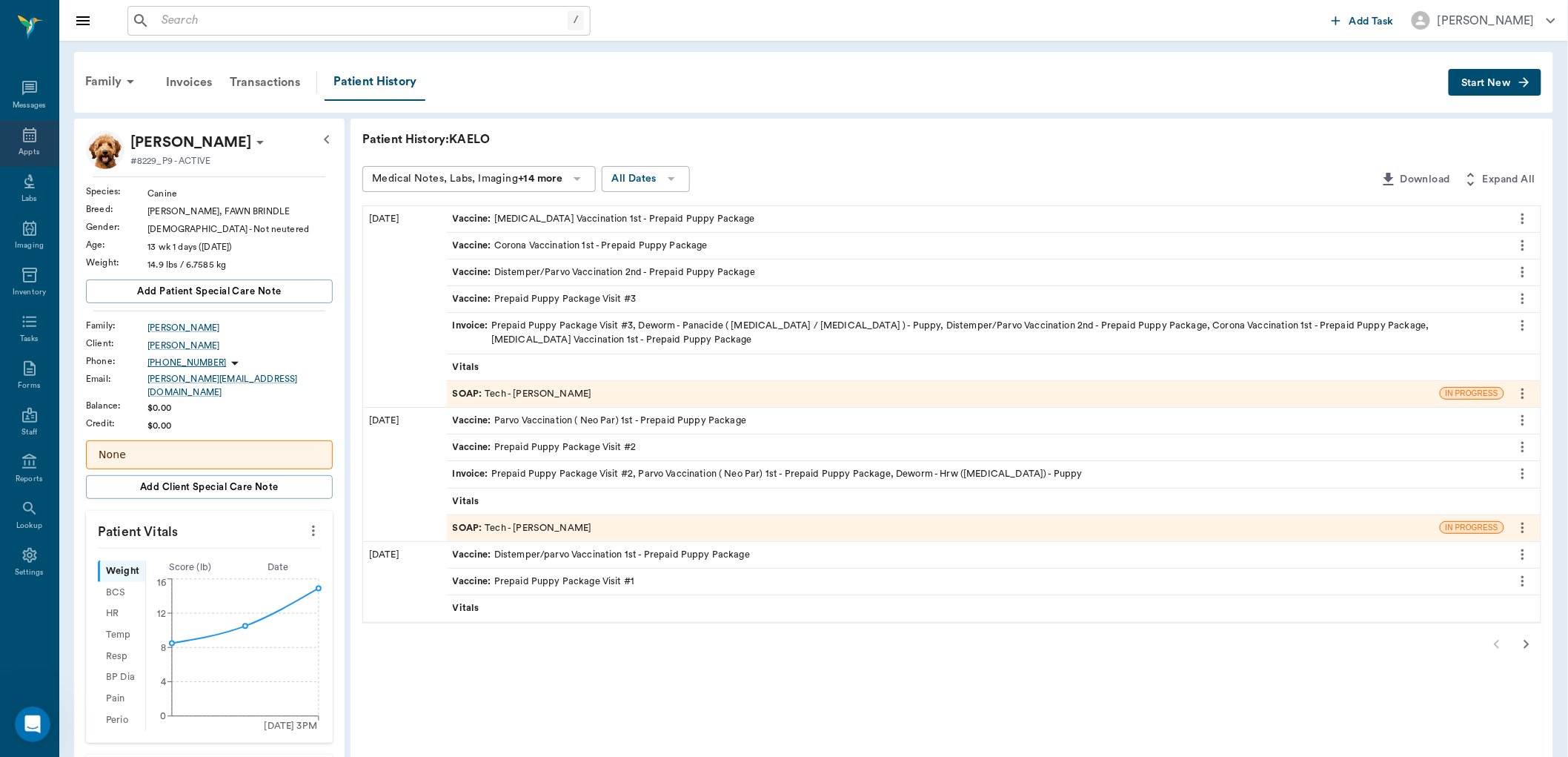
click at [32, 135] on icon at bounding box center [30, 134] width 17 height 17
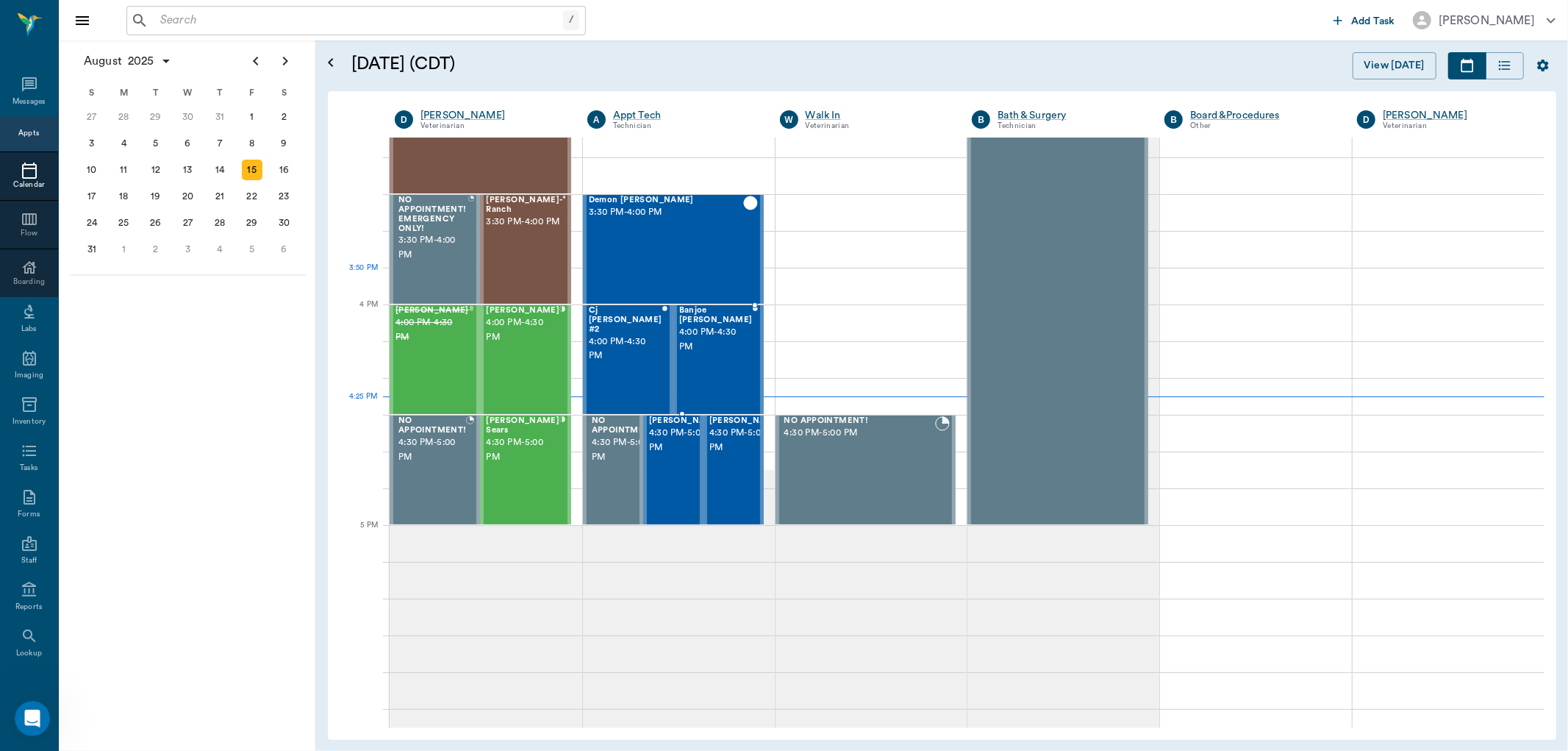
scroll to position [1602, 0]
click at [500, 327] on span "4:00 PM - 4:30 PM" at bounding box center [522, 331] width 74 height 29
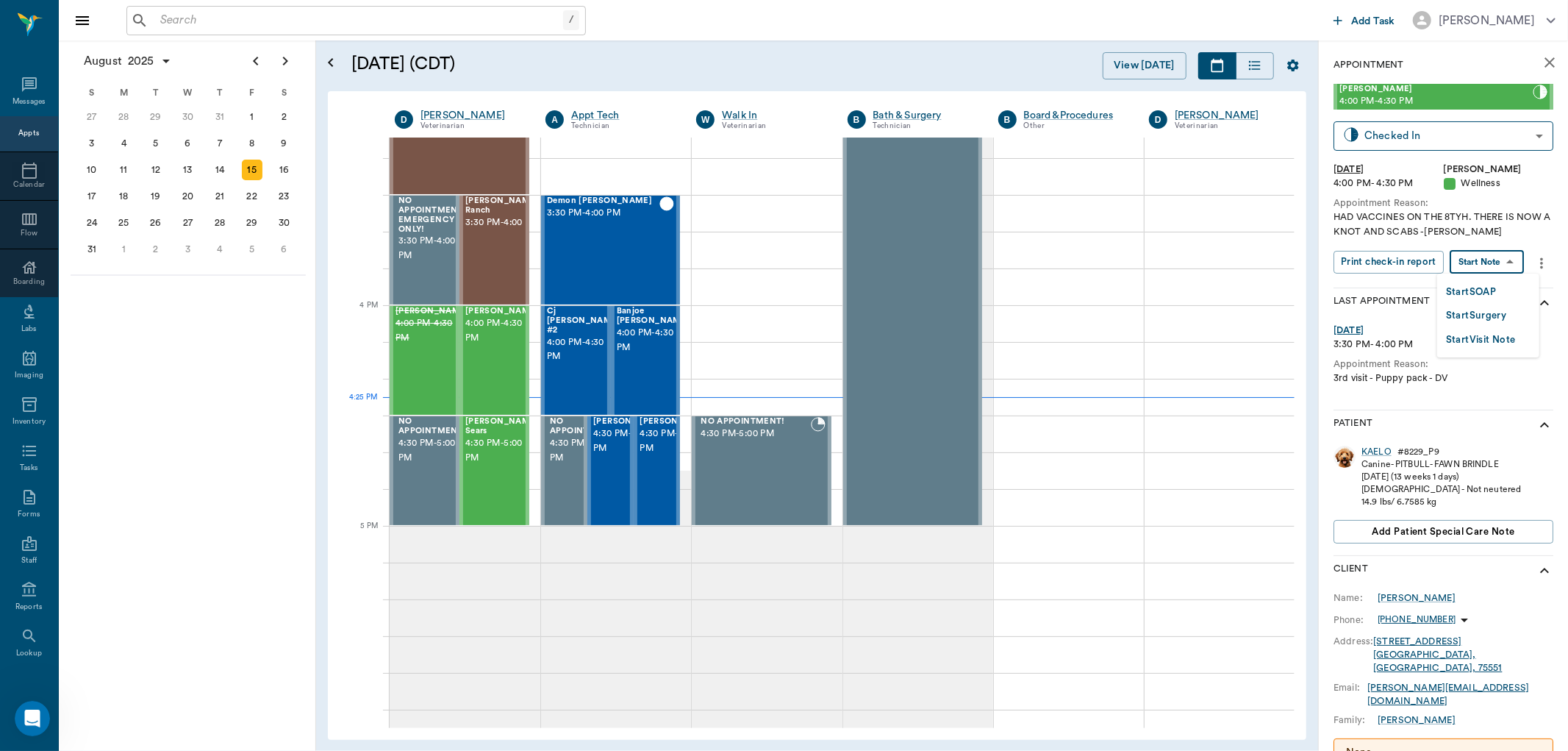
click at [1510, 260] on body "/ ​ Add Task Dr. Bert Ellsworth Nectar Messages Appts Calendar Flow Boarding La…" at bounding box center [784, 375] width 1568 height 751
click at [1488, 285] on button "Start SOAP" at bounding box center [1472, 293] width 50 height 17
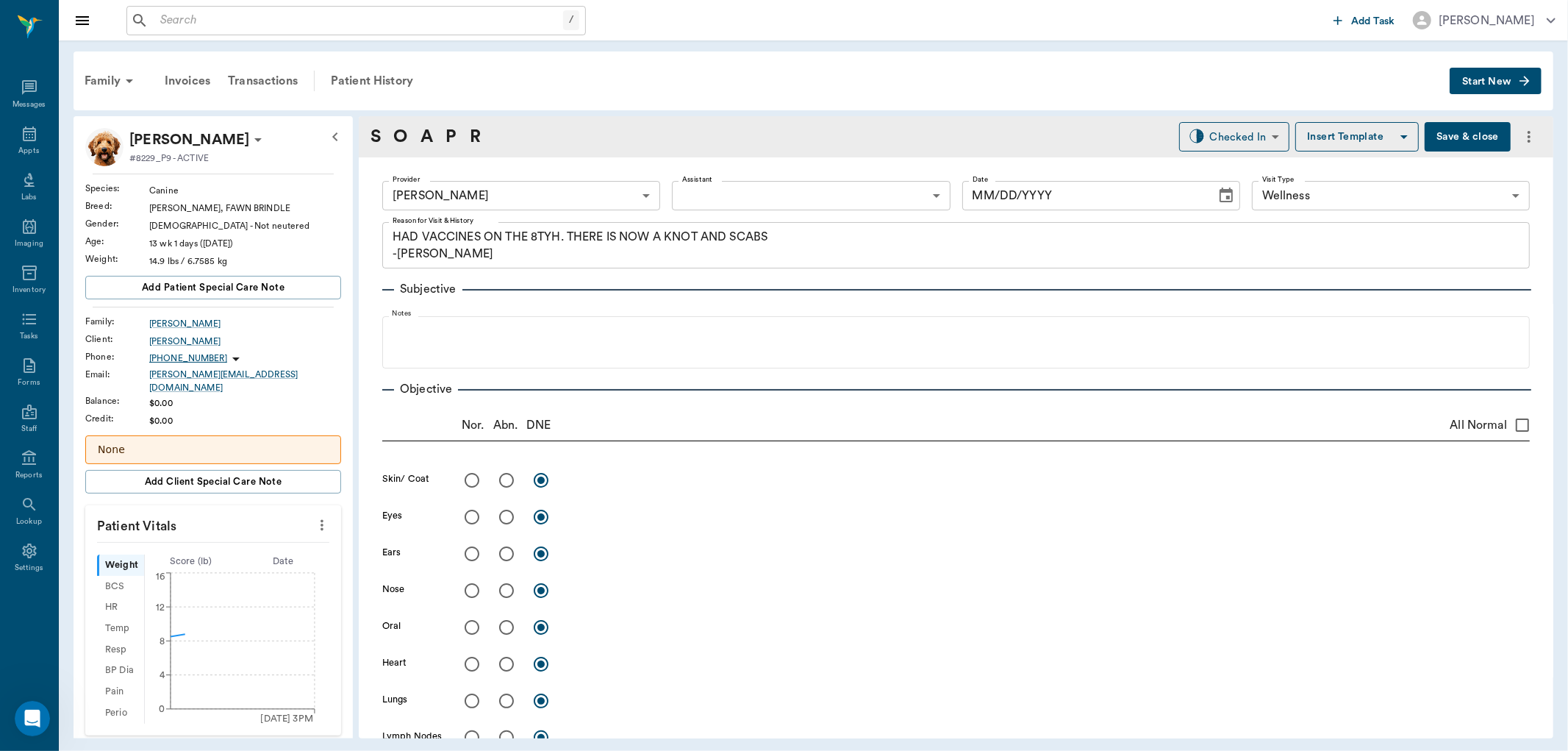
type input "63ec2f075fda476ae8351a4d"
type input "65d2be4f46e3a538d89b8c14"
type textarea "HAD VACCINES ON THE 8TYH. THERE IS NOW A KNOT AND SCABS -LORY"
type input "[DATE]"
click at [314, 524] on icon "more" at bounding box center [321, 525] width 16 height 17
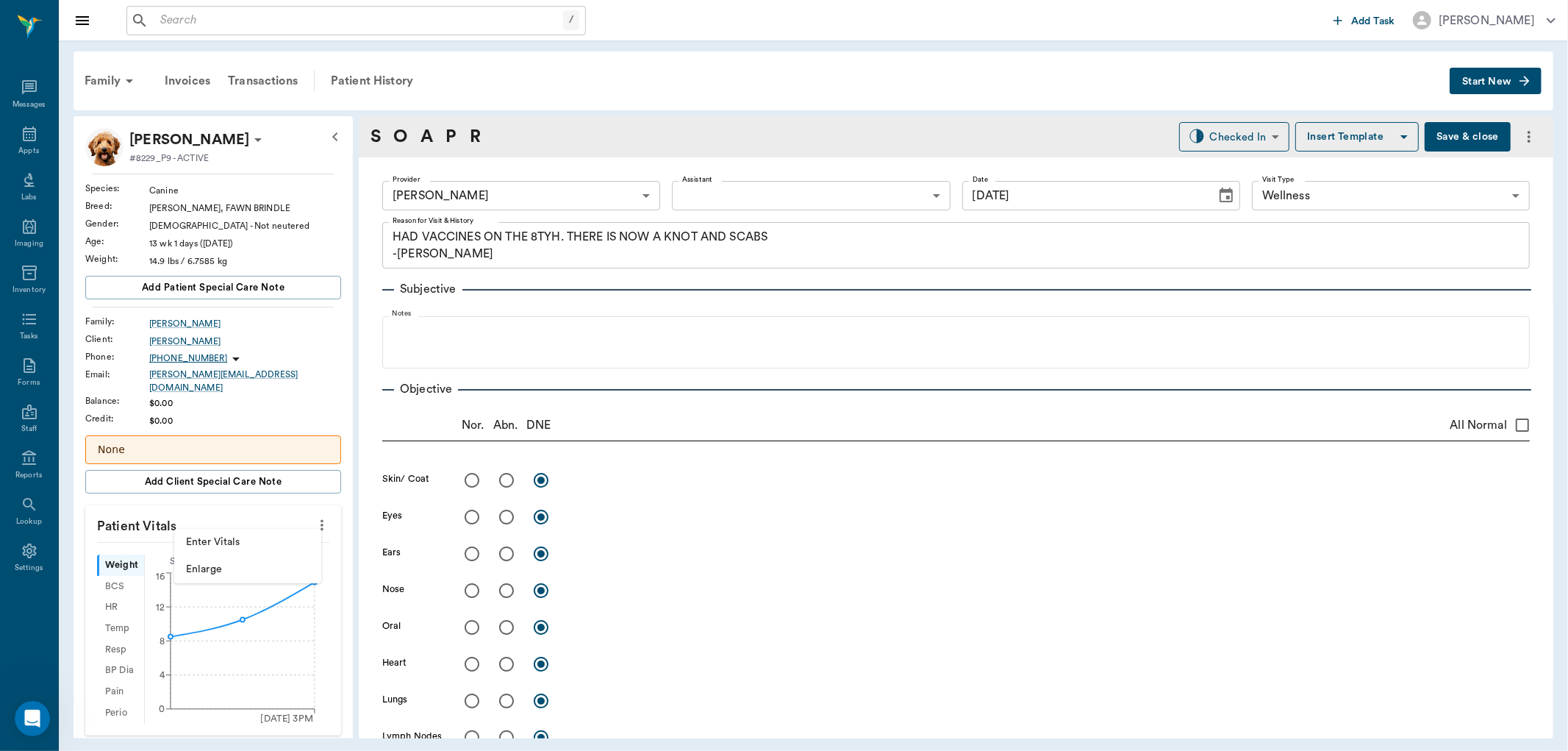
click at [280, 545] on span "Enter Vitals" at bounding box center [248, 542] width 124 height 16
click at [259, 564] on input "text" at bounding box center [212, 569] width 128 height 29
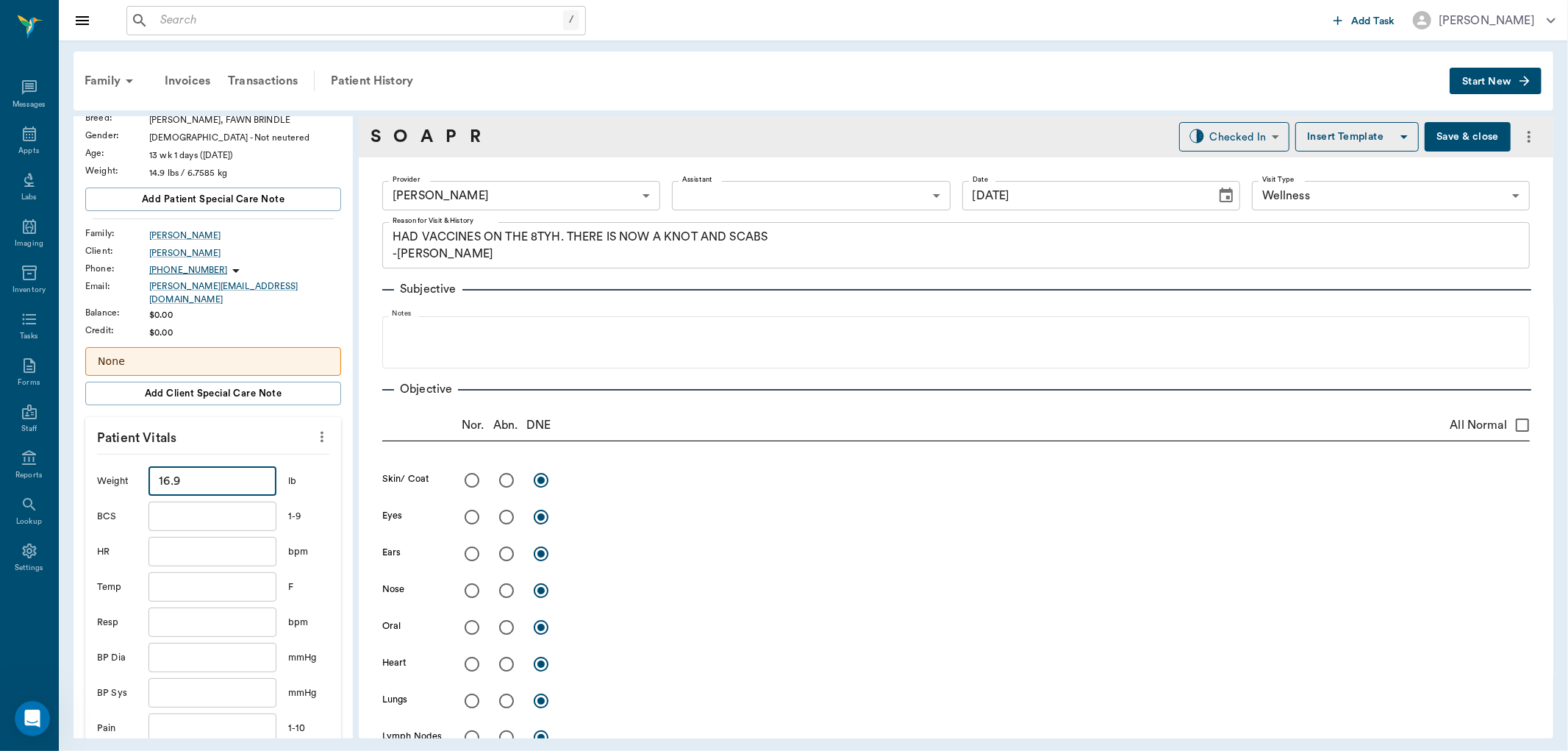
scroll to position [245, 0]
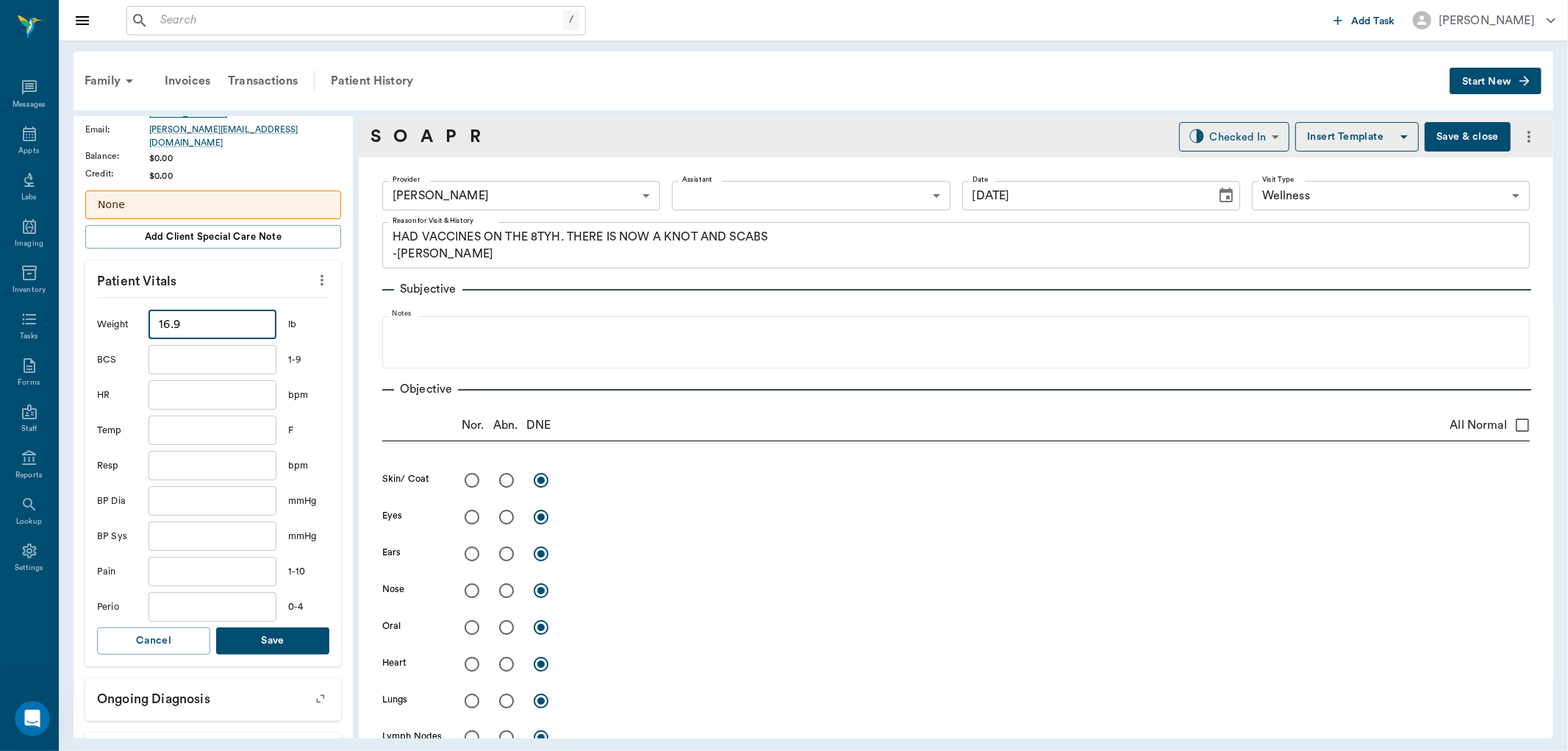
type input "16.9"
click at [285, 627] on button "Save" at bounding box center [273, 640] width 113 height 27
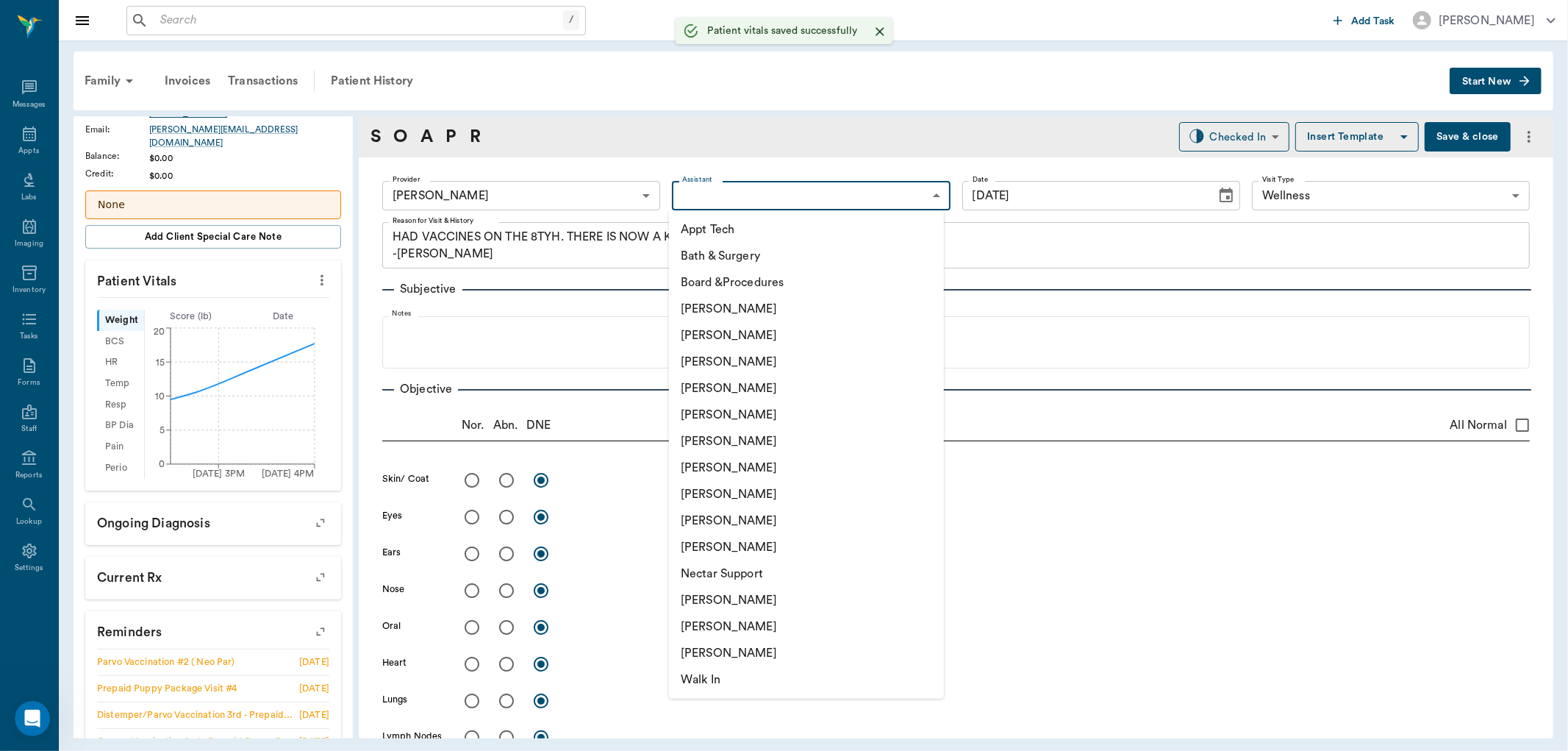
click at [732, 194] on body "/ ​ Add Task Dr. Bert Ellsworth Nectar Messages Appts Labs Imaging Inventory Ta…" at bounding box center [784, 375] width 1568 height 751
click at [717, 443] on li "[PERSON_NAME]" at bounding box center [806, 441] width 275 height 27
type input "682b670d8bdc6f7f8feef3db"
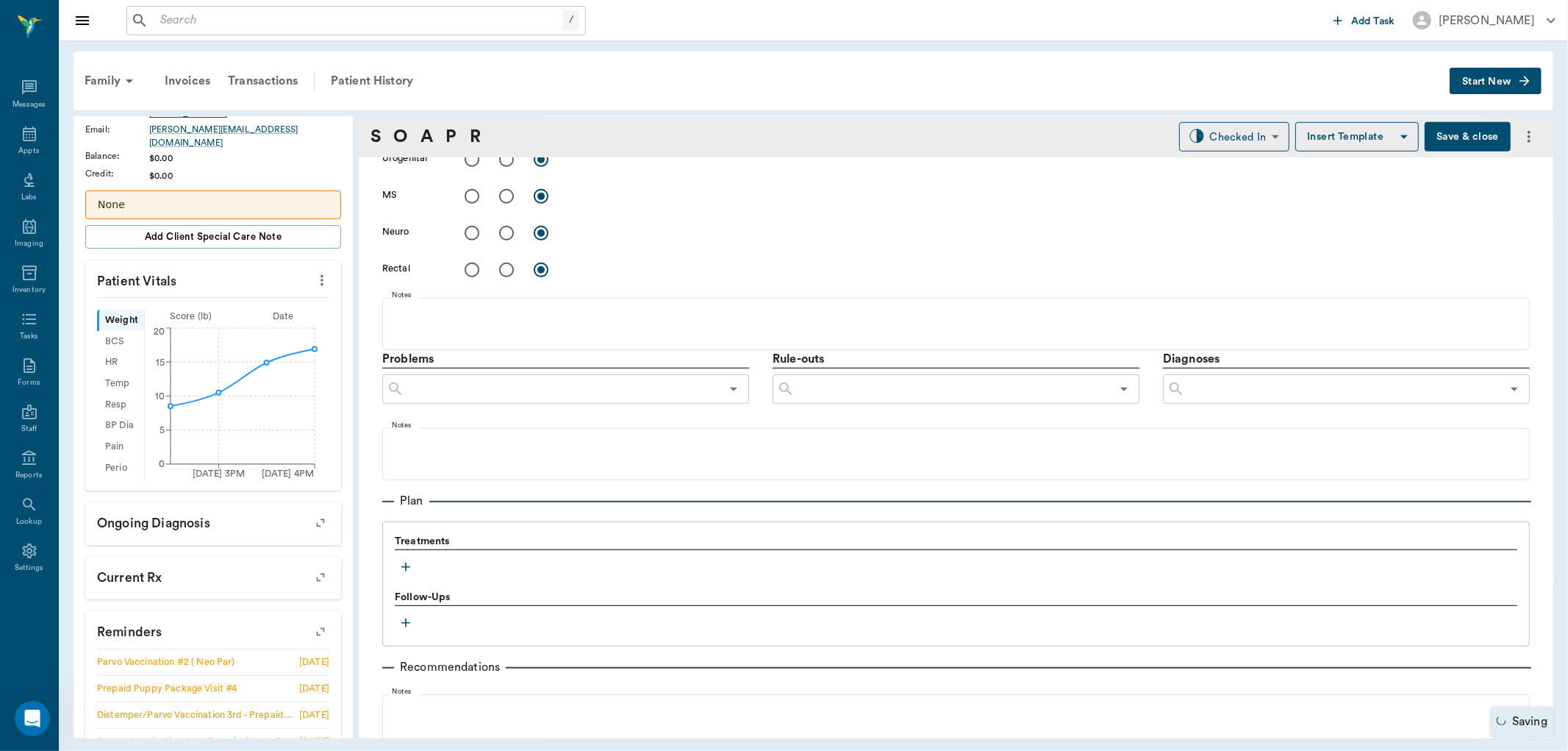
scroll to position [653, 0]
click at [405, 565] on icon "button" at bounding box center [405, 565] width 15 height 15
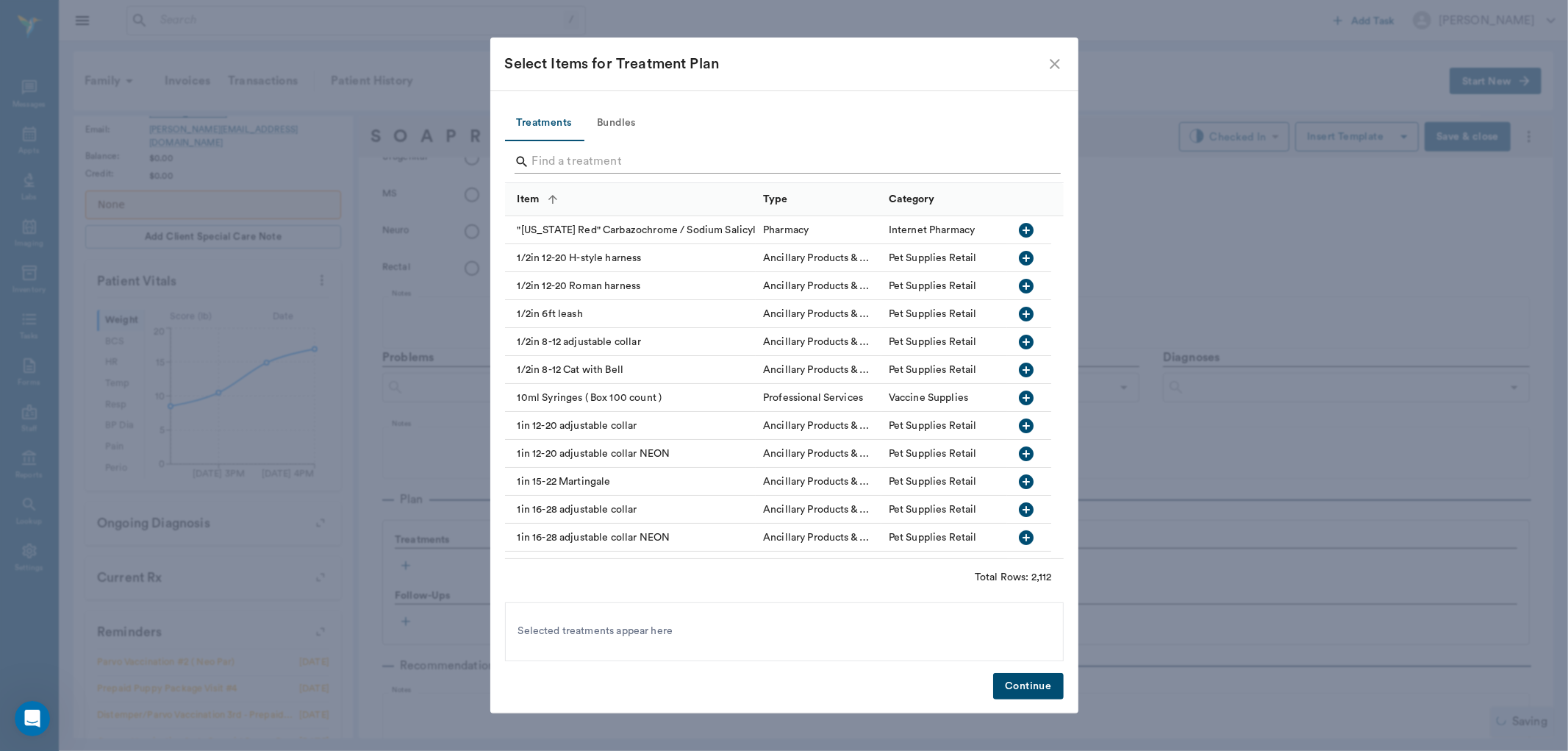
click at [671, 165] on input "Search" at bounding box center [786, 161] width 507 height 23
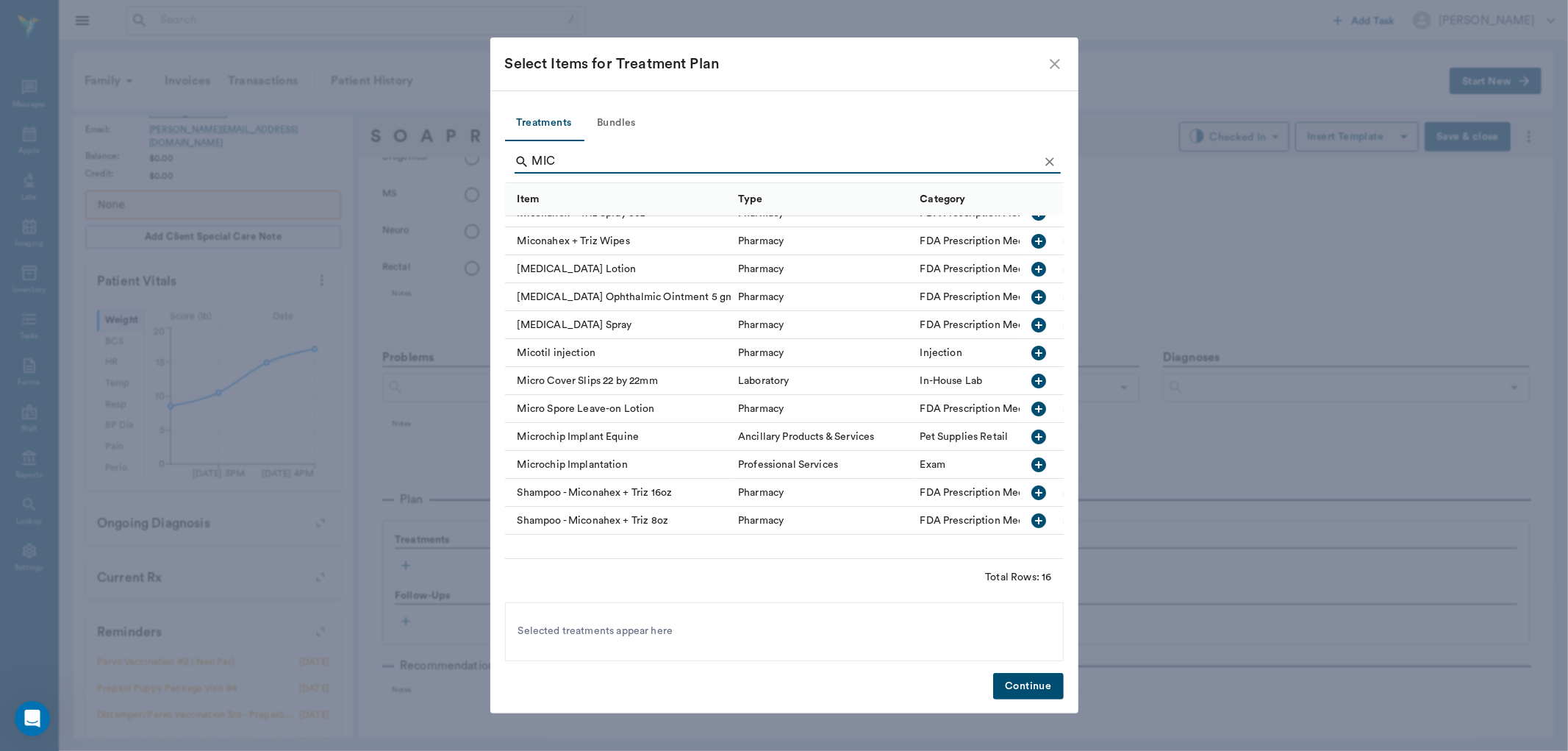
scroll to position [118, 0]
type input "MIC"
click at [1032, 508] on icon "button" at bounding box center [1039, 515] width 15 height 15
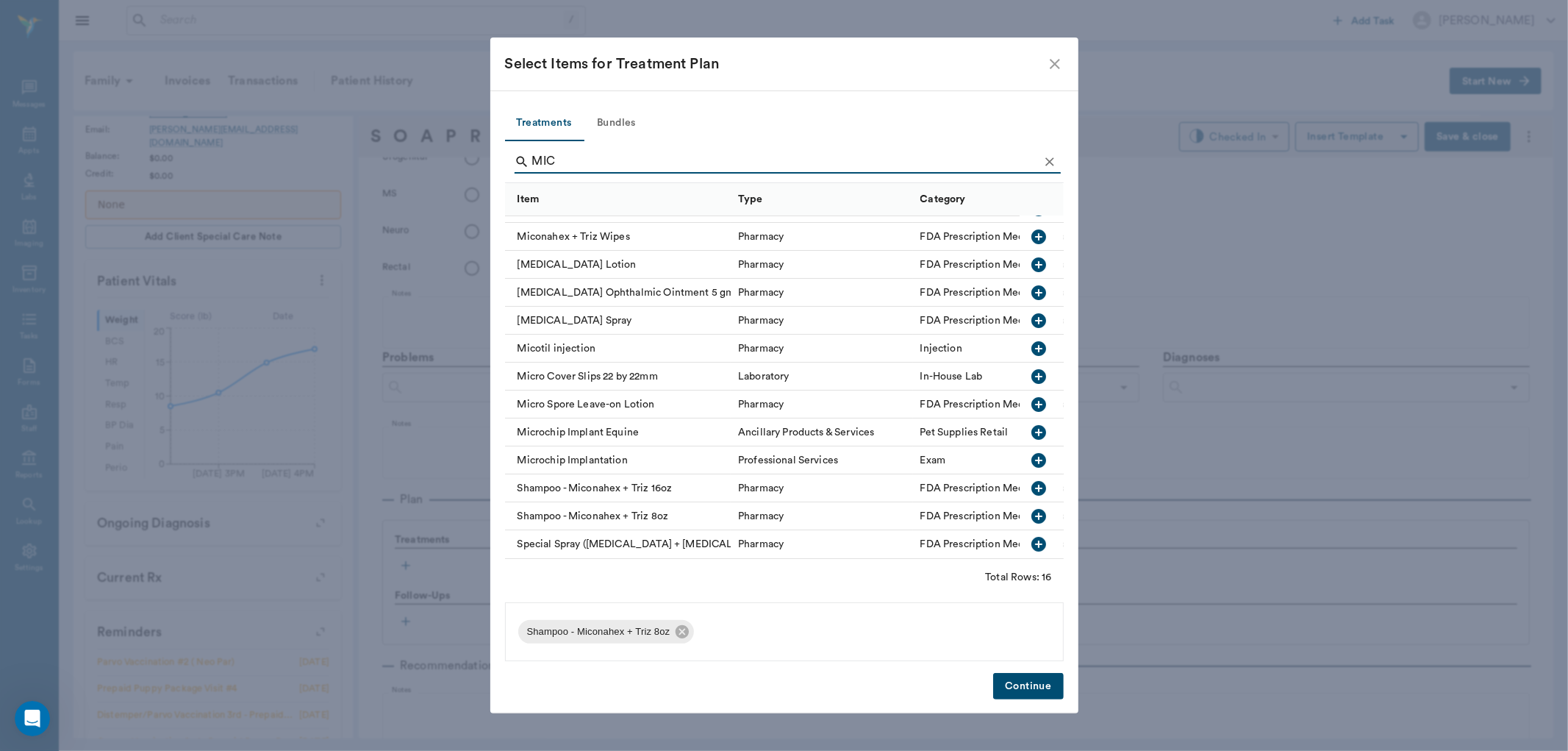
click at [1045, 163] on icon "Clear" at bounding box center [1050, 161] width 15 height 15
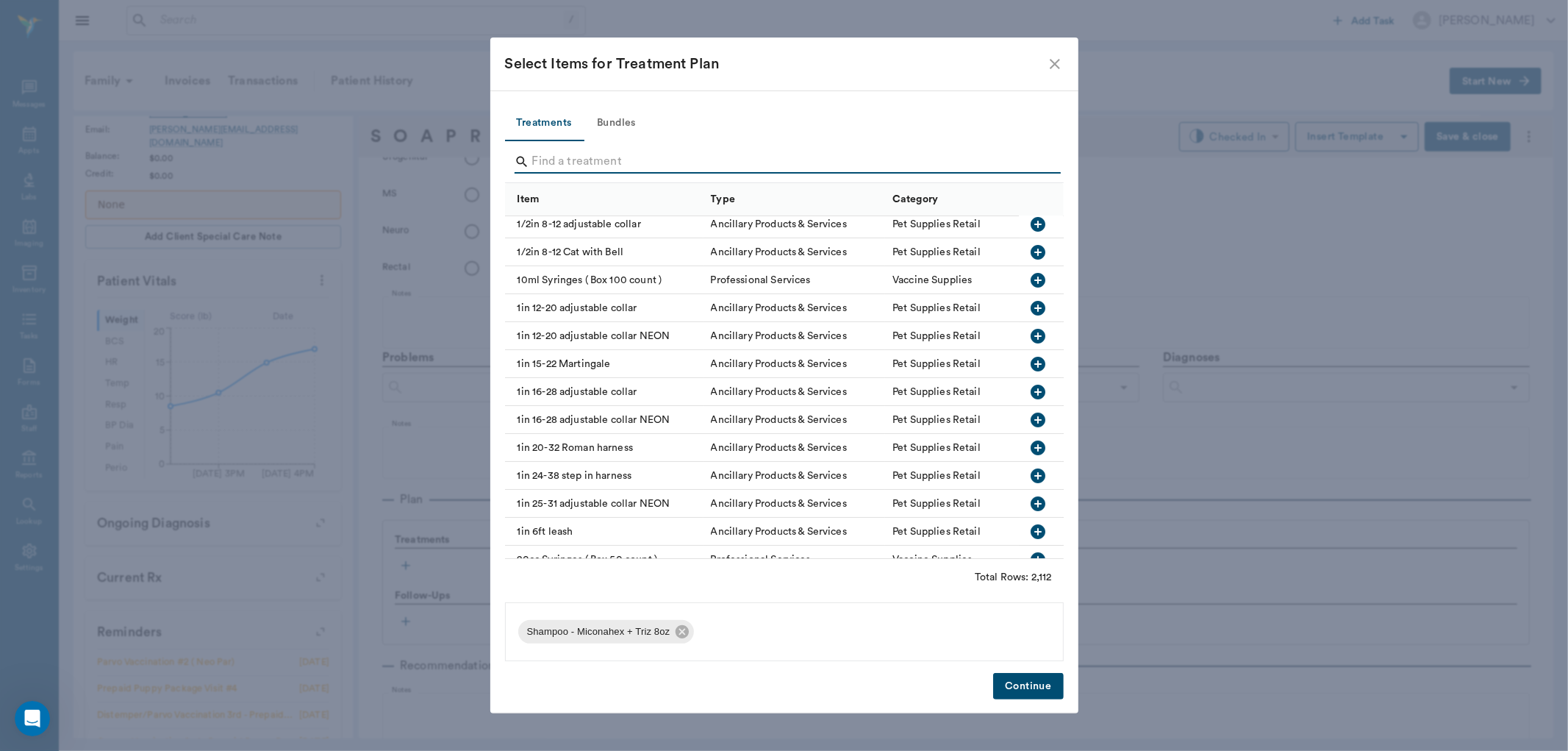
click at [1032, 164] on input "Search" at bounding box center [786, 161] width 507 height 23
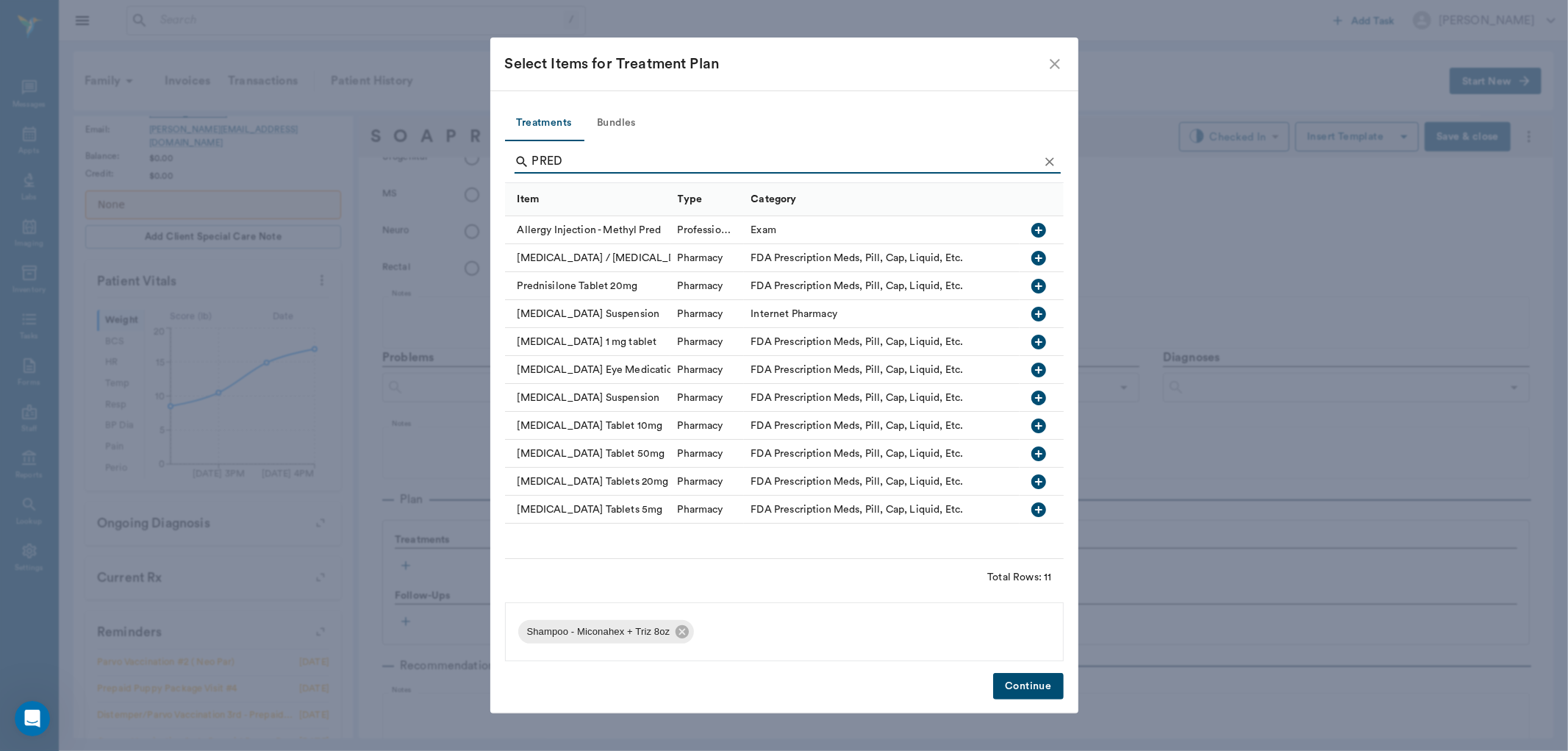
scroll to position [0, 0]
type input "PRED"
click at [1040, 509] on icon "button" at bounding box center [1039, 509] width 17 height 17
click at [1029, 688] on button "Continue" at bounding box center [1028, 686] width 70 height 27
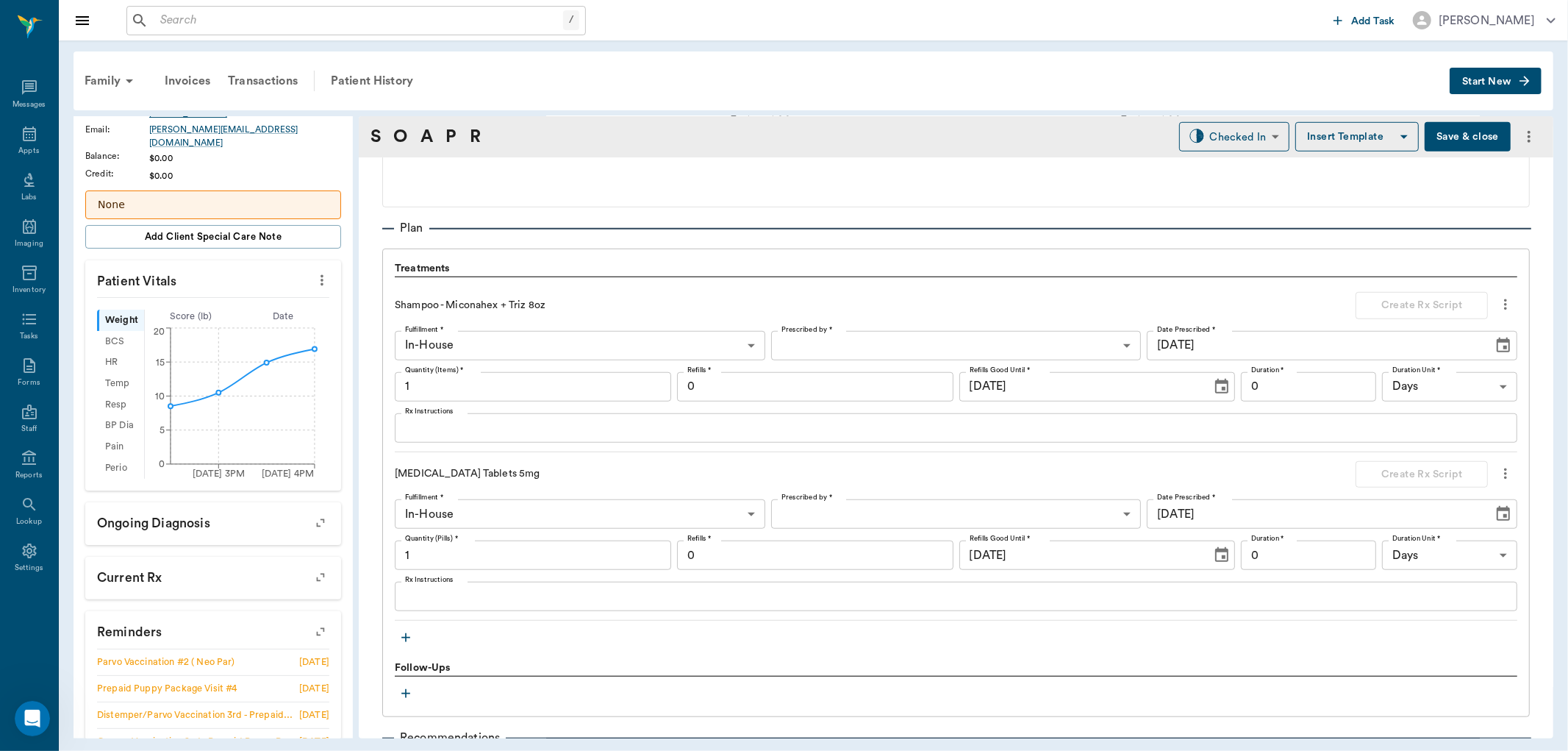
scroll to position [980, 0]
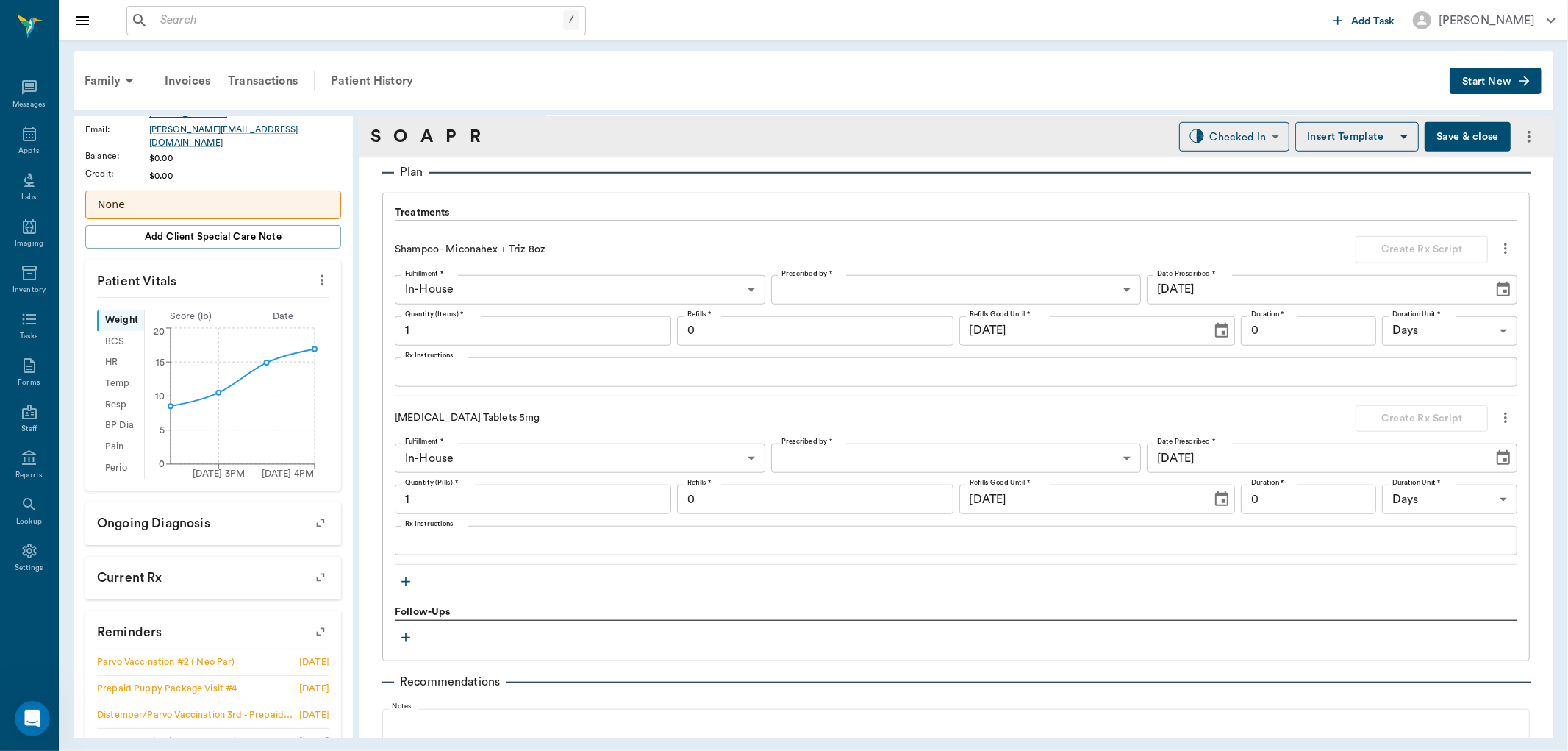
click at [411, 591] on div "Treatments Shampoo - Miconahex + Triz 8oz Create Rx Script Fulfillment * In-Hou…" at bounding box center [956, 398] width 1123 height 387
click at [409, 581] on icon "button" at bounding box center [405, 581] width 9 height 9
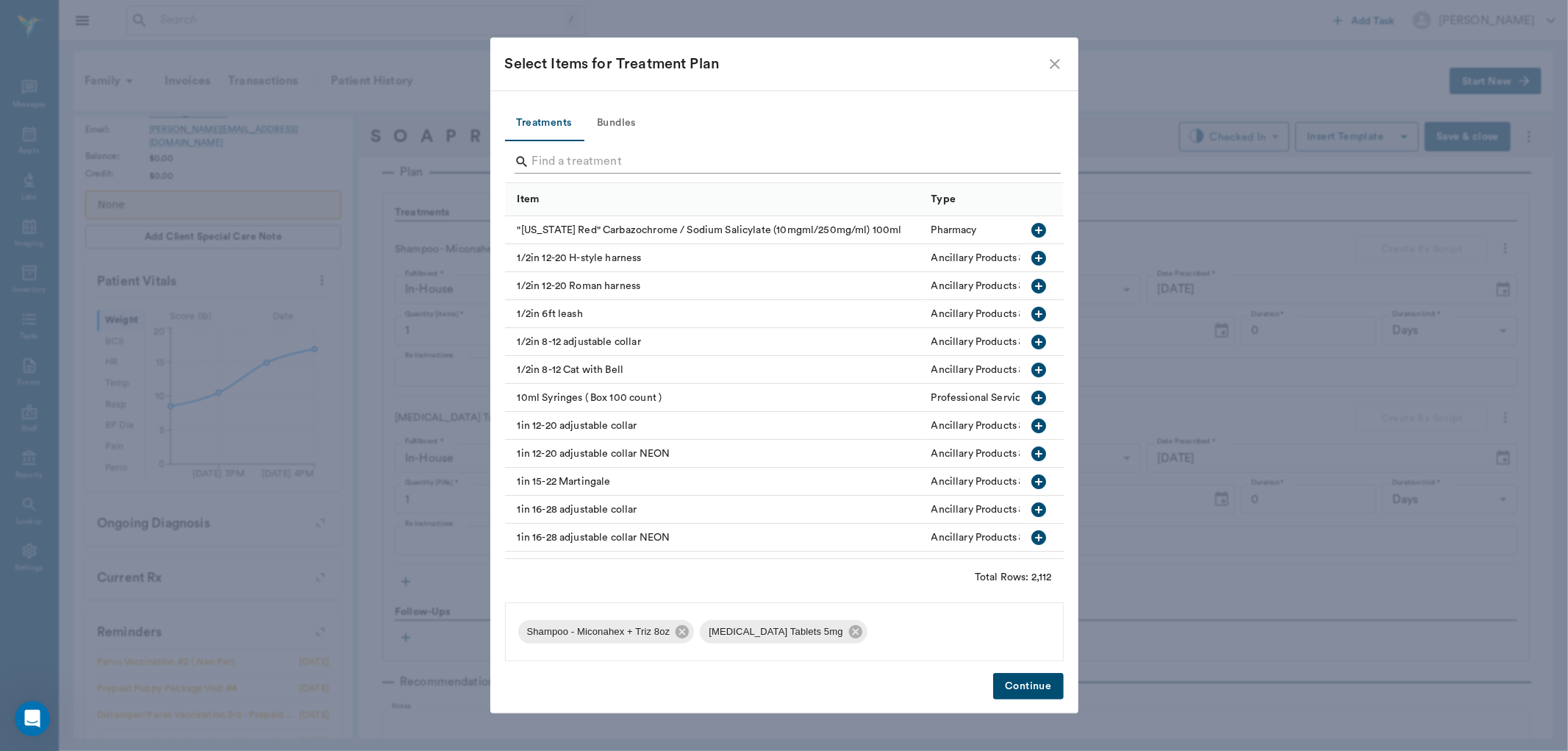
click at [623, 150] on input "Search" at bounding box center [786, 161] width 507 height 23
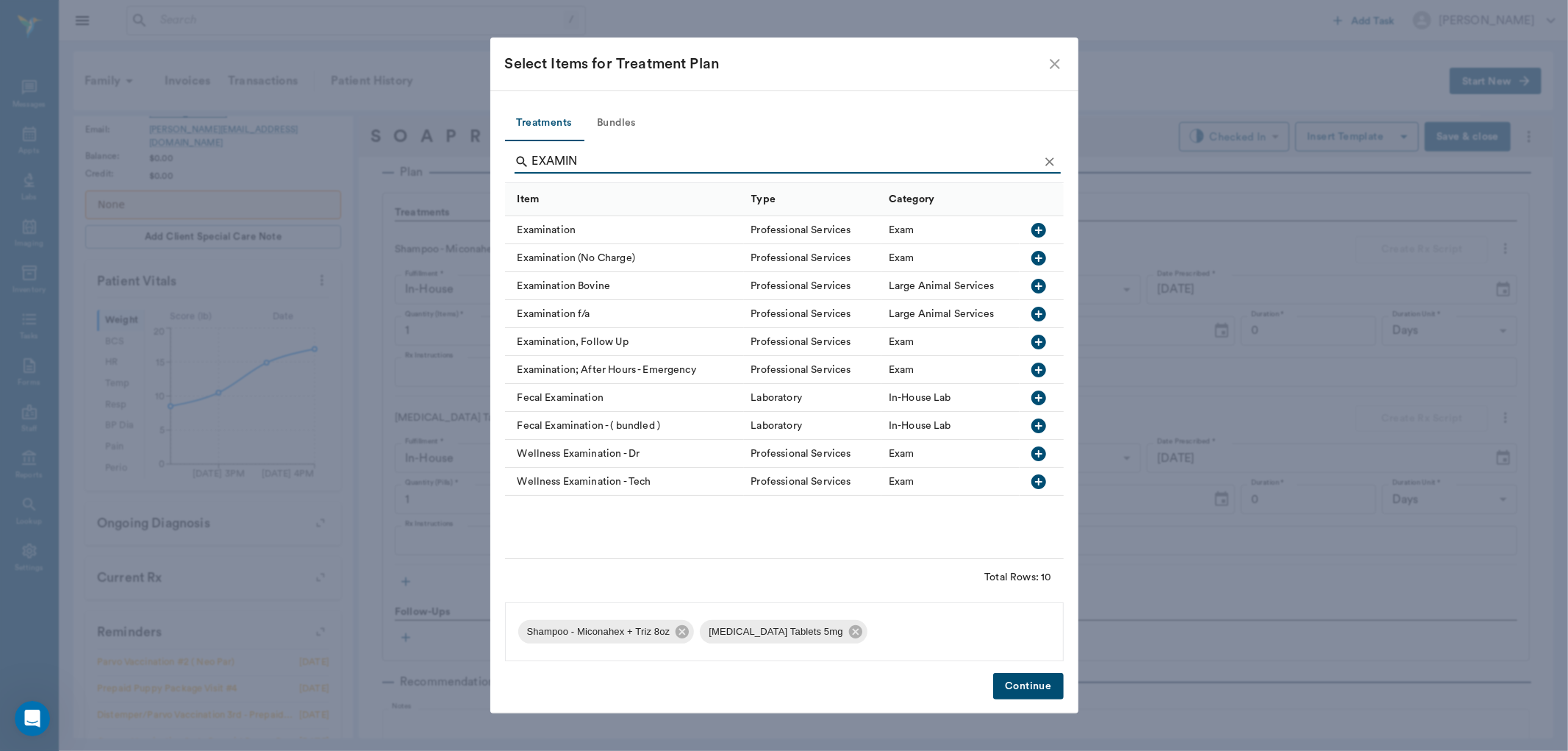
type input "EXAMIN"
click at [1039, 226] on icon "button" at bounding box center [1039, 230] width 17 height 17
click at [1044, 691] on button "Continue" at bounding box center [1028, 686] width 70 height 27
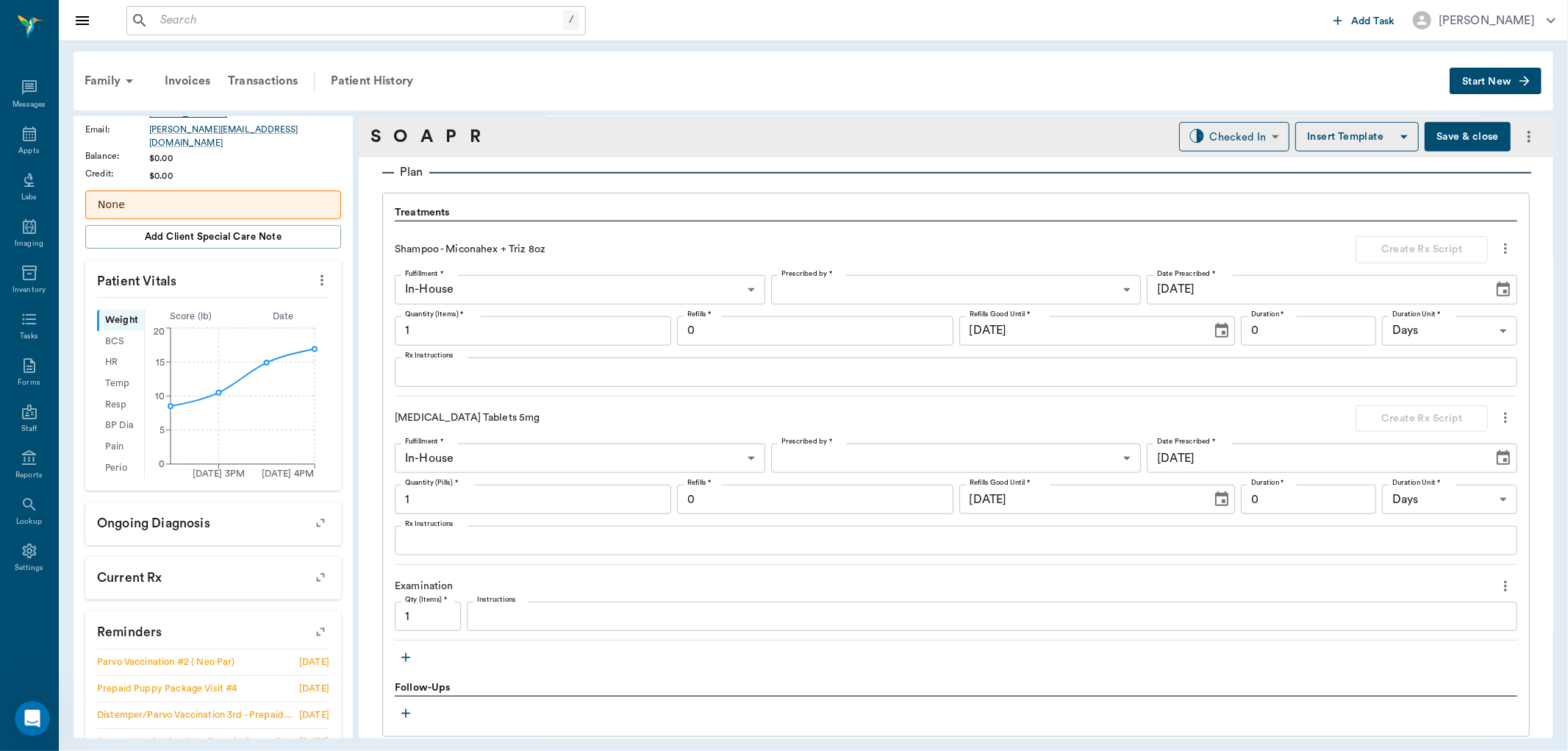
click at [827, 459] on body "/ ​ Add Task Dr. Bert Ellsworth Nectar Messages Appts Labs Imaging Inventory Ta…" at bounding box center [784, 375] width 1568 height 751
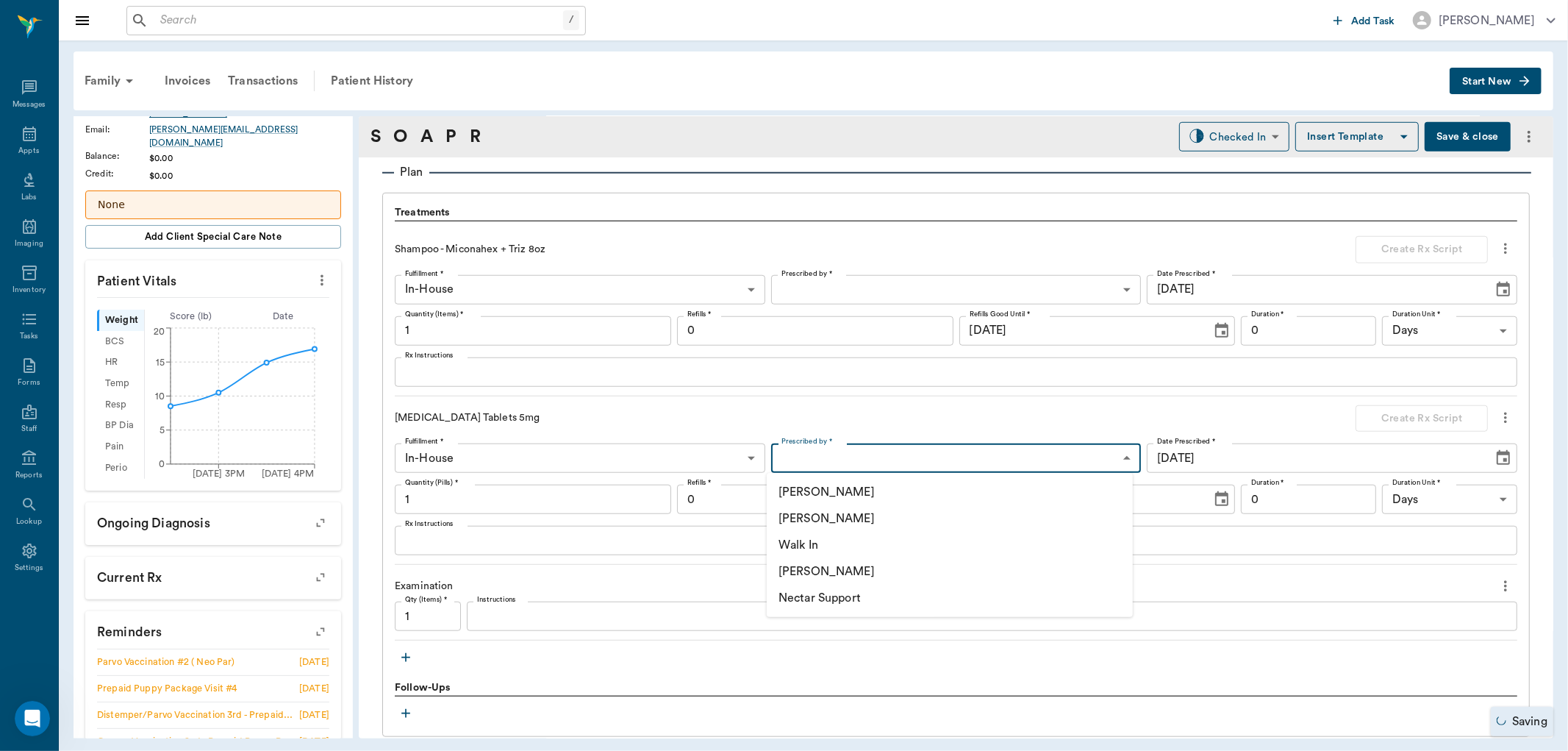
click at [846, 522] on li "[PERSON_NAME]" at bounding box center [949, 518] width 366 height 27
type input "63ec2f075fda476ae8351a4d"
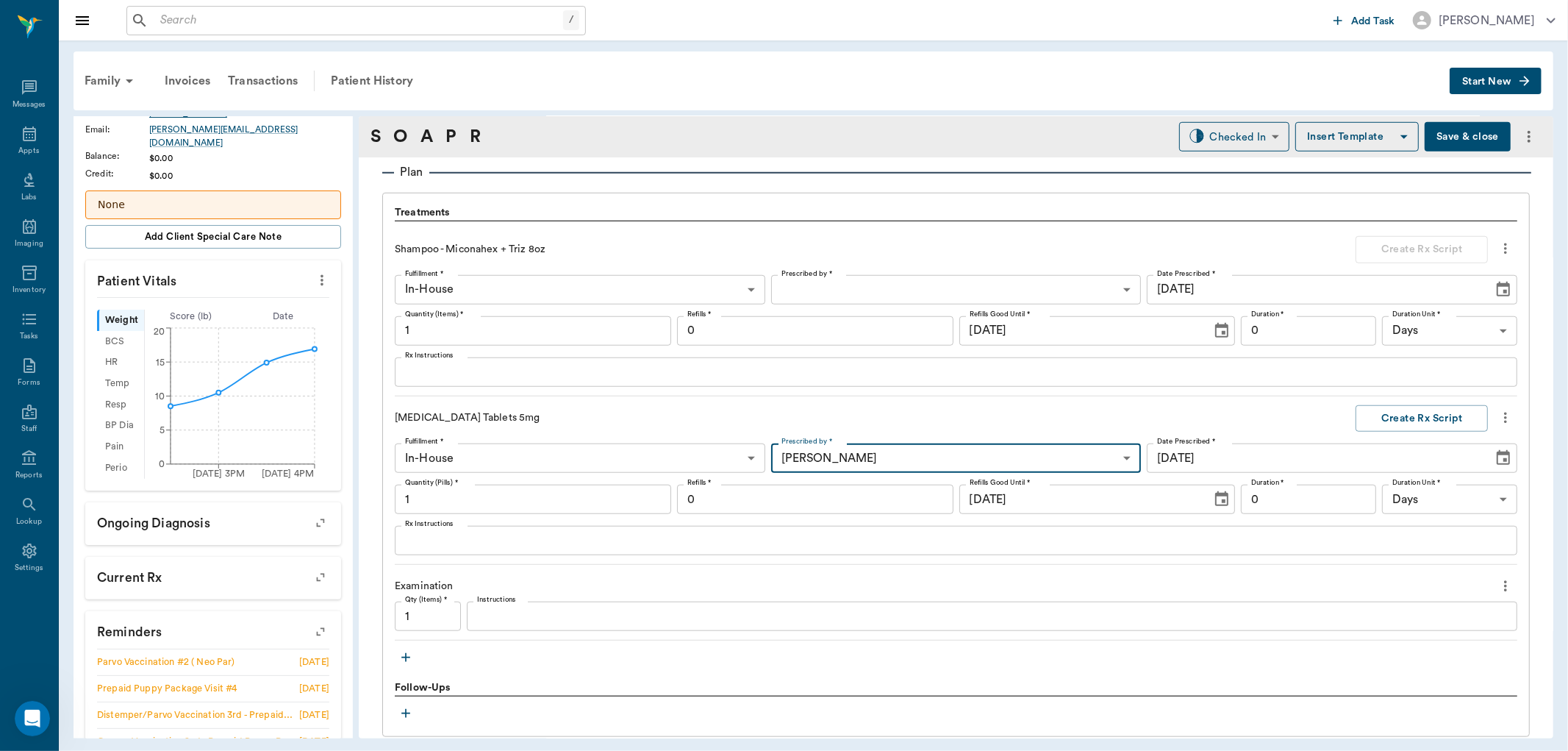
click at [545, 501] on input "1" at bounding box center [533, 499] width 276 height 29
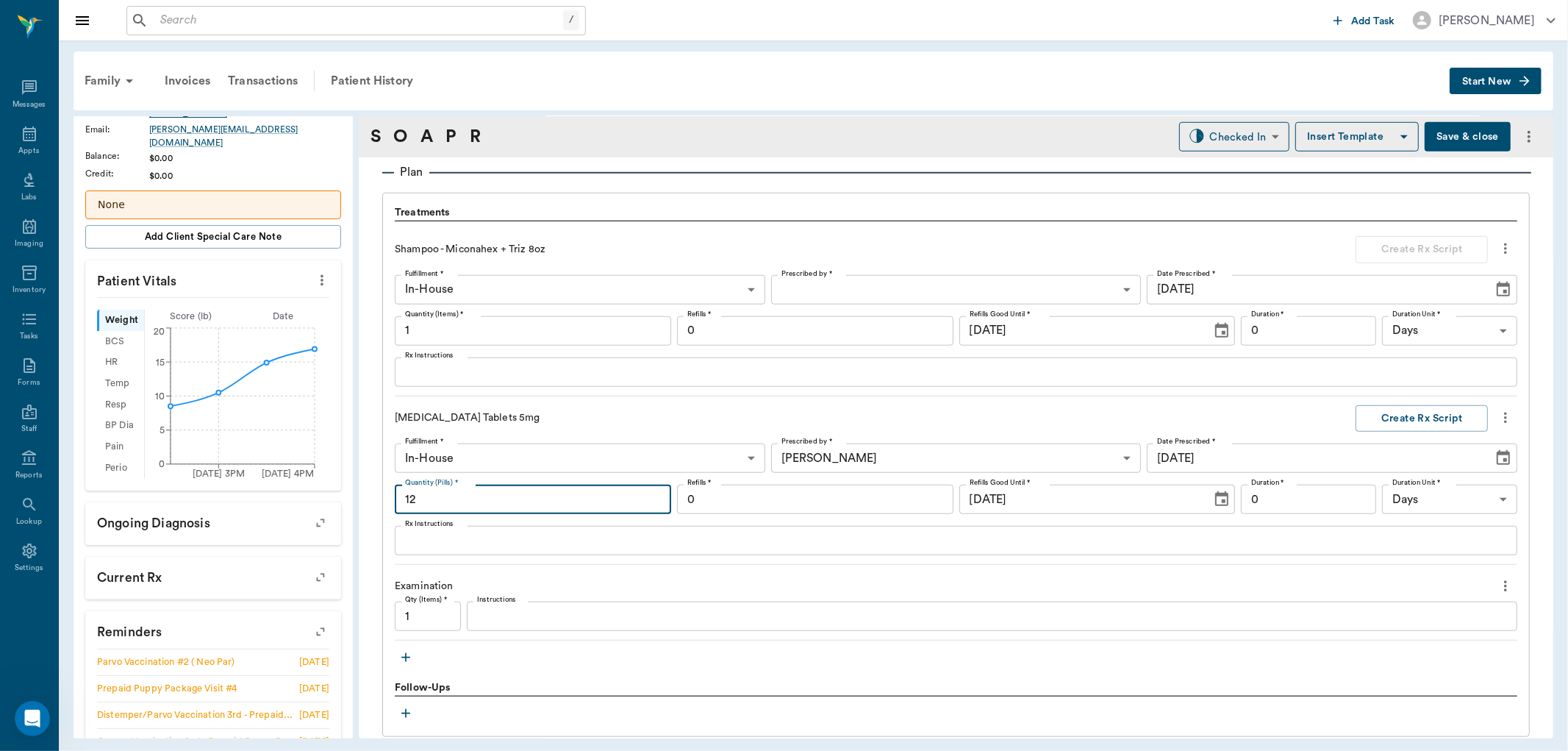
type input "12"
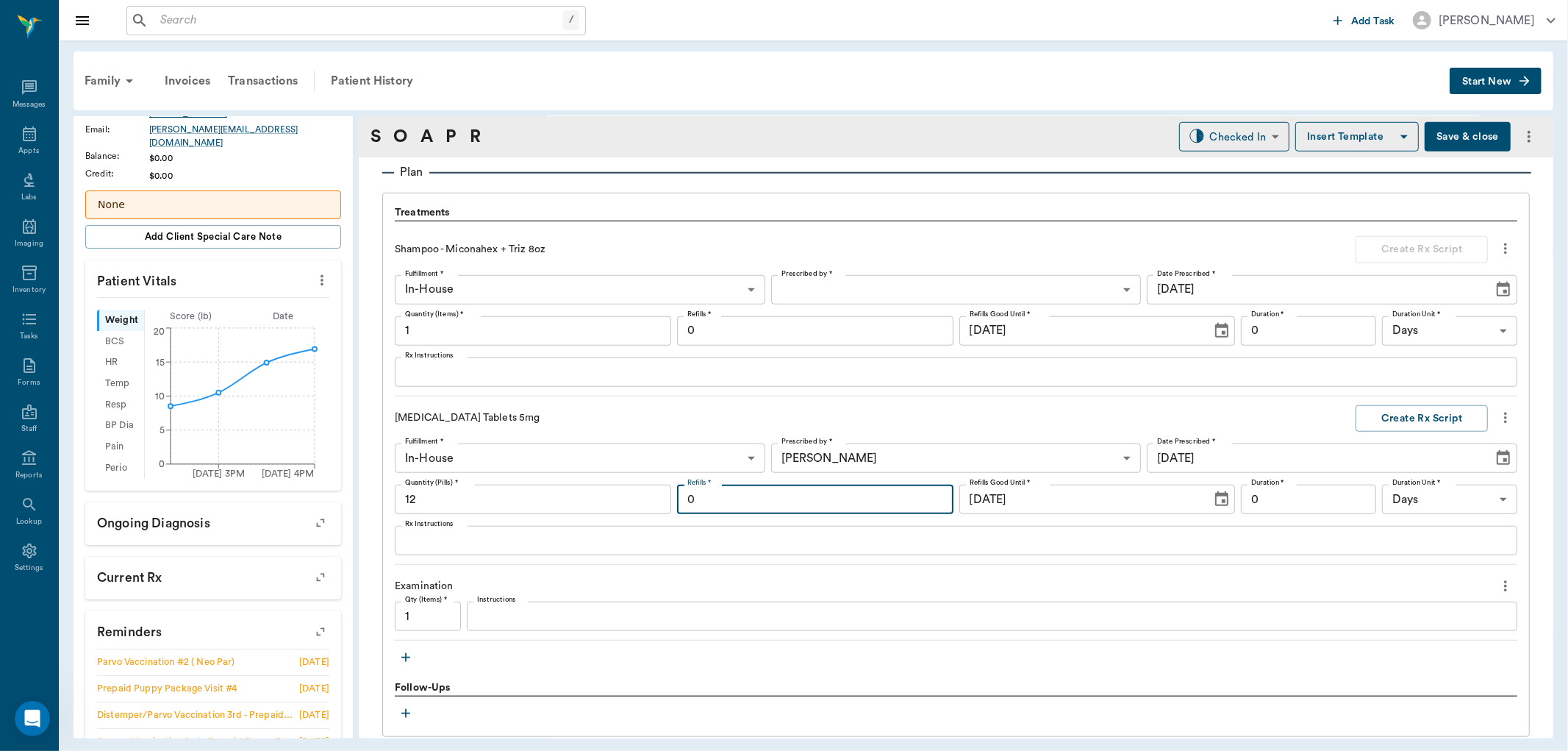
click at [861, 505] on input "0" at bounding box center [815, 499] width 276 height 29
click at [915, 534] on textarea "Rx Instructions" at bounding box center [956, 541] width 1102 height 17
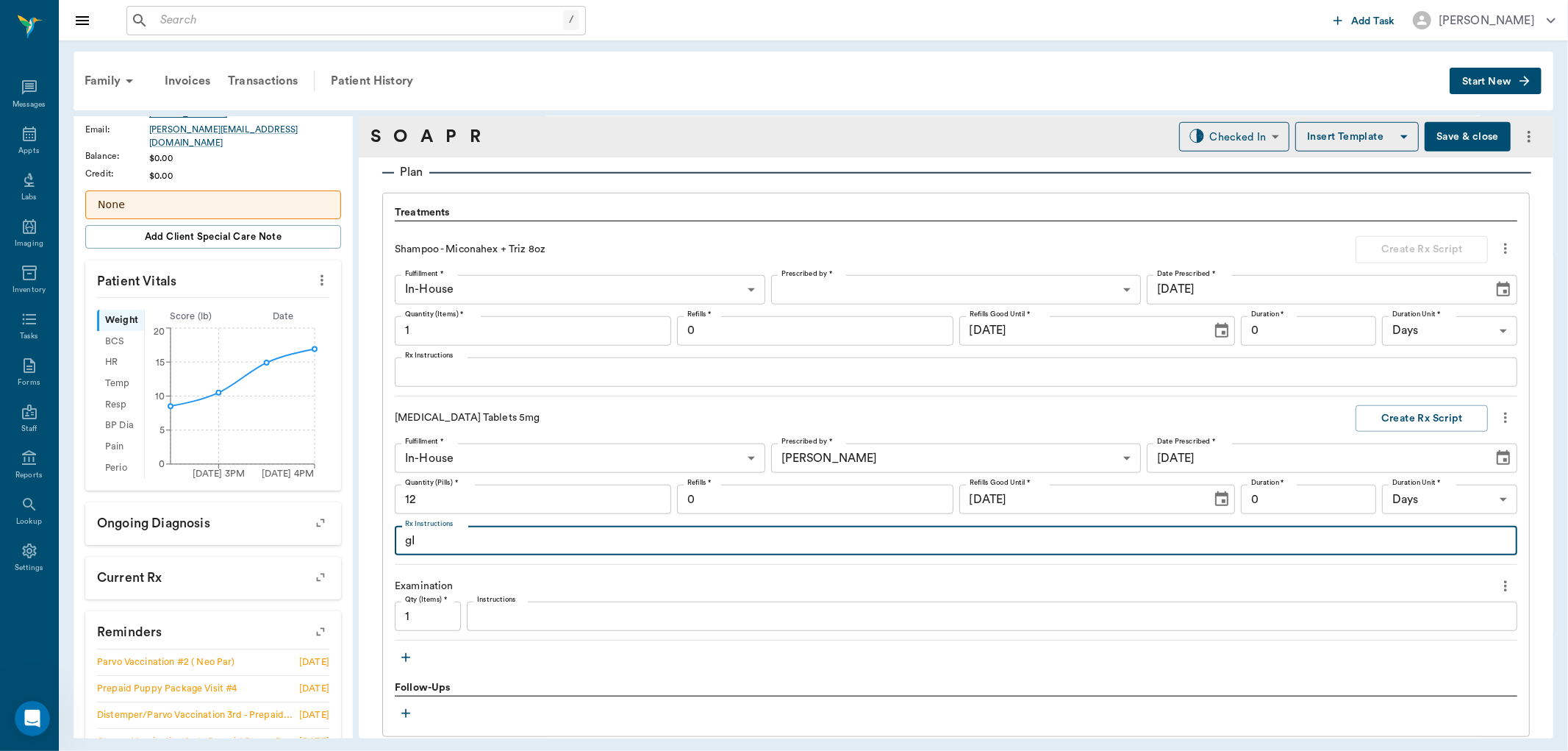
type textarea "g"
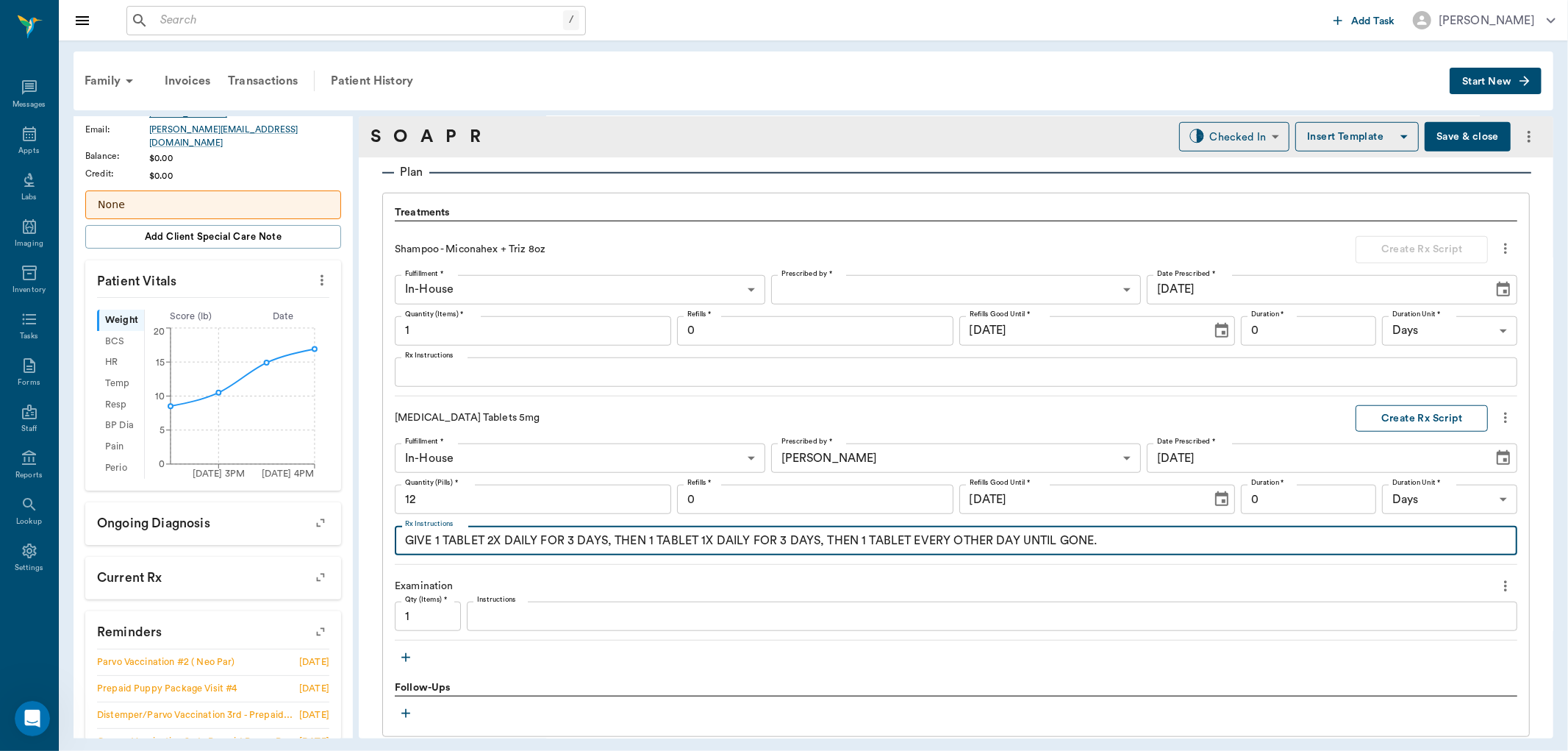
type textarea "GIVE 1 TABLET 2X DAILY FOR 3 DAYS, THEN 1 TABLET 1X DAILY FOR 3 DAYS, THEN 1 TA…"
click at [1432, 424] on button "Create Rx Script" at bounding box center [1422, 418] width 133 height 27
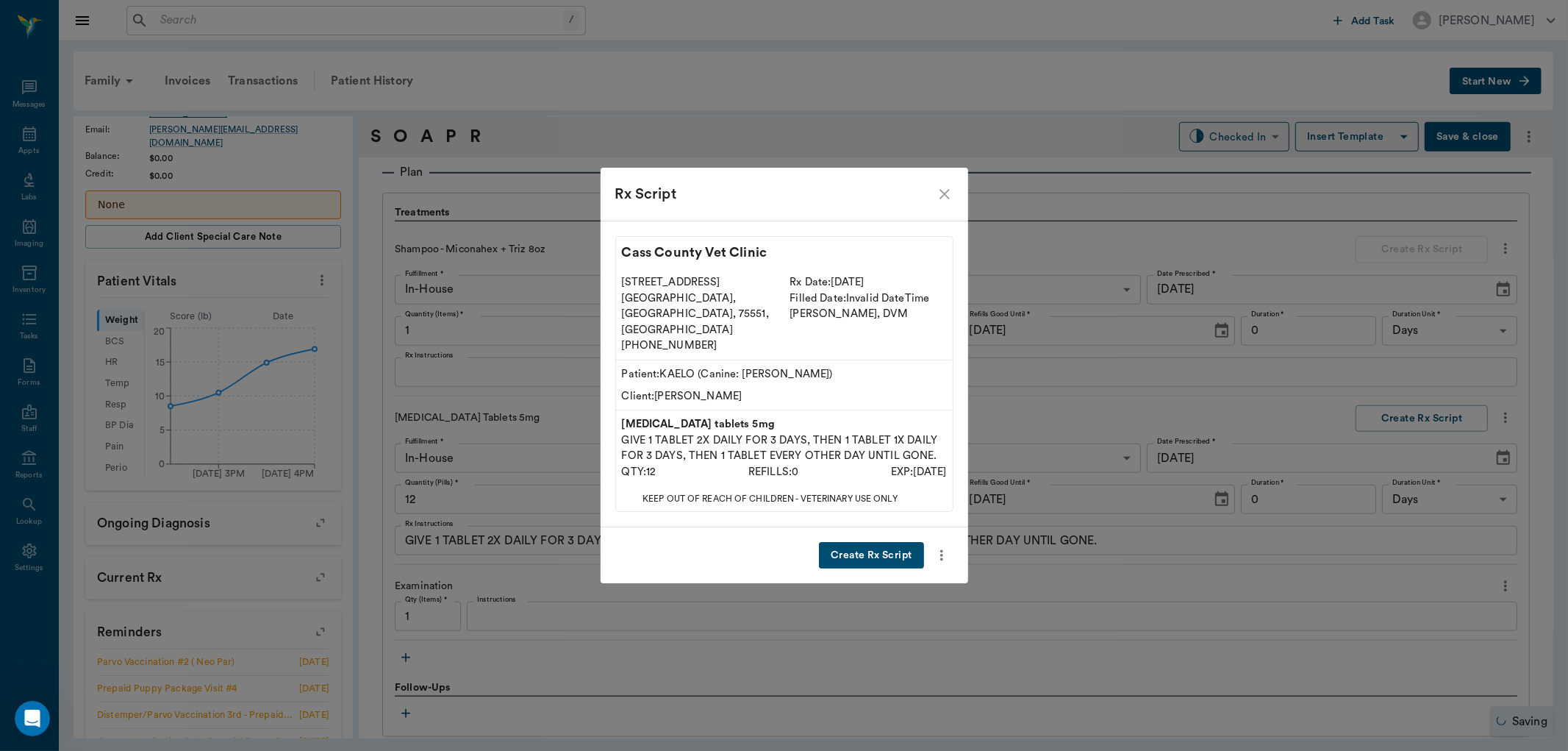
click at [863, 542] on button "Create Rx Script" at bounding box center [871, 555] width 105 height 27
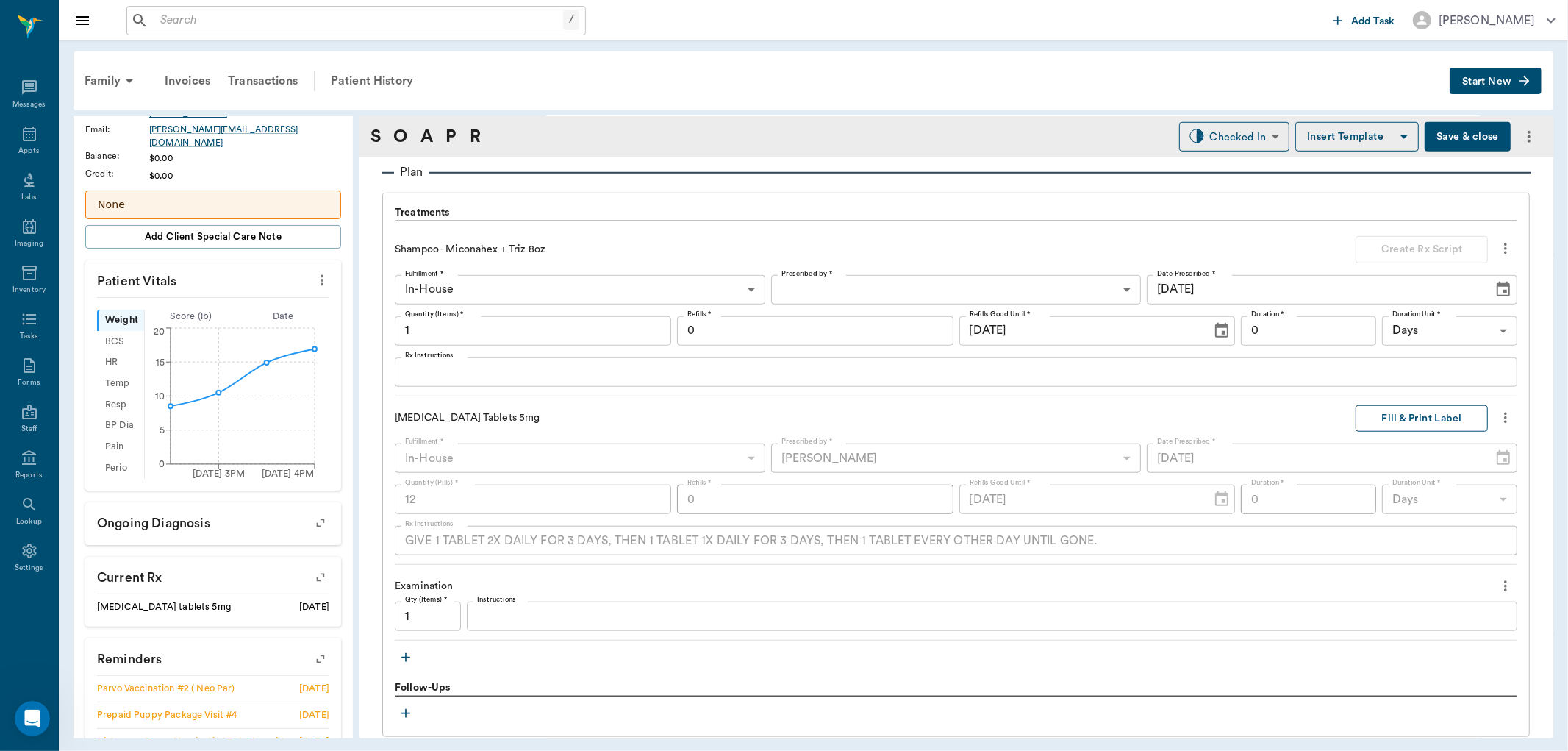
click at [1444, 424] on button "Fill & Print Label" at bounding box center [1422, 418] width 133 height 27
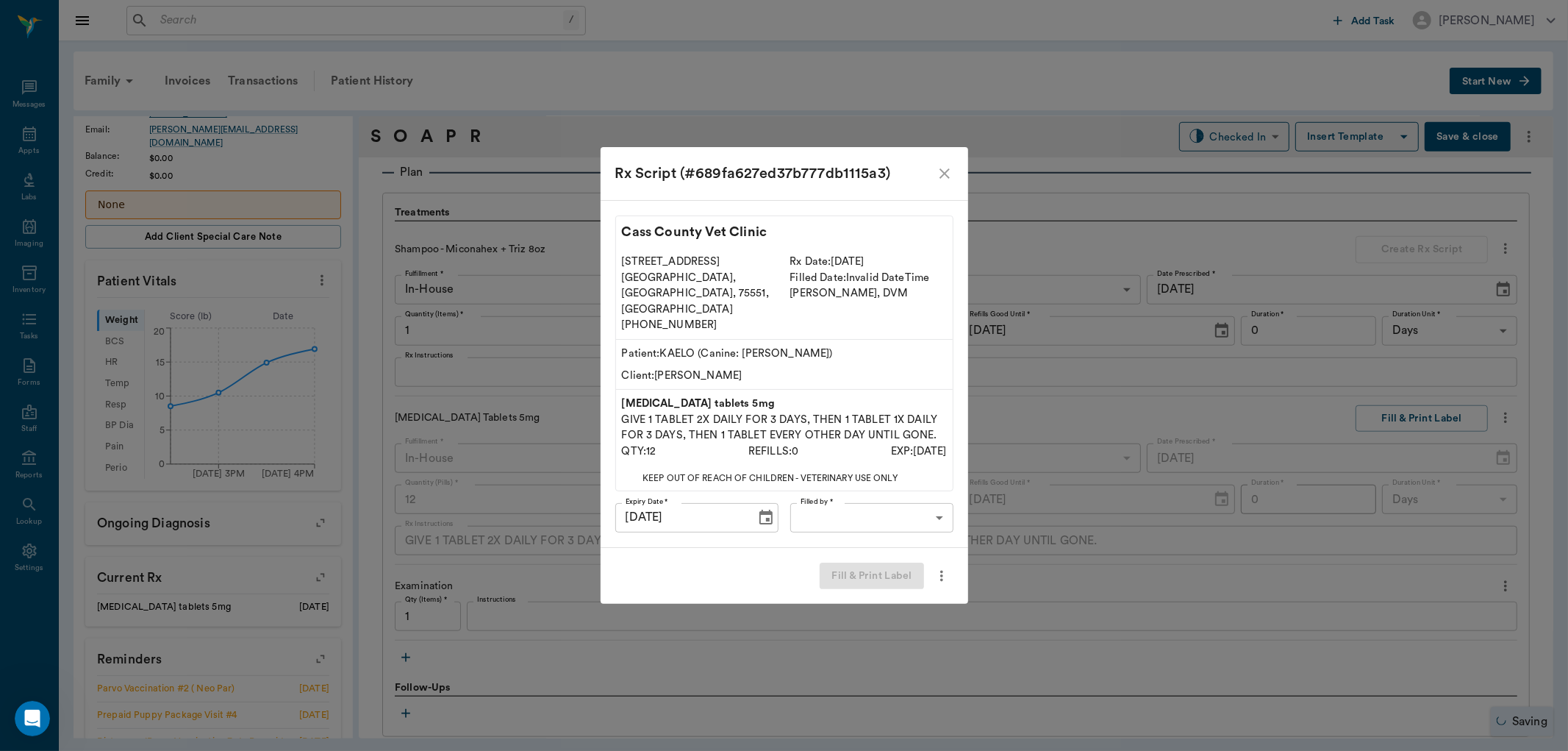
click at [853, 498] on body "/ ​ Add Task Dr. Bert Ellsworth Nectar Messages Appts Labs Imaging Inventory Ta…" at bounding box center [784, 375] width 1568 height 751
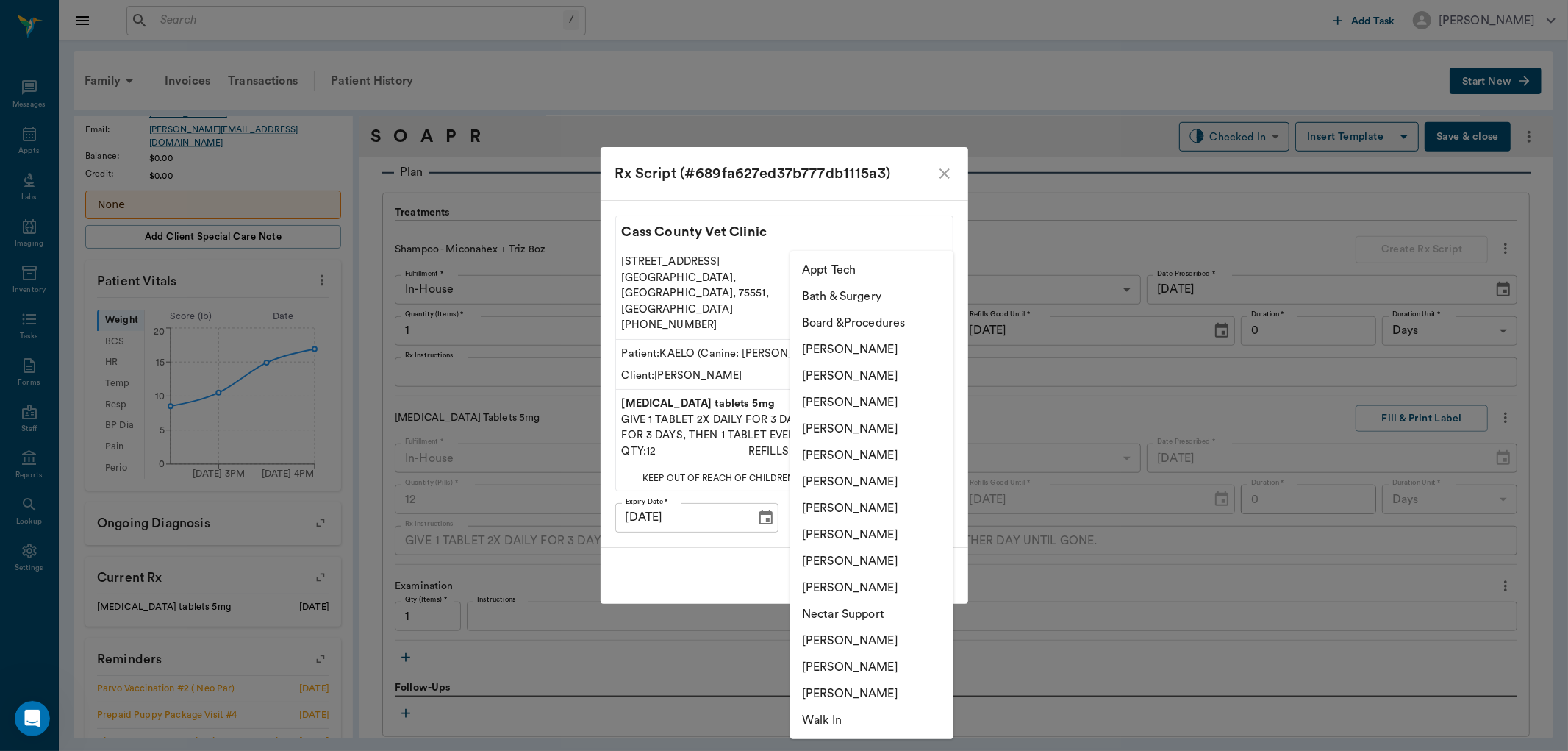
click at [861, 476] on li "[PERSON_NAME]" at bounding box center [871, 482] width 163 height 27
type input "682b670d8bdc6f7f8feef3db"
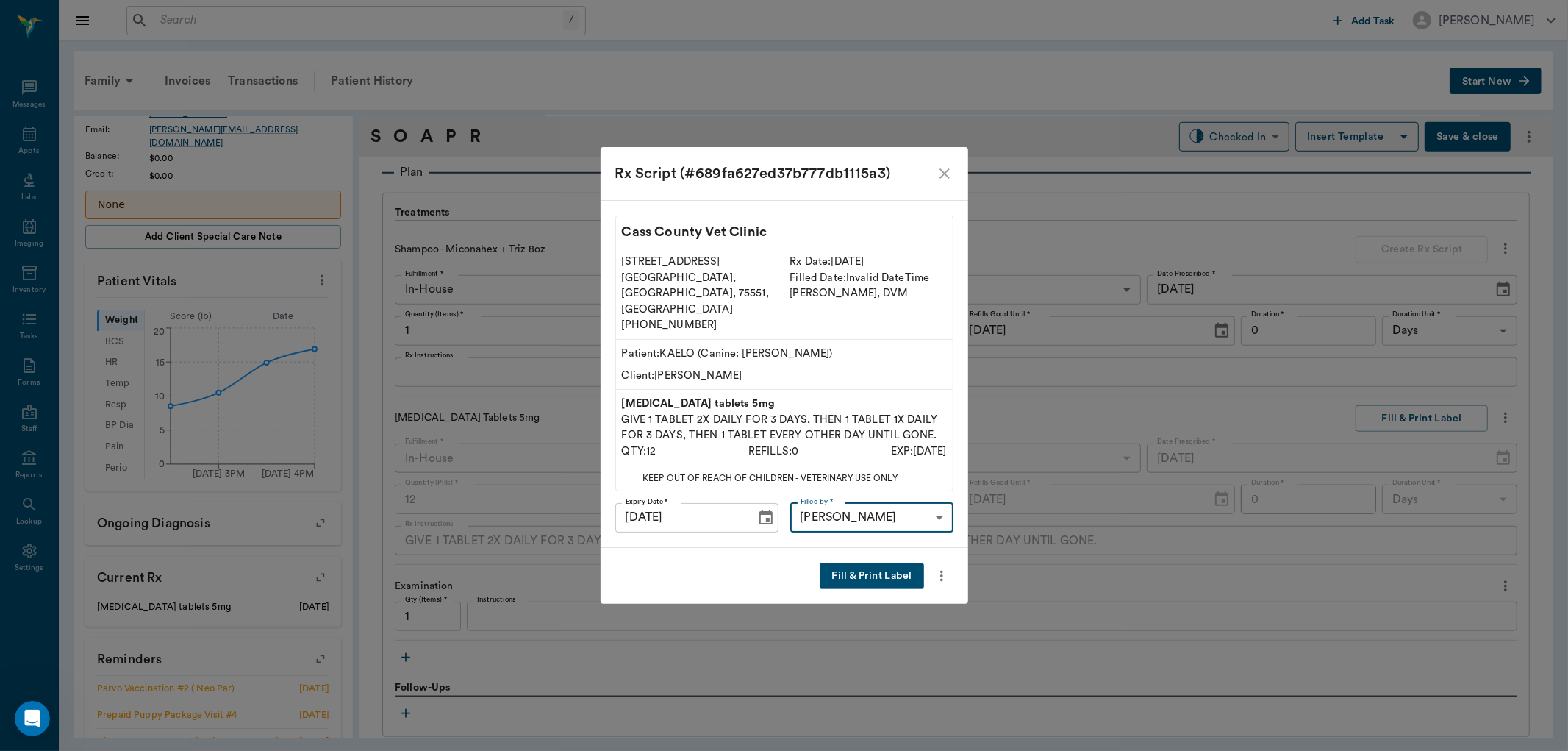
click at [865, 562] on button "Fill & Print Label" at bounding box center [871, 575] width 104 height 27
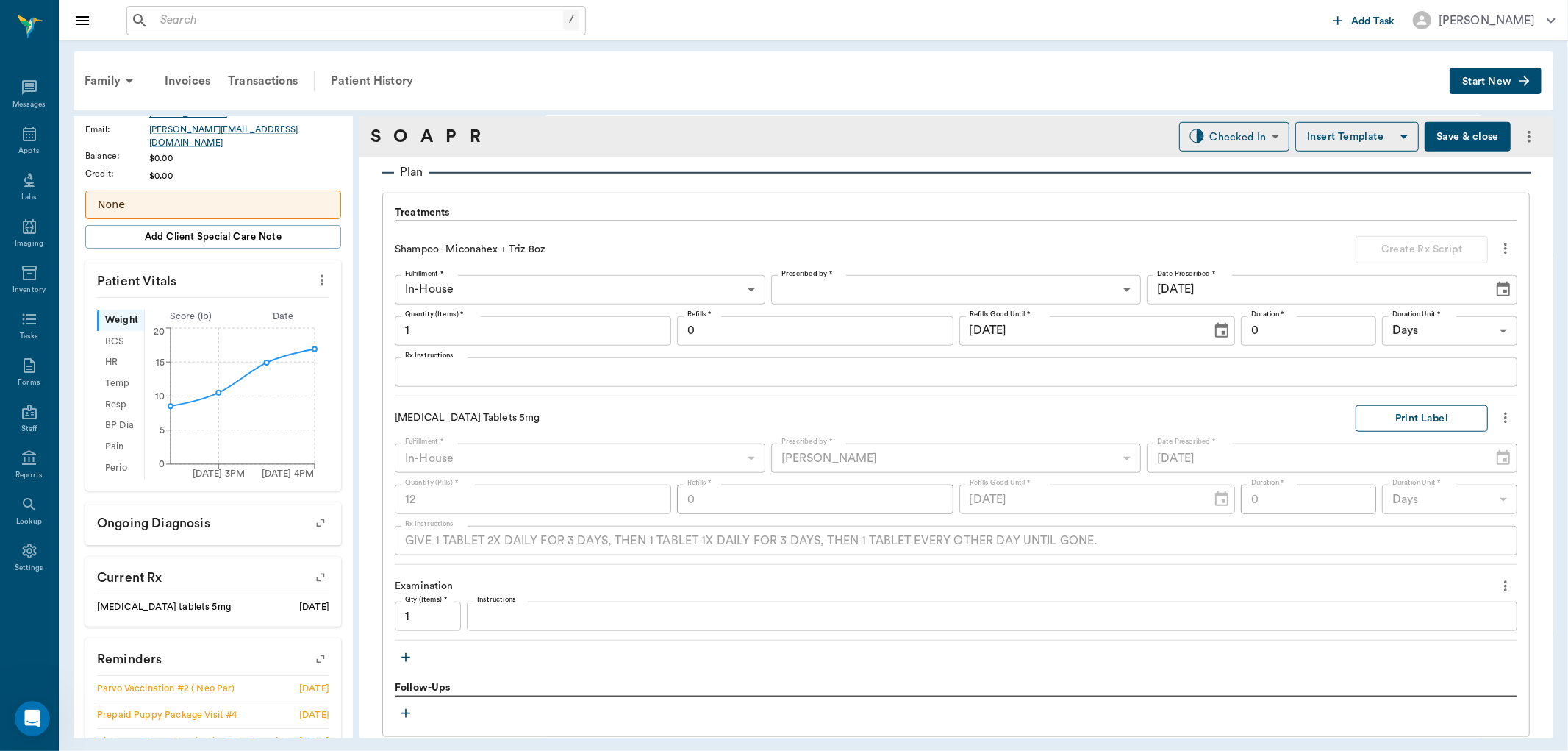
click at [1422, 423] on button "Print Label" at bounding box center [1422, 418] width 133 height 27
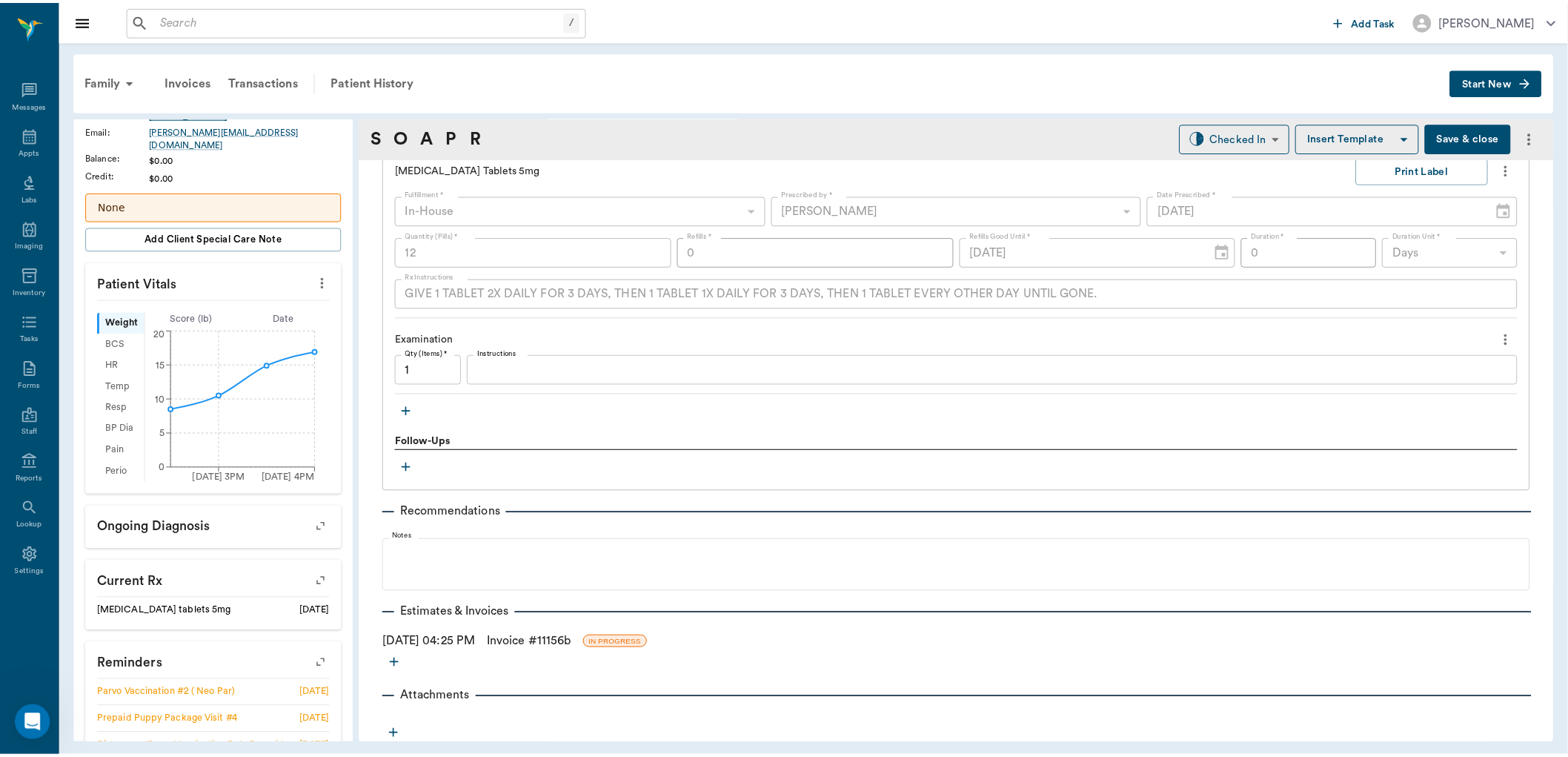
scroll to position [1241, 0]
click at [1199, 129] on body "/ ​ Add Task Dr. Bert Ellsworth Nectar Messages Appts Labs Imaging Inventory Ta…" at bounding box center [790, 378] width 1580 height 757
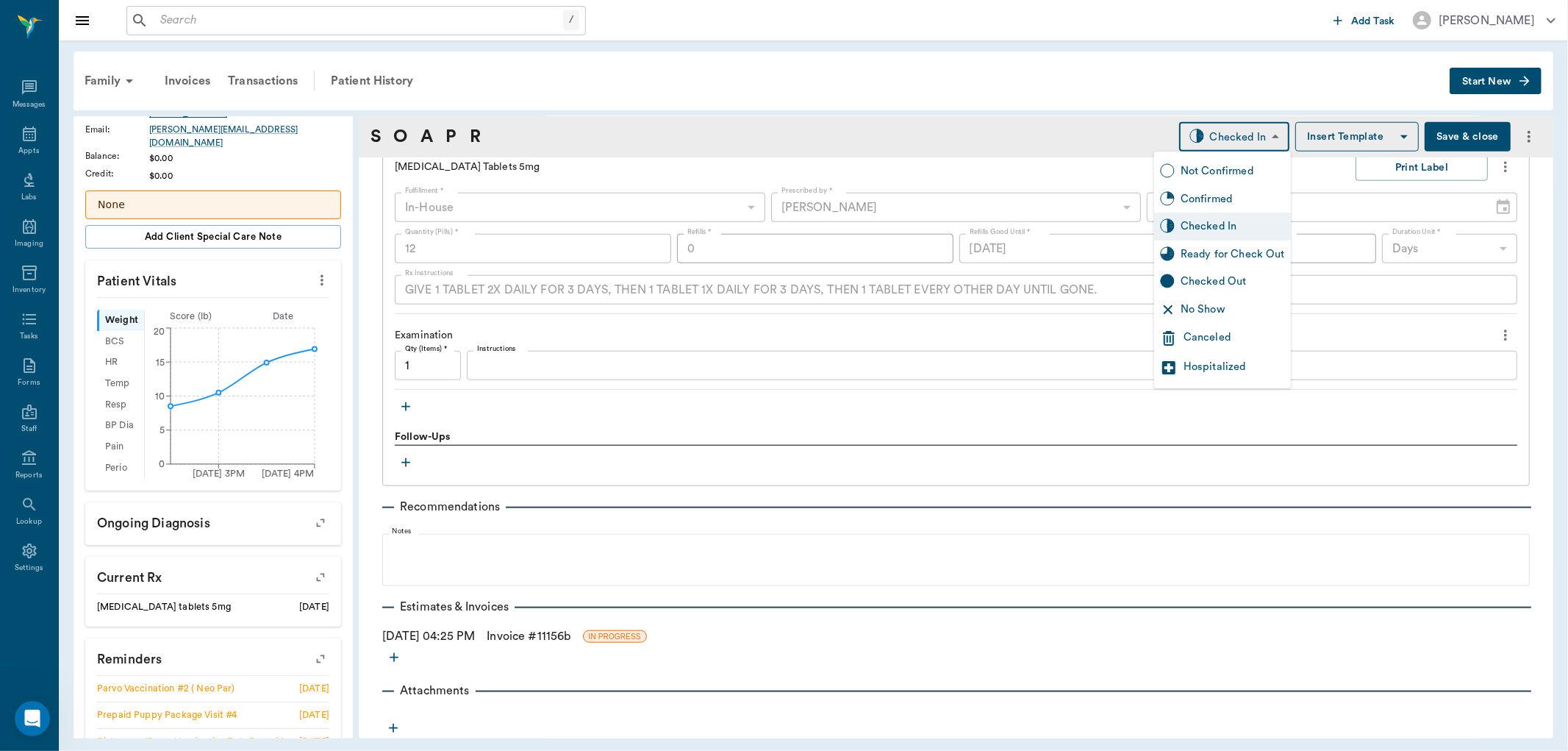
click at [1206, 247] on div "Ready for Check Out" at bounding box center [1233, 254] width 105 height 16
type input "READY_TO_CHECKOUT"
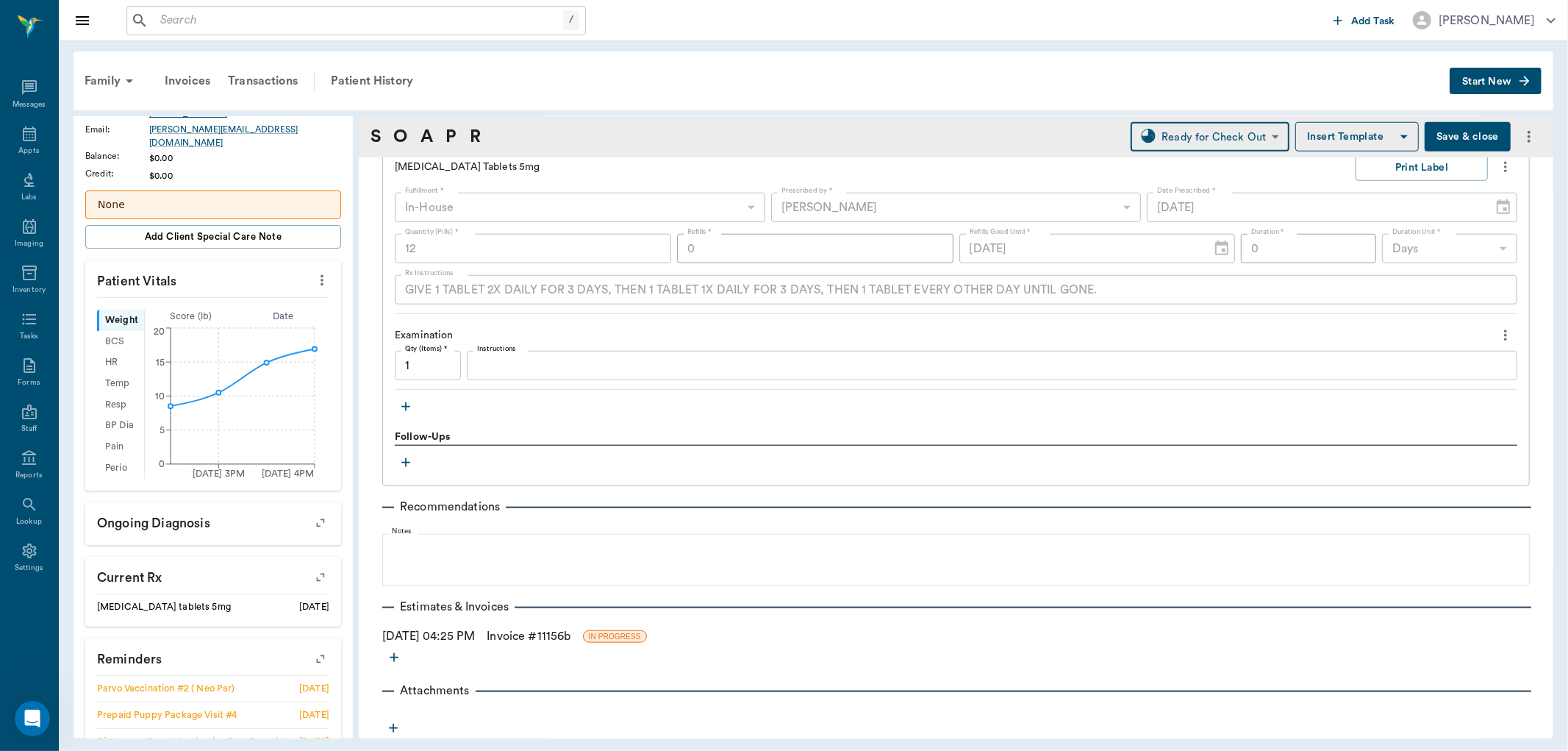
click at [554, 632] on link "Invoice # 11156b" at bounding box center [528, 636] width 84 height 17
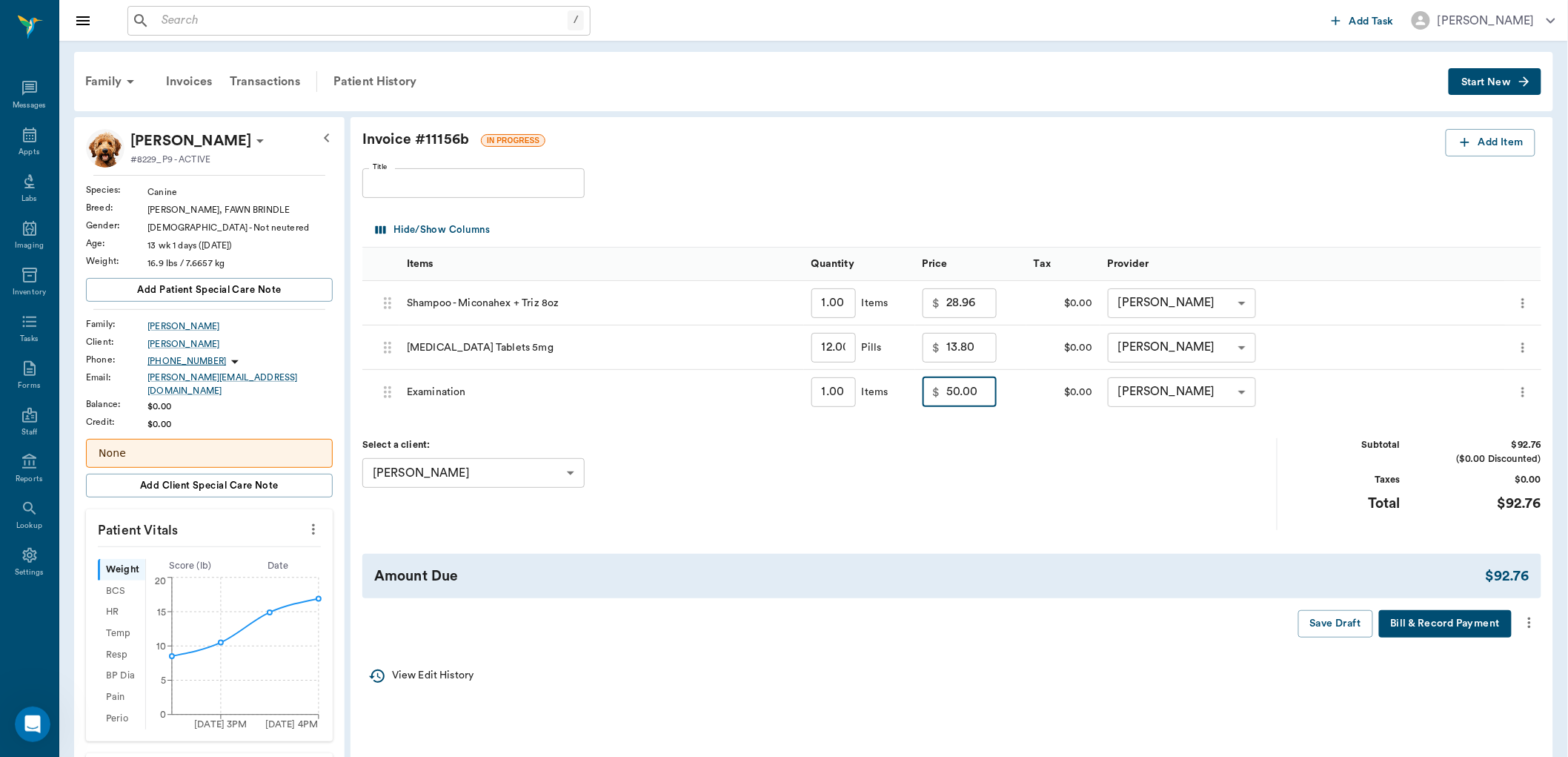
click at [979, 400] on input "50.00" at bounding box center [972, 392] width 51 height 30
type input "0.00"
click at [1535, 624] on icon "more" at bounding box center [1530, 623] width 17 height 17
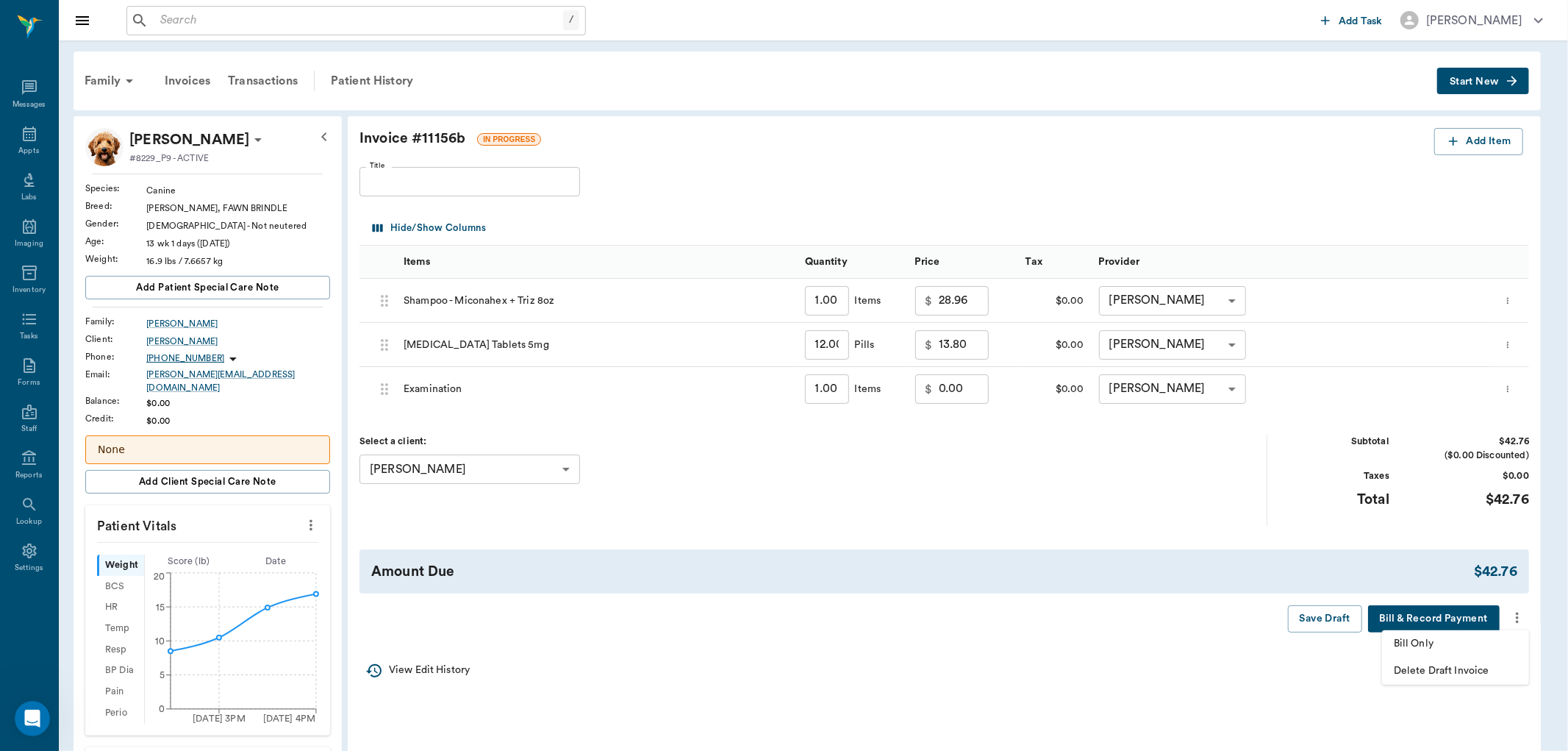
click at [1493, 640] on span "Bill Only" at bounding box center [1455, 644] width 124 height 16
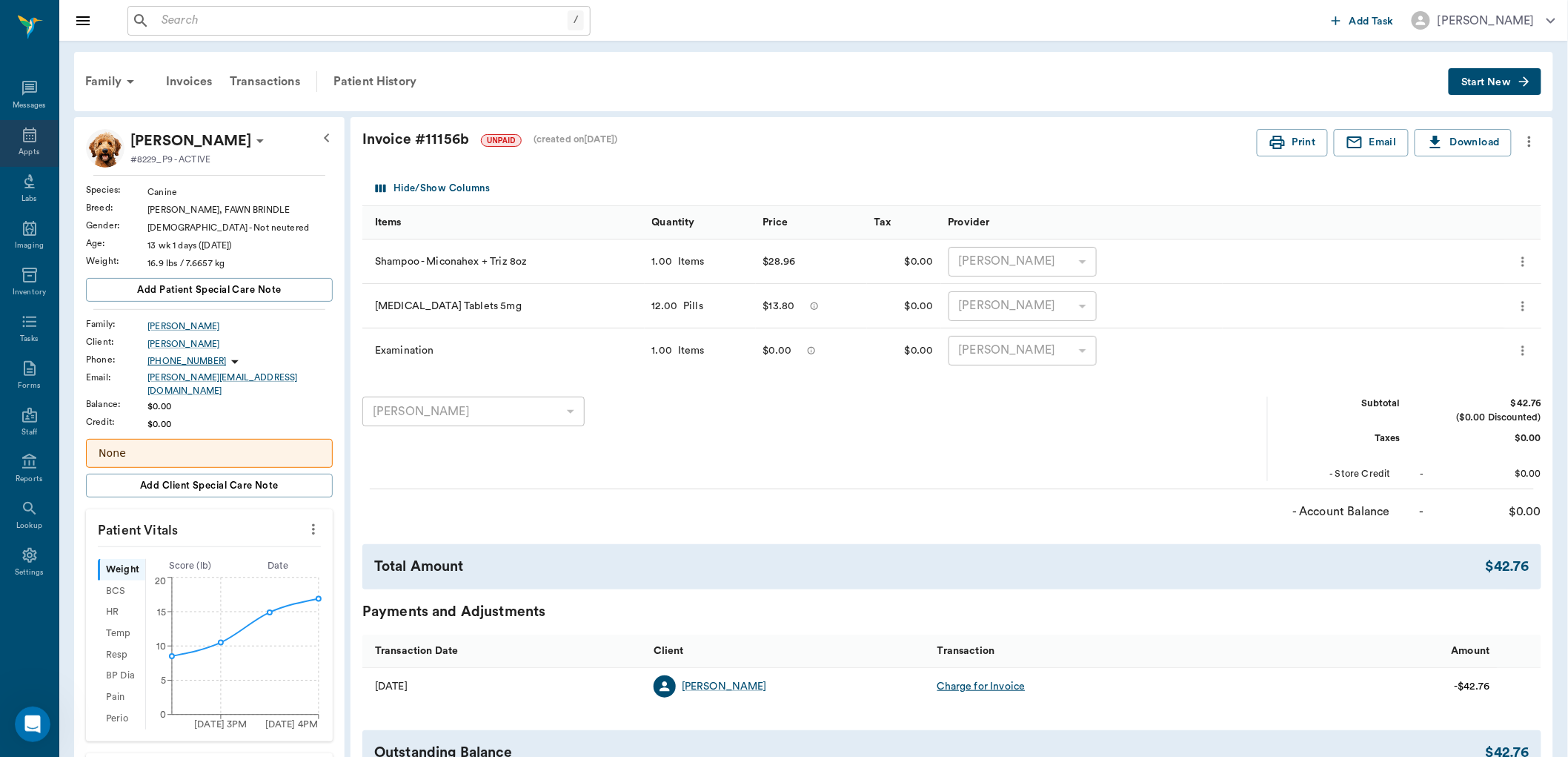
click at [32, 134] on icon at bounding box center [30, 134] width 17 height 17
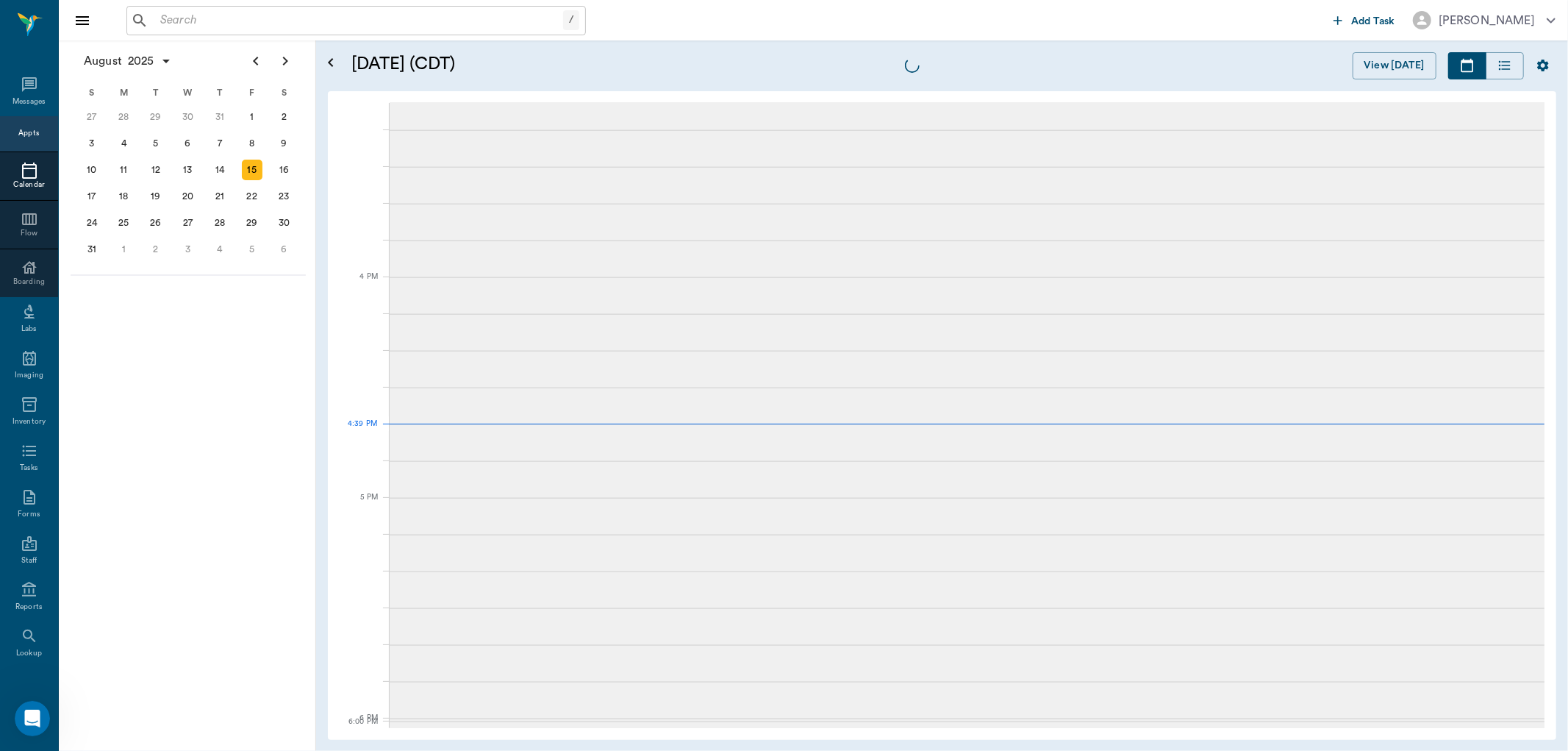
scroll to position [1768, 0]
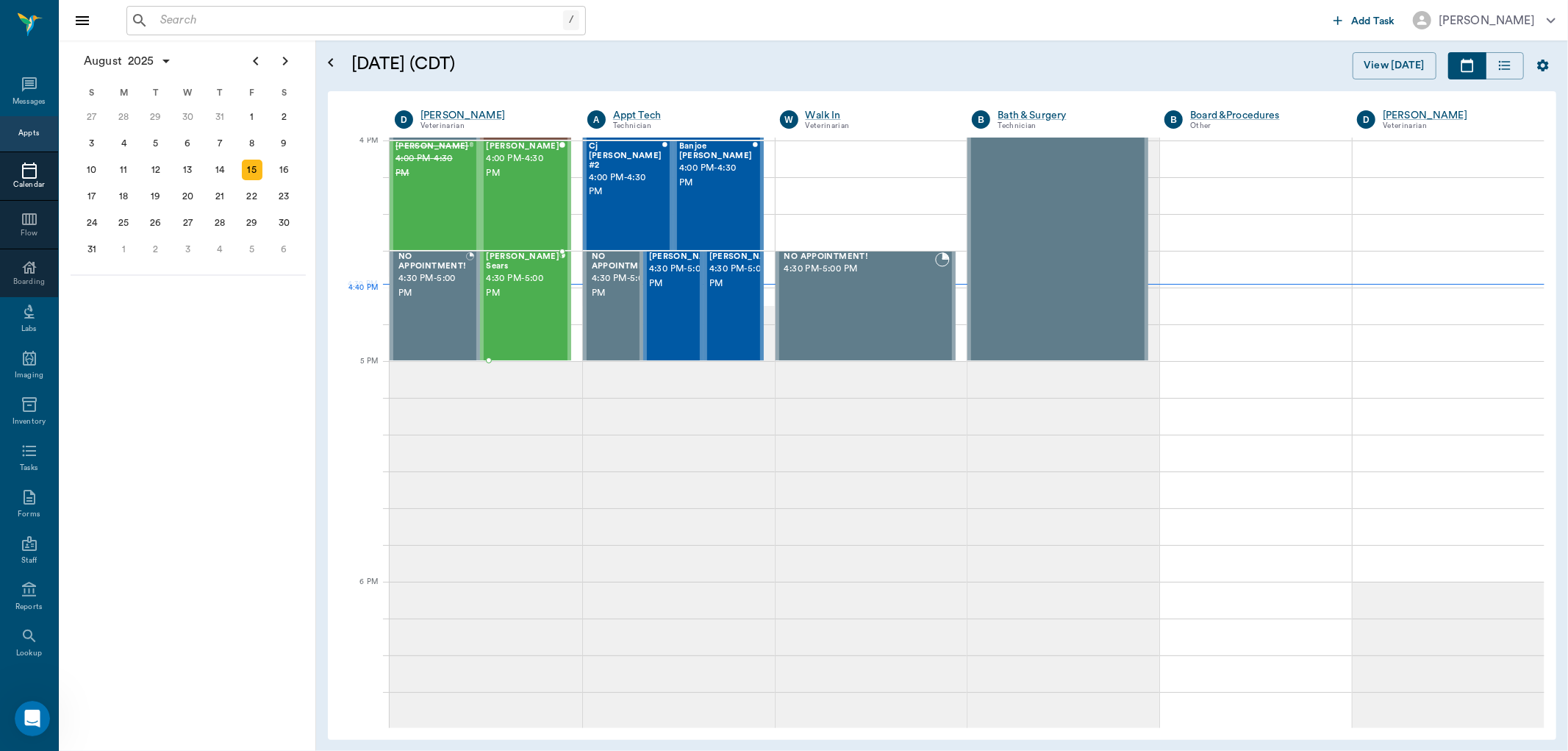
click at [526, 302] on div "Riggs Sears 4:30 PM - 5:00 PM" at bounding box center [522, 306] width 74 height 107
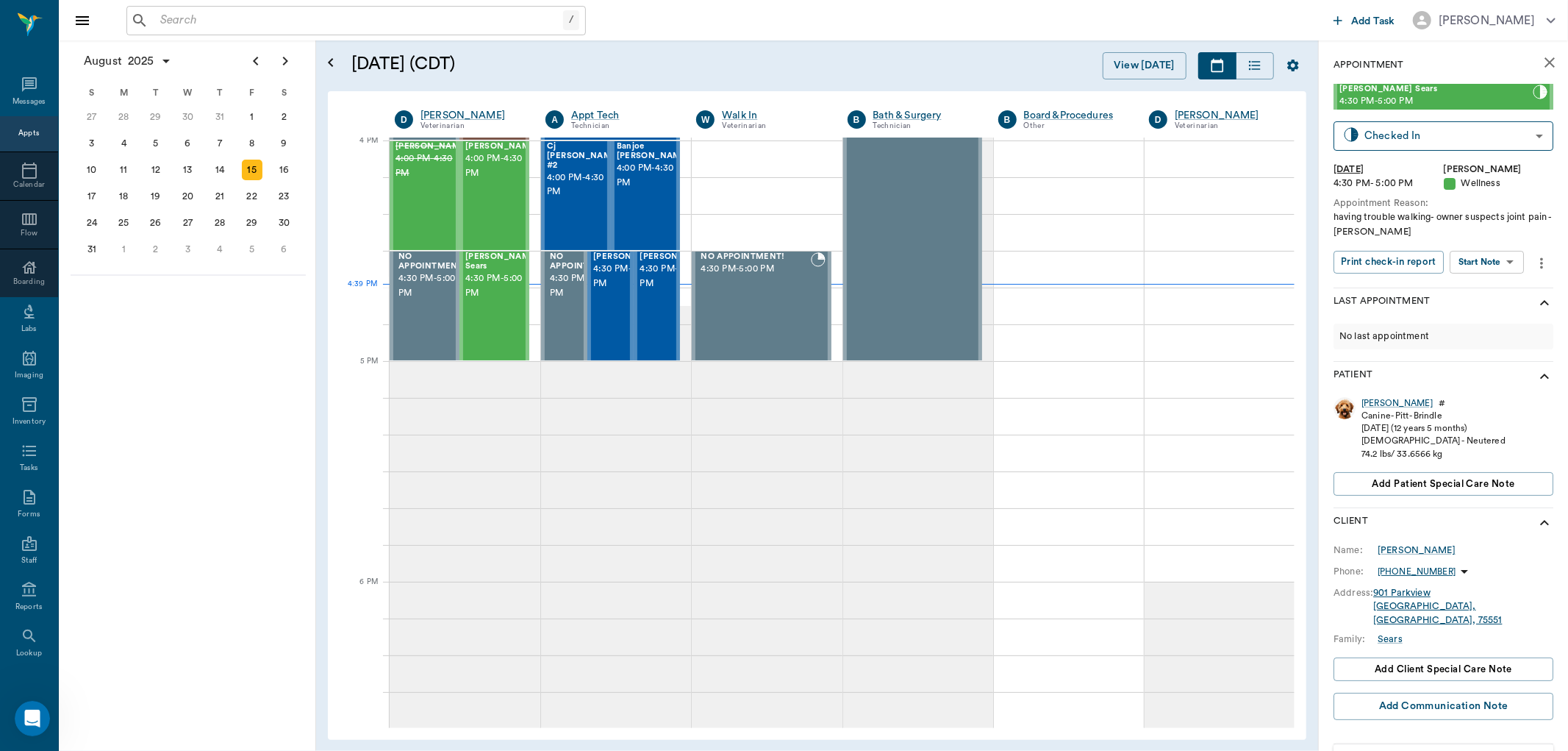
click at [1503, 260] on body "/ ​ Add Task Dr. Bert Ellsworth Nectar Messages Appts Calendar Flow Boarding La…" at bounding box center [784, 375] width 1568 height 751
click at [1486, 287] on button "View SOAP" at bounding box center [1472, 293] width 50 height 17
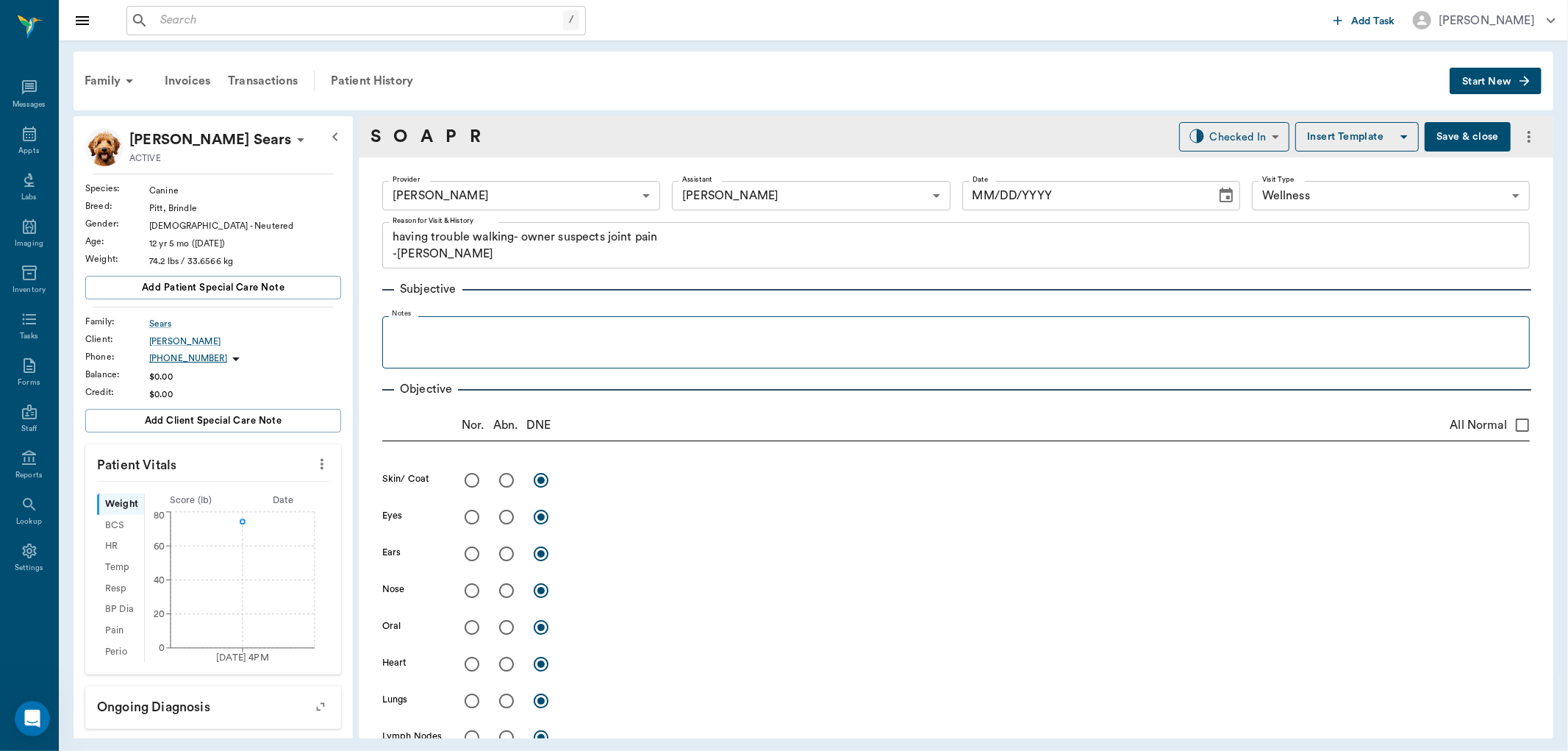
type input "63ec2f075fda476ae8351a4d"
type input "642ef10e332a41444de2bad1"
type input "65d2be4f46e3a538d89b8c14"
type textarea "having trouble walking- owner suspects joint pain -jess"
type input "[DATE]"
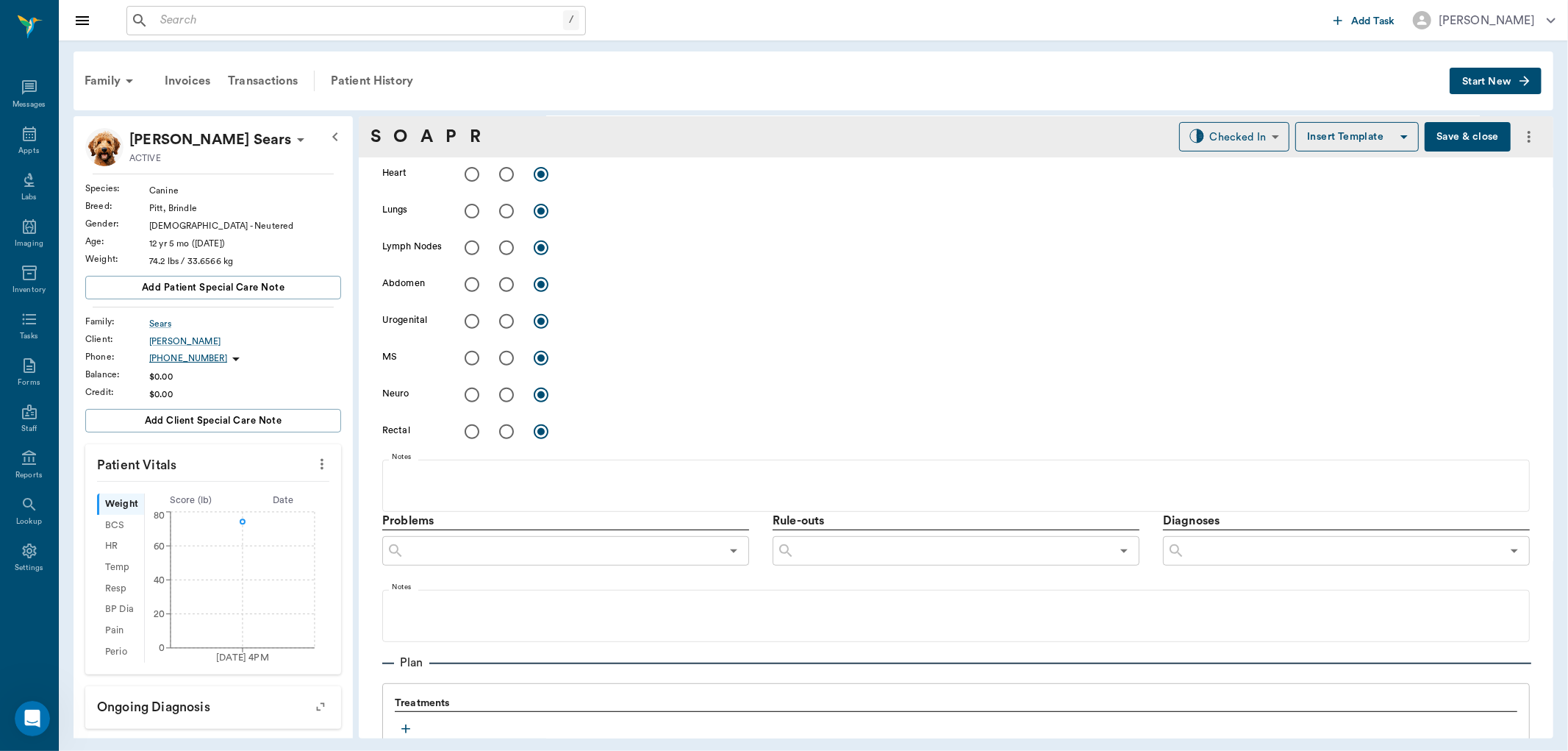
scroll to position [794, 0]
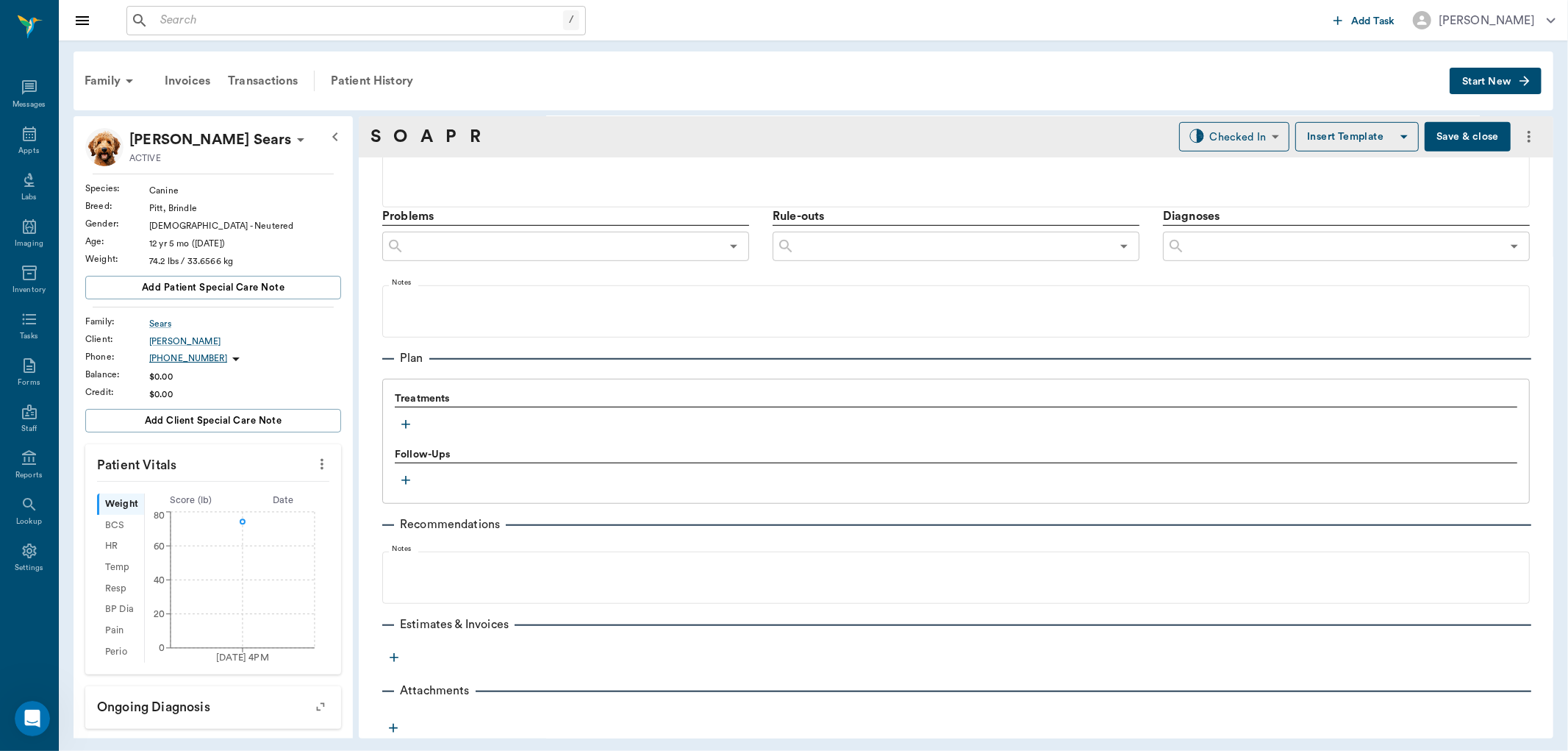
click at [401, 421] on icon "button" at bounding box center [405, 424] width 15 height 15
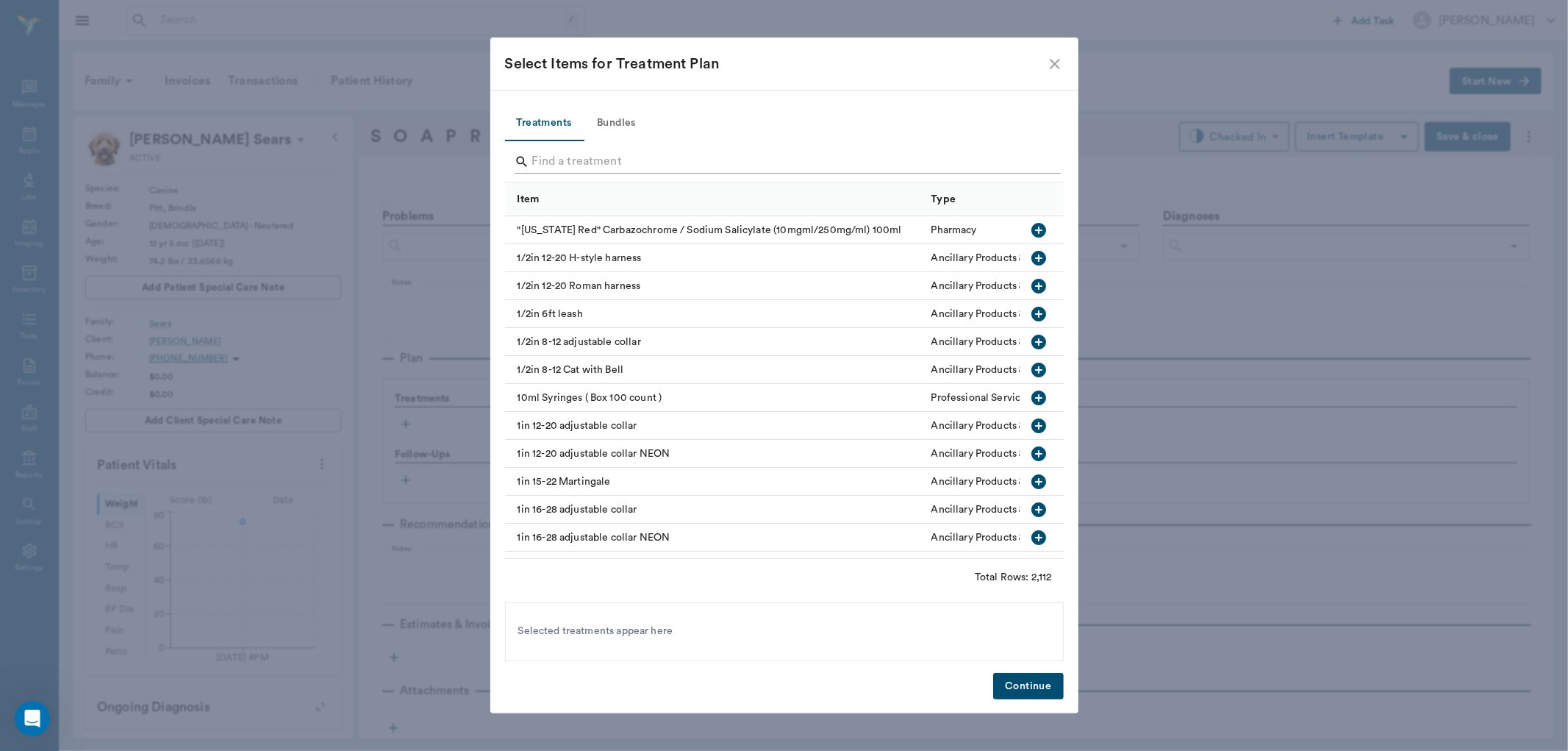
click at [639, 162] on input "Search" at bounding box center [786, 161] width 507 height 23
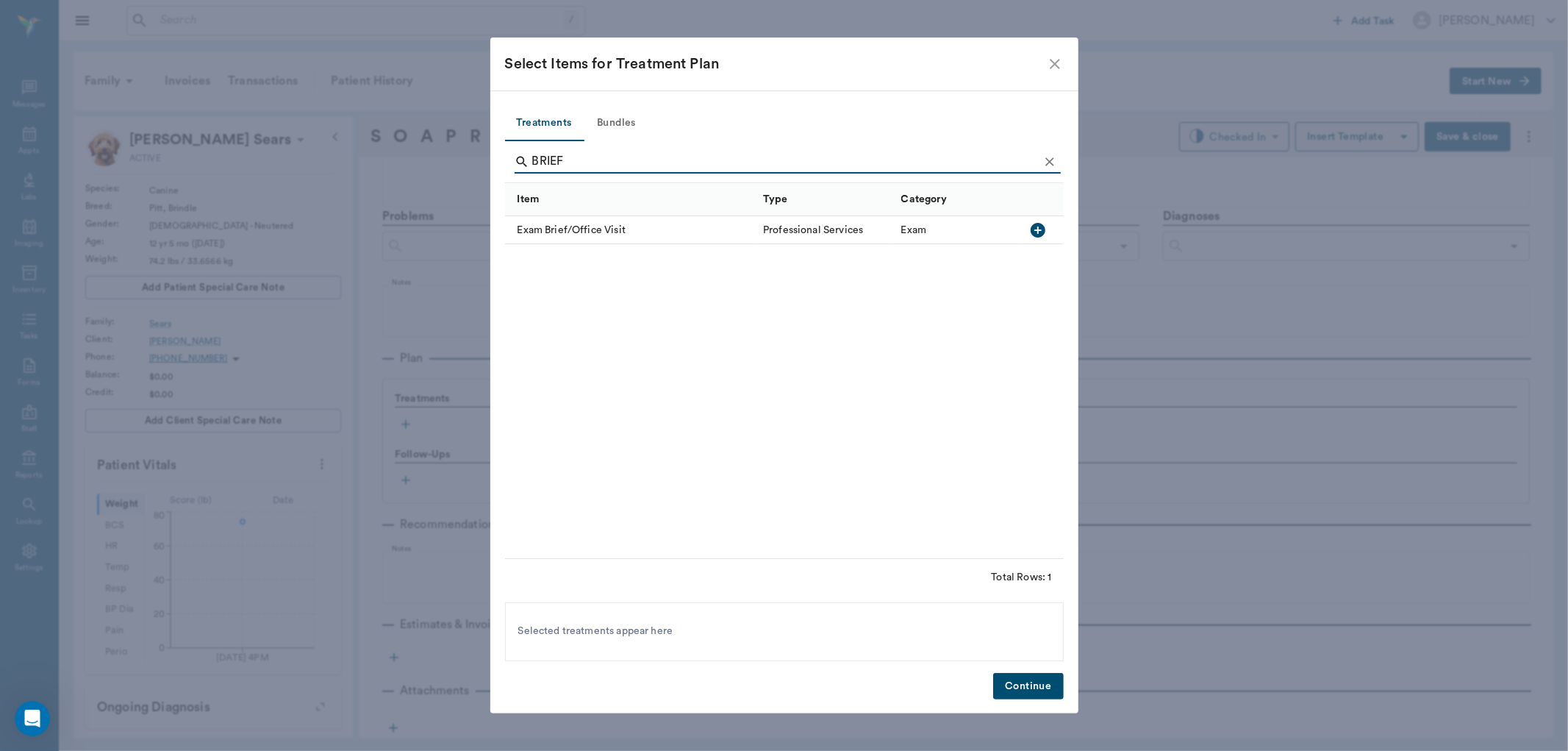
click at [1035, 230] on icon "button" at bounding box center [1038, 230] width 17 height 17
type input "B"
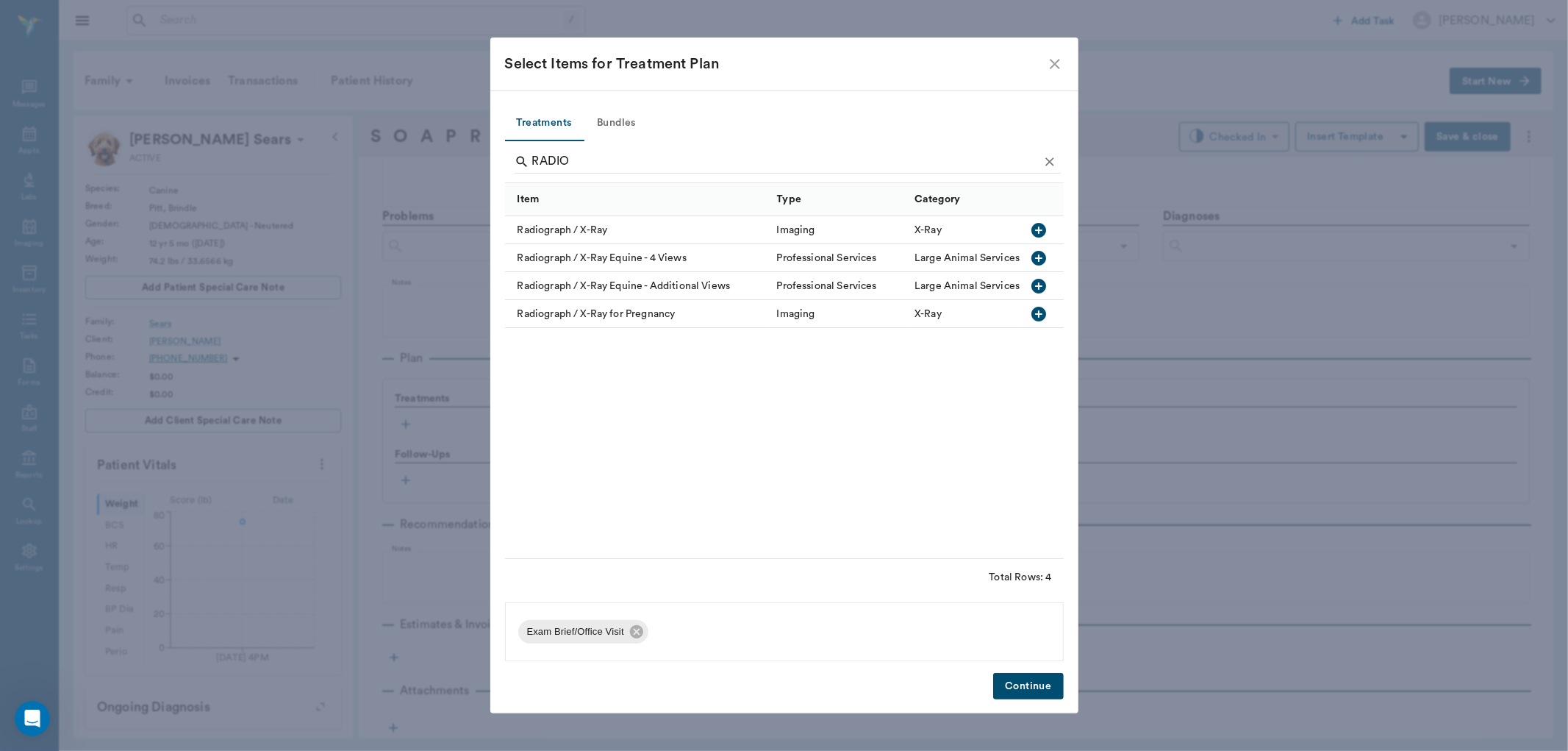
click at [1037, 229] on icon "button" at bounding box center [1039, 230] width 15 height 15
type input "R"
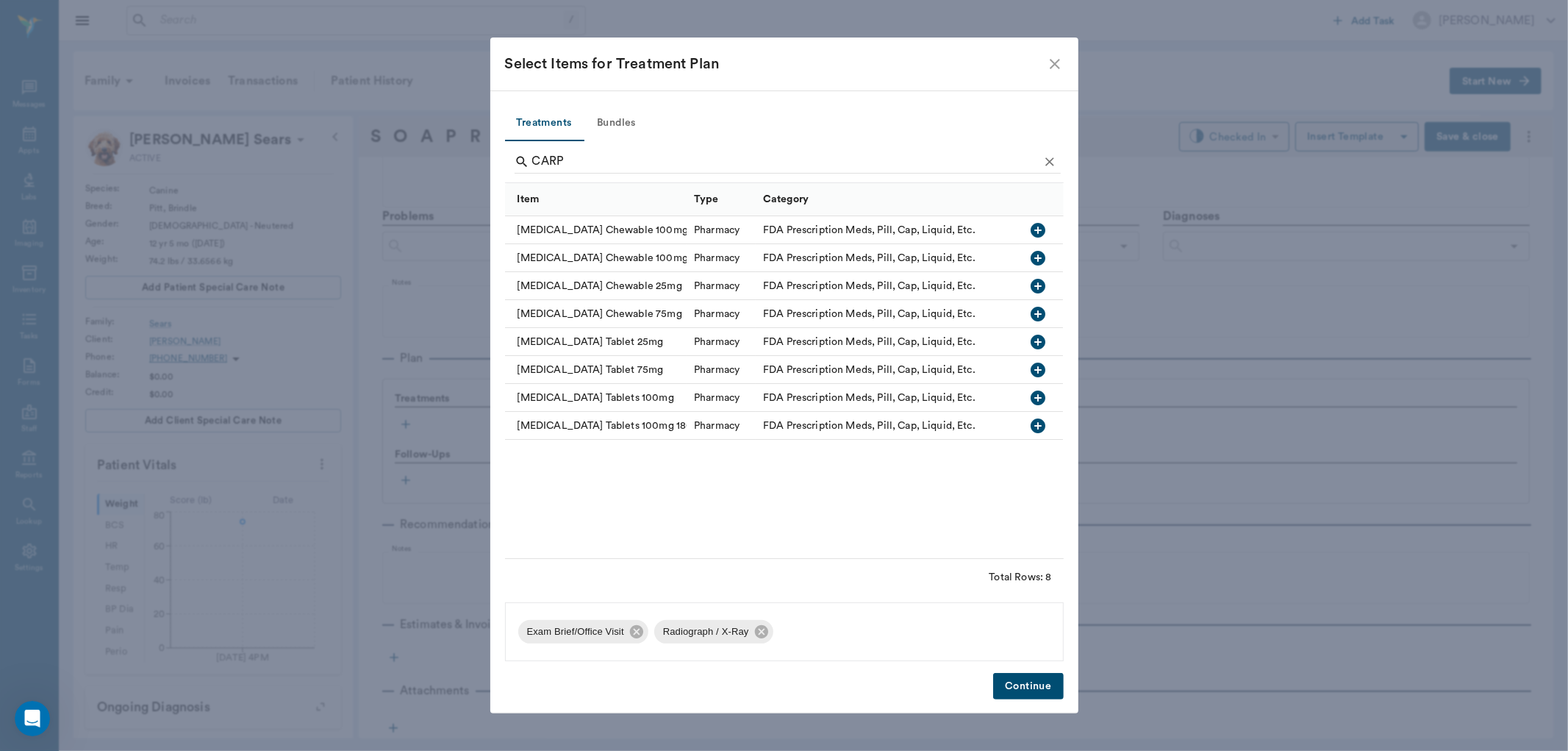
click at [1039, 396] on icon "button" at bounding box center [1039, 398] width 17 height 17
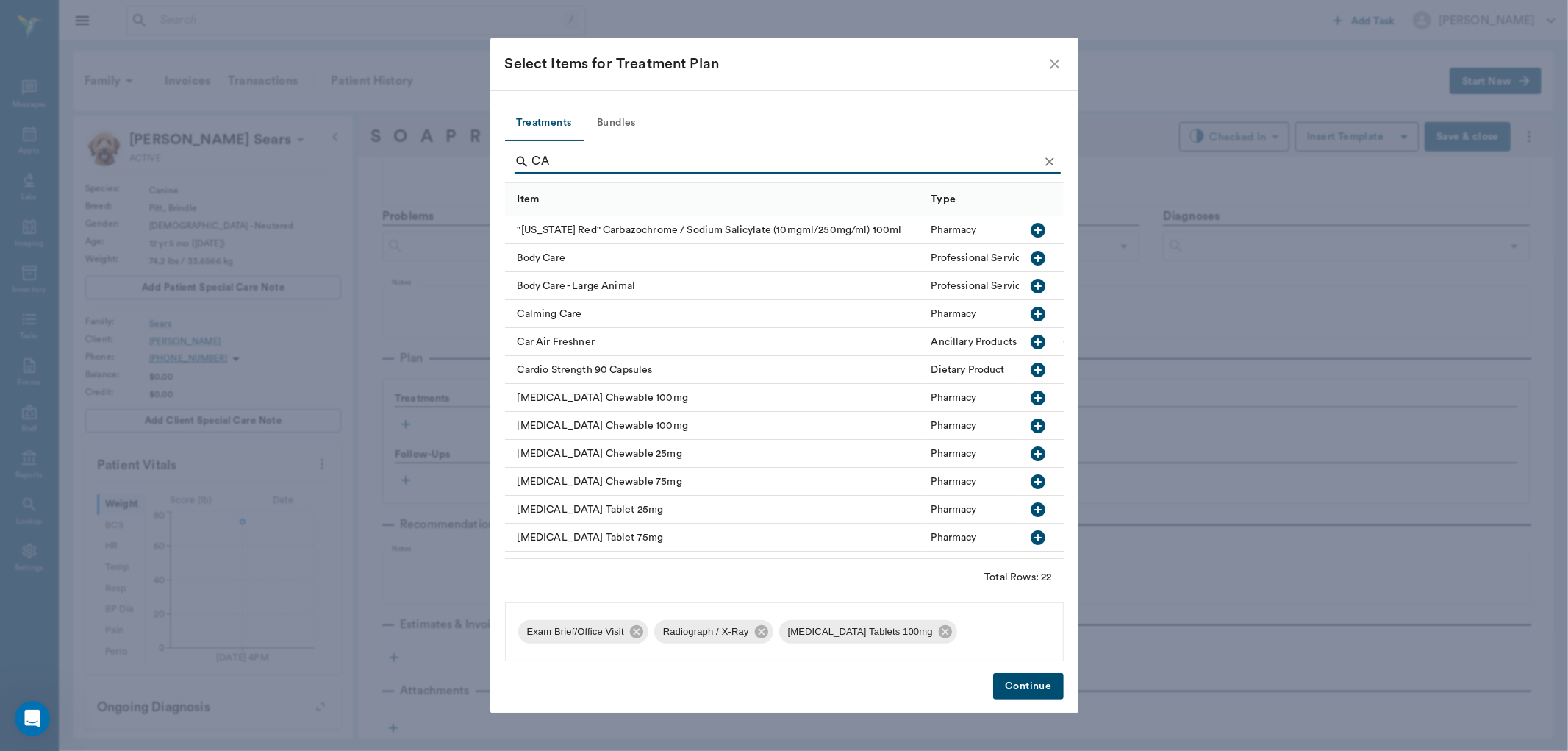
type input "C"
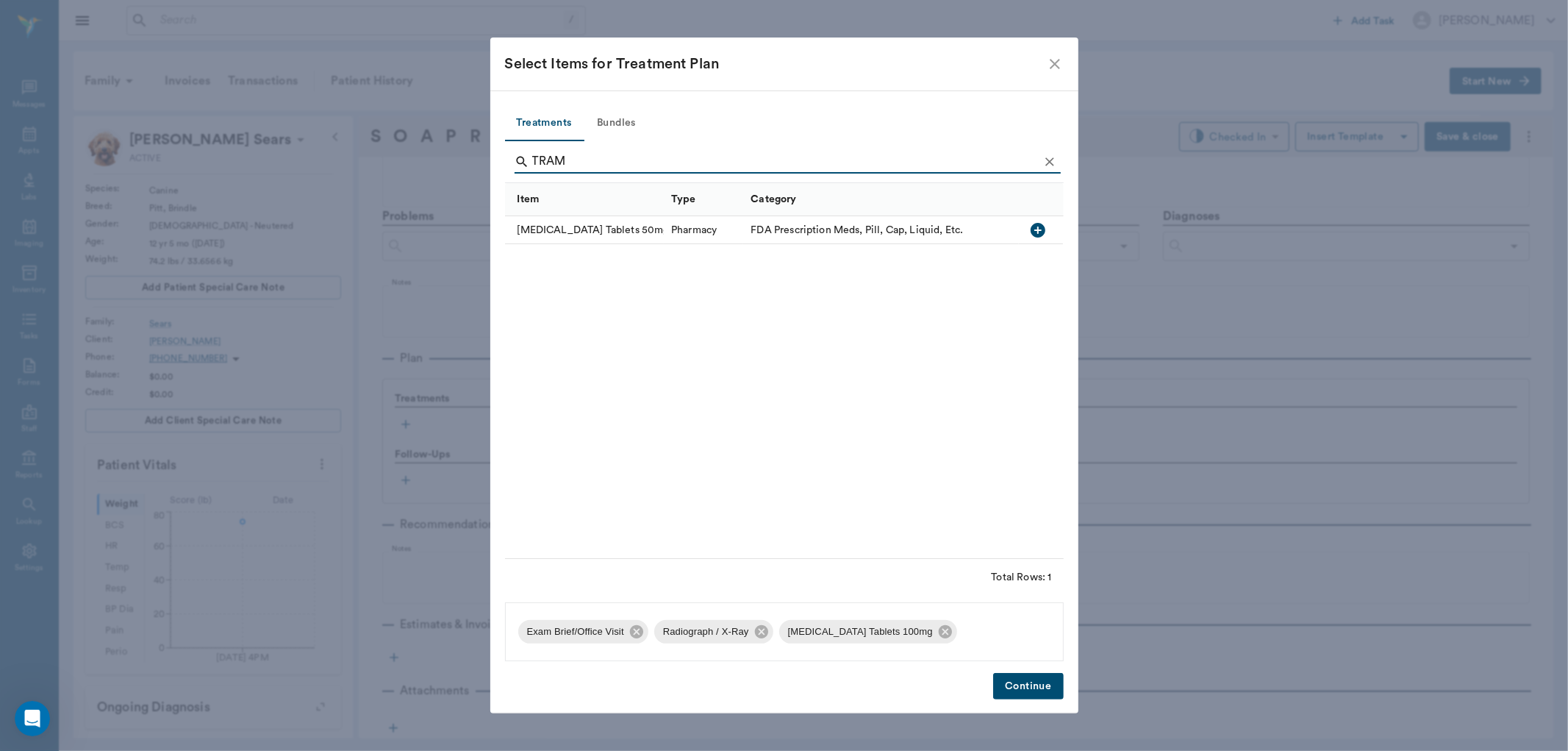
type input "TRAM"
click at [1040, 230] on icon "button" at bounding box center [1038, 230] width 17 height 17
click at [1029, 682] on button "Continue" at bounding box center [1028, 686] width 70 height 27
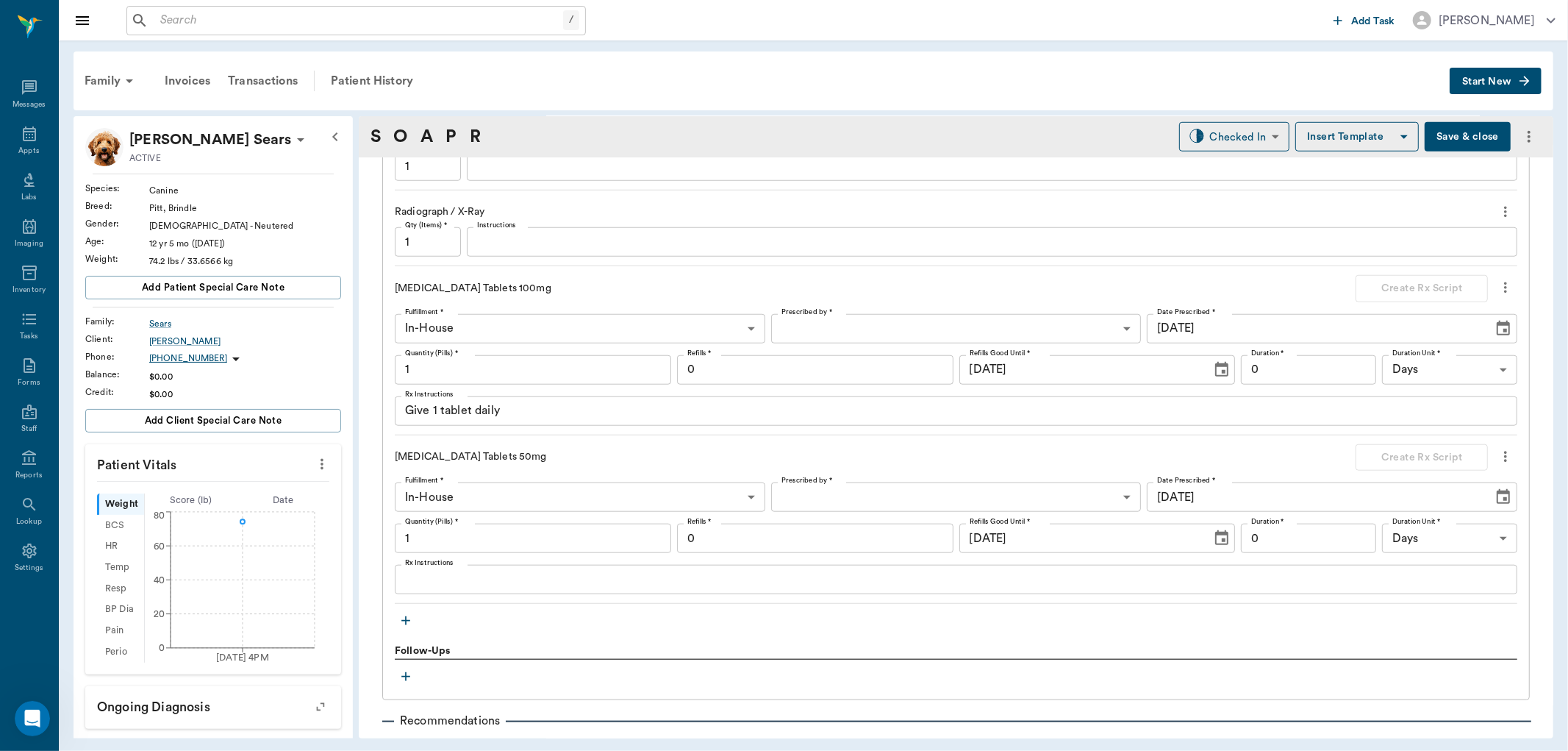
scroll to position [1121, 0]
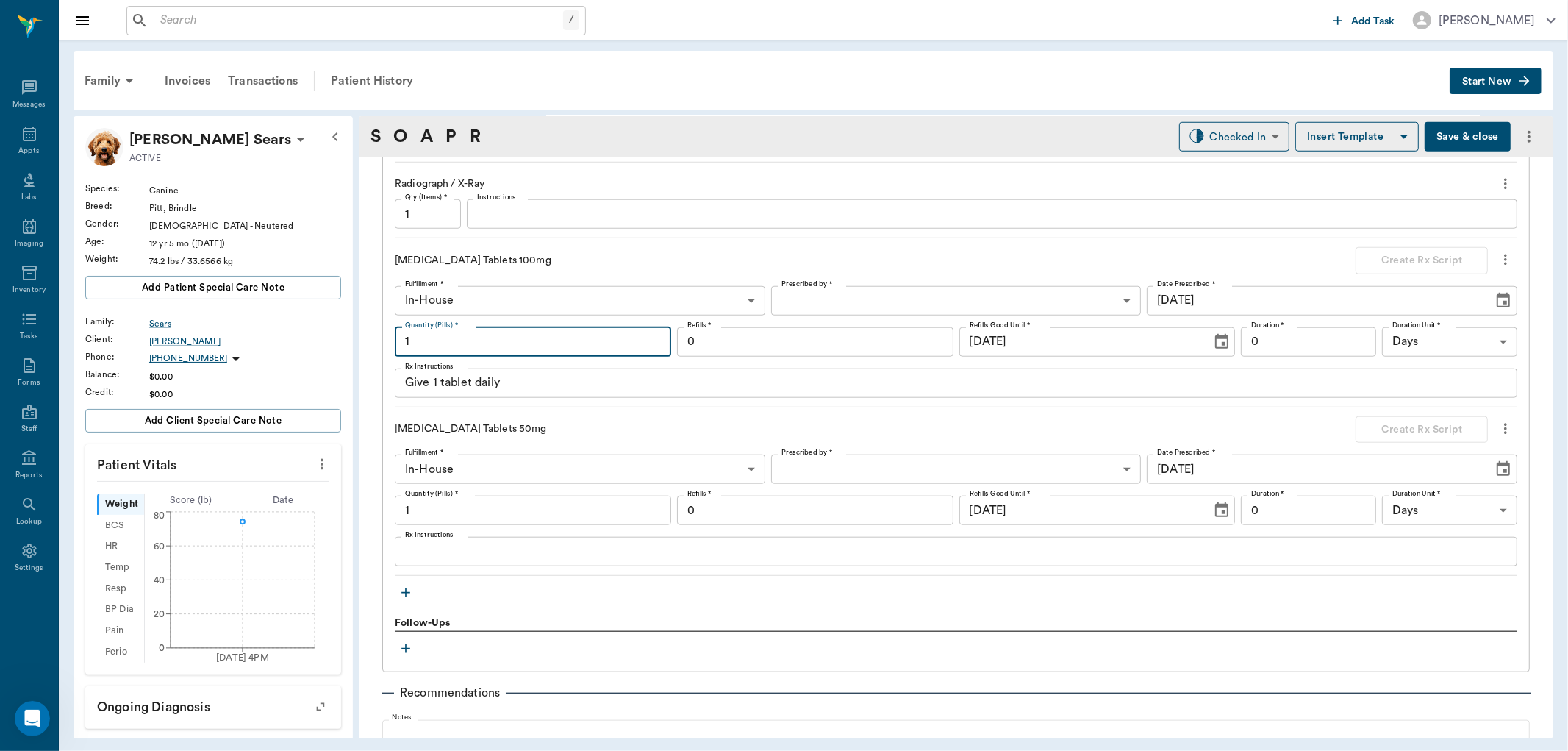
click at [491, 337] on input "1" at bounding box center [533, 342] width 276 height 29
type input "45"
click at [435, 392] on div "Give 1 tablet daily x Rx Instructions" at bounding box center [956, 383] width 1123 height 29
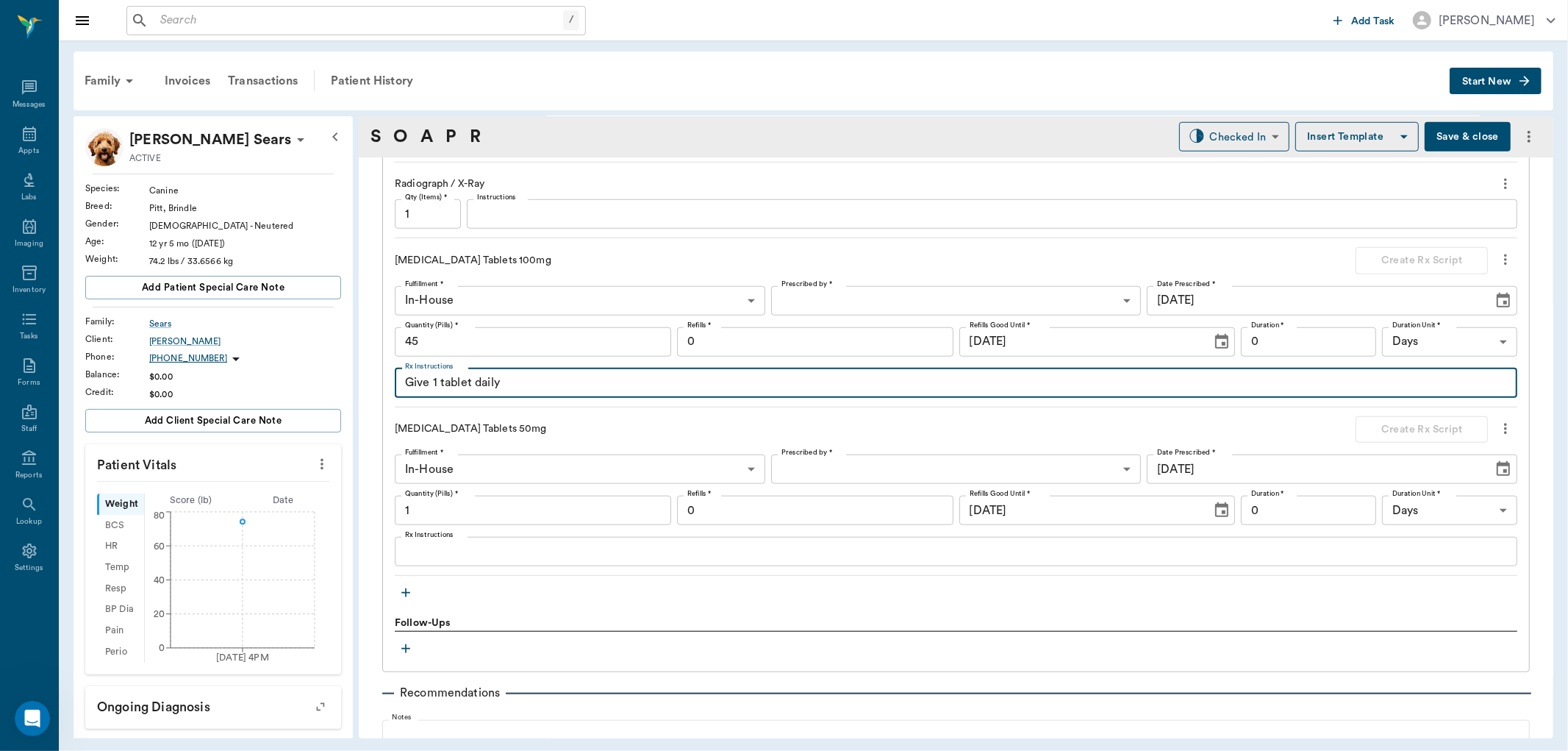
click at [437, 382] on textarea "Give 1 tablet daily" at bounding box center [956, 383] width 1102 height 17
click at [500, 379] on textarea "Give 1 & 1/2 tablet daily" at bounding box center [956, 383] width 1102 height 17
type textarea "Give 1 & 1/2 tablets daily"
click at [455, 508] on input "1" at bounding box center [533, 510] width 276 height 29
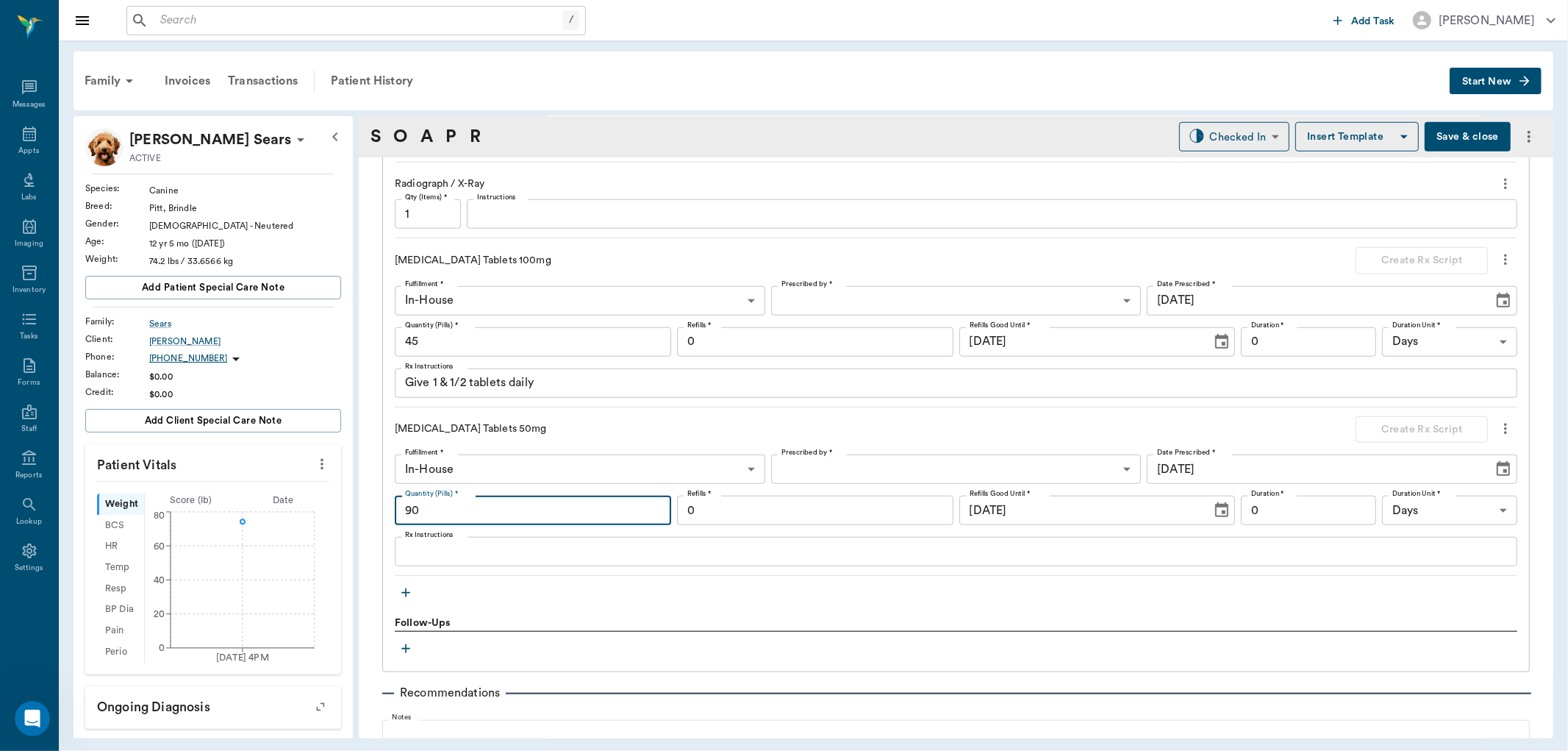
type input "90"
click at [812, 295] on body "/ ​ Add Task Dr. Bert Ellsworth Nectar Messages Appts Labs Imaging Inventory Ta…" at bounding box center [784, 375] width 1568 height 751
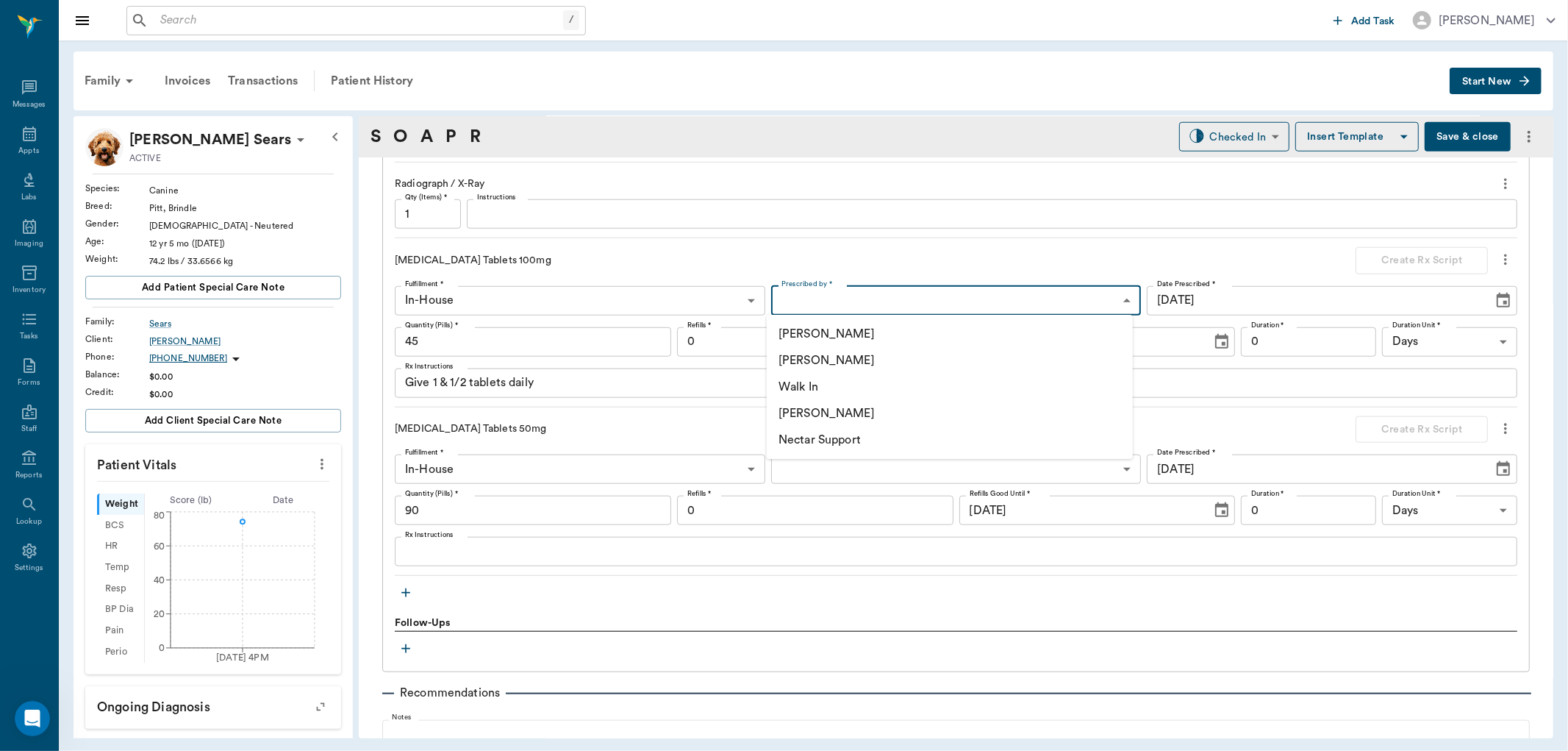
click at [831, 359] on li "[PERSON_NAME]" at bounding box center [949, 360] width 366 height 27
type input "63ec2f075fda476ae8351a4d"
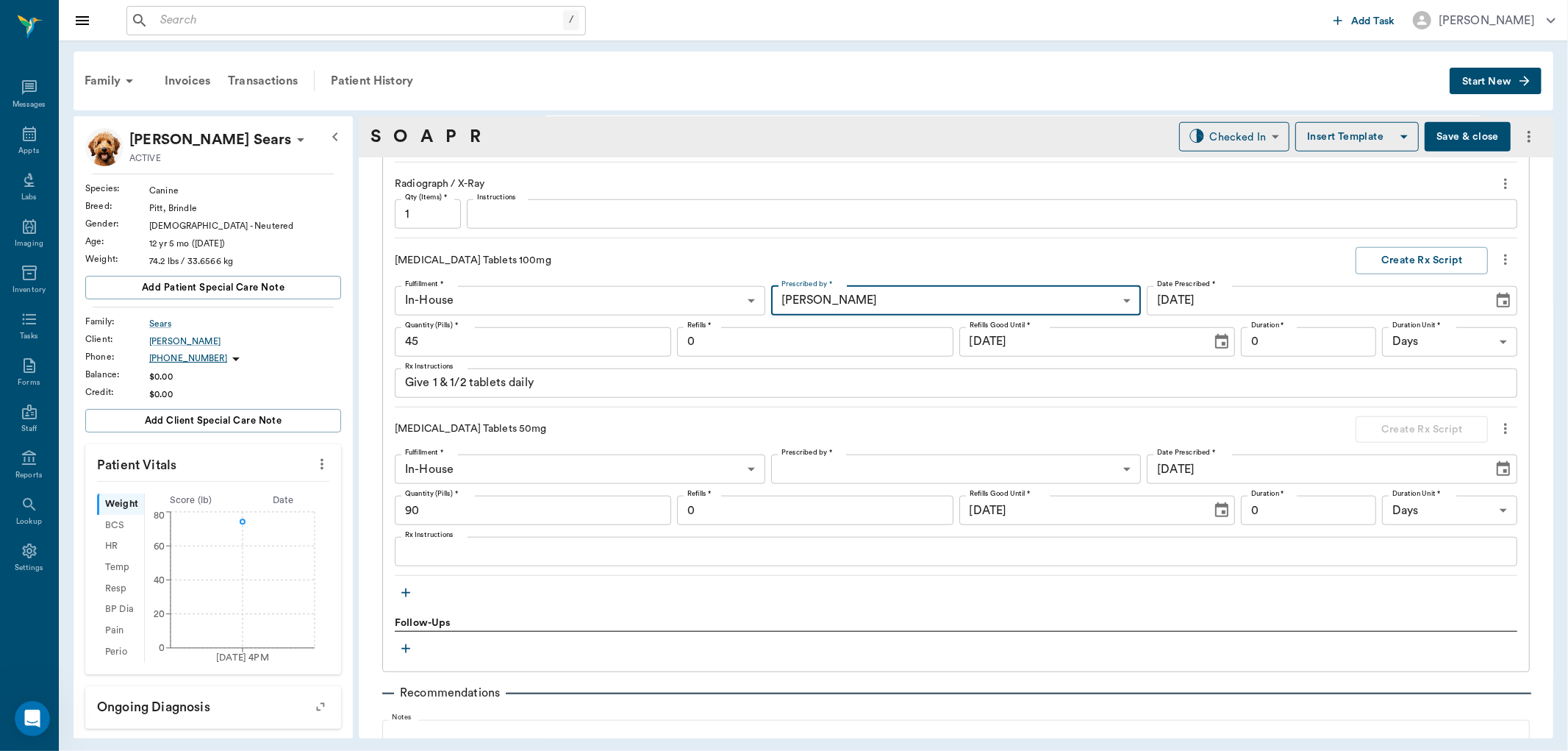
click at [420, 554] on textarea "Rx Instructions" at bounding box center [956, 552] width 1102 height 17
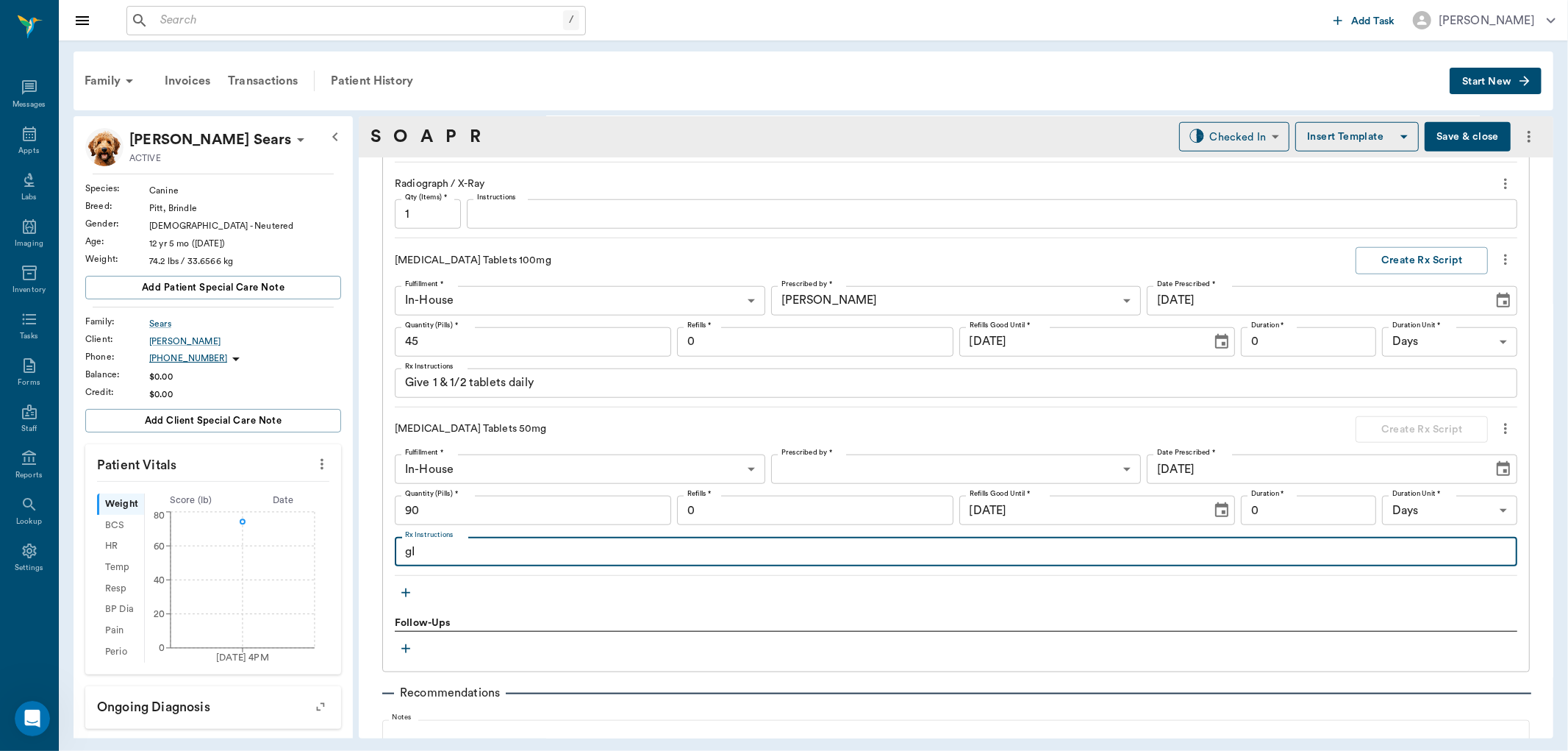
type textarea "g"
click at [445, 560] on textarea "GIVE 2 TABLETS AS NEEDED FOR" at bounding box center [956, 552] width 1102 height 17
click at [673, 562] on div "GIVE 2 - 3 TABLETS AS NEEDED FOR x Rx Instructions" at bounding box center [956, 552] width 1123 height 29
click at [679, 548] on textarea "GIVE 2 - 3 TABLETS AS NEEDED FOR" at bounding box center [956, 552] width 1102 height 17
type textarea "GIVE 2 - 3 TABLETS AS NEEDED FOR EXTRA PAIN RELIEF UP TO 3 TIMES DAILY"
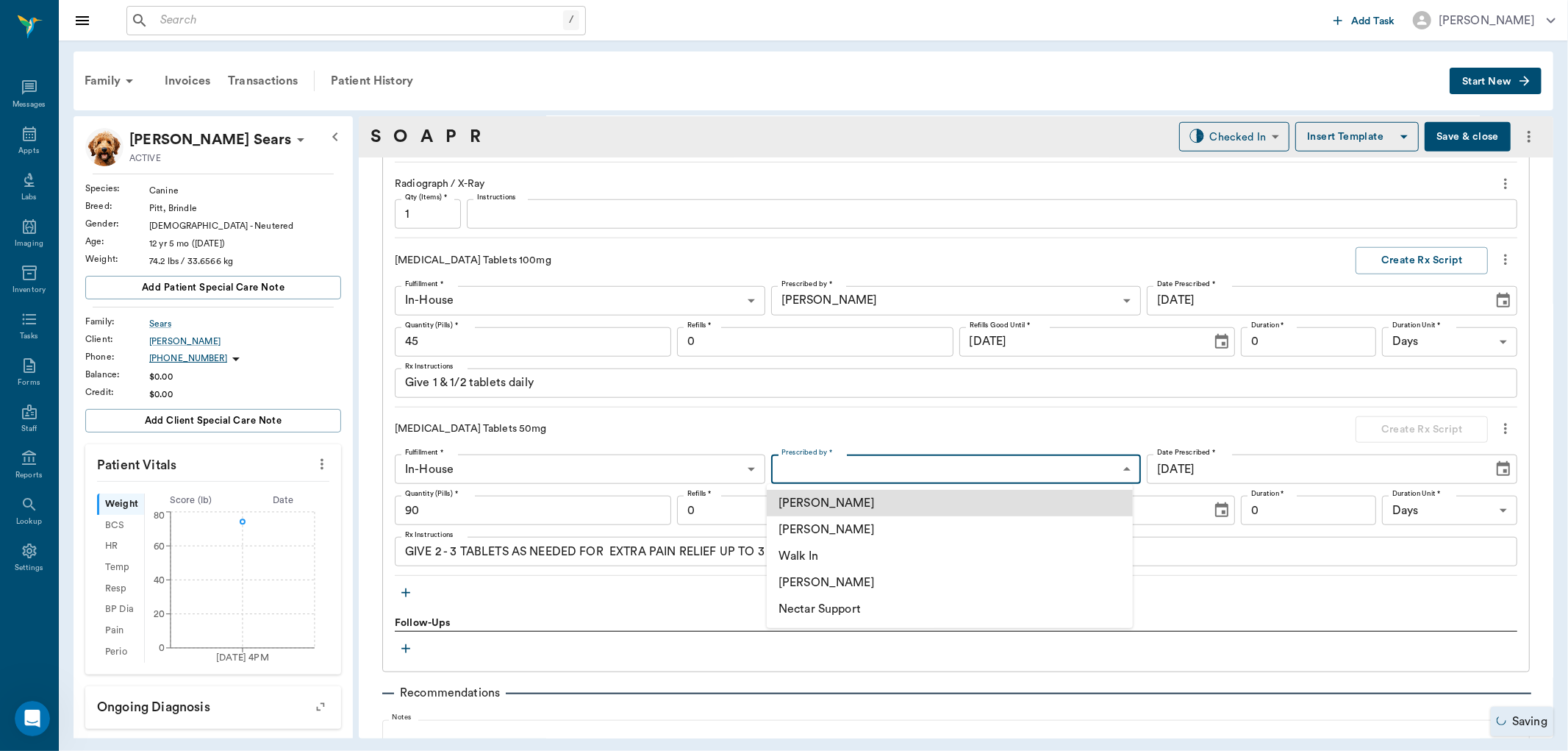
click at [910, 471] on body "/ ​ Add Task Dr. Bert Ellsworth Nectar Messages Appts Labs Imaging Inventory Ta…" at bounding box center [784, 375] width 1568 height 751
click at [870, 524] on li "[PERSON_NAME]" at bounding box center [949, 529] width 366 height 27
type input "63ec2f075fda476ae8351a4d"
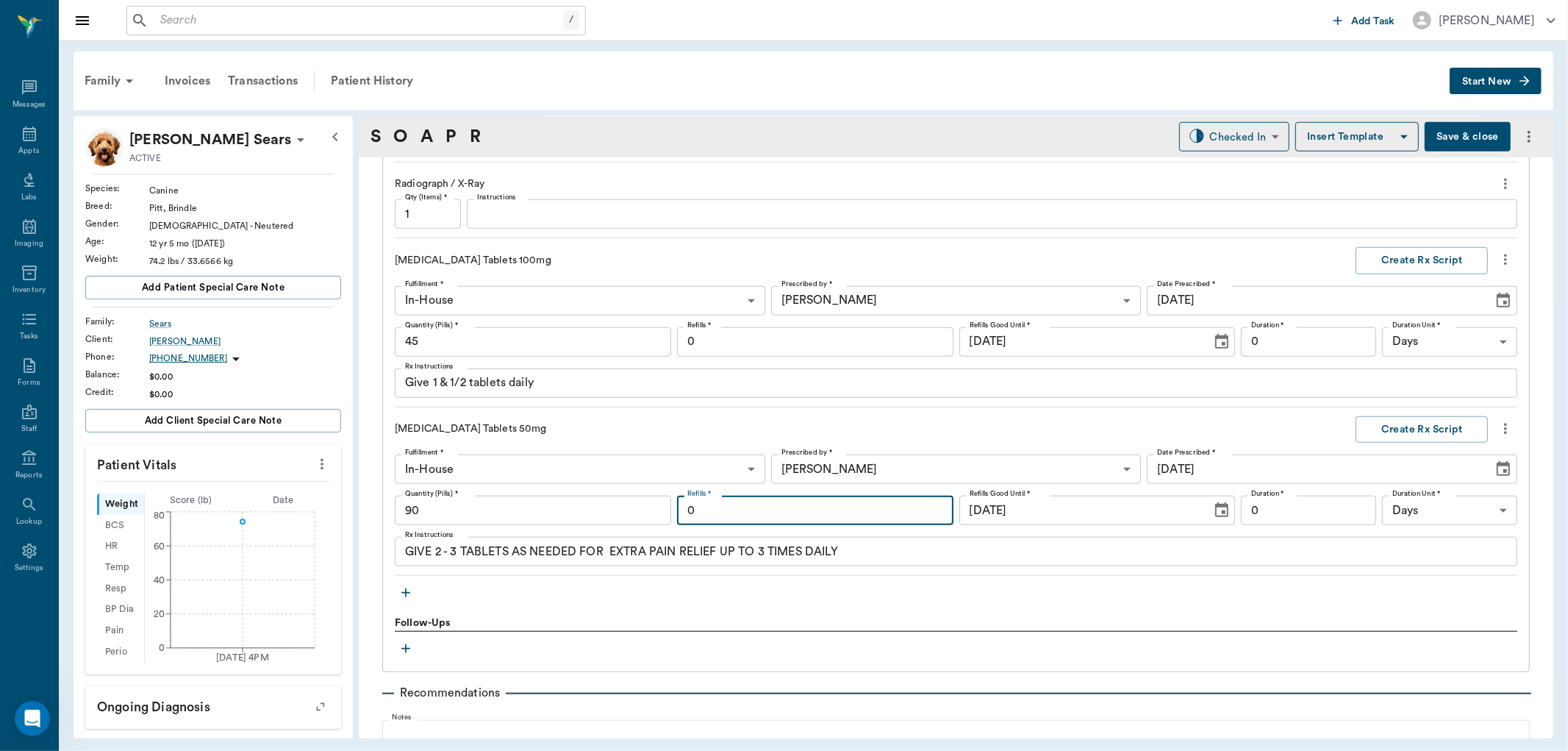
click at [826, 517] on input "0" at bounding box center [815, 510] width 276 height 29
type input "6"
click at [785, 338] on input "0" at bounding box center [815, 342] width 276 height 29
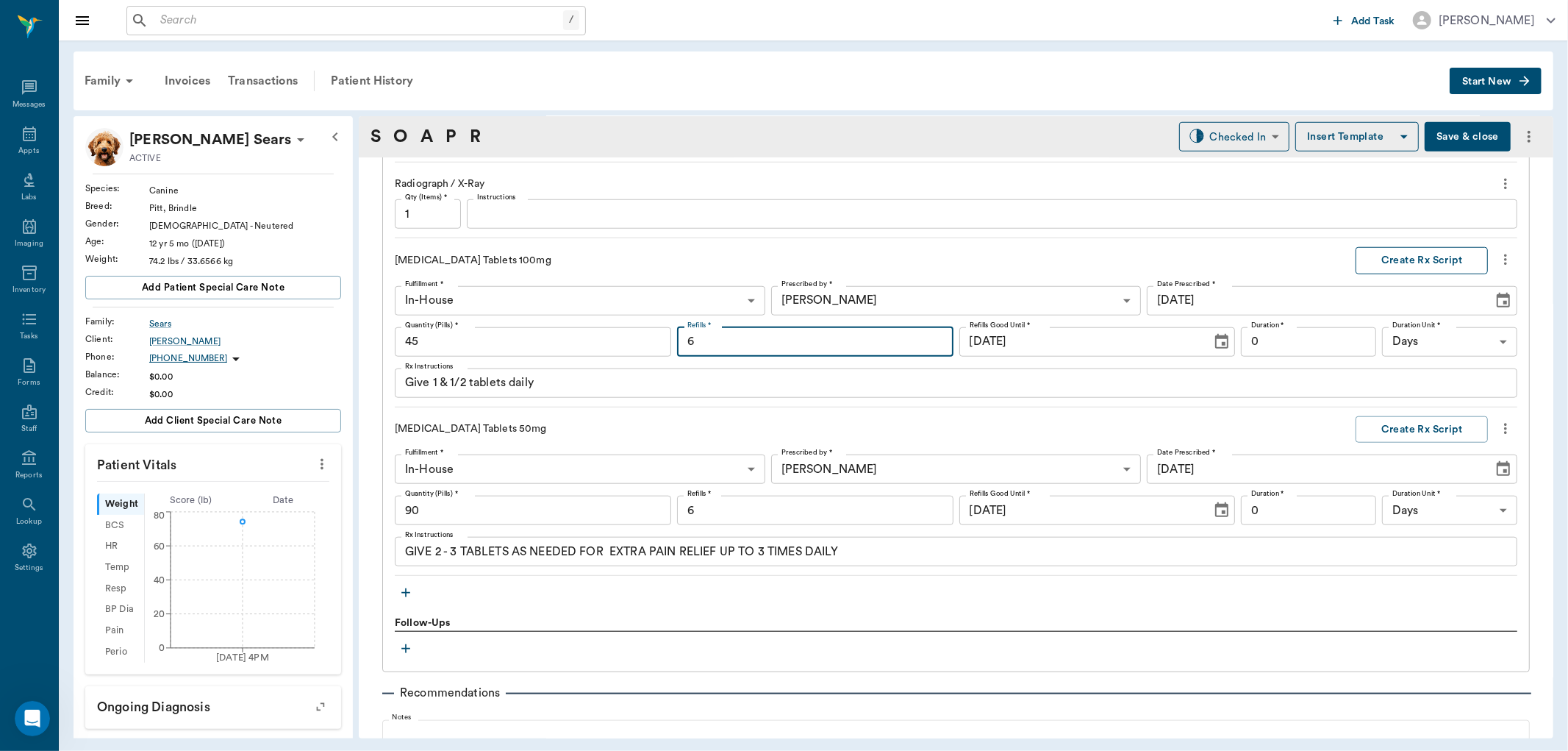
type input "6"
click at [1422, 256] on button "Create Rx Script" at bounding box center [1422, 260] width 133 height 27
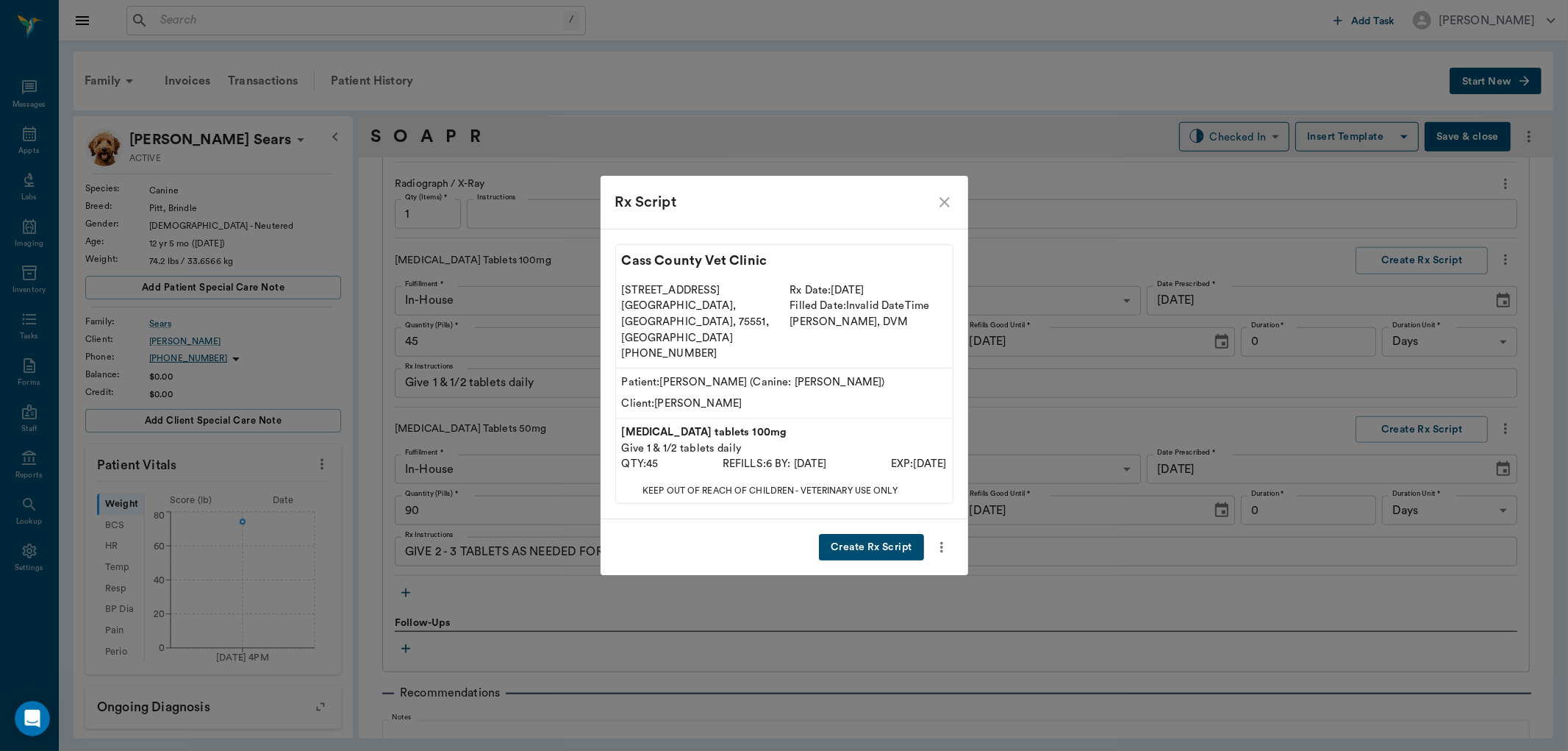
click at [878, 534] on button "Create Rx Script" at bounding box center [871, 547] width 105 height 27
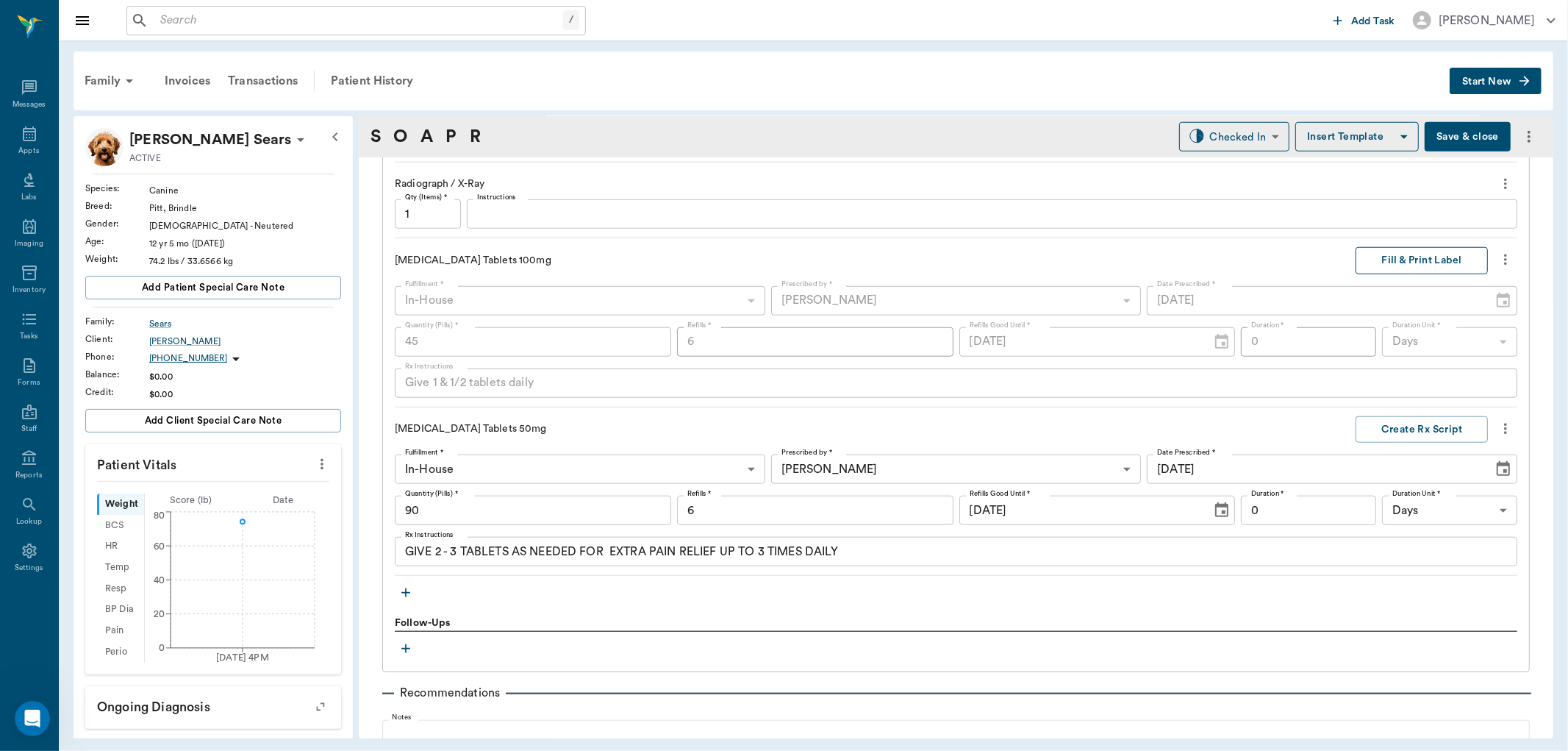
click at [1397, 260] on button "Fill & Print Label" at bounding box center [1422, 260] width 133 height 27
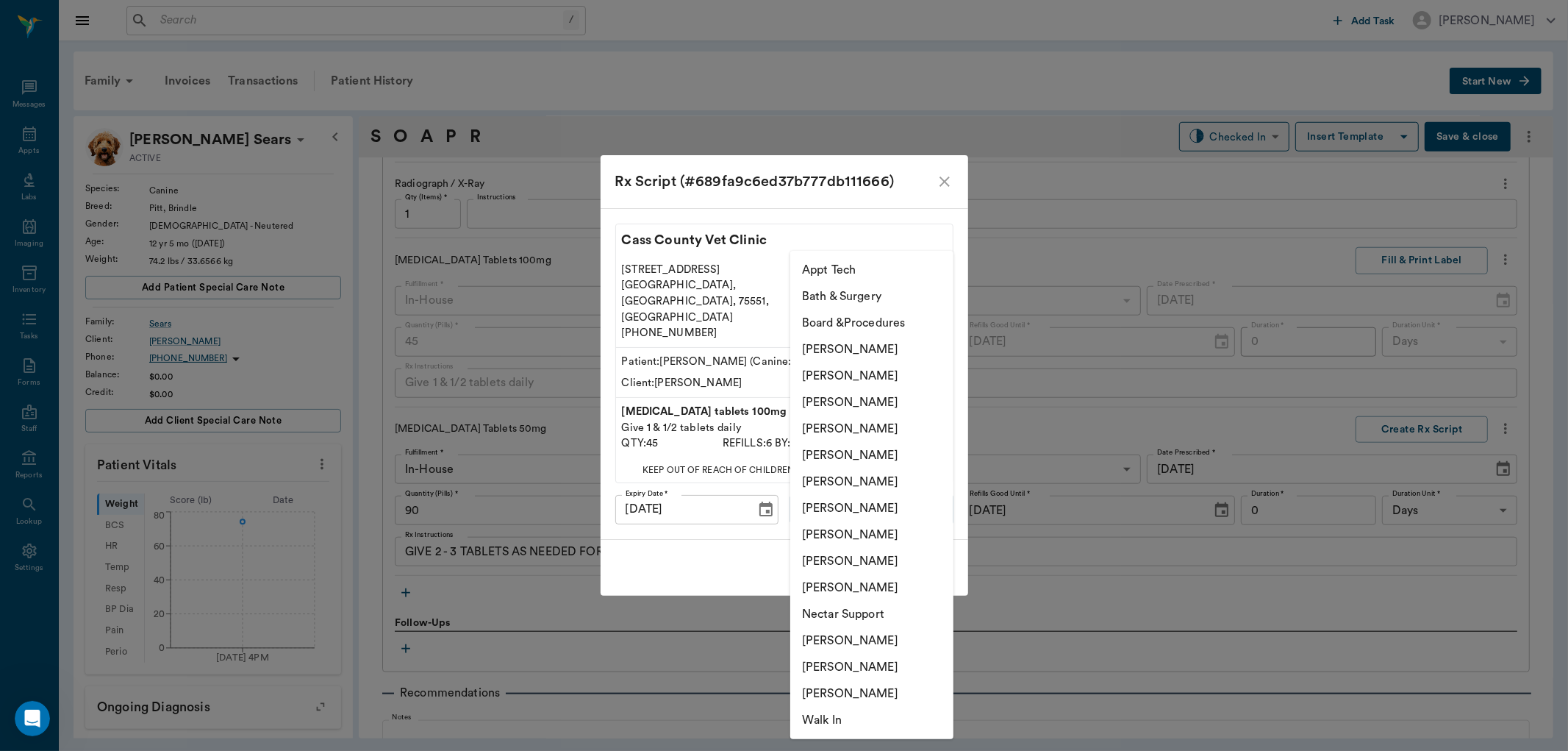
click at [887, 496] on body "/ ​ Add Task Dr. Bert Ellsworth Nectar Messages Appts Labs Imaging Inventory Ta…" at bounding box center [784, 375] width 1568 height 751
click at [876, 371] on li "Daniel Virnala" at bounding box center [871, 375] width 163 height 27
type input "642ef10e332a41444de2bad1"
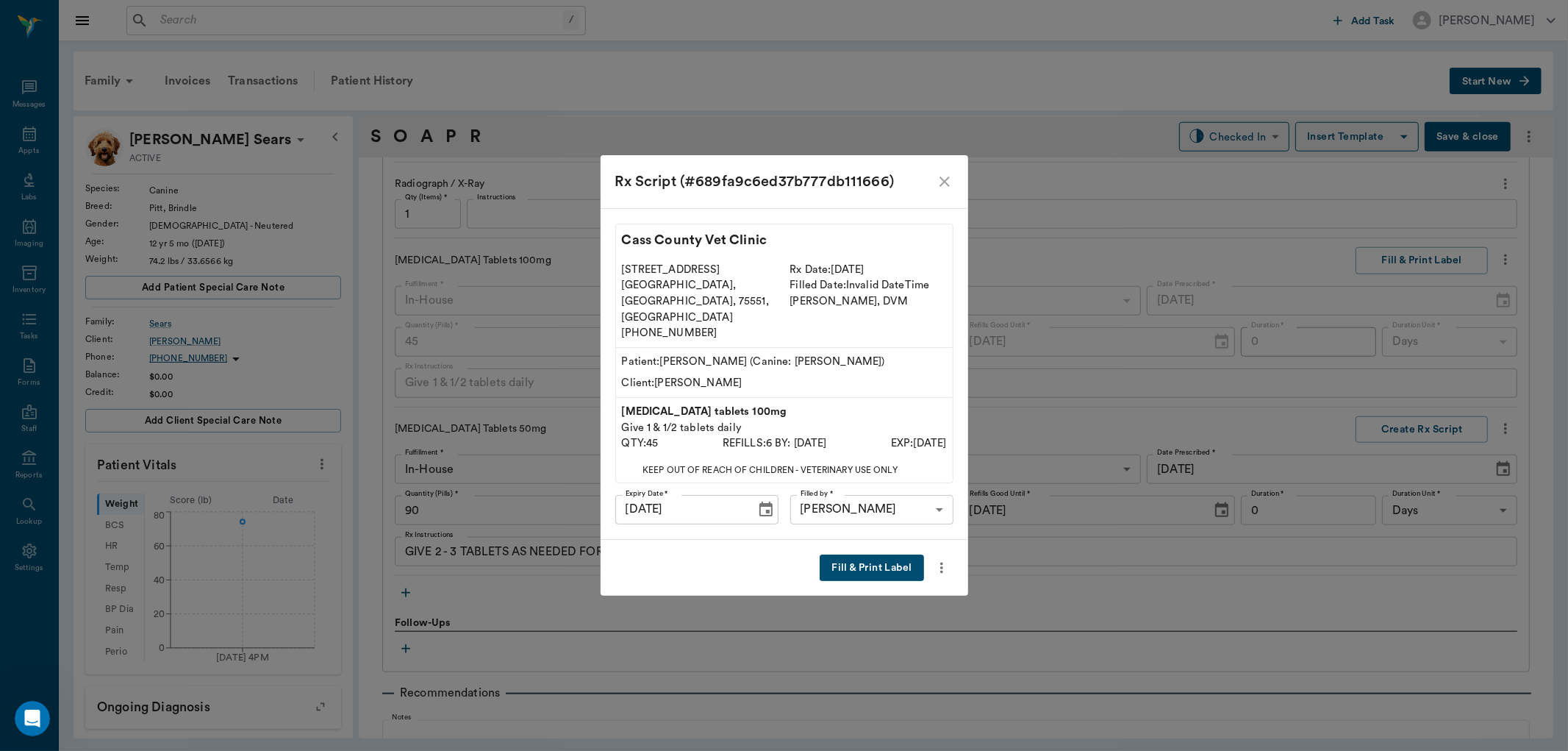
click at [877, 554] on button "Fill & Print Label" at bounding box center [871, 567] width 104 height 27
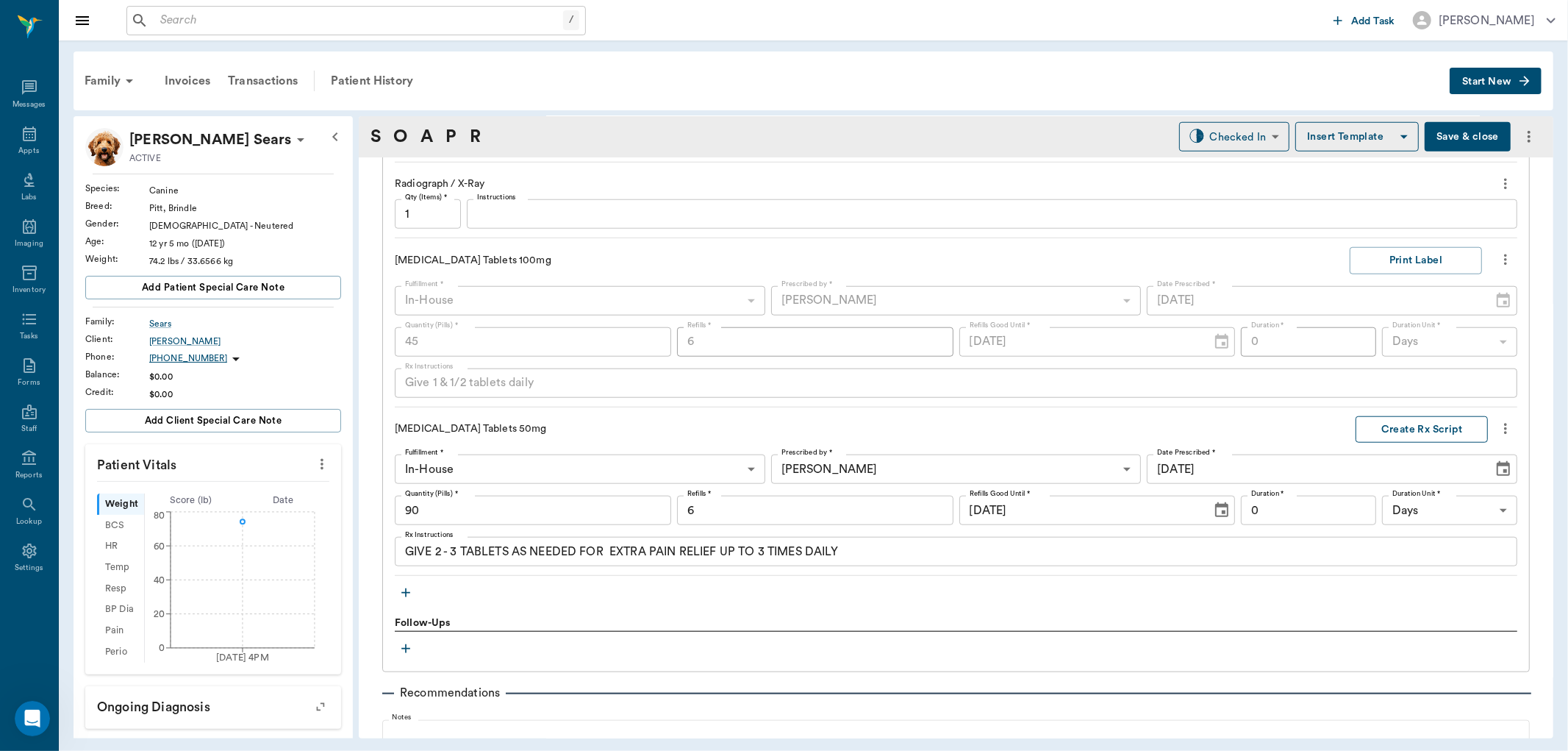
click at [1370, 424] on button "Create Rx Script" at bounding box center [1422, 429] width 133 height 27
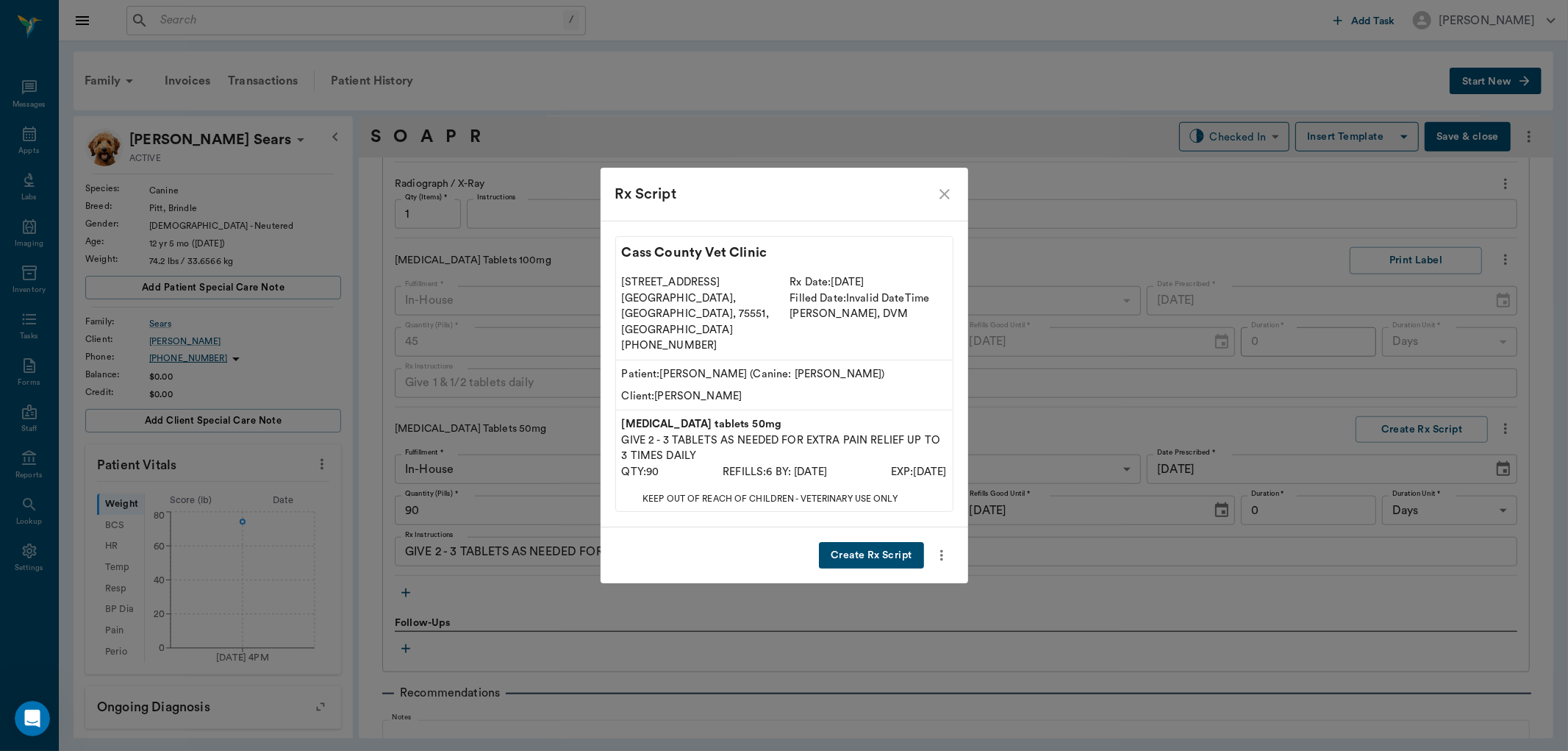
click at [878, 542] on button "Create Rx Script" at bounding box center [871, 555] width 105 height 27
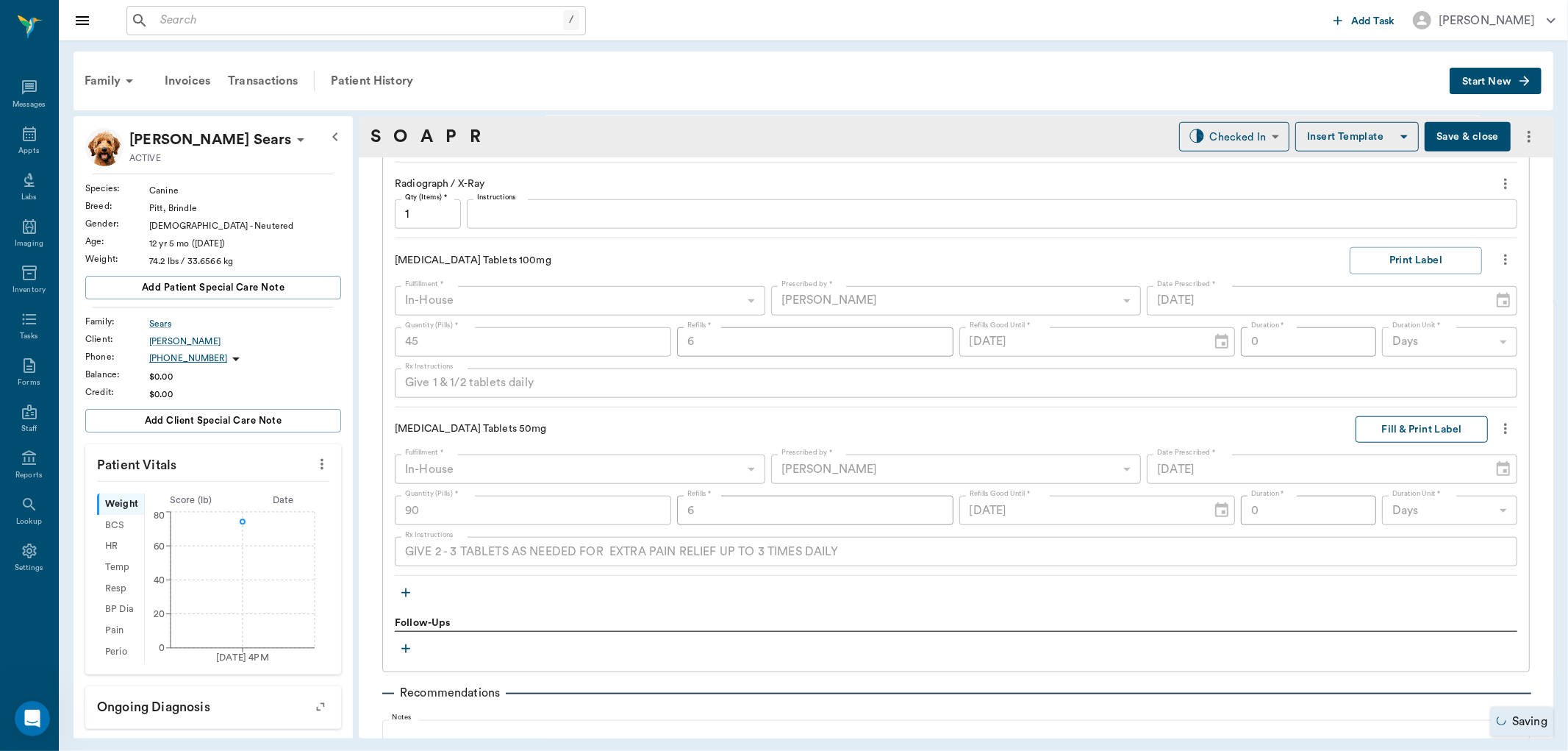
click at [1419, 431] on button "Fill & Print Label" at bounding box center [1422, 429] width 133 height 27
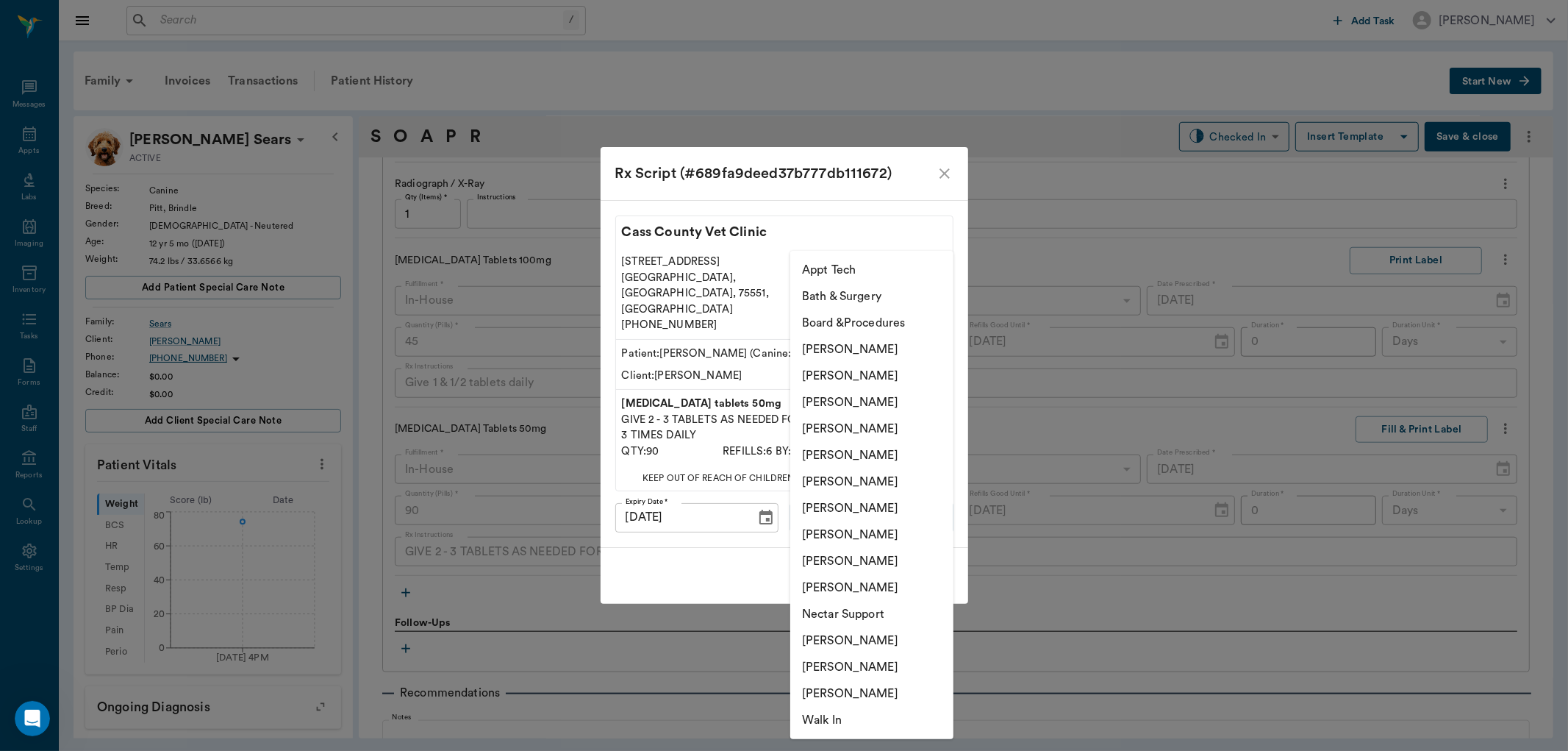
click at [912, 496] on body "/ ​ Add Task Dr. Bert Ellsworth Nectar Messages Appts Labs Imaging Inventory Ta…" at bounding box center [784, 375] width 1568 height 751
click at [877, 392] on li "[PERSON_NAME]" at bounding box center [871, 402] width 163 height 27
click at [910, 498] on body "/ ​ Add Task Dr. Bert Ellsworth Nectar Messages Appts Labs Imaging Inventory Ta…" at bounding box center [784, 375] width 1568 height 751
click at [878, 363] on li "Daniel Virnala" at bounding box center [871, 375] width 163 height 27
type input "642ef10e332a41444de2bad1"
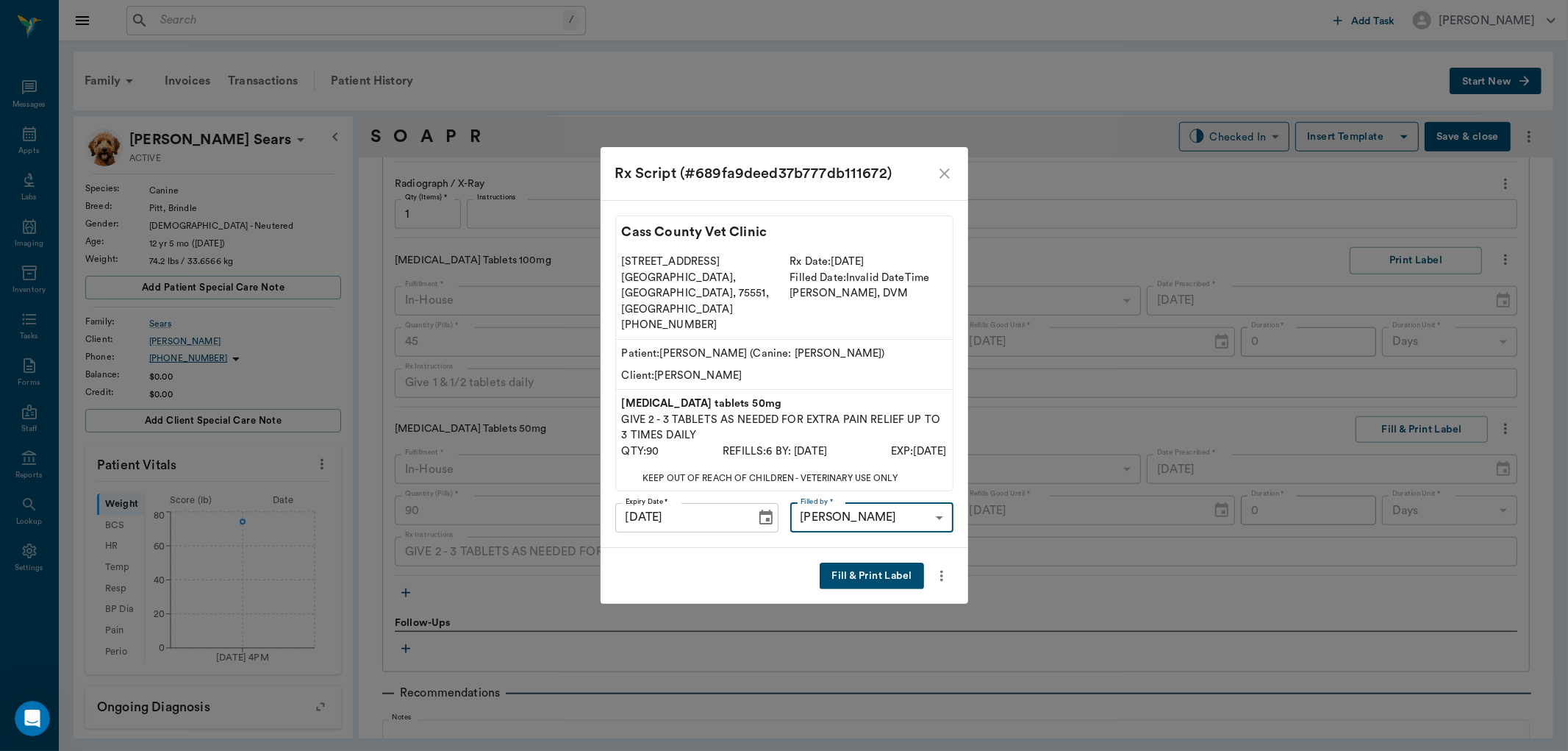
click at [841, 562] on button "Fill & Print Label" at bounding box center [871, 575] width 104 height 27
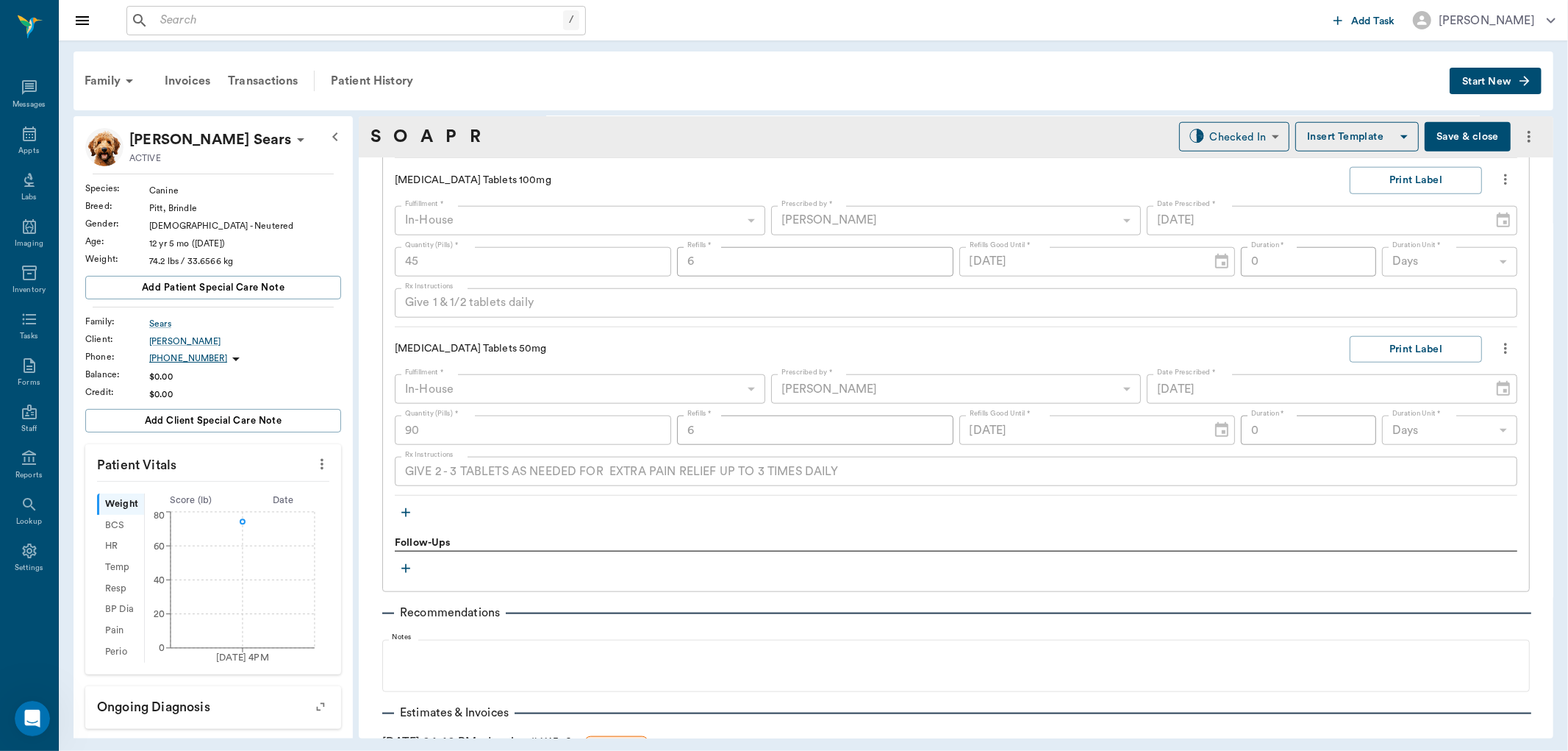
scroll to position [1202, 0]
click at [1223, 129] on body "/ ​ Add Task Dr. Bert Ellsworth Nectar Messages Appts Labs Imaging Inventory Ta…" at bounding box center [784, 375] width 1568 height 751
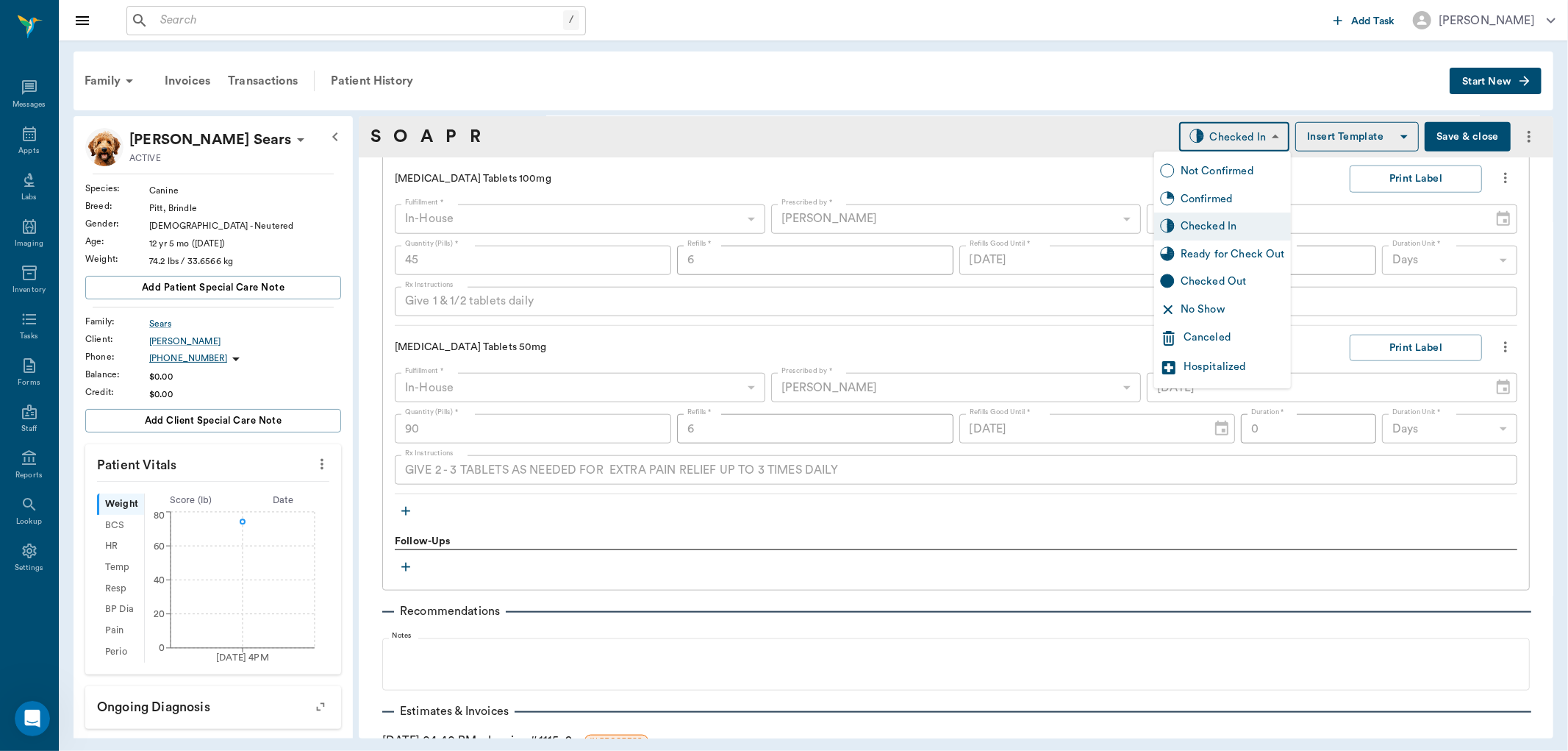
click at [1235, 251] on div "Ready for Check Out" at bounding box center [1233, 254] width 105 height 16
type input "READY_TO_CHECKOUT"
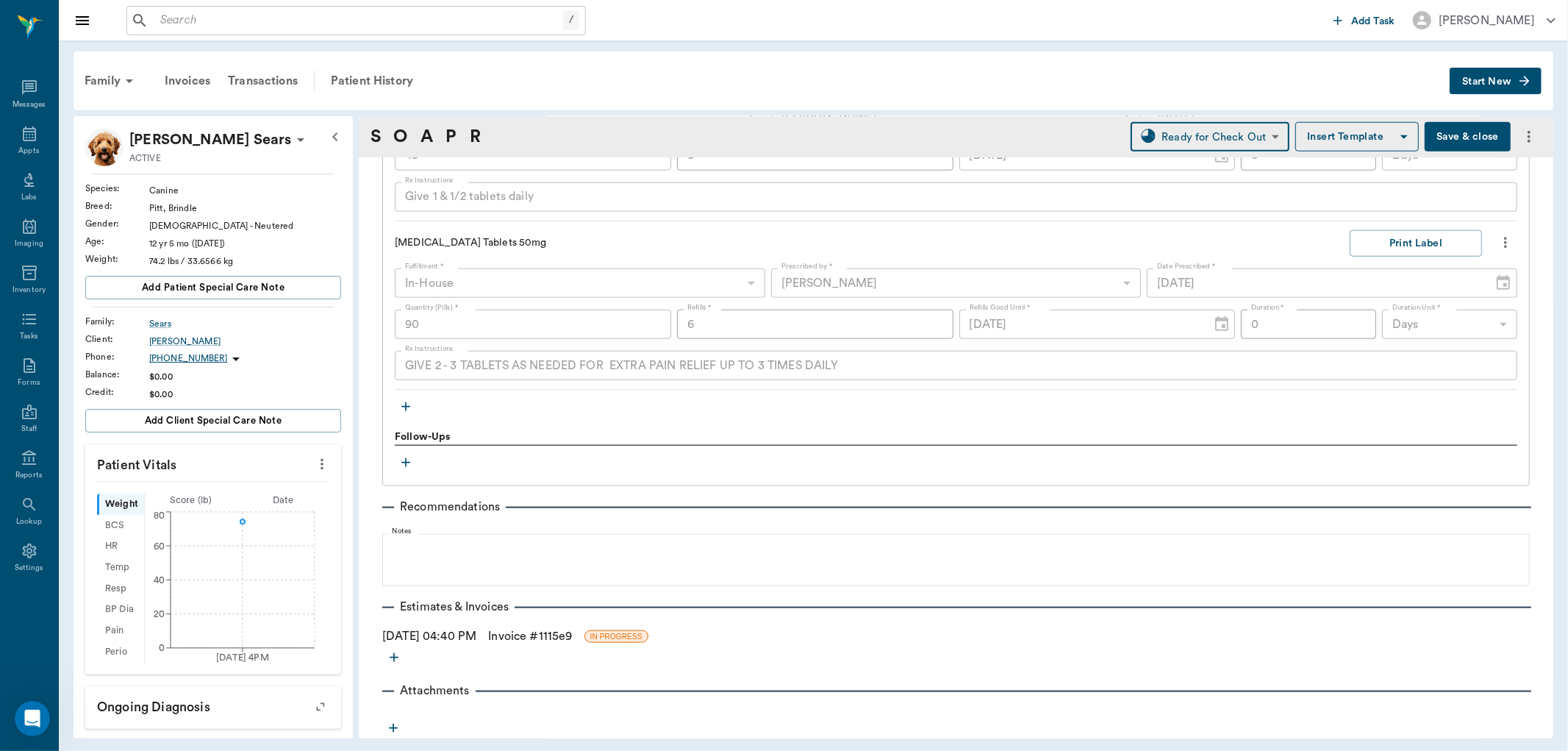
scroll to position [817, 0]
